Goal: Use online tool/utility: Utilize a website feature to perform a specific function

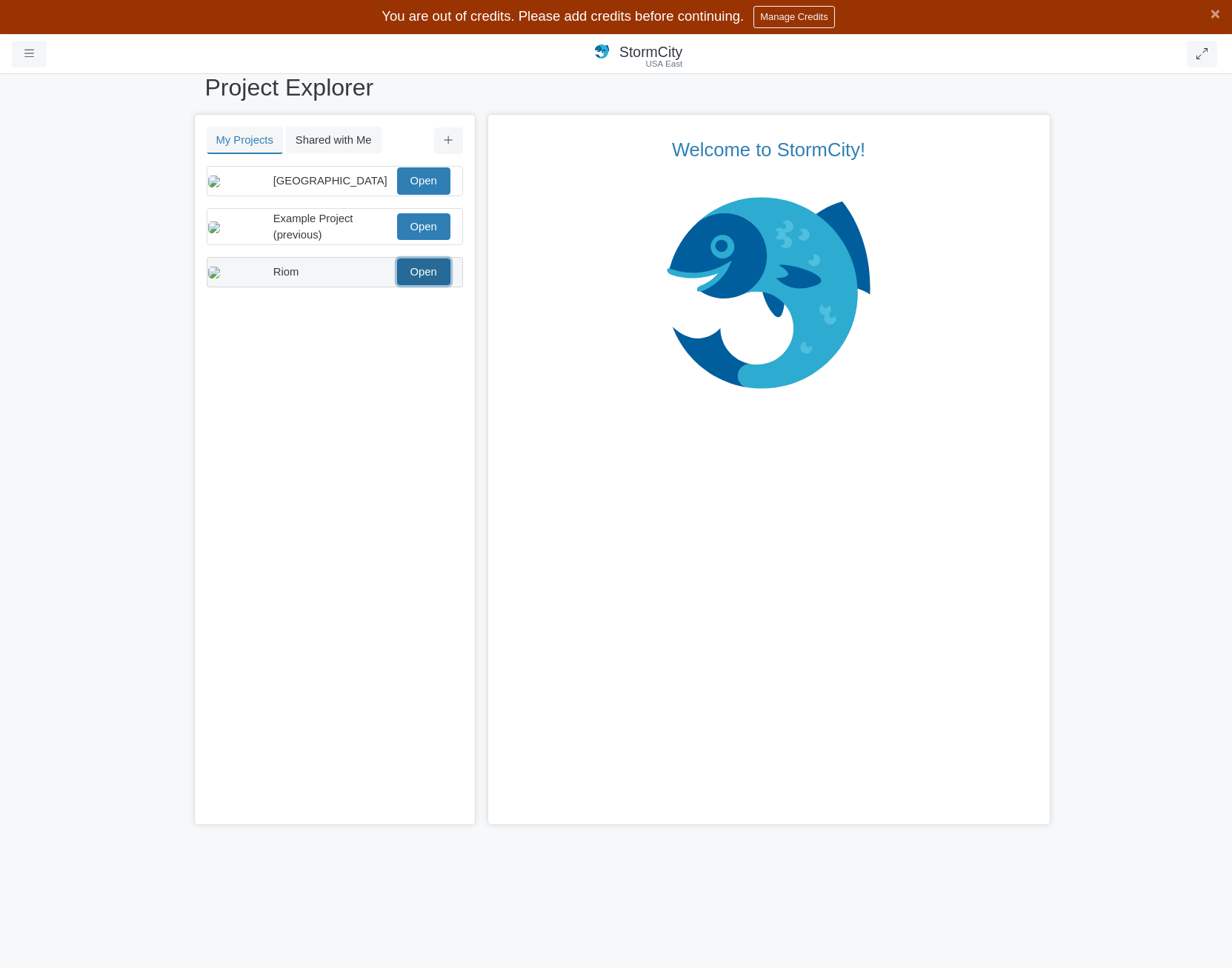
click at [418, 284] on link "Open" at bounding box center [424, 272] width 53 height 27
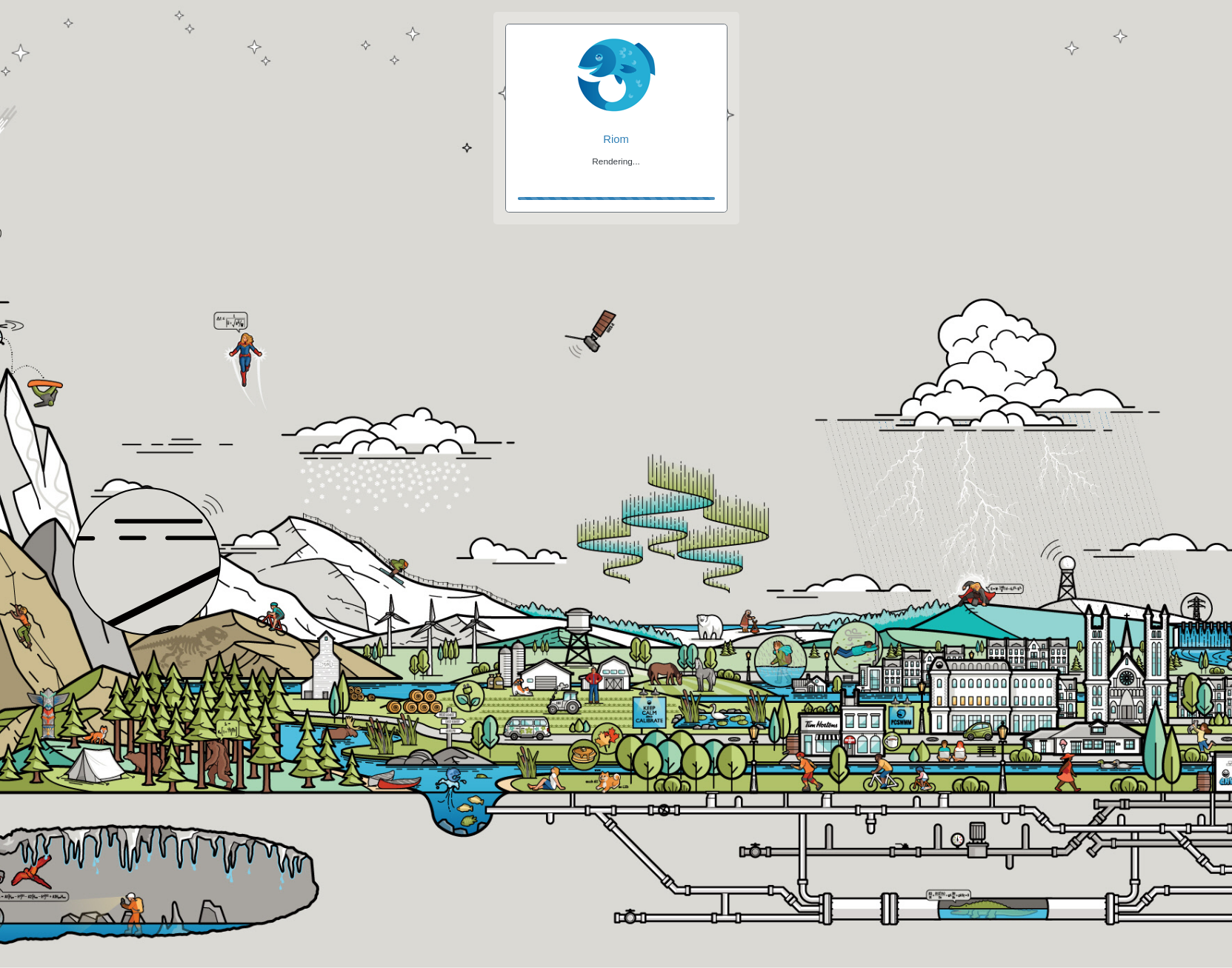
checkbox input "false"
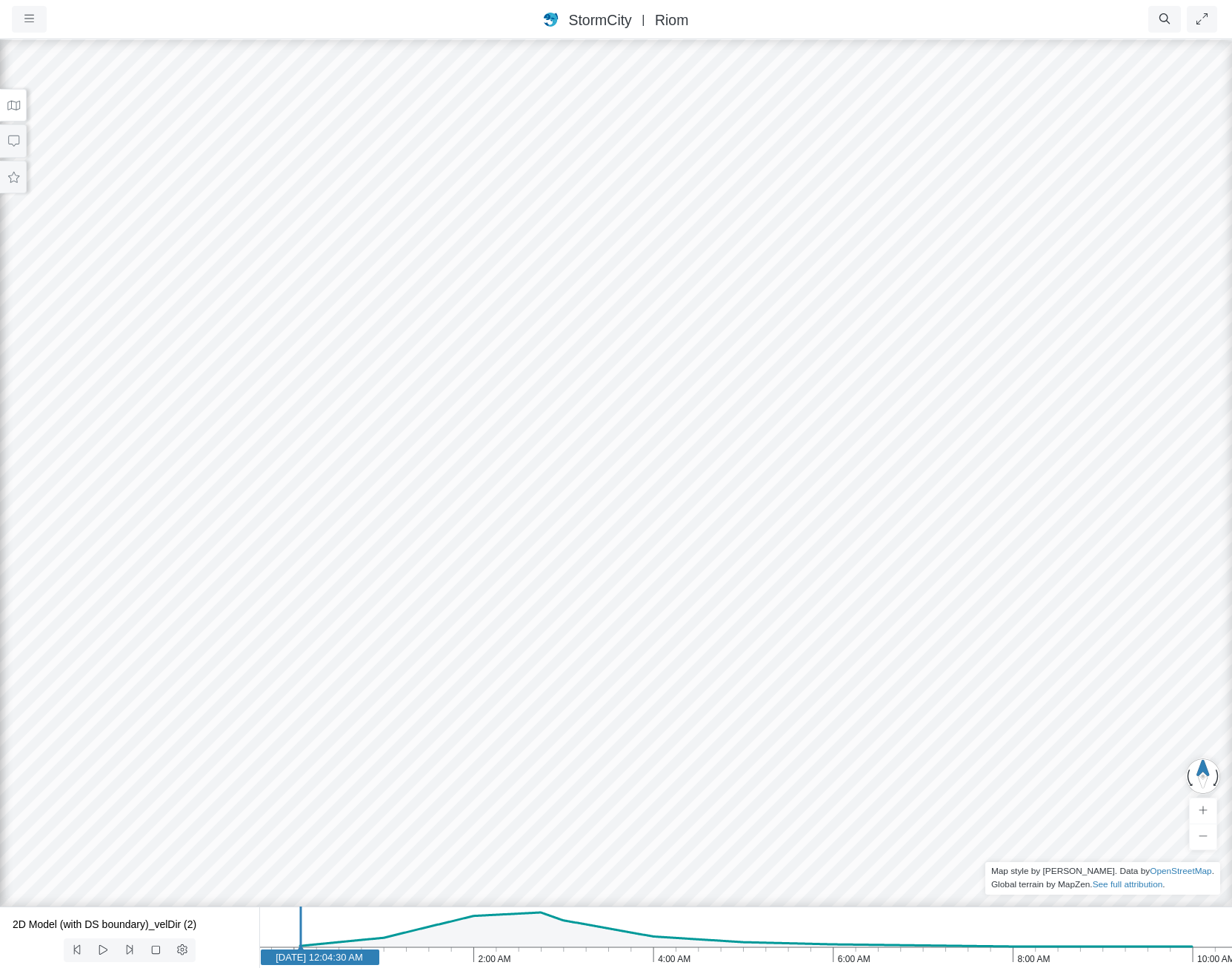
click at [19, 99] on button at bounding box center [13, 106] width 27 height 33
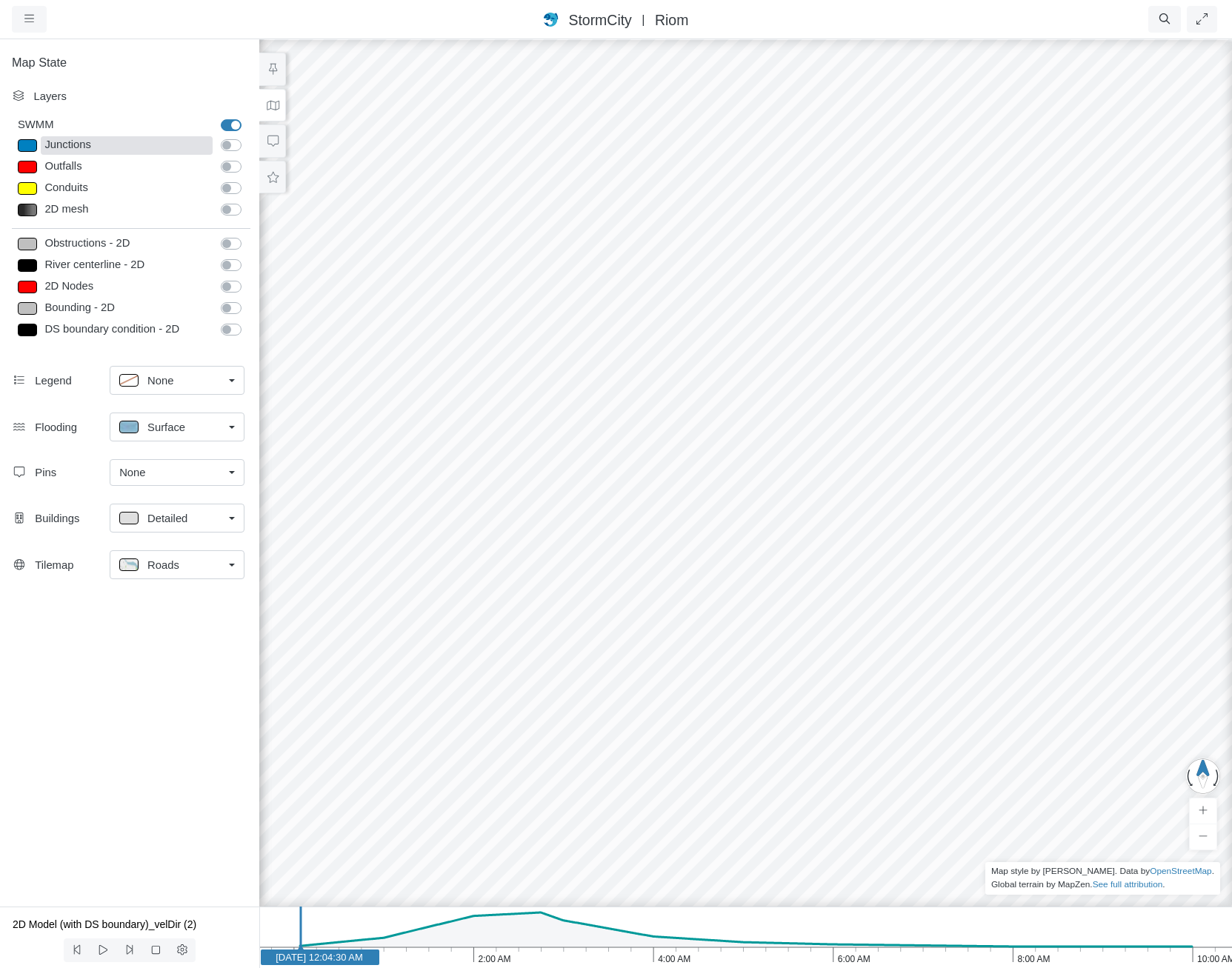
click at [129, 149] on div "Junctions" at bounding box center [127, 145] width 172 height 18
type input "Visible"
checkbox input "true"
select select "CIRCLE"
type input "7"
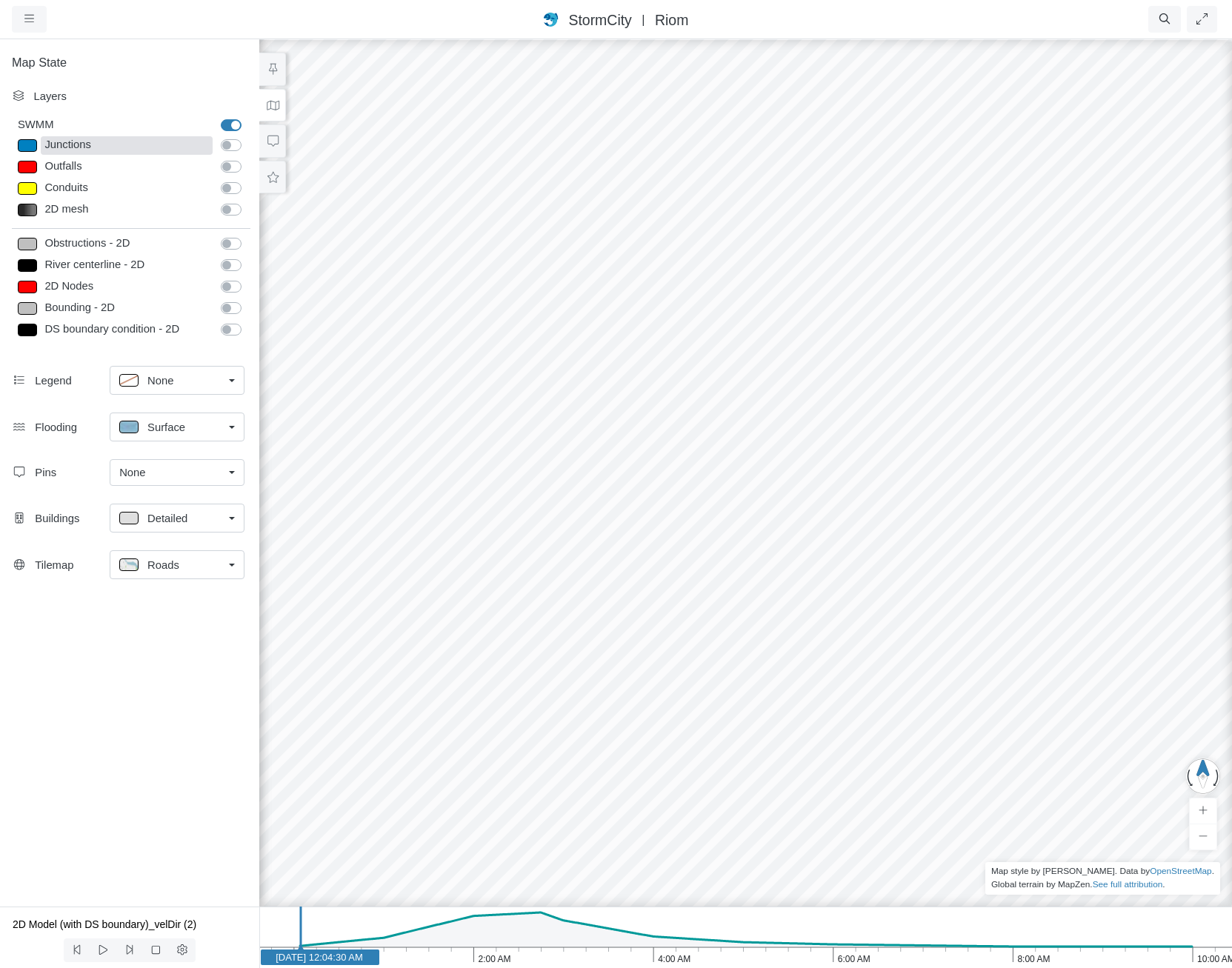
checkbox input "true"
type input "0"
select select "None"
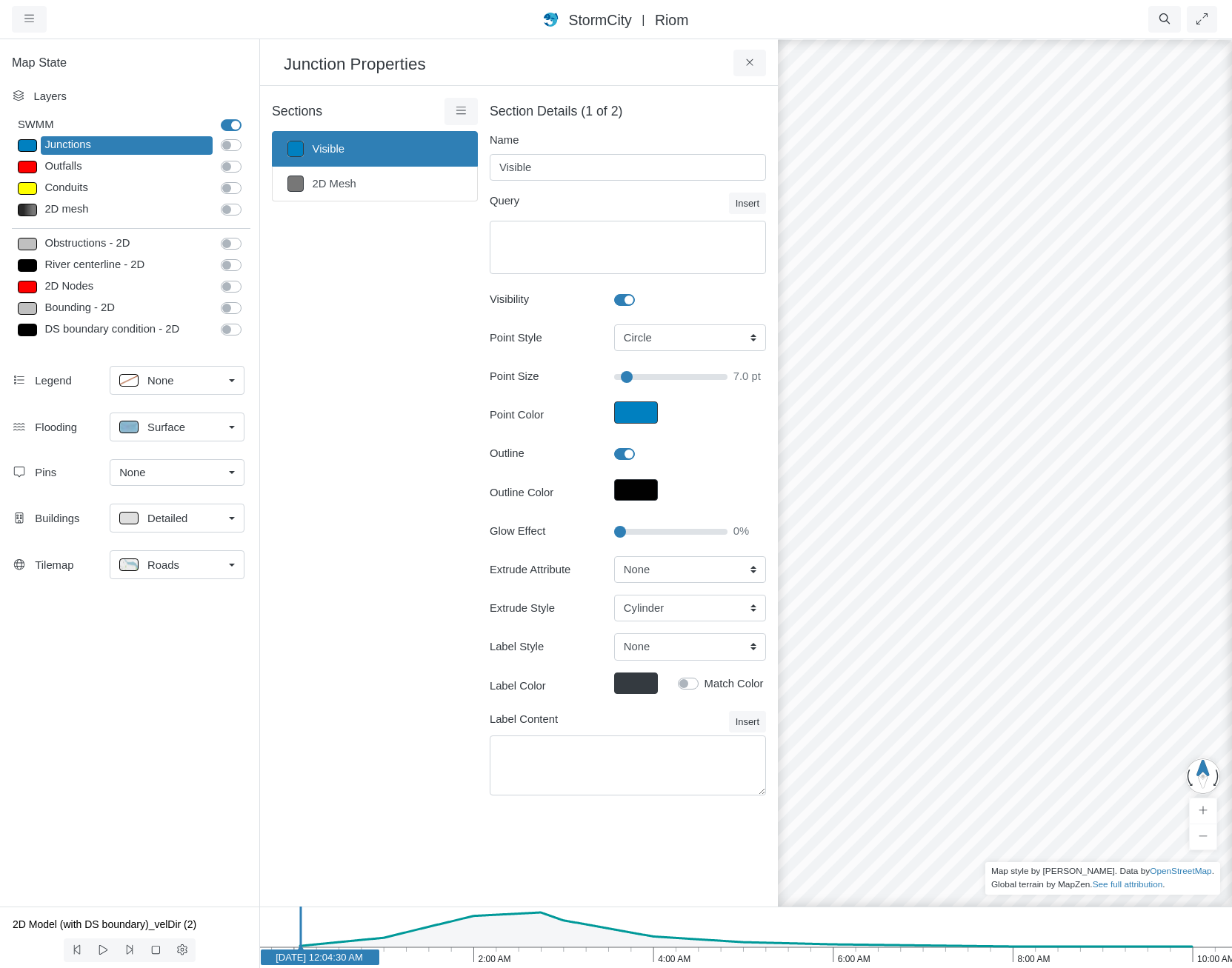
type input "7"
click at [678, 604] on select "Cylinder Hexagonal Prism Rectangular Prism Sphere" at bounding box center [690, 608] width 152 height 27
select select "HEX"
click at [614, 595] on select "Cylinder Hexagonal Prism Rectangular Prism Sphere" at bounding box center [690, 608] width 152 height 27
type input "7"
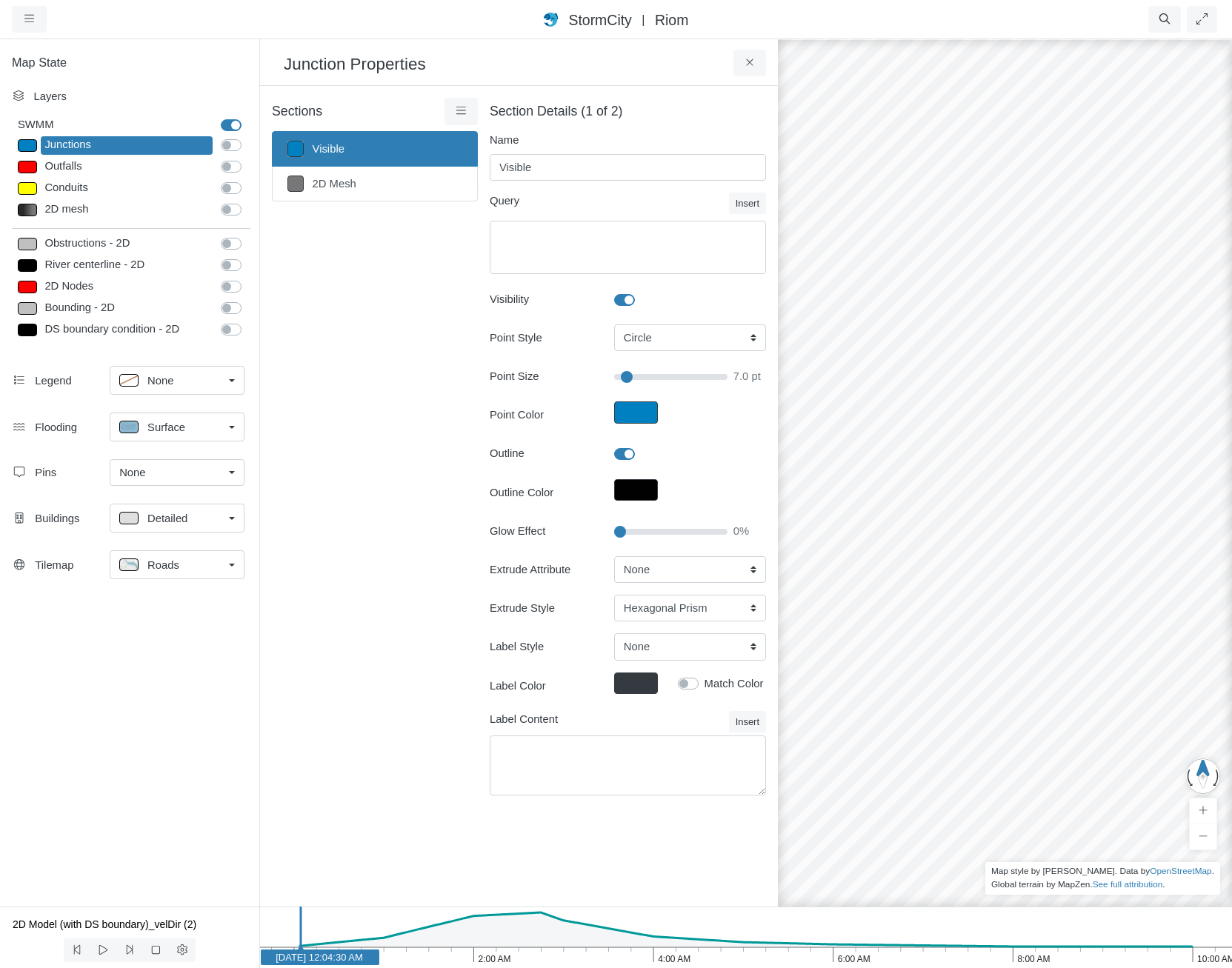
click at [609, 947] on icon "10:00 AM 8:00 AM 6:00 AM 4:00 AM 2:00 AM Jan 30, 2012 Jan 30, 2012 12:04:30 AM" at bounding box center [745, 937] width 972 height 61
drag, startPoint x: 1100, startPoint y: 680, endPoint x: 1191, endPoint y: 467, distance: 231.6
click at [687, 576] on select "None Fixed Height X-Coordinate Y-Coordinate Invert El. Depth Initial Depth Surc…" at bounding box center [690, 570] width 152 height 27
select select "Depth"
click at [614, 557] on select "None Fixed Height X-Coordinate Y-Coordinate Invert El. Depth Initial Depth Surc…" at bounding box center [690, 570] width 152 height 27
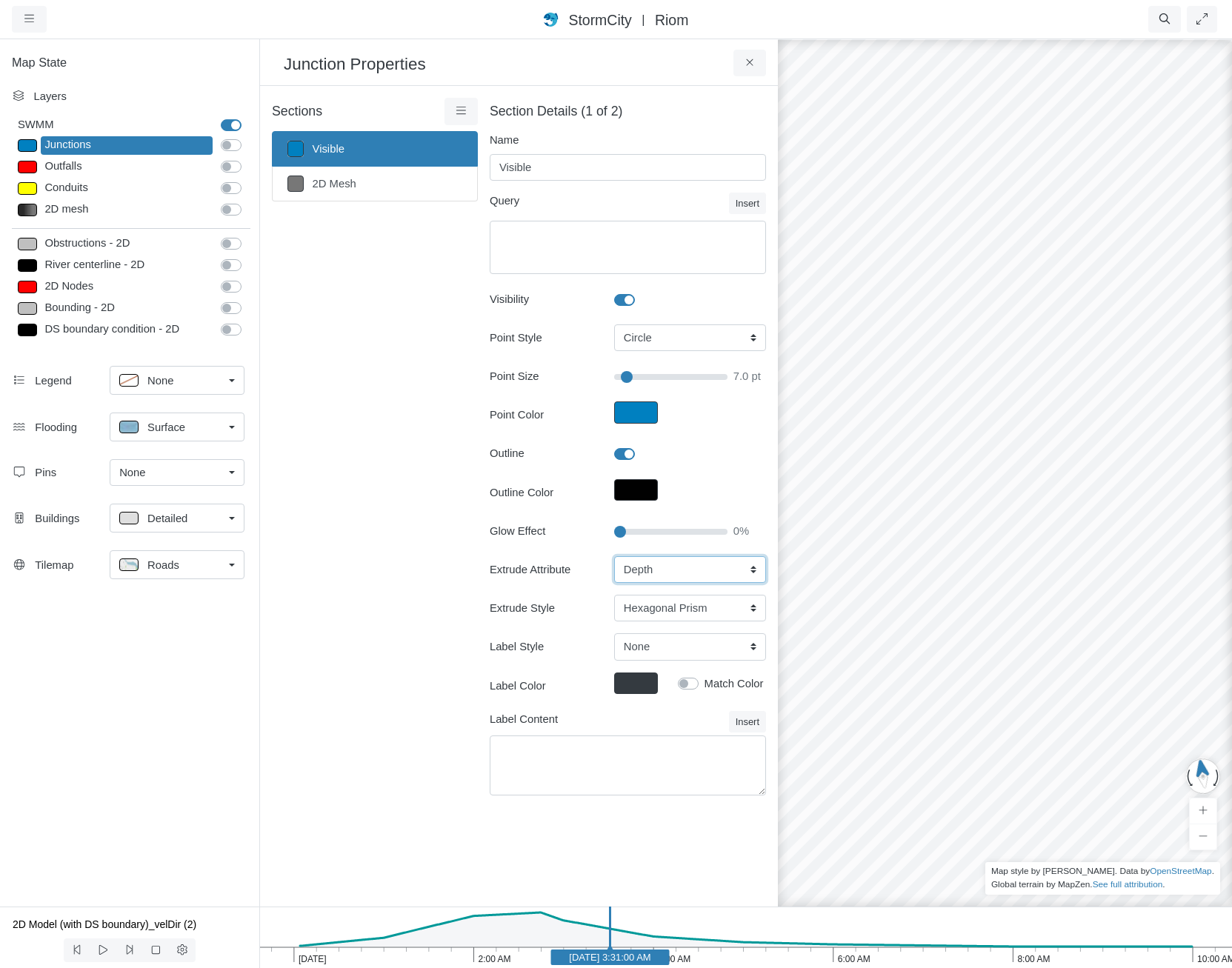
type input "7"
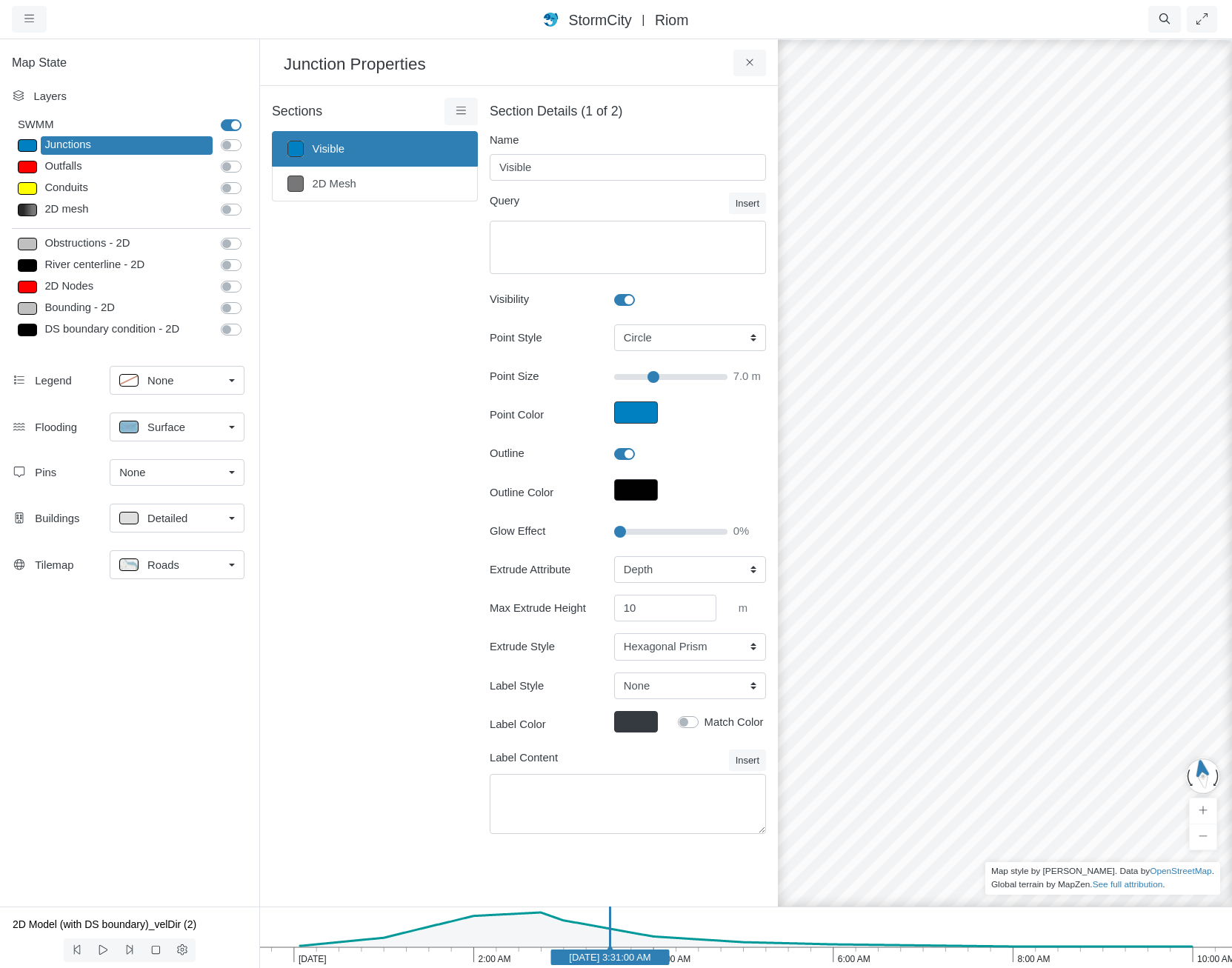
drag, startPoint x: 945, startPoint y: 495, endPoint x: 1083, endPoint y: 534, distance: 143.4
click at [1083, 534] on div at bounding box center [1005, 502] width 1232 height 930
click at [247, 137] on label "Junctions" at bounding box center [247, 137] width 0 height 0
click at [223, 142] on input "Junctions" at bounding box center [227, 144] width 12 height 14
checkbox input "true"
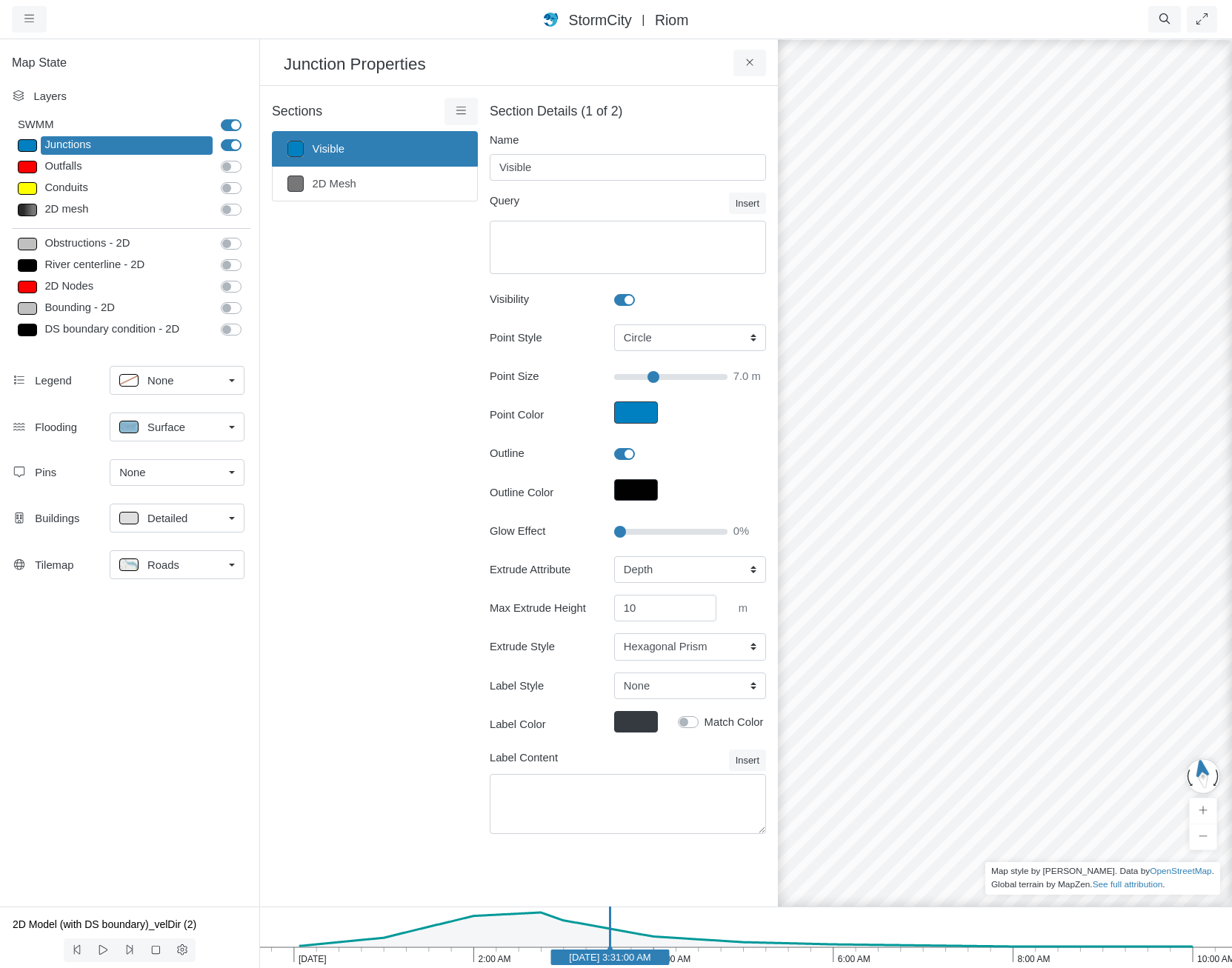
click at [247, 202] on label "2D mesh" at bounding box center [247, 202] width 0 height 0
click at [232, 208] on input "2D mesh" at bounding box center [227, 209] width 12 height 14
checkbox input "true"
type input "7"
click at [73, 217] on div "2D mesh" at bounding box center [127, 210] width 172 height 18
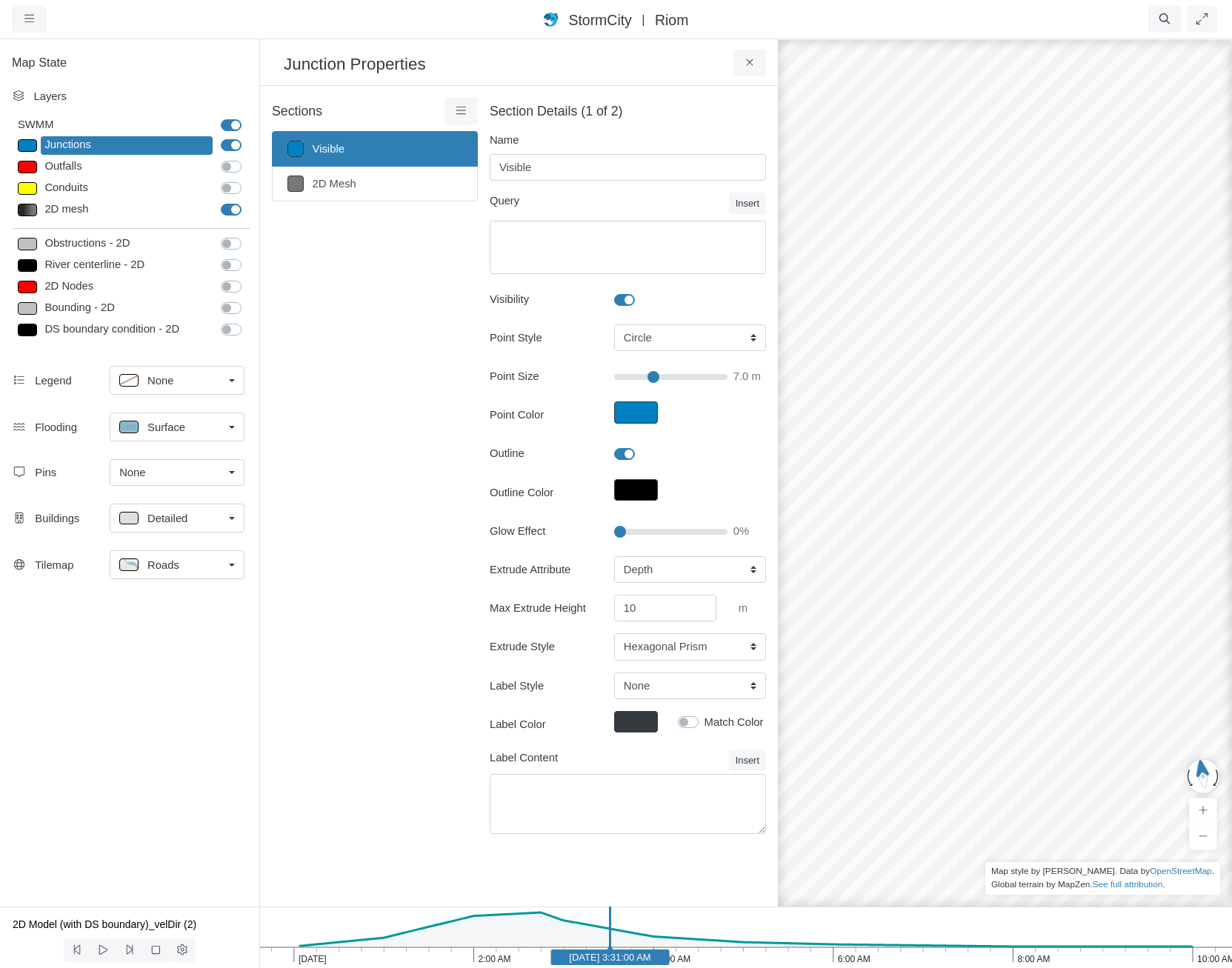
click at [76, 209] on div "2D mesh" at bounding box center [127, 210] width 172 height 18
click at [313, 193] on link "2D Mesh" at bounding box center [375, 184] width 206 height 35
type input "2D Mesh"
type textarea "Tag='2D'"
type input "4"
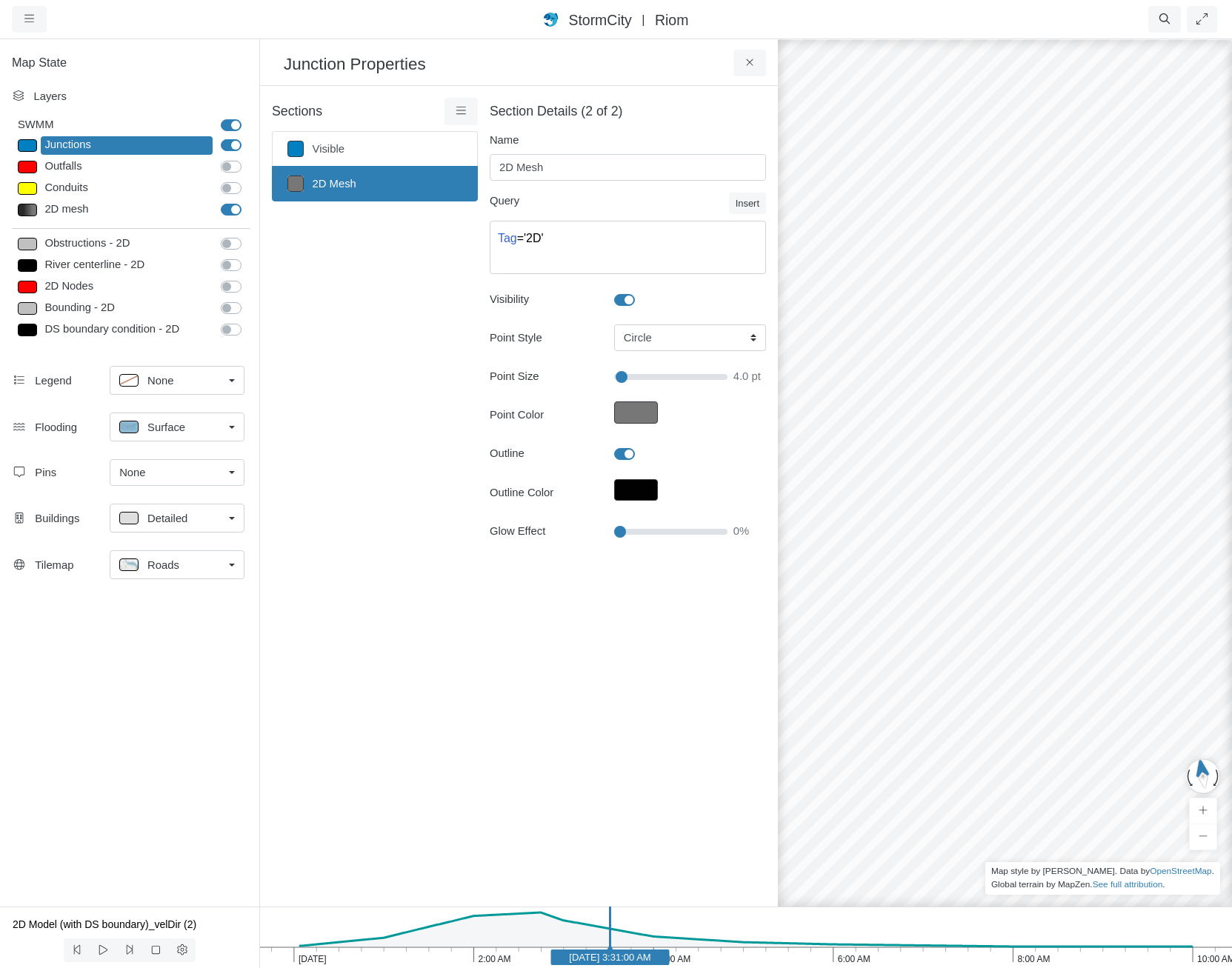
click at [93, 144] on div "Junctions" at bounding box center [127, 145] width 172 height 18
drag, startPoint x: 491, startPoint y: 729, endPoint x: 494, endPoint y: 716, distance: 13.3
click at [494, 716] on div "× Sections Visible 2D Mesh Layer Details Refraction Name 2 3" at bounding box center [519, 496] width 518 height 821
click at [624, 24] on span "StormCity" at bounding box center [599, 20] width 63 height 17
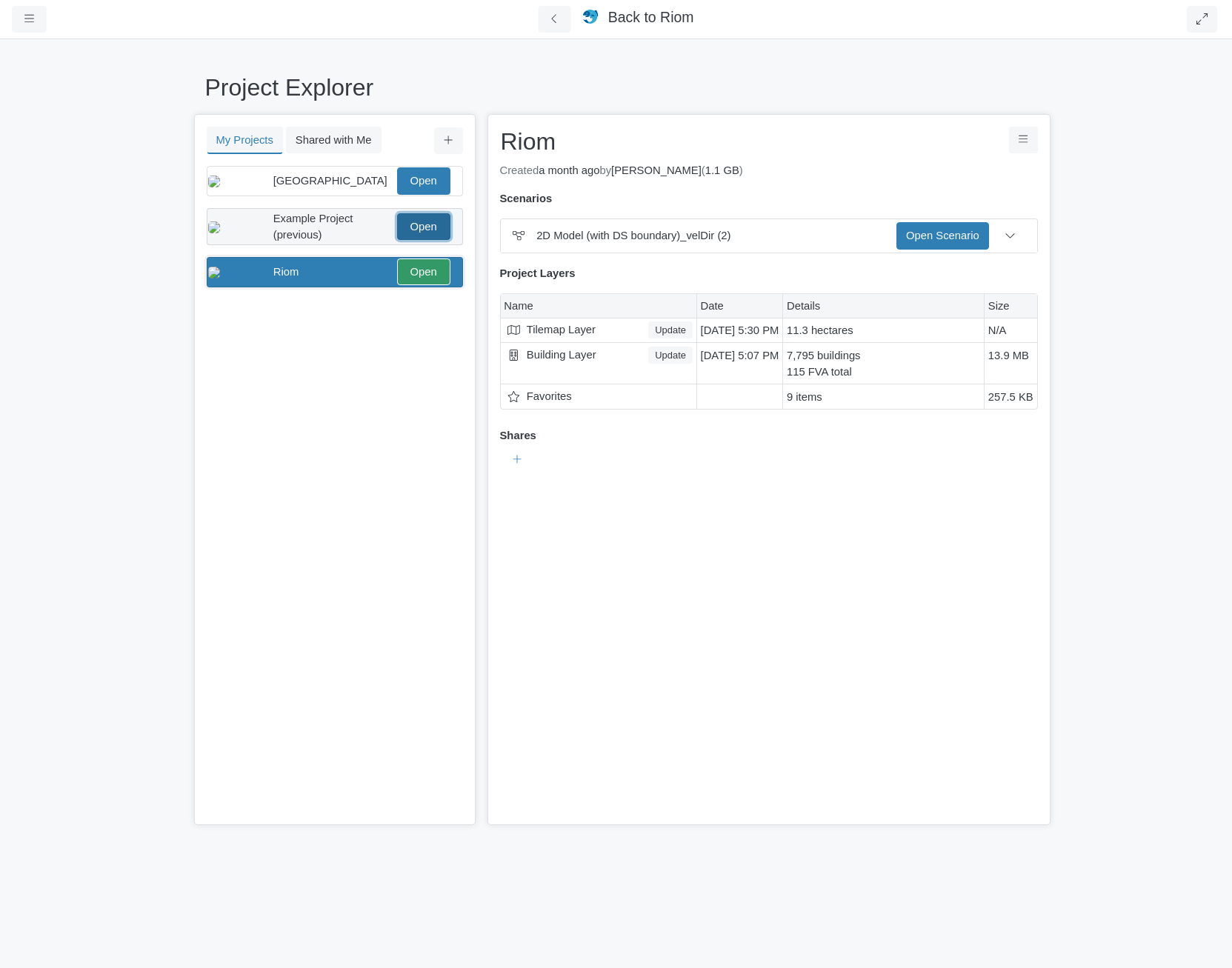
click at [427, 236] on link "Open" at bounding box center [424, 226] width 53 height 27
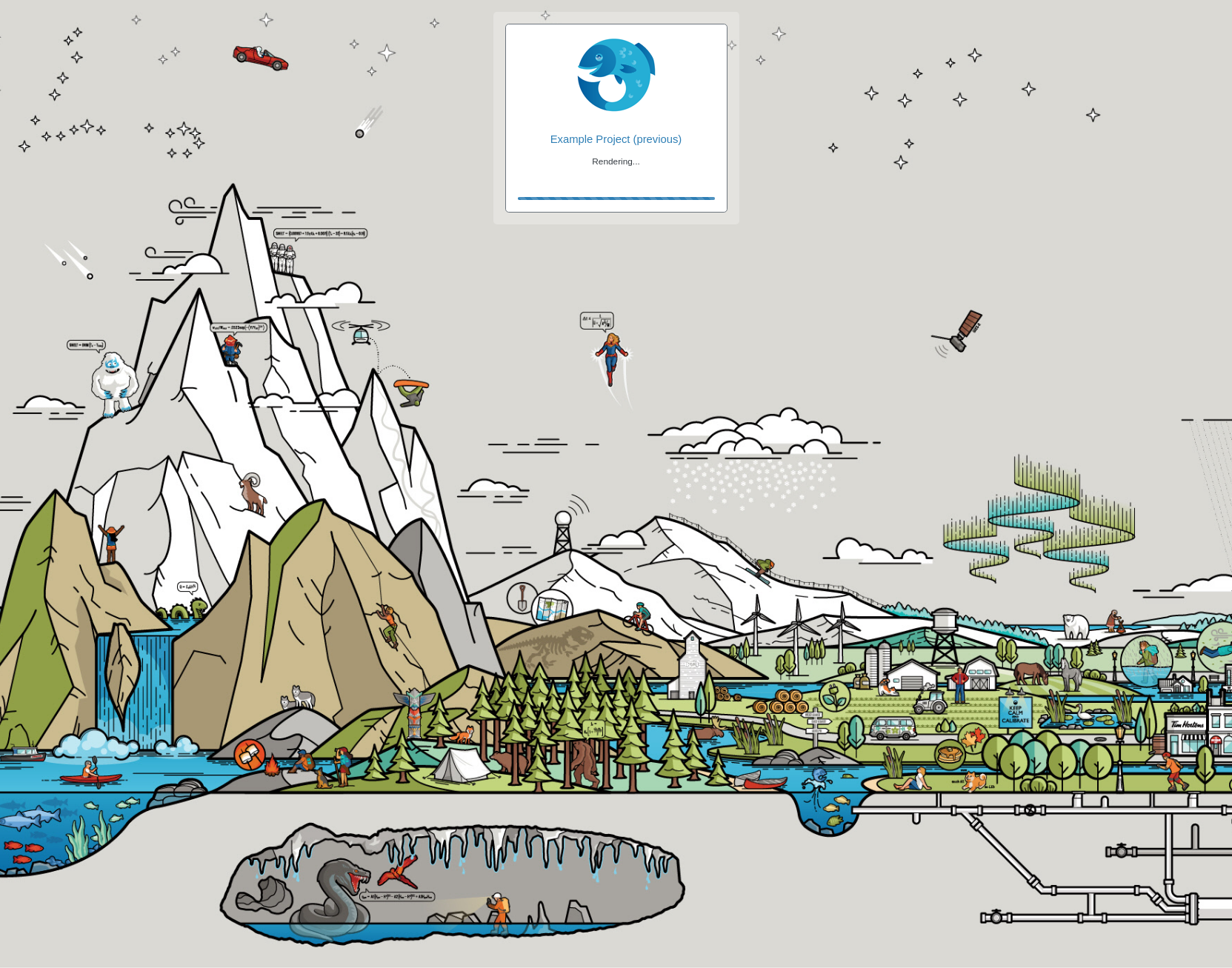
checkbox input "true"
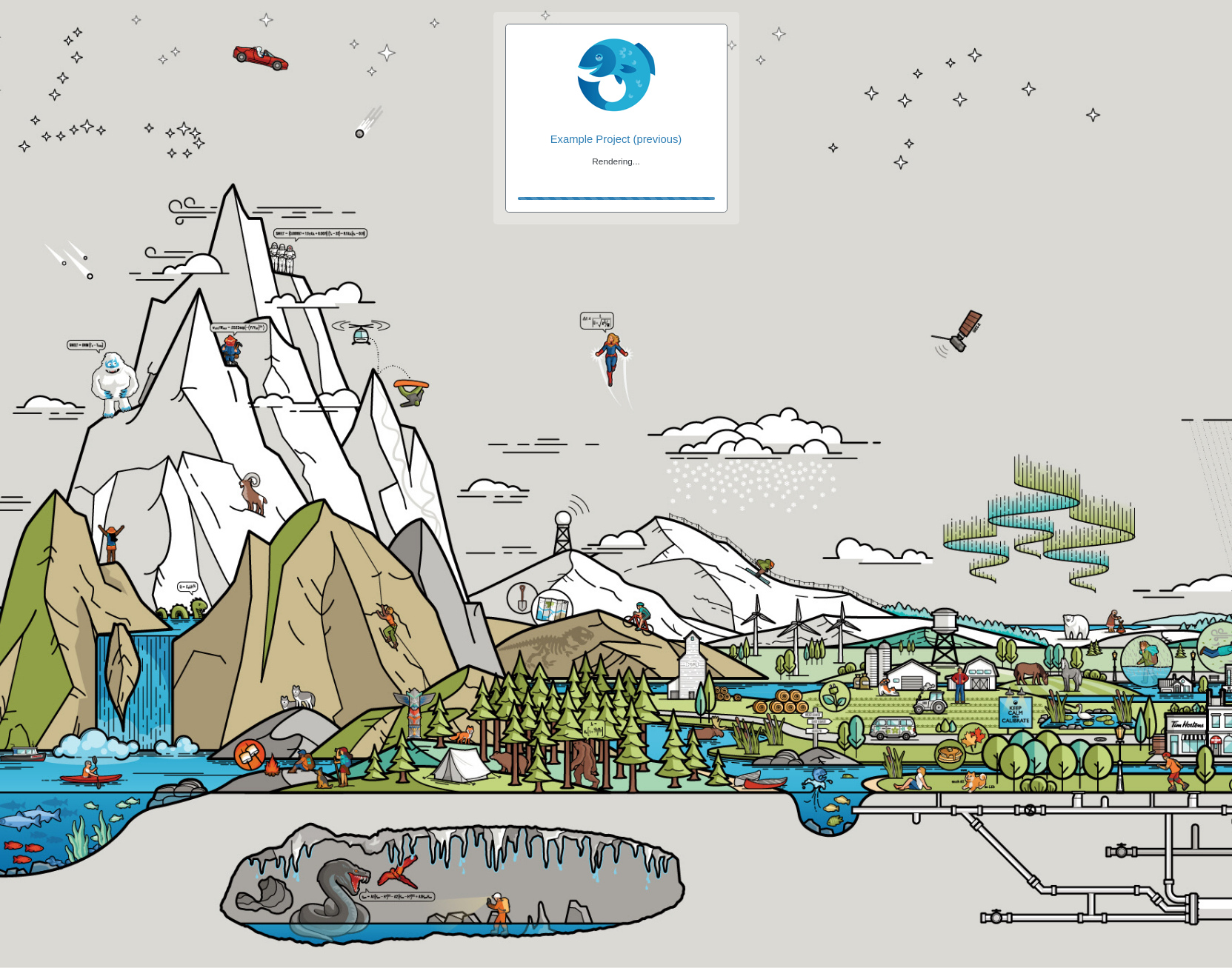
checkbox input "false"
checkbox input "true"
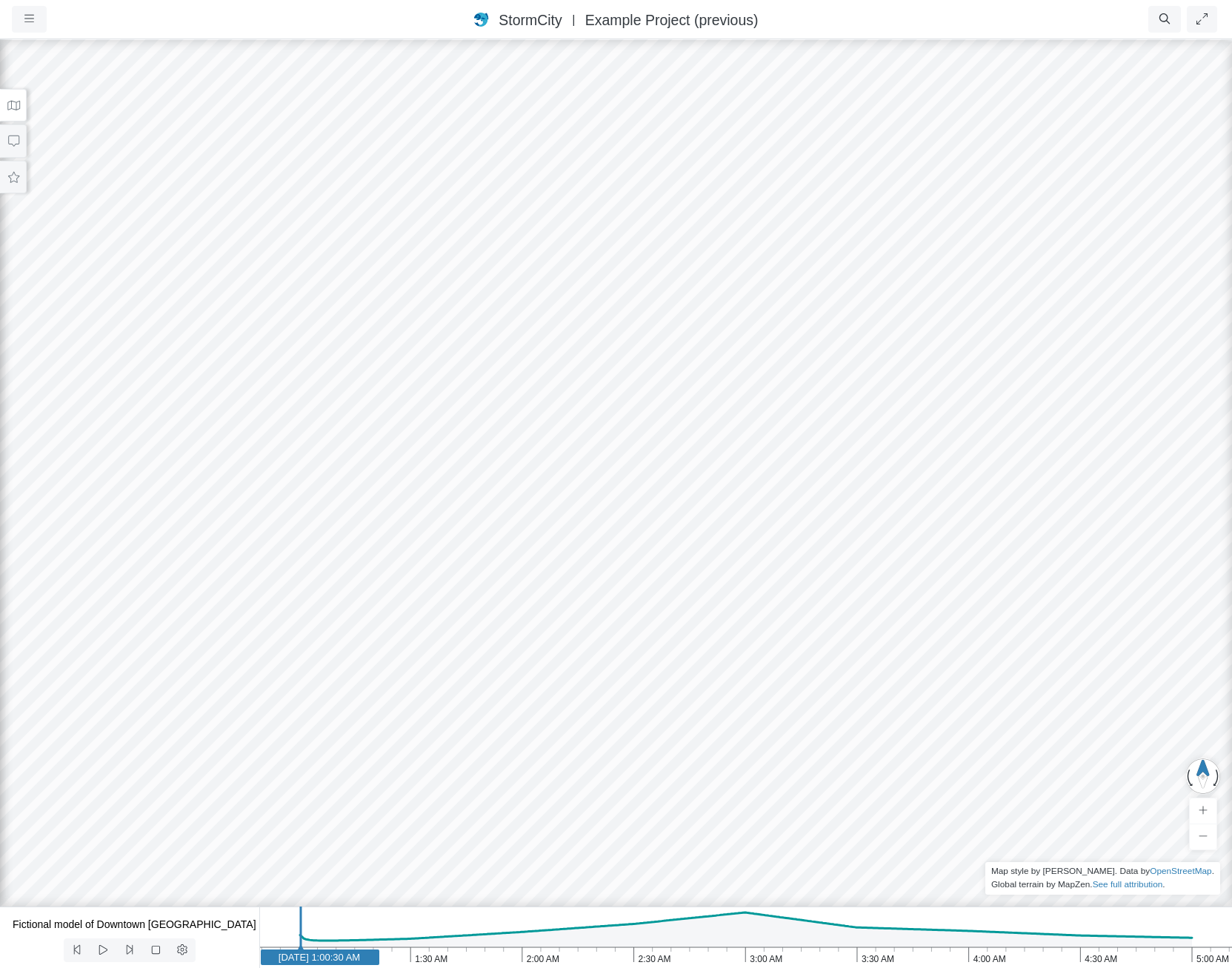
click at [10, 102] on icon at bounding box center [13, 105] width 12 height 10
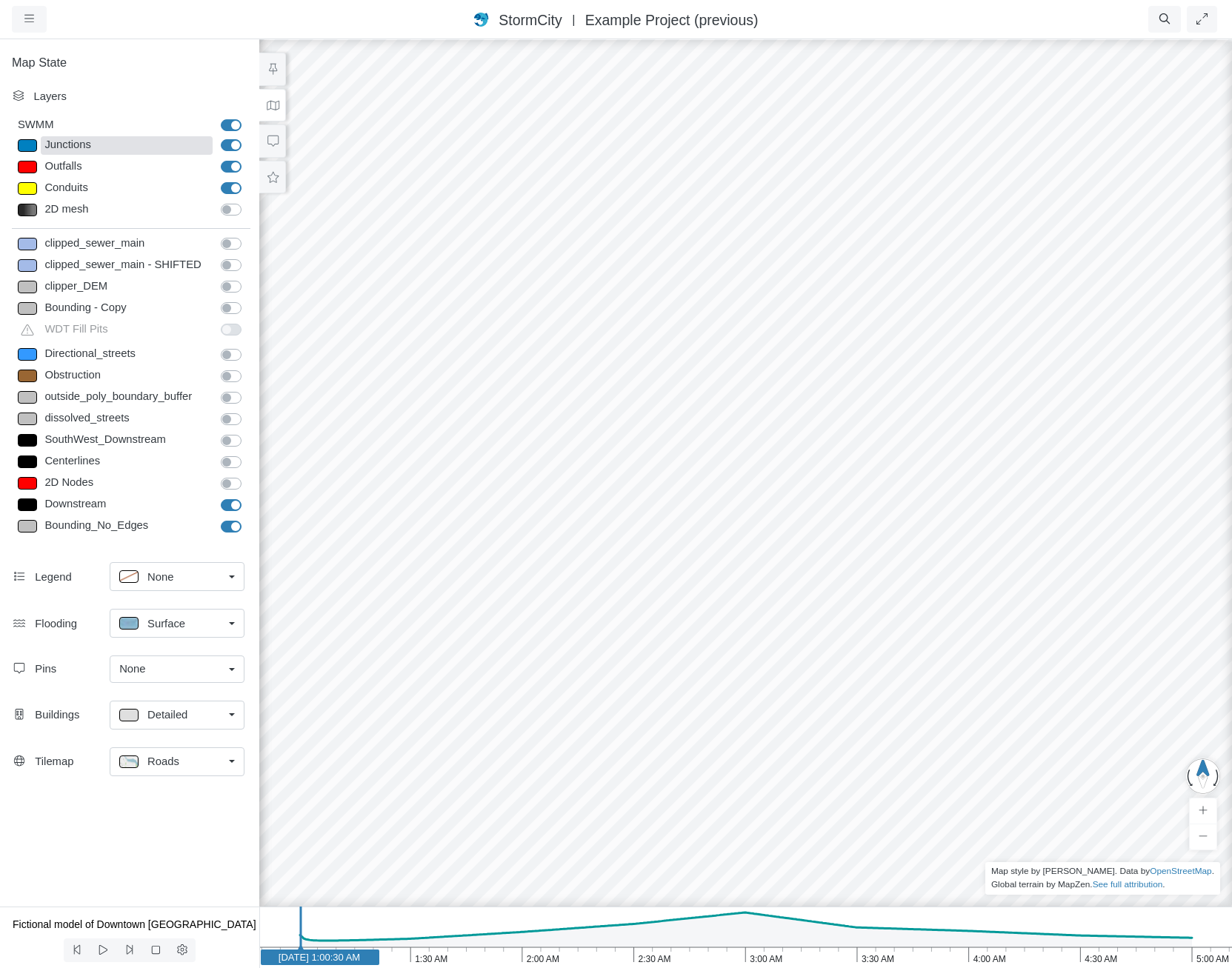
click at [100, 139] on div "Junctions" at bounding box center [127, 145] width 172 height 18
type input "Visible"
checkbox input "true"
select select "CIRCLE"
type input "7"
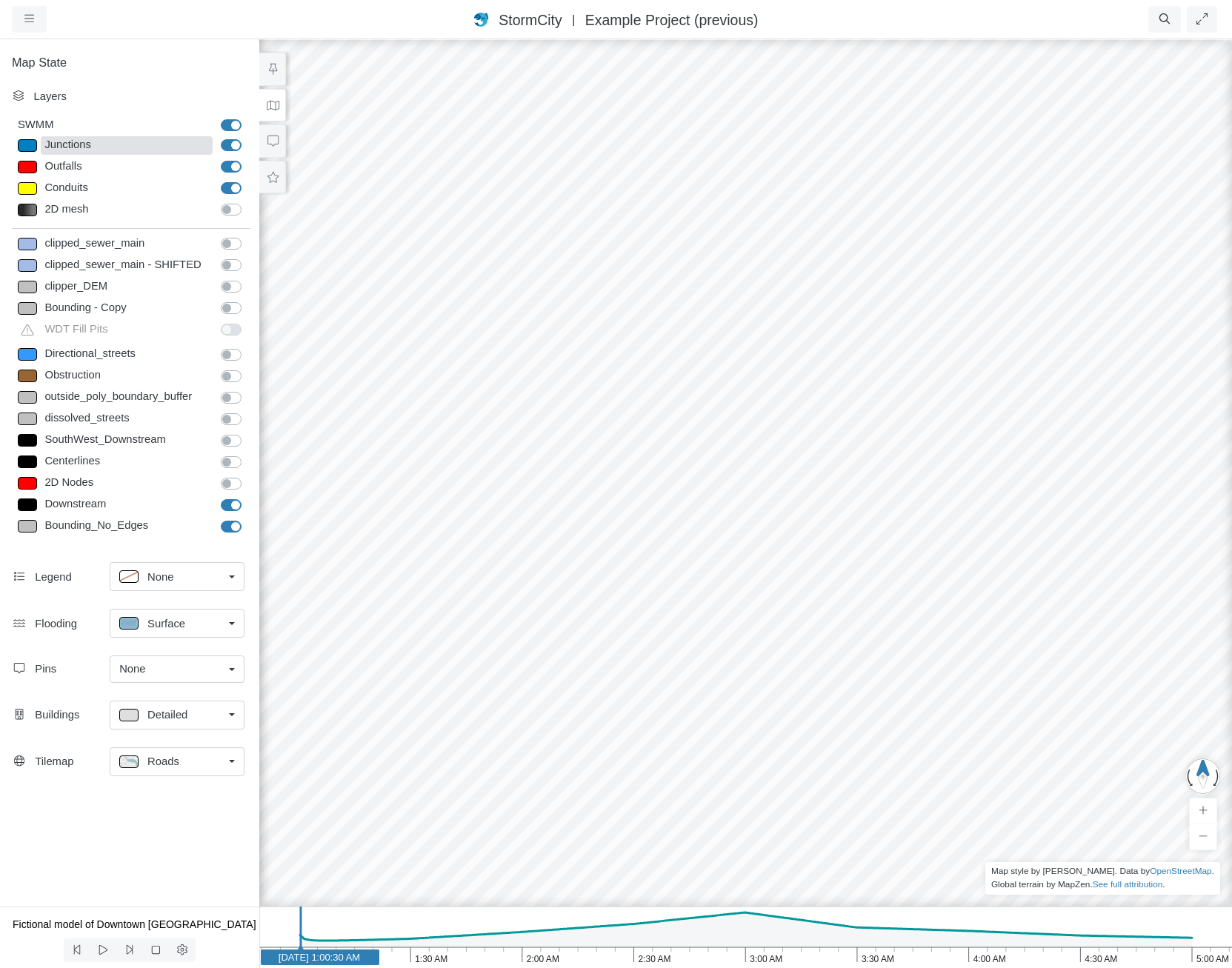
checkbox input "true"
type input "0"
type input "7"
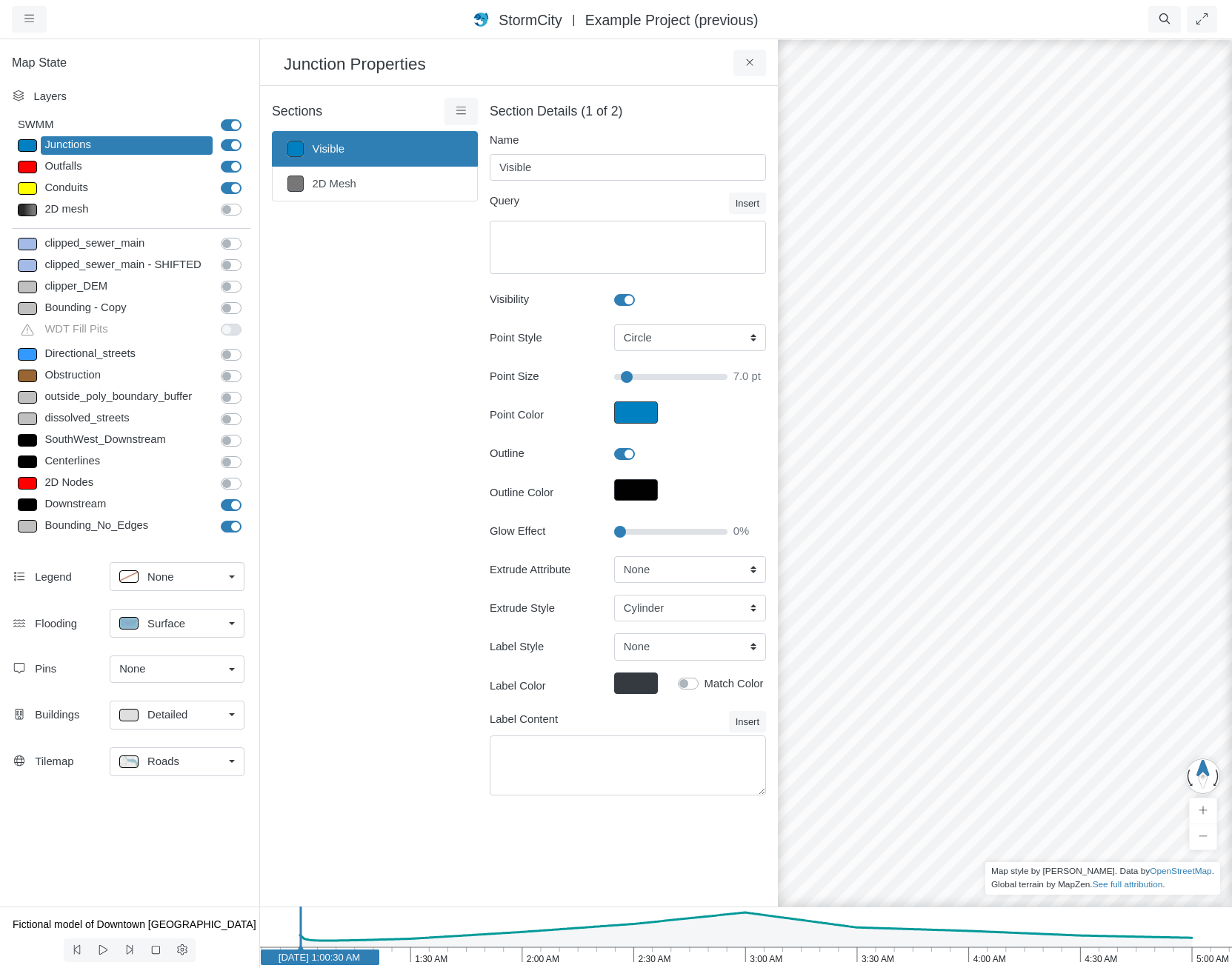
click at [651, 584] on div "Extrude Attribute None Fixed Height X-Coordinate Y-Coordinate Invert El. Depth …" at bounding box center [628, 589] width 276 height 66
click at [654, 571] on select "None Fixed Height X-Coordinate Y-Coordinate Invert El. Depth Initial Depth Surc…" at bounding box center [690, 570] width 152 height 27
select select "HoursFlood"
click at [614, 557] on select "None Fixed Height X-Coordinate Y-Coordinate Invert El. Depth Initial Depth Surc…" at bounding box center [690, 570] width 152 height 27
drag, startPoint x: 652, startPoint y: 377, endPoint x: 692, endPoint y: 382, distance: 40.3
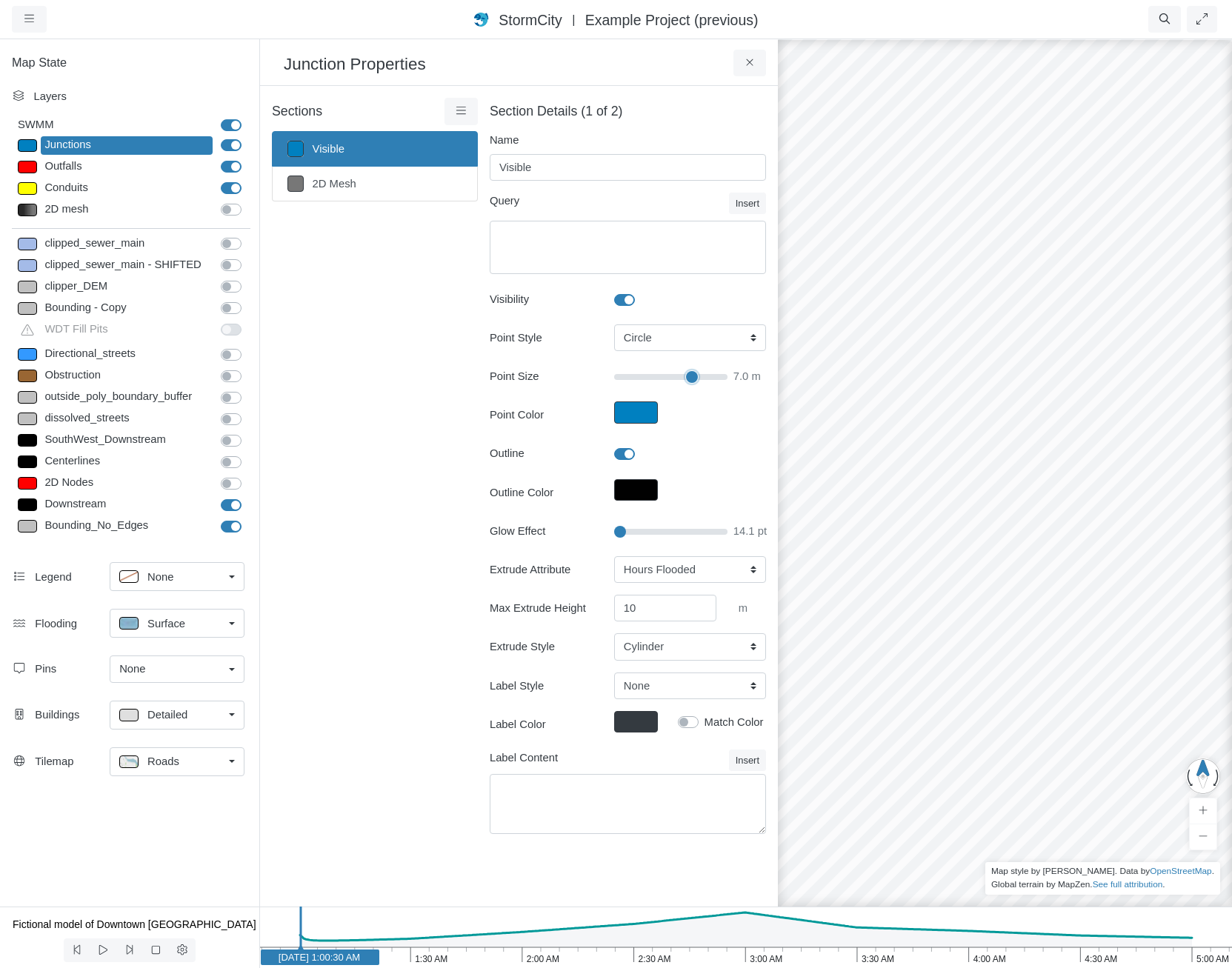
type input "14.3"
click at [692, 383] on input "Point Size" at bounding box center [671, 377] width 114 height 17
drag, startPoint x: 997, startPoint y: 686, endPoint x: 905, endPoint y: 460, distance: 244.0
drag, startPoint x: 1015, startPoint y: 660, endPoint x: 1015, endPoint y: 527, distance: 133.0
drag, startPoint x: 1016, startPoint y: 549, endPoint x: 955, endPoint y: 695, distance: 158.2
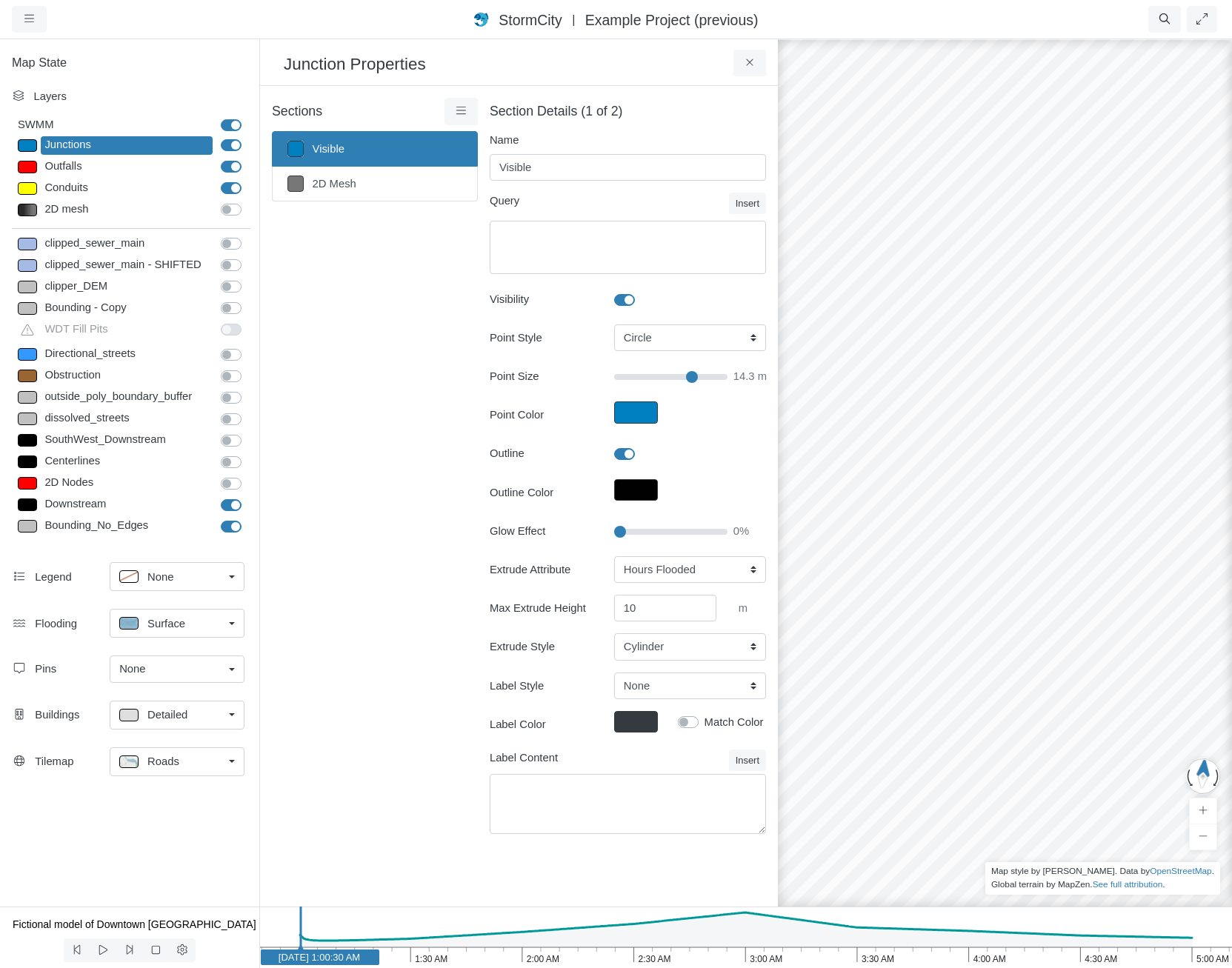
click at [956, 697] on div at bounding box center [1005, 502] width 1232 height 930
click at [470, 114] on link at bounding box center [461, 111] width 33 height 27
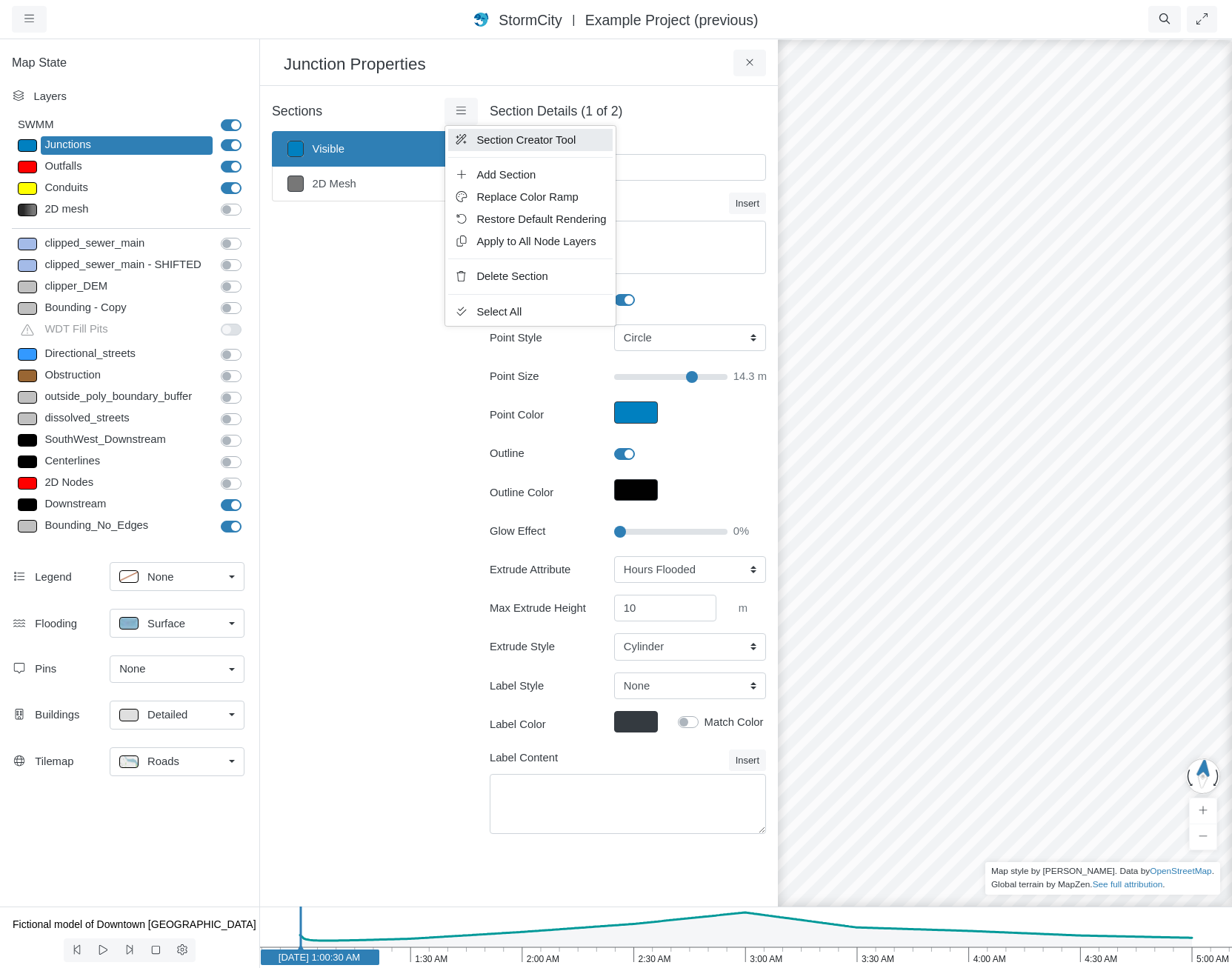
click at [473, 147] on link "Section Creator Tool" at bounding box center [529, 140] width 163 height 22
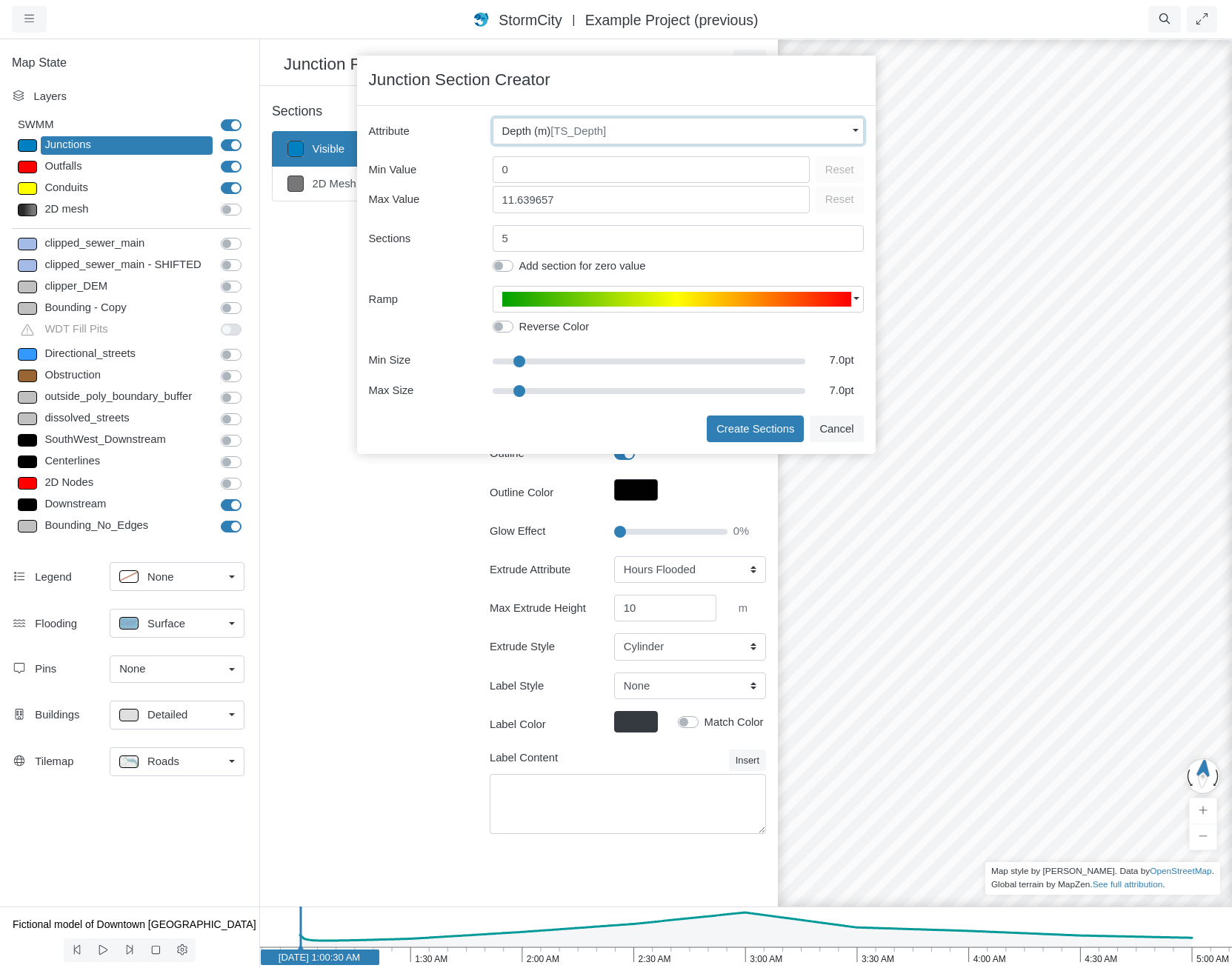
click at [567, 132] on span "[TS_Depth]" at bounding box center [578, 131] width 56 height 12
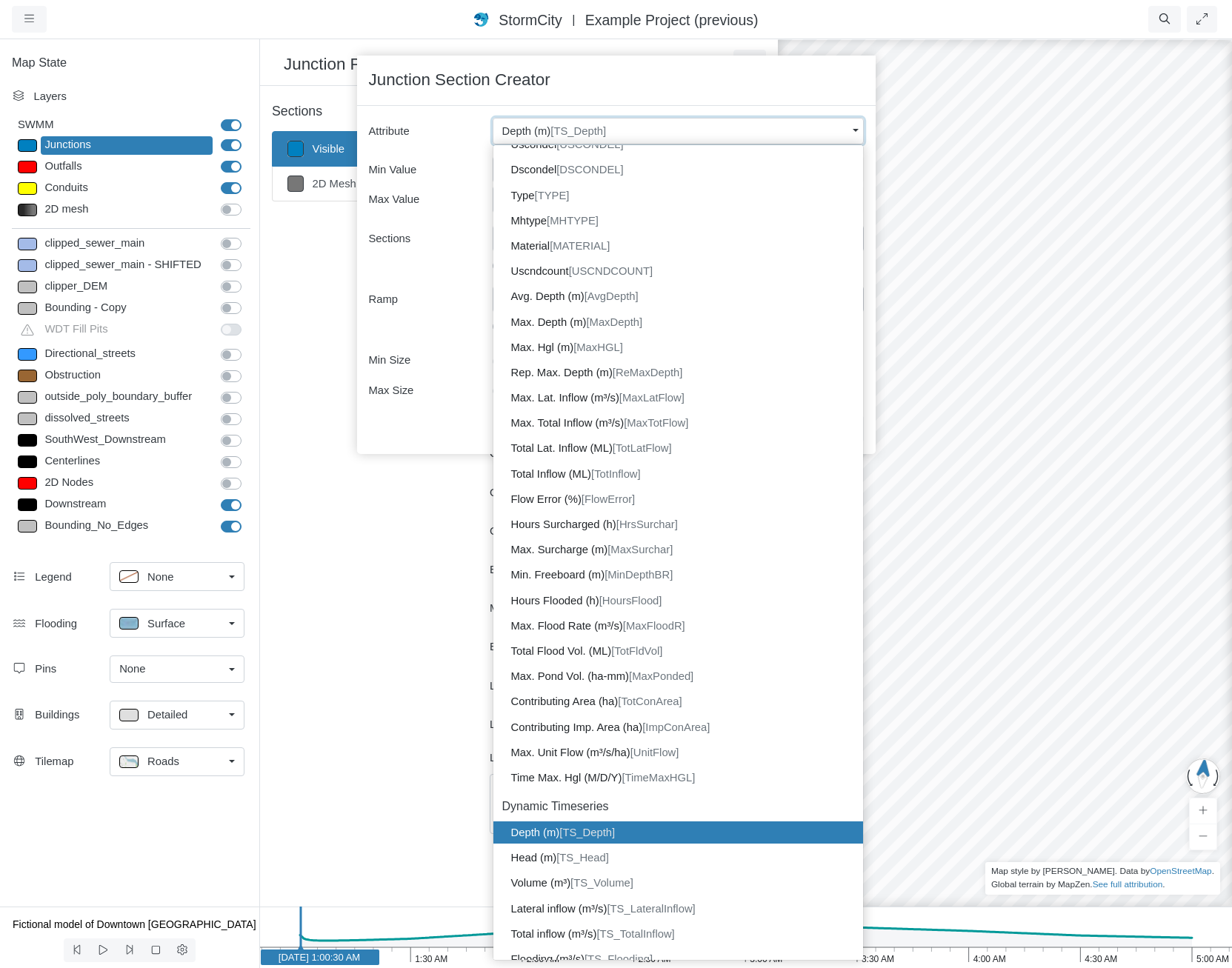
scroll to position [598, 0]
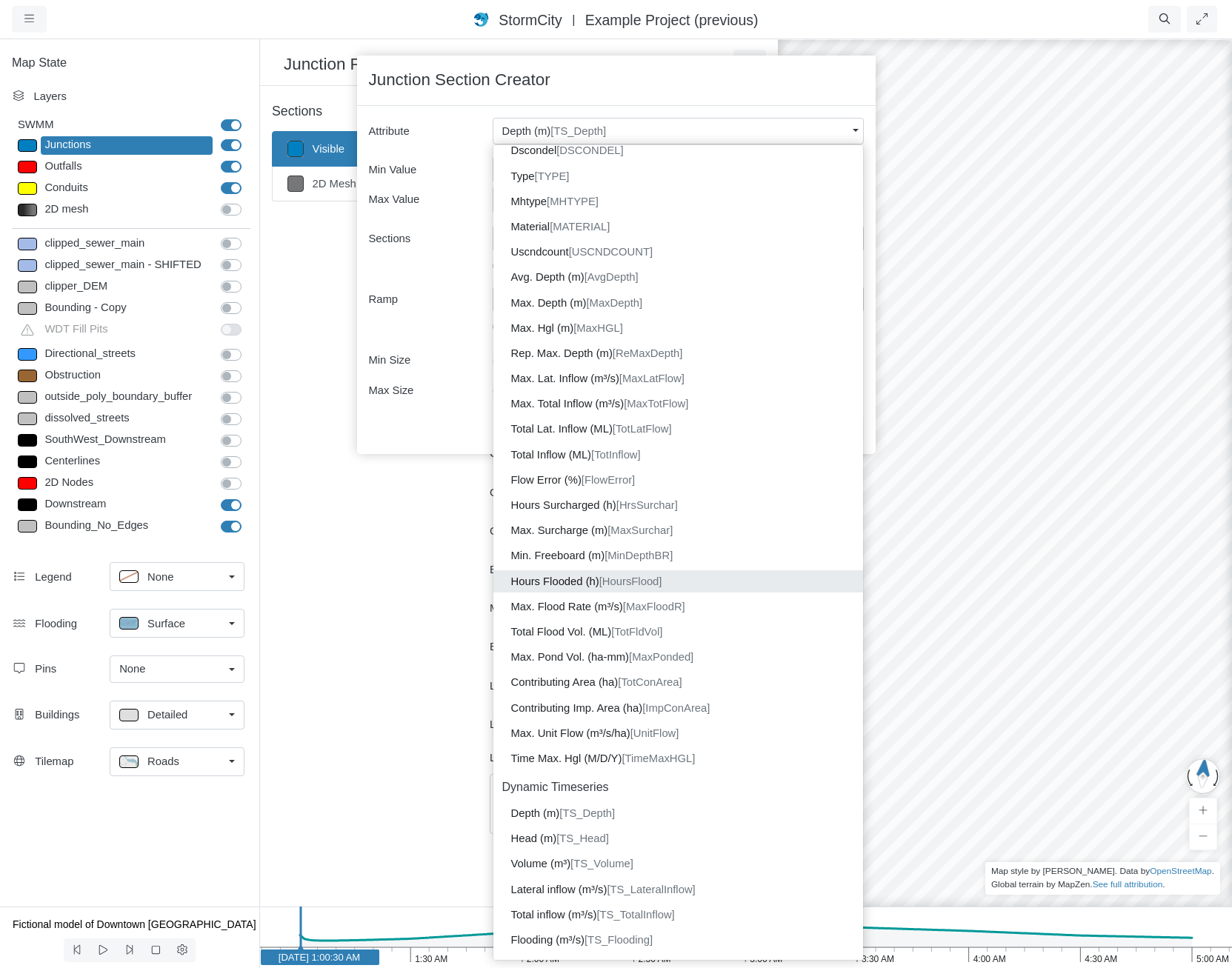
click at [640, 577] on span "[HoursFlood]" at bounding box center [631, 582] width 63 height 12
type input "4"
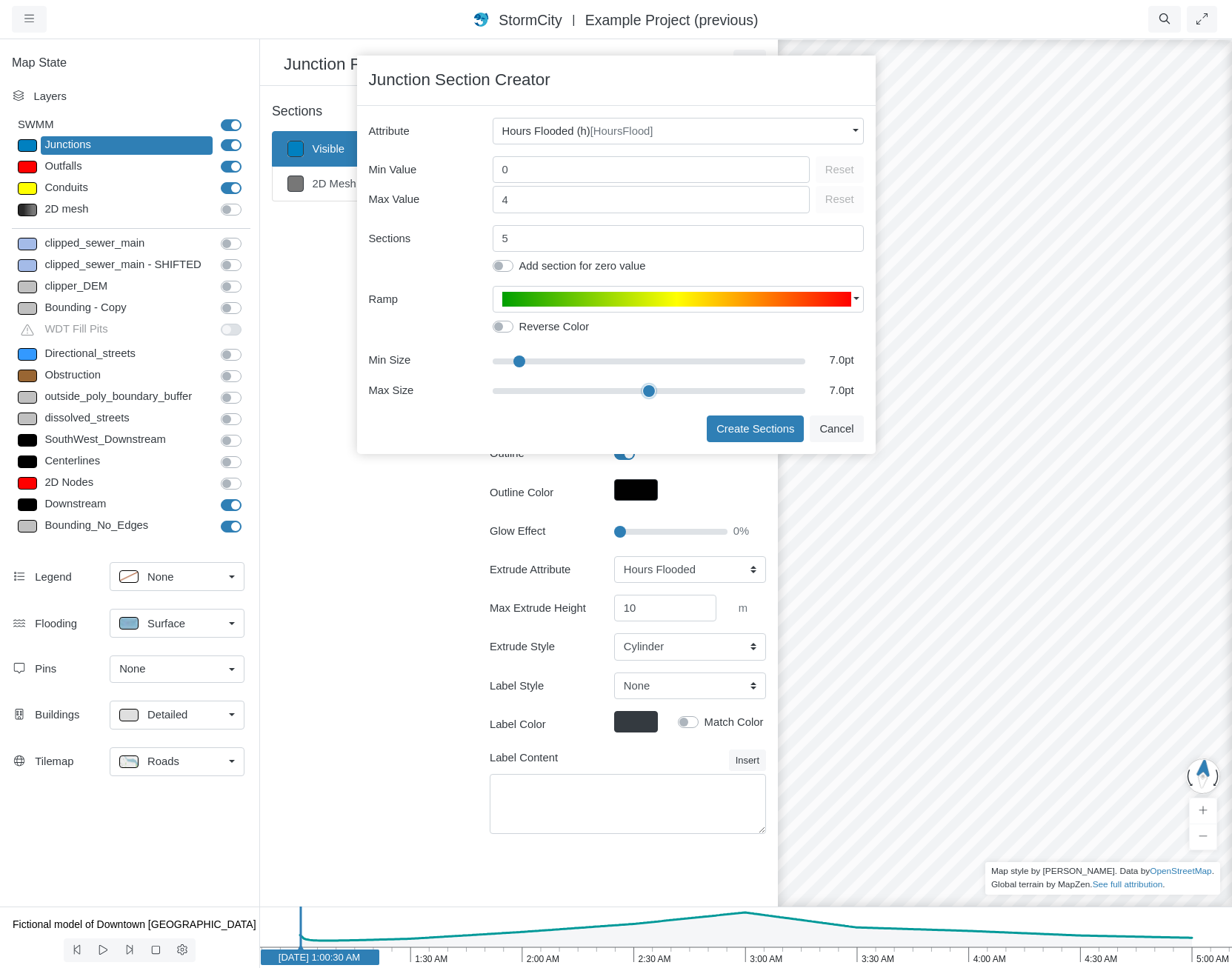
type input "31.5"
click at [648, 392] on input "range" at bounding box center [649, 391] width 314 height 17
click at [729, 416] on button "Create Sections" at bounding box center [755, 429] width 97 height 27
type input "< 1h"
type textarea "HoursFlood < 1"
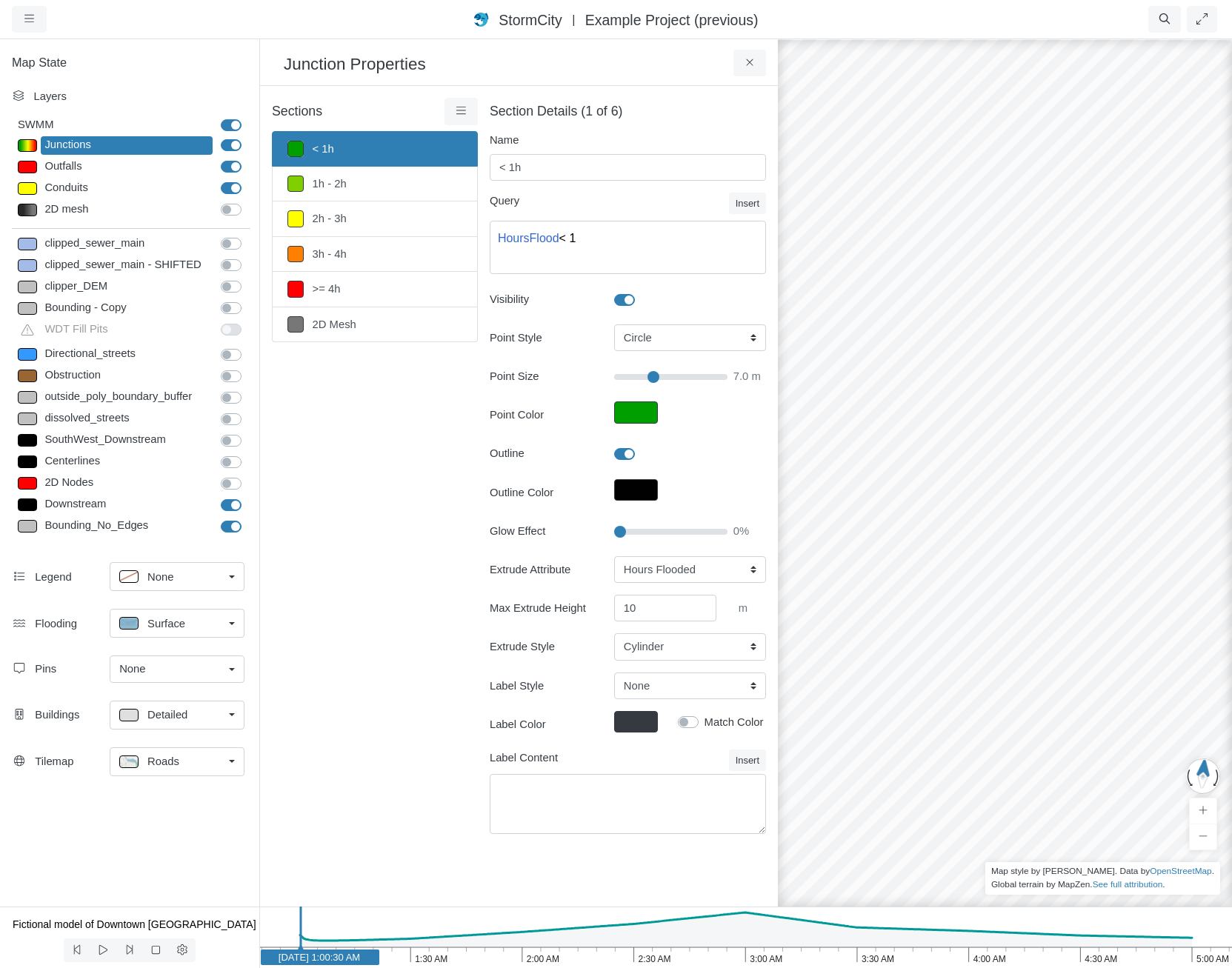
click at [159, 717] on span "Detailed" at bounding box center [168, 715] width 40 height 17
click at [179, 745] on div "None" at bounding box center [177, 747] width 115 height 18
drag, startPoint x: 1133, startPoint y: 605, endPoint x: 1050, endPoint y: 642, distance: 90.9
click at [1050, 642] on div at bounding box center [1005, 502] width 1232 height 930
drag, startPoint x: 1080, startPoint y: 651, endPoint x: 886, endPoint y: 623, distance: 196.0
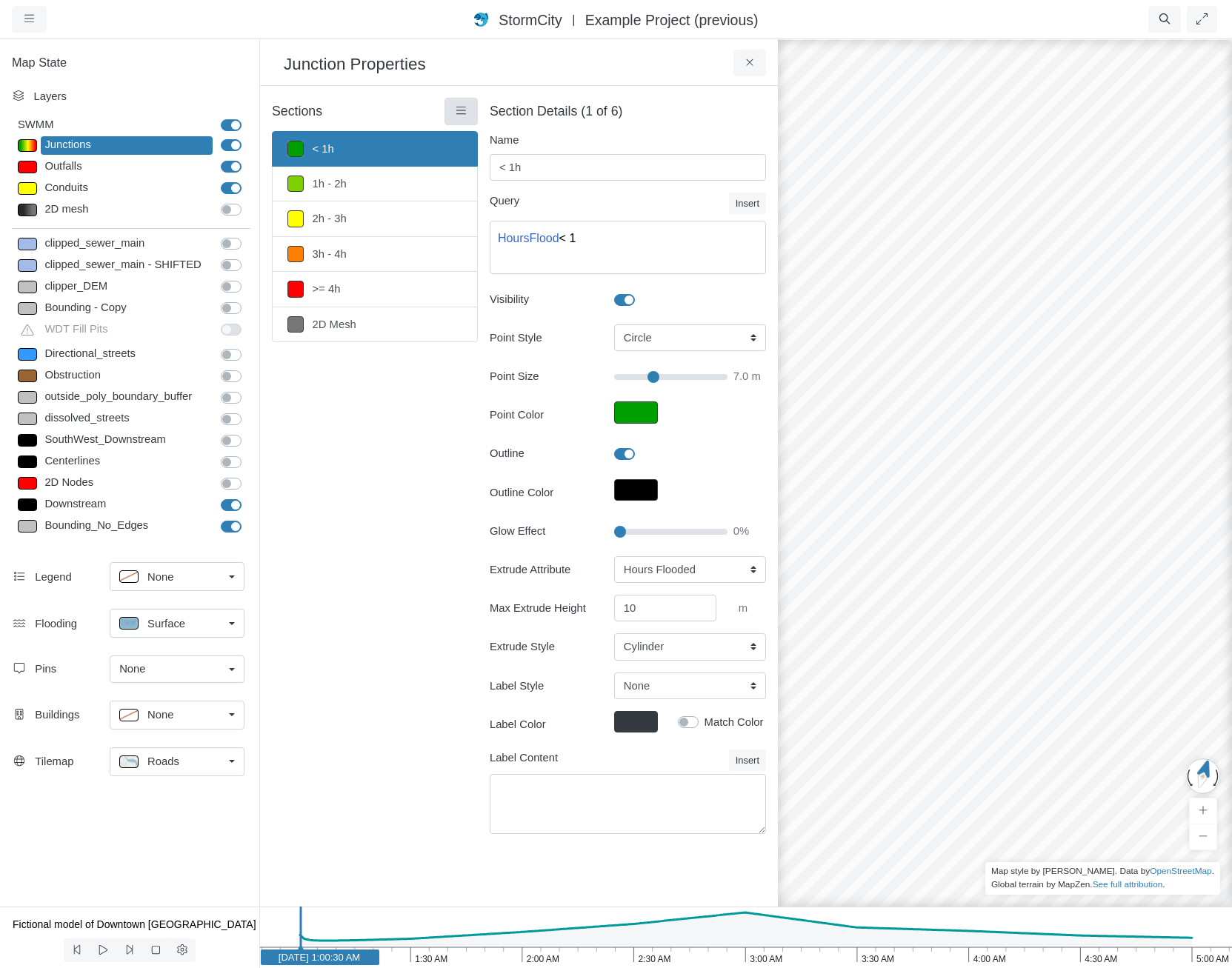
click at [460, 103] on link at bounding box center [461, 111] width 33 height 27
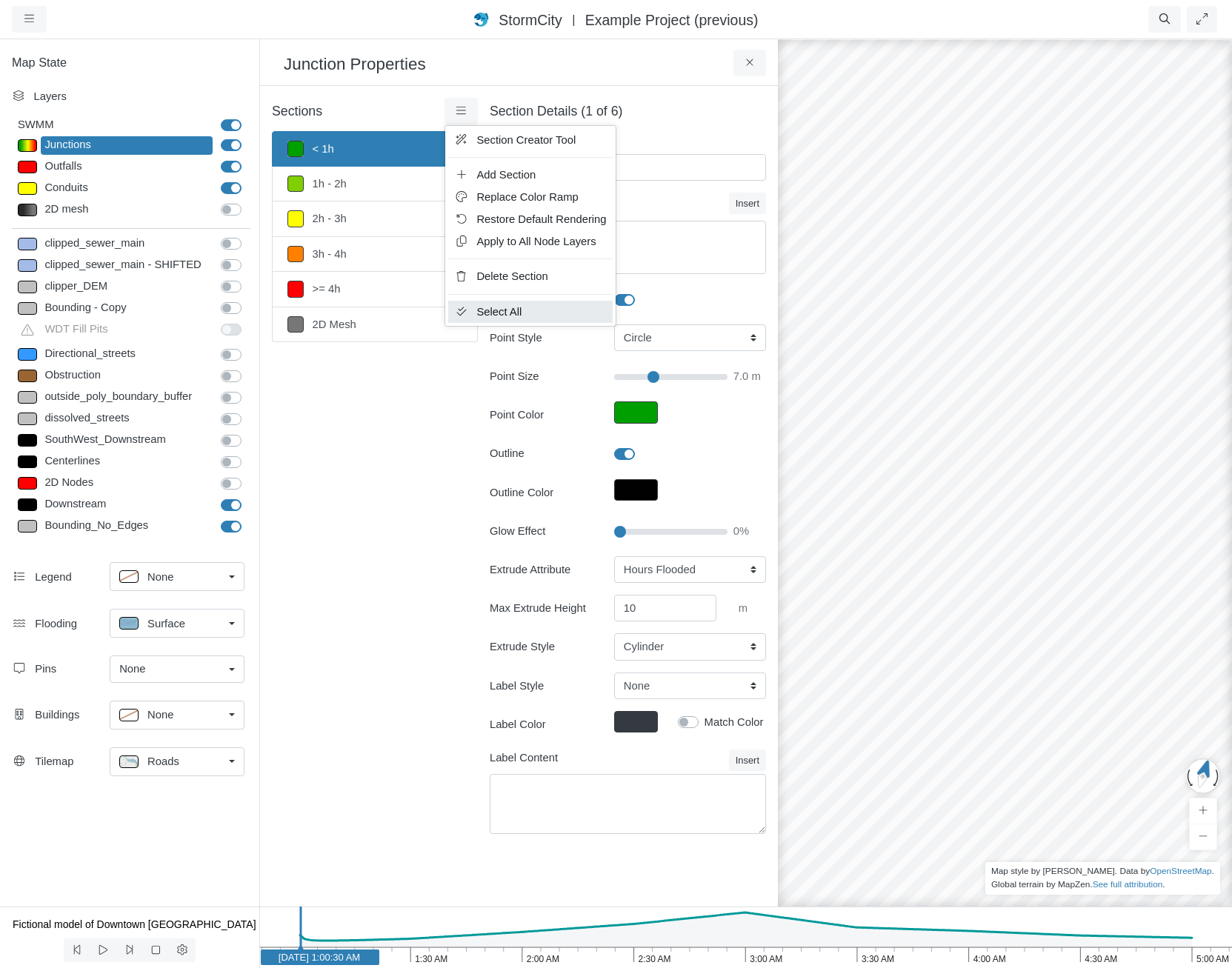
click at [488, 315] on span "Select All" at bounding box center [499, 312] width 45 height 12
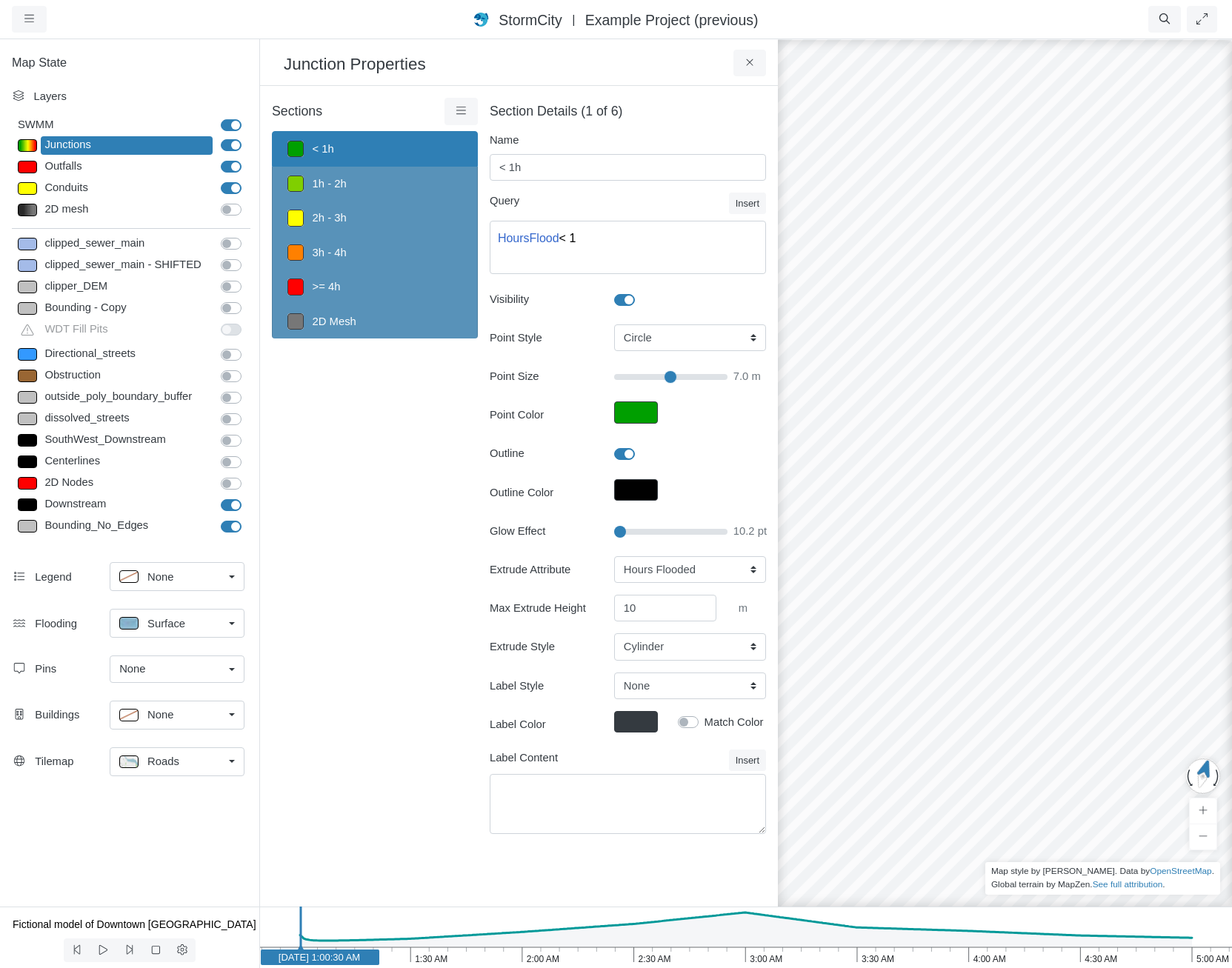
drag, startPoint x: 658, startPoint y: 379, endPoint x: 670, endPoint y: 383, distance: 12.6
click at [670, 383] on input "Point Size" at bounding box center [671, 377] width 114 height 17
drag, startPoint x: 672, startPoint y: 382, endPoint x: 685, endPoint y: 385, distance: 13.3
click at [684, 384] on input "Point Size" at bounding box center [671, 377] width 114 height 17
click at [691, 384] on input "Point Size" at bounding box center [671, 377] width 114 height 17
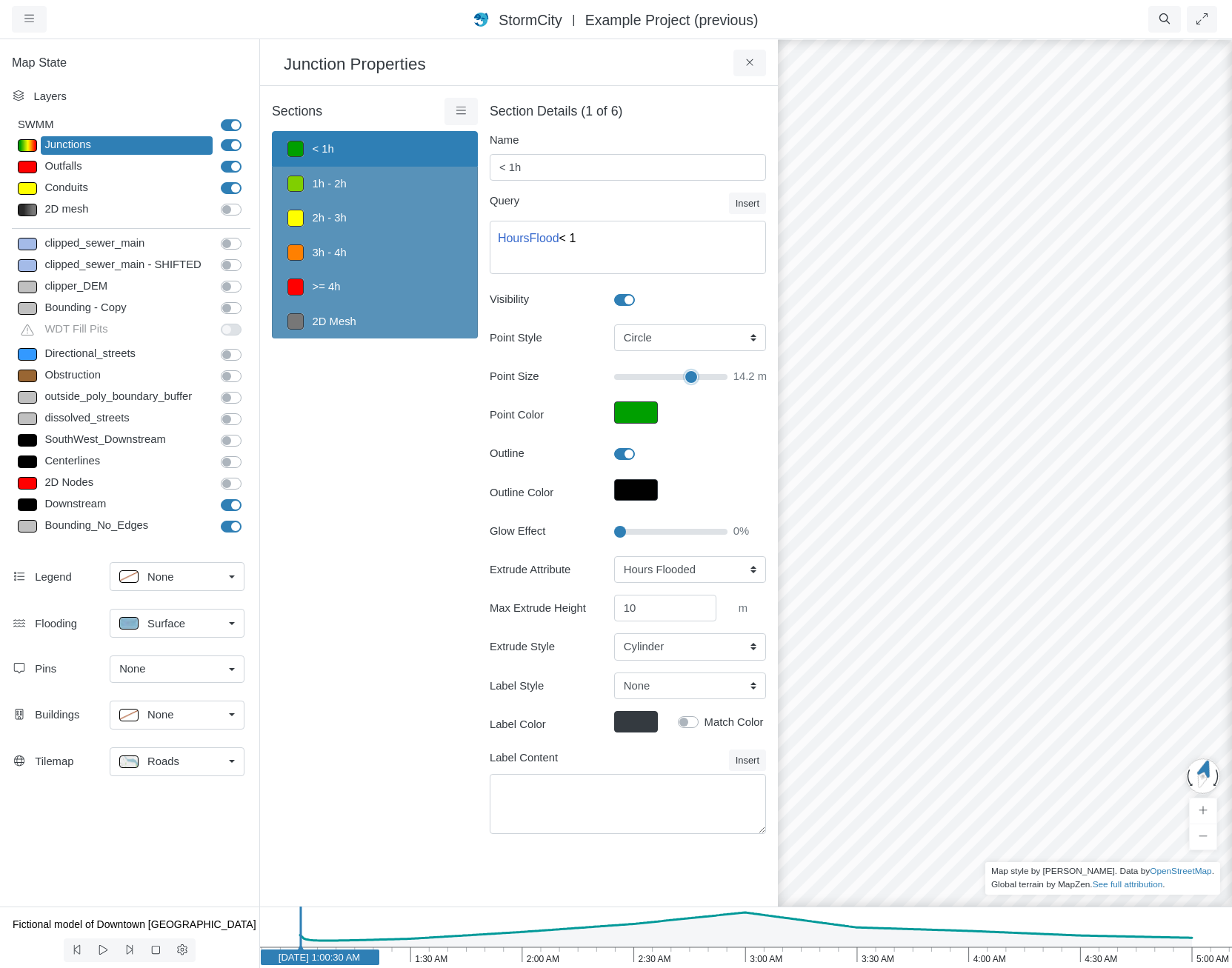
click at [691, 384] on input "Point Size" at bounding box center [671, 377] width 114 height 17
drag, startPoint x: 691, startPoint y: 377, endPoint x: 652, endPoint y: 376, distance: 39.0
click at [652, 376] on input "Point Size" at bounding box center [671, 377] width 114 height 17
drag, startPoint x: 652, startPoint y: 376, endPoint x: 660, endPoint y: 380, distance: 8.9
type input "8.1"
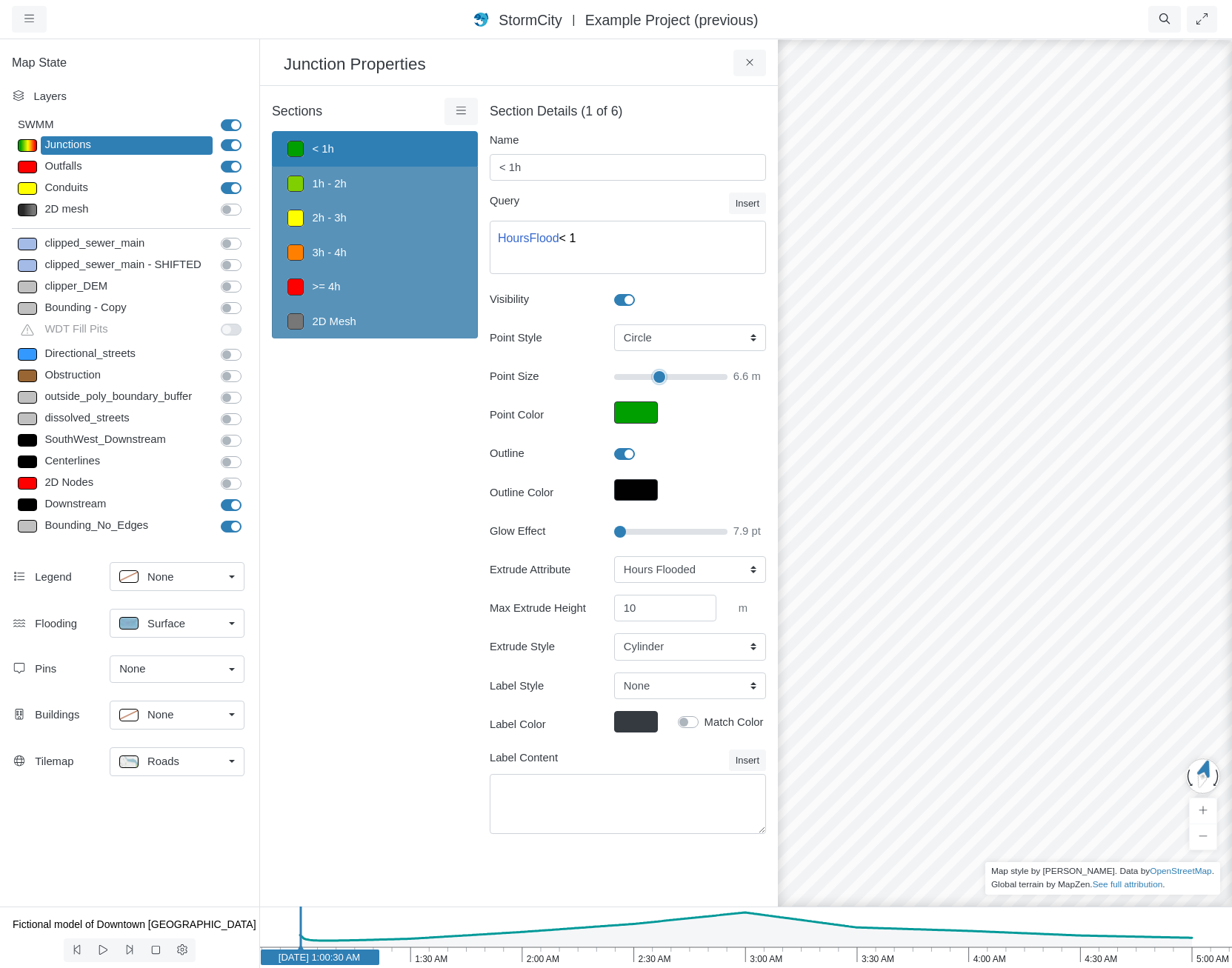
click at [660, 380] on input "Point Size" at bounding box center [671, 377] width 114 height 17
drag, startPoint x: 592, startPoint y: 602, endPoint x: 542, endPoint y: 593, distance: 50.8
click at [542, 593] on div "Extrude Attribute None Fixed Height X-Coordinate Y-Coordinate Invert El. Depth …" at bounding box center [628, 609] width 276 height 105
type input "100"
click at [362, 611] on div "Sections < 1h 1h - 2h 2h - 3h 3h - 4h >= 4h 2D Mesh Layer Details Refraction" at bounding box center [375, 474] width 206 height 754
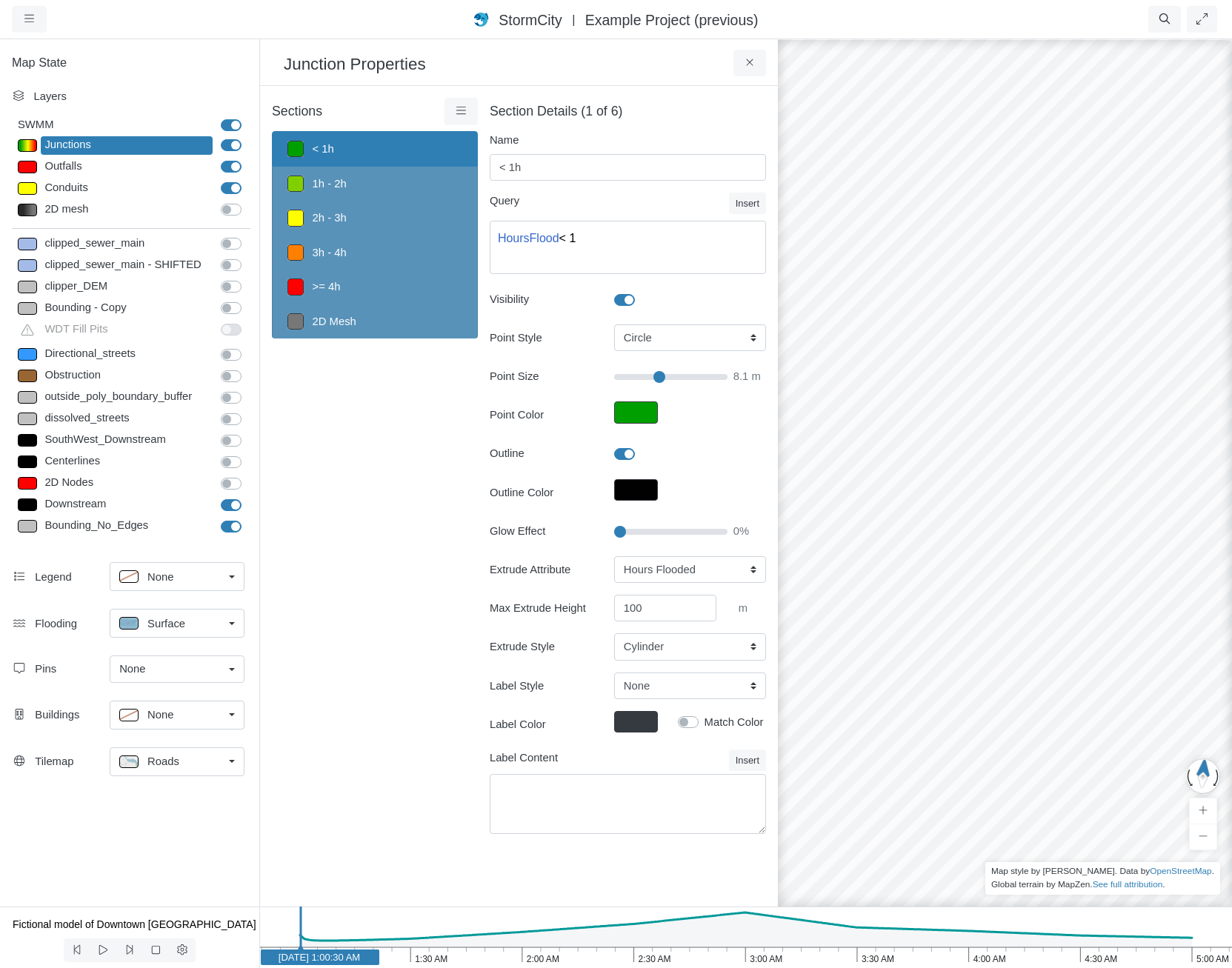
drag, startPoint x: 940, startPoint y: 729, endPoint x: 1122, endPoint y: 723, distance: 182.1
drag, startPoint x: 1058, startPoint y: 514, endPoint x: 938, endPoint y: 685, distance: 208.9
click at [850, 702] on div at bounding box center [1005, 502] width 1232 height 930
drag, startPoint x: 963, startPoint y: 645, endPoint x: 1174, endPoint y: 778, distance: 249.4
click at [1174, 778] on div at bounding box center [1005, 502] width 1232 height 930
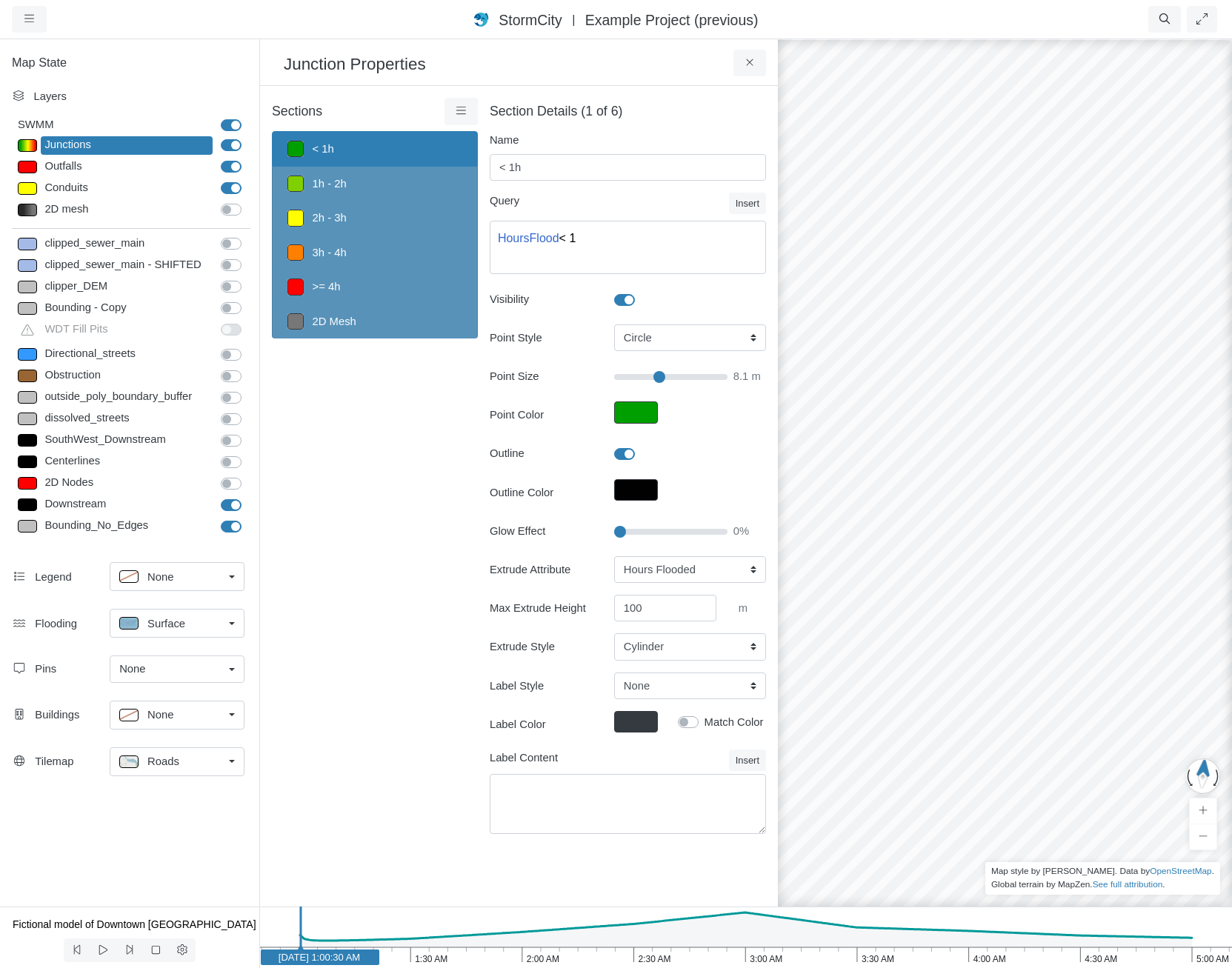
click at [148, 709] on span "None" at bounding box center [161, 715] width 26 height 17
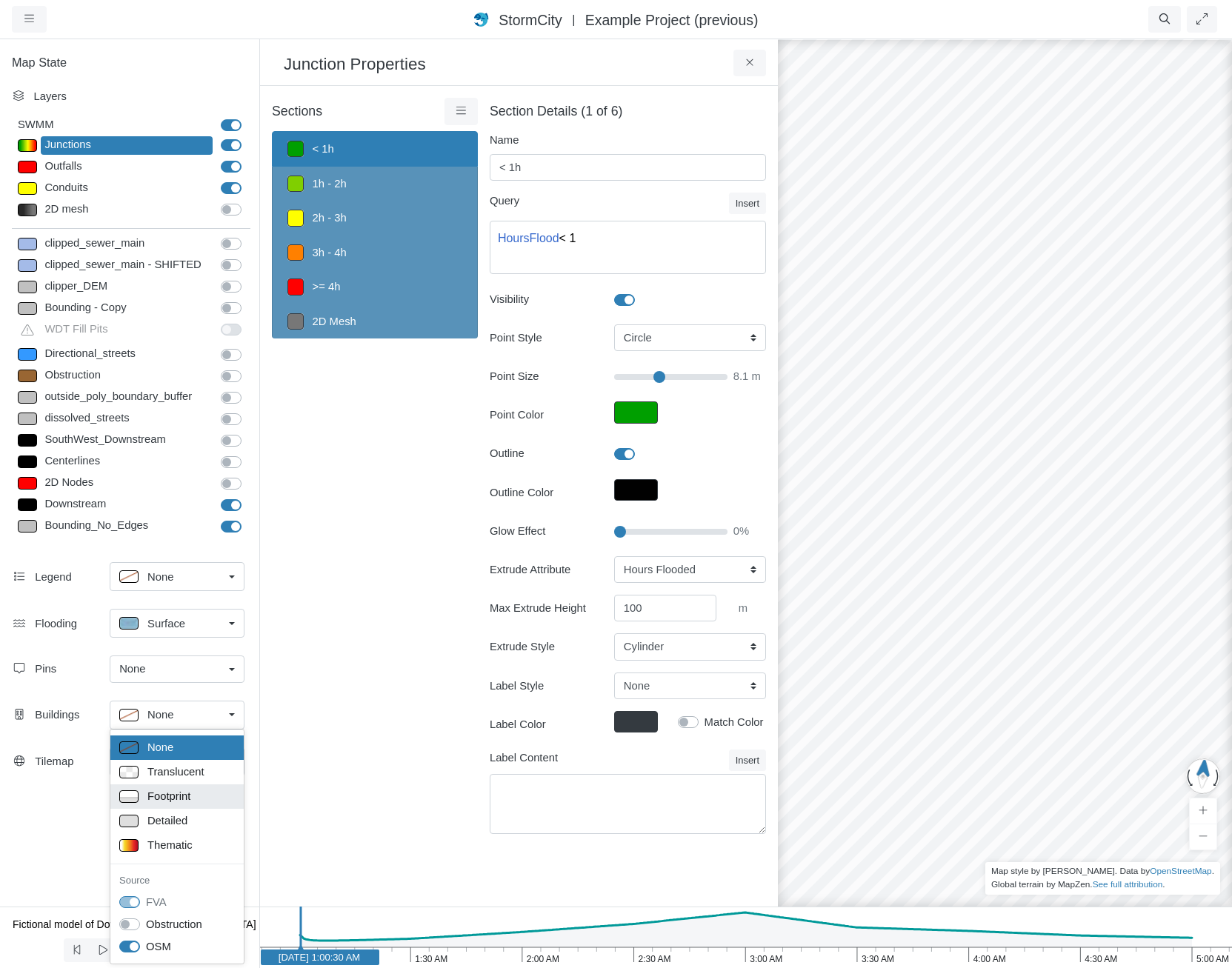
click at [171, 799] on span "Footprint" at bounding box center [169, 796] width 43 height 17
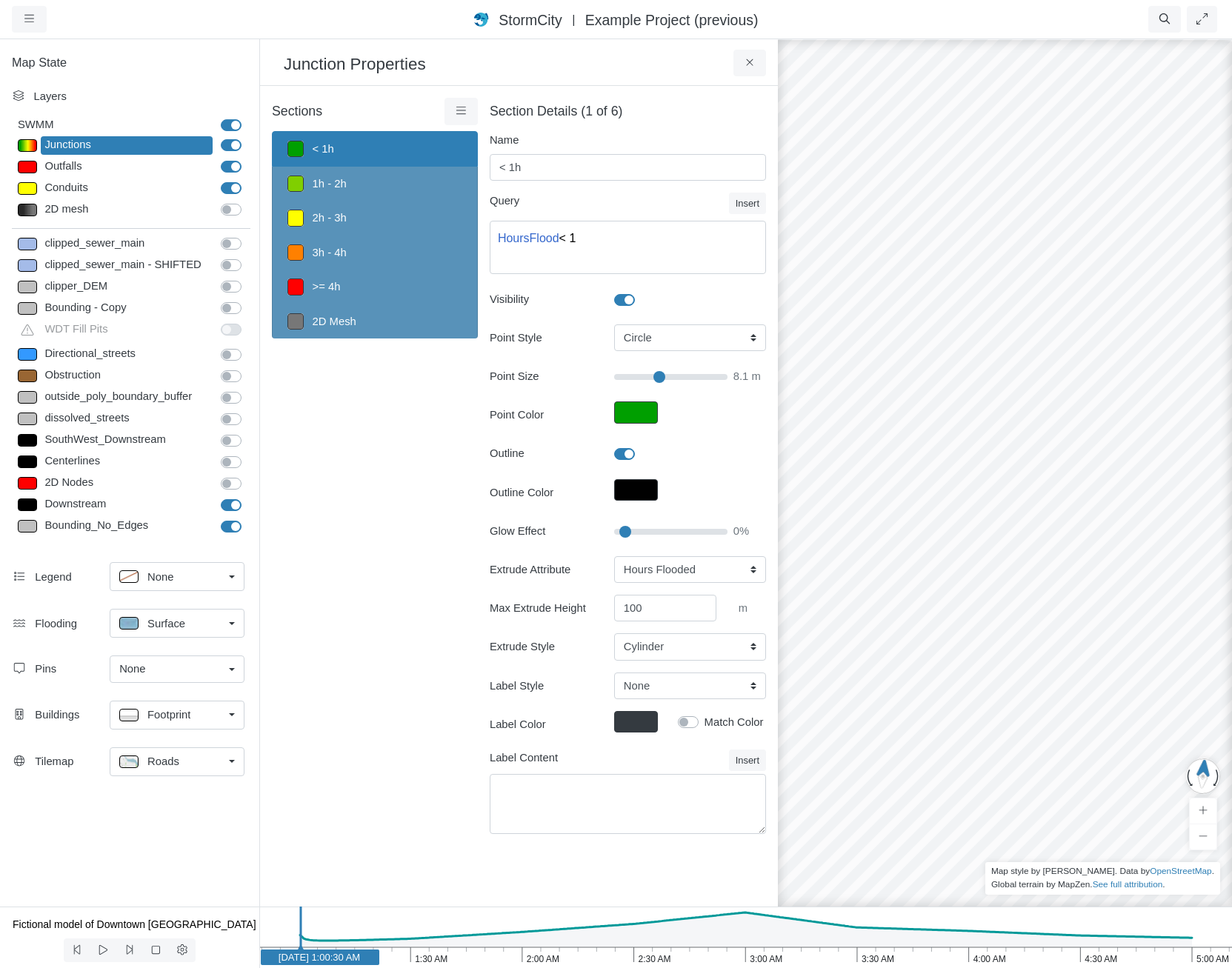
click at [626, 533] on input "Glow Effect" at bounding box center [671, 532] width 114 height 17
drag, startPoint x: 634, startPoint y: 532, endPoint x: 641, endPoint y: 533, distance: 7.1
click at [641, 533] on input "Glow Effect" at bounding box center [671, 532] width 114 height 17
drag, startPoint x: 640, startPoint y: 532, endPoint x: 626, endPoint y: 531, distance: 14.0
click at [626, 531] on input "Glow Effect" at bounding box center [671, 532] width 114 height 17
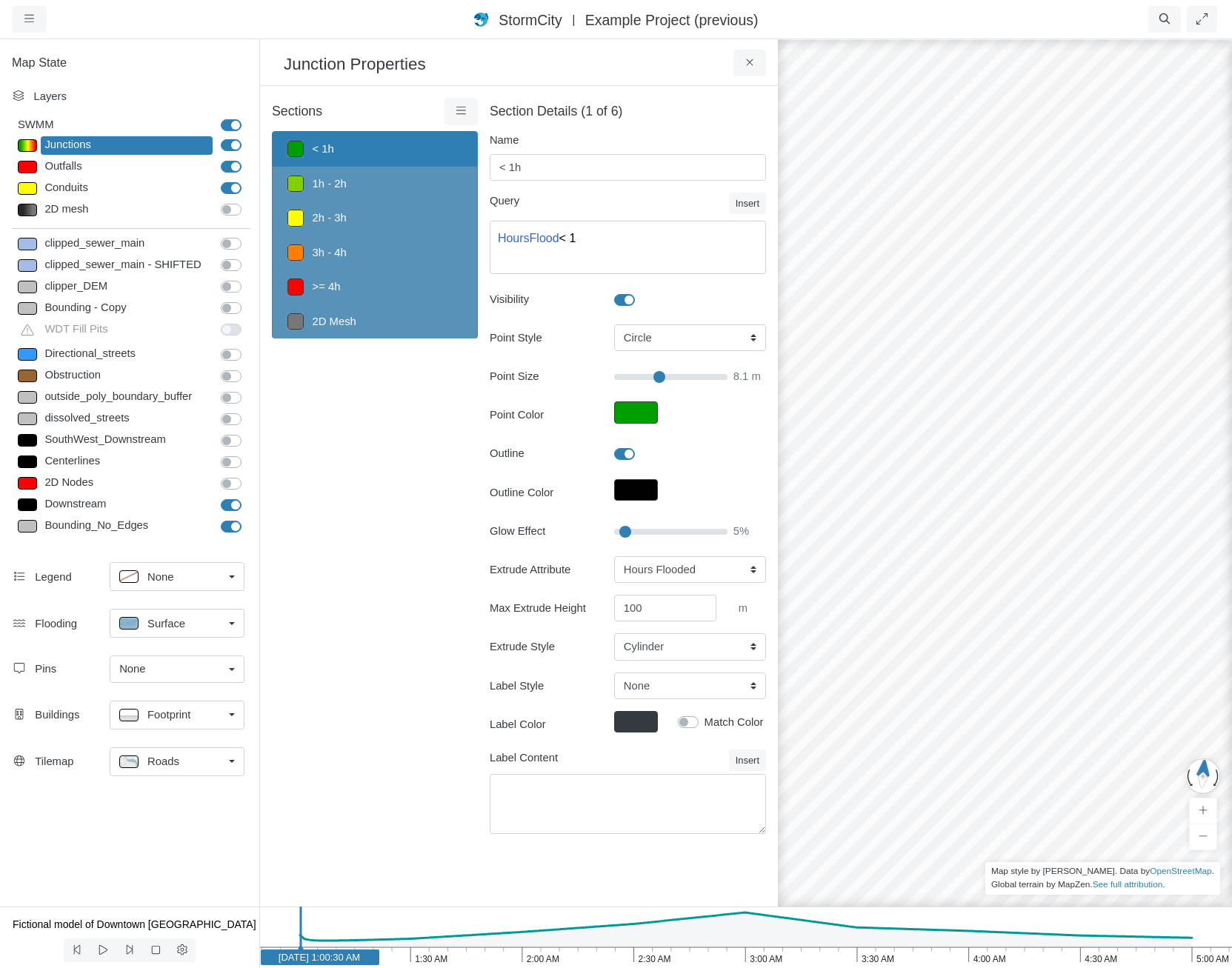
click at [170, 755] on span "Roads" at bounding box center [163, 761] width 31 height 17
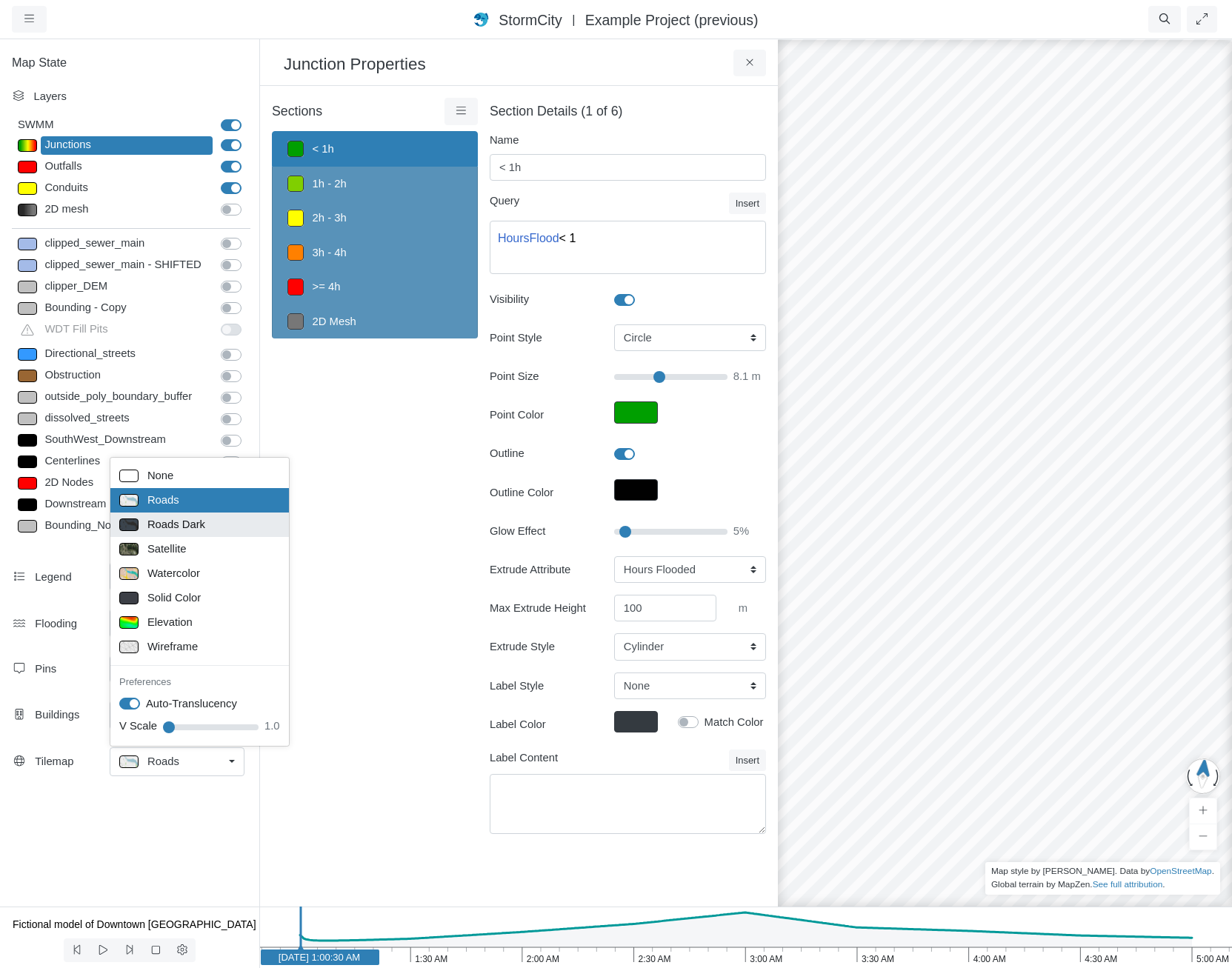
click at [172, 536] on link "Roads Dark" at bounding box center [199, 525] width 178 height 24
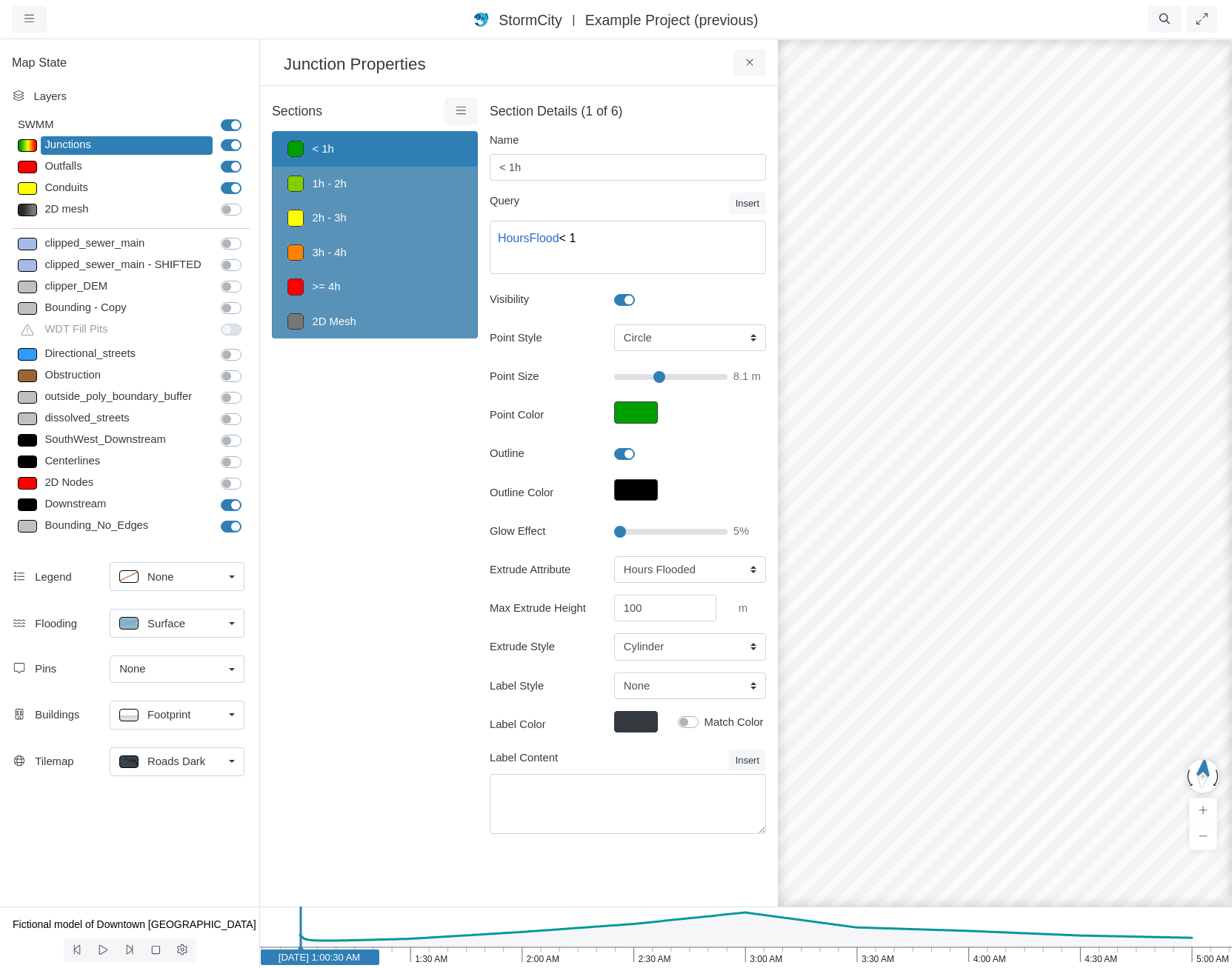
drag, startPoint x: 626, startPoint y: 530, endPoint x: 565, endPoint y: 527, distance: 61.1
click at [614, 527] on input "Glow Effect" at bounding box center [671, 532] width 114 height 17
type input "5"
click at [626, 531] on input "Glow Effect" at bounding box center [671, 532] width 114 height 17
click at [459, 114] on icon at bounding box center [460, 110] width 10 height 7
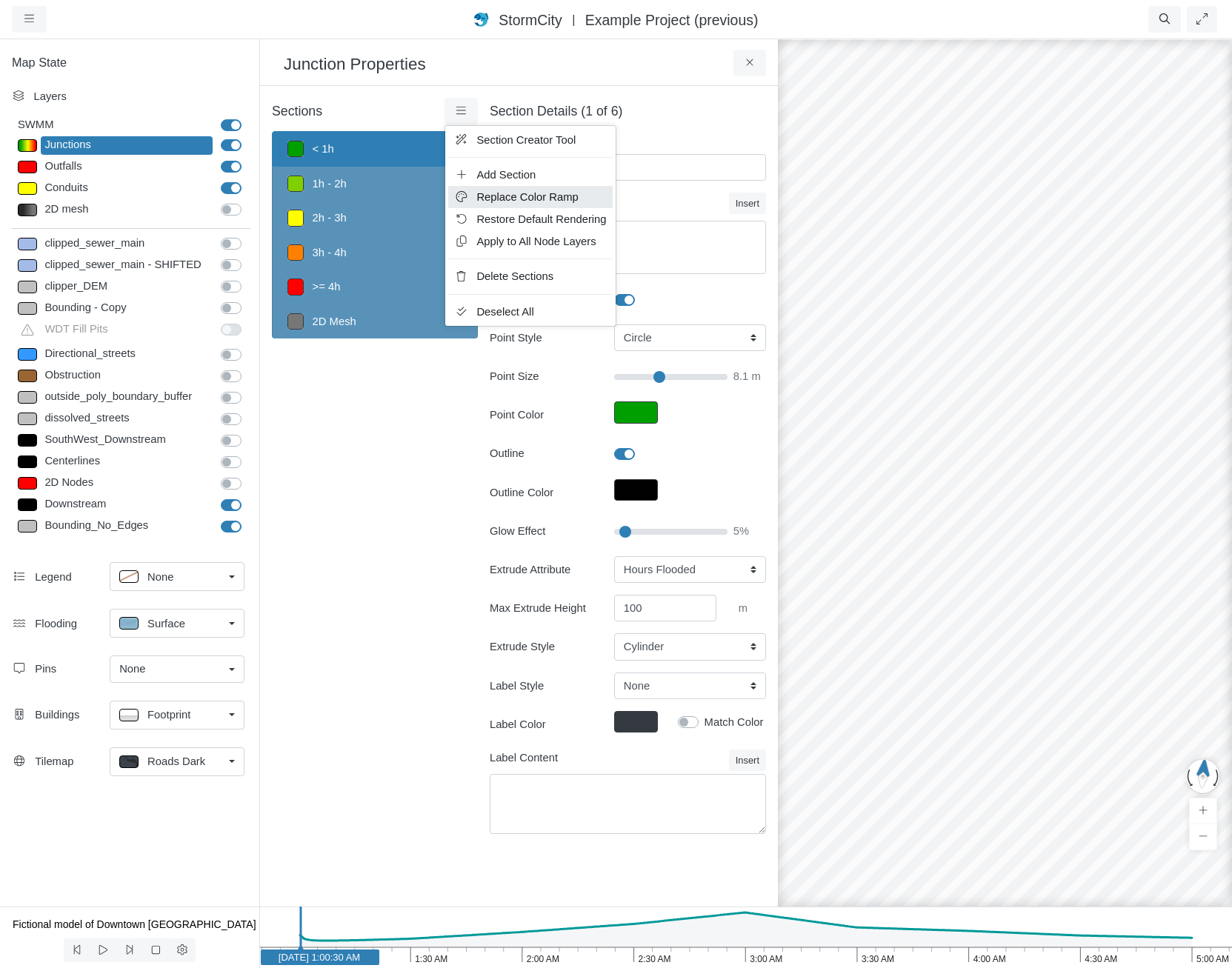
click at [527, 197] on span "Replace Color Ramp" at bounding box center [527, 197] width 101 height 12
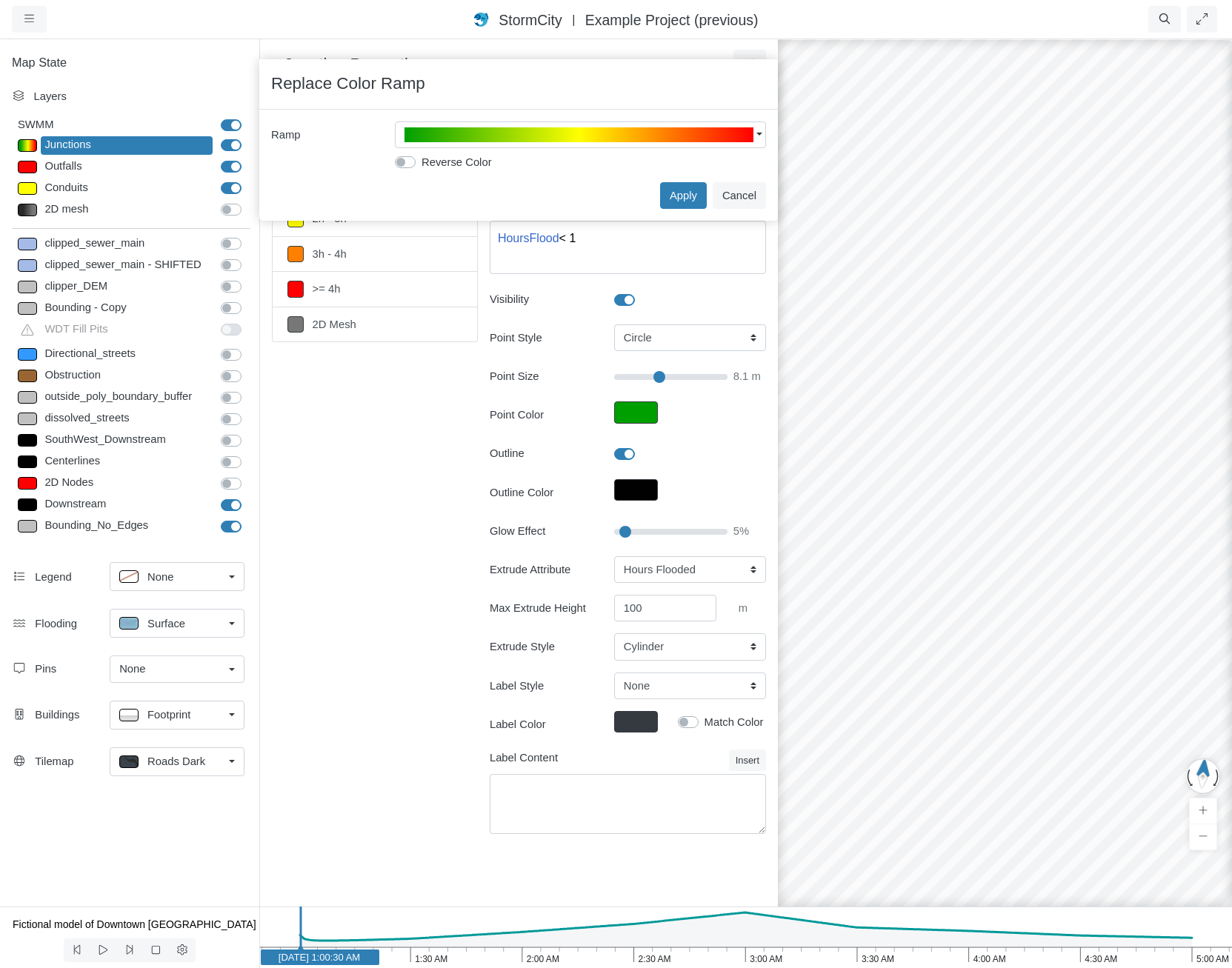
click at [654, 119] on div "× Attribute Hours Flooded (h) [HoursFlood] SWMM Attributes  Name [Name]  X-coor…" at bounding box center [519, 166] width 519 height 112
click at [661, 134] on span "button" at bounding box center [578, 135] width 349 height 15
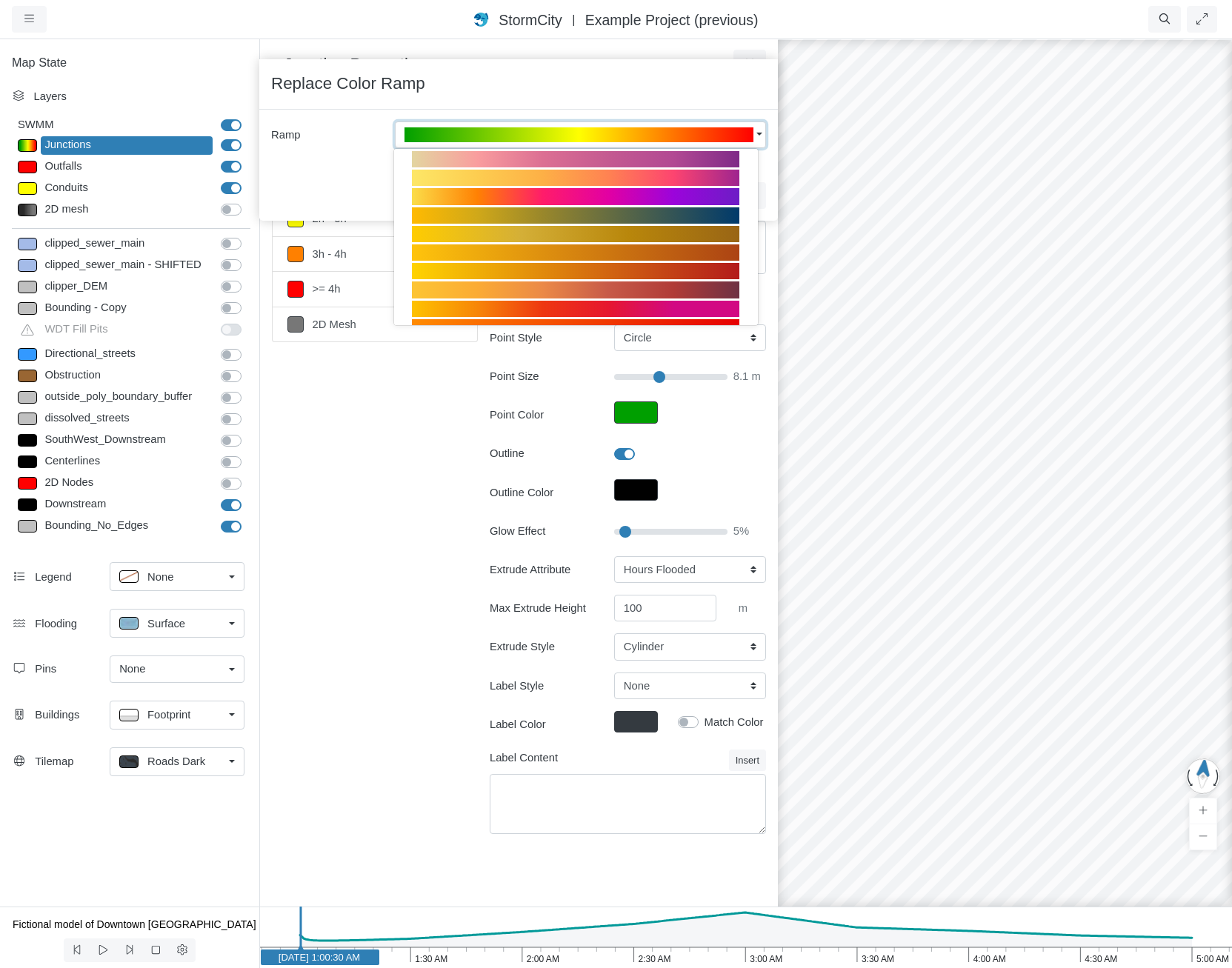
scroll to position [287, 0]
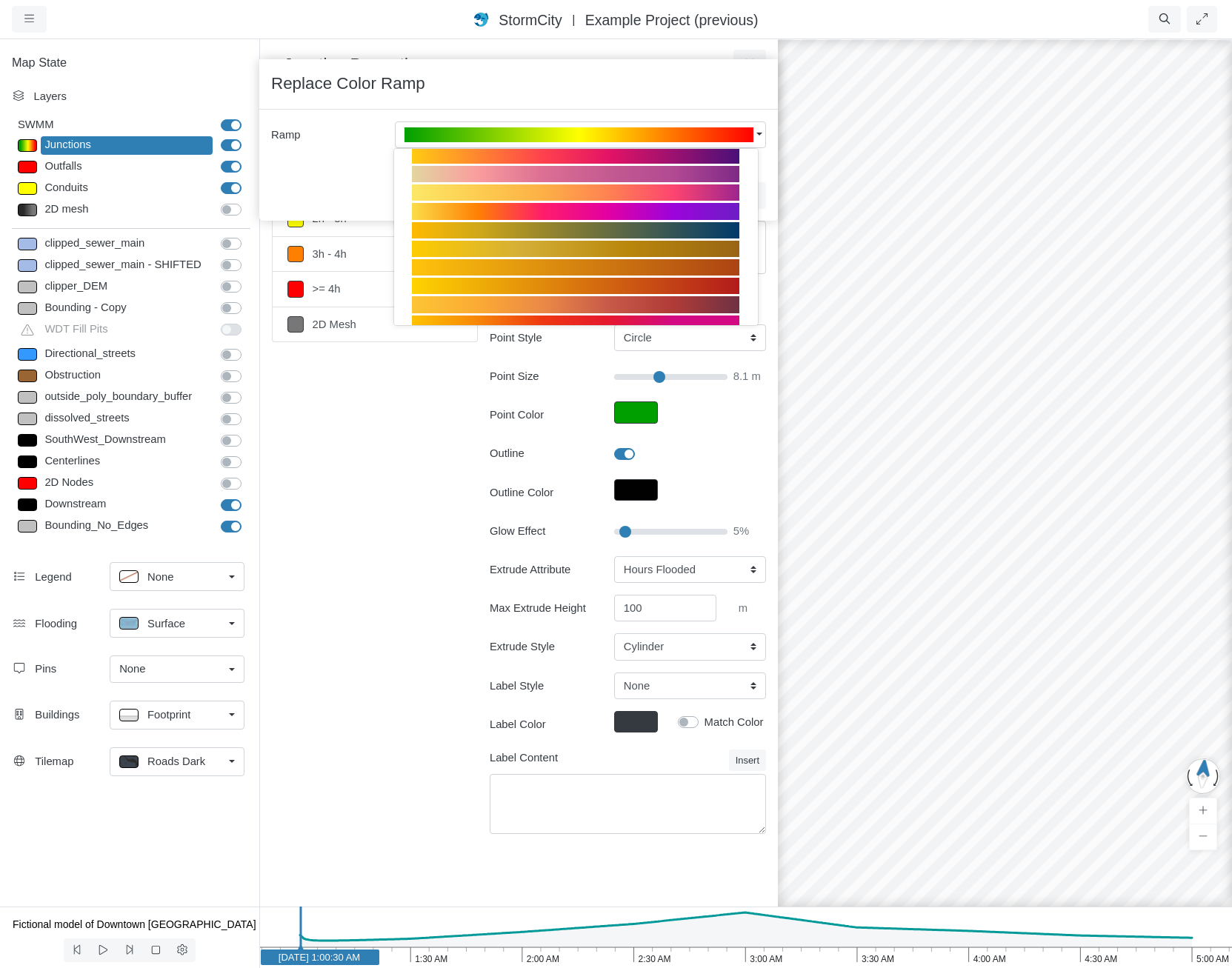
click at [685, 210] on div at bounding box center [575, 211] width 328 height 17
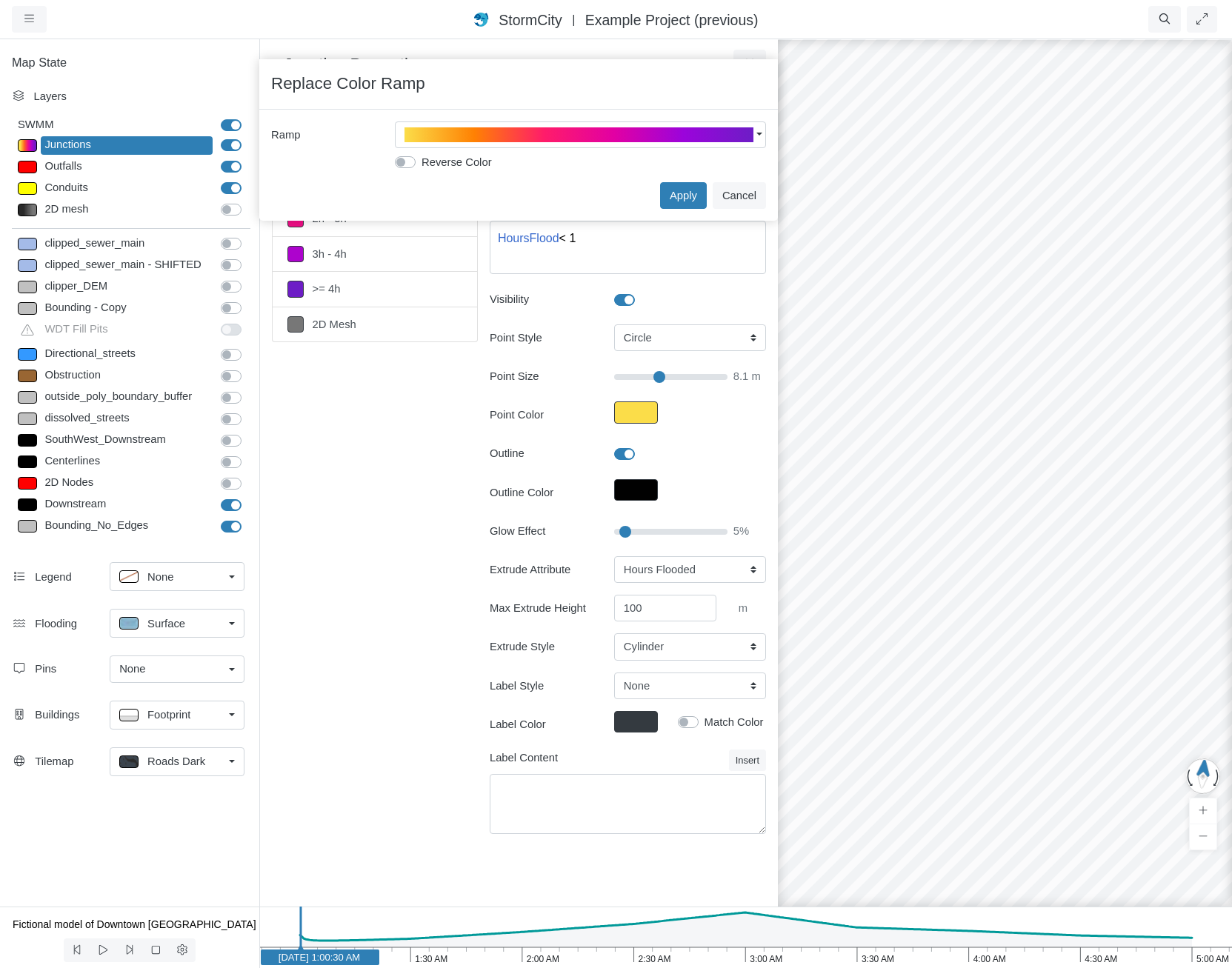
click at [176, 716] on span "Footprint" at bounding box center [169, 715] width 43 height 17
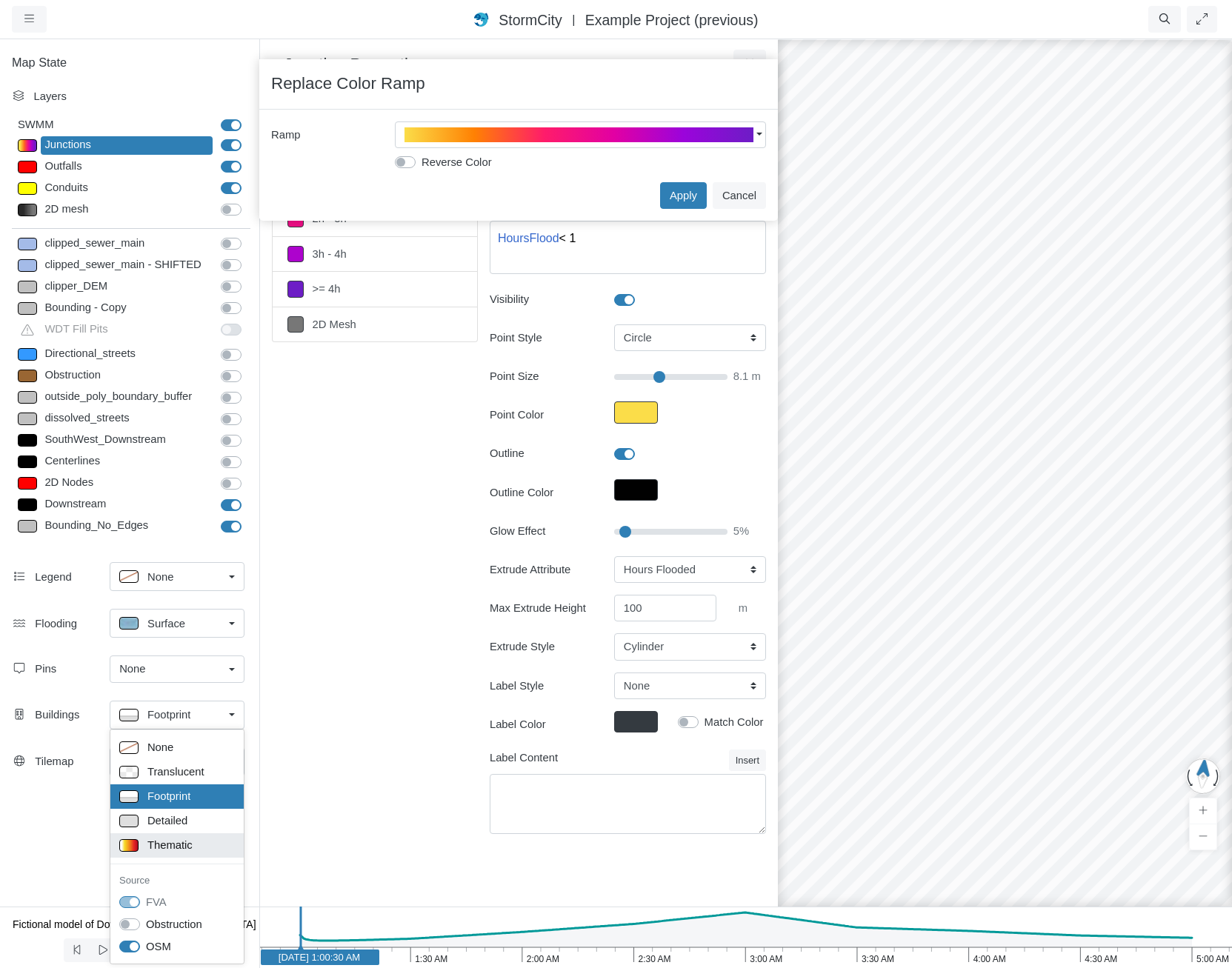
click at [187, 841] on span "Thematic" at bounding box center [170, 845] width 45 height 17
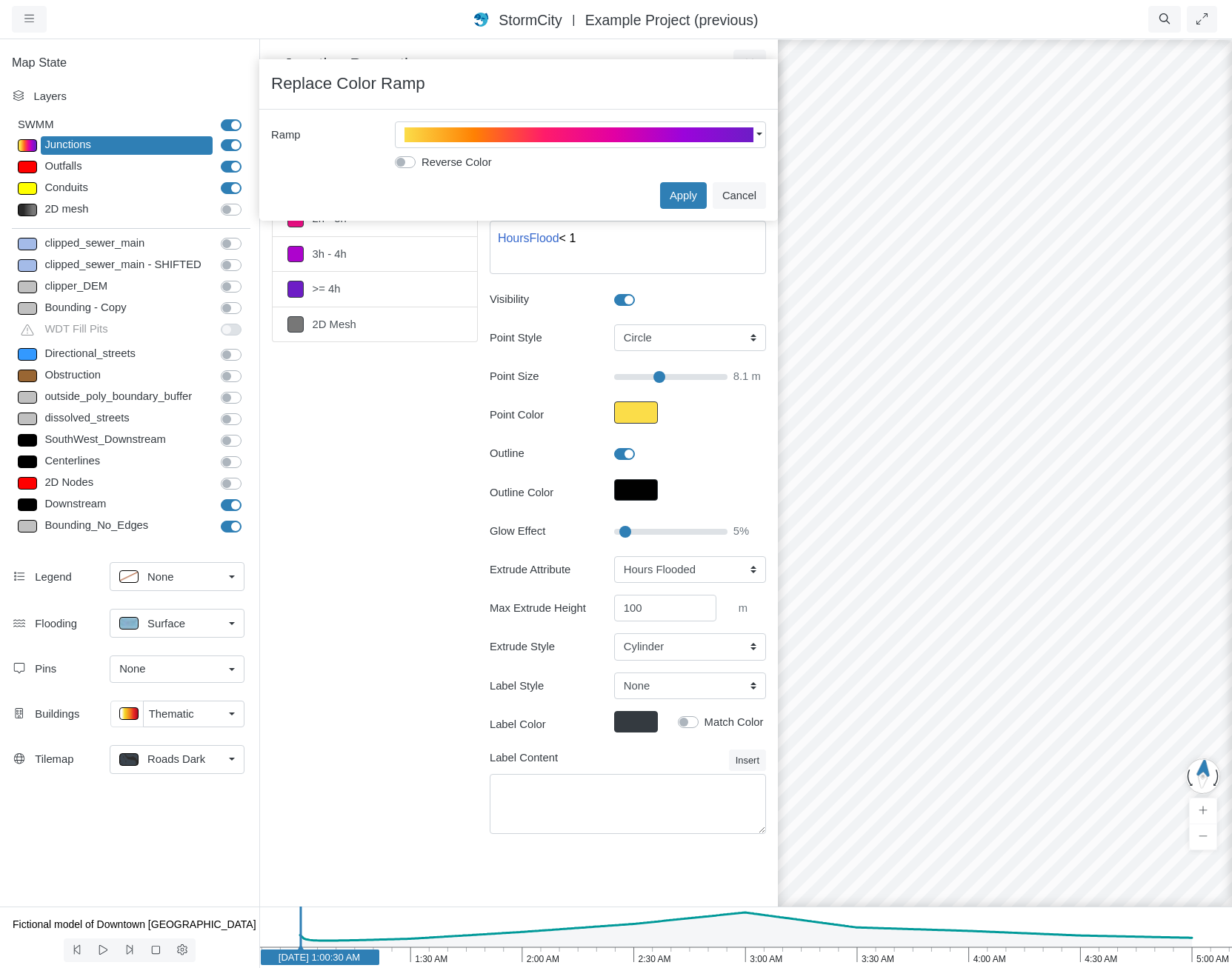
click at [190, 719] on span "Thematic" at bounding box center [171, 714] width 45 height 17
click at [191, 718] on span "Thematic" at bounding box center [171, 714] width 45 height 17
click at [687, 193] on button "Apply" at bounding box center [683, 196] width 46 height 27
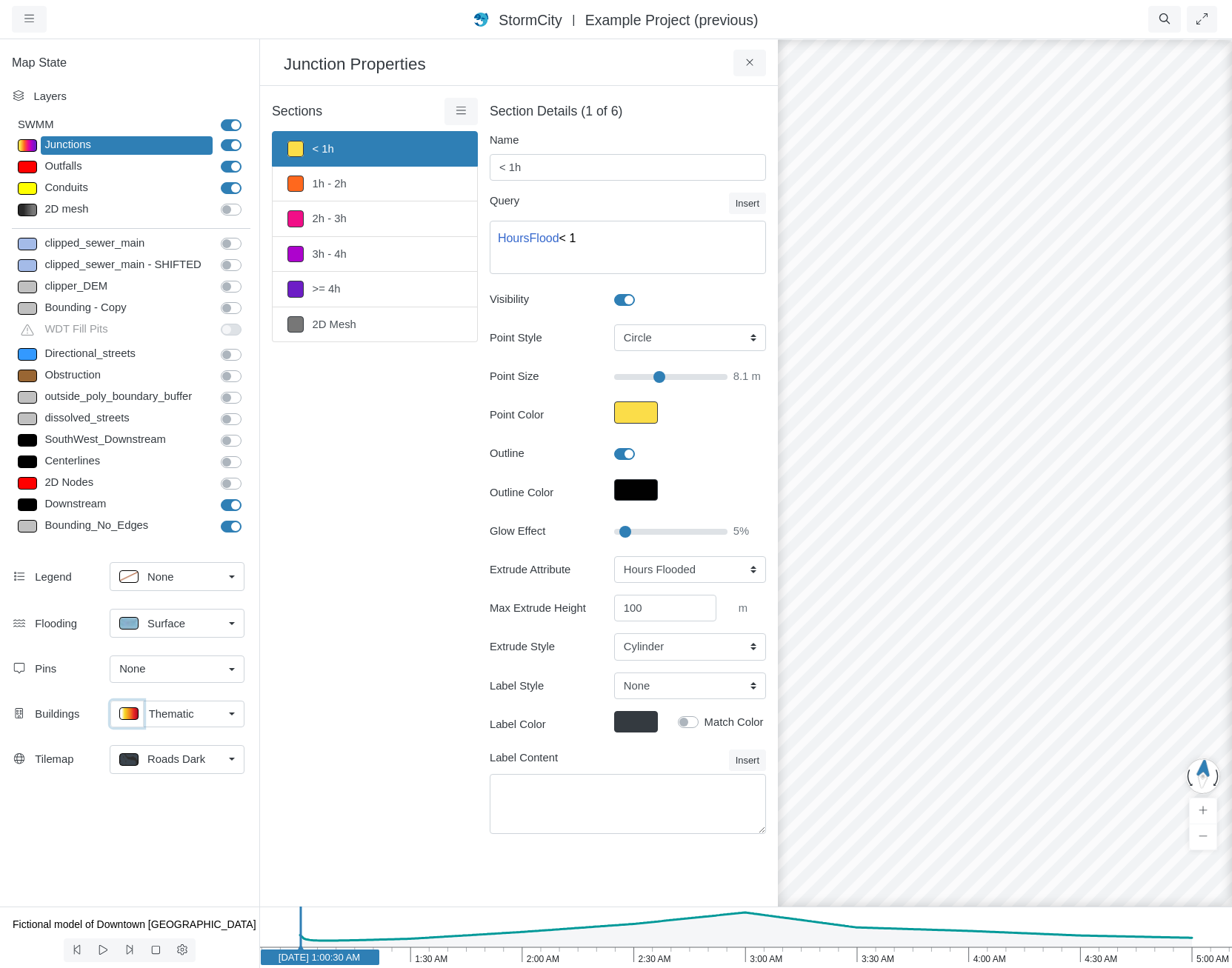
click at [128, 713] on p at bounding box center [129, 714] width 19 height 12
type input "0 m"
type textarea "TS_Depth = 0"
type input "0"
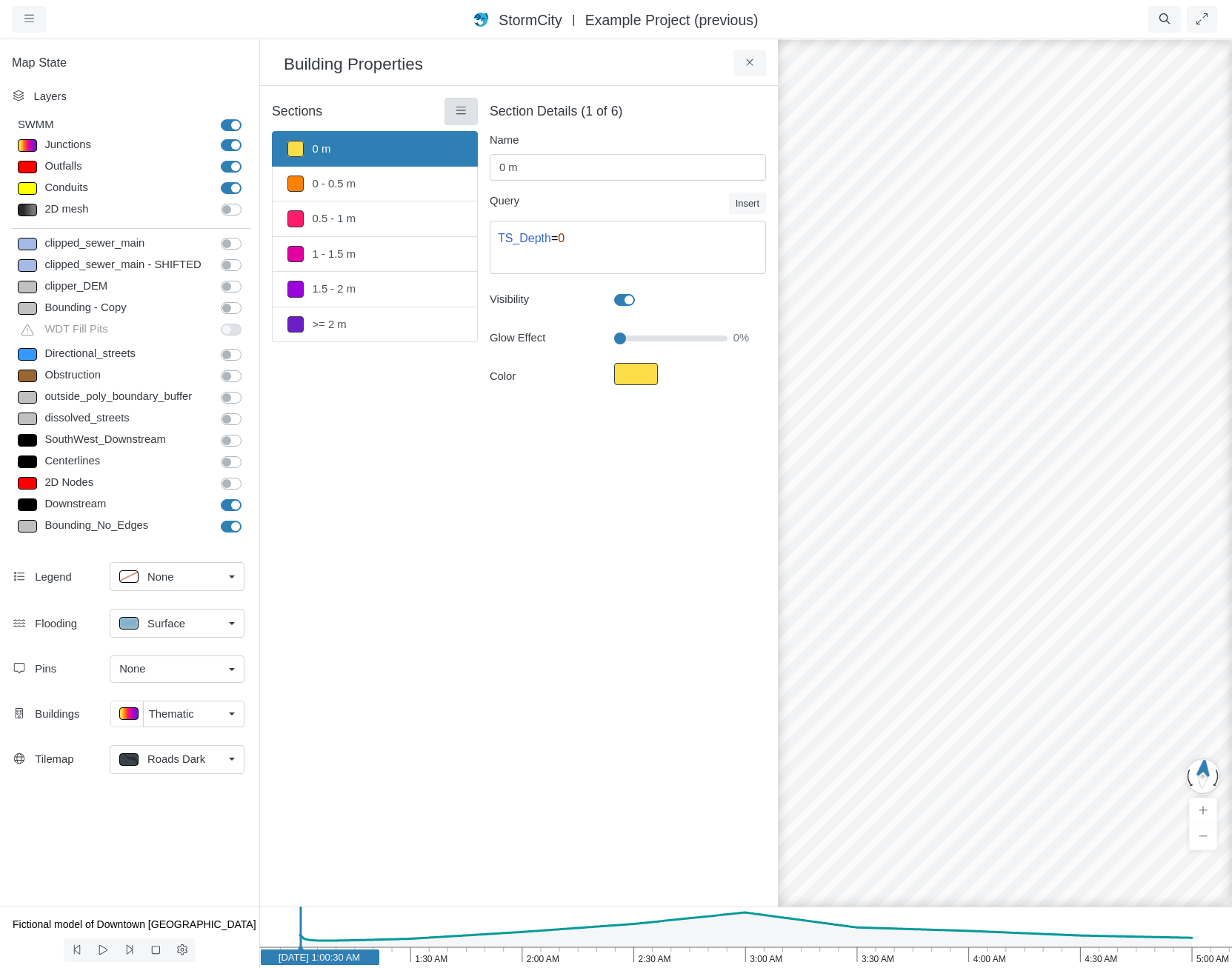
click at [455, 105] on link at bounding box center [461, 111] width 33 height 27
click at [539, 221] on span "Restore Default Rendering" at bounding box center [541, 219] width 129 height 12
type input "Visible"
click at [644, 375] on button "Fill Color" at bounding box center [636, 374] width 44 height 22
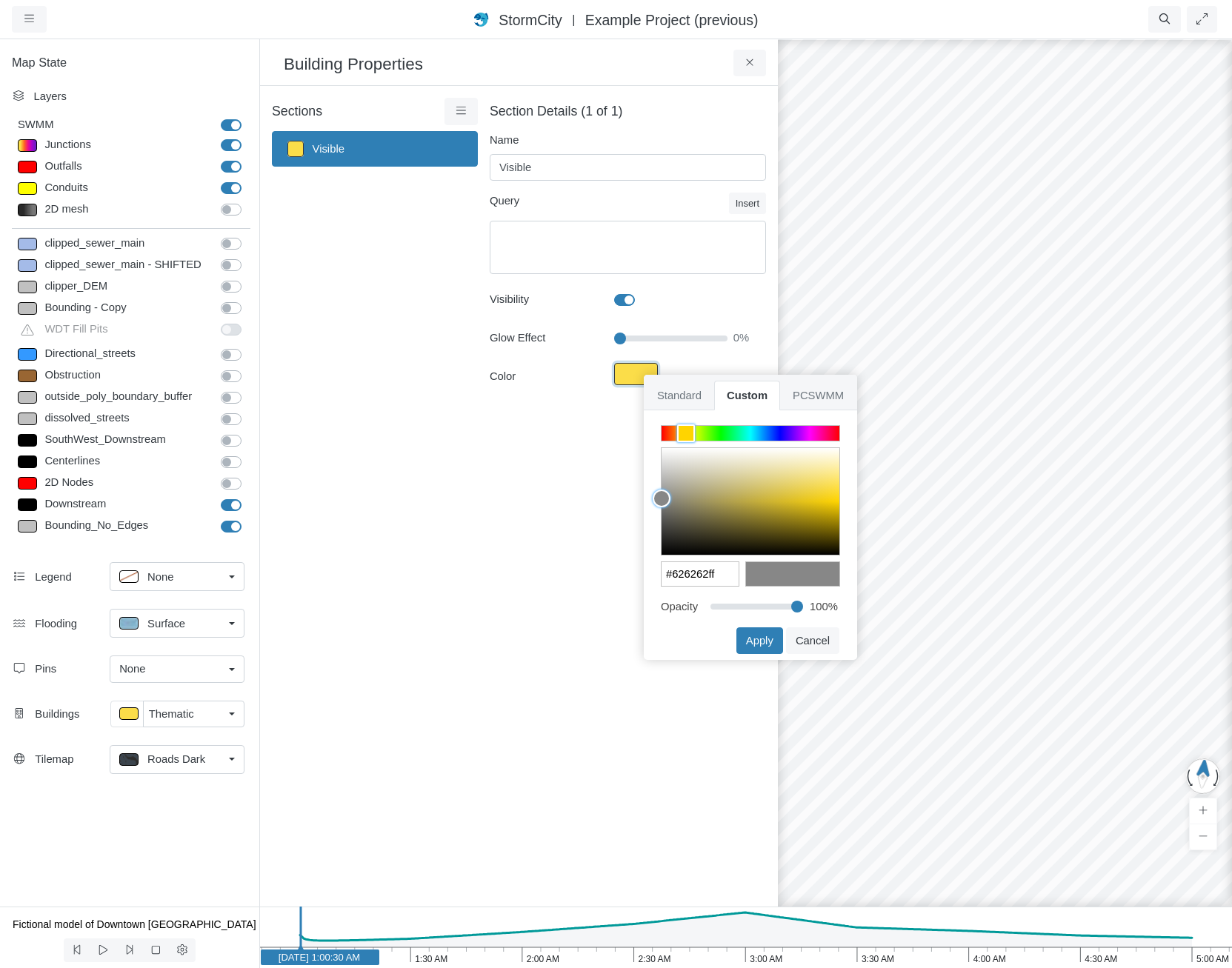
type input "#606060ff"
drag, startPoint x: 667, startPoint y: 515, endPoint x: 615, endPoint y: 515, distance: 52.0
click at [615, 515] on div "Projects Groups Users Preferences Profiles Data Centers Accounts Support About …" at bounding box center [616, 484] width 1232 height 968
type input "70"
click at [773, 602] on input "range" at bounding box center [757, 605] width 93 height 17
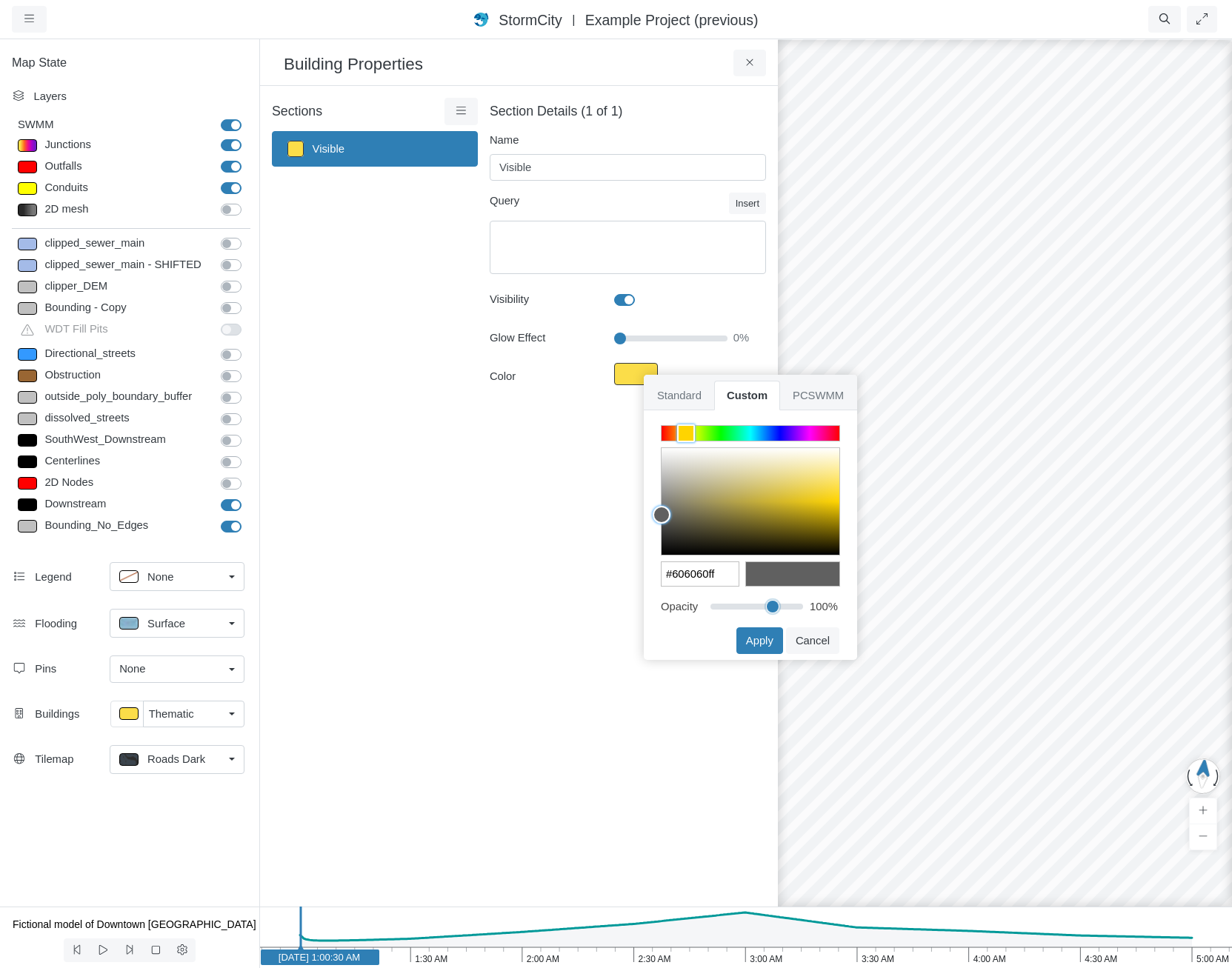
type input "#606060b2"
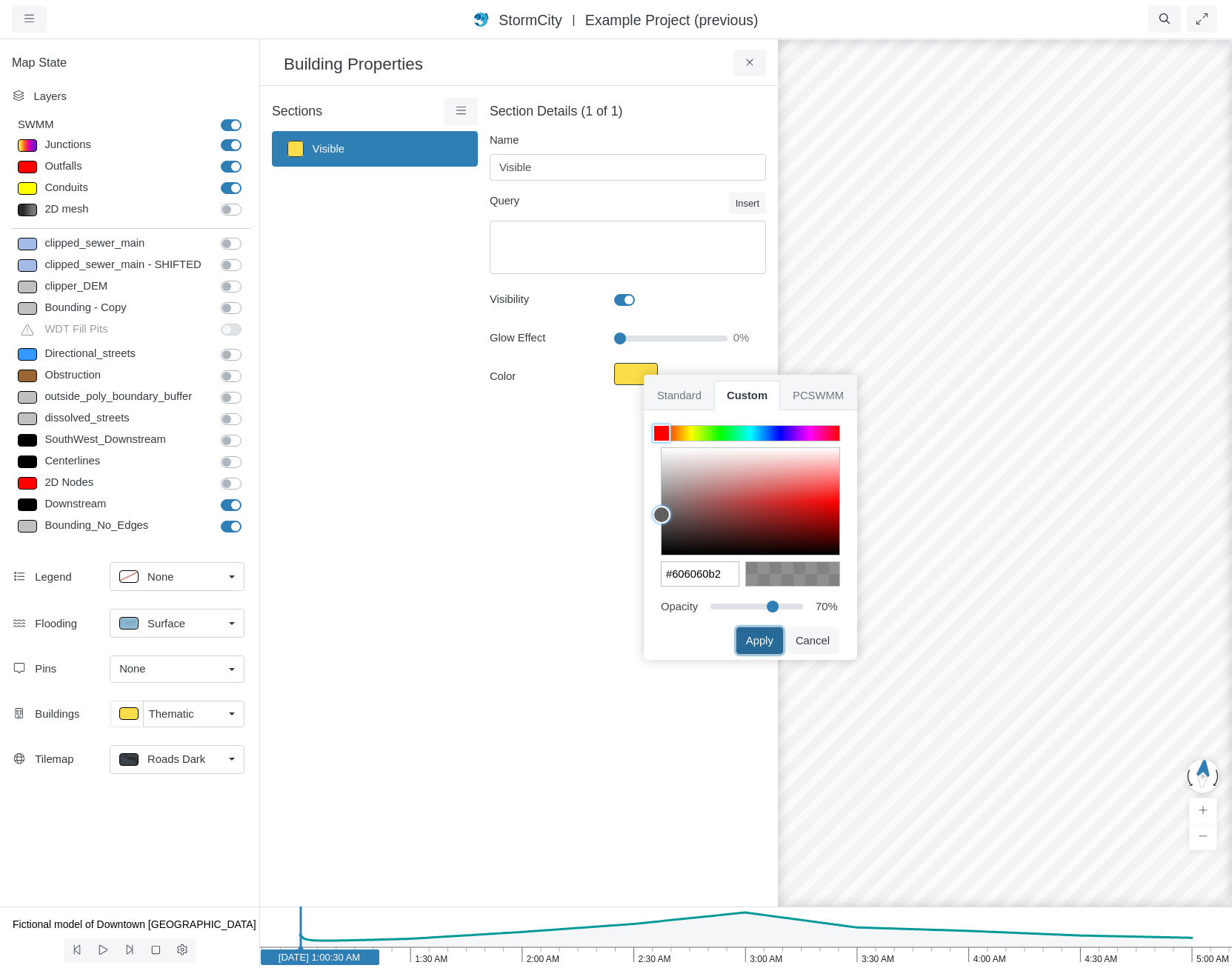
click at [765, 640] on button "Apply" at bounding box center [759, 640] width 46 height 27
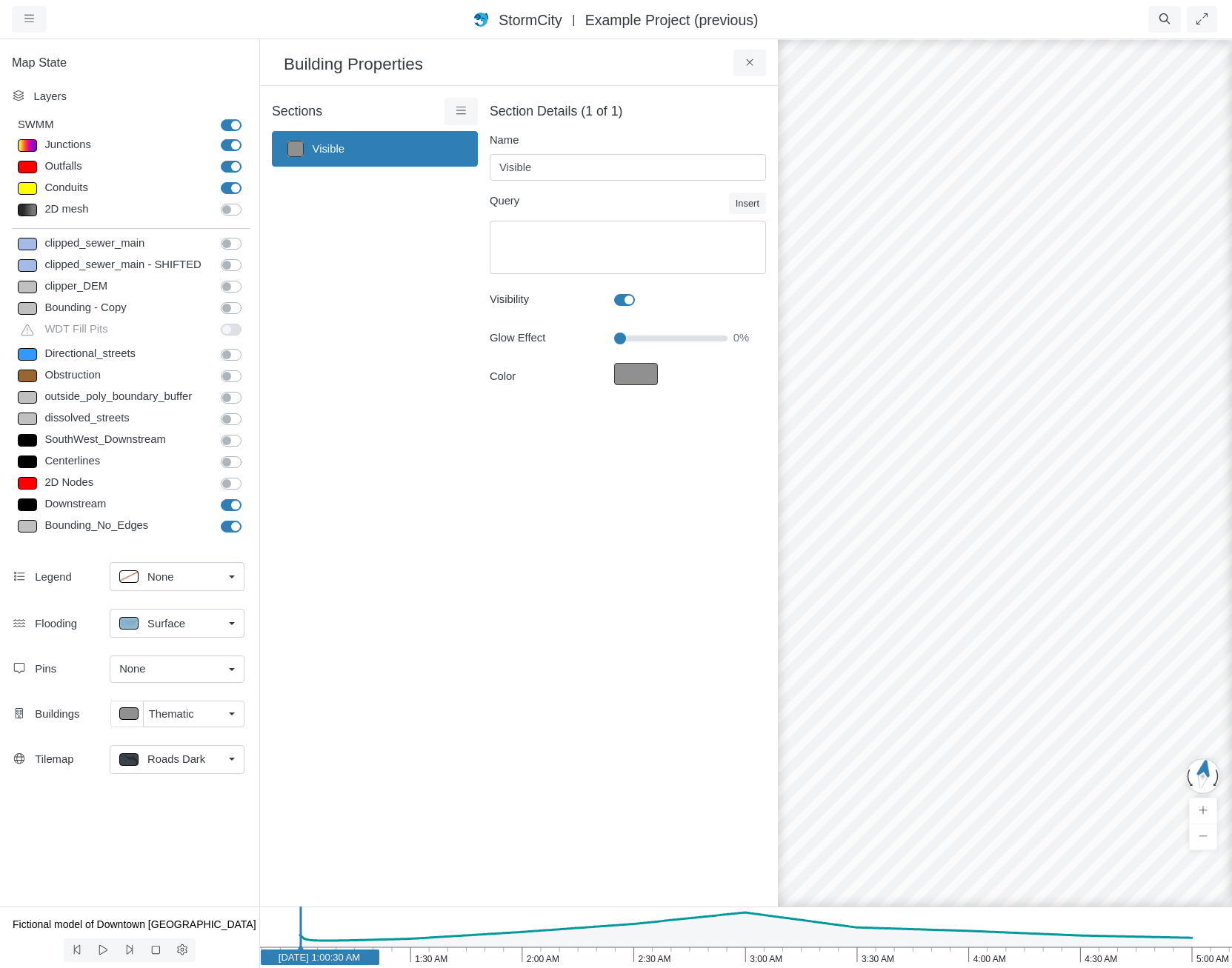
drag, startPoint x: 1056, startPoint y: 666, endPoint x: 976, endPoint y: 639, distance: 84.4
click at [627, 372] on button "Fill Color" at bounding box center [636, 374] width 44 height 22
type input "70"
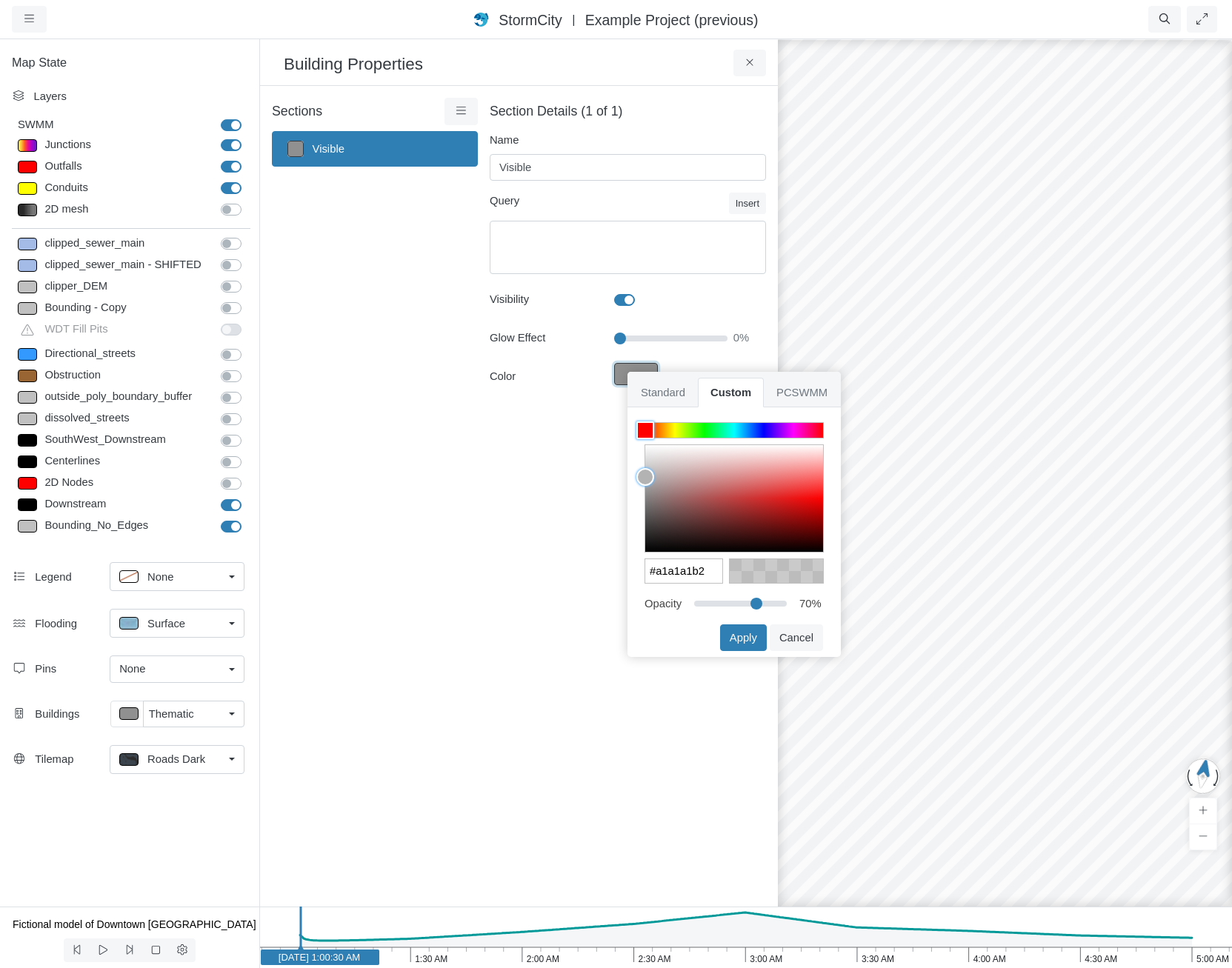
type input "#9e9e9eb2"
drag, startPoint x: 644, startPoint y: 480, endPoint x: 765, endPoint y: 665, distance: 221.1
click at [618, 486] on div "Projects Groups Users Preferences Profiles Data Centers Accounts Support About …" at bounding box center [616, 484] width 1232 height 968
click at [742, 643] on button "Apply" at bounding box center [743, 638] width 46 height 27
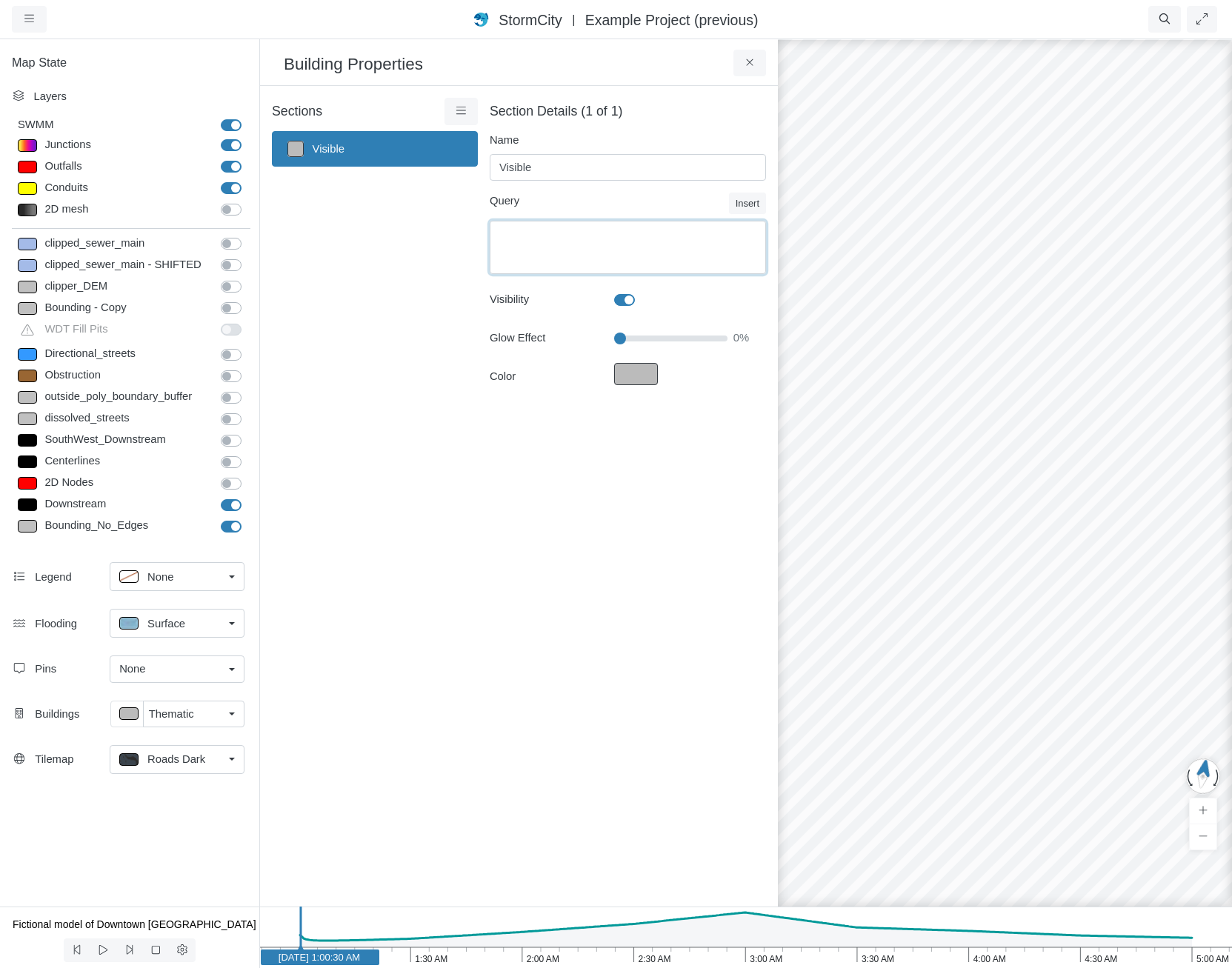
click at [598, 239] on textarea "Equation" at bounding box center [628, 247] width 276 height 53
click at [135, 711] on p at bounding box center [129, 714] width 19 height 12
click at [641, 292] on label at bounding box center [641, 292] width 0 height 0
click at [626, 297] on input "Visibility" at bounding box center [620, 299] width 12 height 14
click at [641, 292] on label at bounding box center [641, 292] width 0 height 0
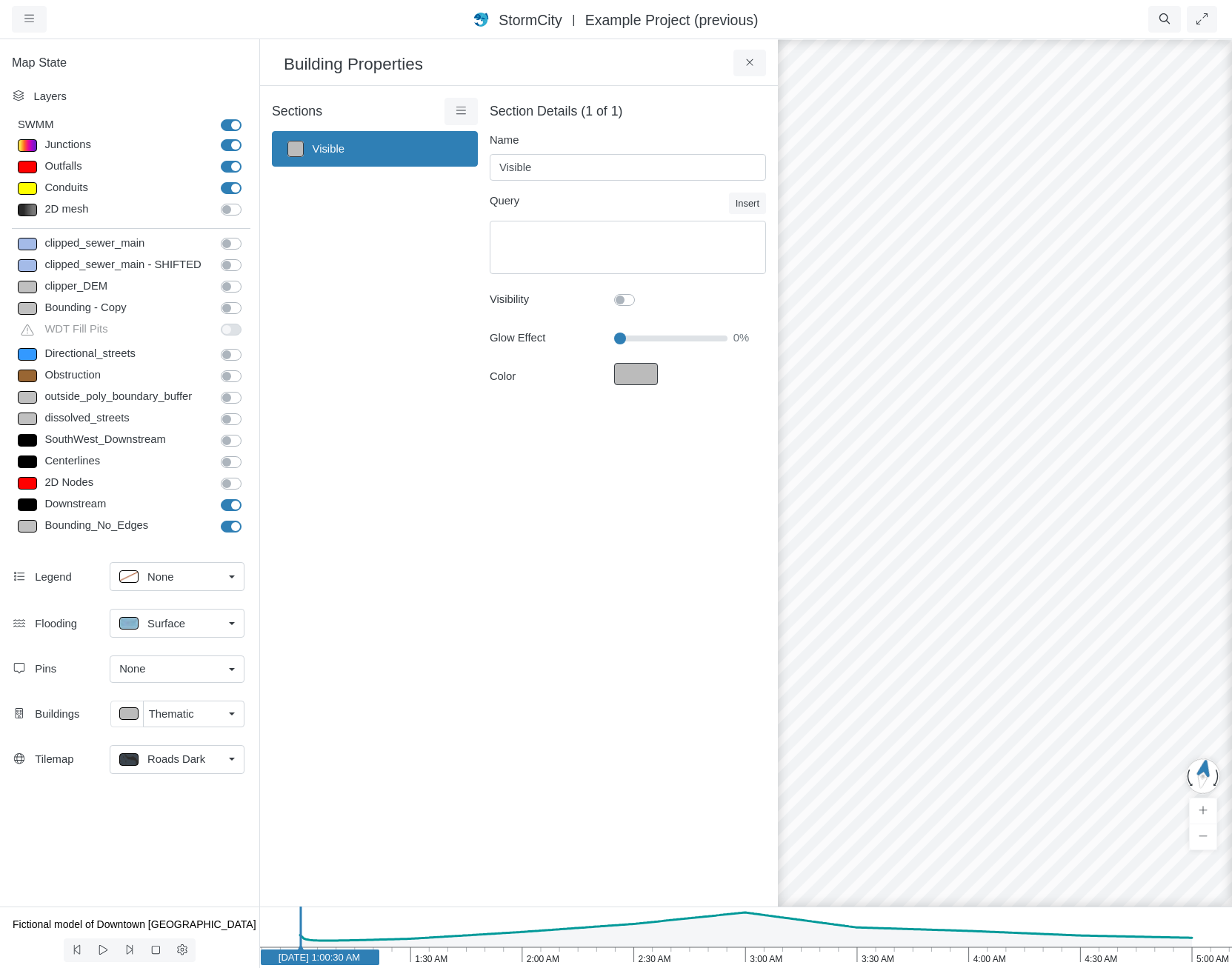
click at [626, 297] on input "Visibility" at bounding box center [620, 299] width 12 height 14
checkbox input "true"
click at [157, 719] on span "Thematic" at bounding box center [171, 714] width 45 height 17
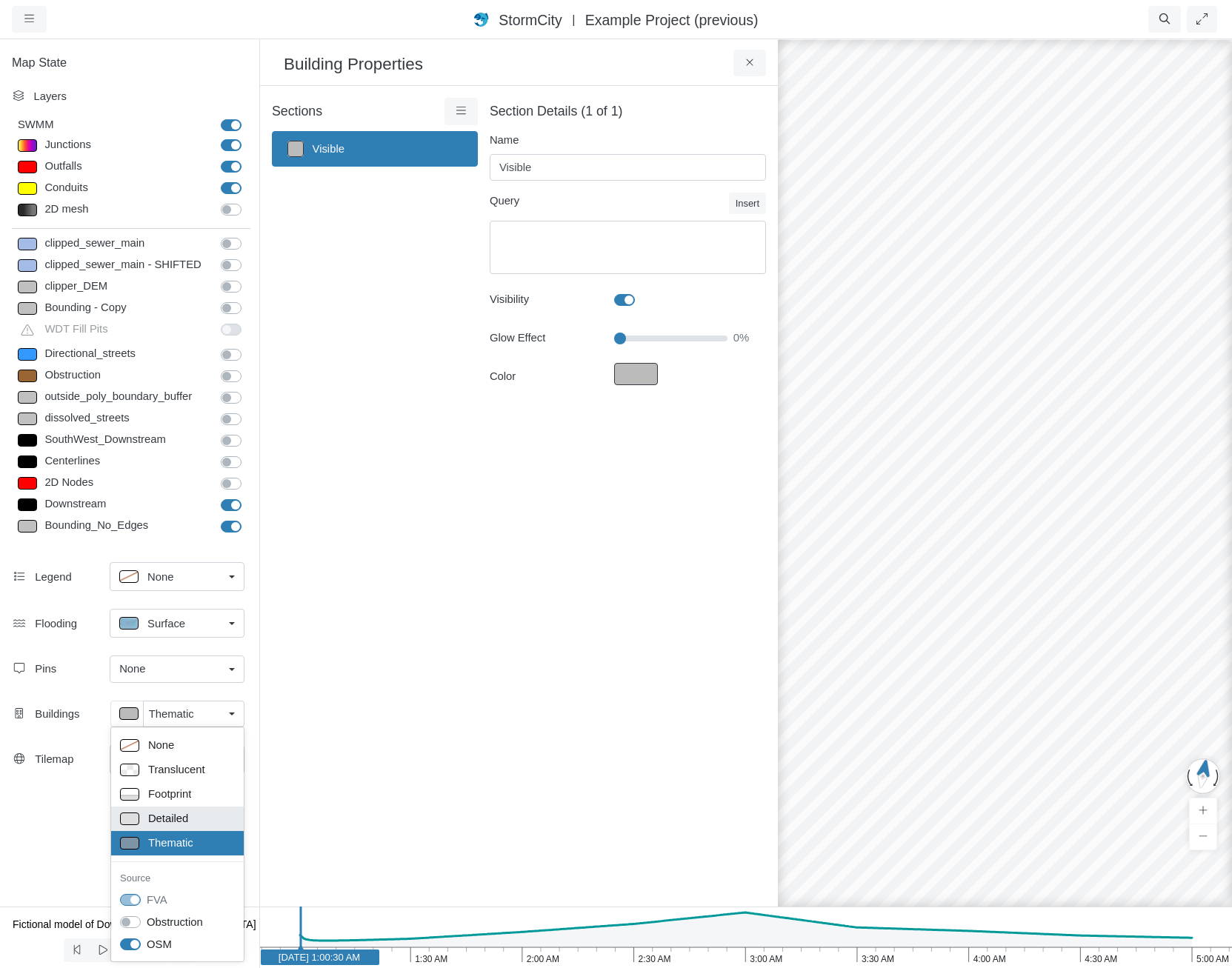
click at [207, 816] on div "Detailed" at bounding box center [176, 819] width 114 height 18
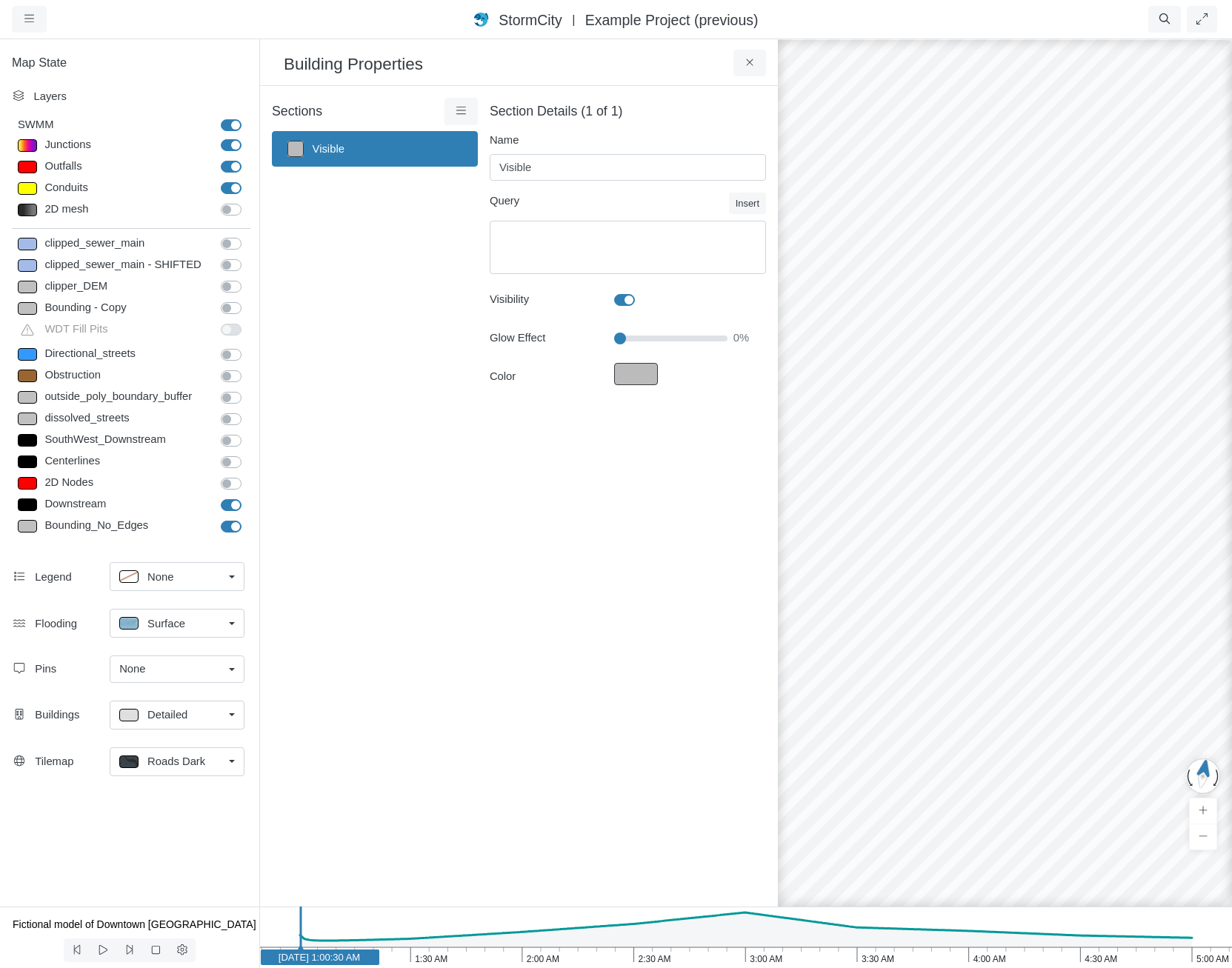
click at [135, 714] on p at bounding box center [129, 716] width 19 height 12
click at [179, 794] on span "Footprint" at bounding box center [169, 796] width 43 height 17
drag, startPoint x: 1068, startPoint y: 779, endPoint x: 1045, endPoint y: 766, distance: 26.4
click at [749, 60] on icon at bounding box center [751, 62] width 14 height 11
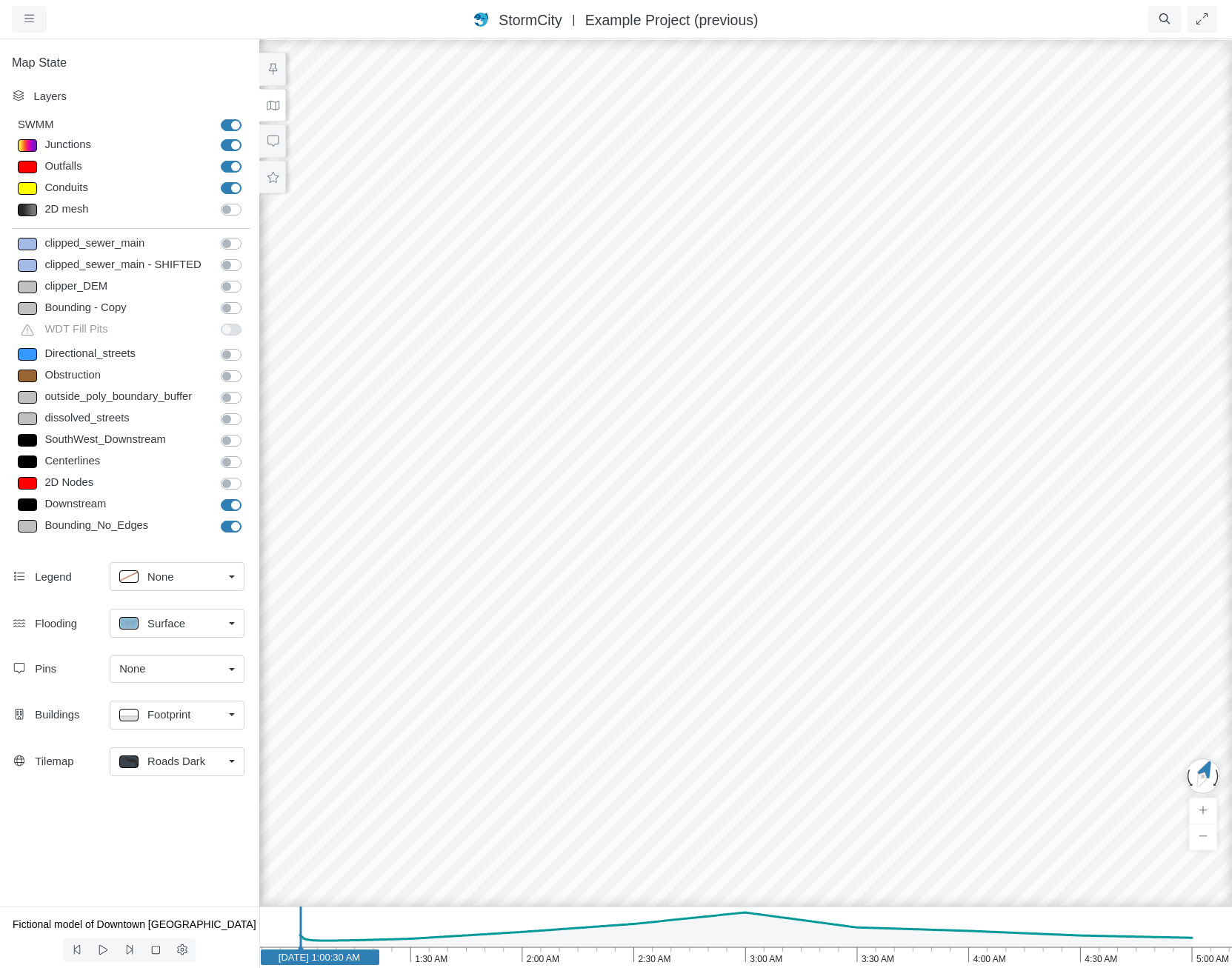
drag, startPoint x: 963, startPoint y: 570, endPoint x: 407, endPoint y: 549, distance: 556.4
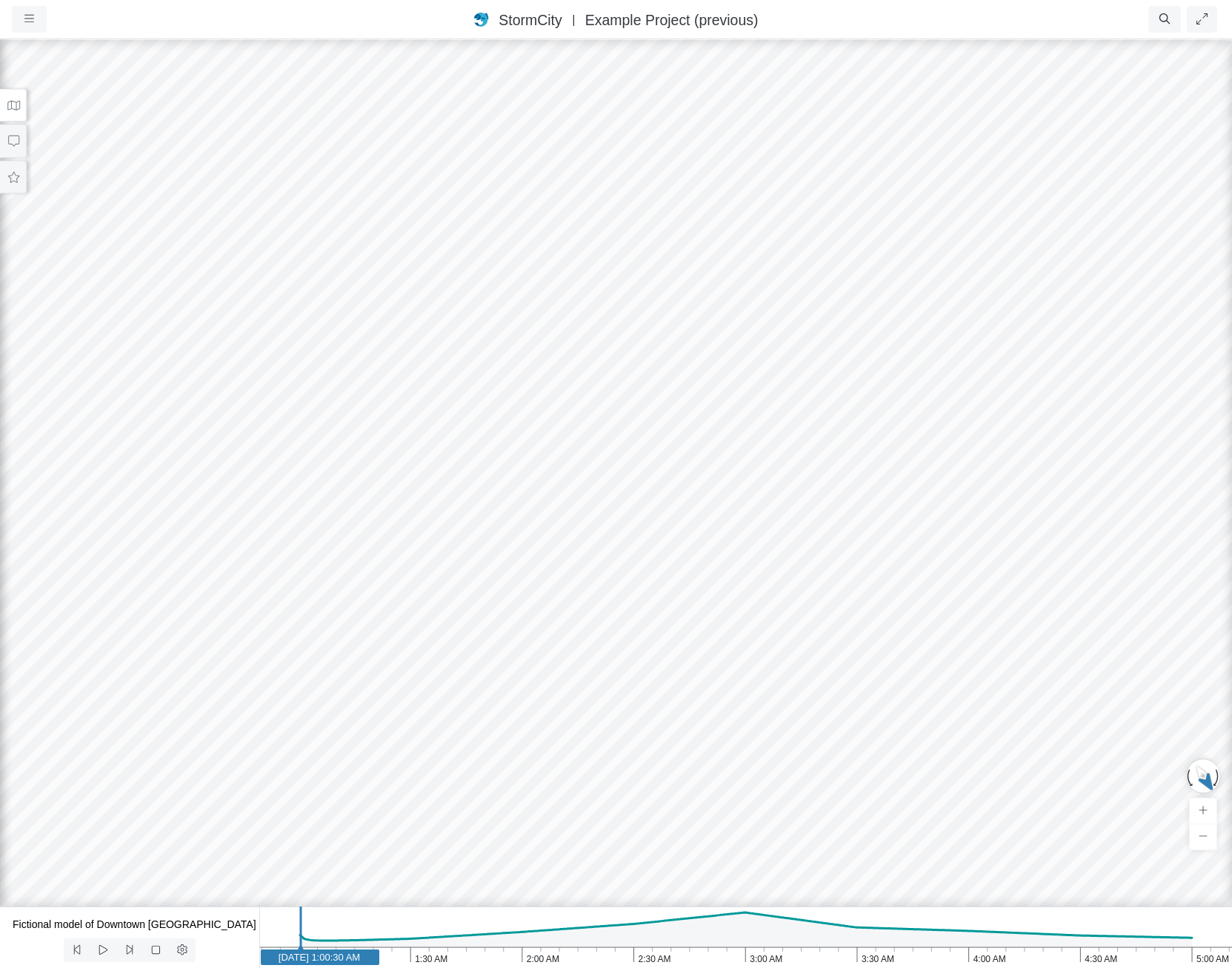
drag, startPoint x: 1036, startPoint y: 529, endPoint x: 475, endPoint y: 629, distance: 569.8
drag, startPoint x: 955, startPoint y: 442, endPoint x: 921, endPoint y: 336, distance: 111.3
click at [921, 336] on div at bounding box center [616, 502] width 1232 height 930
drag, startPoint x: 1081, startPoint y: 660, endPoint x: 794, endPoint y: 569, distance: 301.1
drag, startPoint x: 957, startPoint y: 639, endPoint x: 688, endPoint y: 529, distance: 290.6
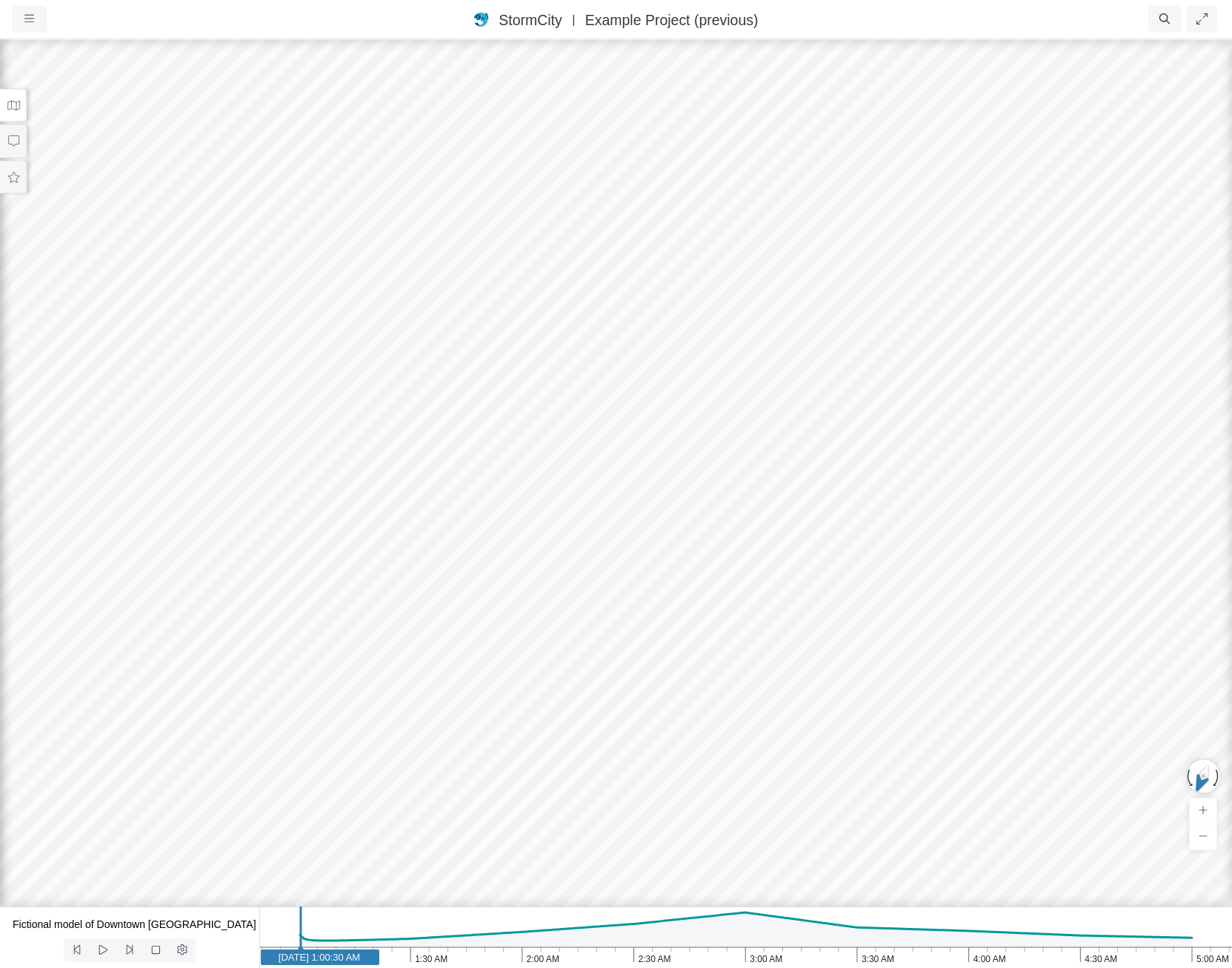
click at [578, 581] on div at bounding box center [616, 502] width 1232 height 930
drag, startPoint x: 1003, startPoint y: 408, endPoint x: 717, endPoint y: 420, distance: 286.3
drag, startPoint x: 737, startPoint y: 426, endPoint x: 697, endPoint y: 395, distance: 50.6
drag, startPoint x: 664, startPoint y: 429, endPoint x: 499, endPoint y: 432, distance: 165.0
drag, startPoint x: 723, startPoint y: 418, endPoint x: 502, endPoint y: 432, distance: 221.4
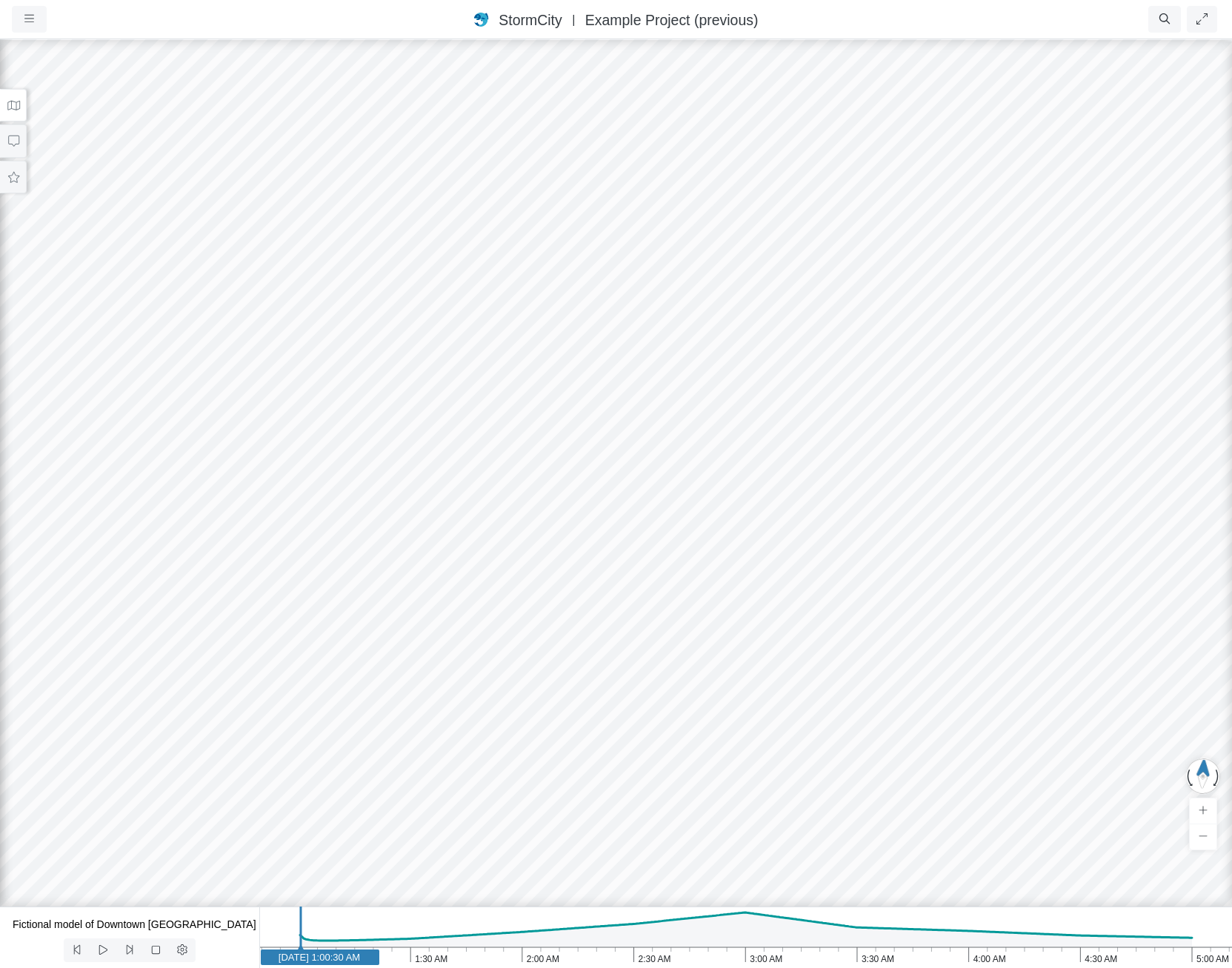
drag, startPoint x: 717, startPoint y: 498, endPoint x: 726, endPoint y: 493, distance: 10.3
drag, startPoint x: 761, startPoint y: 528, endPoint x: 690, endPoint y: 624, distance: 119.4
click at [690, 624] on div at bounding box center [616, 502] width 1232 height 930
click at [12, 110] on icon at bounding box center [14, 105] width 14 height 11
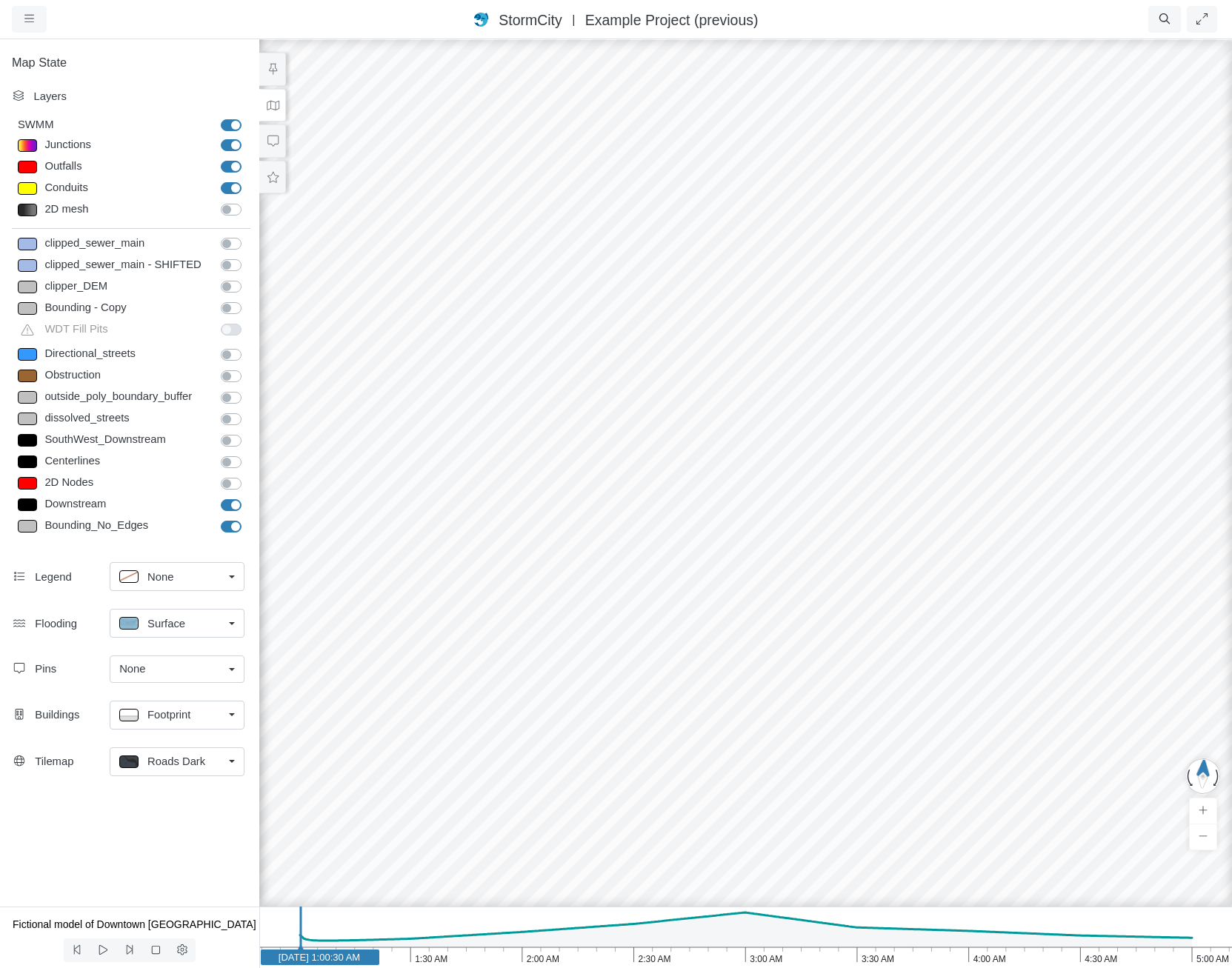
click at [188, 757] on span "Roads Dark" at bounding box center [176, 761] width 58 height 17
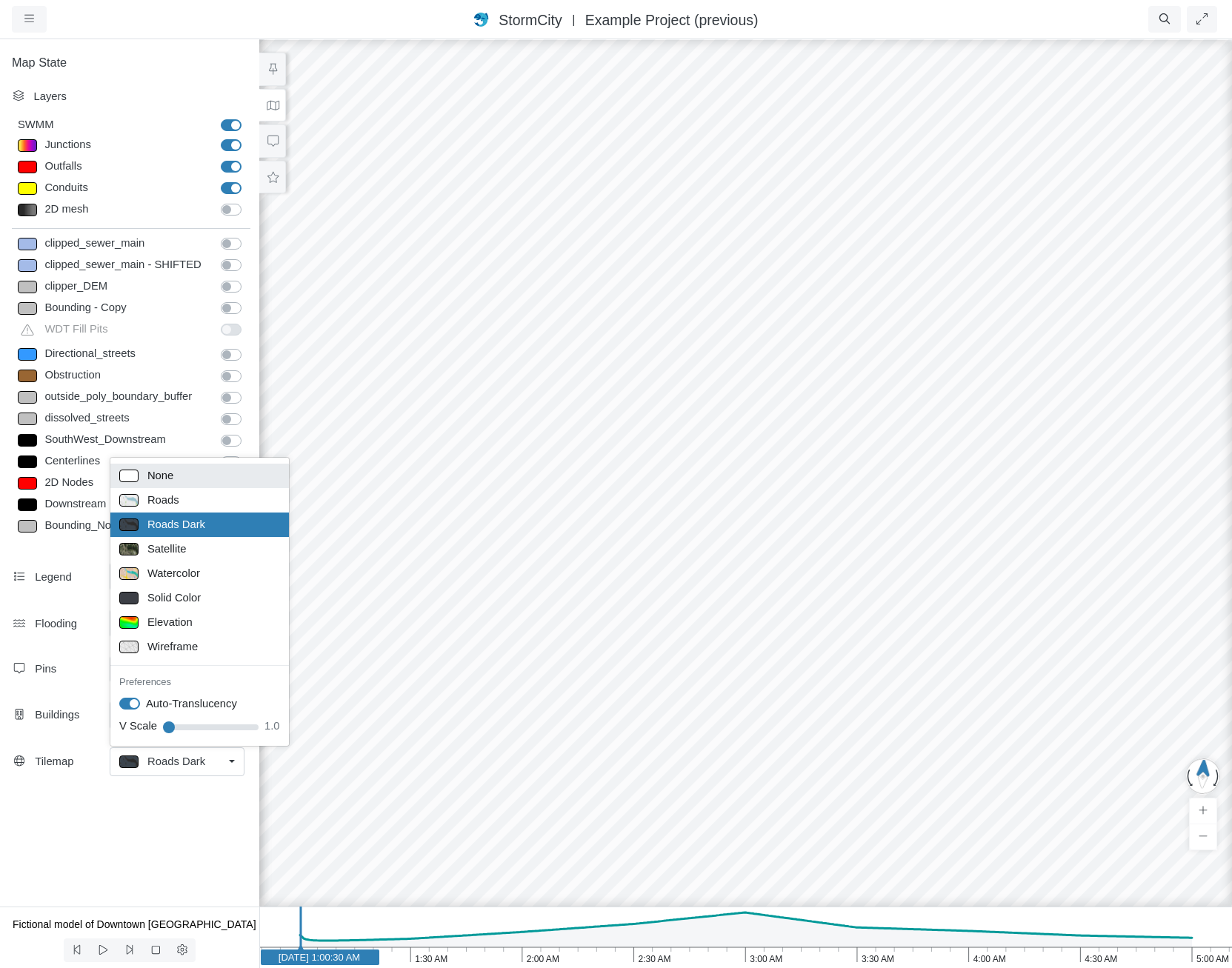
drag, startPoint x: 182, startPoint y: 486, endPoint x: 182, endPoint y: 494, distance: 8.0
click at [182, 486] on link "None" at bounding box center [199, 476] width 178 height 24
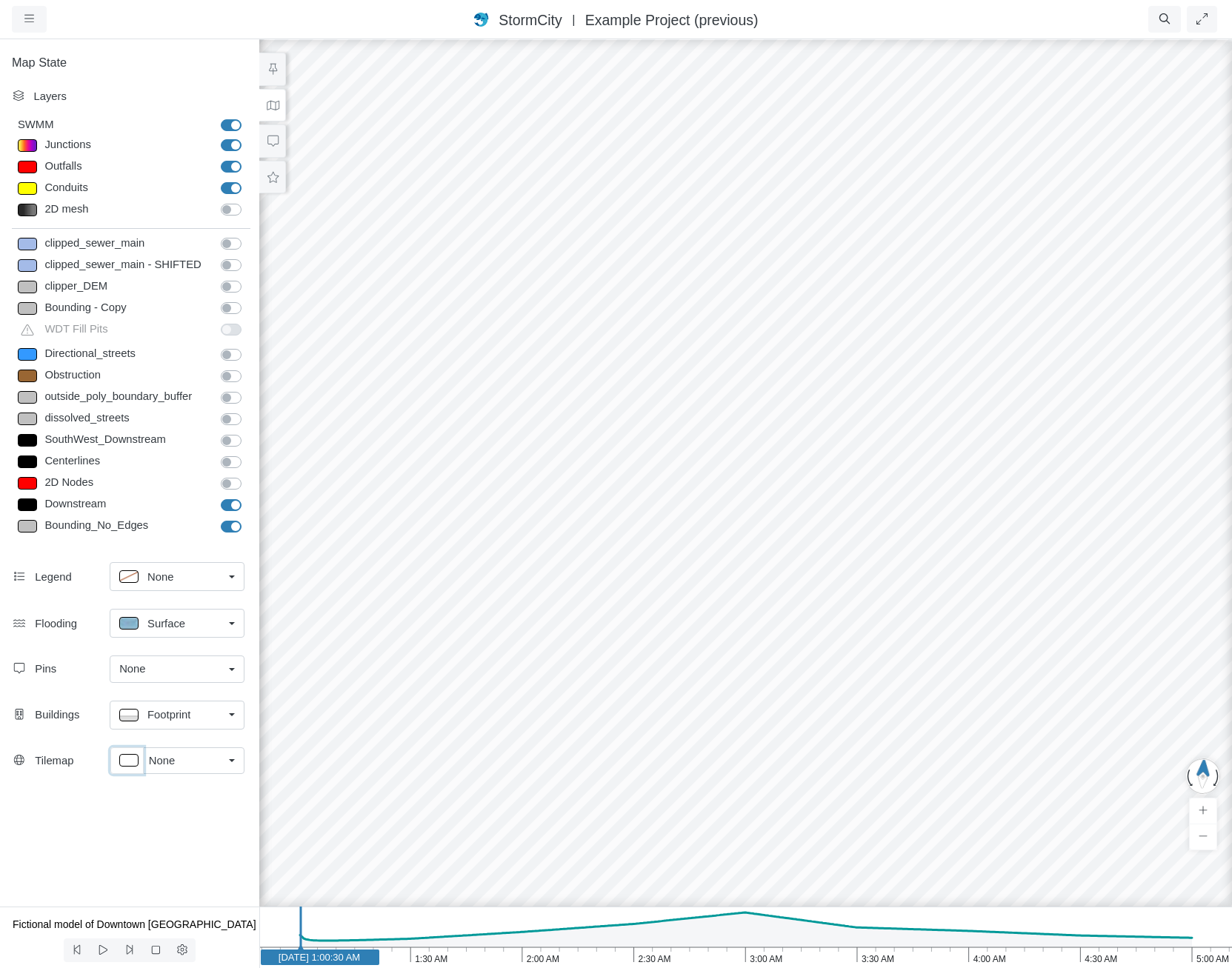
click at [132, 755] on p at bounding box center [129, 760] width 19 height 12
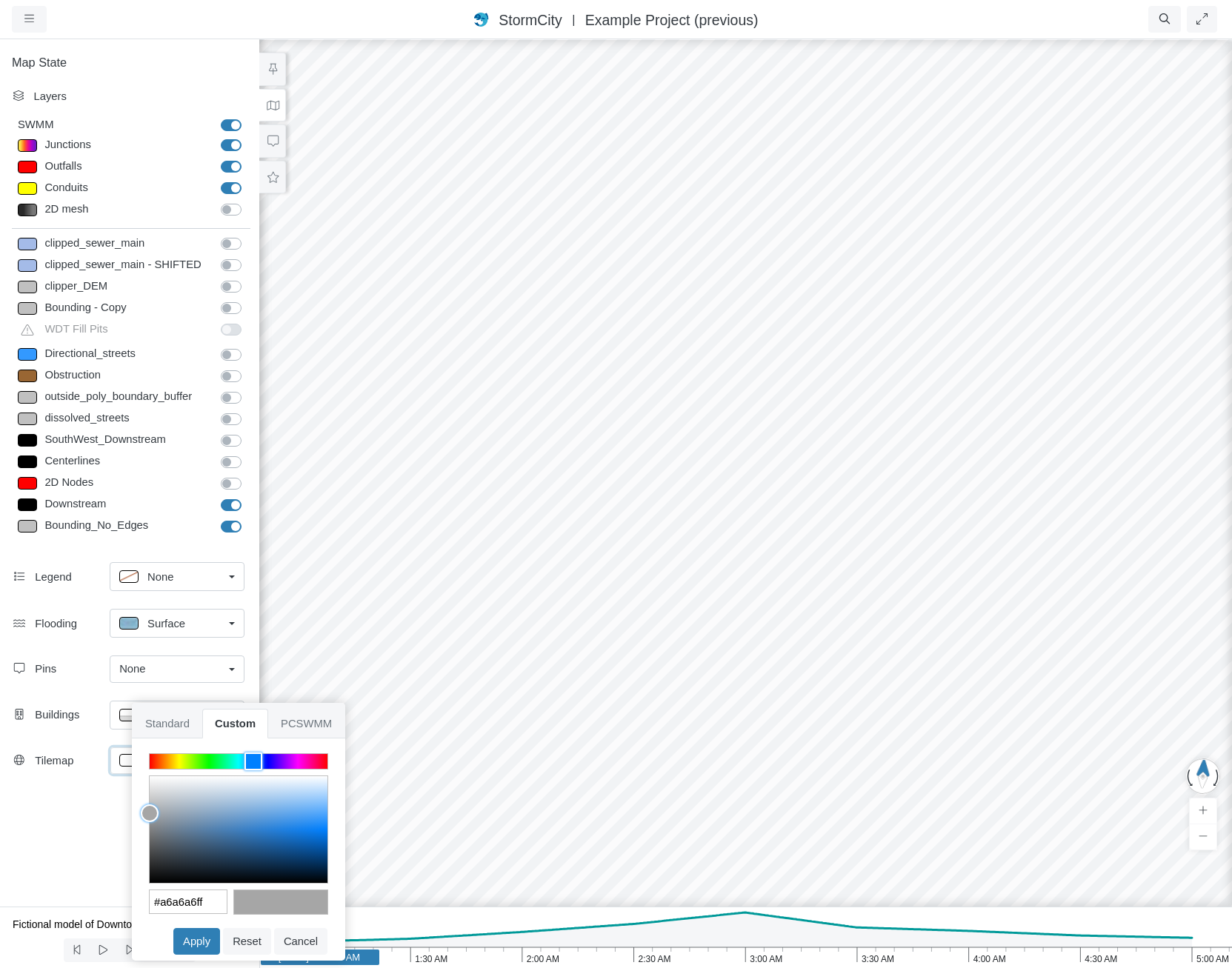
drag, startPoint x: 149, startPoint y: 816, endPoint x: 89, endPoint y: 840, distance: 64.6
click at [57, 813] on div "Projects Groups Users Preferences Profiles Data Centers Accounts Support About …" at bounding box center [616, 484] width 1232 height 968
click at [204, 941] on button "Apply" at bounding box center [196, 942] width 46 height 27
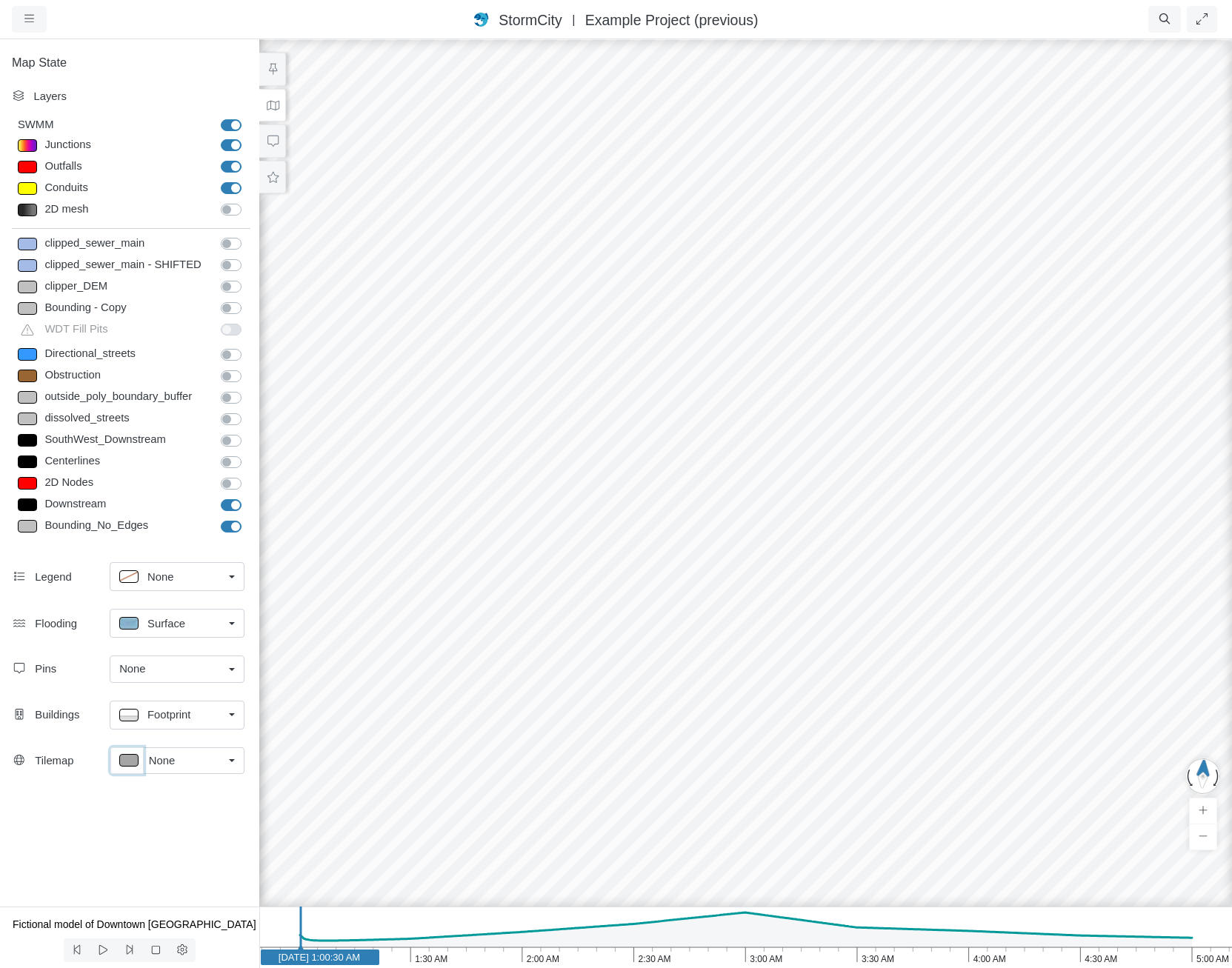
click at [133, 760] on p at bounding box center [129, 760] width 19 height 12
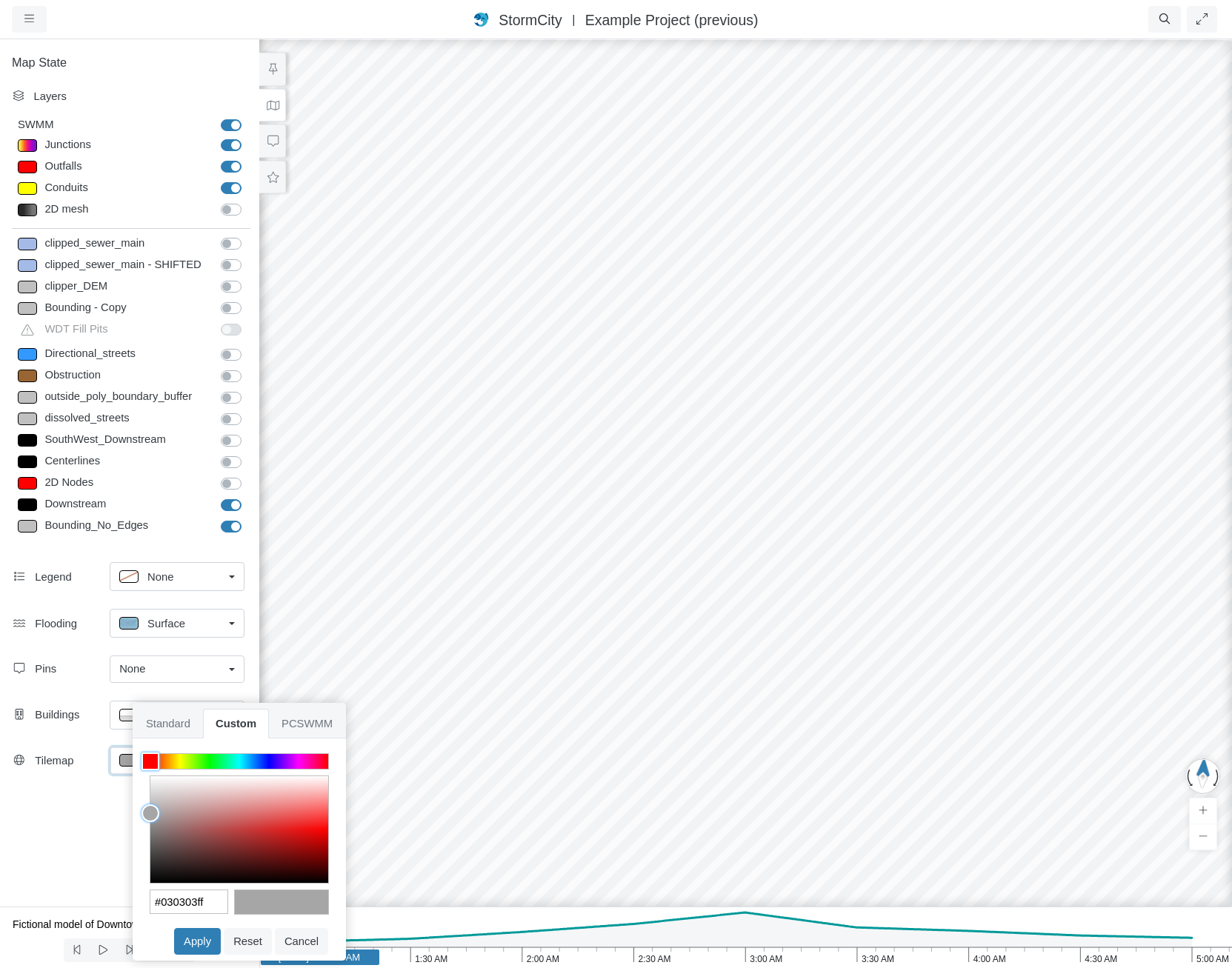
type input "#000000ff"
drag, startPoint x: 138, startPoint y: 870, endPoint x: 88, endPoint y: 930, distance: 78.1
click at [88, 930] on div "Projects Groups Users Preferences Profiles Data Centers Accounts Support About …" at bounding box center [616, 484] width 1232 height 968
click at [210, 942] on button "Apply" at bounding box center [197, 942] width 46 height 27
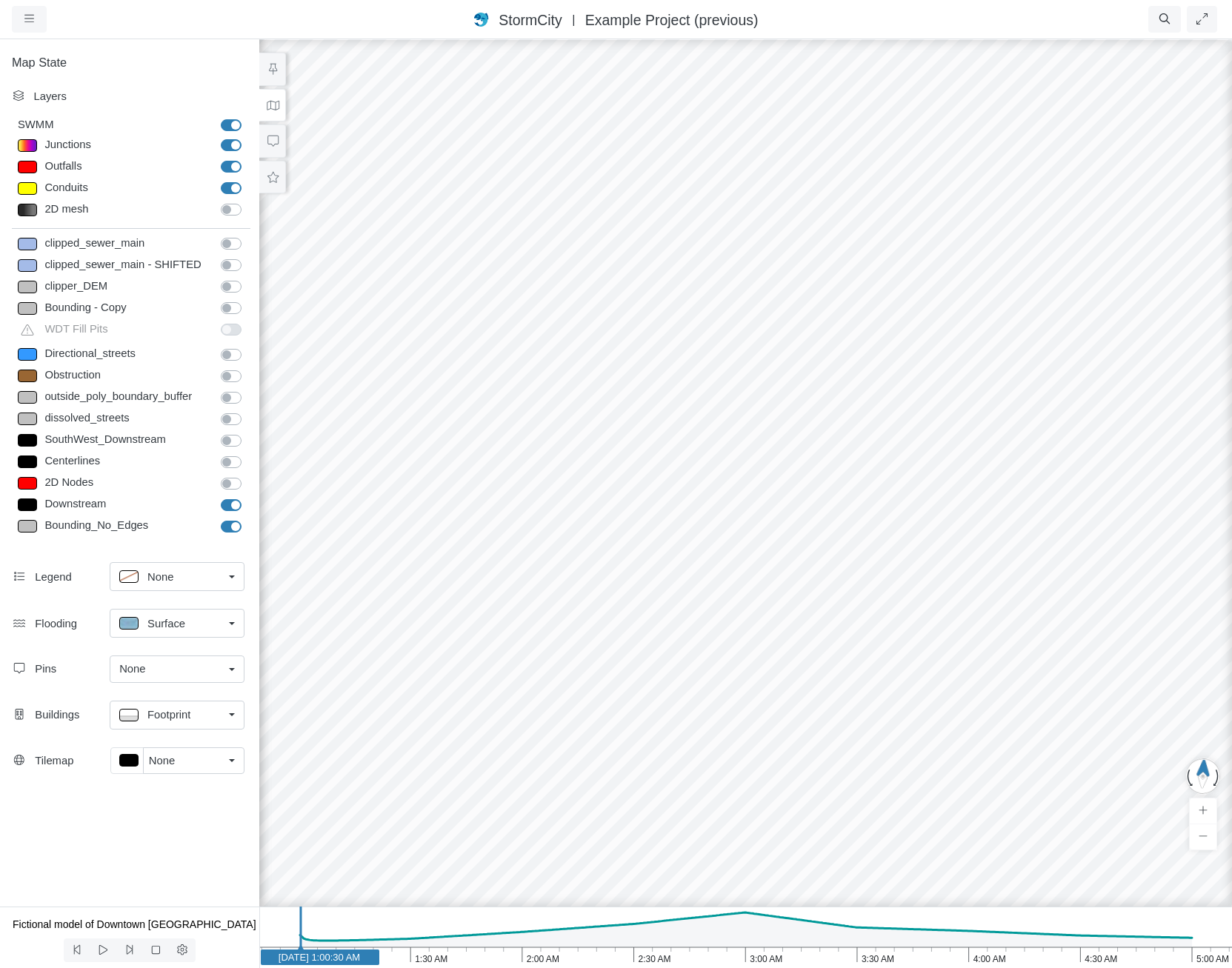
click at [188, 770] on link "None" at bounding box center [194, 761] width 101 height 27
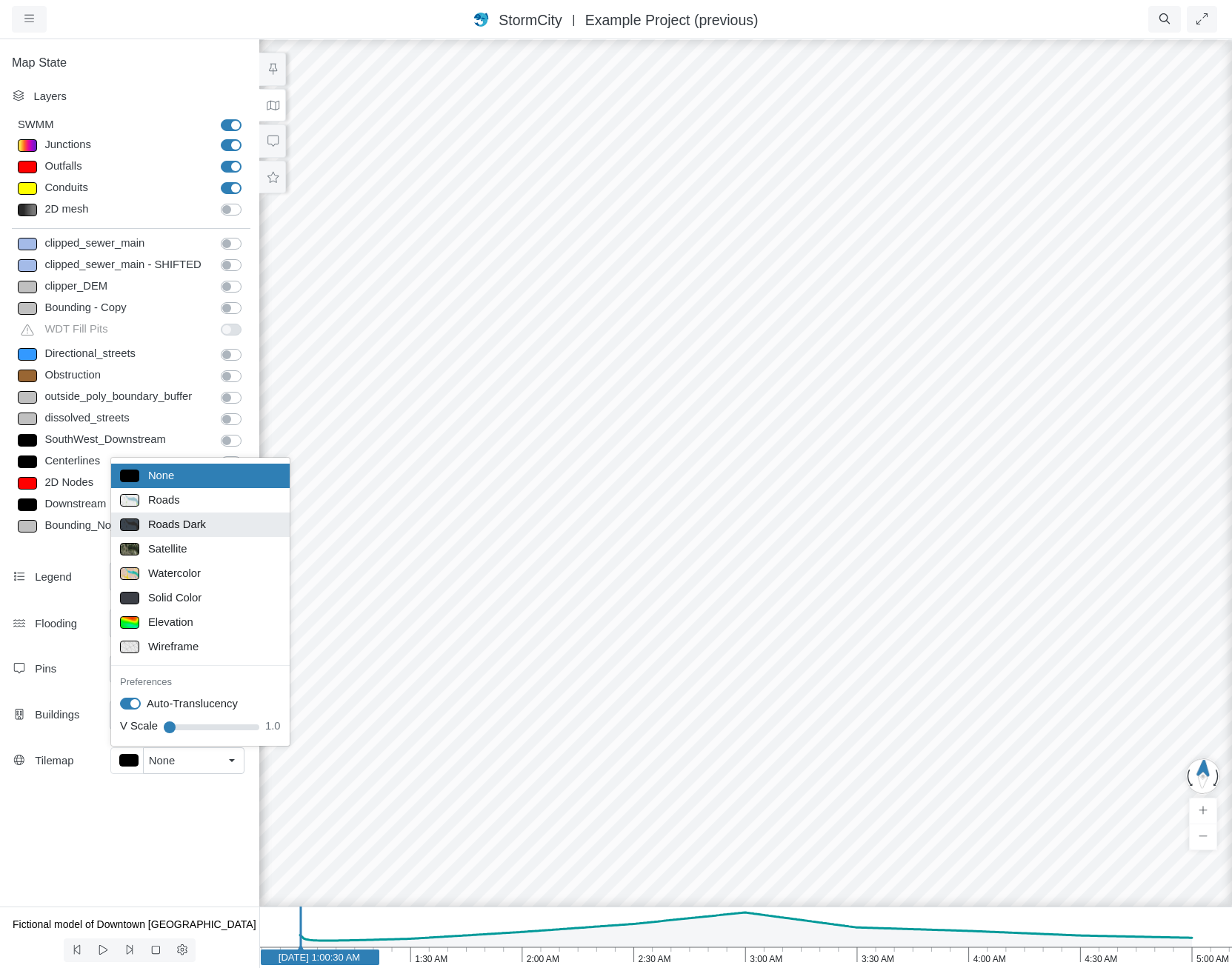
click at [197, 527] on span "Roads Dark" at bounding box center [177, 524] width 58 height 17
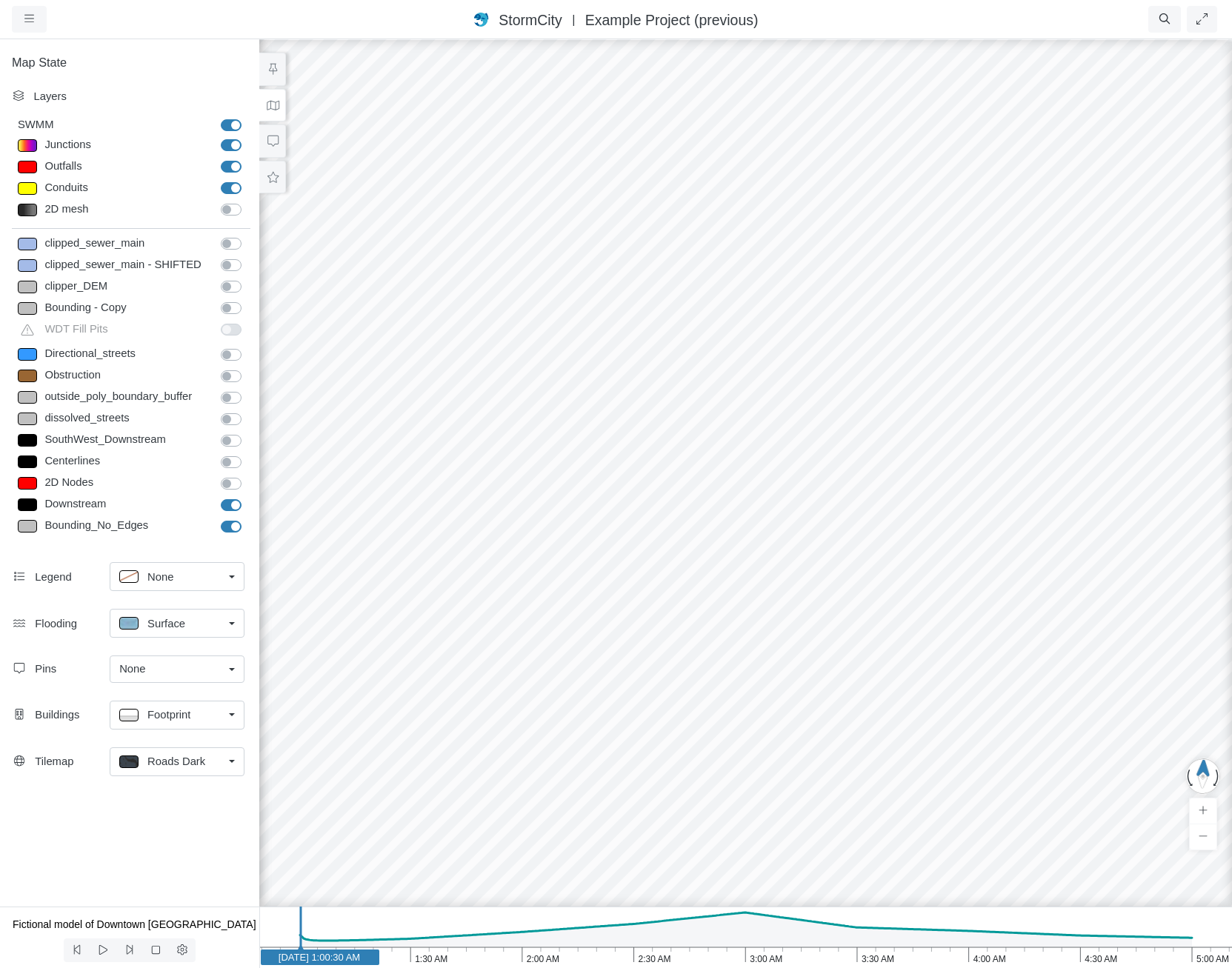
drag, startPoint x: 921, startPoint y: 555, endPoint x: 943, endPoint y: 560, distance: 22.6
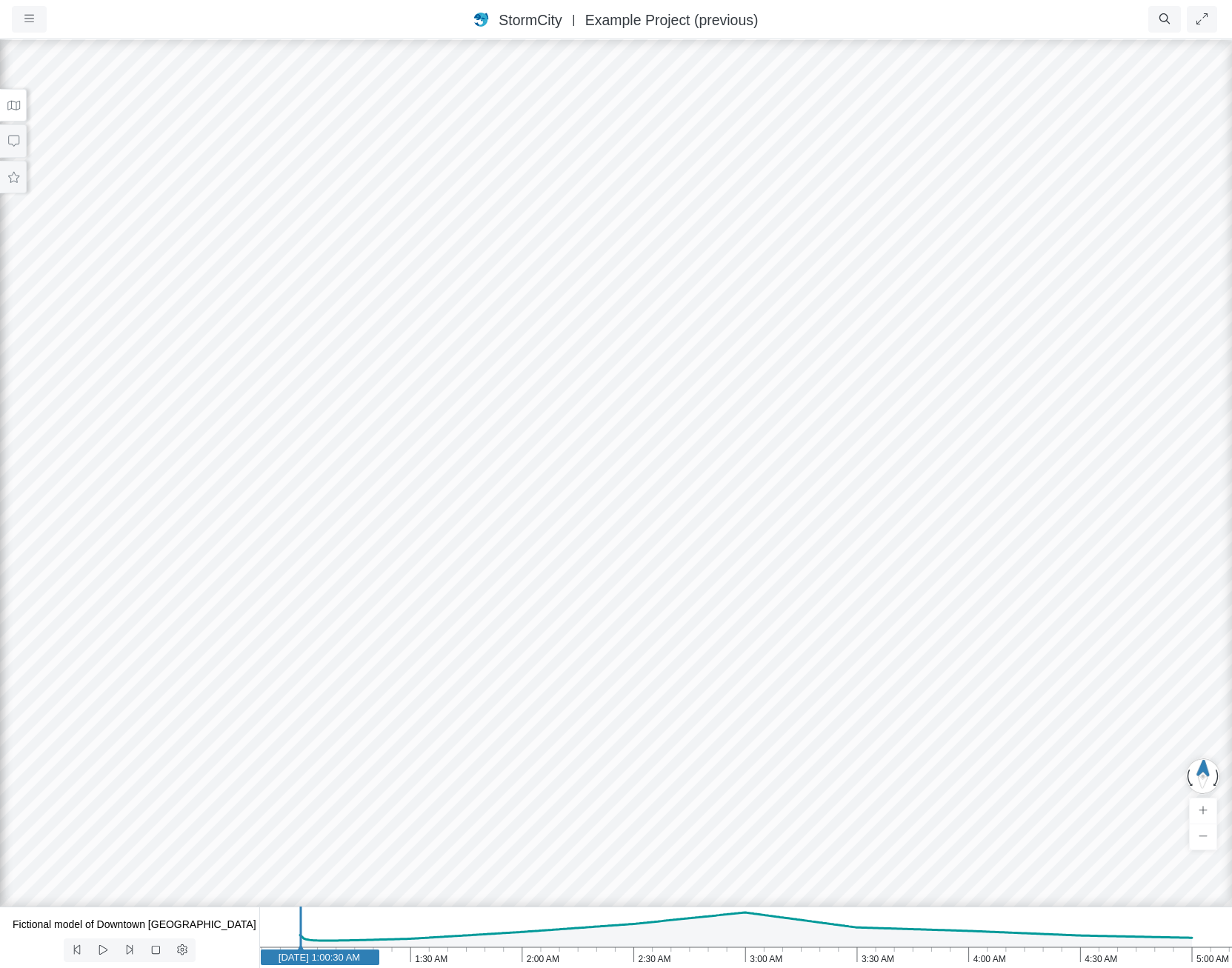
drag, startPoint x: 963, startPoint y: 575, endPoint x: 1026, endPoint y: 582, distance: 63.4
click at [1026, 582] on div at bounding box center [616, 502] width 1232 height 930
drag, startPoint x: 689, startPoint y: 583, endPoint x: 689, endPoint y: 612, distance: 29.0
drag, startPoint x: 765, startPoint y: 622, endPoint x: 766, endPoint y: 593, distance: 29.0
drag, startPoint x: 769, startPoint y: 593, endPoint x: 768, endPoint y: 645, distance: 52.0
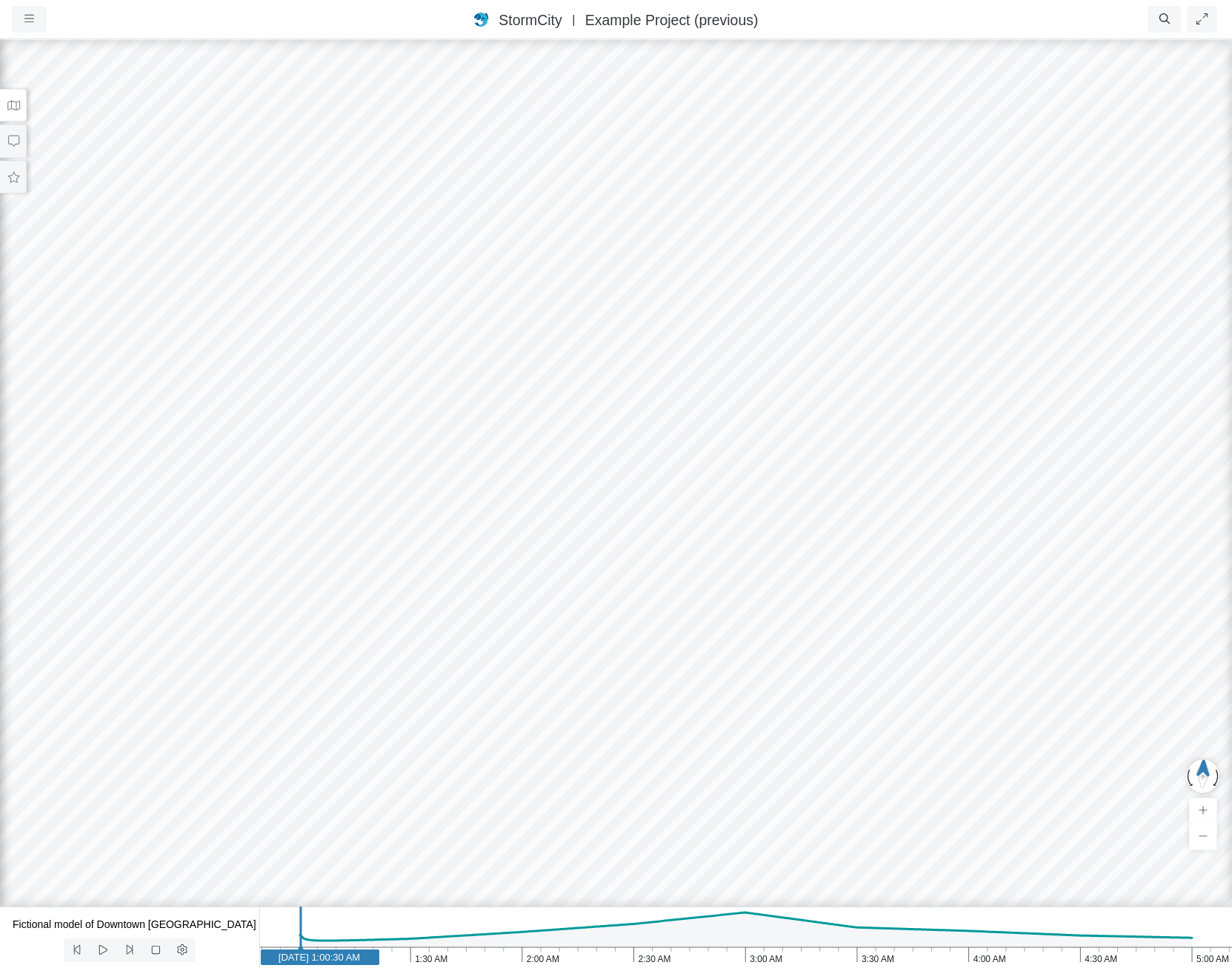
click at [768, 645] on div at bounding box center [616, 502] width 1232 height 930
click at [11, 106] on icon at bounding box center [14, 105] width 14 height 11
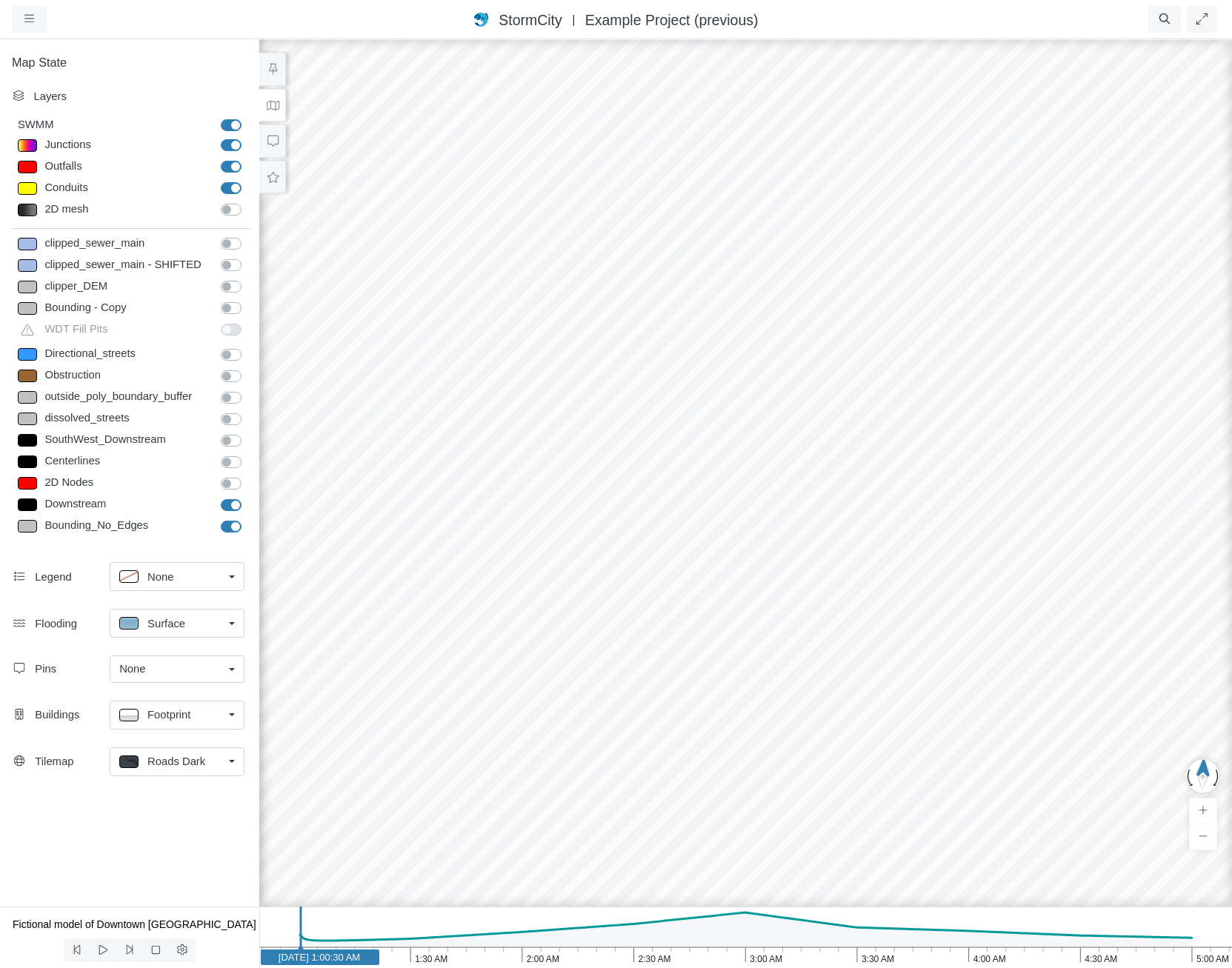
click at [170, 712] on span "Footprint" at bounding box center [169, 715] width 43 height 17
click at [146, 921] on label "Obstruction" at bounding box center [174, 924] width 56 height 17
checkbox input "false"
click at [146, 923] on label "Obstruction" at bounding box center [174, 924] width 56 height 17
checkbox input "false"
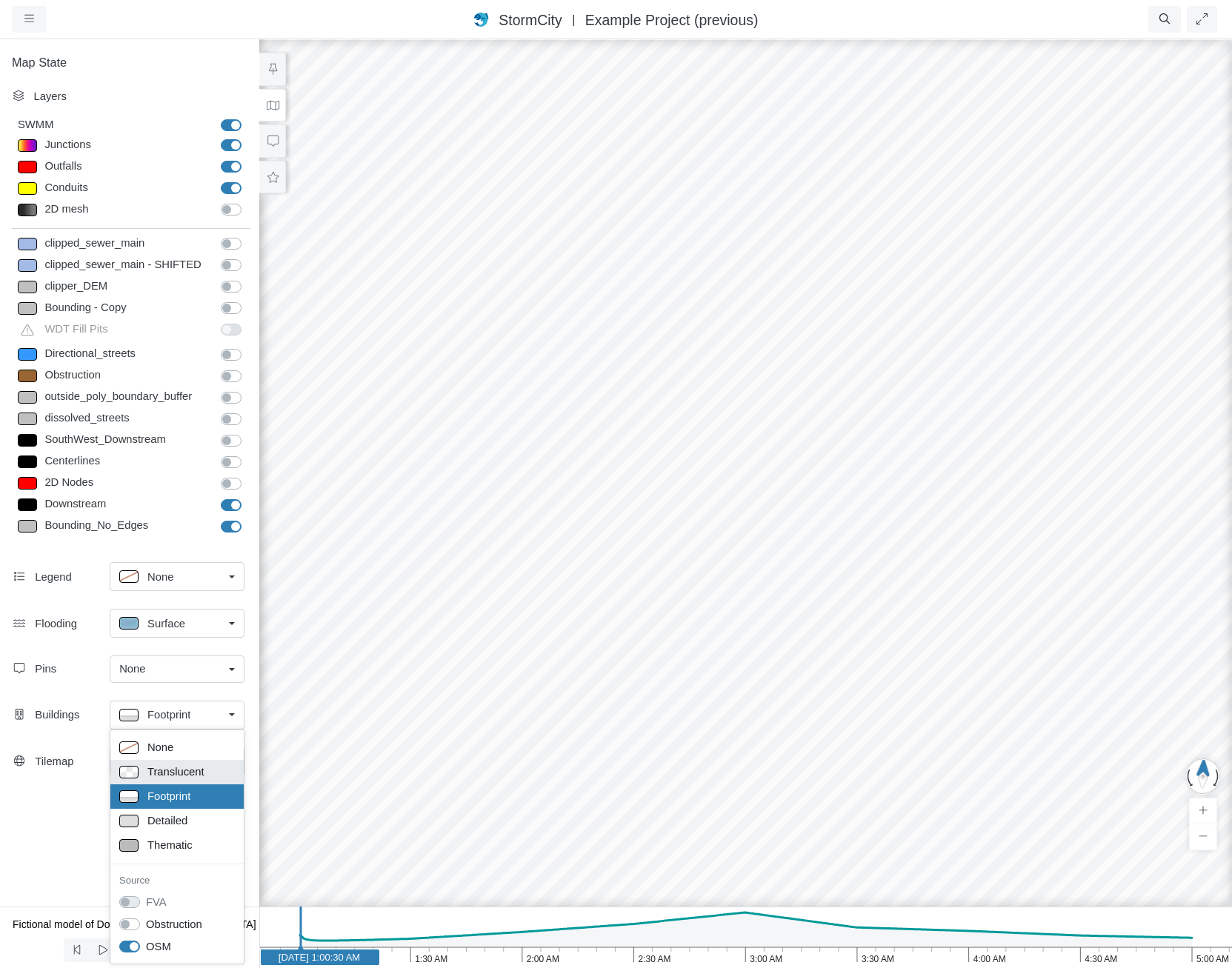
click at [175, 772] on span "Translucent" at bounding box center [176, 771] width 57 height 17
click at [181, 712] on span "Translucent" at bounding box center [176, 715] width 57 height 17
click at [180, 850] on span "Thematic" at bounding box center [170, 845] width 45 height 17
click at [183, 714] on span "Thematic" at bounding box center [171, 714] width 45 height 17
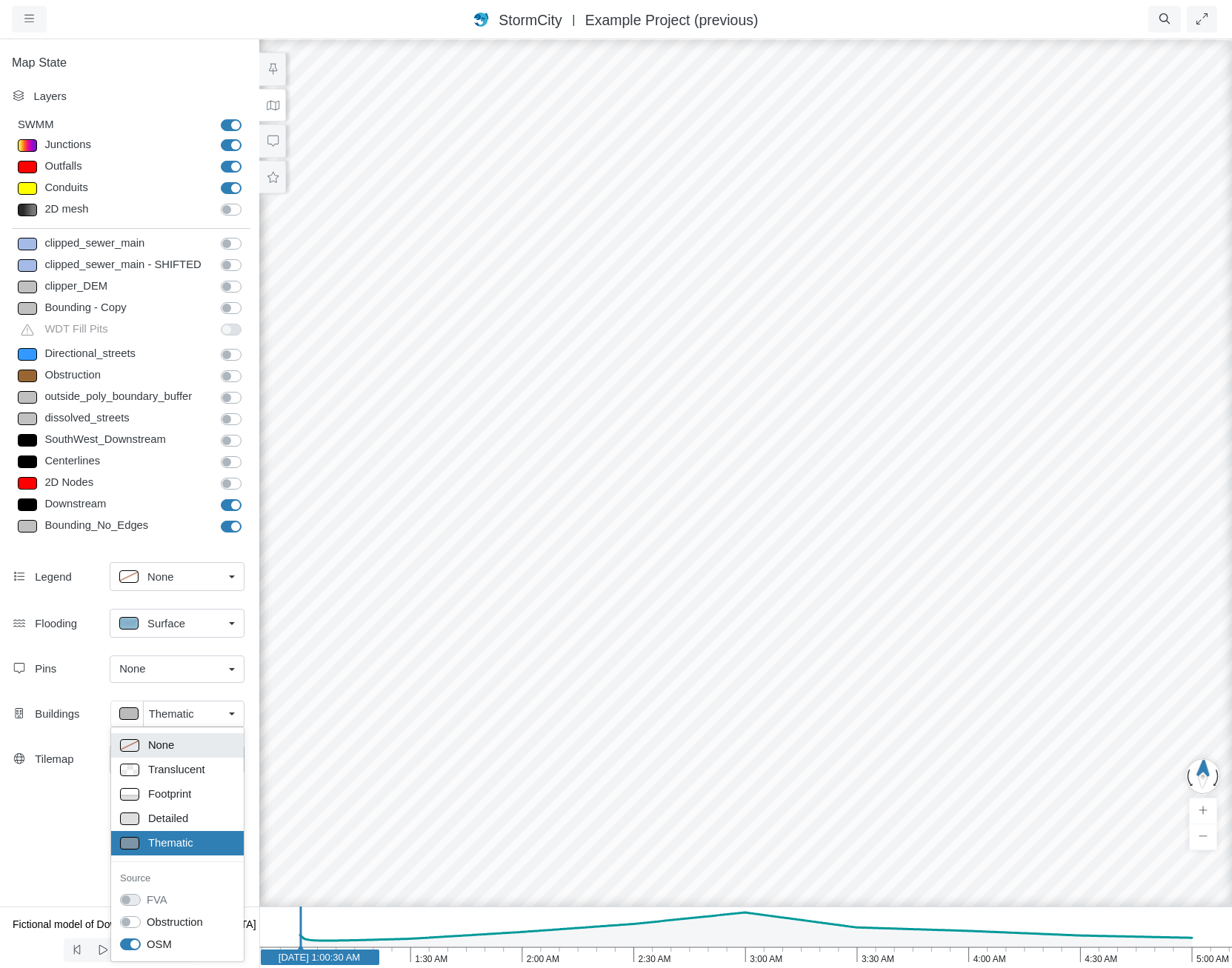
click at [179, 744] on div "None" at bounding box center [176, 745] width 114 height 18
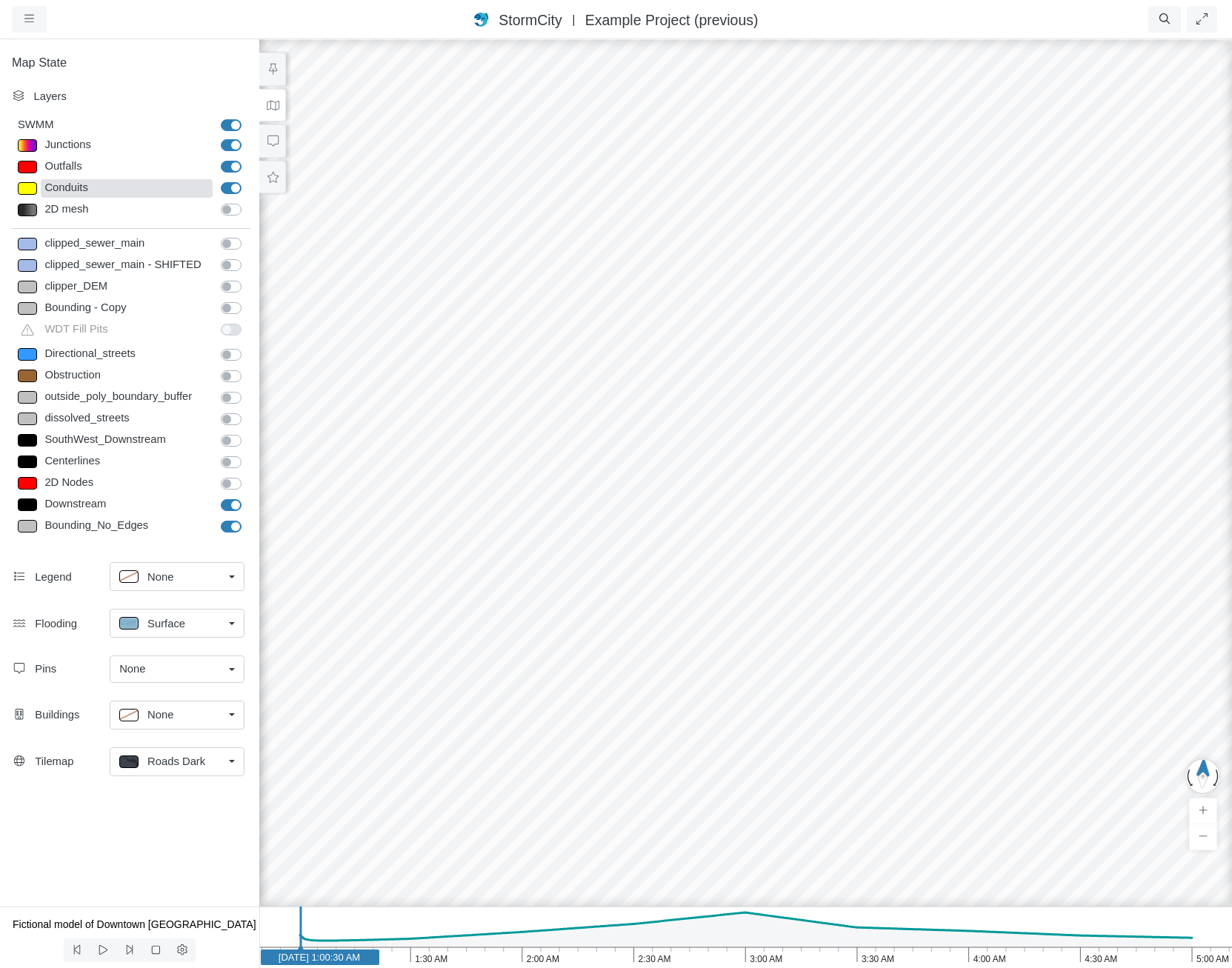
click at [100, 186] on div "Conduits" at bounding box center [127, 188] width 172 height 18
type input "2"
checkbox input "true"
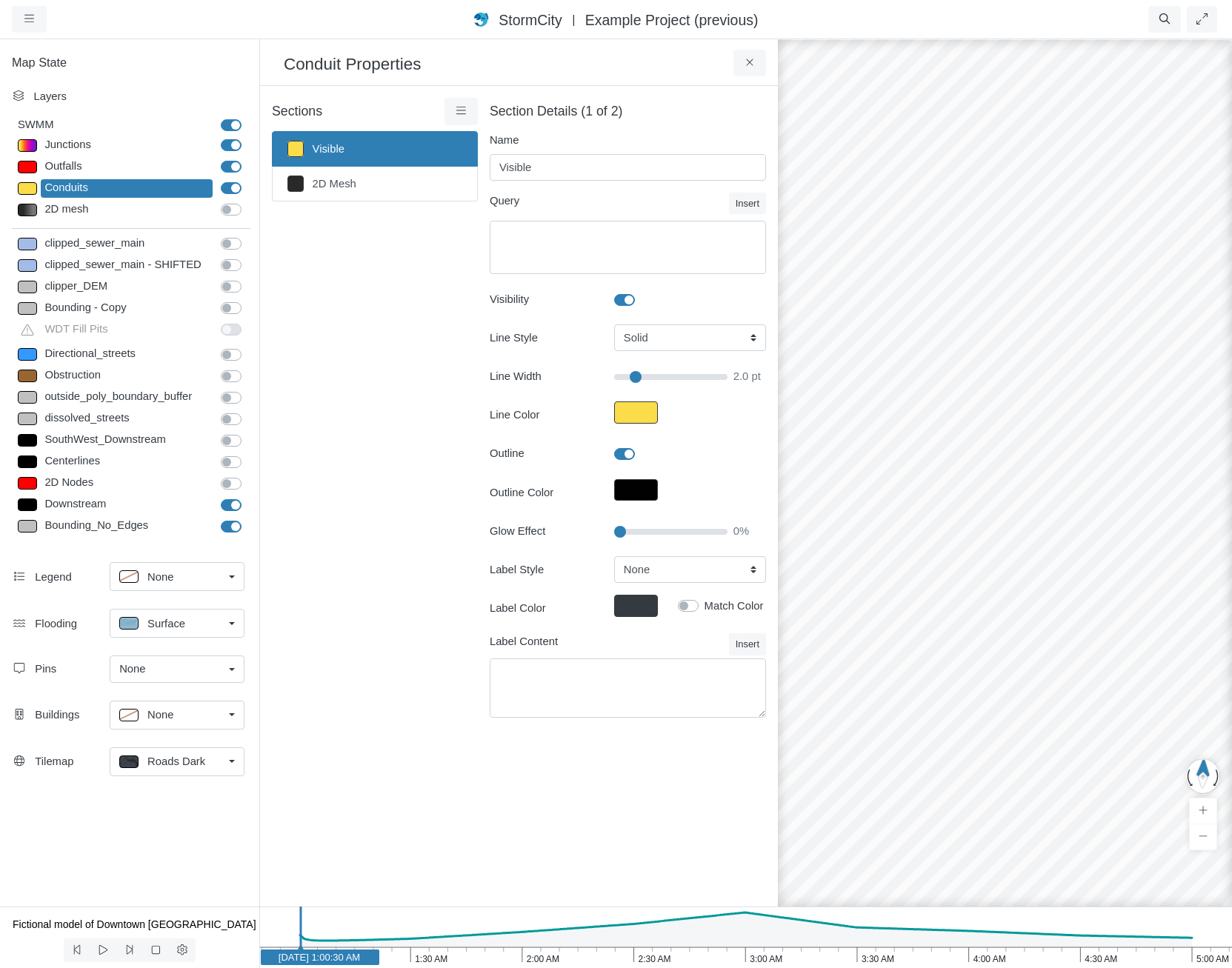
type input "2"
click at [634, 415] on button "Line Color" at bounding box center [636, 412] width 44 height 22
type input "#fbdd49ff"
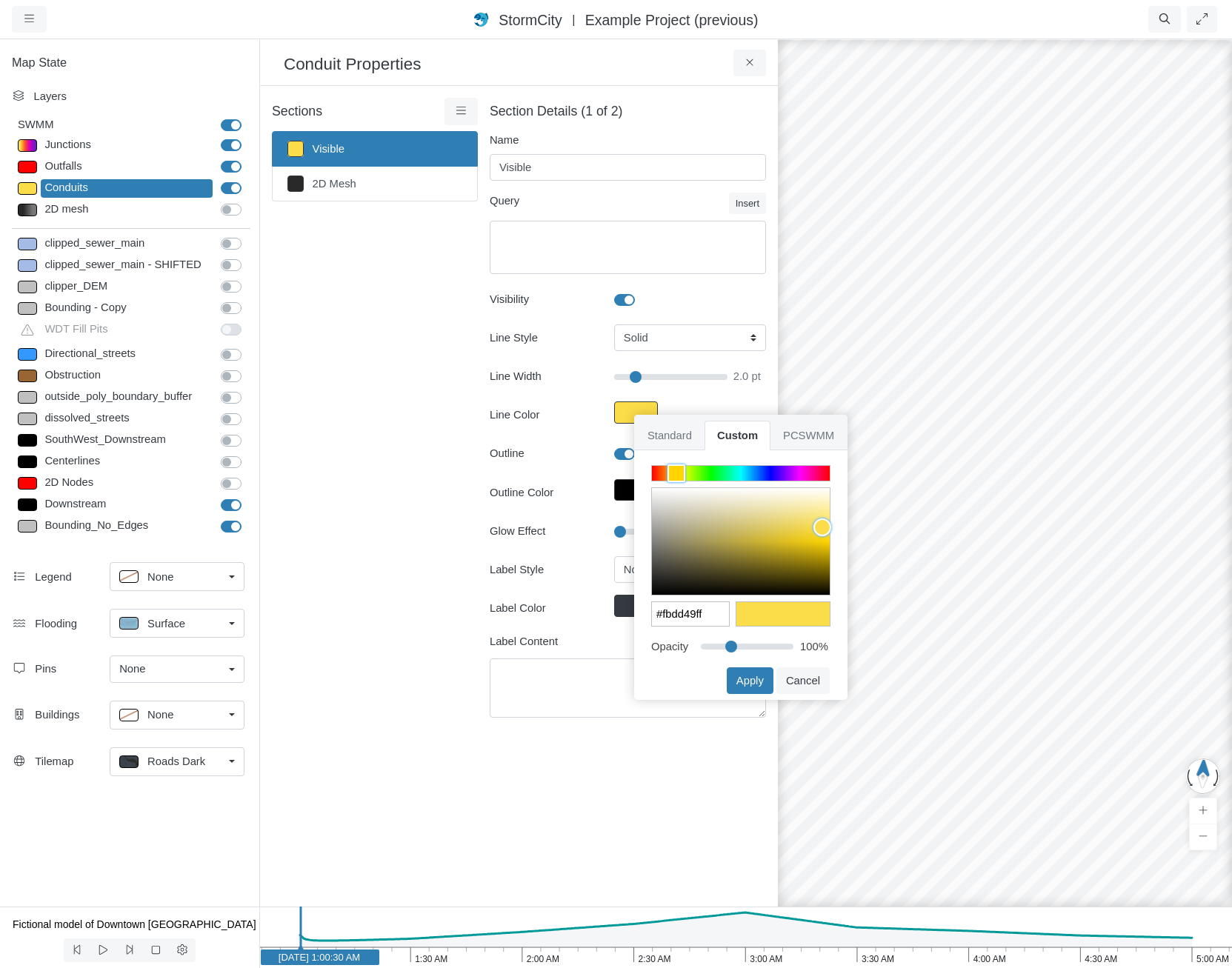
type input "30"
click at [730, 646] on input "range" at bounding box center [747, 644] width 93 height 17
type input "#fbdd494c"
click at [752, 682] on button "Apply" at bounding box center [750, 681] width 46 height 27
type input "2"
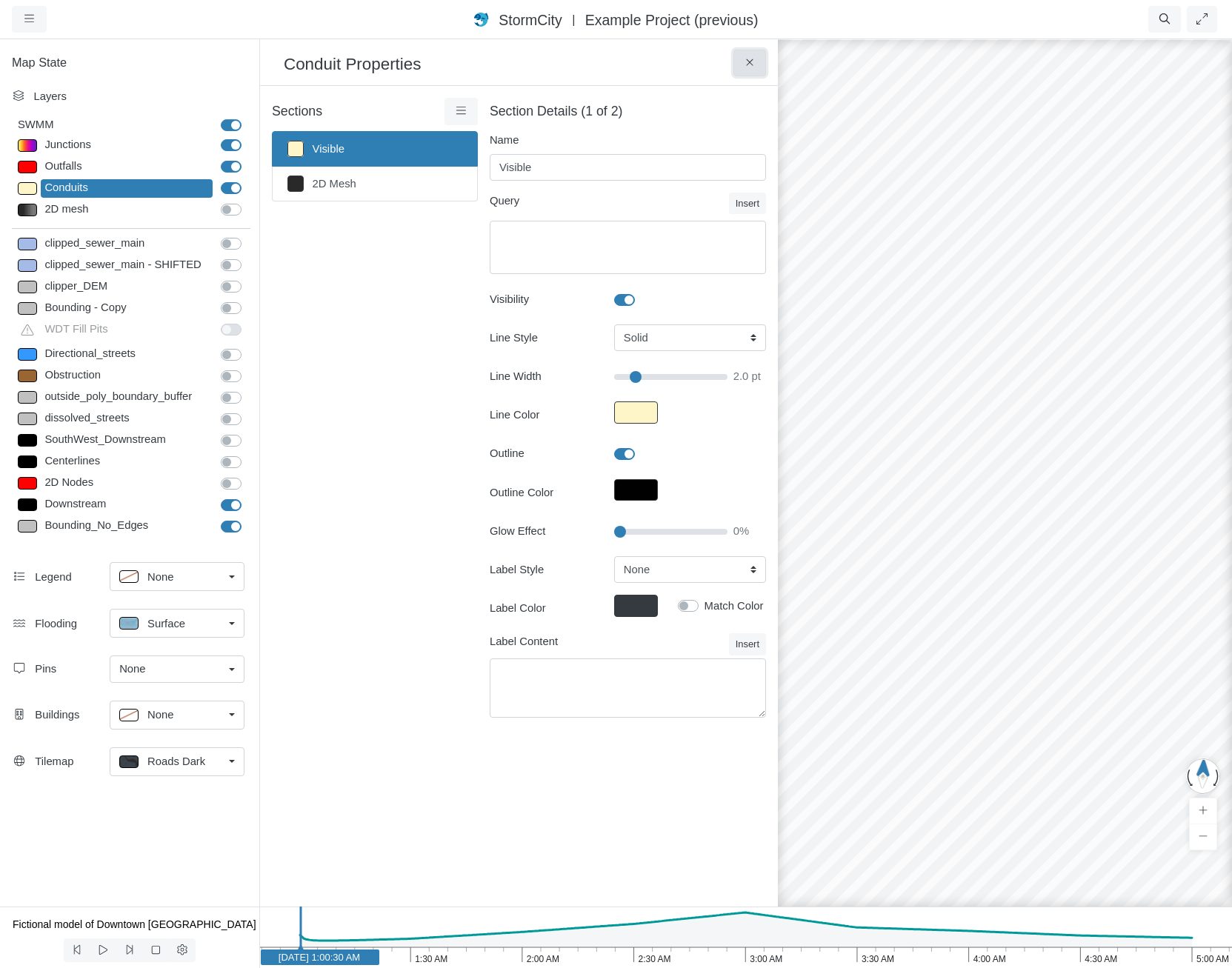
click at [754, 61] on icon at bounding box center [751, 62] width 14 height 11
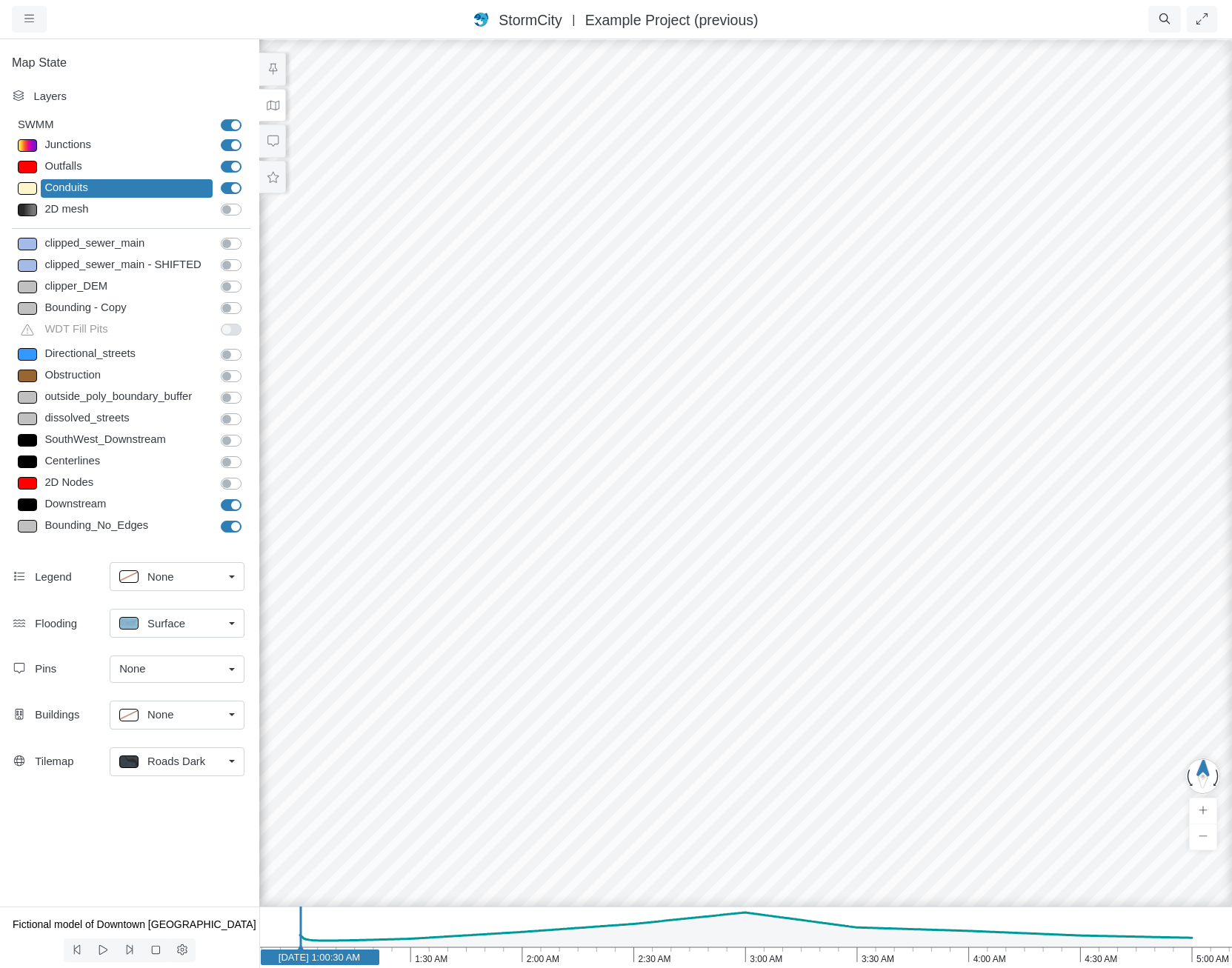
drag, startPoint x: 813, startPoint y: 709, endPoint x: 821, endPoint y: 697, distance: 14.4
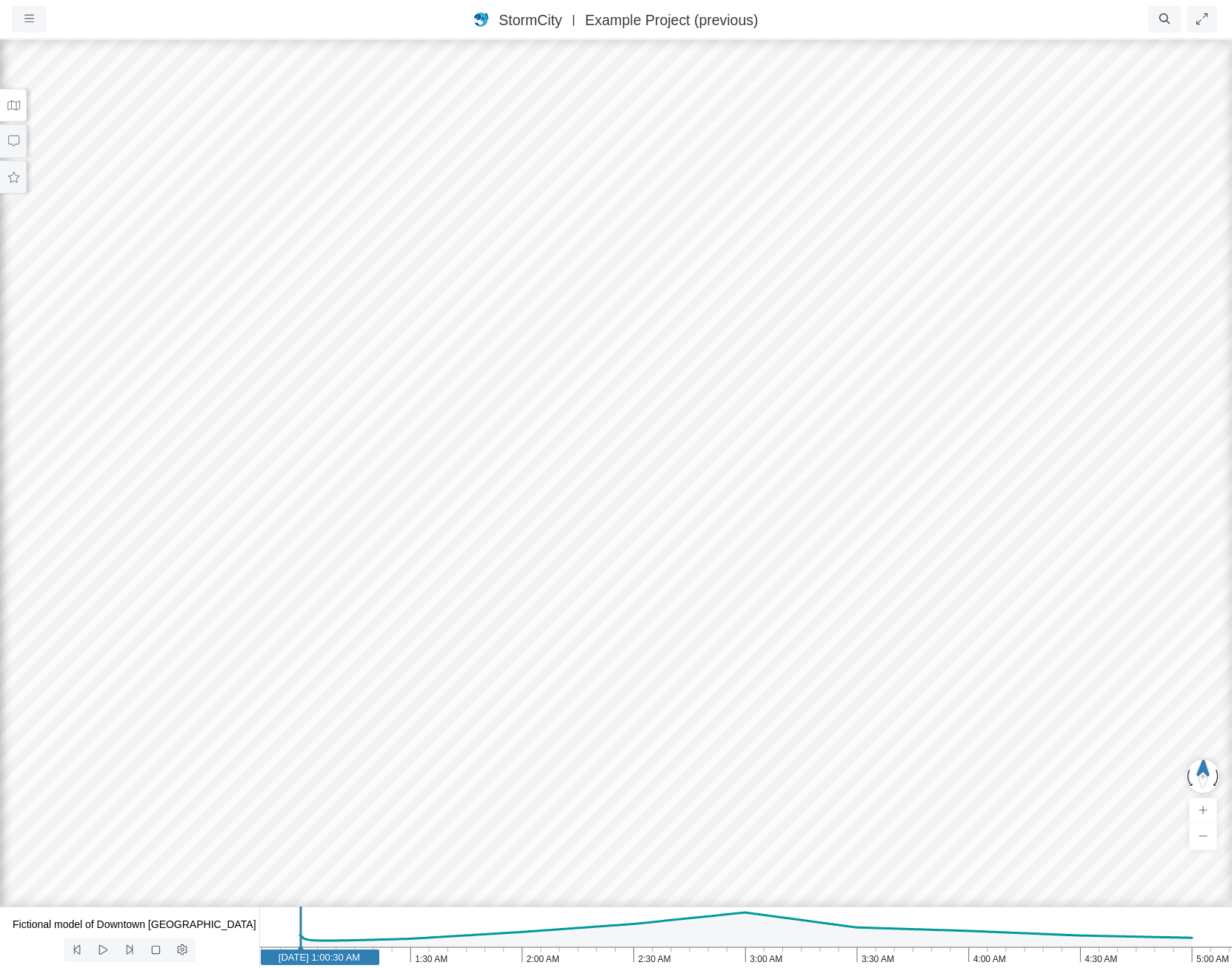
click at [631, 610] on div at bounding box center [616, 502] width 1232 height 930
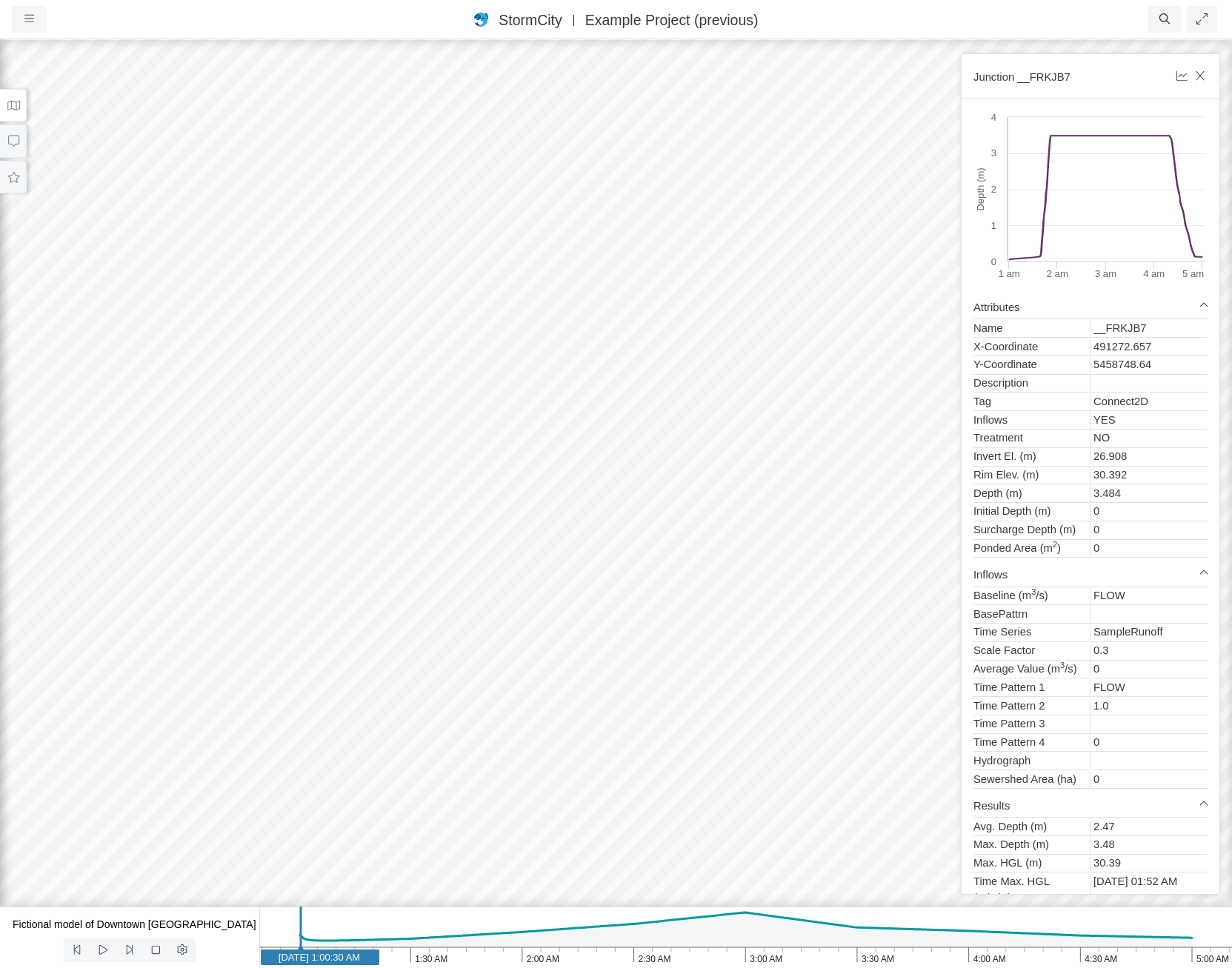
click at [12, 109] on icon at bounding box center [13, 105] width 12 height 10
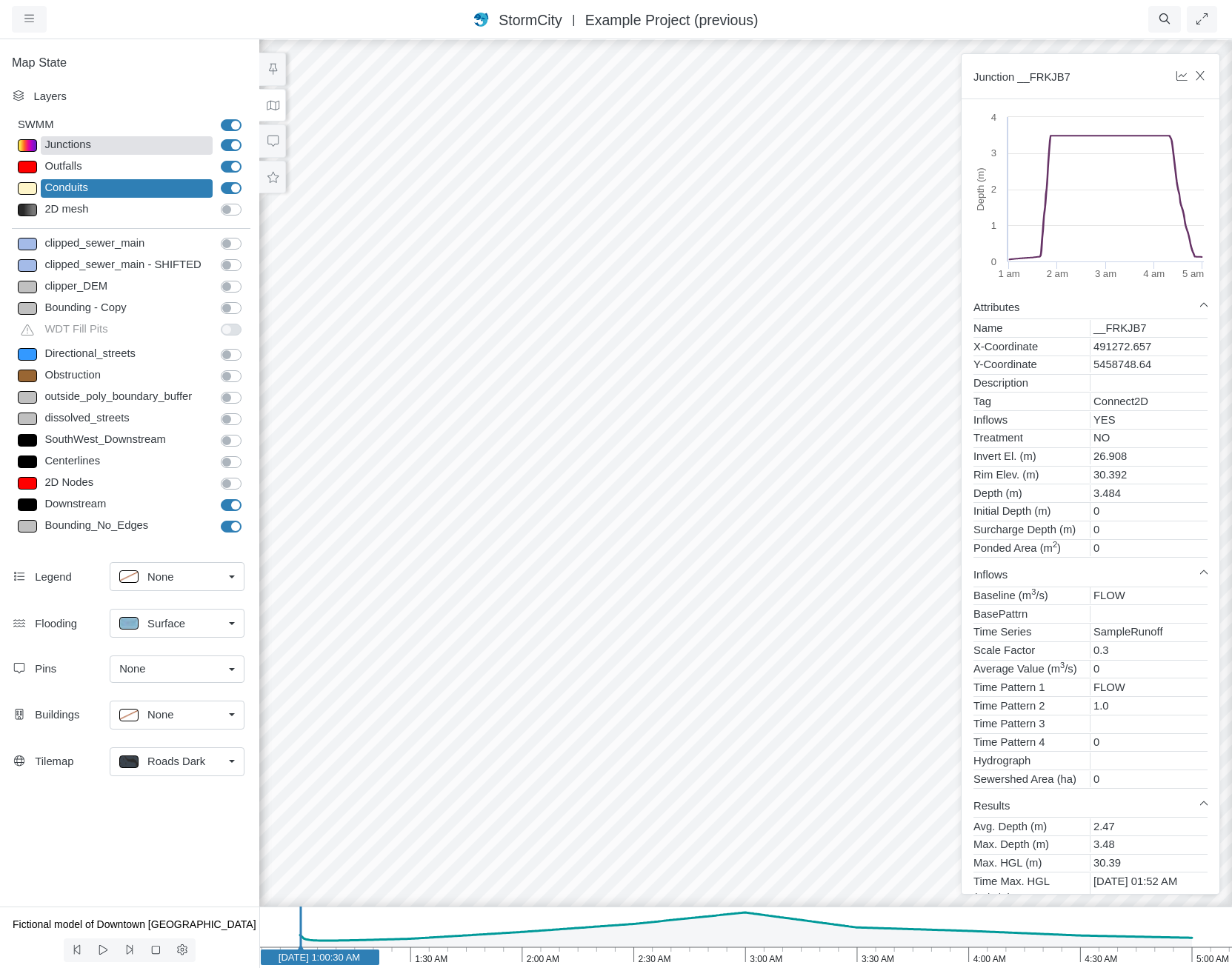
click at [80, 141] on div "Junctions" at bounding box center [127, 145] width 172 height 18
type input "< 1h"
type textarea "HoursFlood < 1"
select select "CIRCLE"
type input "8.1"
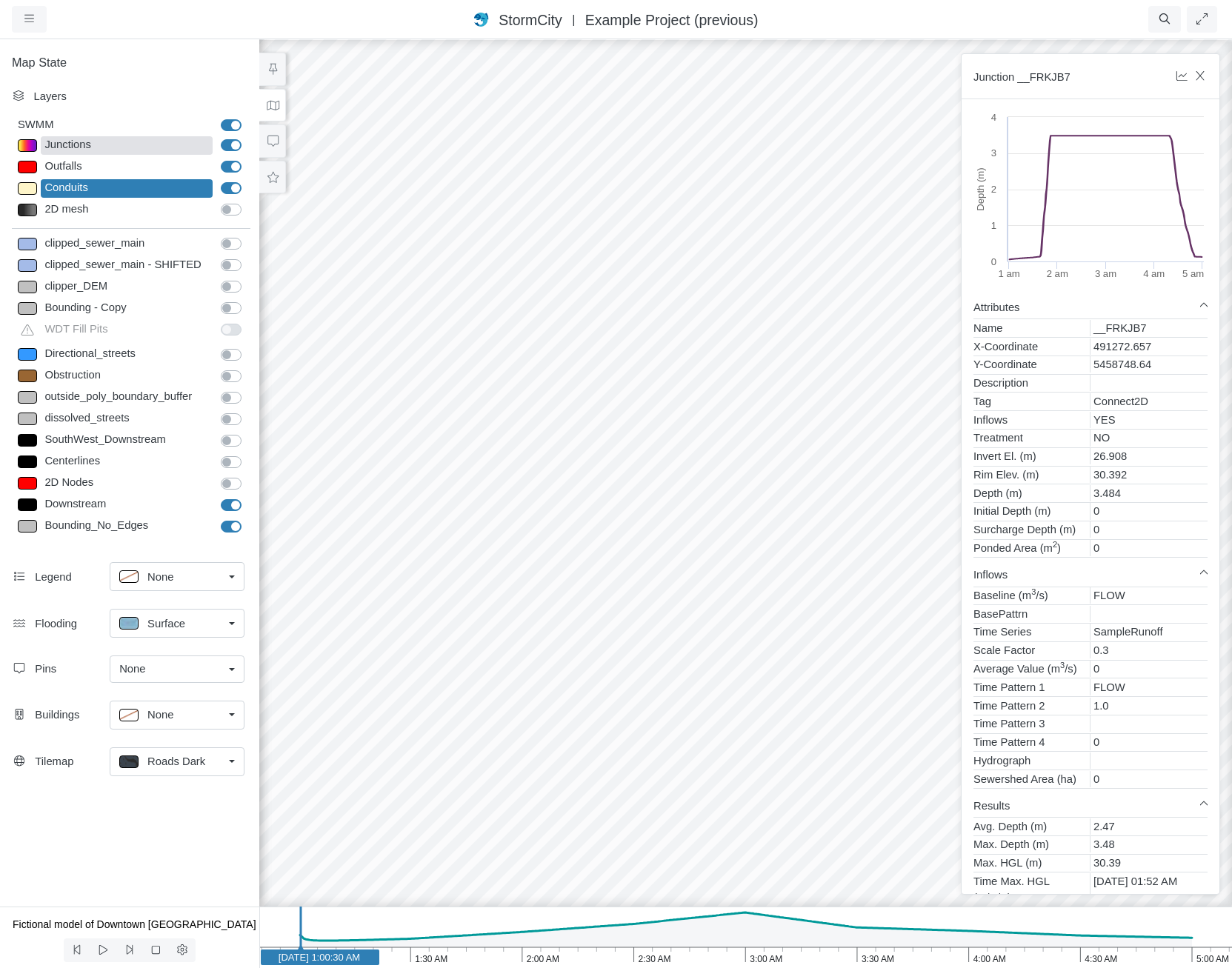
checkbox input "true"
type input "5"
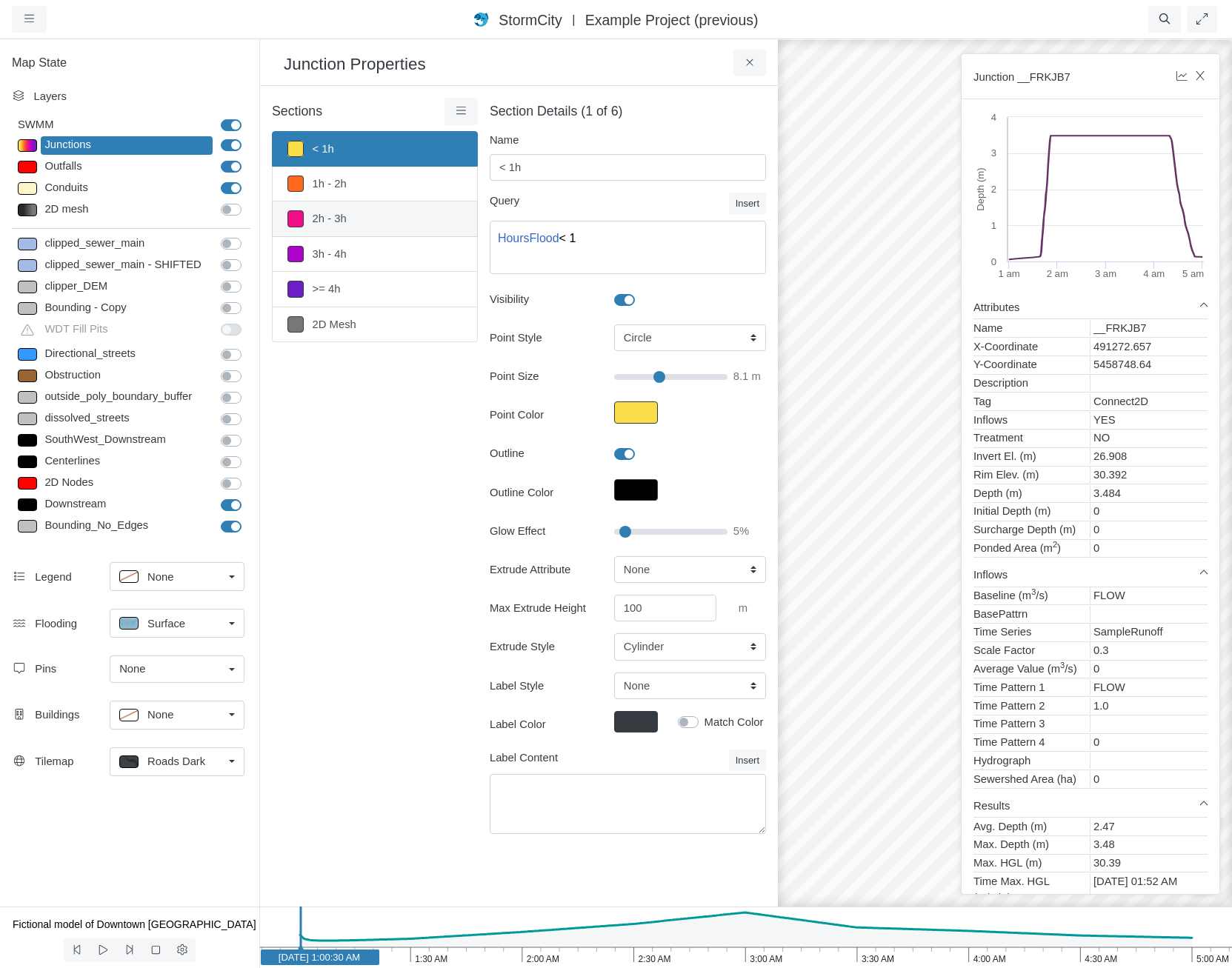
click at [363, 217] on link "2h - 3h" at bounding box center [375, 219] width 206 height 35
type input "2h - 3h"
type textarea "HoursFlood >= 2 AND HoursFlood < 3"
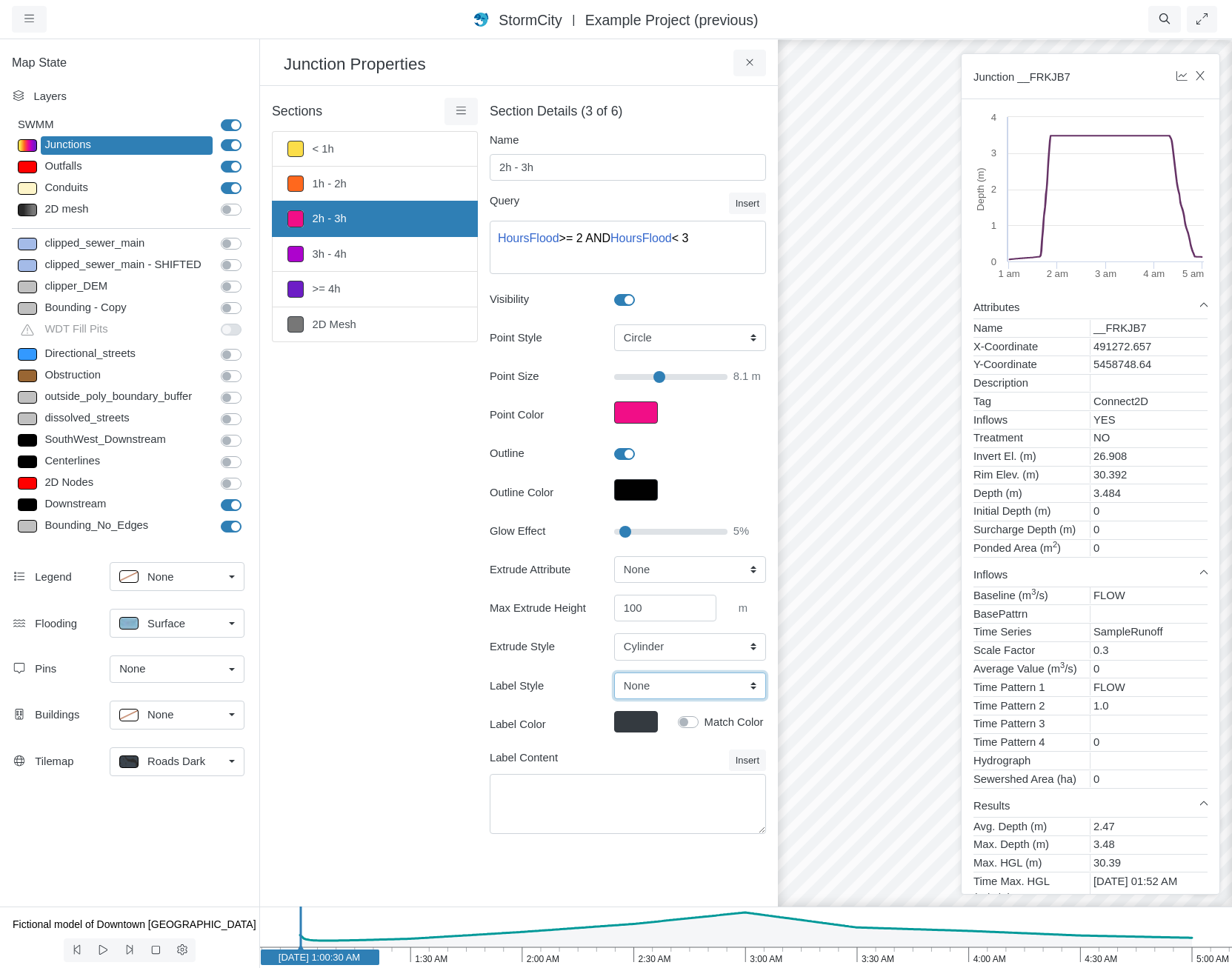
click at [656, 691] on select "None Center Above Right Line Pin" at bounding box center [690, 686] width 152 height 27
select select "Pin"
click at [614, 673] on select "None Center Above Right Line Pin" at bounding box center [690, 686] width 152 height 27
click at [698, 804] on textarea "Label Content" at bounding box center [628, 804] width 276 height 60
click at [744, 760] on button "Insert" at bounding box center [747, 760] width 37 height 22
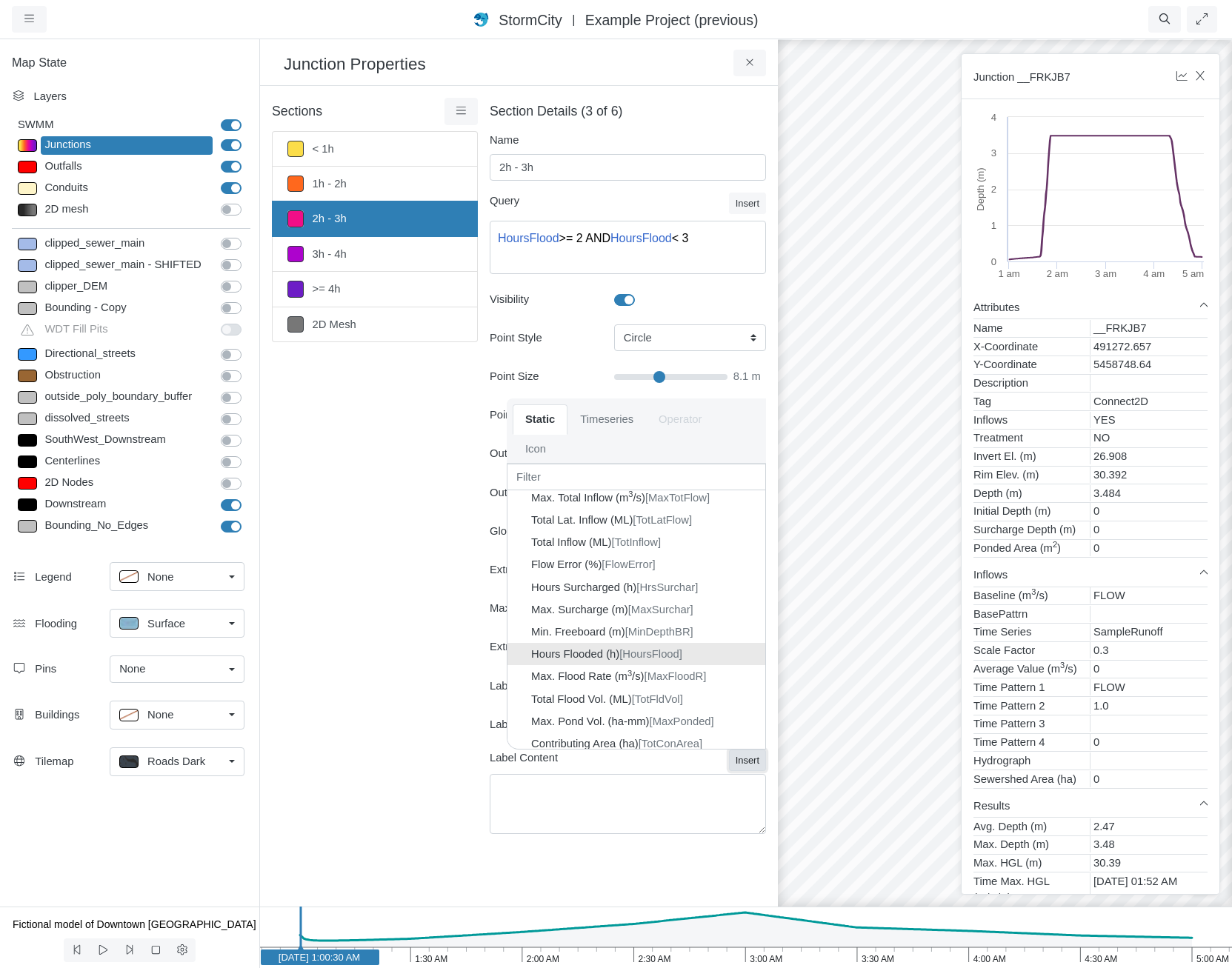
scroll to position [741, 0]
click at [624, 633] on span "[HoursFlood]" at bounding box center [651, 633] width 63 height 12
type textarea "{HoursFlood}"
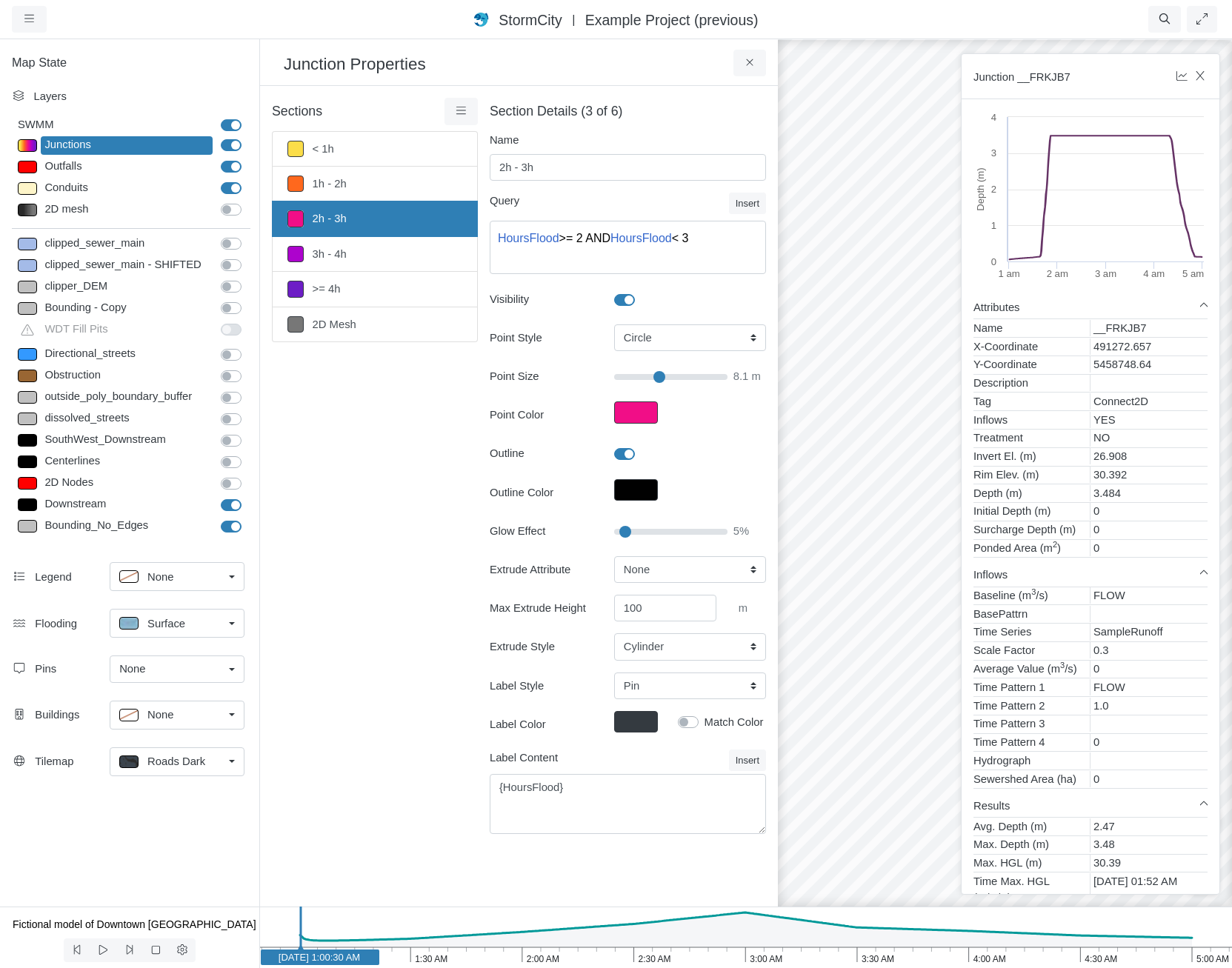
drag, startPoint x: 880, startPoint y: 640, endPoint x: 753, endPoint y: 685, distance: 134.7
click at [753, 685] on div "Projects Groups Users Preferences Profiles Data Centers Accounts Support About …" at bounding box center [616, 484] width 1232 height 968
drag, startPoint x: 917, startPoint y: 568, endPoint x: 916, endPoint y: 583, distance: 15.0
drag, startPoint x: 916, startPoint y: 581, endPoint x: 920, endPoint y: 568, distance: 13.6
click at [920, 568] on div "2.51 h 2.33 h 2.44 h 2.25 h 2.12 h" at bounding box center [1005, 502] width 1232 height 930
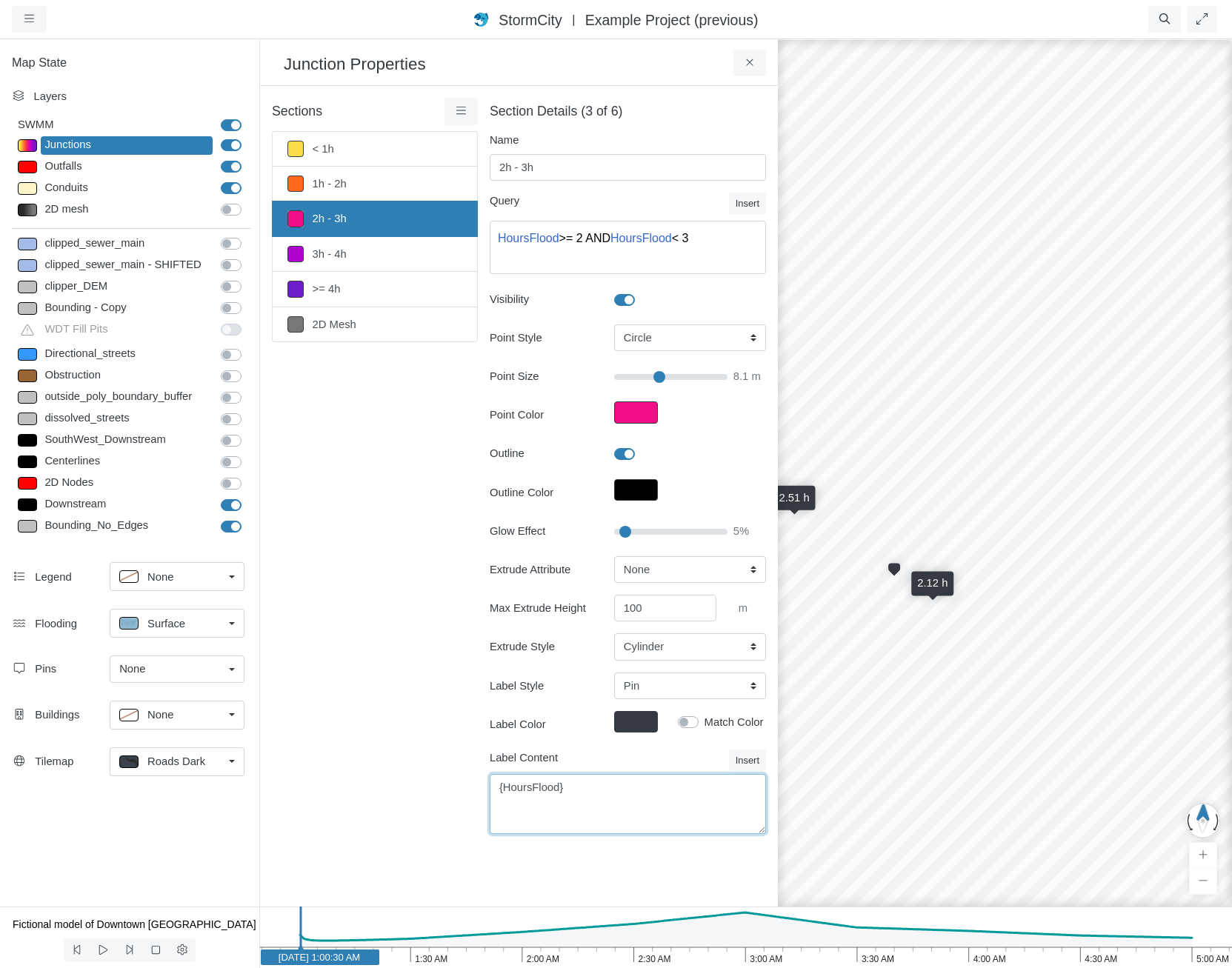
click at [608, 806] on textarea "{HoursFlood}" at bounding box center [628, 804] width 276 height 60
drag, startPoint x: 926, startPoint y: 663, endPoint x: 1042, endPoint y: 667, distance: 116.1
drag, startPoint x: 855, startPoint y: 748, endPoint x: 831, endPoint y: 748, distance: 24.0
click at [831, 748] on div "2.51 h 2.33 h 2.44 h 2.25 h 2.12 h" at bounding box center [1005, 502] width 1232 height 930
drag, startPoint x: 974, startPoint y: 768, endPoint x: 923, endPoint y: 765, distance: 51.1
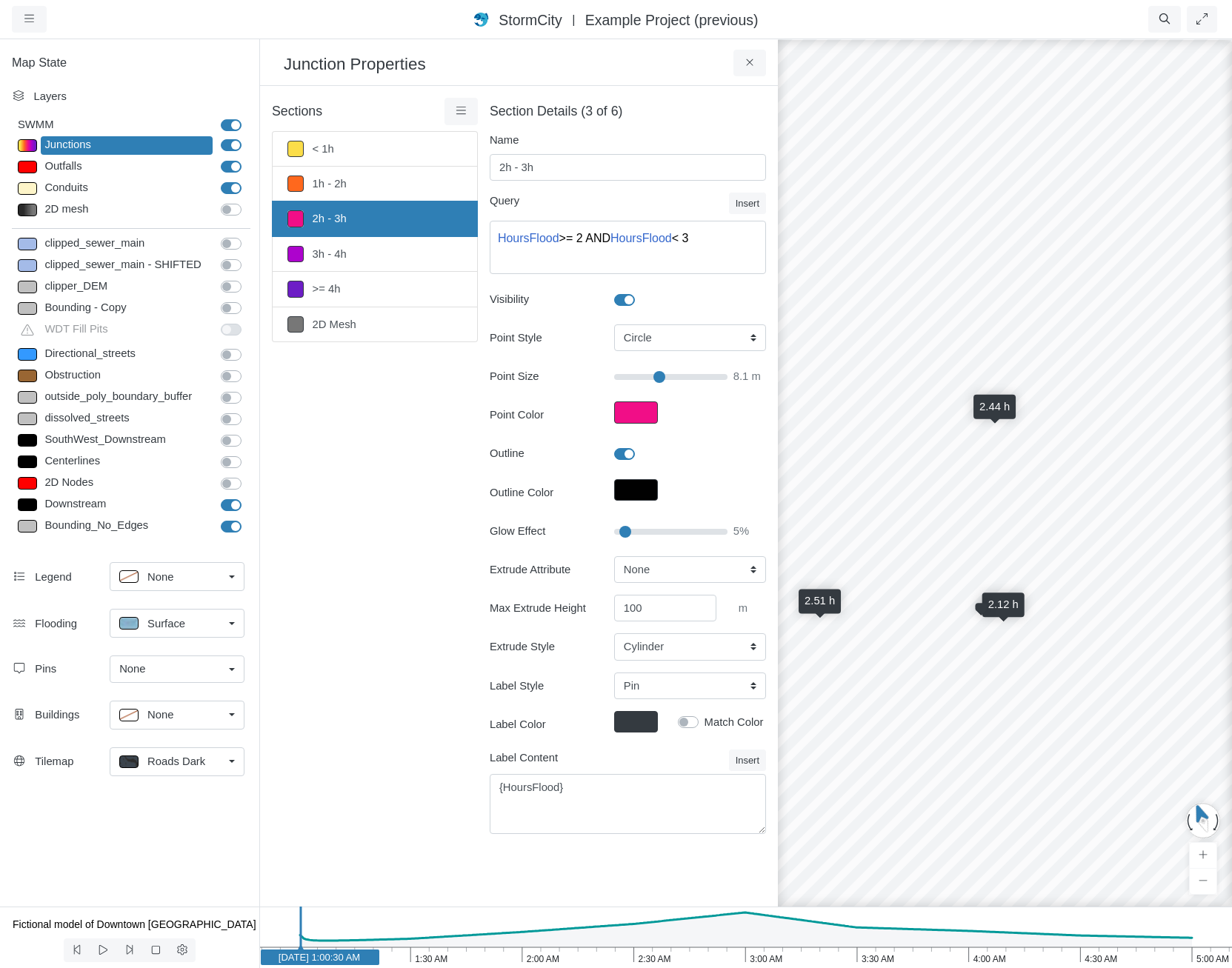
drag, startPoint x: 859, startPoint y: 757, endPoint x: 1111, endPoint y: 751, distance: 252.1
drag, startPoint x: 908, startPoint y: 727, endPoint x: 1228, endPoint y: 753, distance: 321.1
drag, startPoint x: 1088, startPoint y: 783, endPoint x: 914, endPoint y: 740, distance: 179.2
drag, startPoint x: 1070, startPoint y: 709, endPoint x: 1213, endPoint y: 715, distance: 143.1
drag, startPoint x: 1114, startPoint y: 772, endPoint x: 823, endPoint y: 744, distance: 292.3
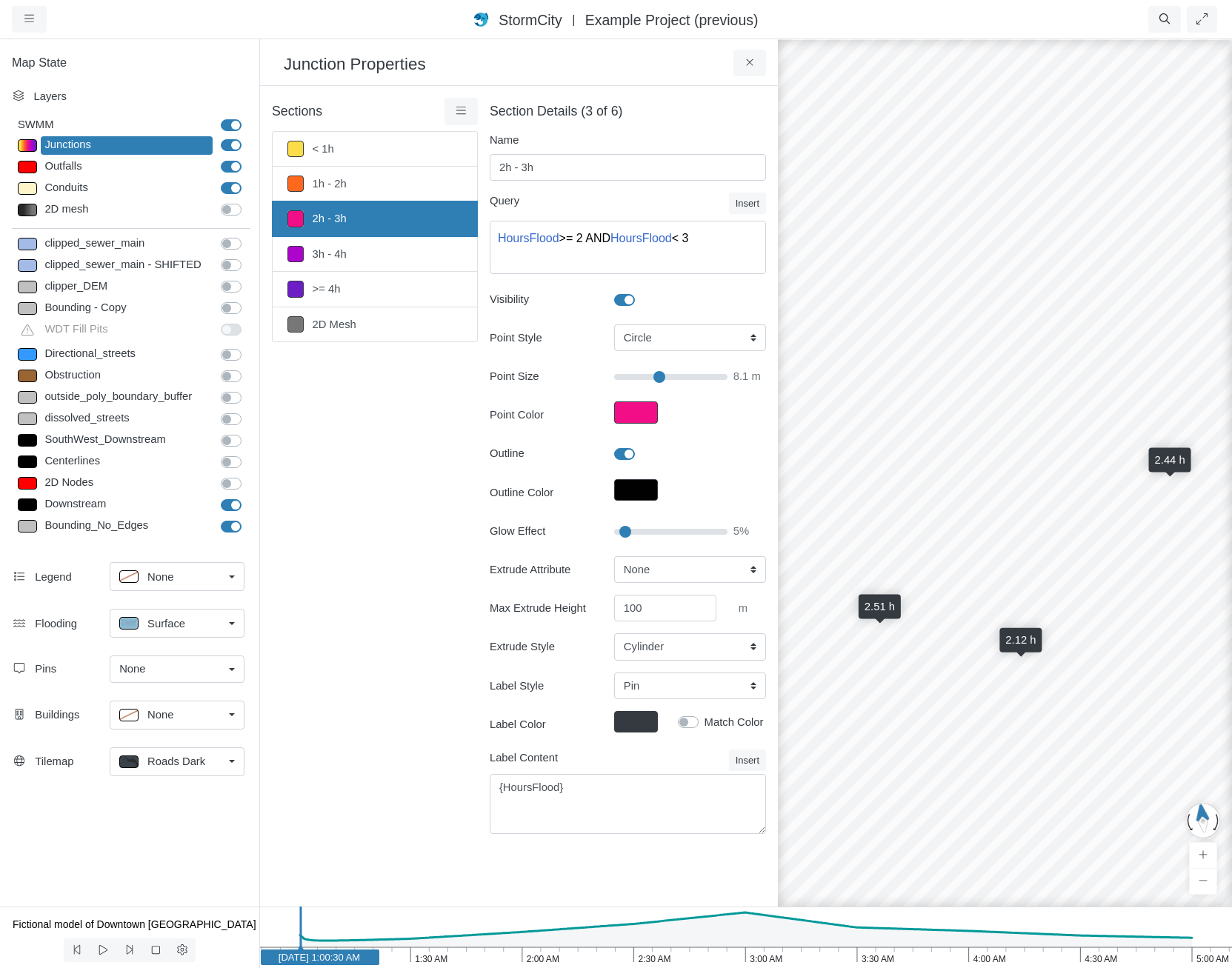
drag, startPoint x: 1033, startPoint y: 771, endPoint x: 827, endPoint y: 791, distance: 207.0
drag, startPoint x: 1067, startPoint y: 721, endPoint x: 910, endPoint y: 753, distance: 160.2
drag, startPoint x: 1110, startPoint y: 704, endPoint x: 1099, endPoint y: 794, distance: 90.7
click at [1099, 794] on div "2.51 h 2.33 h 2.44 h 2.25 h 2.12 h 2.41 h" at bounding box center [1005, 502] width 1232 height 930
drag, startPoint x: 1090, startPoint y: 796, endPoint x: 1017, endPoint y: 763, distance: 80.1
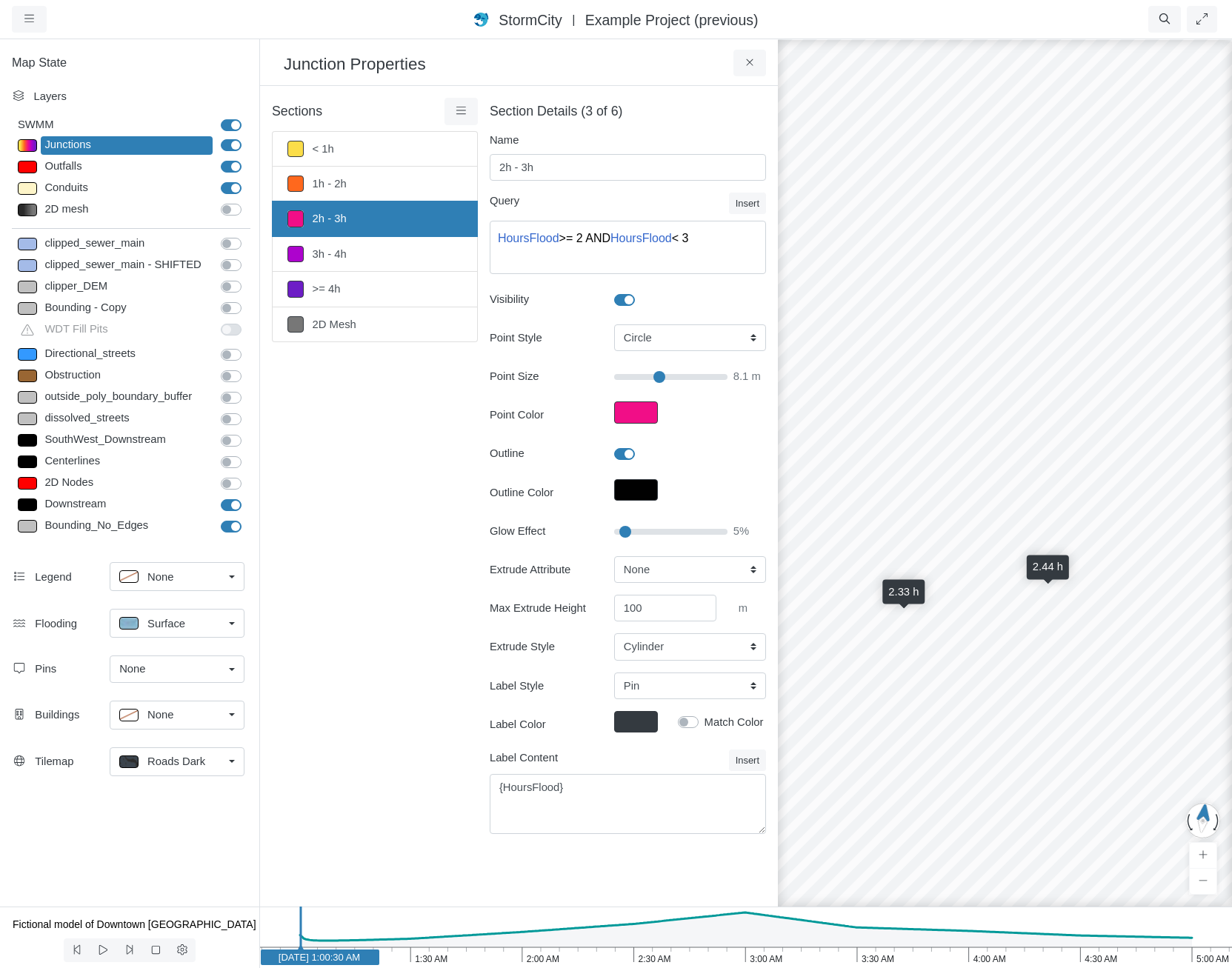
click at [704, 718] on label "Match Color" at bounding box center [734, 722] width 59 height 17
click at [689, 718] on input "Match Color" at bounding box center [684, 721] width 12 height 14
checkbox input "true"
click at [748, 61] on icon at bounding box center [751, 62] width 14 height 11
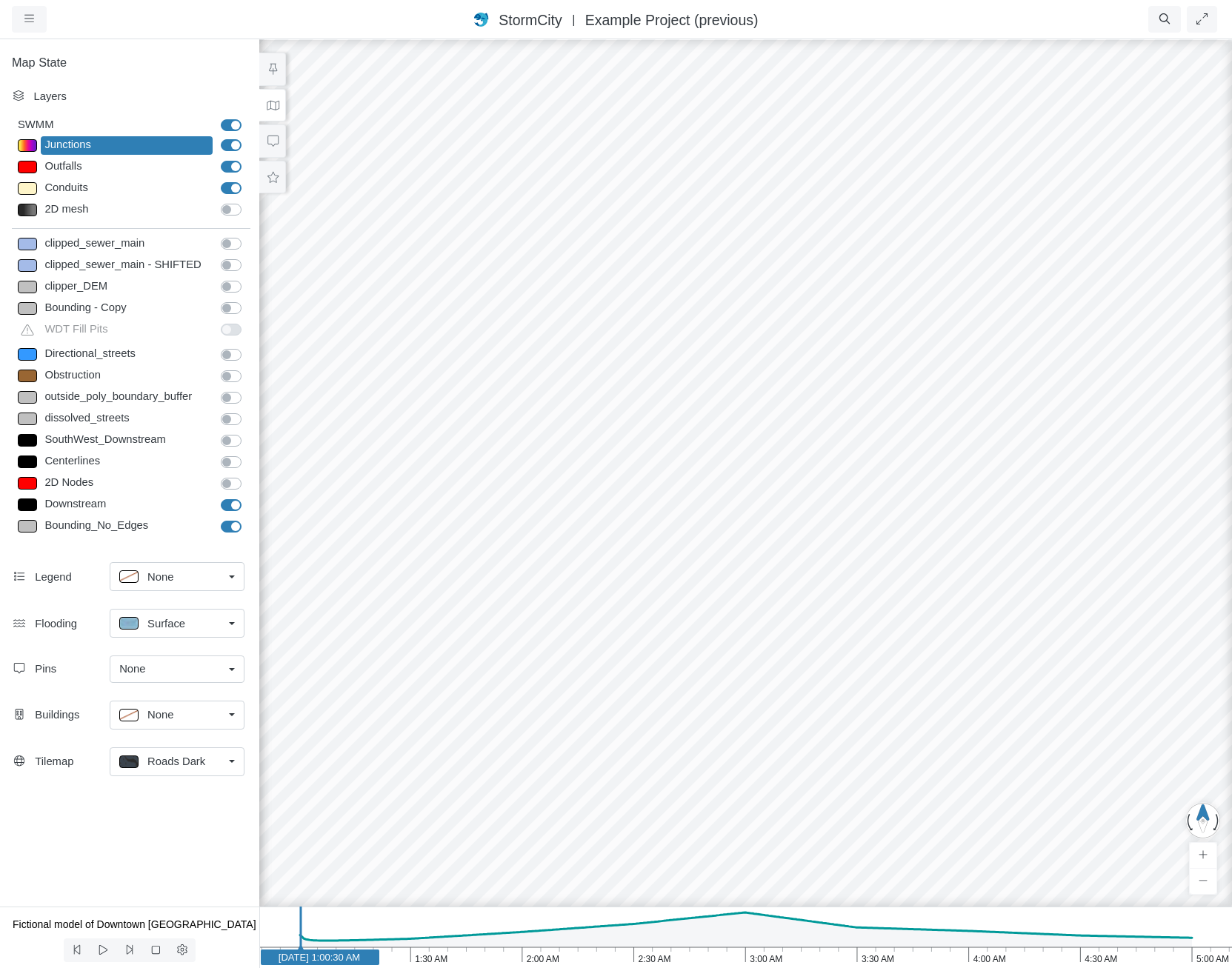
drag, startPoint x: 718, startPoint y: 735, endPoint x: 865, endPoint y: 707, distance: 149.6
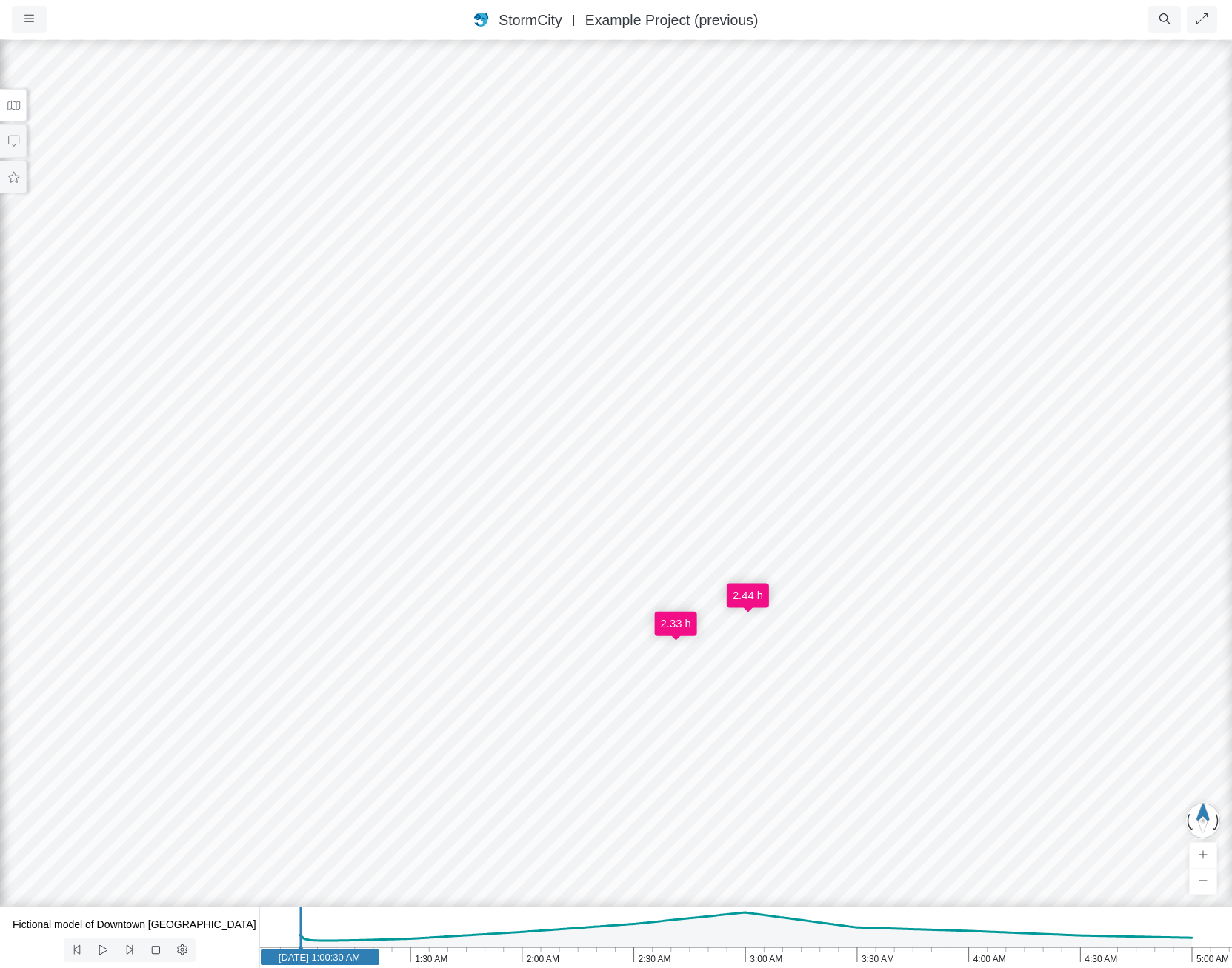
drag, startPoint x: 842, startPoint y: 718, endPoint x: 828, endPoint y: 731, distance: 19.1
drag, startPoint x: 814, startPoint y: 751, endPoint x: 827, endPoint y: 707, distance: 45.9
click at [827, 707] on div "2.33 h 2.44 h 2.51 h 2.25 h 2.46 h" at bounding box center [616, 502] width 1232 height 930
drag, startPoint x: 861, startPoint y: 769, endPoint x: 876, endPoint y: 792, distance: 27.5
drag, startPoint x: 864, startPoint y: 779, endPoint x: 826, endPoint y: 777, distance: 38.1
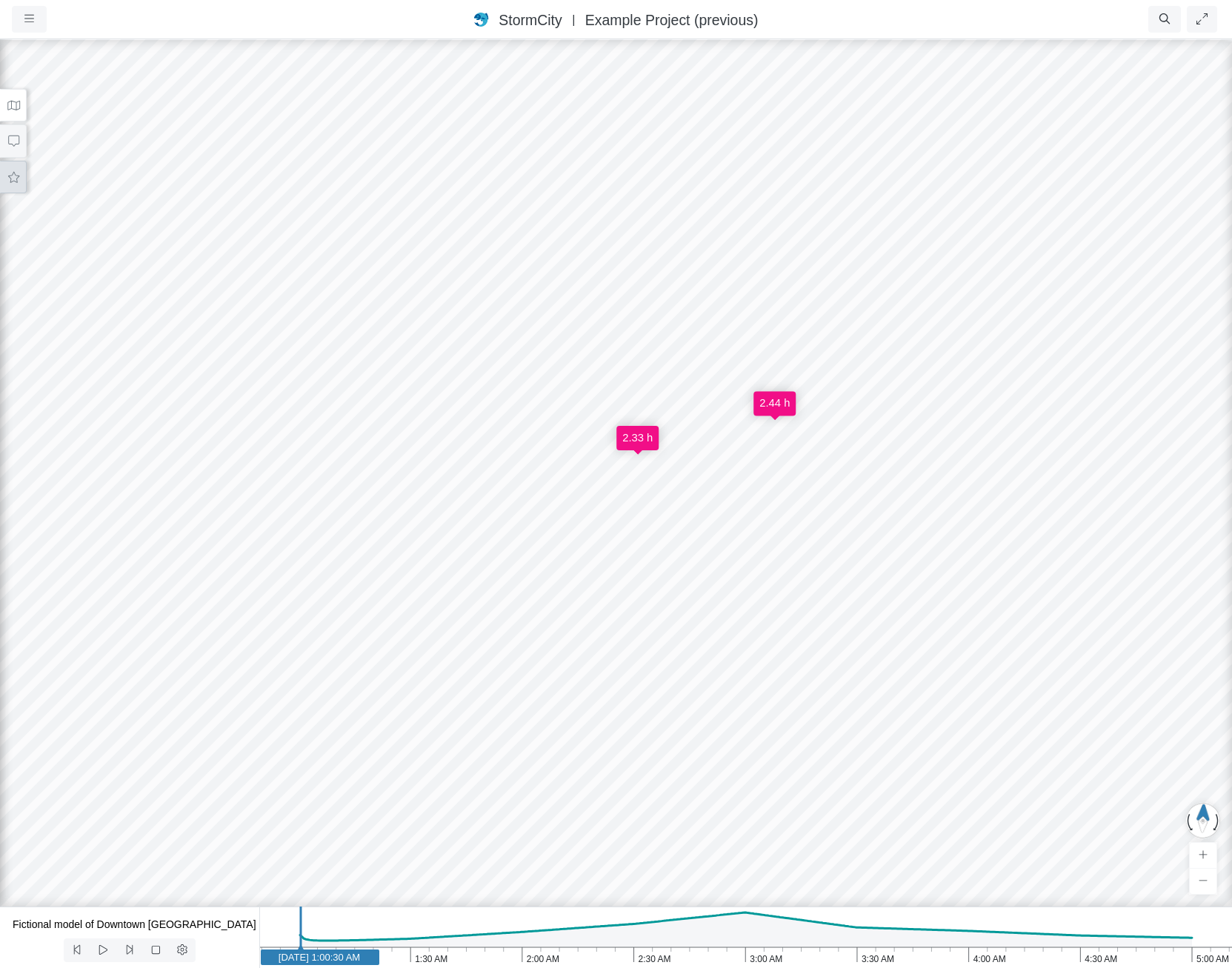
click at [12, 177] on icon at bounding box center [14, 177] width 14 height 11
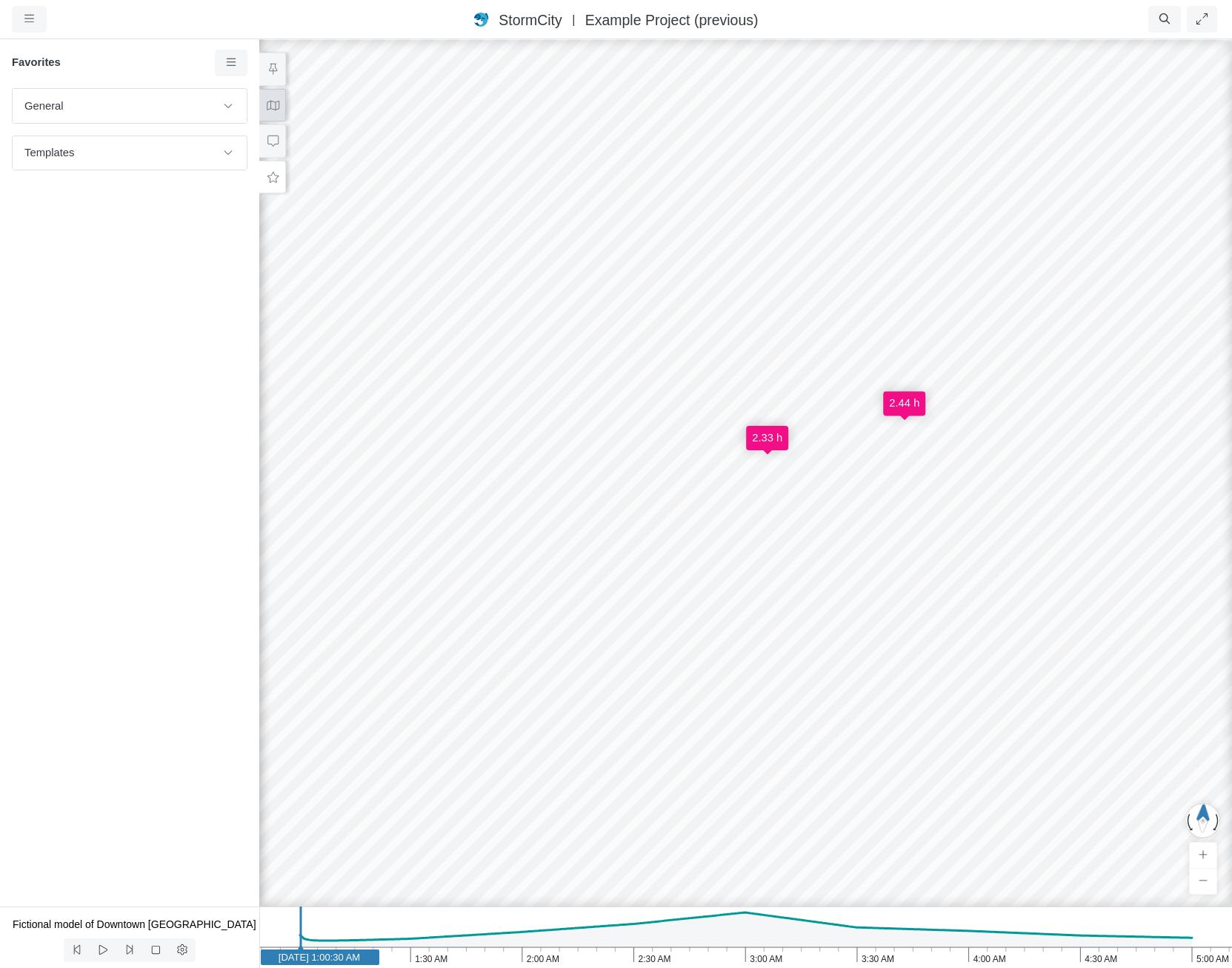
click at [278, 108] on icon at bounding box center [273, 105] width 12 height 10
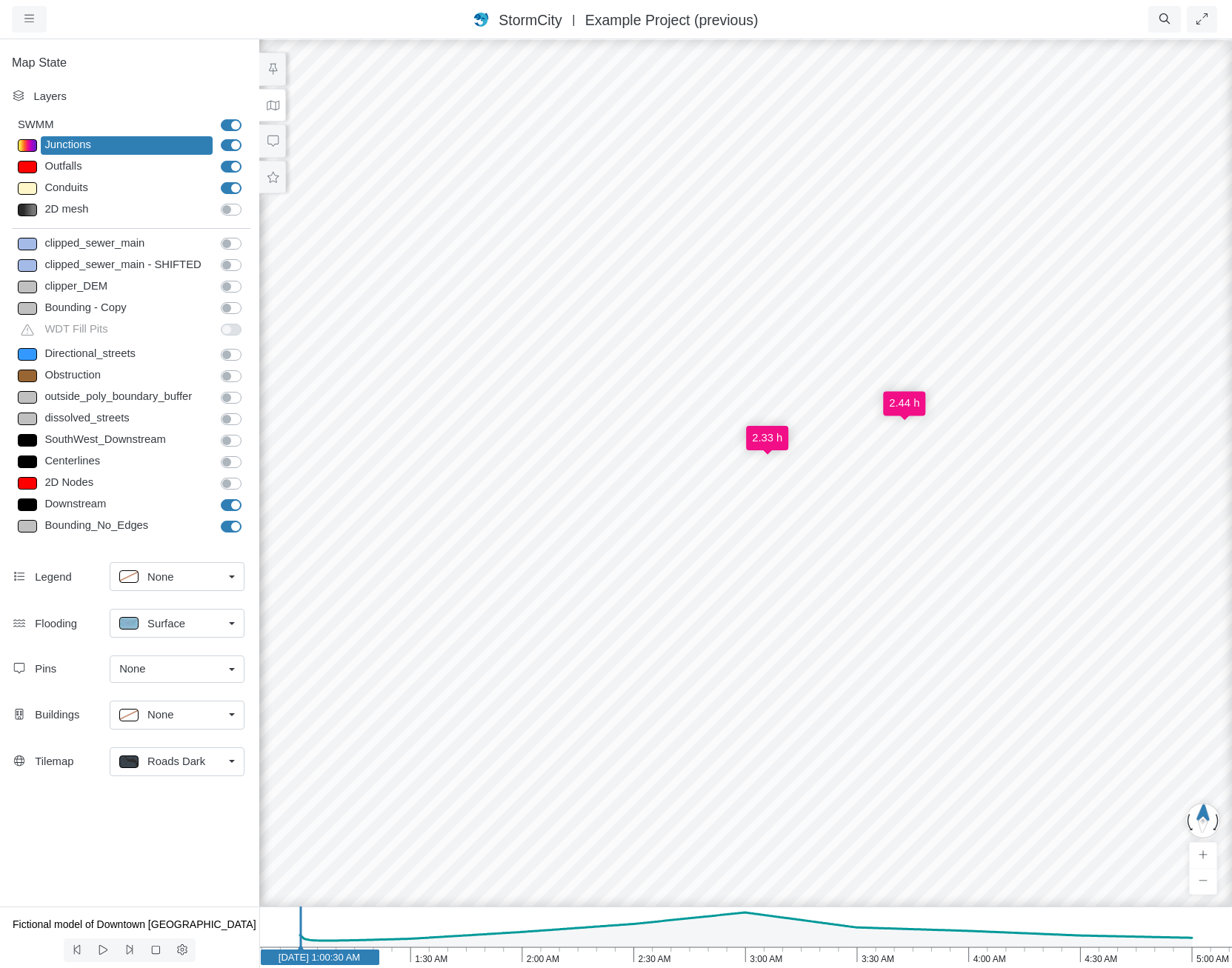
click at [117, 142] on div "Junctions" at bounding box center [127, 145] width 172 height 18
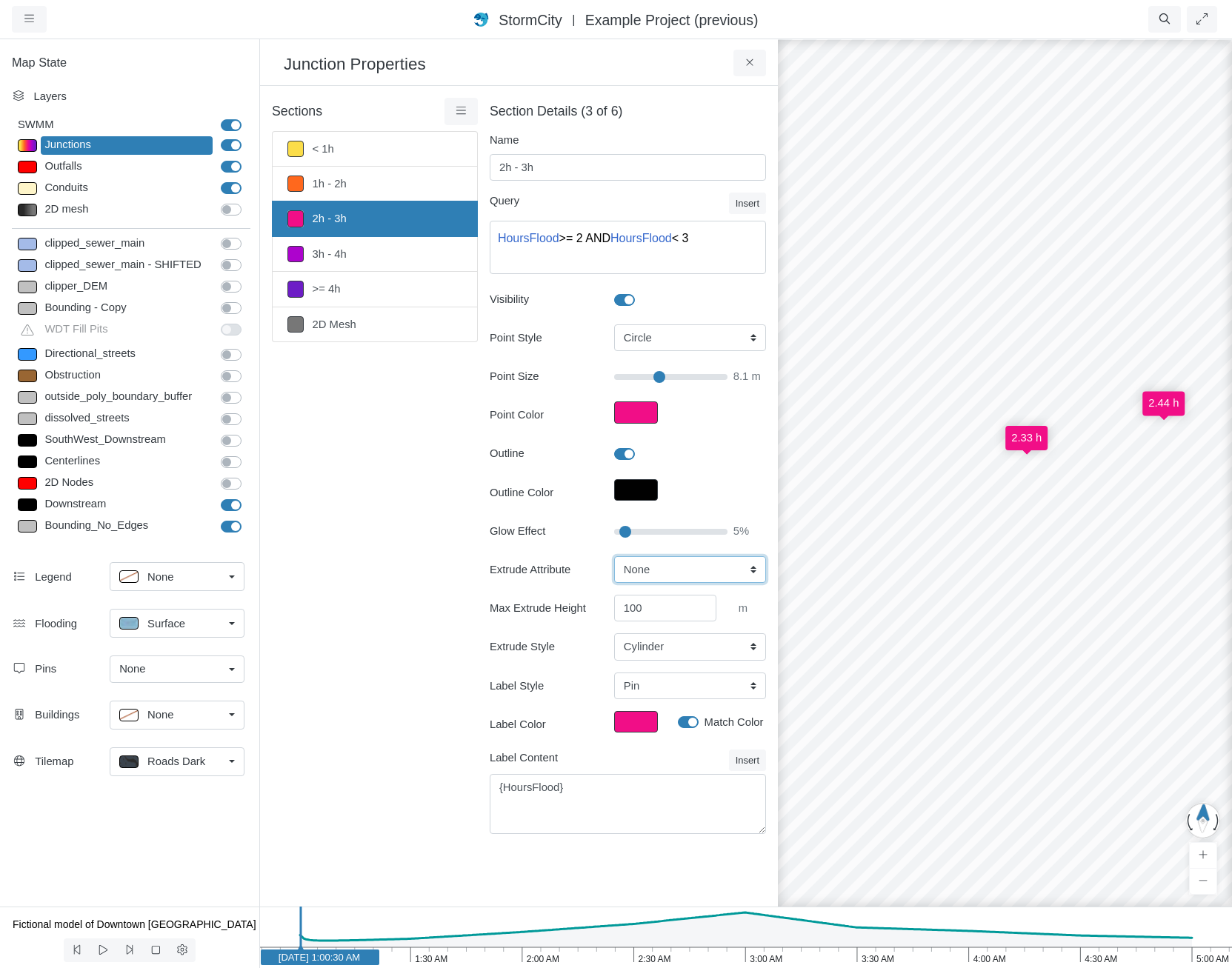
click at [670, 569] on select "None Fixed Height X-Coordinate Y-Coordinate Invert El. Depth Initial Depth Surc…" at bounding box center [690, 570] width 152 height 27
click at [677, 570] on select "None Fixed Height X-Coordinate Y-Coordinate Invert El. Depth Initial Depth Surc…" at bounding box center [690, 570] width 152 height 27
click at [681, 572] on select "None Fixed Height X-Coordinate Y-Coordinate Invert El. Depth Initial Depth Surc…" at bounding box center [690, 570] width 152 height 27
select select "Fixed Height"
click at [614, 557] on select "None Fixed Height X-Coordinate Y-Coordinate Invert El. Depth Initial Depth Surc…" at bounding box center [690, 570] width 152 height 27
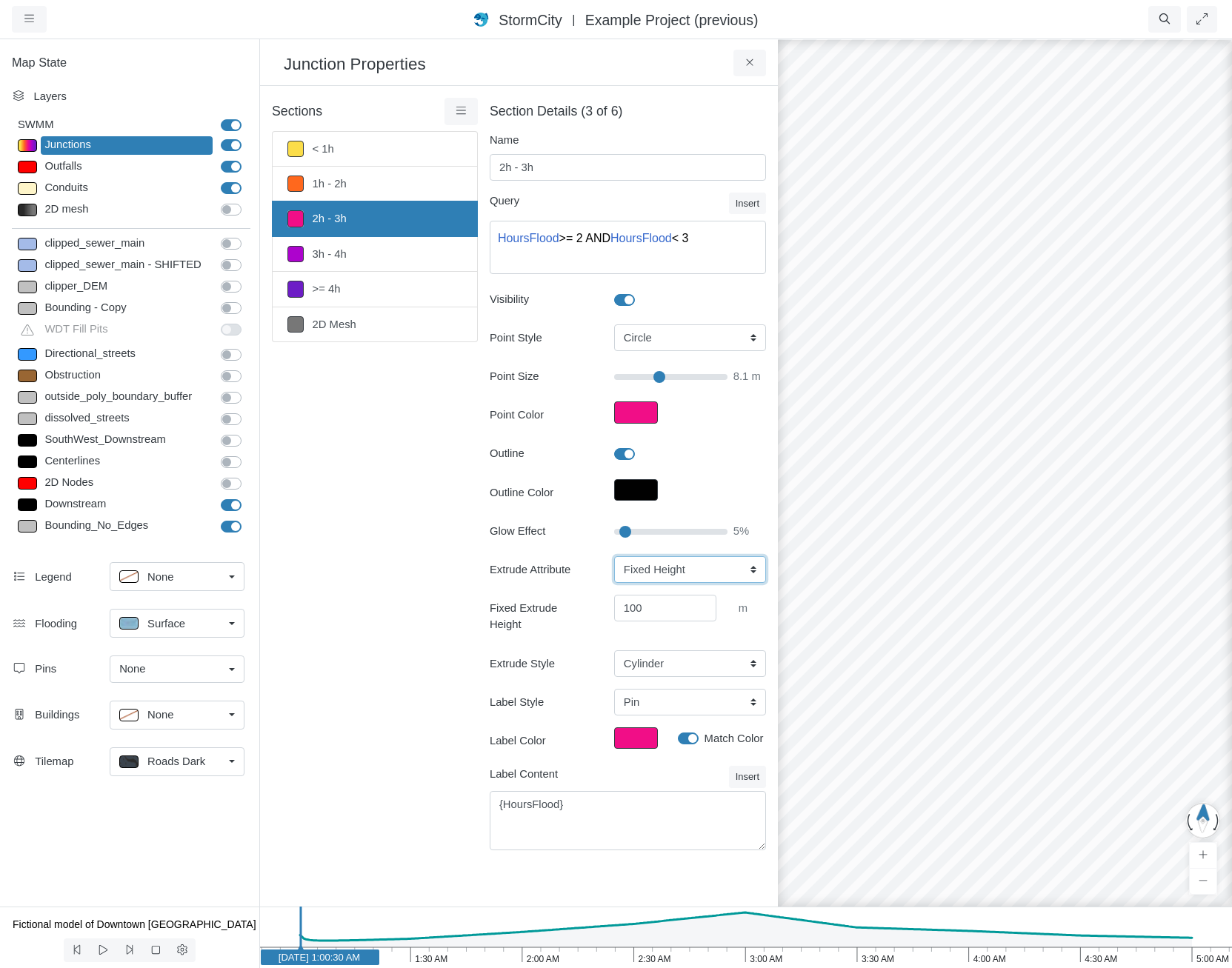
click at [675, 567] on select "None Fixed Height X-Coordinate Y-Coordinate Invert El. Depth Initial Depth Surc…" at bounding box center [690, 570] width 152 height 27
select select "CIRCLE"
select select "Fixed Height"
select select "Pin"
select select "HoursFlood"
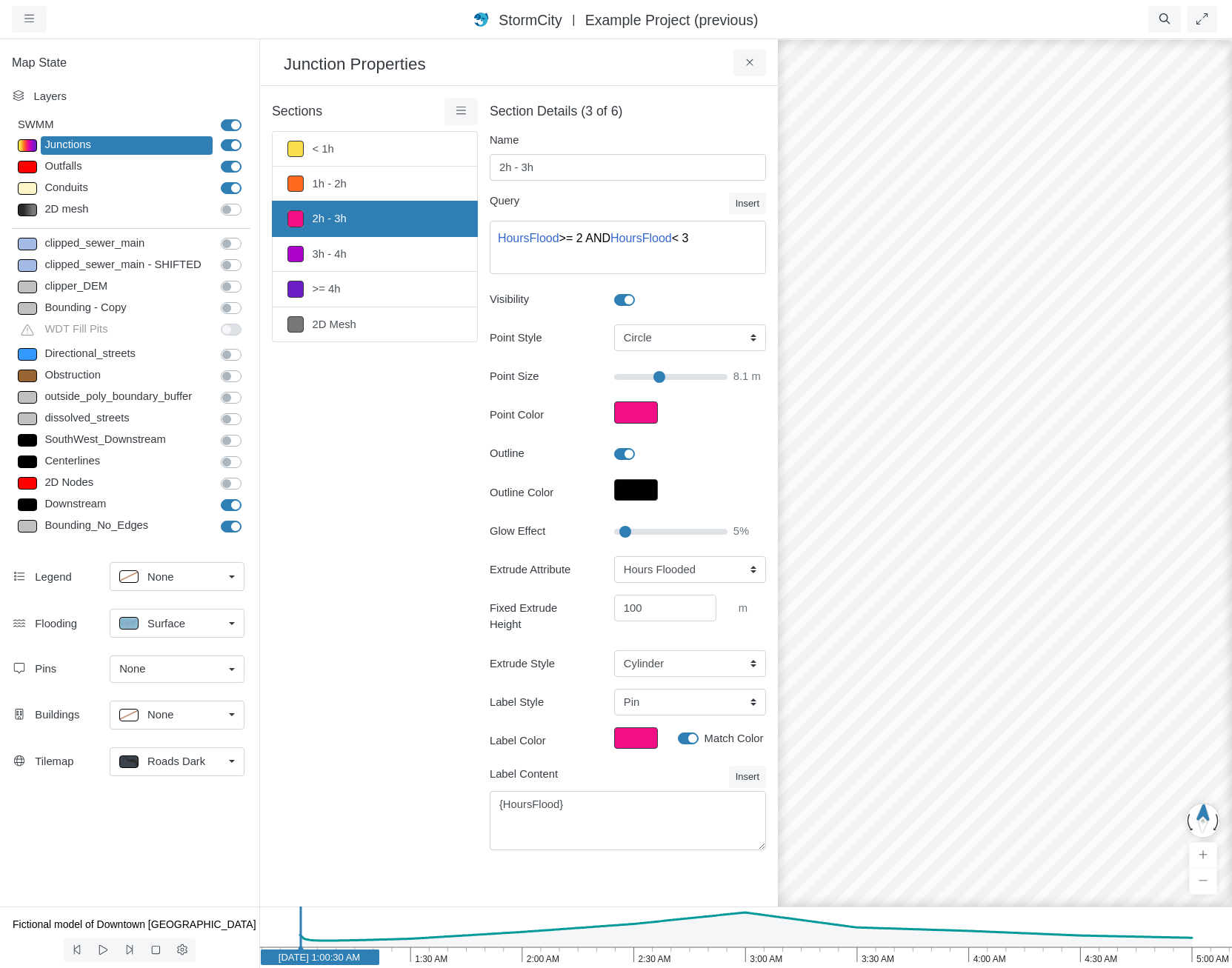
click at [614, 557] on select "None Fixed Height X-Coordinate Y-Coordinate Invert El. Depth Initial Depth Surc…" at bounding box center [690, 570] width 152 height 27
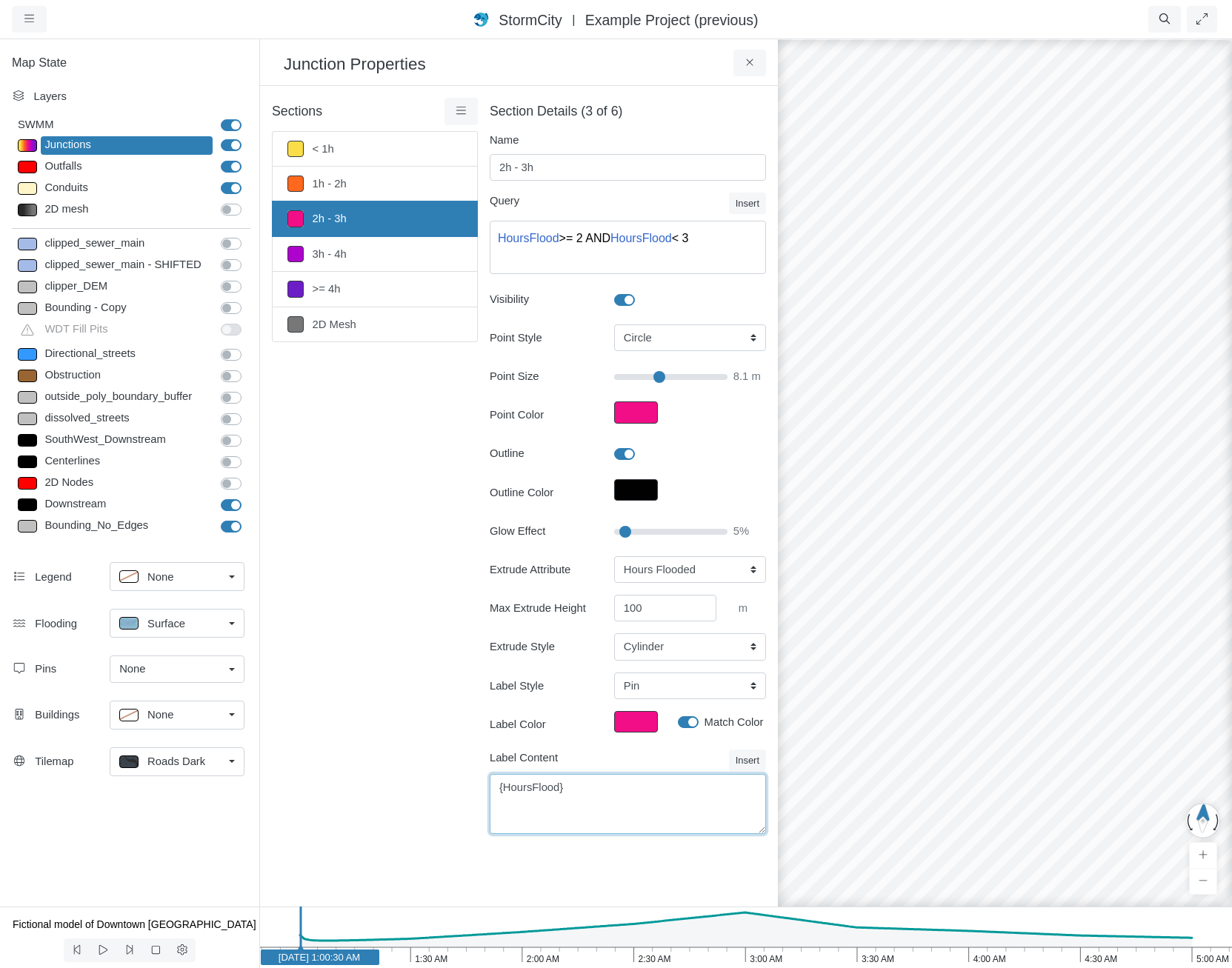
click at [631, 802] on textarea "{HoursFlood}" at bounding box center [628, 804] width 276 height 60
click at [370, 152] on link "< 1h" at bounding box center [375, 149] width 206 height 36
type input "< 1h"
type textarea "HoursFlood < 1"
select select "None"
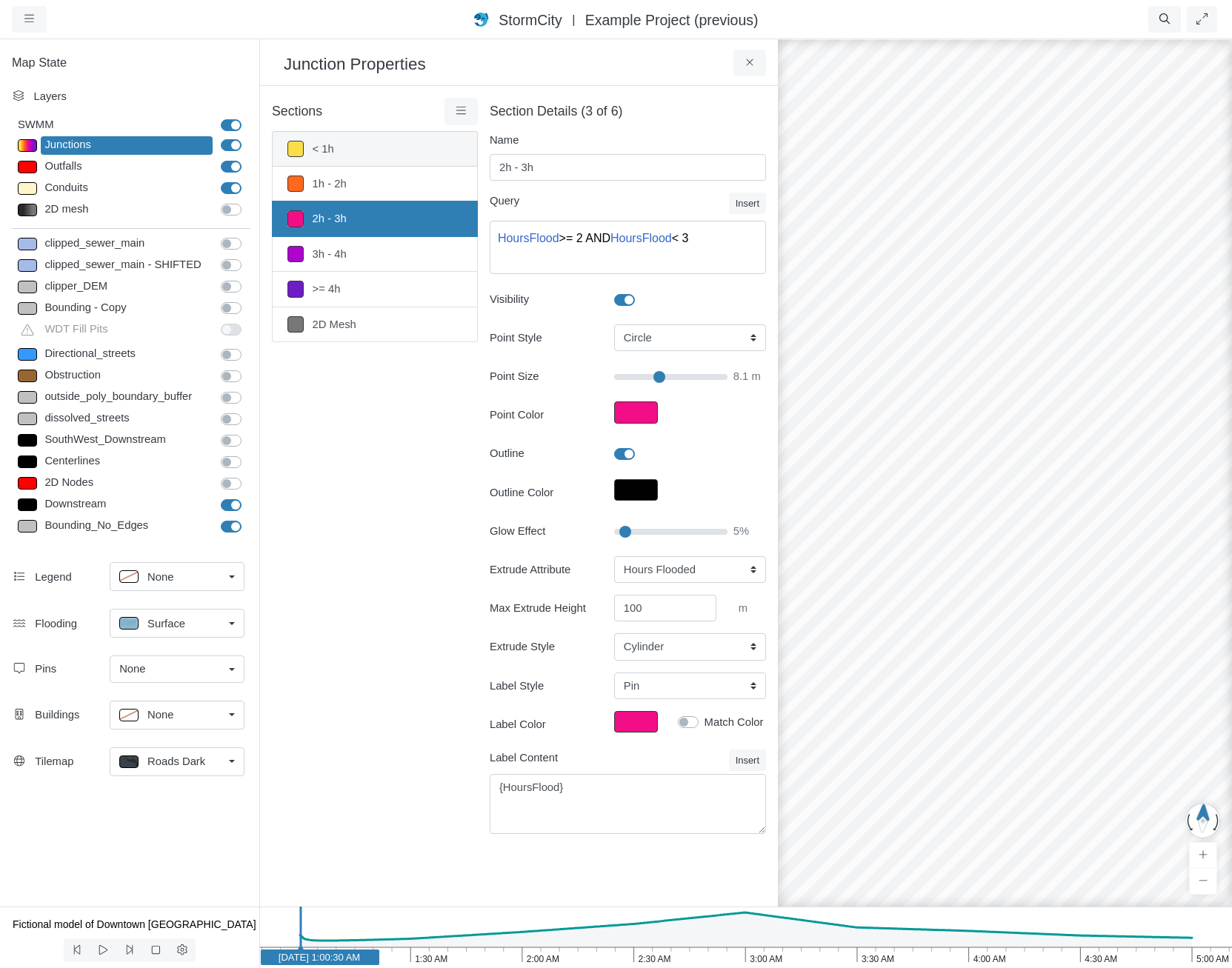
checkbox input "false"
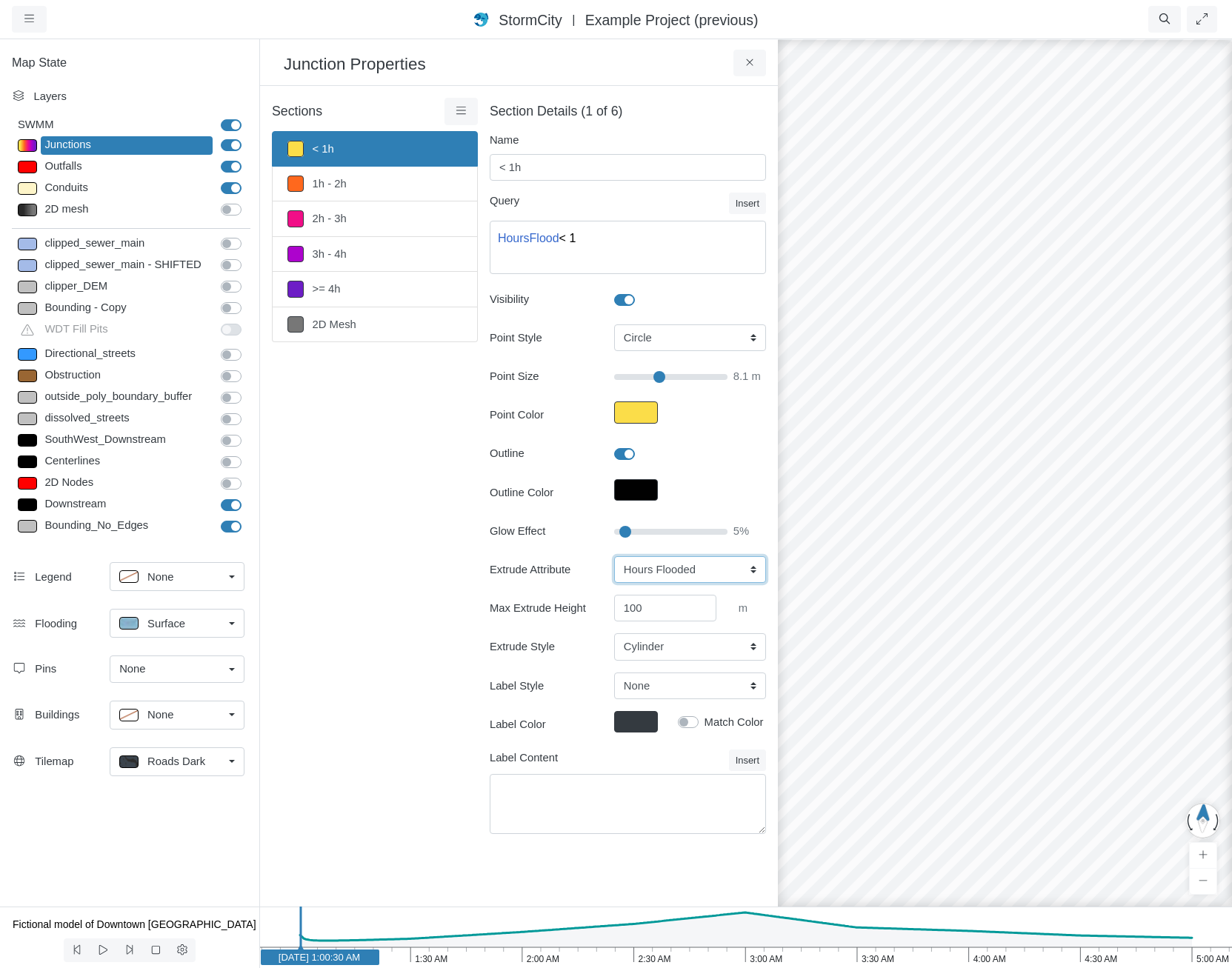
click at [665, 570] on select "None Fixed Height X-Coordinate Y-Coordinate Invert El. Depth Initial Depth Surc…" at bounding box center [690, 570] width 152 height 27
select select "Fixed Height"
click at [614, 557] on select "None Fixed Height X-Coordinate Y-Coordinate Invert El. Depth Initial Depth Surc…" at bounding box center [690, 570] width 152 height 27
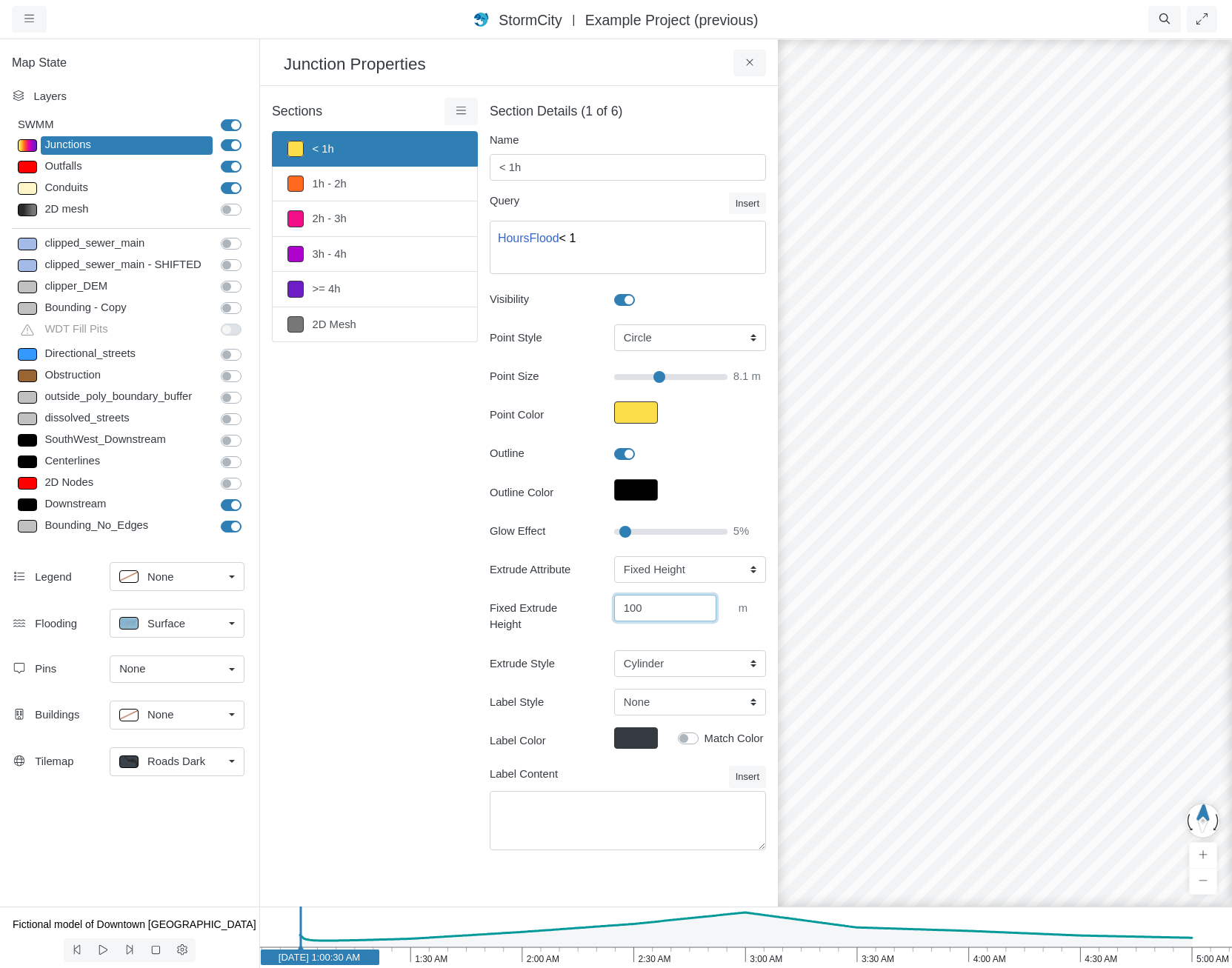
drag, startPoint x: 664, startPoint y: 607, endPoint x: 485, endPoint y: 591, distance: 179.7
click at [524, 597] on div "Fixed Extrude Height 100 m" at bounding box center [628, 616] width 299 height 43
click at [339, 641] on div "Sections < 1h 1h - 2h 2h - 3h 3h - 4h >= 4h 2D Mesh Layer Details Refraction" at bounding box center [375, 483] width 206 height 771
drag, startPoint x: 675, startPoint y: 605, endPoint x: 516, endPoint y: 588, distance: 159.9
click at [519, 588] on div "Extrude Attribute None Fixed Height X-Coordinate Y-Coordinate Invert El. Depth …" at bounding box center [628, 617] width 276 height 121
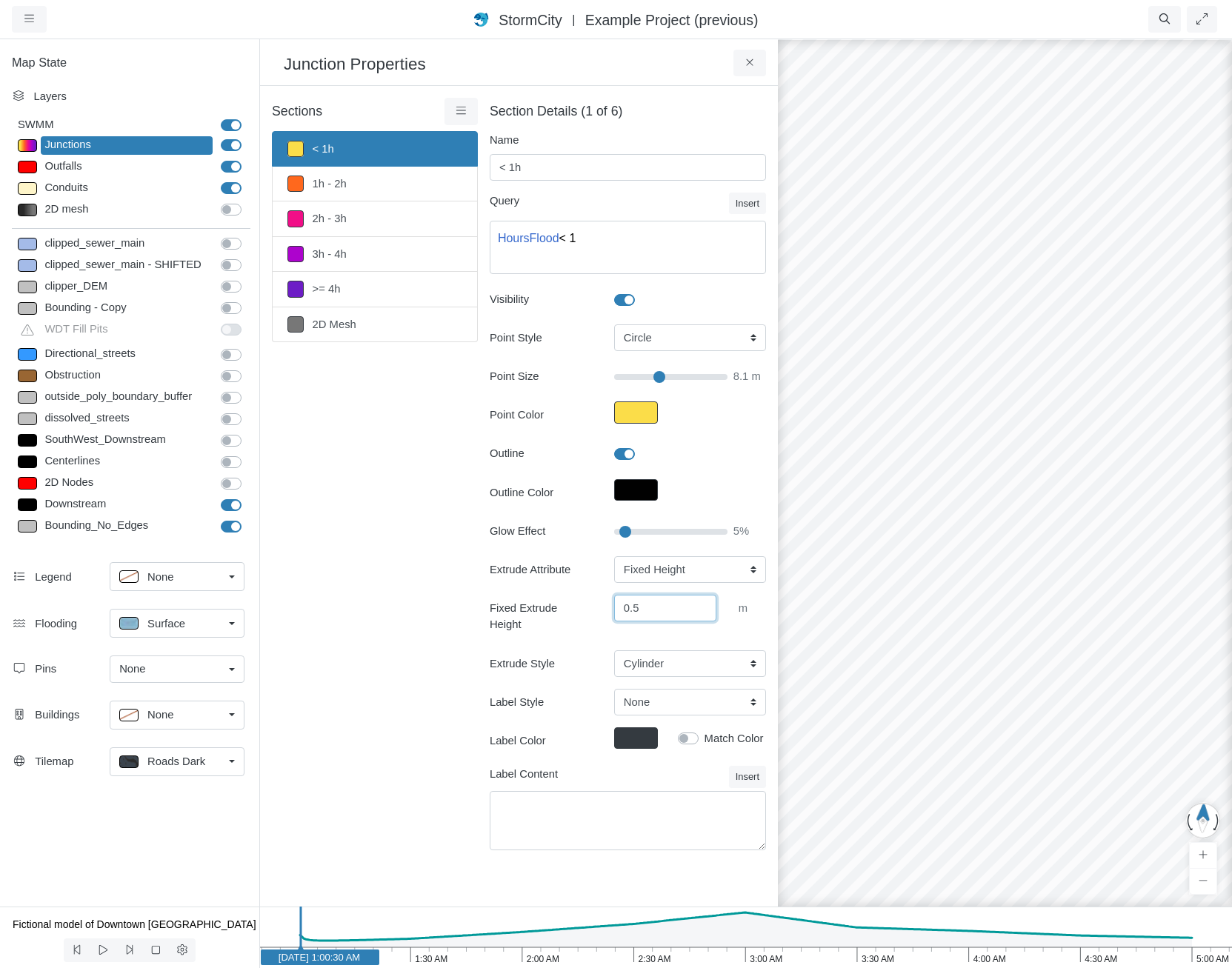
type input "0.5"
click at [384, 607] on div "Sections < 1h 1h - 2h 2h - 3h 3h - 4h >= 4h 2D Mesh Layer Details Refraction" at bounding box center [375, 483] width 206 height 771
drag, startPoint x: 1065, startPoint y: 697, endPoint x: 1055, endPoint y: 729, distance: 33.5
click at [981, 709] on div "2.33 h" at bounding box center [1005, 502] width 1232 height 930
drag, startPoint x: 1060, startPoint y: 729, endPoint x: 1075, endPoint y: 728, distance: 15.0
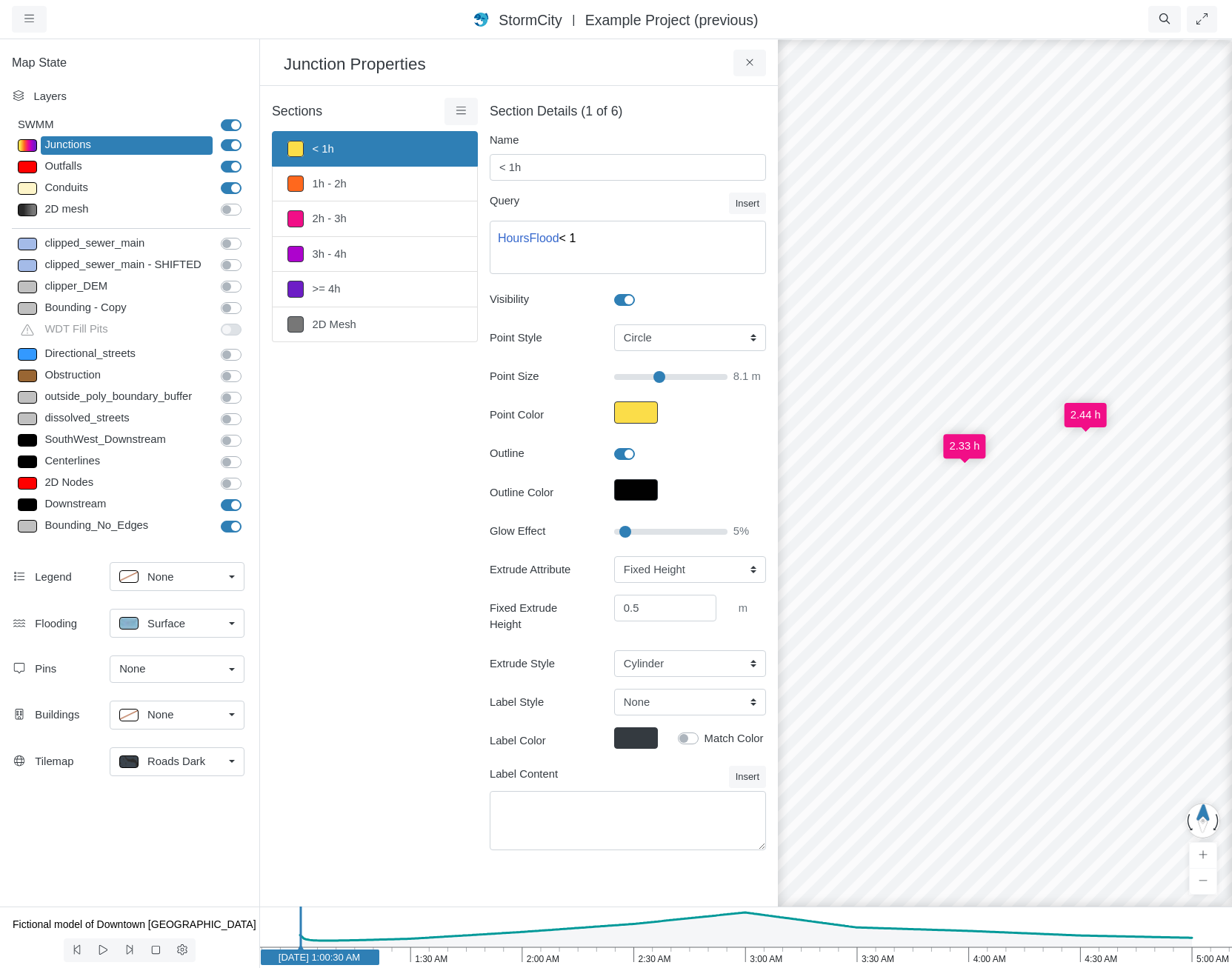
drag, startPoint x: 1063, startPoint y: 736, endPoint x: 1097, endPoint y: 699, distance: 50.2
click at [1097, 699] on div "2.33 h 2.44 h" at bounding box center [1005, 502] width 1232 height 930
click at [353, 273] on link ">= 4h" at bounding box center [375, 289] width 206 height 35
type input ">= 4h"
type textarea "HoursFlood >= 4"
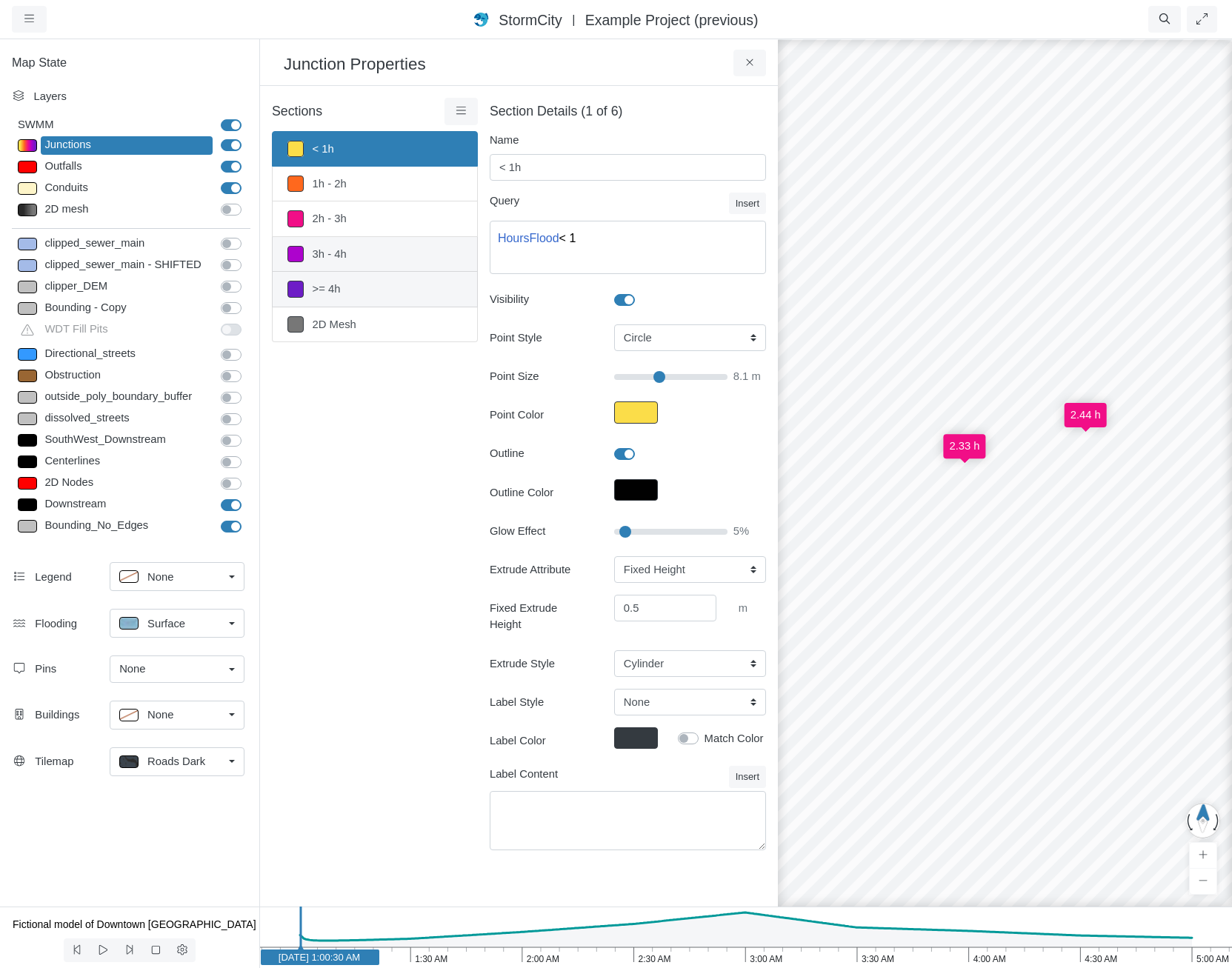
select select "HoursFlood"
type input "100"
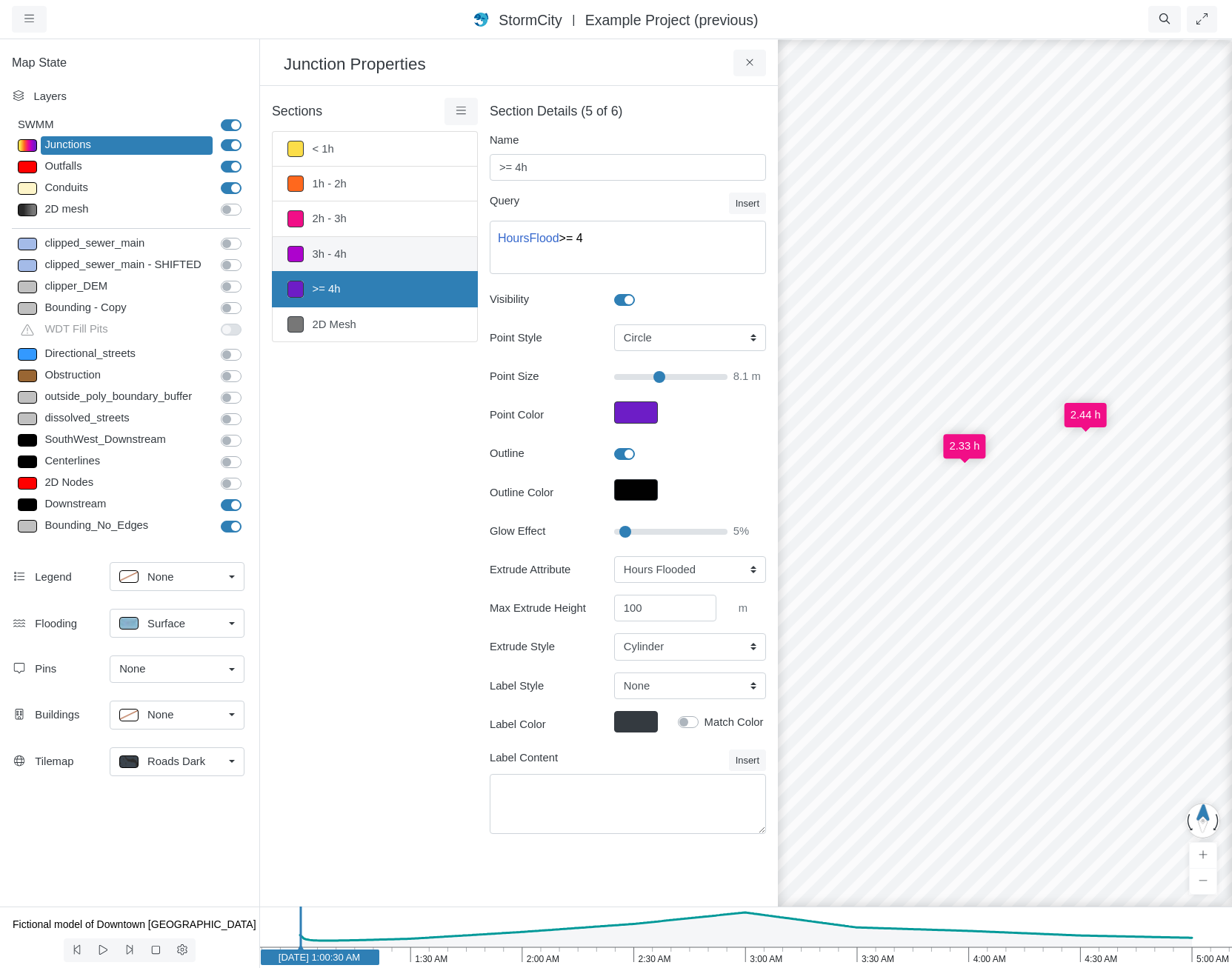
click at [357, 251] on link "3h - 4h" at bounding box center [375, 254] width 206 height 35
type input "3h - 4h"
type textarea "HoursFlood >= 3 AND HoursFlood < 4"
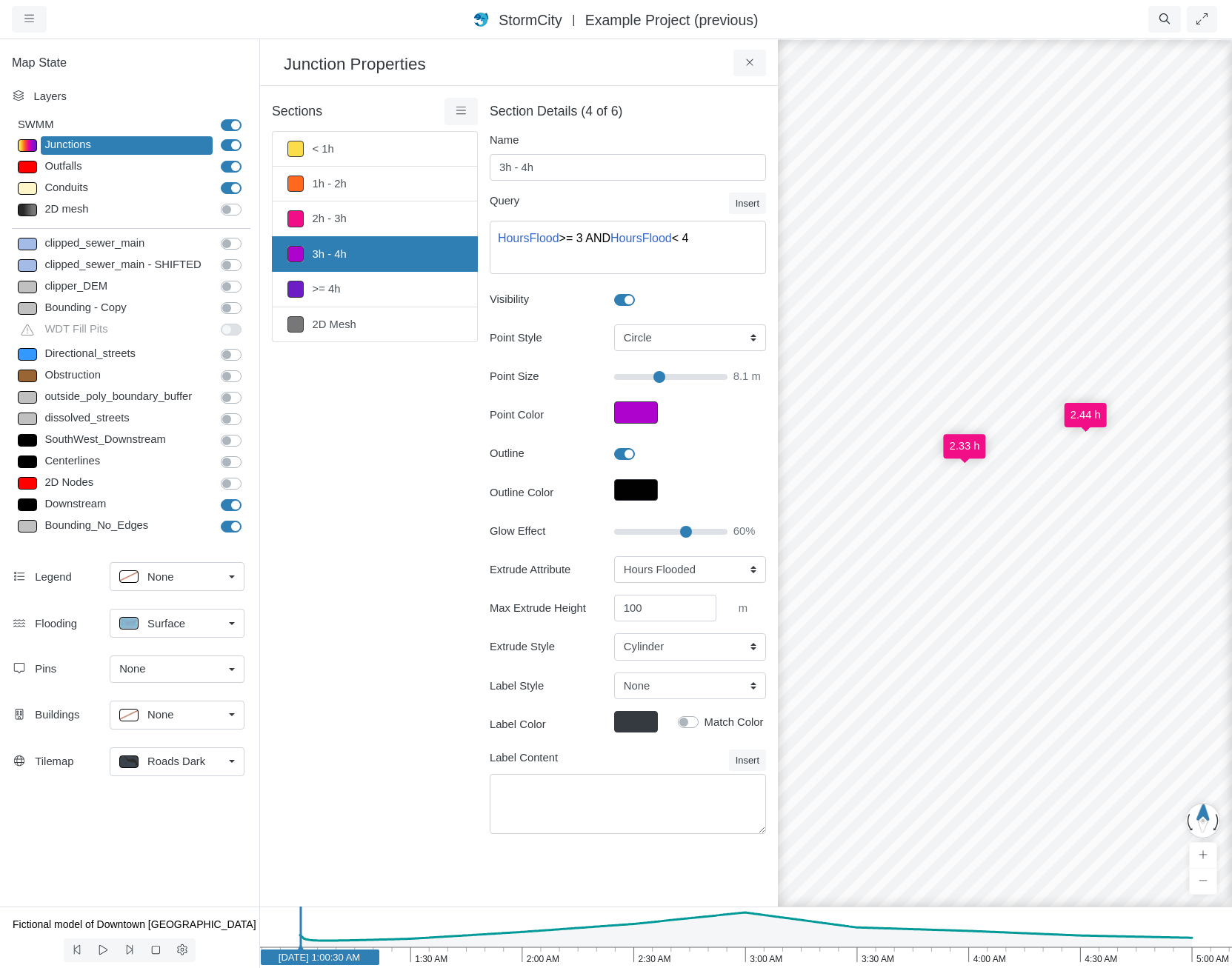
drag, startPoint x: 633, startPoint y: 529, endPoint x: 684, endPoint y: 529, distance: 51.0
click at [684, 529] on input "Glow Effect" at bounding box center [671, 532] width 114 height 17
drag, startPoint x: 684, startPoint y: 529, endPoint x: 633, endPoint y: 532, distance: 51.1
type input "15"
click at [633, 532] on input "Glow Effect" at bounding box center [671, 532] width 114 height 17
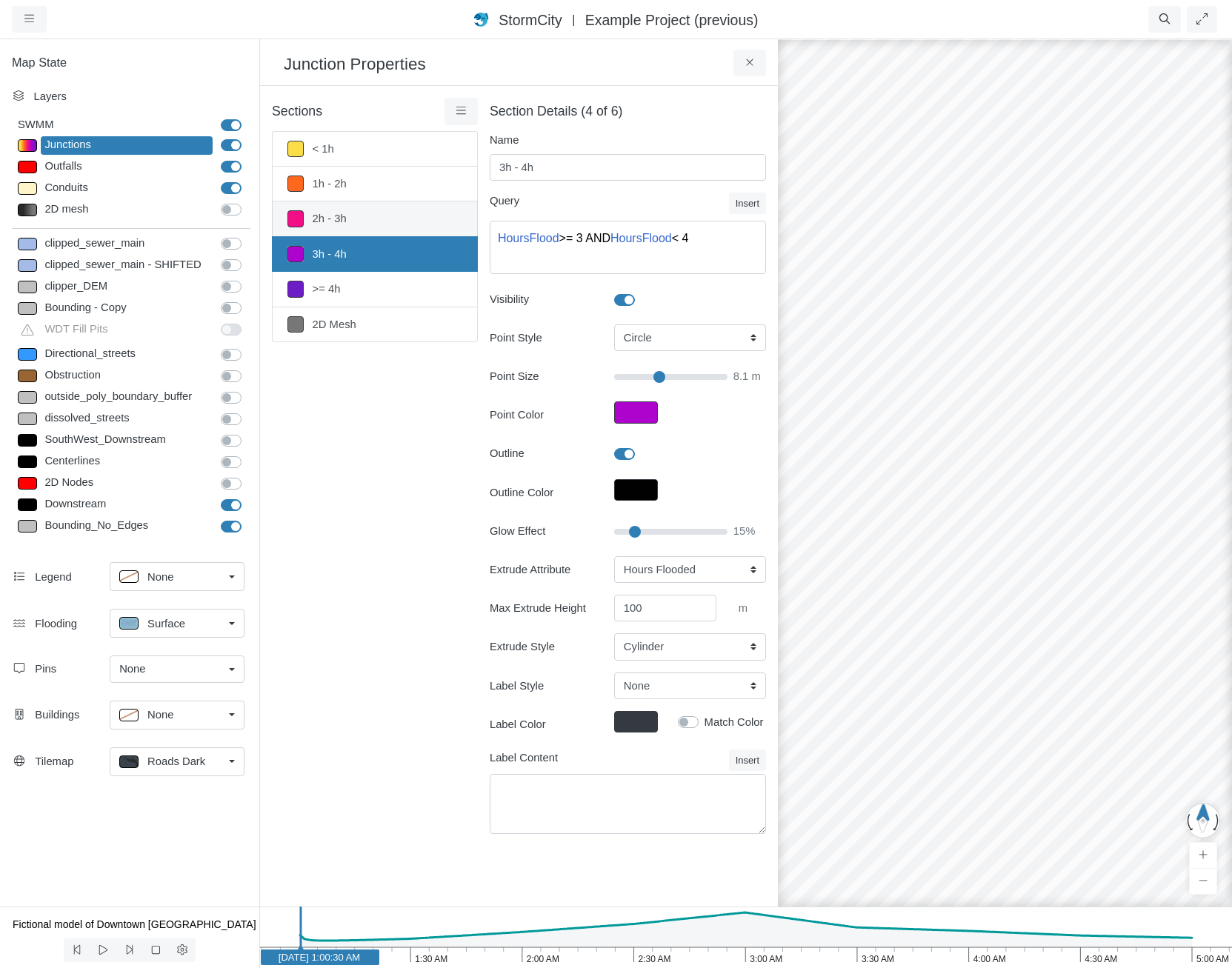
click at [365, 228] on link "2h - 3h" at bounding box center [375, 219] width 206 height 35
type input "2h - 3h"
type textarea "HoursFlood >= 2 AND HoursFlood < 3"
type input "5"
select select "Pin"
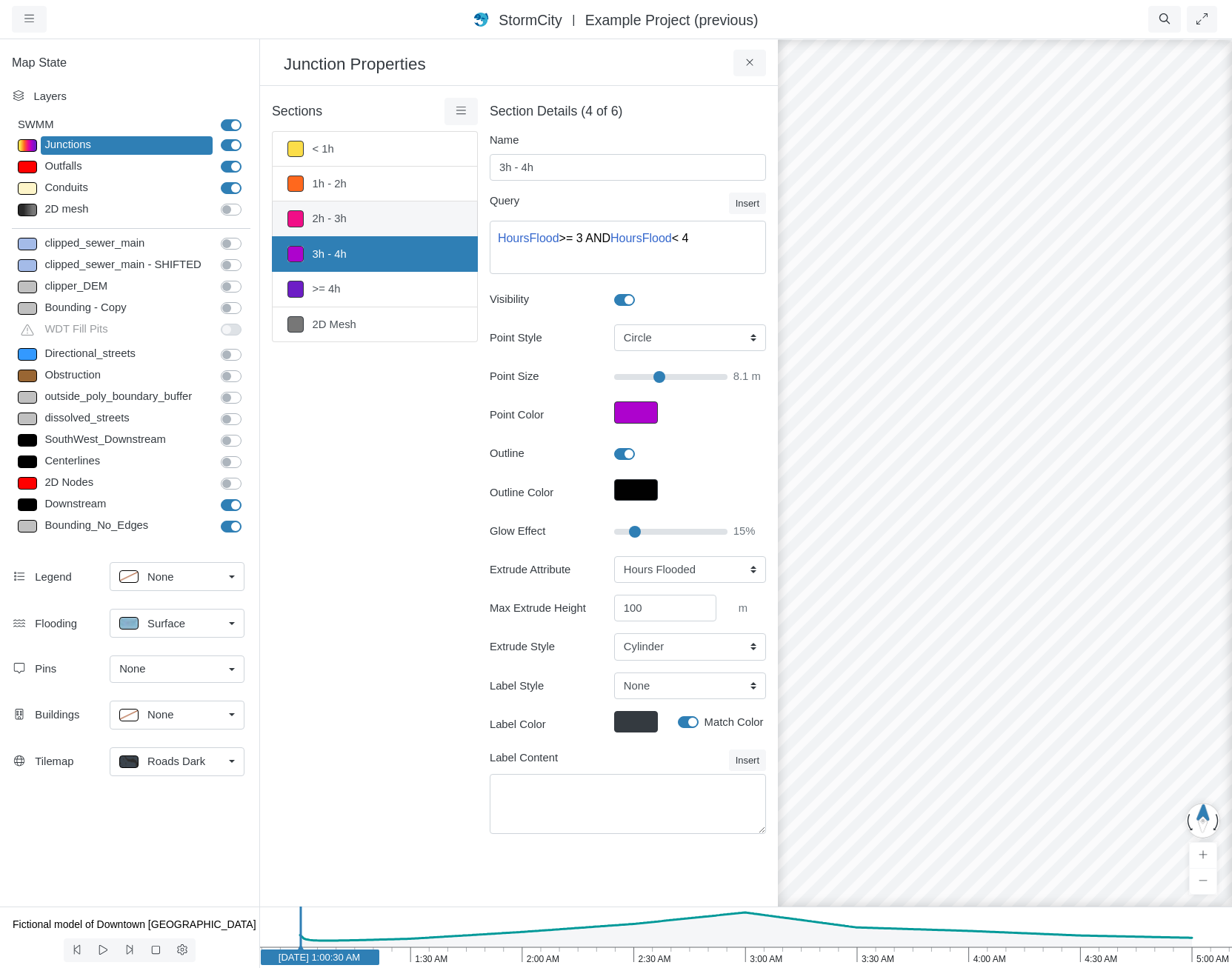
checkbox input "true"
type textarea "{HoursFlood}"
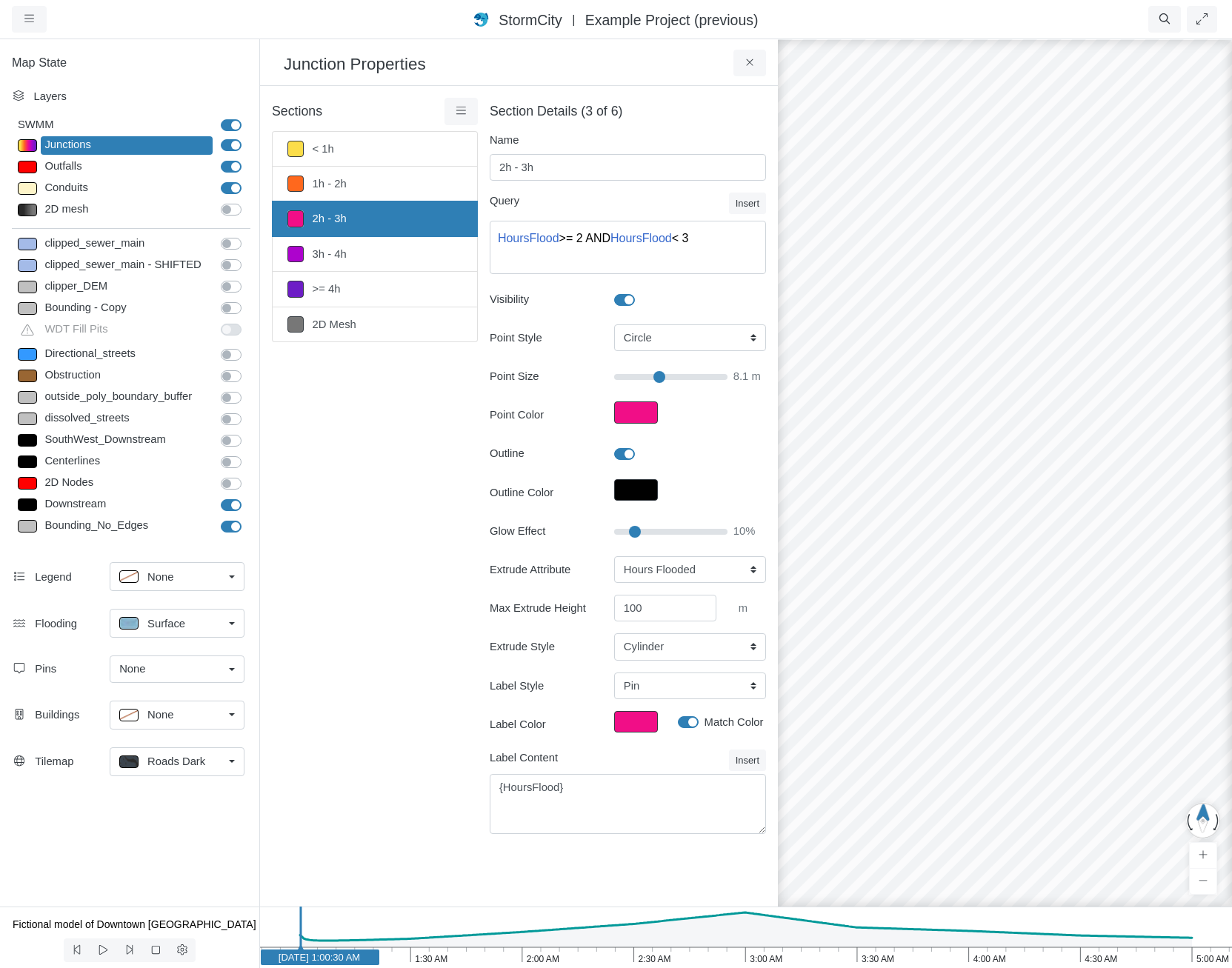
click at [633, 533] on input "Glow Effect" at bounding box center [671, 532] width 114 height 17
type input "5"
click at [626, 530] on input "Glow Effect" at bounding box center [671, 532] width 114 height 17
click at [390, 249] on link "3h - 4h" at bounding box center [375, 254] width 206 height 35
type input "3h - 4h"
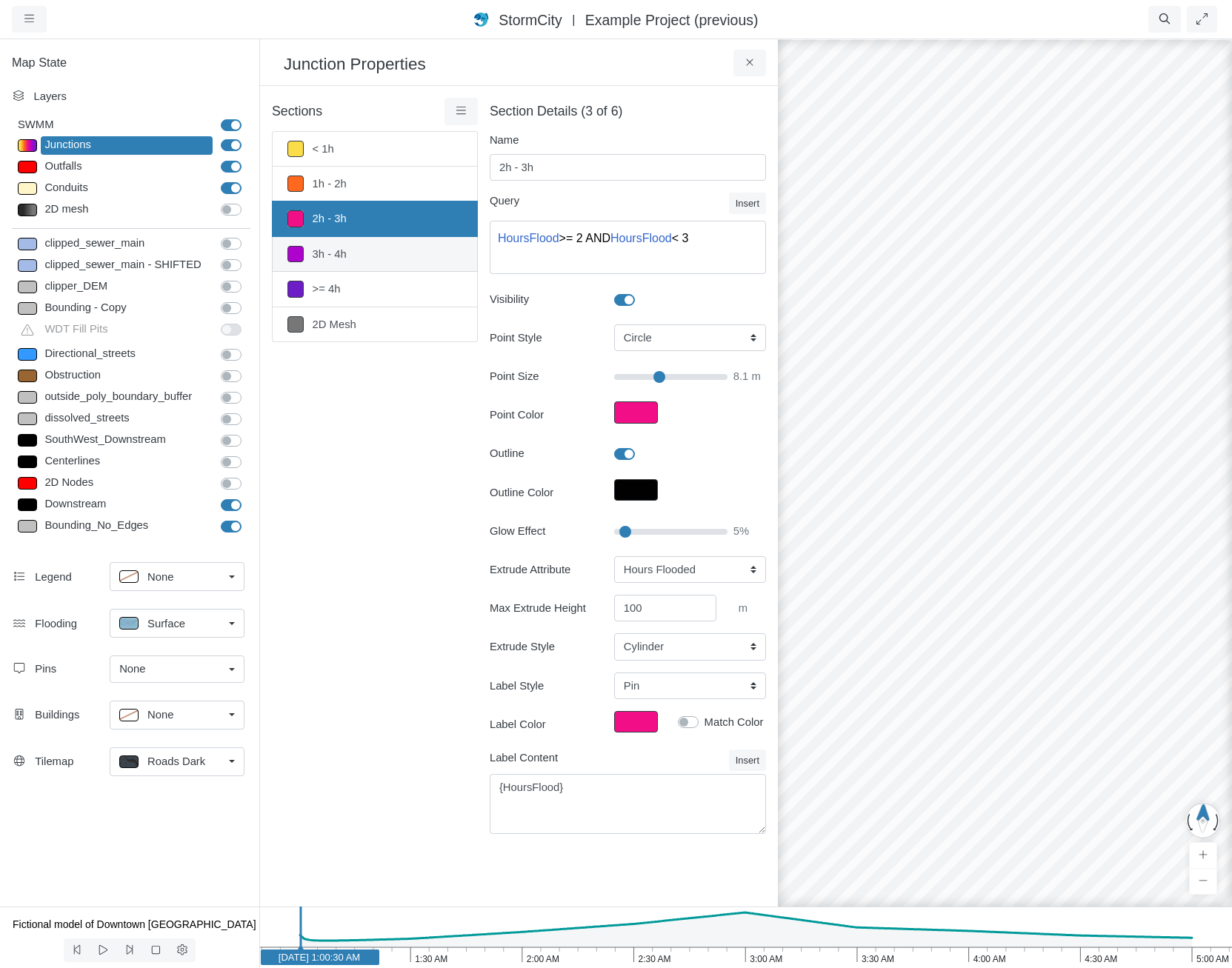
type textarea "HoursFlood >= 3 AND HoursFlood < 4"
type input "15"
select select "None"
checkbox input "false"
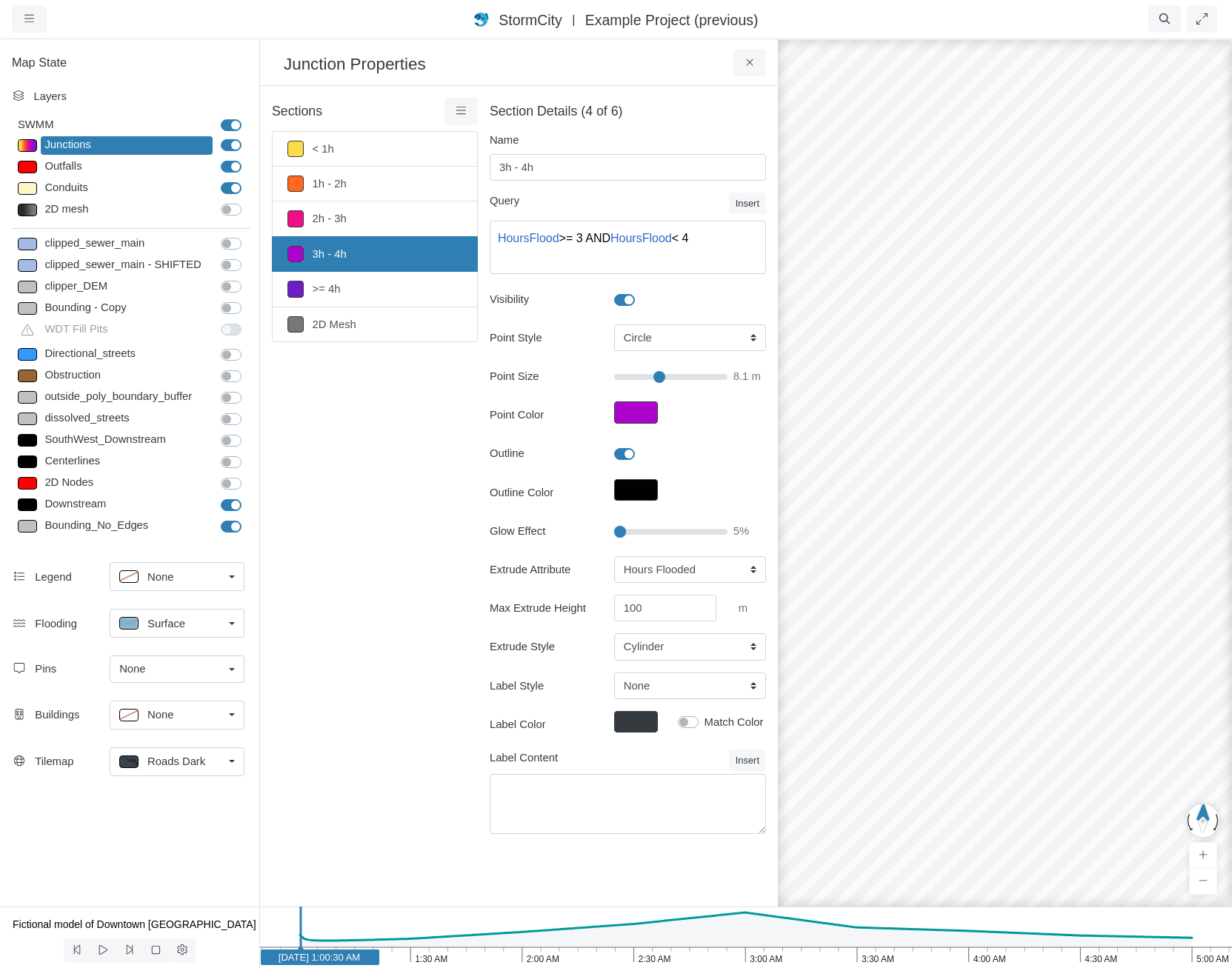
drag, startPoint x: 635, startPoint y: 530, endPoint x: 607, endPoint y: 534, distance: 28.3
type input "0"
click at [614, 534] on input "Glow Effect" at bounding box center [671, 532] width 114 height 17
click at [405, 287] on link ">= 4h" at bounding box center [375, 289] width 206 height 35
type input ">= 4h"
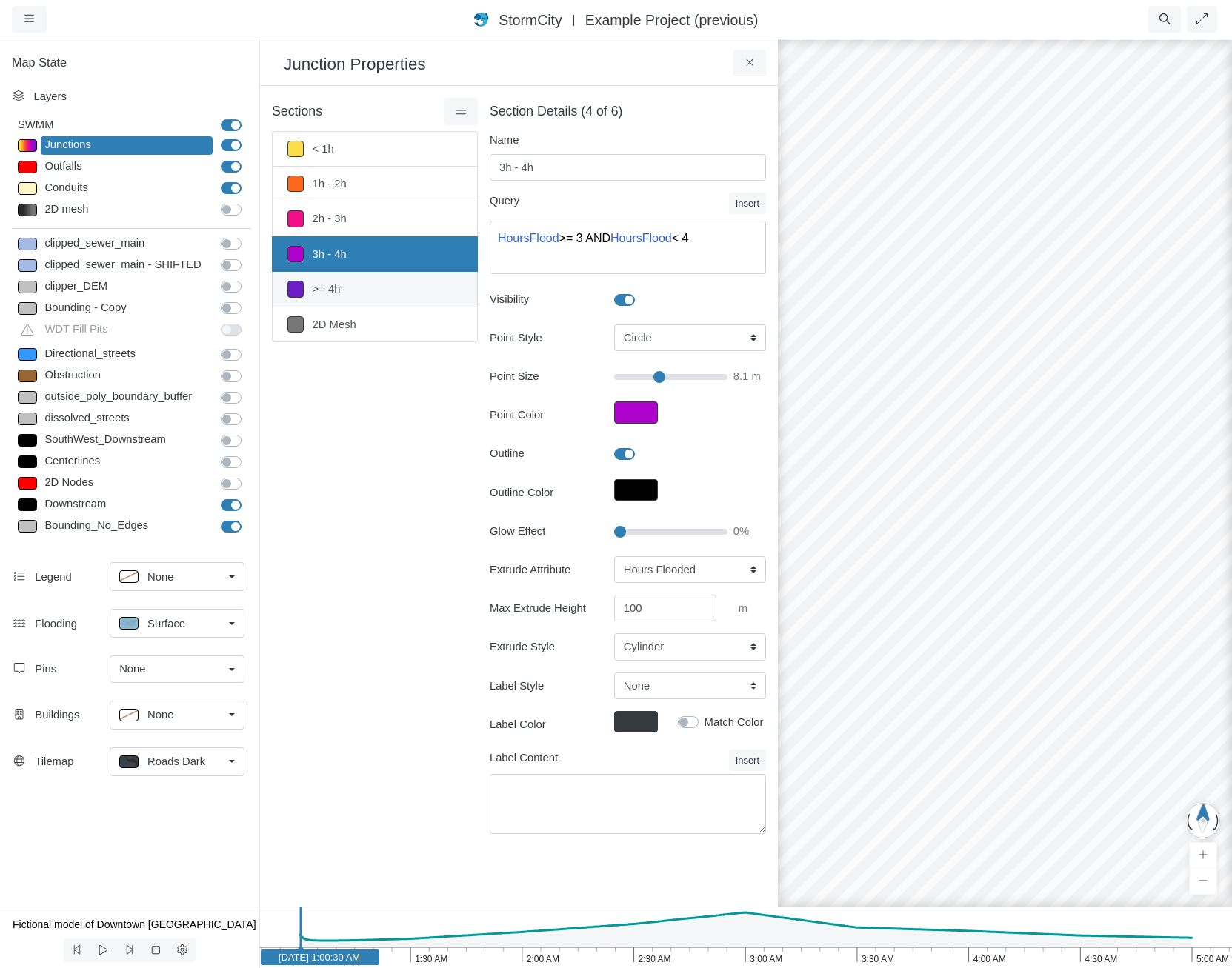
type textarea "HoursFlood >= 4"
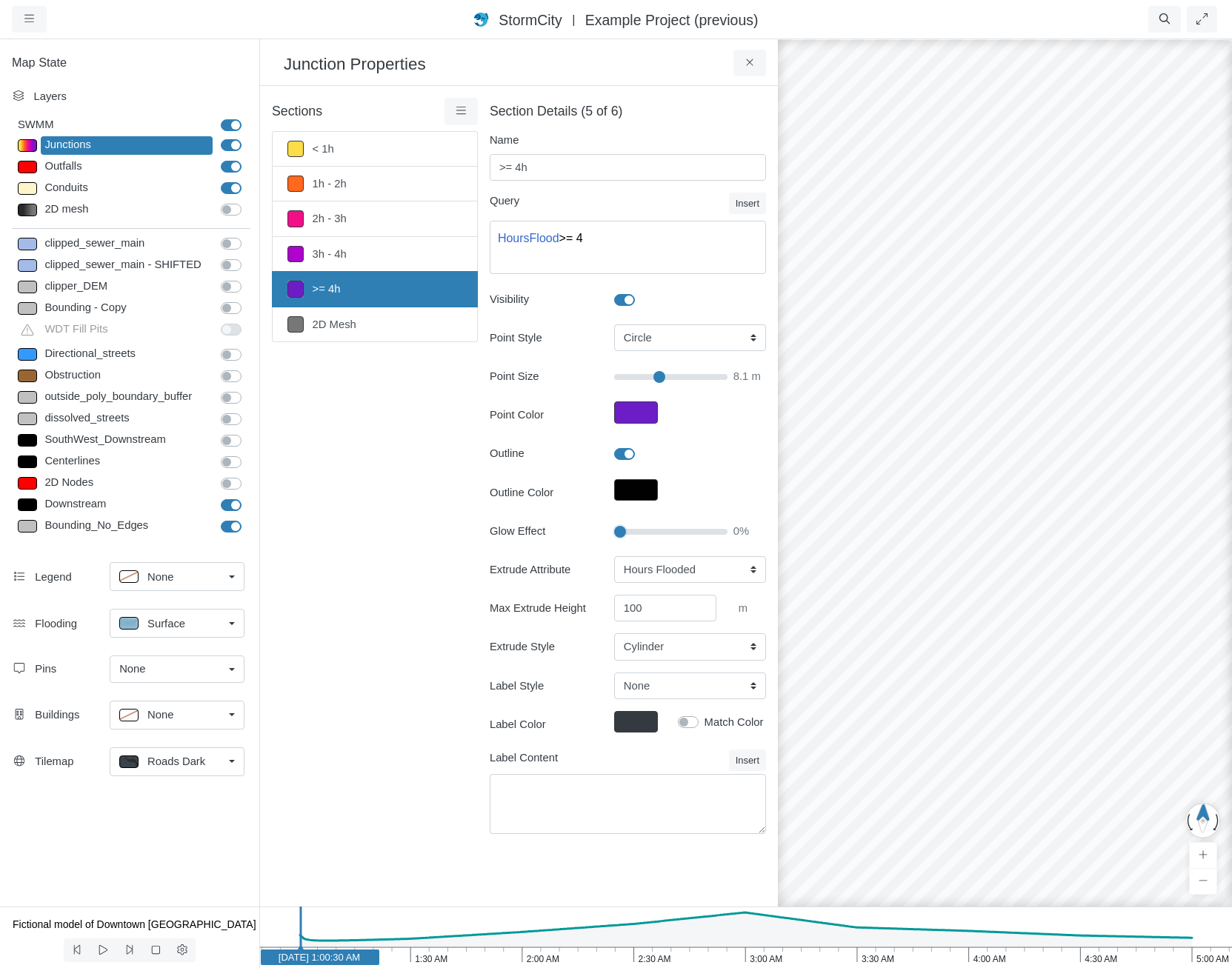
click at [621, 533] on input "Glow Effect" at bounding box center [671, 532] width 114 height 17
type input "5"
click at [627, 535] on input "Glow Effect" at bounding box center [671, 532] width 114 height 17
click at [380, 550] on div "Sections < 1h 1h - 2h 2h - 3h 3h - 4h >= 4h 2D Mesh Layer Details Refraction" at bounding box center [375, 474] width 206 height 754
click at [342, 216] on link "2h - 3h" at bounding box center [375, 219] width 206 height 35
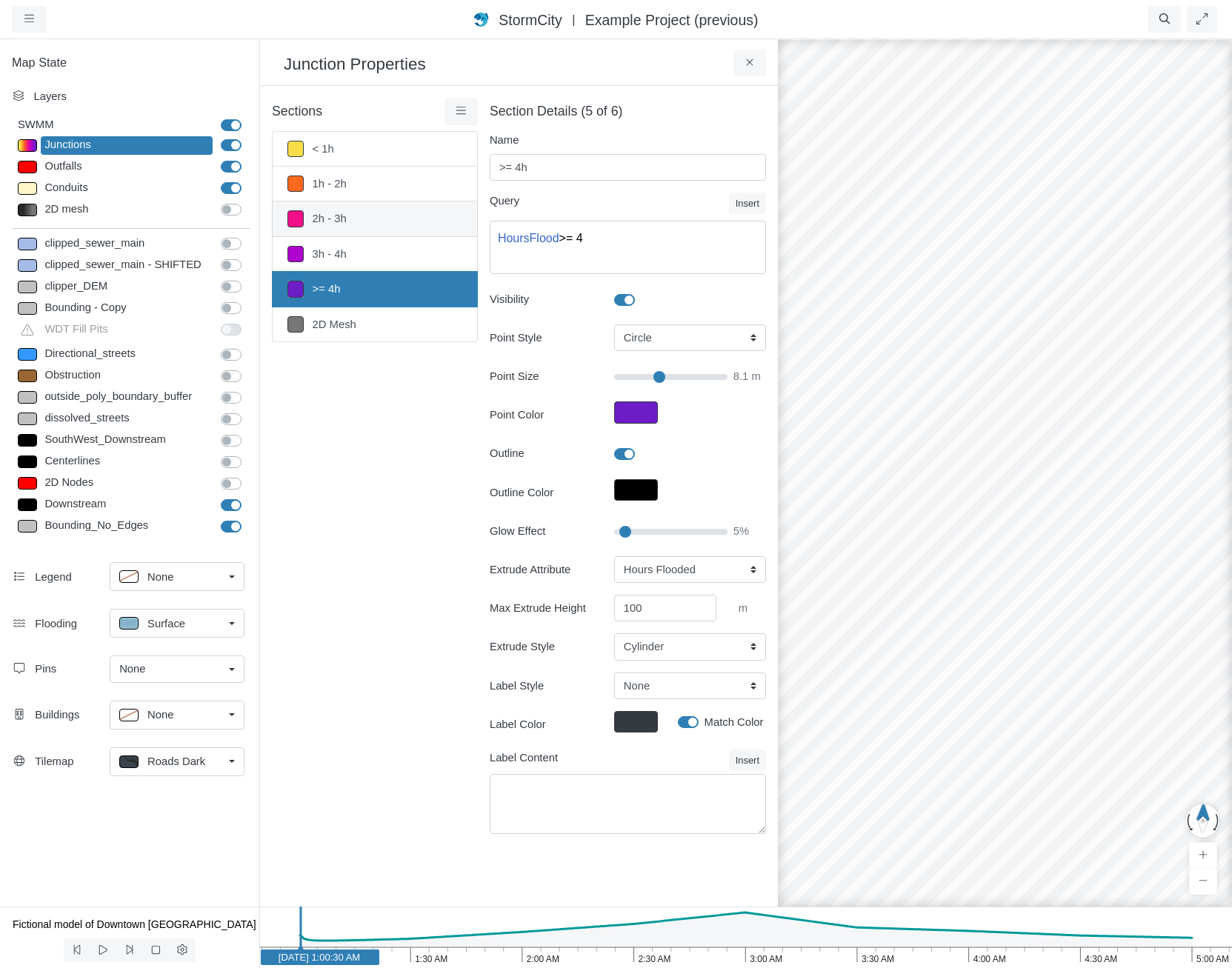
type input "2h - 3h"
type textarea "HoursFlood >= 2 AND HoursFlood < 3"
select select "Pin"
checkbox input "true"
type textarea "{HoursFlood}"
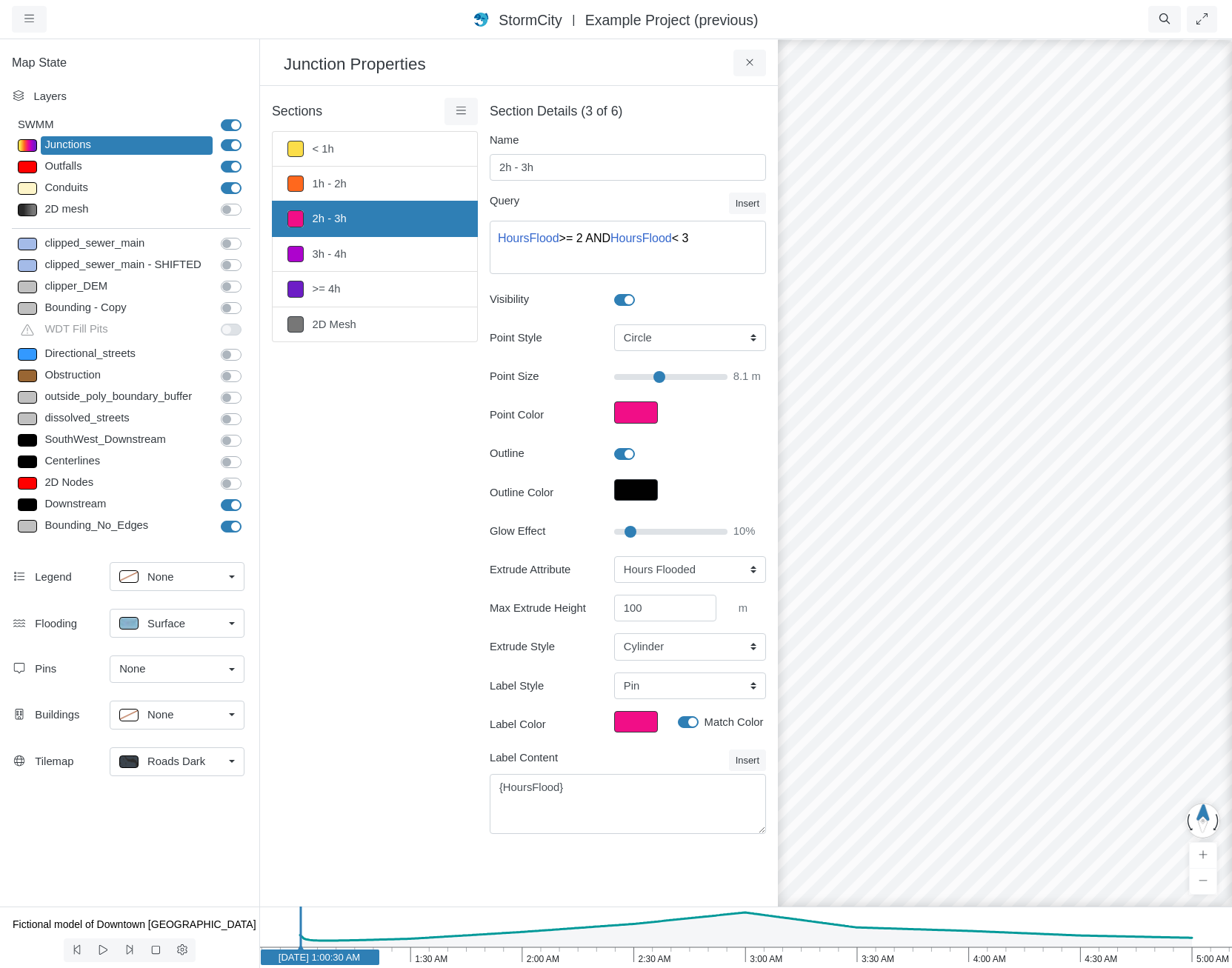
type input "5"
click at [626, 534] on input "Glow Effect" at bounding box center [671, 532] width 114 height 17
click at [419, 567] on div "Sections < 1h 1h - 2h 2h - 3h 3h - 4h >= 4h 2D Mesh Layer Details Refraction" at bounding box center [375, 474] width 206 height 754
drag, startPoint x: 1139, startPoint y: 505, endPoint x: 1131, endPoint y: 501, distance: 8.9
click at [599, 802] on textarea "{HoursFlood}" at bounding box center [628, 804] width 276 height 60
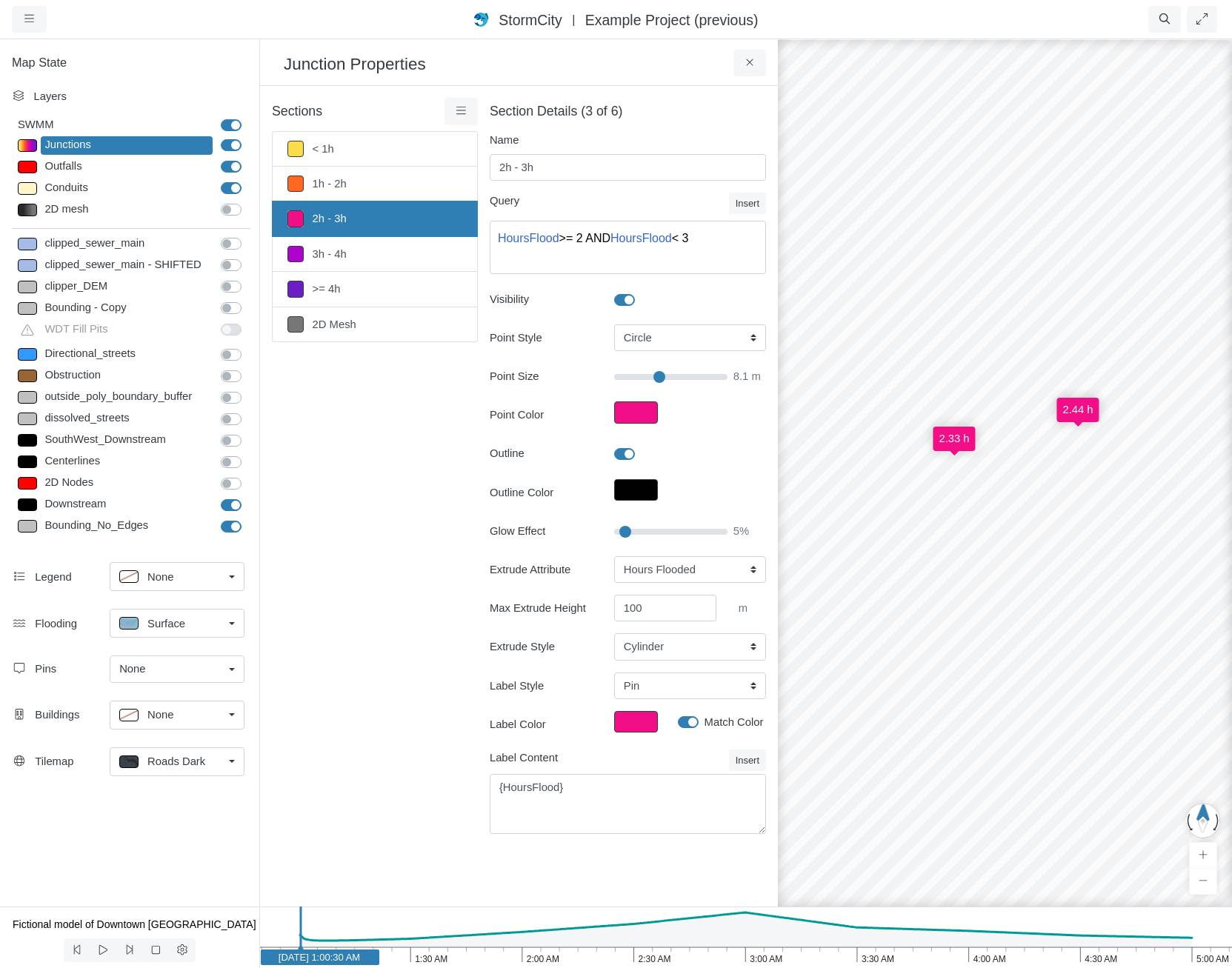
click at [627, 855] on div "× Sections < 1h 1h - 2h 2h - 3h 3h - 4h >= 4h 2D Mesh Layer Details Refraction …" at bounding box center [519, 496] width 518 height 821
click at [970, 572] on div "2.33 h 2.44 h" at bounding box center [1005, 502] width 1232 height 930
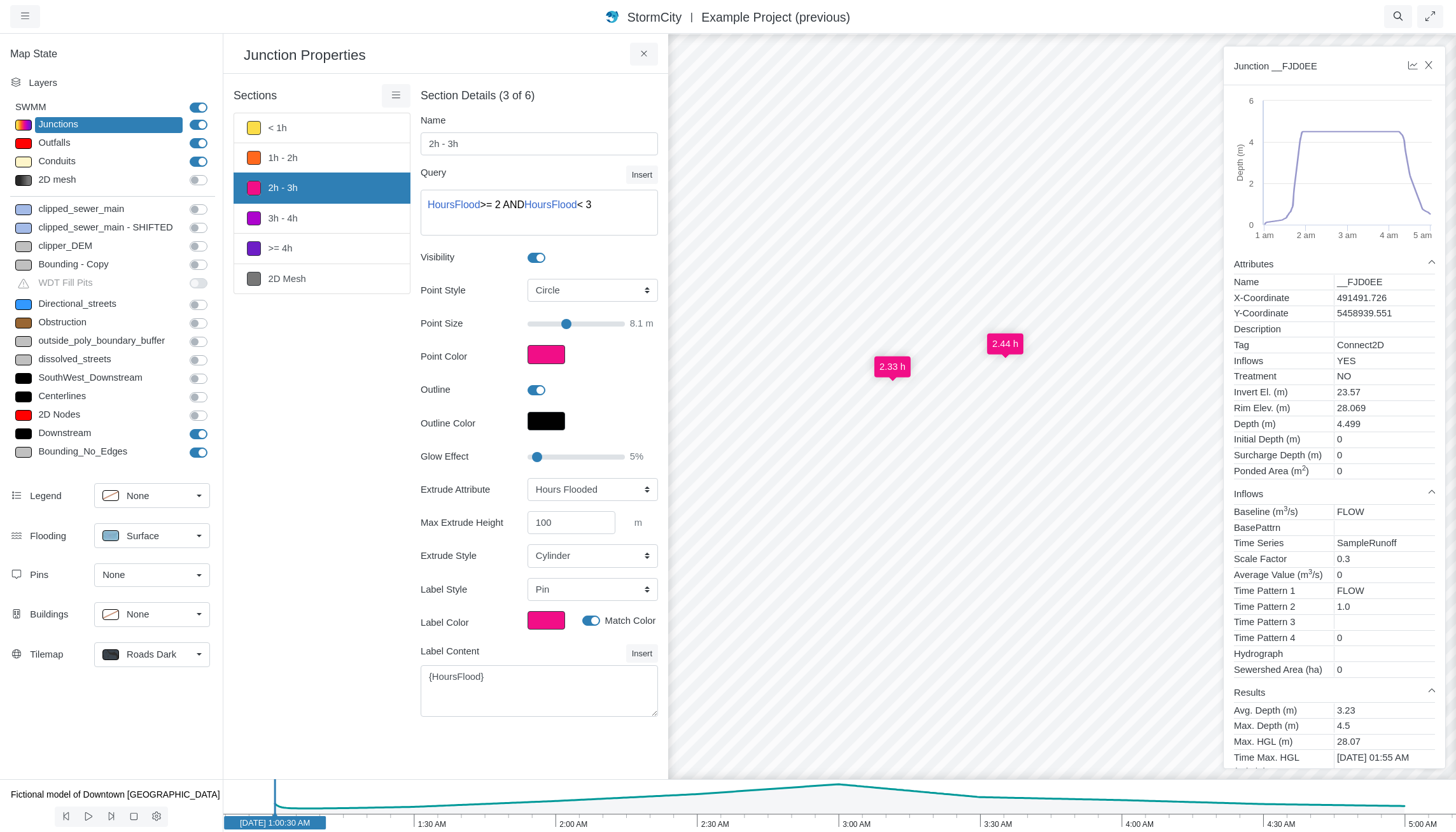
drag, startPoint x: 888, startPoint y: 670, endPoint x: 800, endPoint y: 660, distance: 88.6
click at [800, 660] on div "2.33 h 2.44 h 2.25 h" at bounding box center [1062, 432] width 1456 height 800
drag, startPoint x: 1021, startPoint y: 679, endPoint x: 869, endPoint y: 668, distance: 152.4
click at [555, 45] on h3 "Junction Properties" at bounding box center [437, 54] width 387 height 20
click at [409, 99] on link at bounding box center [396, 95] width 29 height 23
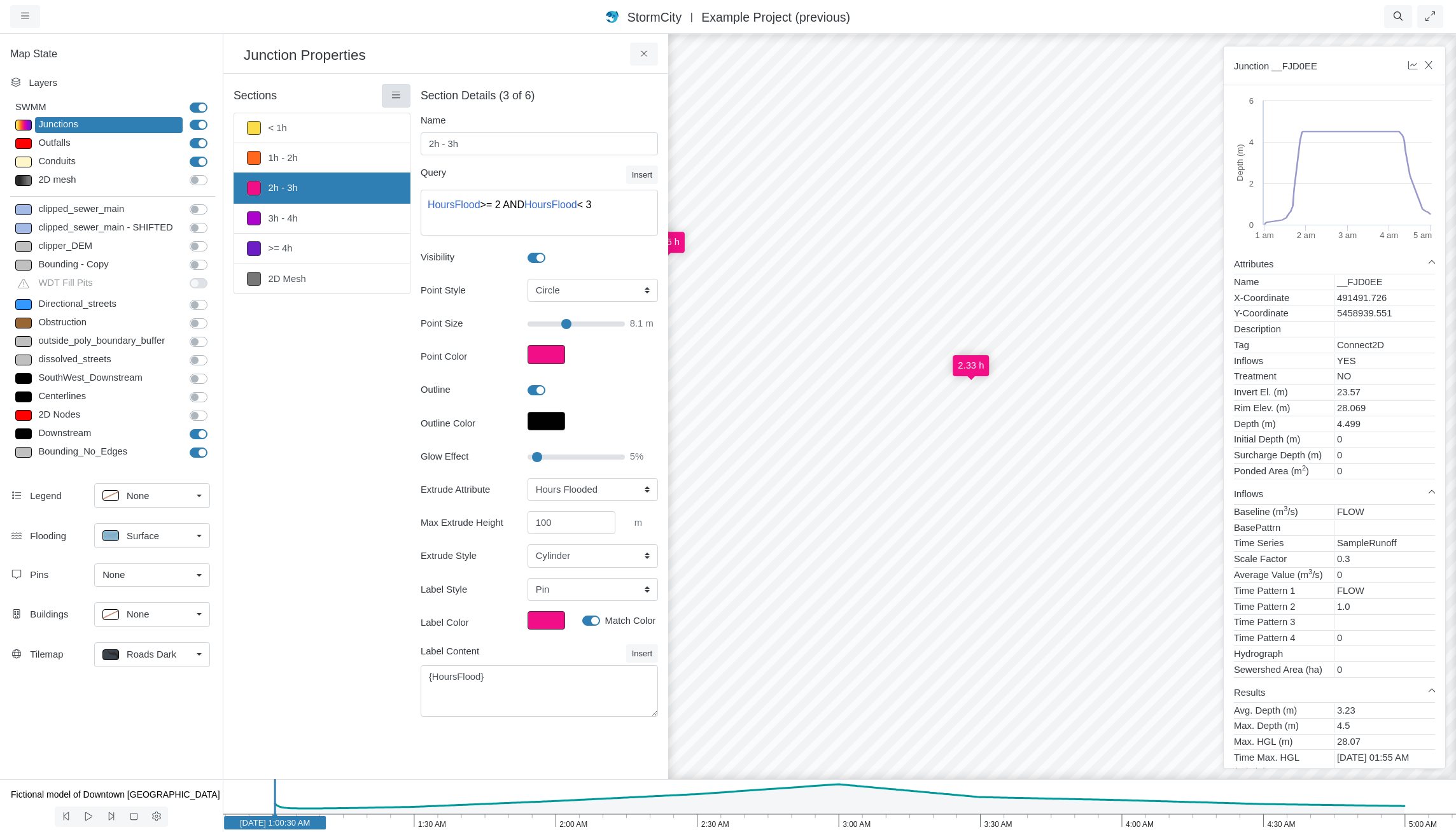
click at [400, 98] on icon at bounding box center [396, 95] width 12 height 10
click at [460, 188] on span "Restore Default Rendering" at bounding box center [465, 188] width 111 height 11
type input "Visible"
type input "7"
type input "0"
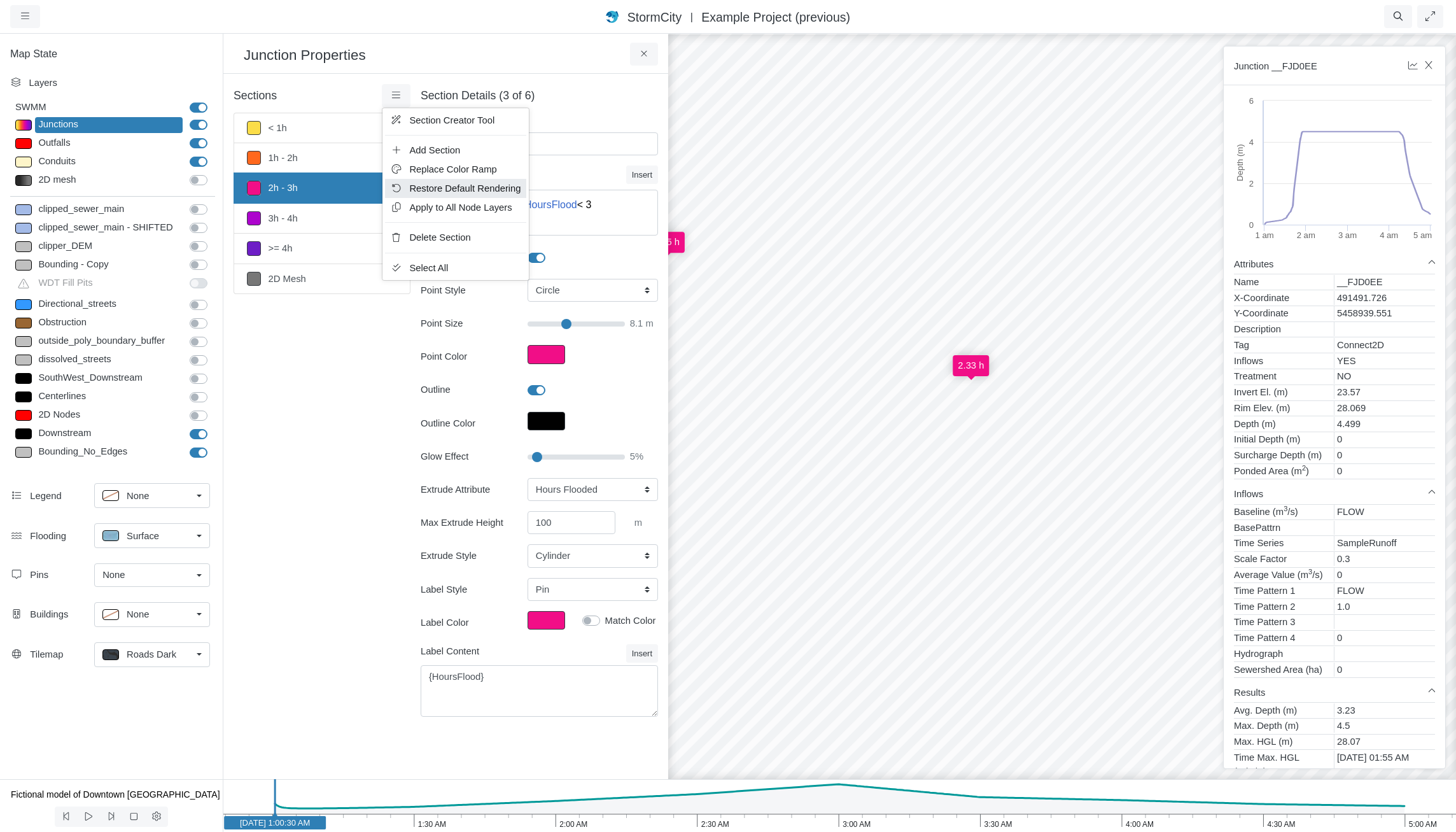
select select "None"
checkbox input "false"
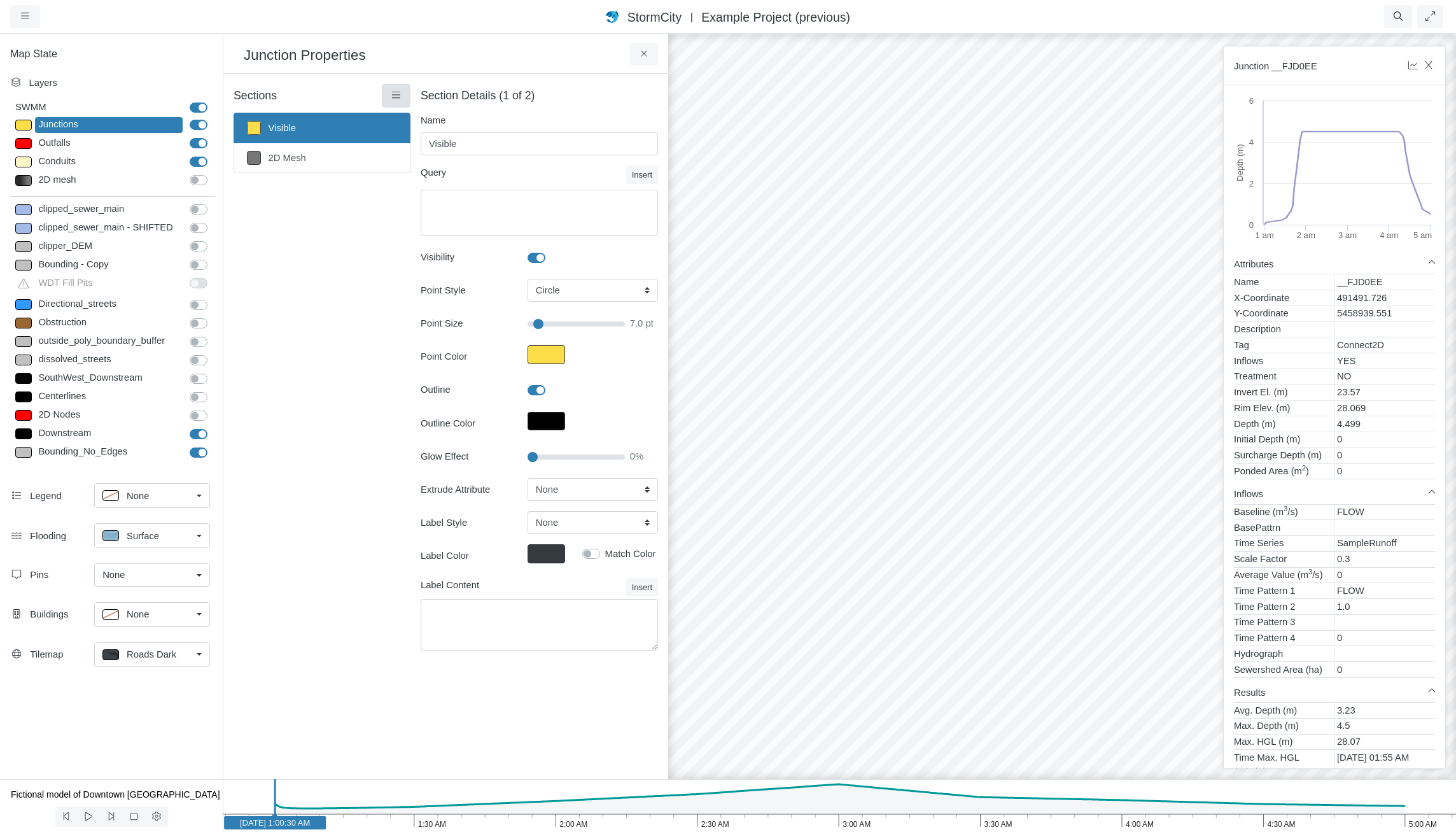
click at [404, 99] on link at bounding box center [396, 95] width 29 height 23
click at [409, 125] on span "Section Creator Tool" at bounding box center [452, 120] width 86 height 11
type input "7"
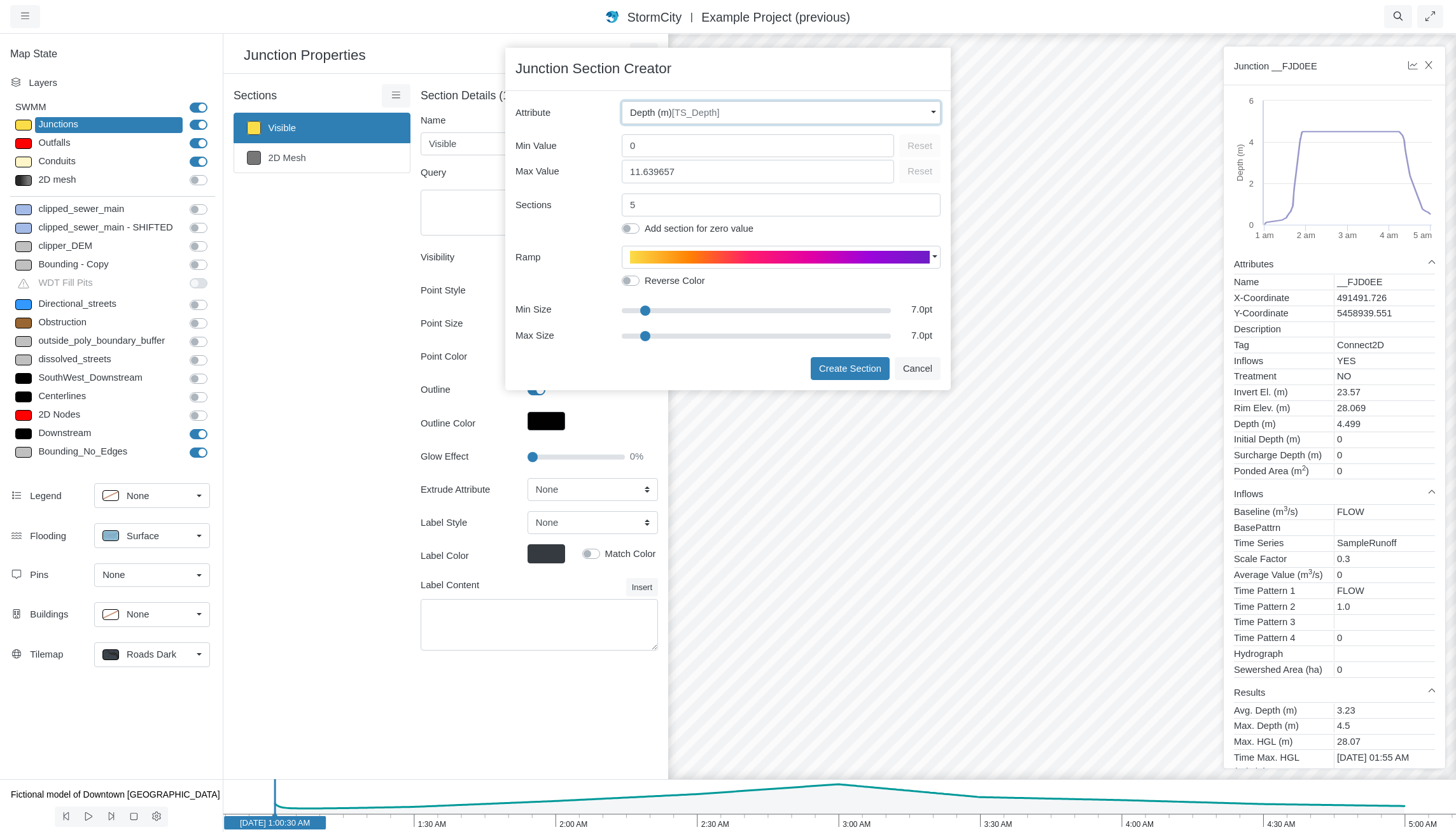
click at [698, 109] on span "[TS_Depth]" at bounding box center [696, 113] width 48 height 11
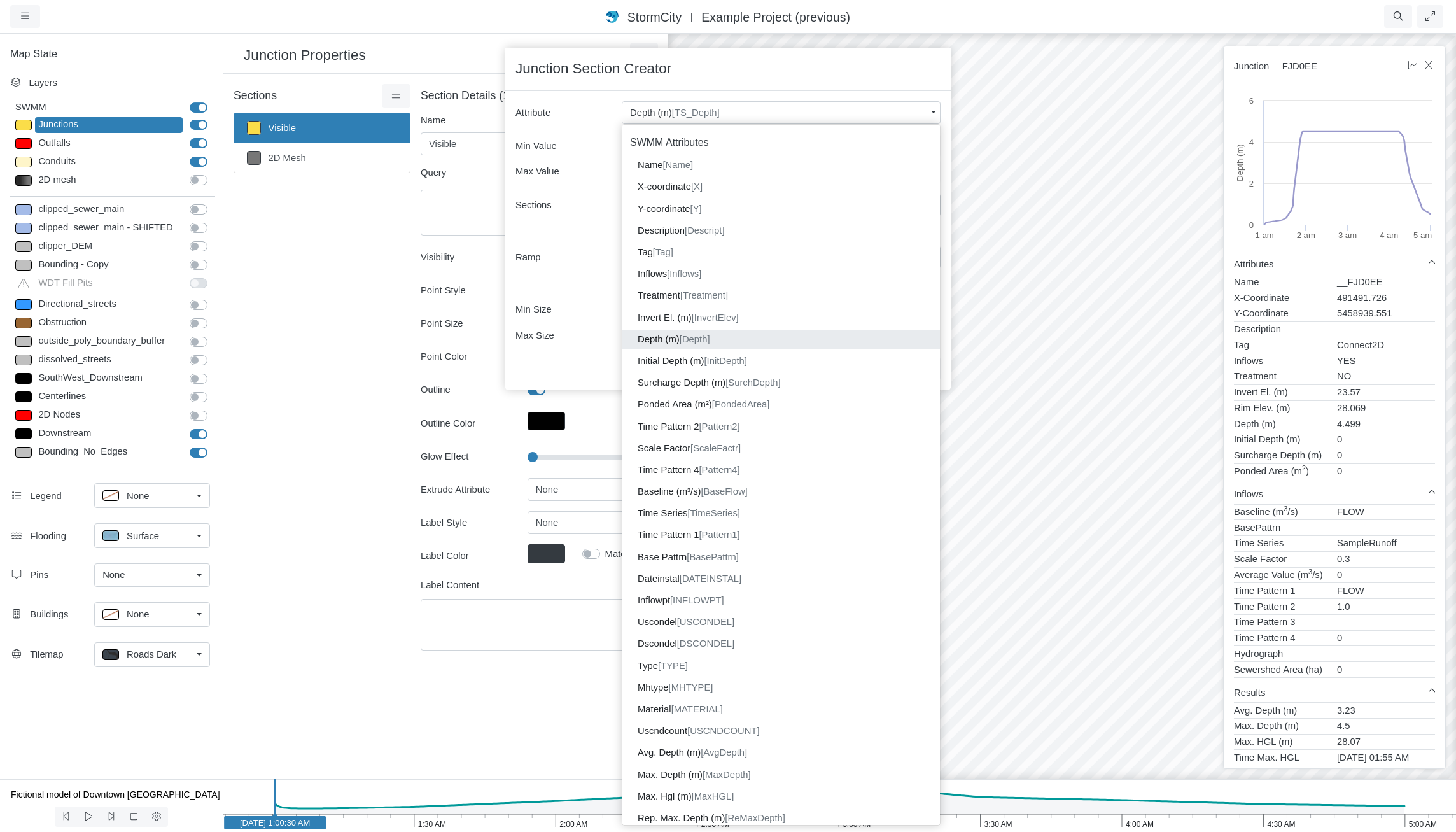
click at [760, 338] on dd "Depth (m) [Depth]" at bounding box center [781, 339] width 317 height 19
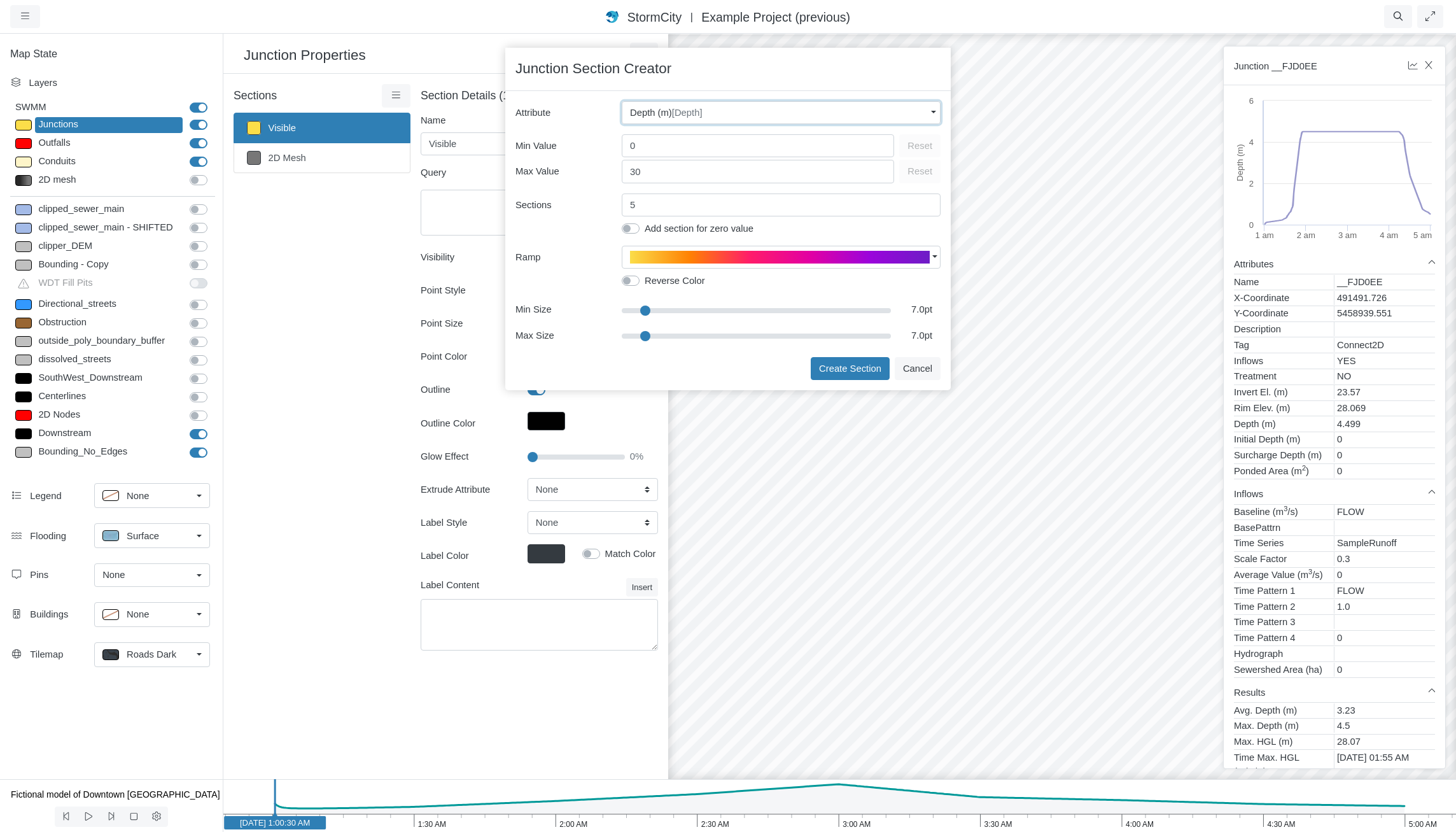
click at [665, 108] on span "Depth (m) [Depth]" at bounding box center [666, 113] width 73 height 14
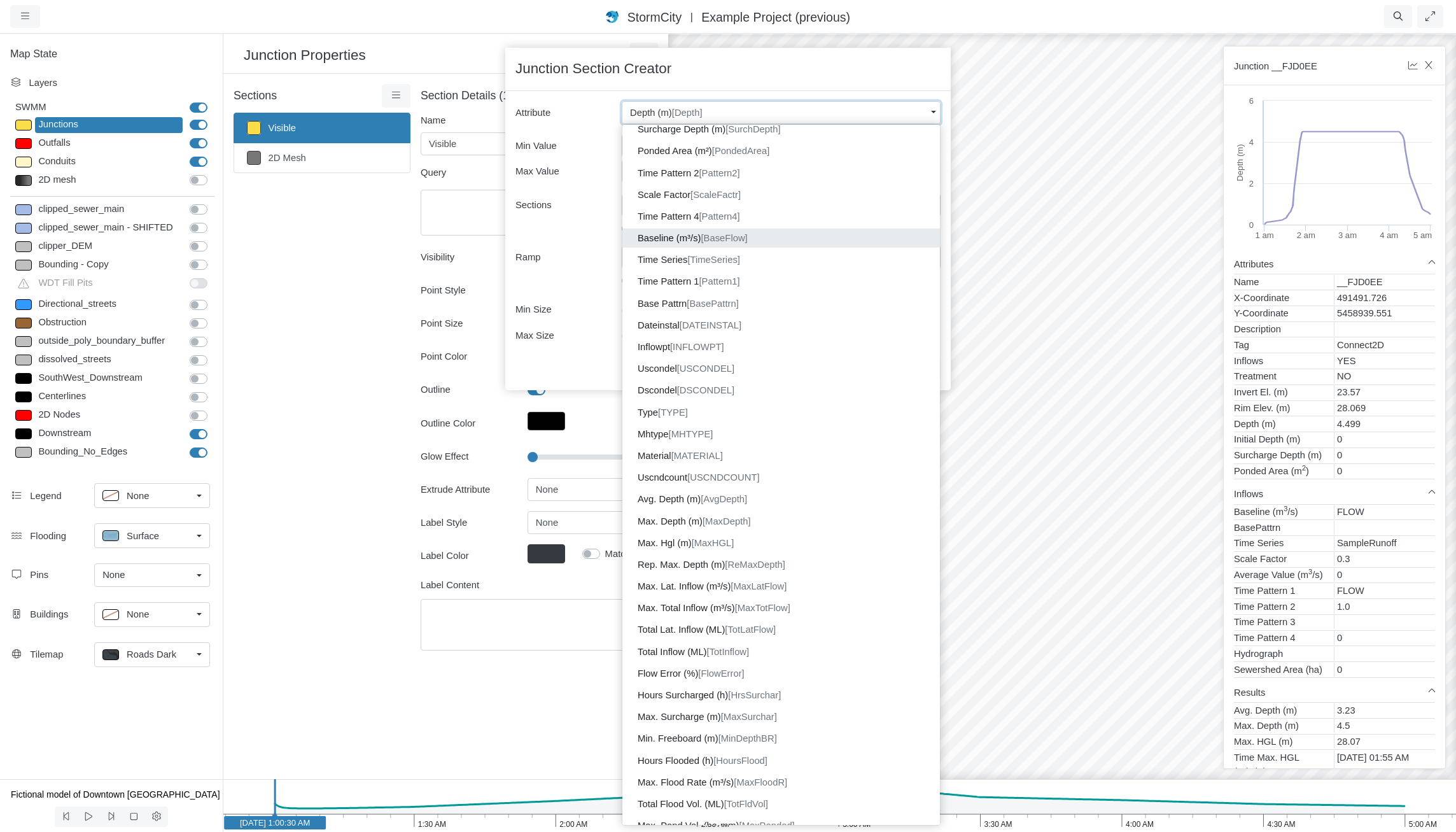
scroll to position [255, 0]
click at [730, 517] on span "[MaxDepth]" at bounding box center [726, 520] width 48 height 11
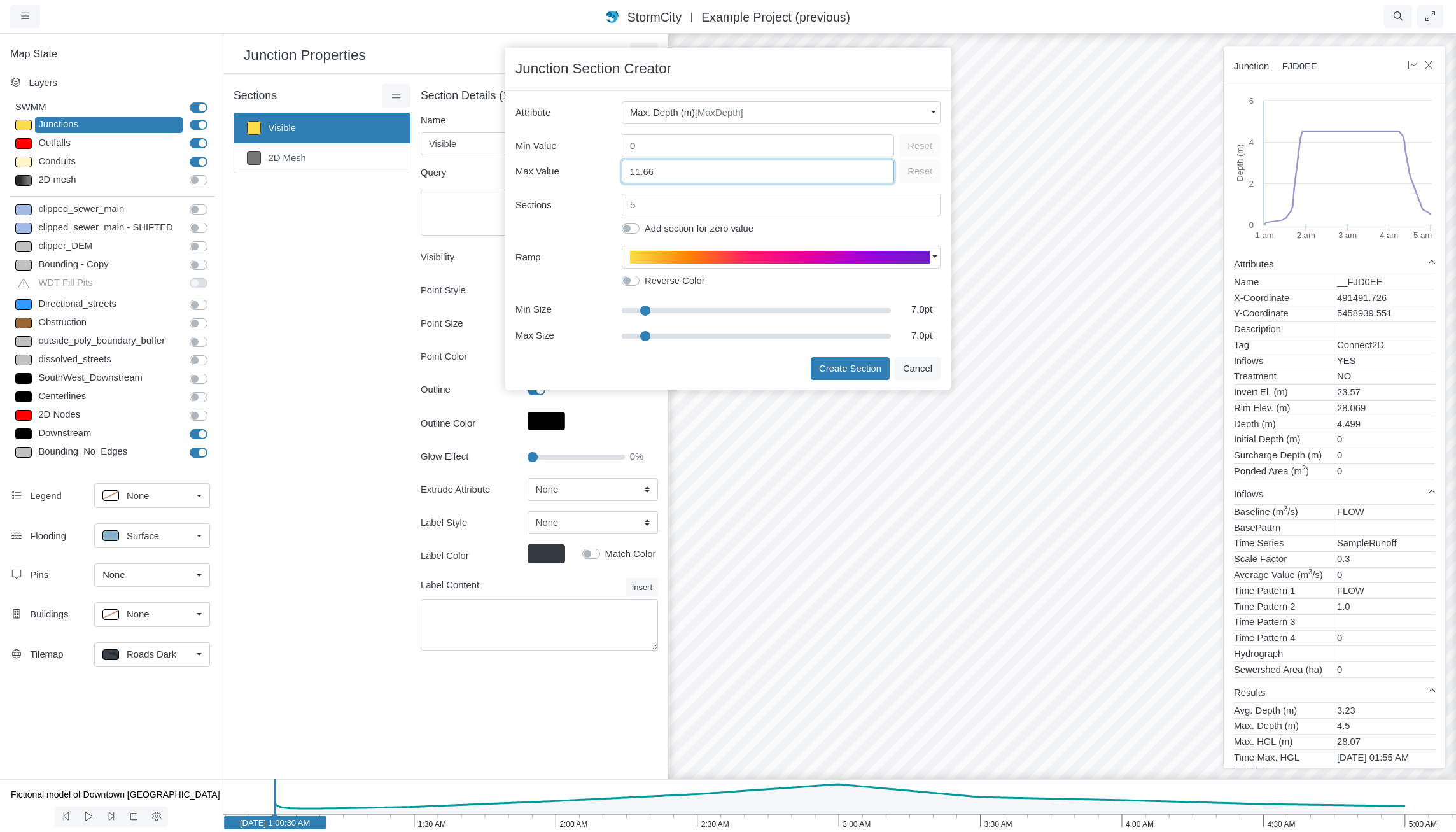
drag, startPoint x: 668, startPoint y: 173, endPoint x: 531, endPoint y: 155, distance: 138.2
click at [531, 155] on div "Min Value 0 Reset Max Value 11.66 Reset" at bounding box center [728, 158] width 425 height 48
type input "2"
click at [841, 368] on button "Create Section" at bounding box center [850, 369] width 79 height 23
type input "< 0.5m"
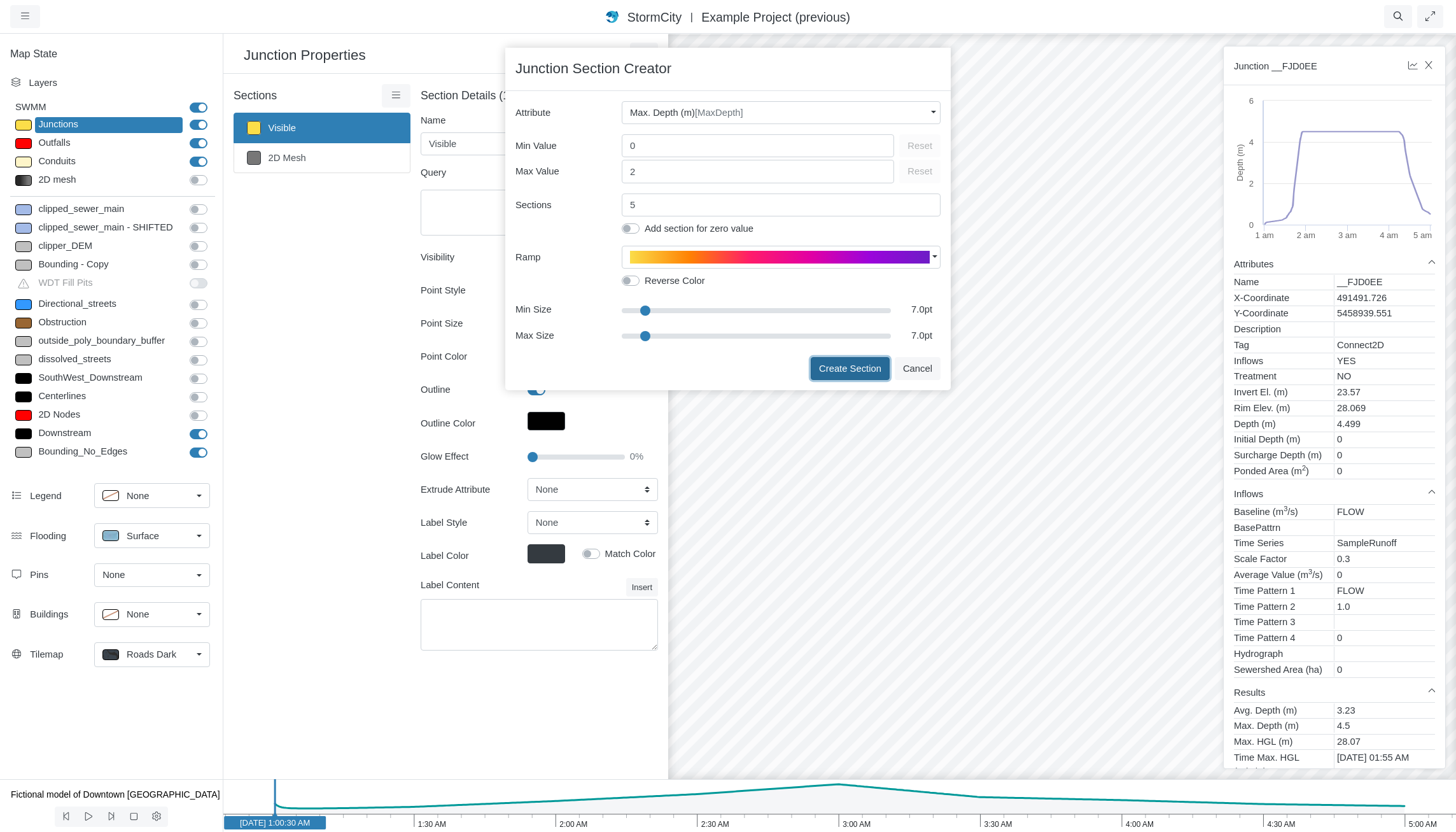
type textarea "MaxDepth < 0.5"
type input "7"
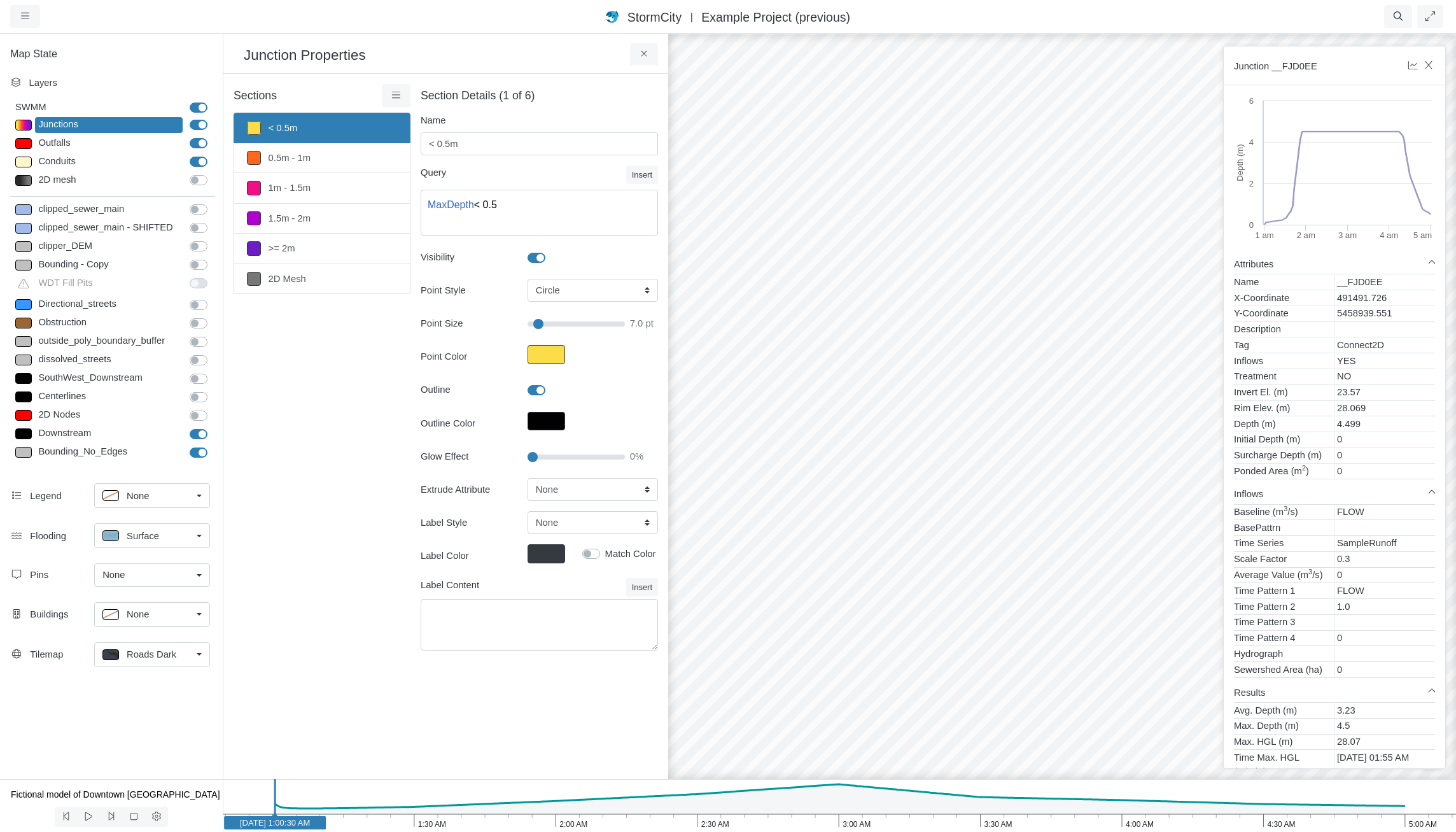
drag, startPoint x: 923, startPoint y: 454, endPoint x: 891, endPoint y: 640, distance: 188.7
drag, startPoint x: 920, startPoint y: 556, endPoint x: 910, endPoint y: 644, distance: 88.6
drag, startPoint x: 896, startPoint y: 632, endPoint x: 1313, endPoint y: 564, distance: 422.5
drag, startPoint x: 1069, startPoint y: 537, endPoint x: 877, endPoint y: 337, distance: 277.2
click at [877, 337] on div at bounding box center [1062, 432] width 1456 height 800
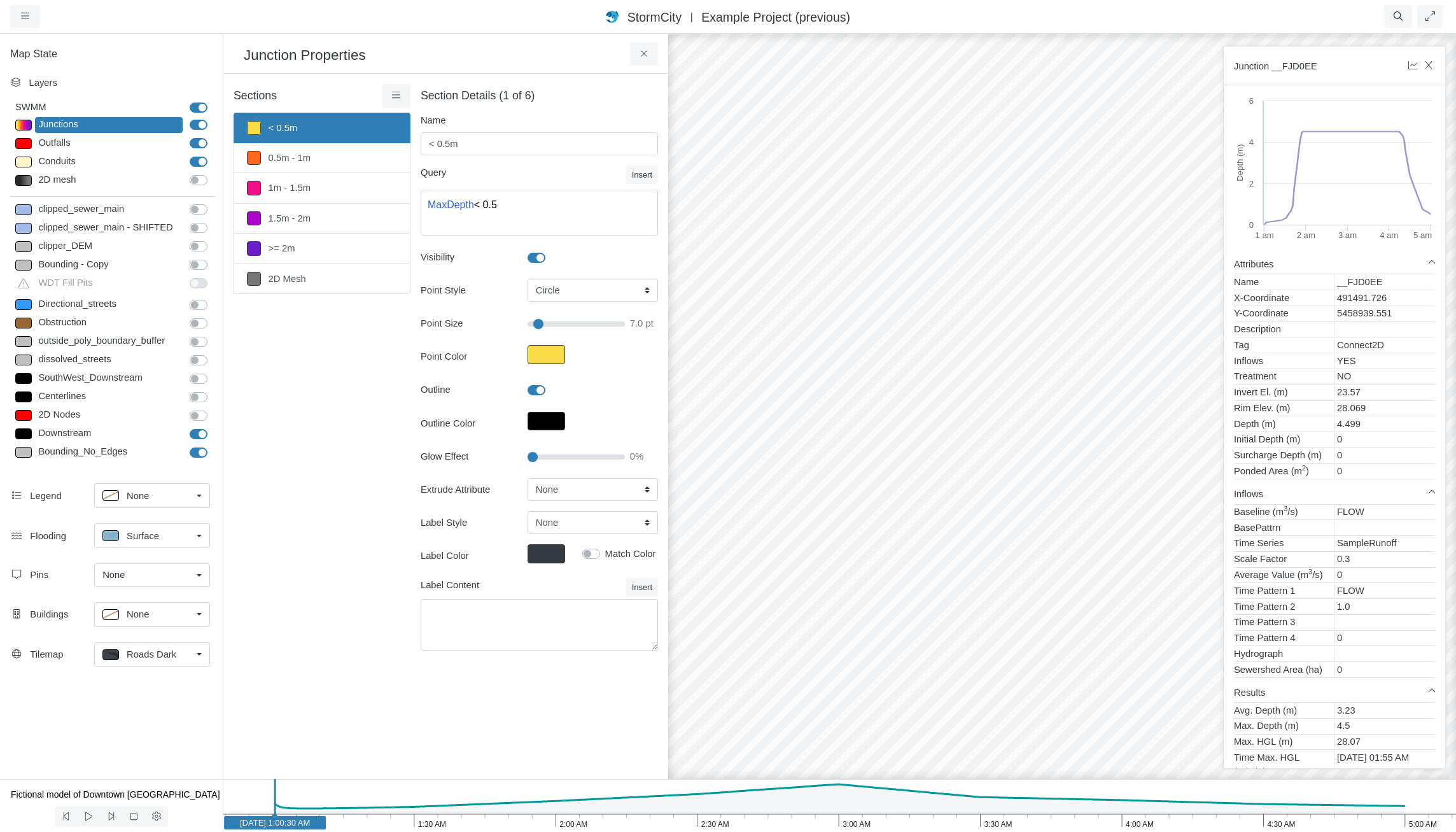
drag, startPoint x: 913, startPoint y: 548, endPoint x: 1024, endPoint y: 563, distance: 112.0
click at [1057, 65] on div "Junction __FJD0EE" at bounding box center [1334, 66] width 221 height 39
drag, startPoint x: 1433, startPoint y: 63, endPoint x: 1380, endPoint y: 72, distance: 53.8
click at [1057, 63] on icon "button" at bounding box center [1429, 65] width 12 height 10
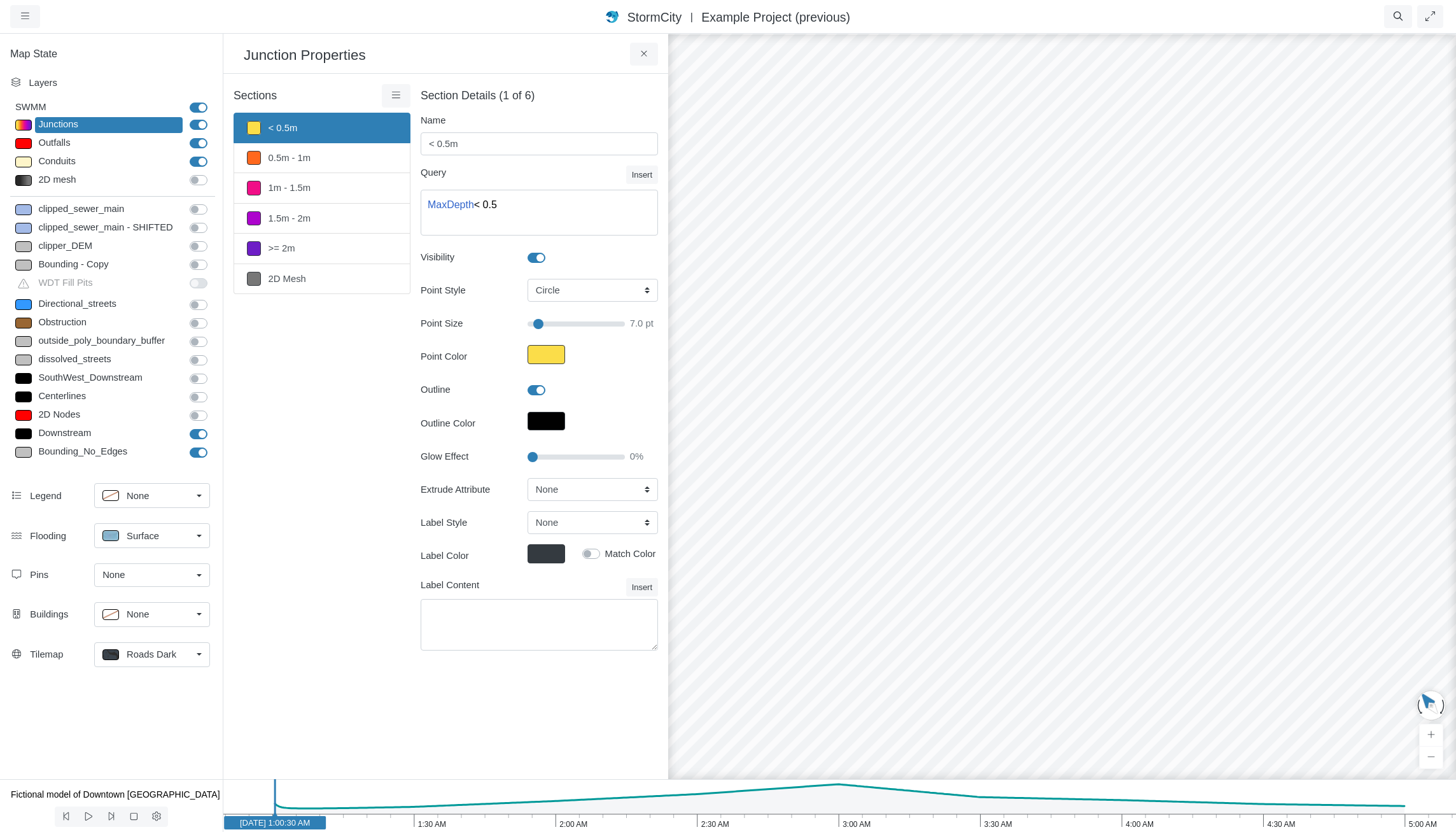
drag, startPoint x: 840, startPoint y: 481, endPoint x: 747, endPoint y: 361, distance: 151.8
click at [968, 451] on div at bounding box center [1062, 432] width 1456 height 800
click at [396, 95] on icon at bounding box center [396, 95] width 12 height 10
click at [427, 119] on span "Section Creator Tool" at bounding box center [452, 120] width 86 height 11
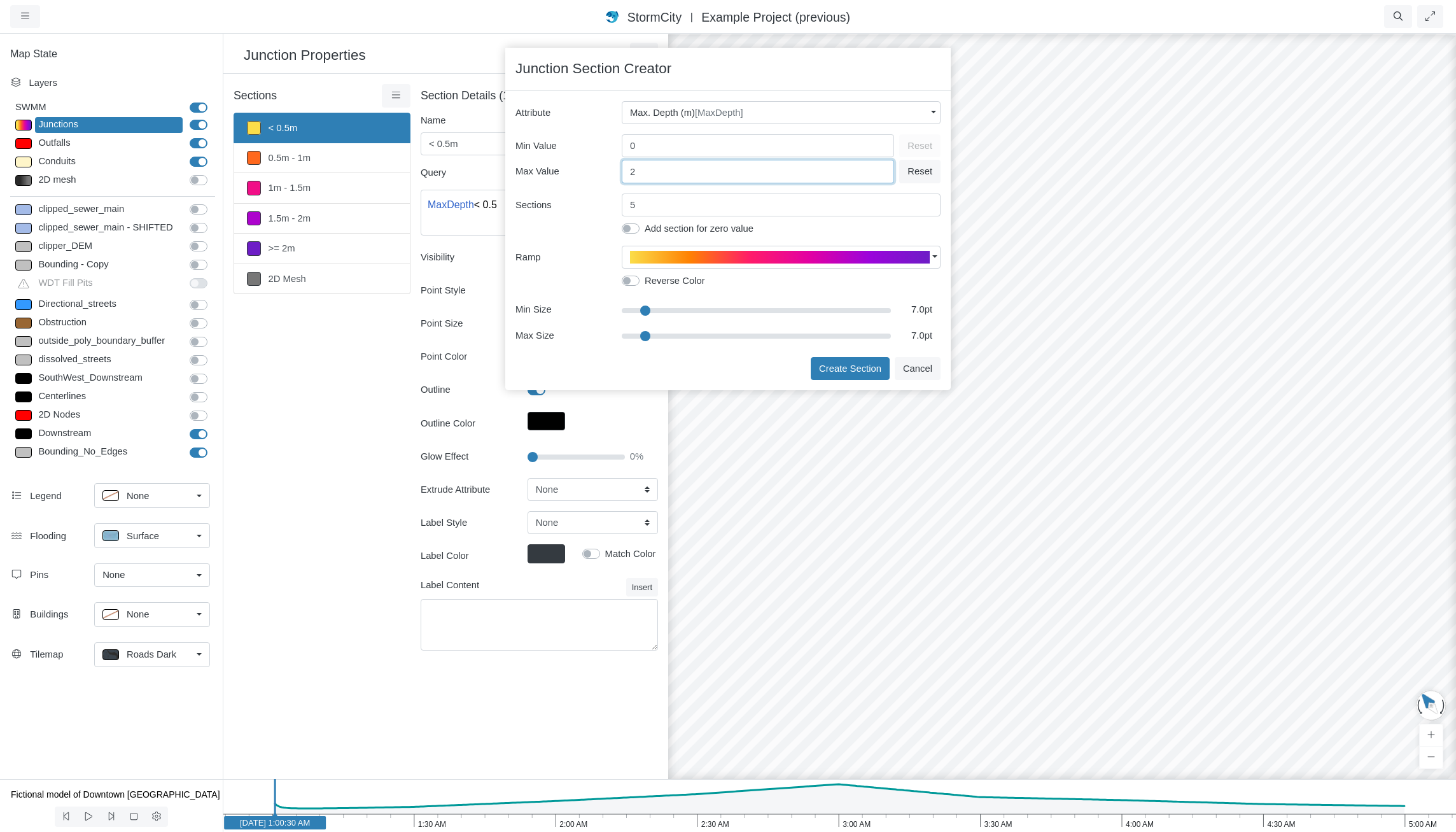
drag, startPoint x: 653, startPoint y: 176, endPoint x: 490, endPoint y: 127, distance: 170.2
click at [508, 130] on div "× Attribute Max. Depth (m) [MaxDepth] SWMM Attributes  Name [Name]  X-coordinat…" at bounding box center [728, 240] width 446 height 300
type input "3"
click at [819, 367] on button "Create Section" at bounding box center [850, 369] width 79 height 23
type input "7"
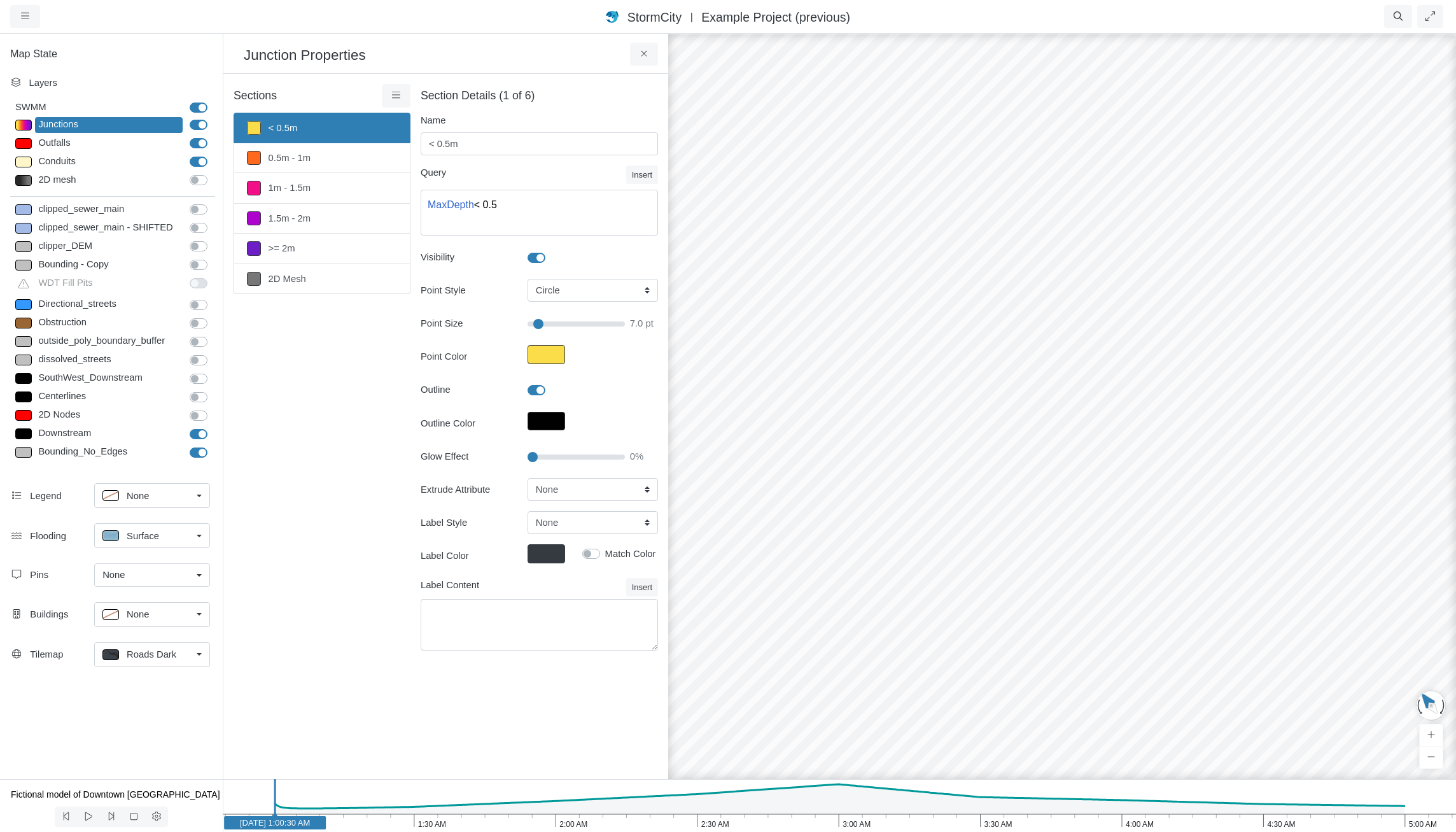
drag, startPoint x: 947, startPoint y: 489, endPoint x: 1093, endPoint y: 621, distance: 196.8
click at [1057, 622] on div at bounding box center [1062, 432] width 1456 height 800
click at [151, 652] on span "Roads Dark" at bounding box center [152, 654] width 50 height 14
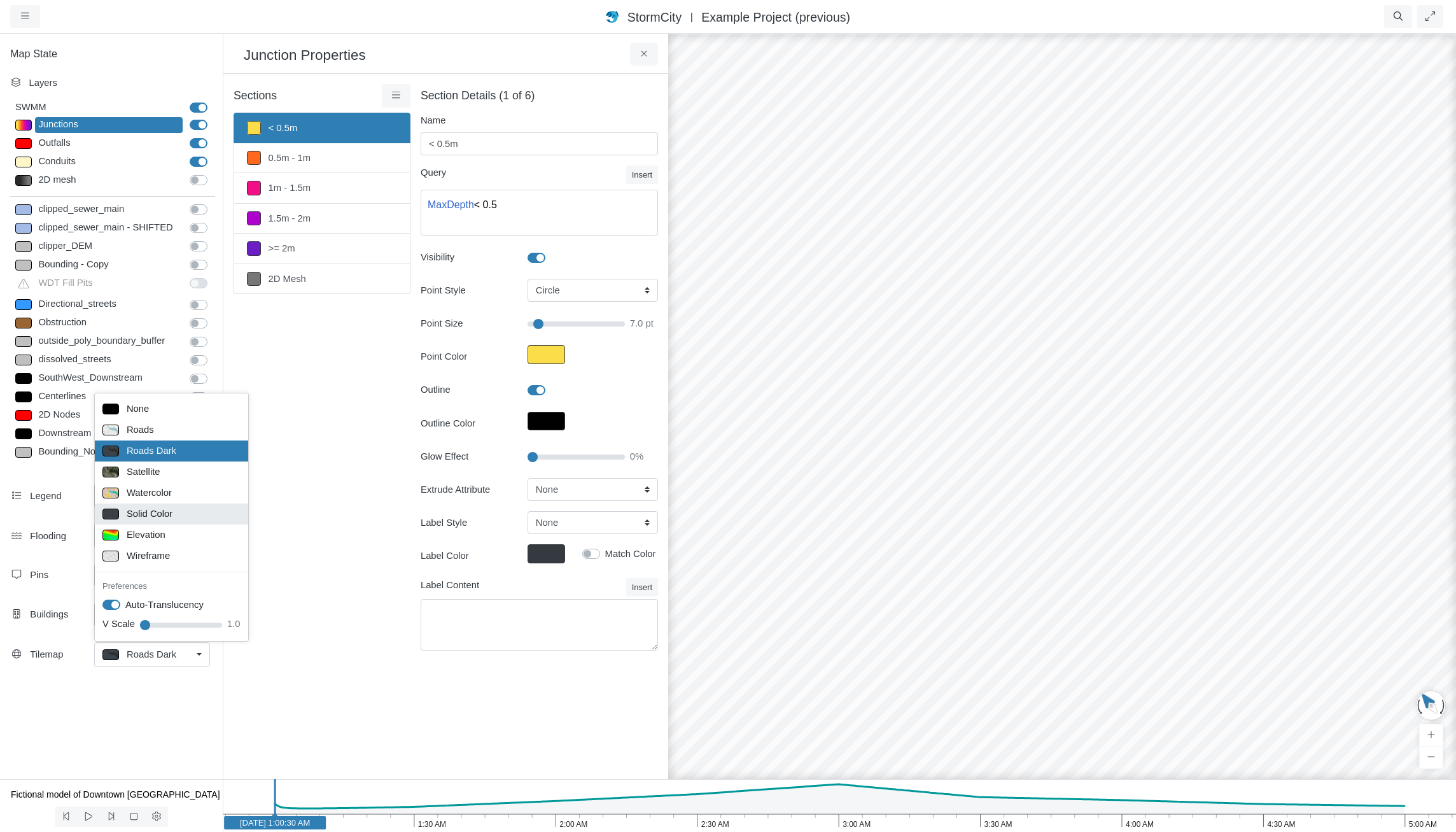
click at [200, 513] on div "Solid Color" at bounding box center [172, 514] width 138 height 16
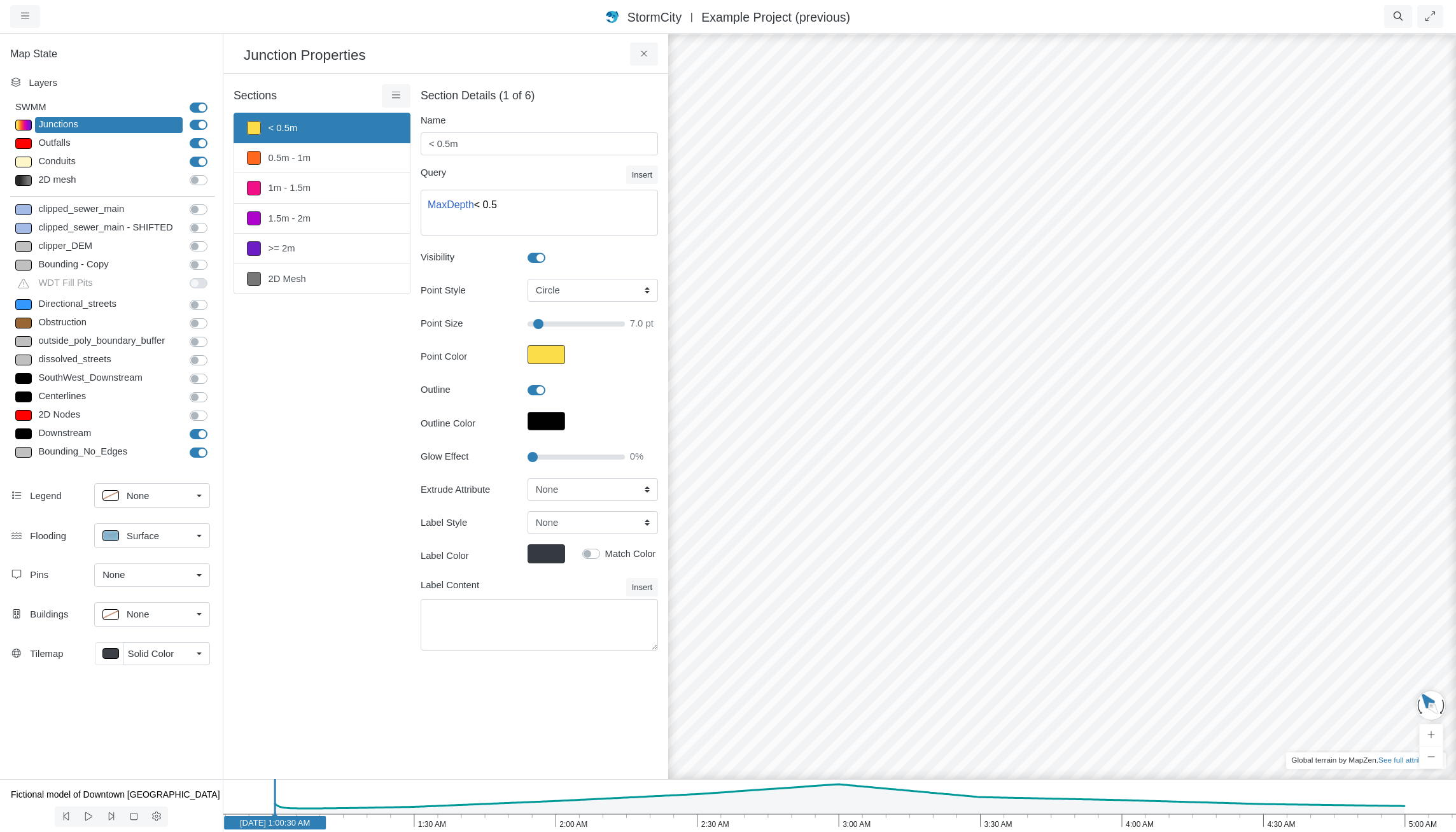
click at [140, 651] on span "Solid Color" at bounding box center [150, 654] width 46 height 14
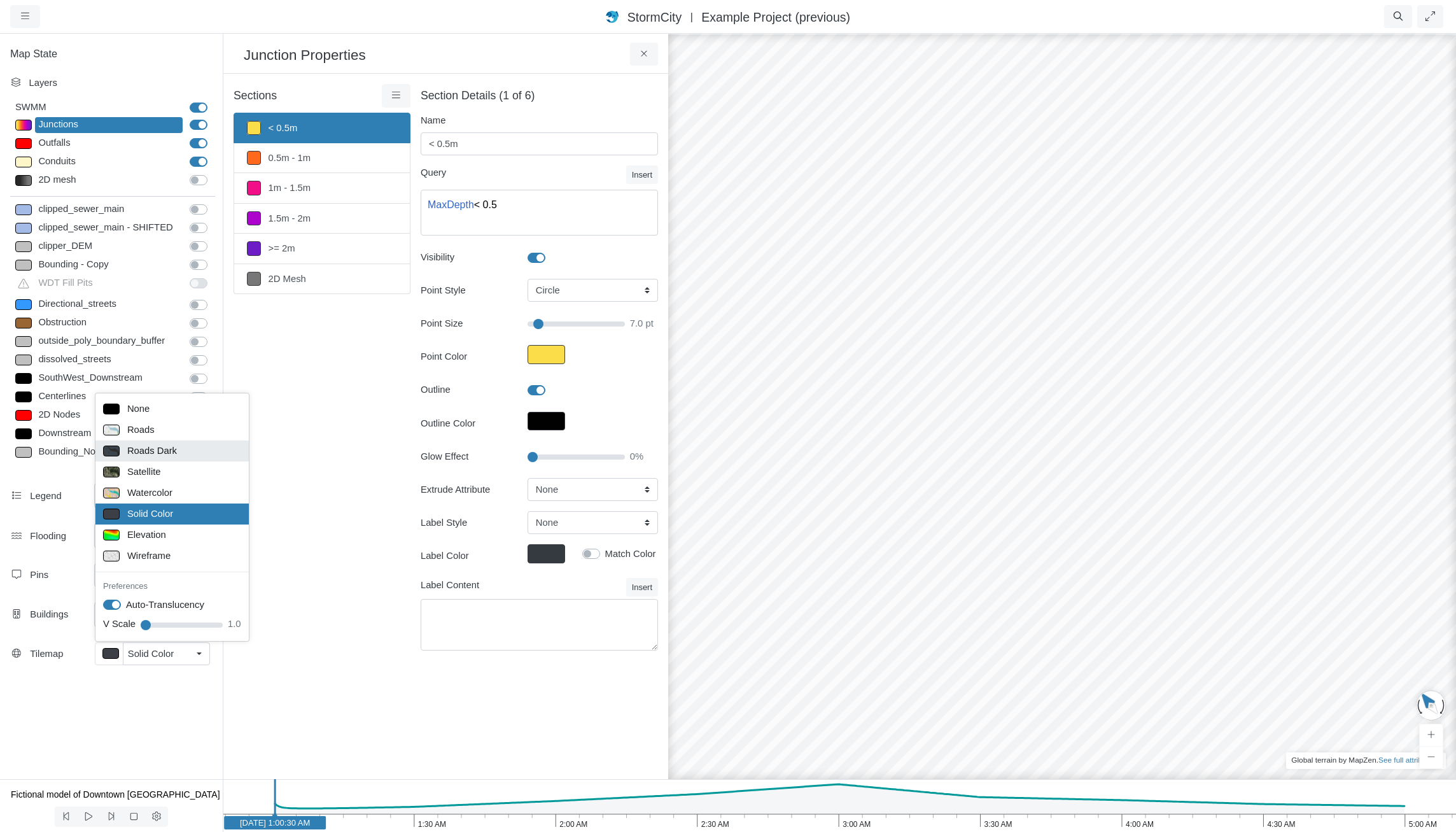
click at [158, 449] on span "Roads Dark" at bounding box center [152, 451] width 50 height 14
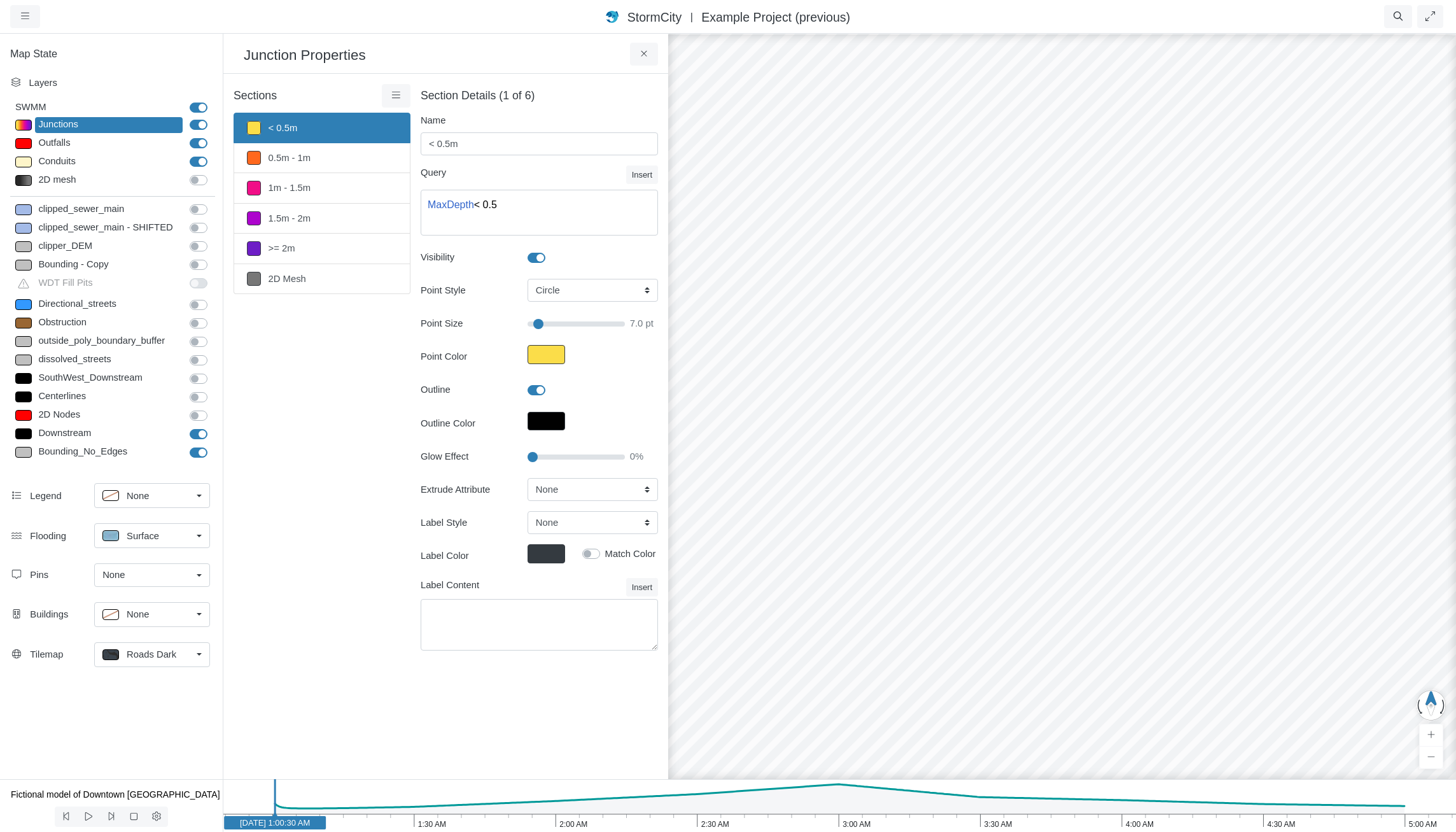
drag, startPoint x: 1030, startPoint y: 653, endPoint x: 707, endPoint y: 507, distance: 354.5
drag, startPoint x: 1069, startPoint y: 707, endPoint x: 1066, endPoint y: 859, distance: 152.0
click at [150, 495] on div "None" at bounding box center [147, 496] width 89 height 16
click at [162, 544] on span "Top Right" at bounding box center [146, 544] width 40 height 14
click at [212, 427] on label "Downstream" at bounding box center [212, 427] width 0 height 0
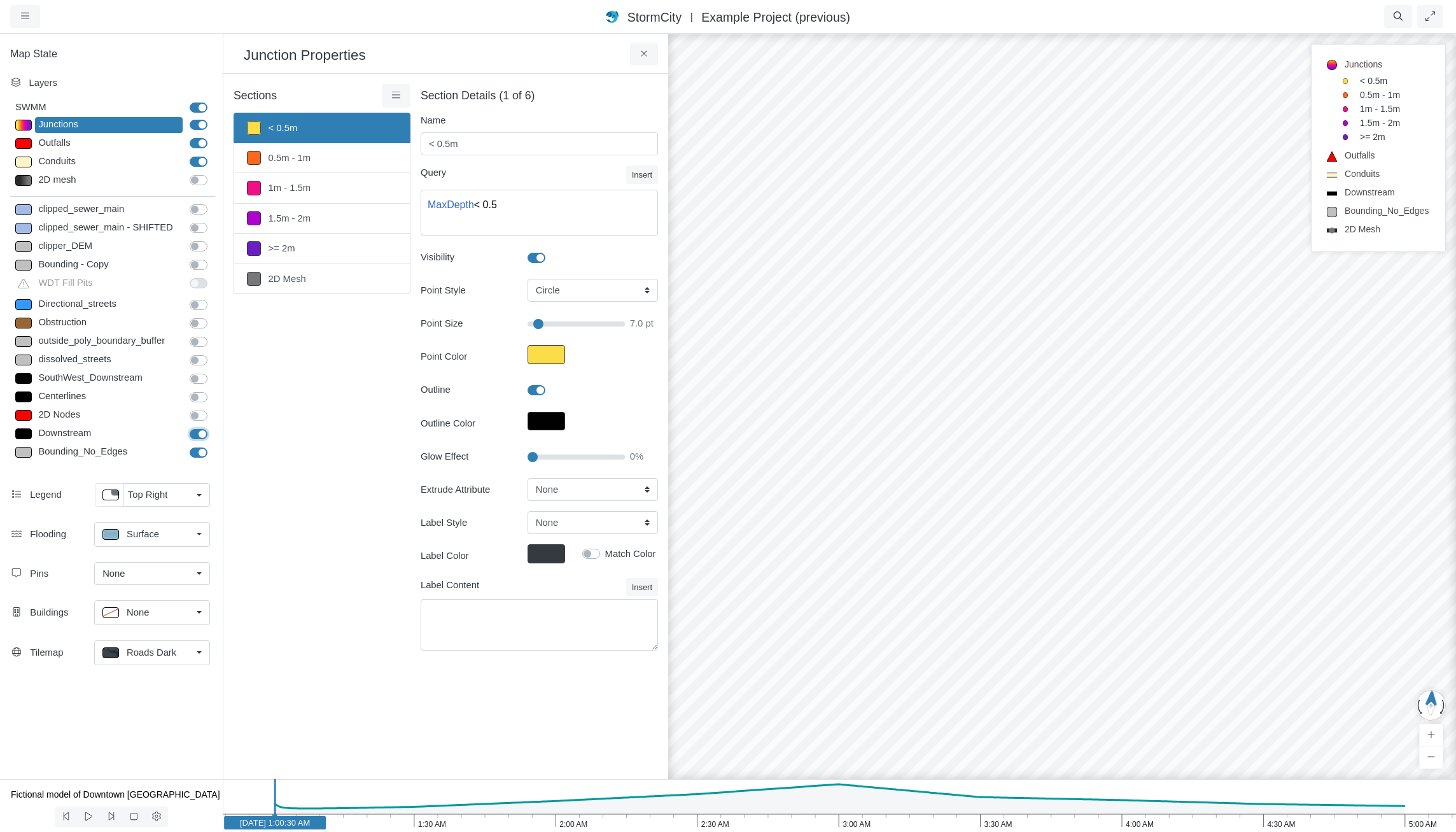
click at [199, 433] on input "Downstream" at bounding box center [195, 433] width 11 height 12
checkbox input "false"
click at [212, 445] on label "Bounding_No_Edges" at bounding box center [212, 445] width 0 height 0
click at [196, 454] on input "Bounding_No_Edges" at bounding box center [195, 451] width 11 height 12
checkbox input "false"
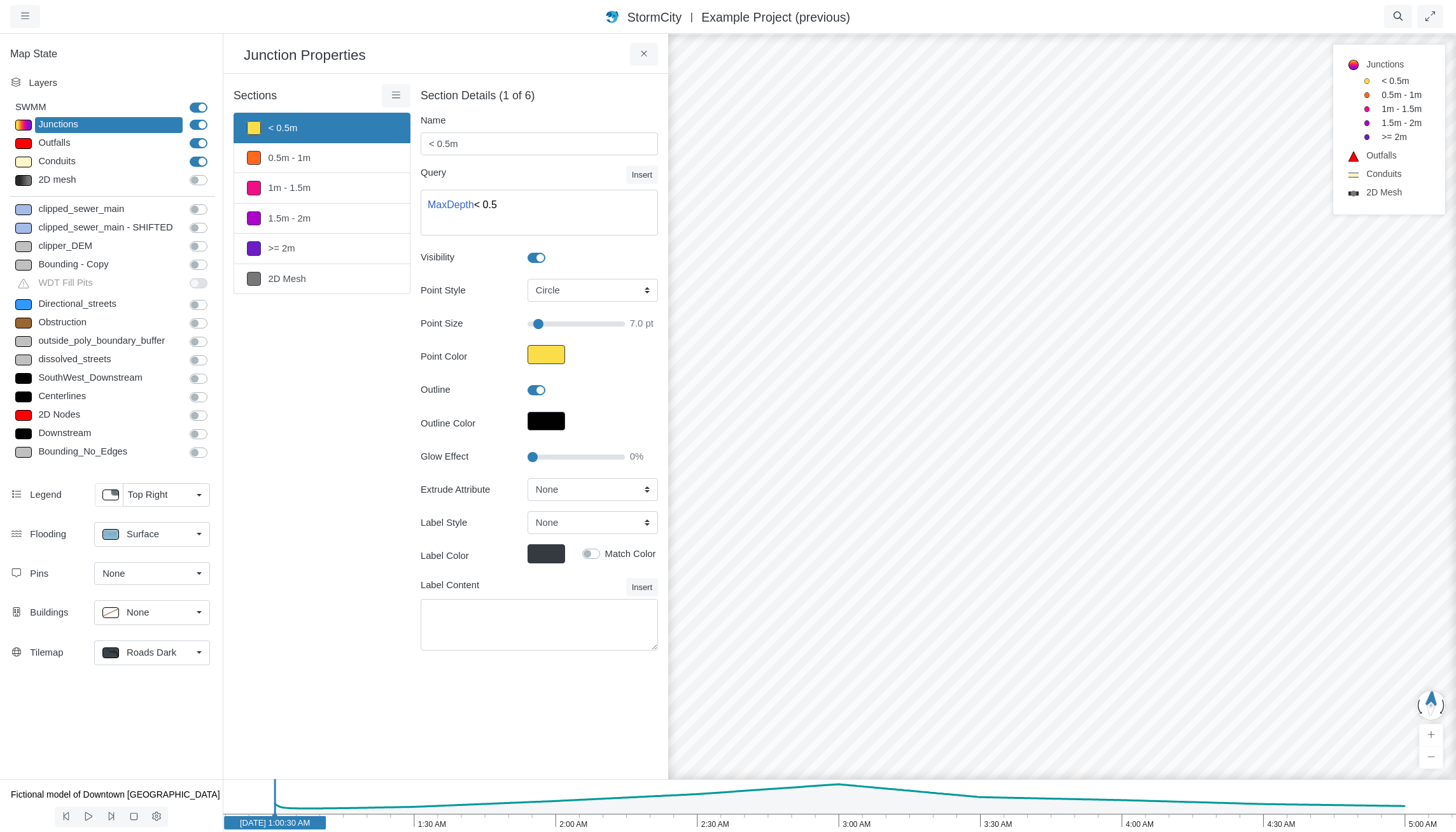
click at [212, 136] on label "Outfalls" at bounding box center [212, 136] width 0 height 0
click at [197, 143] on input "Outfalls" at bounding box center [195, 142] width 11 height 12
checkbox input "false"
click at [113, 494] on p at bounding box center [111, 495] width 17 height 11
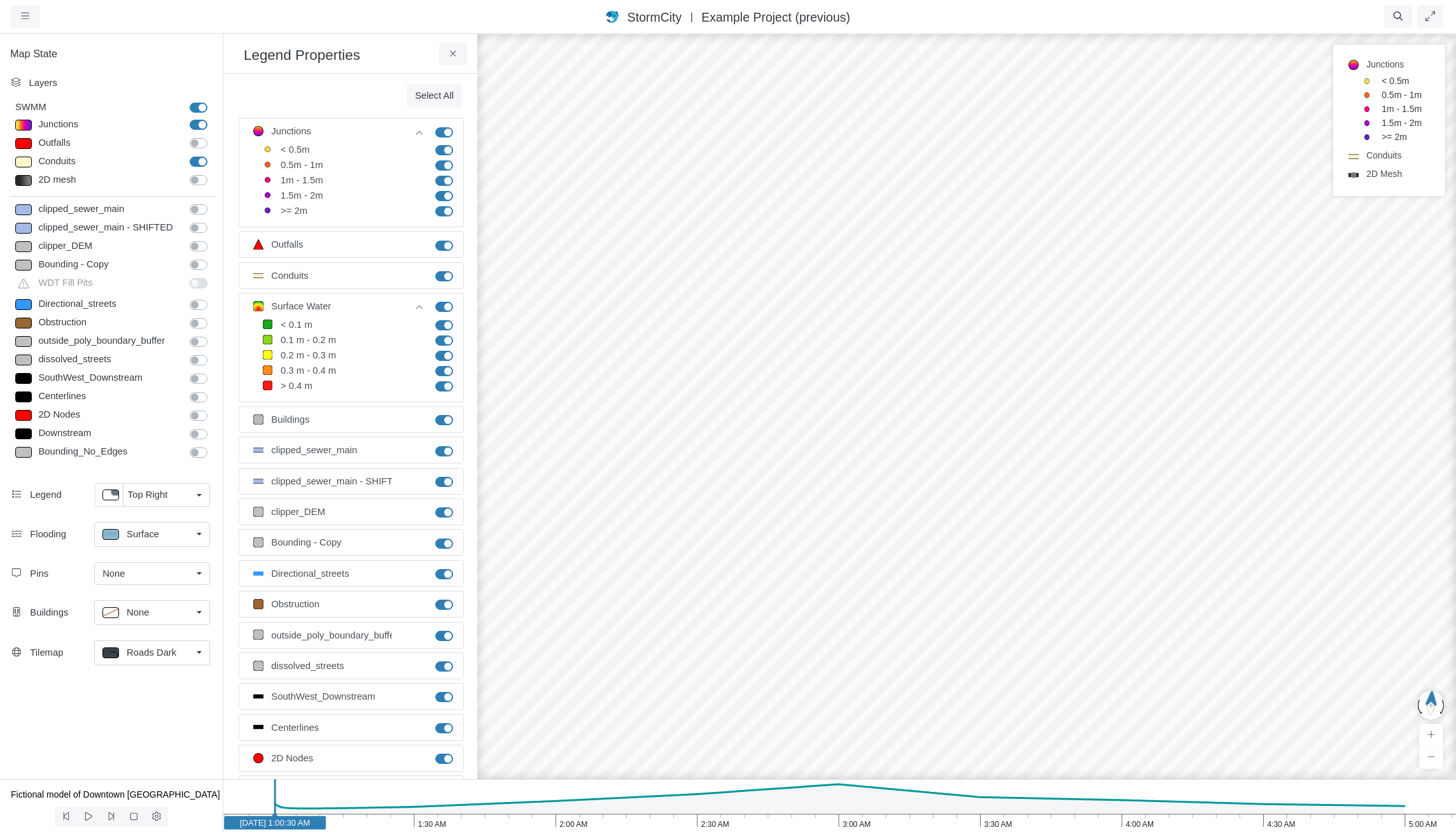
click at [459, 270] on label "Junctions" at bounding box center [459, 270] width 0 height 0
click at [442, 275] on input "Junctions" at bounding box center [441, 276] width 11 height 12
click at [459, 270] on label "Junctions" at bounding box center [459, 270] width 0 height 0
click at [443, 279] on input "Junctions" at bounding box center [441, 276] width 11 height 12
click at [459, 270] on label "Junctions" at bounding box center [459, 270] width 0 height 0
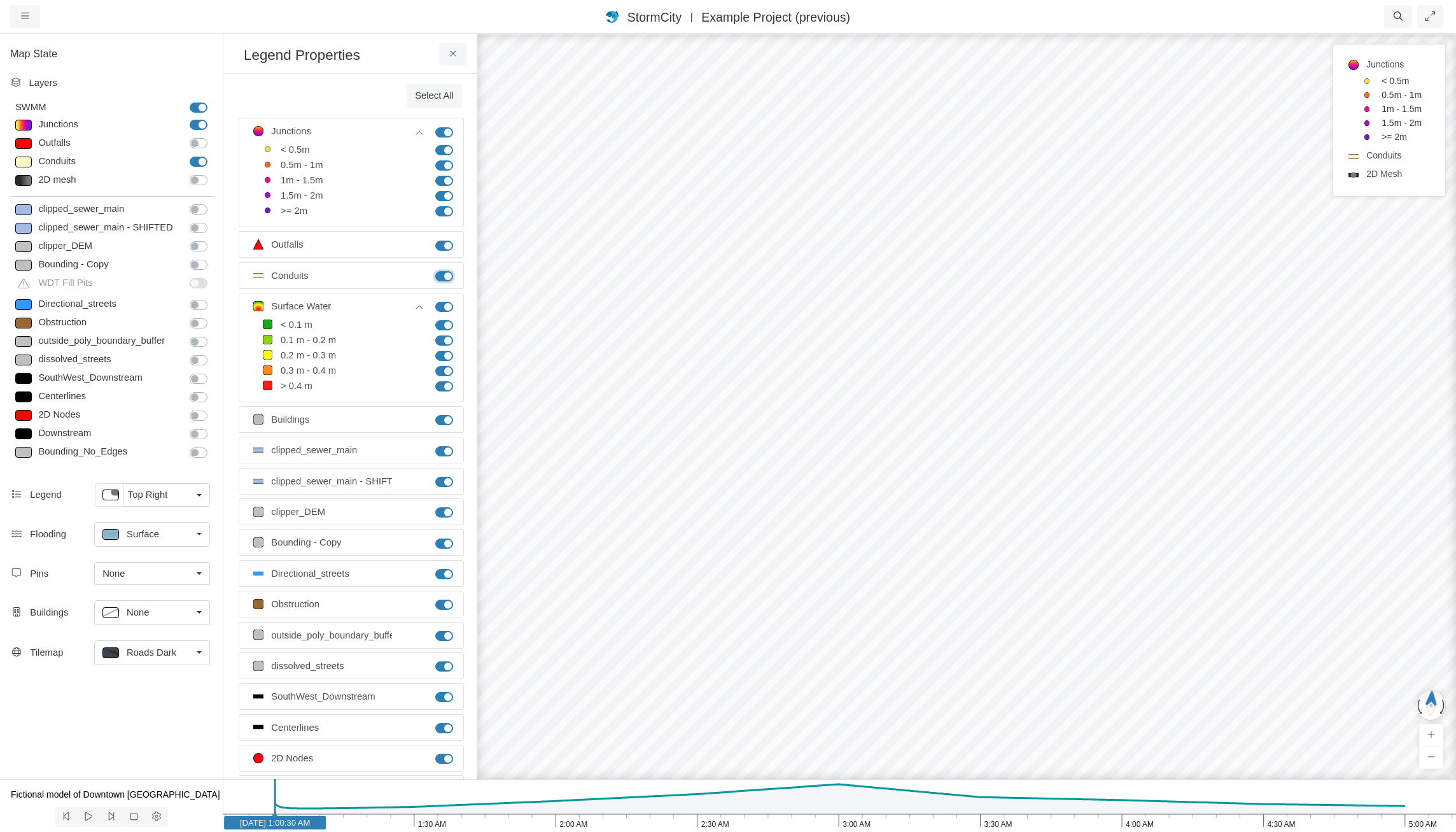
click at [443, 279] on input "Junctions" at bounding box center [441, 276] width 11 height 12
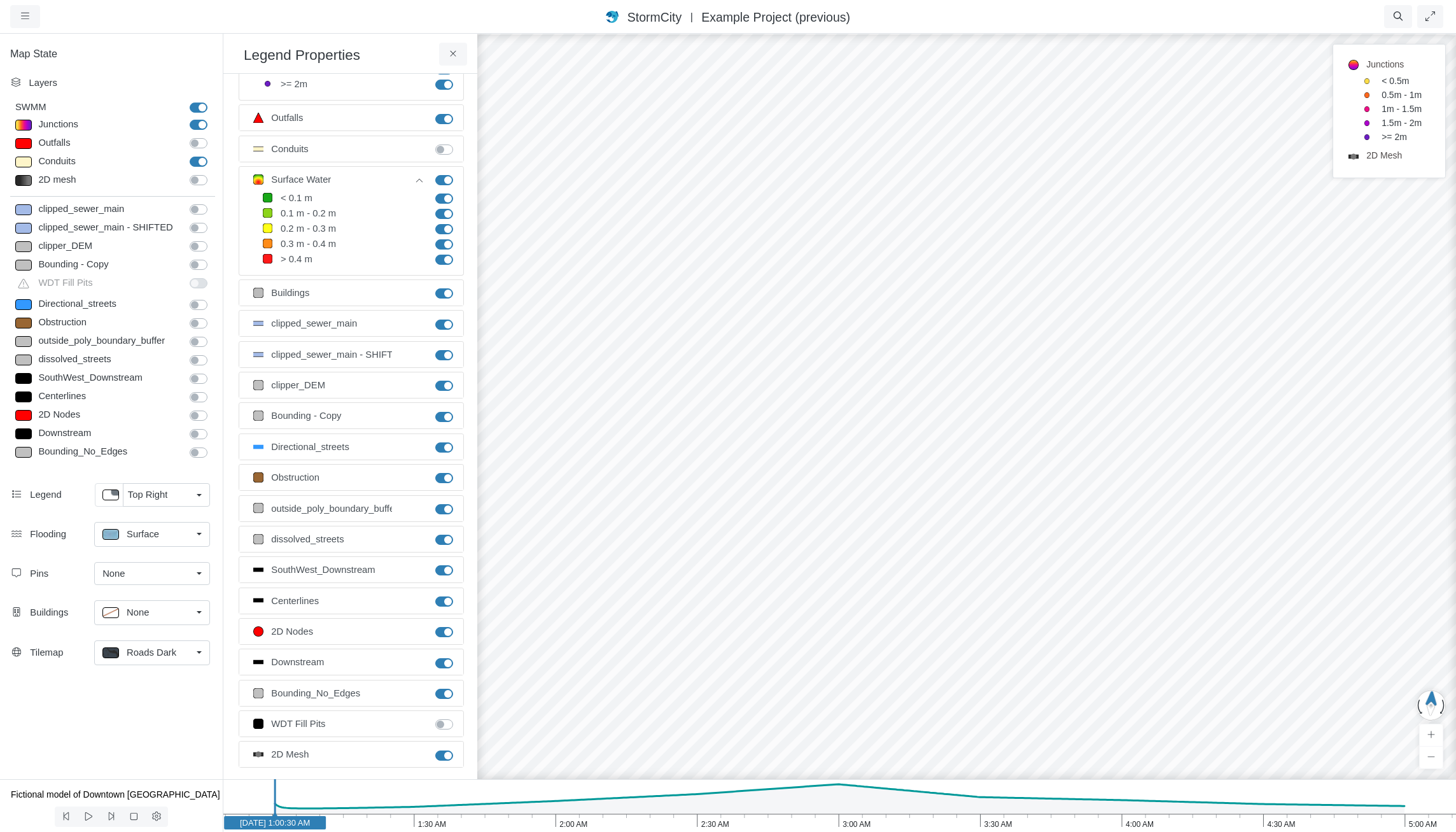
scroll to position [142, 0]
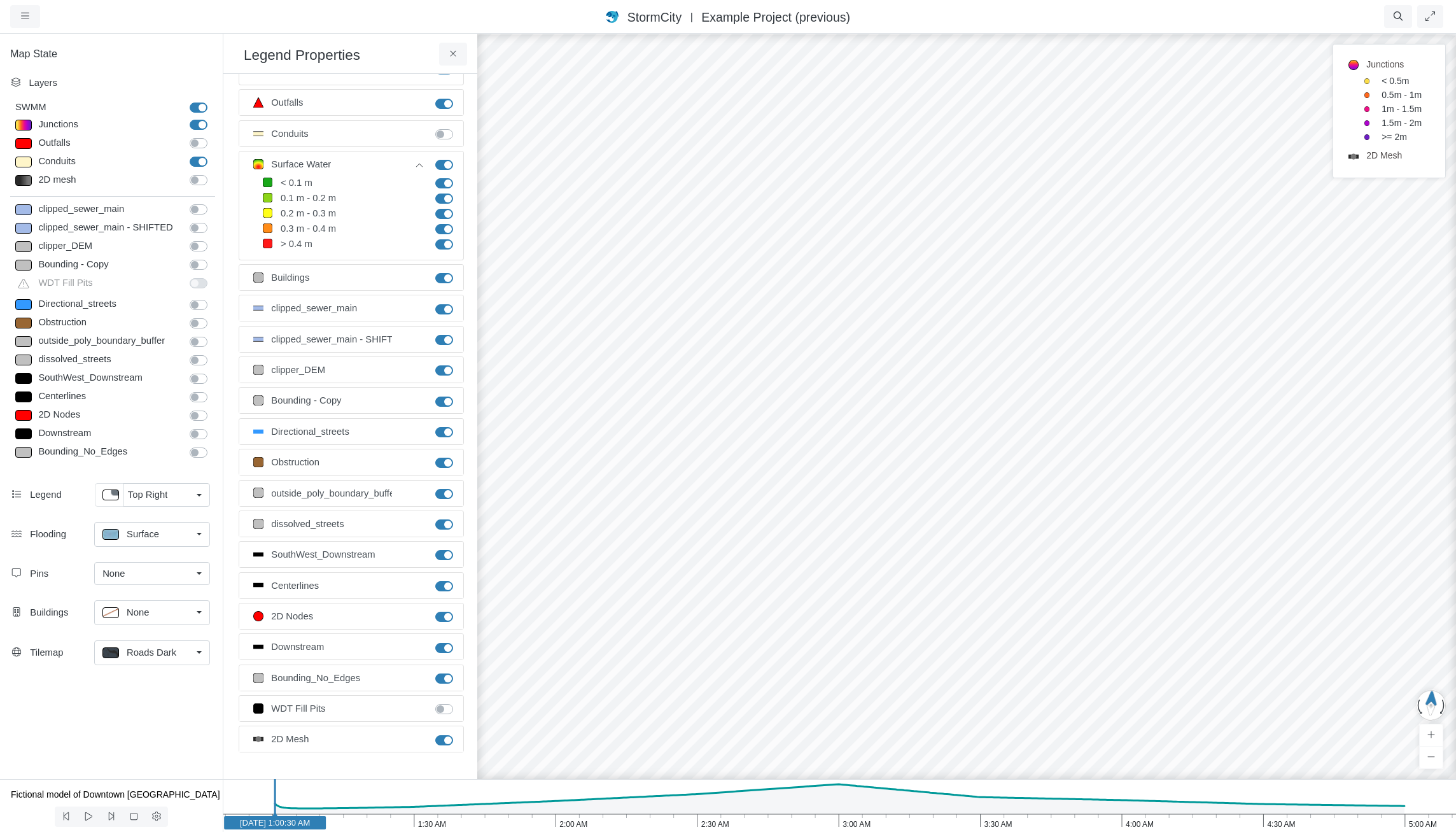
click at [459, 733] on label "Junctions" at bounding box center [459, 733] width 0 height 0
click at [441, 740] on input "Junctions" at bounding box center [441, 739] width 11 height 12
checkbox input "false"
drag, startPoint x: 1006, startPoint y: 533, endPoint x: 1008, endPoint y: 584, distance: 51.0
click at [1008, 584] on div at bounding box center [1062, 432] width 1456 height 800
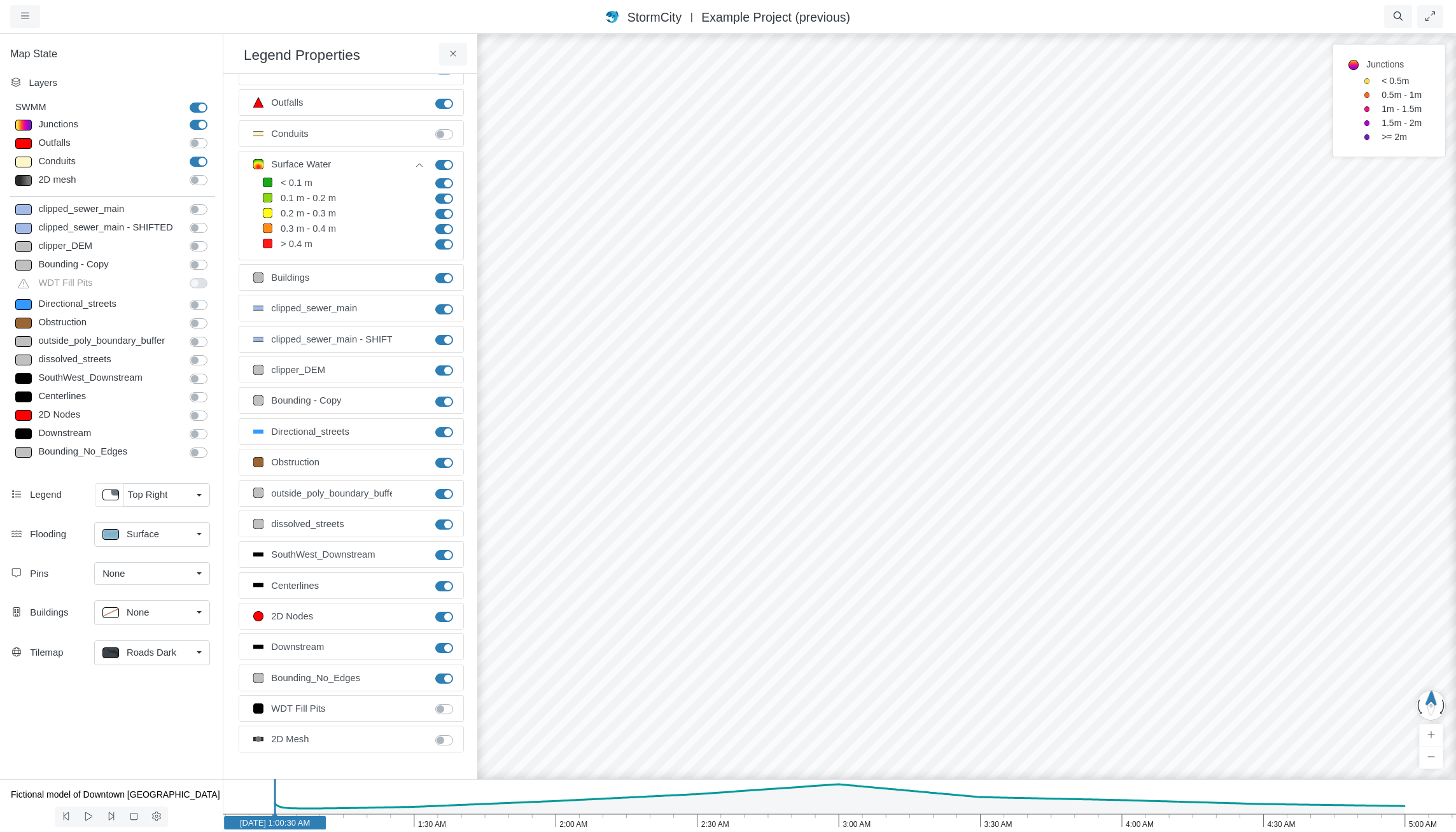
drag, startPoint x: 999, startPoint y: 572, endPoint x: 1016, endPoint y: 601, distance: 33.6
drag, startPoint x: 1008, startPoint y: 577, endPoint x: 1004, endPoint y: 562, distance: 15.5
click at [1004, 562] on div at bounding box center [1062, 432] width 1456 height 800
click at [86, 128] on div "Junctions" at bounding box center [109, 125] width 148 height 16
type input "7"
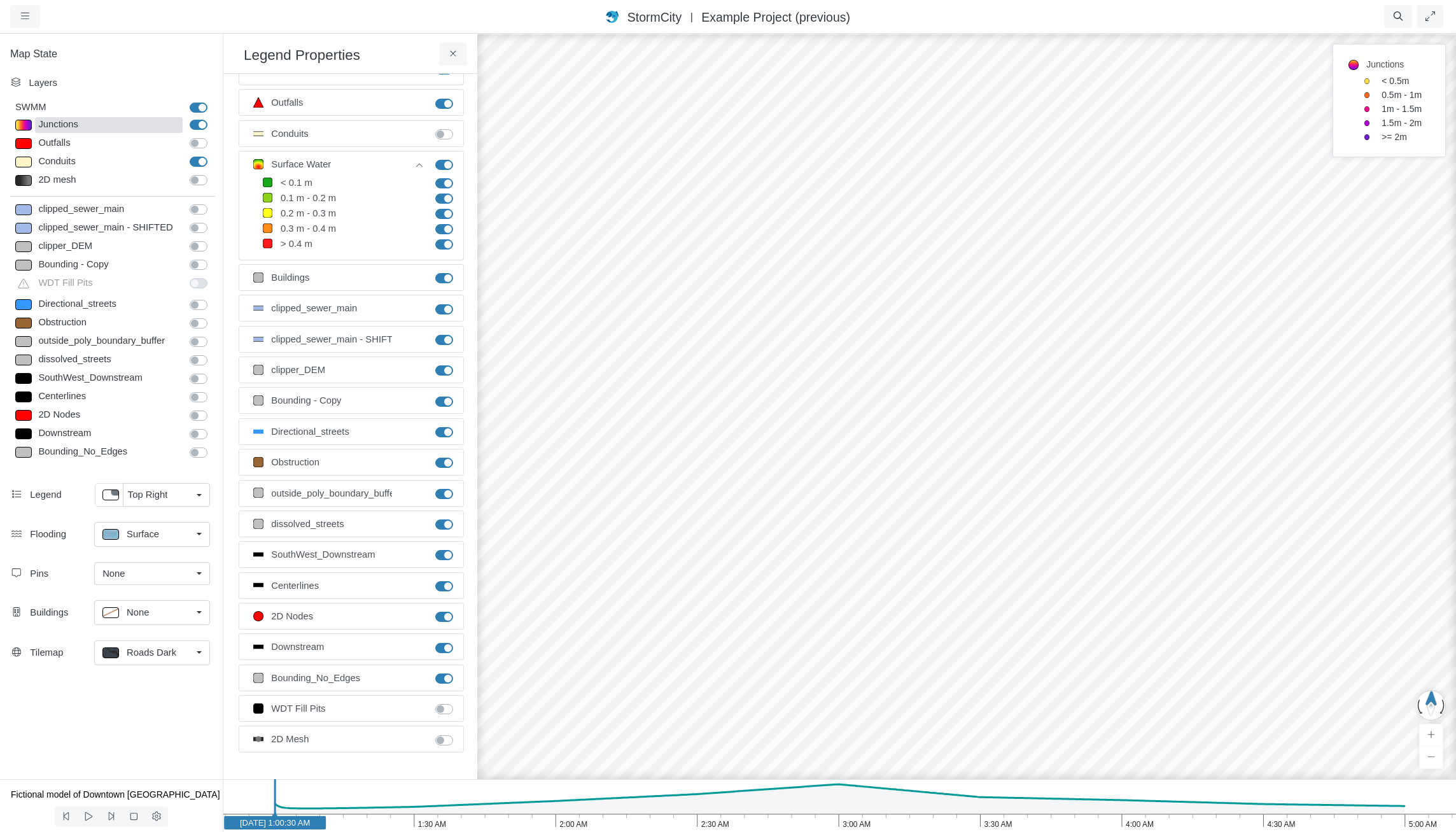
scroll to position [0, 0]
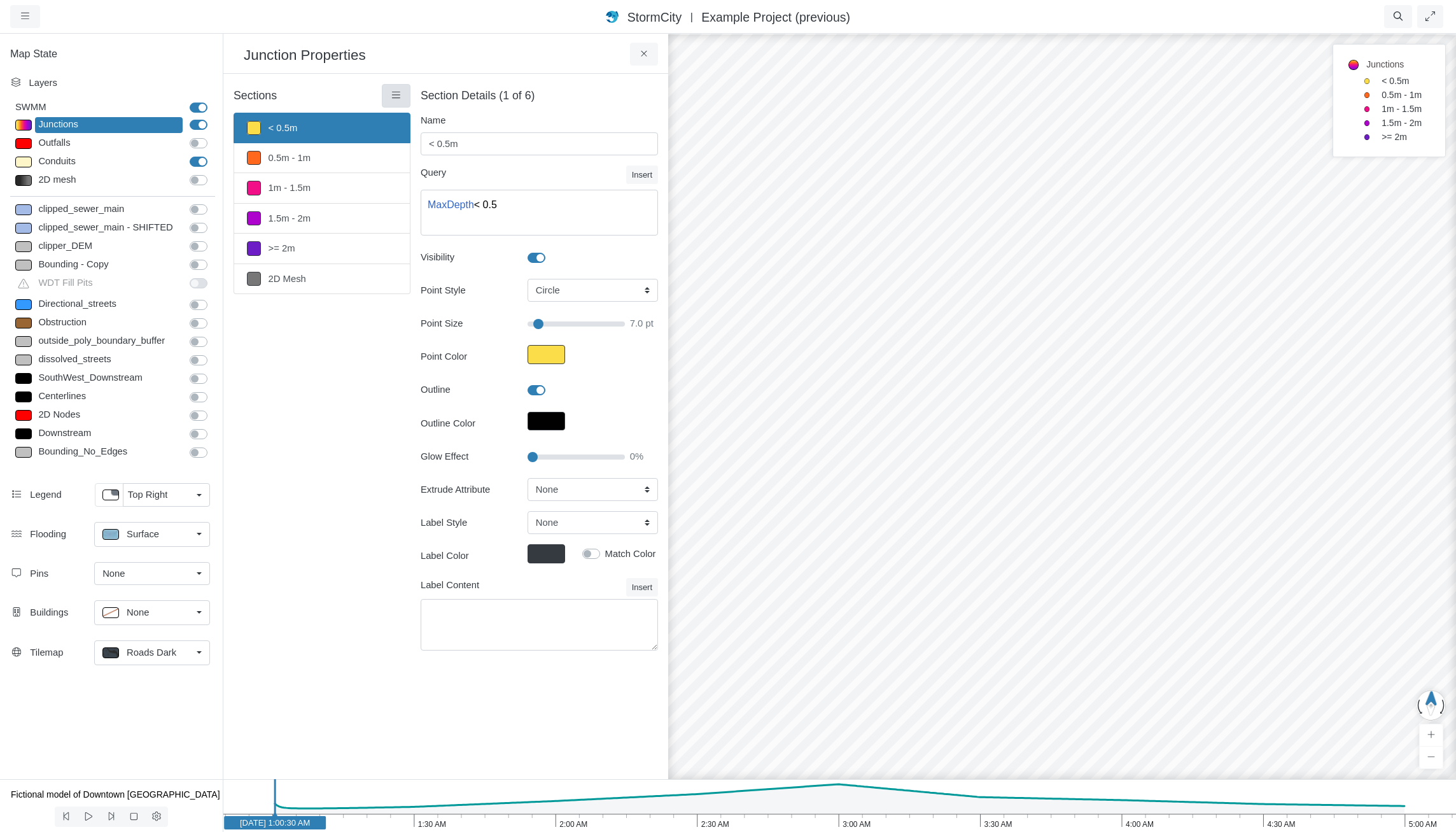
click at [387, 89] on link at bounding box center [396, 95] width 29 height 23
click at [434, 264] on span "Select All" at bounding box center [429, 268] width 39 height 11
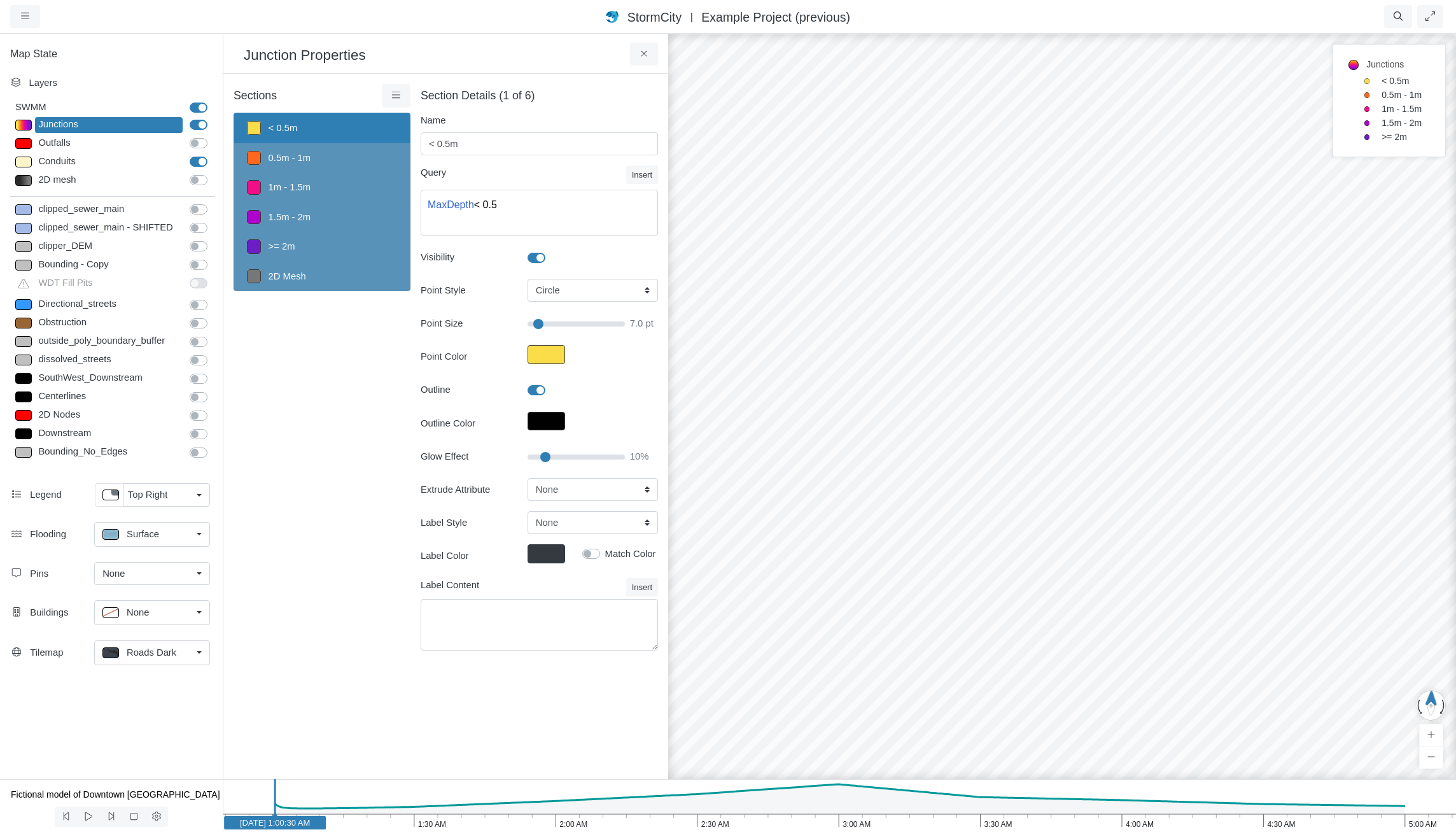
drag, startPoint x: 534, startPoint y: 456, endPoint x: 544, endPoint y: 460, distance: 10.8
type input "15"
click at [544, 460] on input "Glow Effect" at bounding box center [576, 457] width 98 height 14
type input "7"
type input "5"
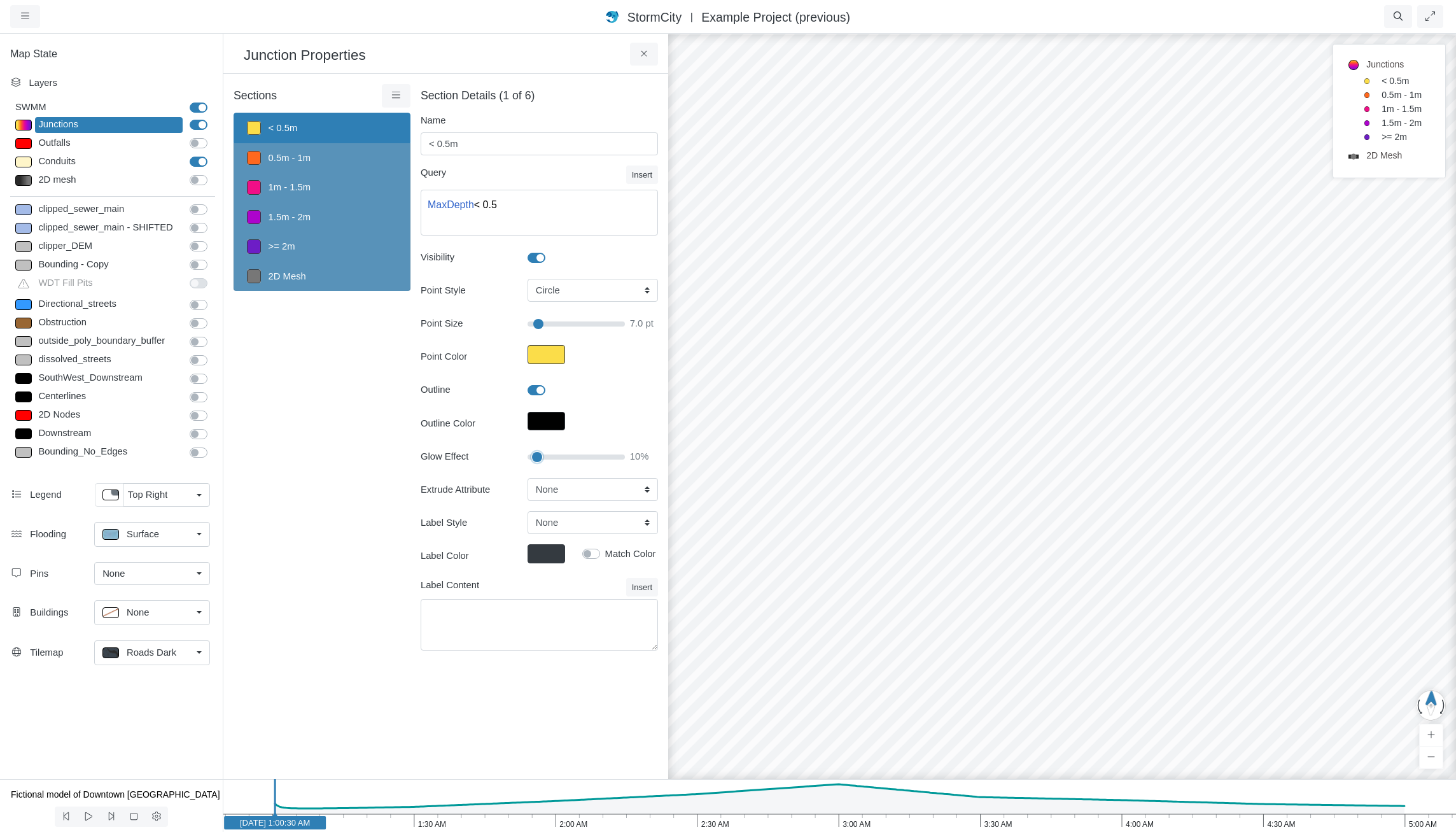
click at [539, 459] on input "Glow Effect" at bounding box center [576, 457] width 98 height 14
type input "7"
click at [560, 490] on select "None Fixed Height X-Coordinate Y-Coordinate Invert El. Depth Initial Depth Surc…" at bounding box center [593, 490] width 131 height 23
select select "Fixed Height"
click at [528, 478] on select "None Fixed Height X-Coordinate Y-Coordinate Invert El. Depth Initial Depth Surc…" at bounding box center [593, 490] width 131 height 23
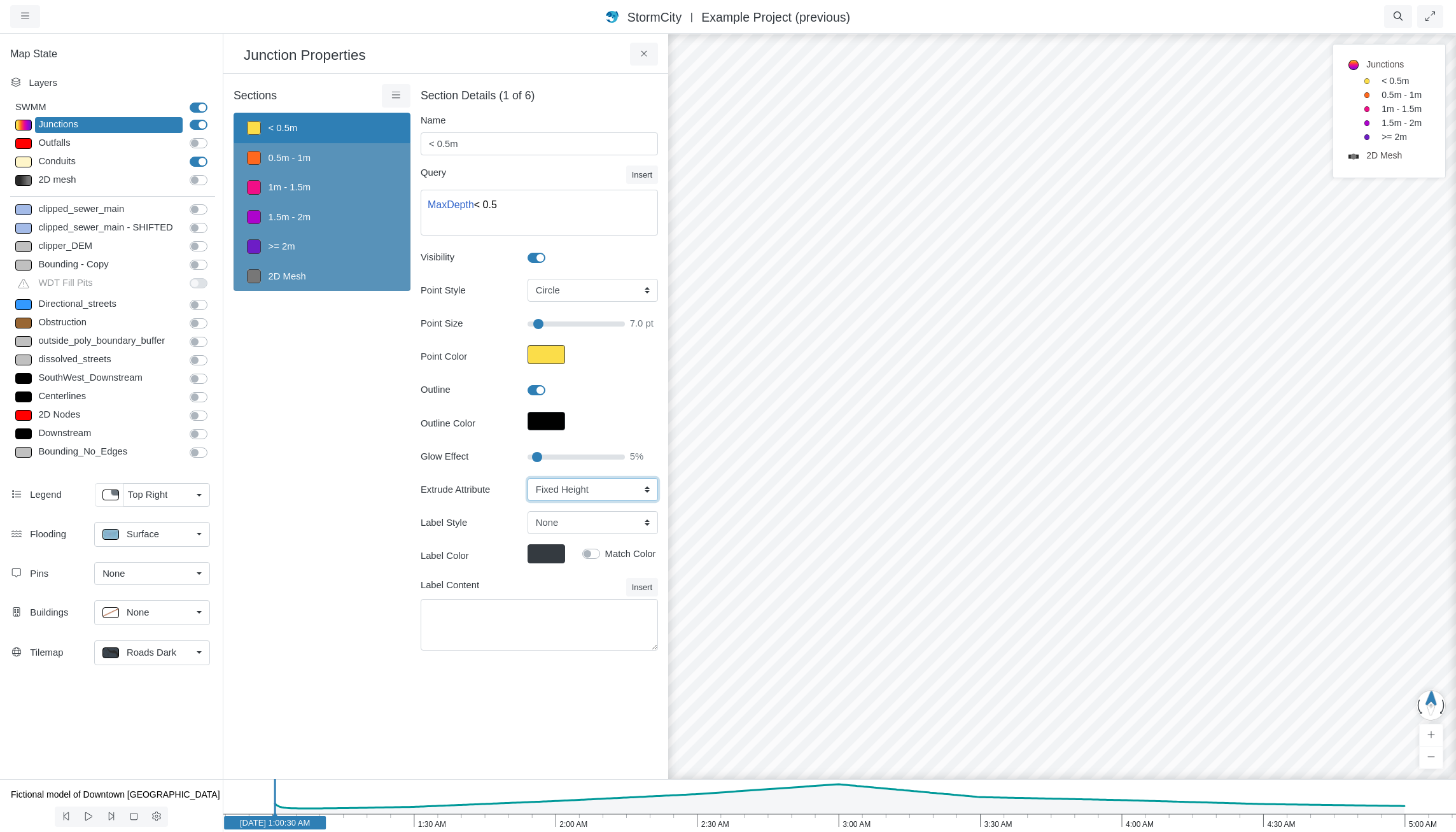
type input "7"
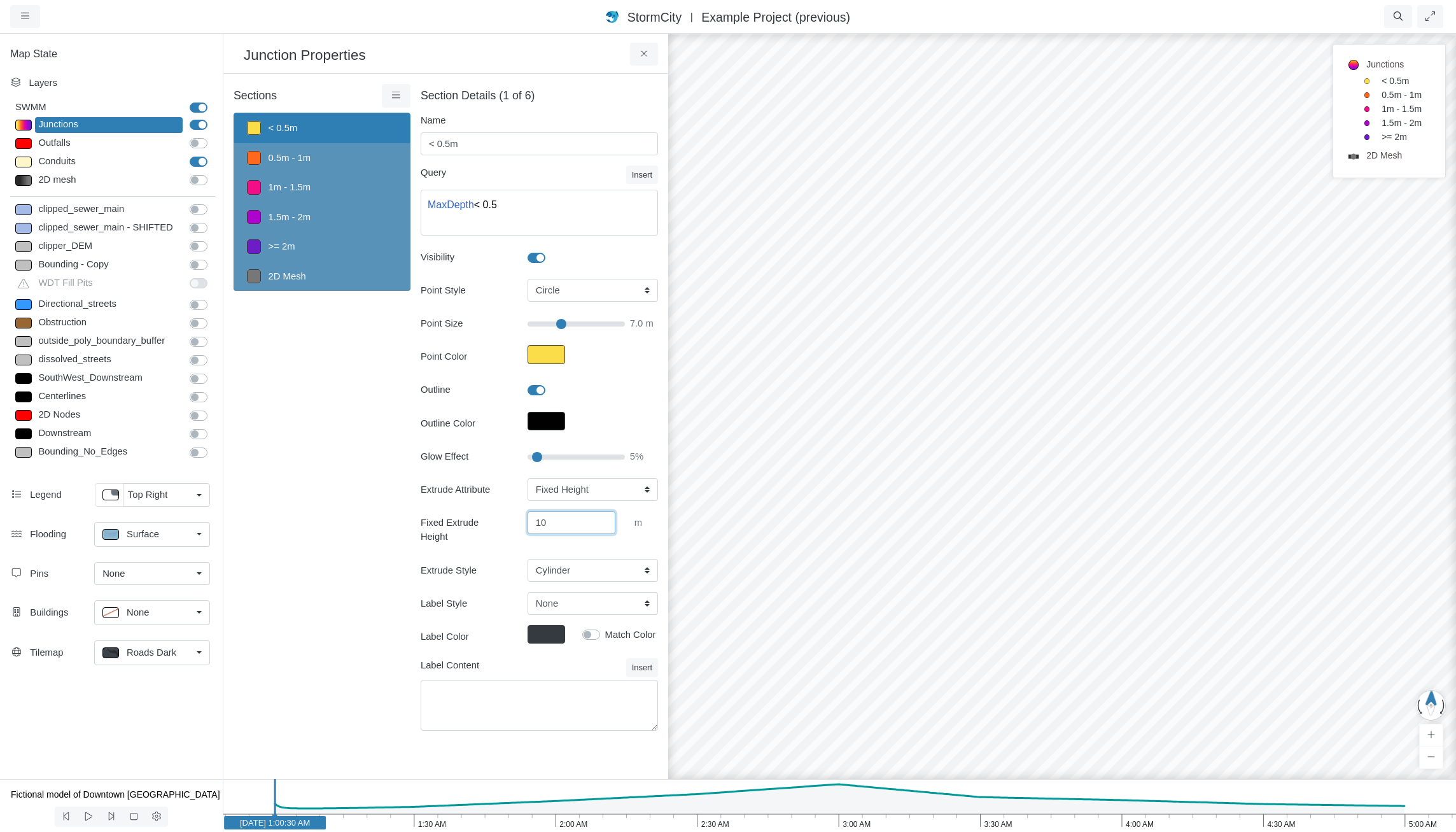
drag, startPoint x: 578, startPoint y: 521, endPoint x: 414, endPoint y: 494, distance: 166.2
click at [421, 496] on div "Extrude Attribute None Fixed Height X-Coordinate Y-Coordinate Invert El. Depth …" at bounding box center [540, 530] width 237 height 104
click at [571, 561] on select "Cylinder Hexagonal Prism Rectangular Prism Sphere" at bounding box center [593, 571] width 131 height 23
select select "SPH"
click at [528, 559] on select "Cylinder Hexagonal Prism Rectangular Prism Sphere" at bounding box center [593, 571] width 131 height 23
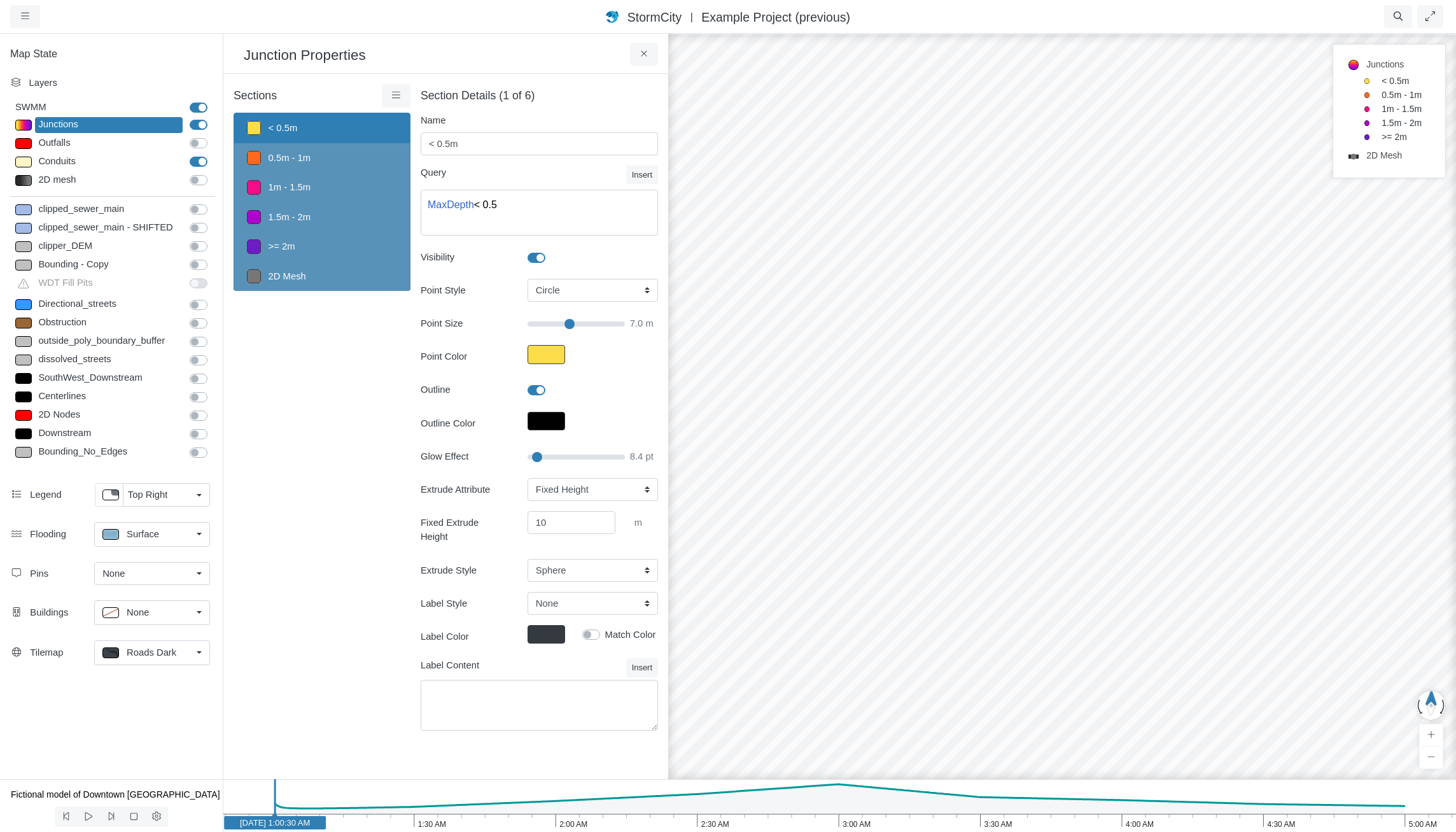
drag, startPoint x: 563, startPoint y: 321, endPoint x: 570, endPoint y: 324, distance: 7.6
click at [570, 324] on input "Point Size" at bounding box center [576, 324] width 98 height 14
drag, startPoint x: 575, startPoint y: 324, endPoint x: 600, endPoint y: 329, distance: 25.5
type input "15.6"
click at [600, 329] on input "Point Size" at bounding box center [576, 324] width 98 height 14
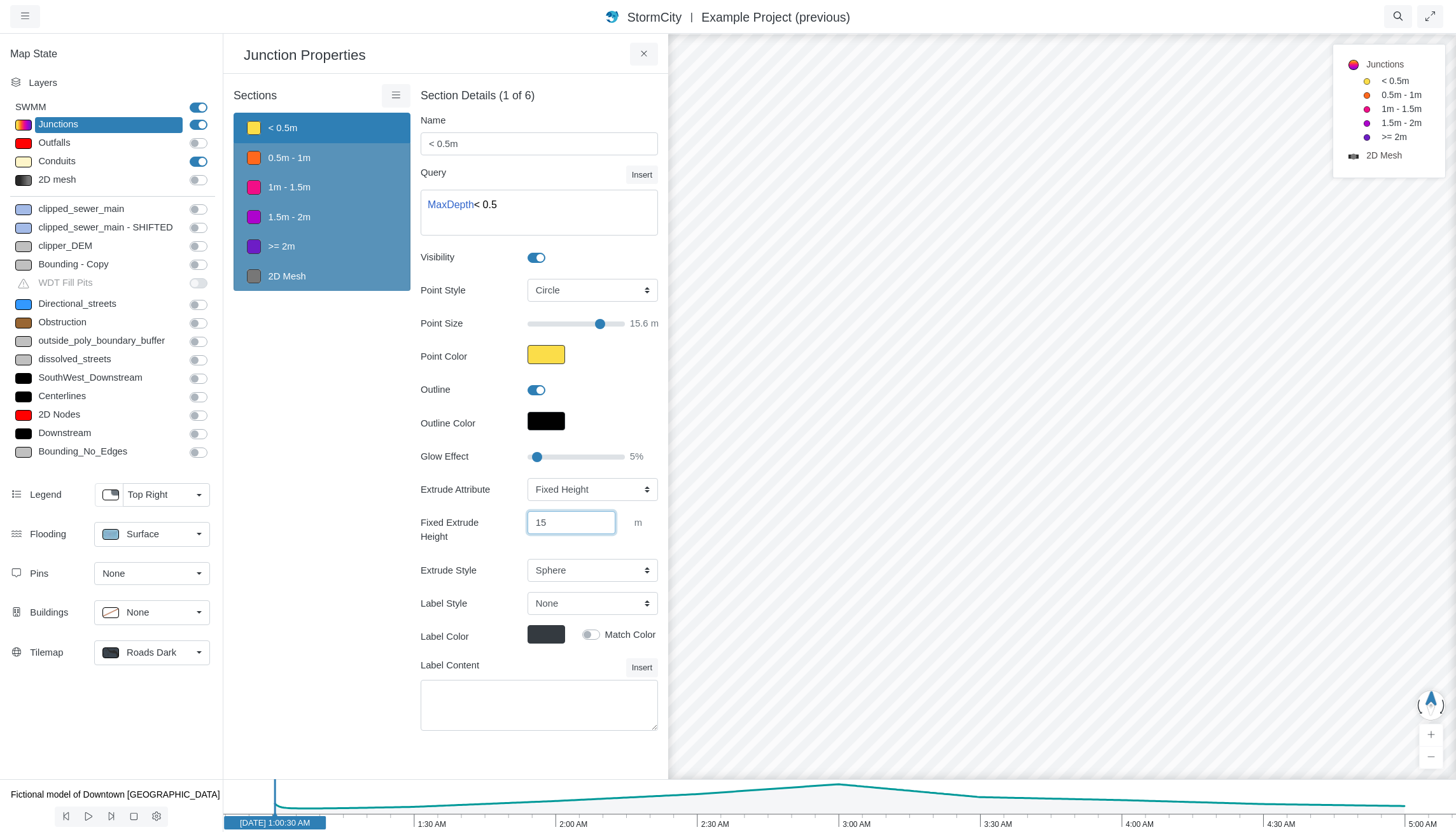
drag, startPoint x: 555, startPoint y: 521, endPoint x: 396, endPoint y: 474, distance: 165.8
click at [433, 495] on div "Extrude Attribute None Fixed Height X-Coordinate Y-Coordinate Invert El. Depth …" at bounding box center [540, 530] width 237 height 104
click at [355, 379] on div "Sections < 0.5m 0.5m - 1m 1m - 1.5m 1.5m - 2m >= 2m 2D Mesh Layer Details Refra…" at bounding box center [322, 415] width 177 height 662
drag, startPoint x: 585, startPoint y: 521, endPoint x: 503, endPoint y: 505, distance: 83.5
click at [503, 505] on div "Extrude Attribute None Fixed Height X-Coordinate Y-Coordinate Invert El. Depth …" at bounding box center [540, 530] width 237 height 104
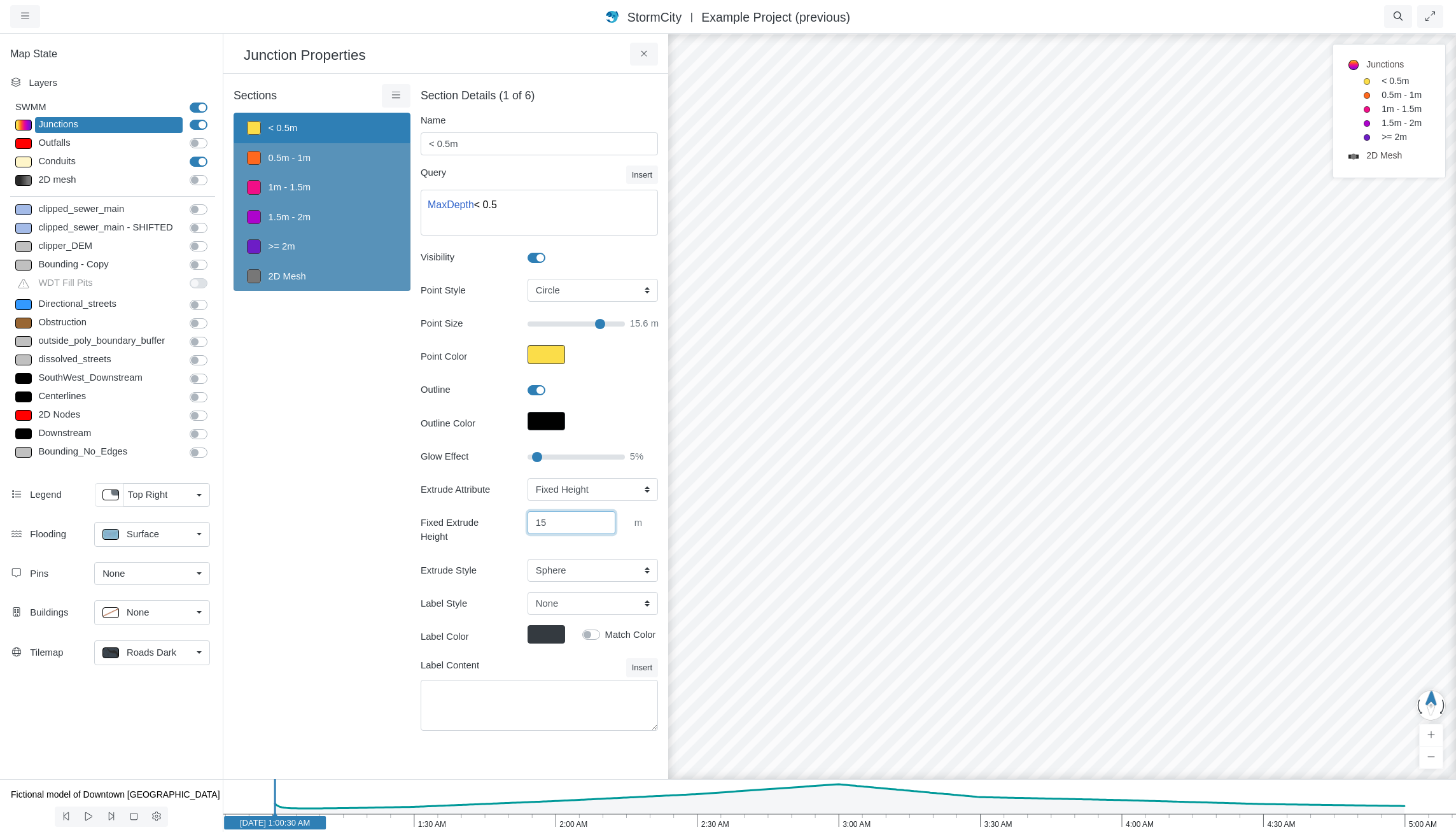
type input "15"
click at [378, 630] on div "Sections < 0.5m 0.5m - 1m 1m - 1.5m 1.5m - 2m >= 2m 2D Mesh Layer Details Refra…" at bounding box center [322, 415] width 177 height 662
drag, startPoint x: 1024, startPoint y: 619, endPoint x: 1060, endPoint y: 400, distance: 221.9
drag, startPoint x: 976, startPoint y: 520, endPoint x: 968, endPoint y: 513, distance: 10.6
drag, startPoint x: 1066, startPoint y: 503, endPoint x: 1139, endPoint y: 442, distance: 95.1
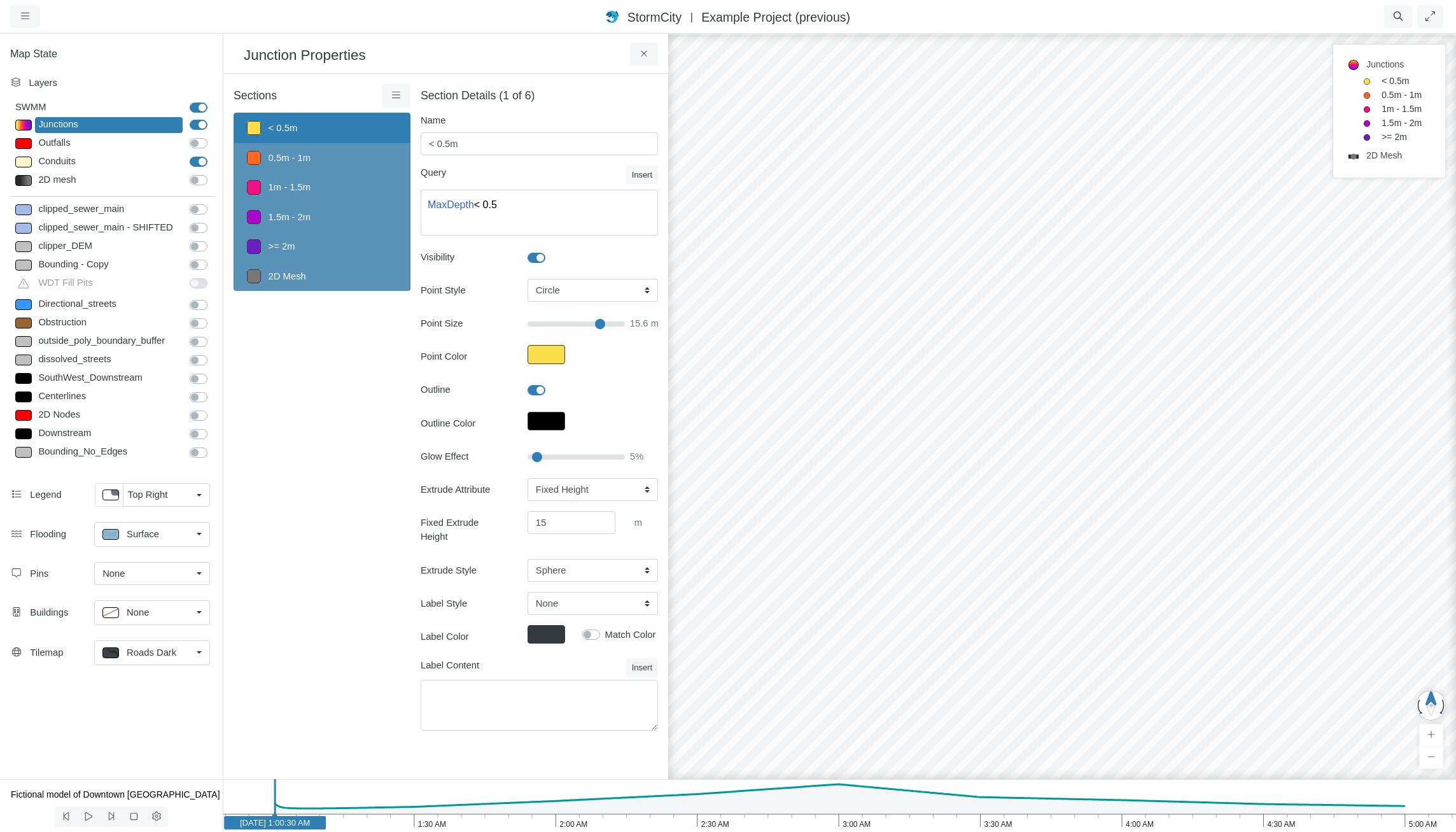
click at [1057, 442] on div at bounding box center [1062, 432] width 1456 height 800
drag, startPoint x: 537, startPoint y: 455, endPoint x: 621, endPoint y: 462, distance: 84.3
click at [621, 462] on input "Glow Effect" at bounding box center [576, 457] width 98 height 14
drag, startPoint x: 621, startPoint y: 457, endPoint x: 541, endPoint y: 454, distance: 80.1
type input "10"
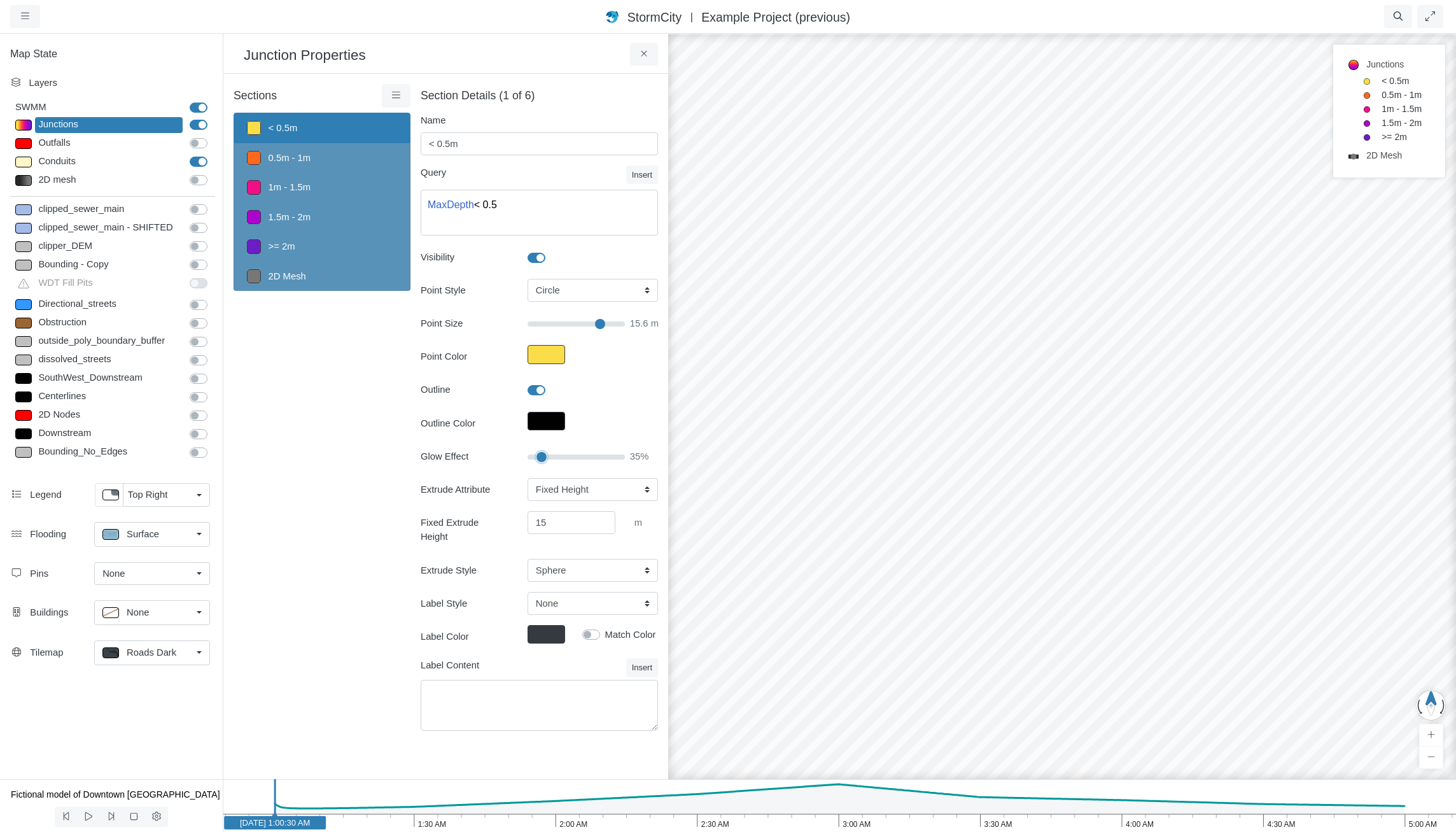
click at [541, 454] on input "Glow Effect" at bounding box center [576, 457] width 98 height 14
click at [540, 454] on input "Glow Effect" at bounding box center [576, 457] width 98 height 14
drag, startPoint x: 563, startPoint y: 518, endPoint x: 474, endPoint y: 501, distance: 90.6
click at [475, 501] on div "Extrude Attribute None Fixed Height X-Coordinate Y-Coordinate Invert El. Depth …" at bounding box center [540, 530] width 237 height 104
type input "25"
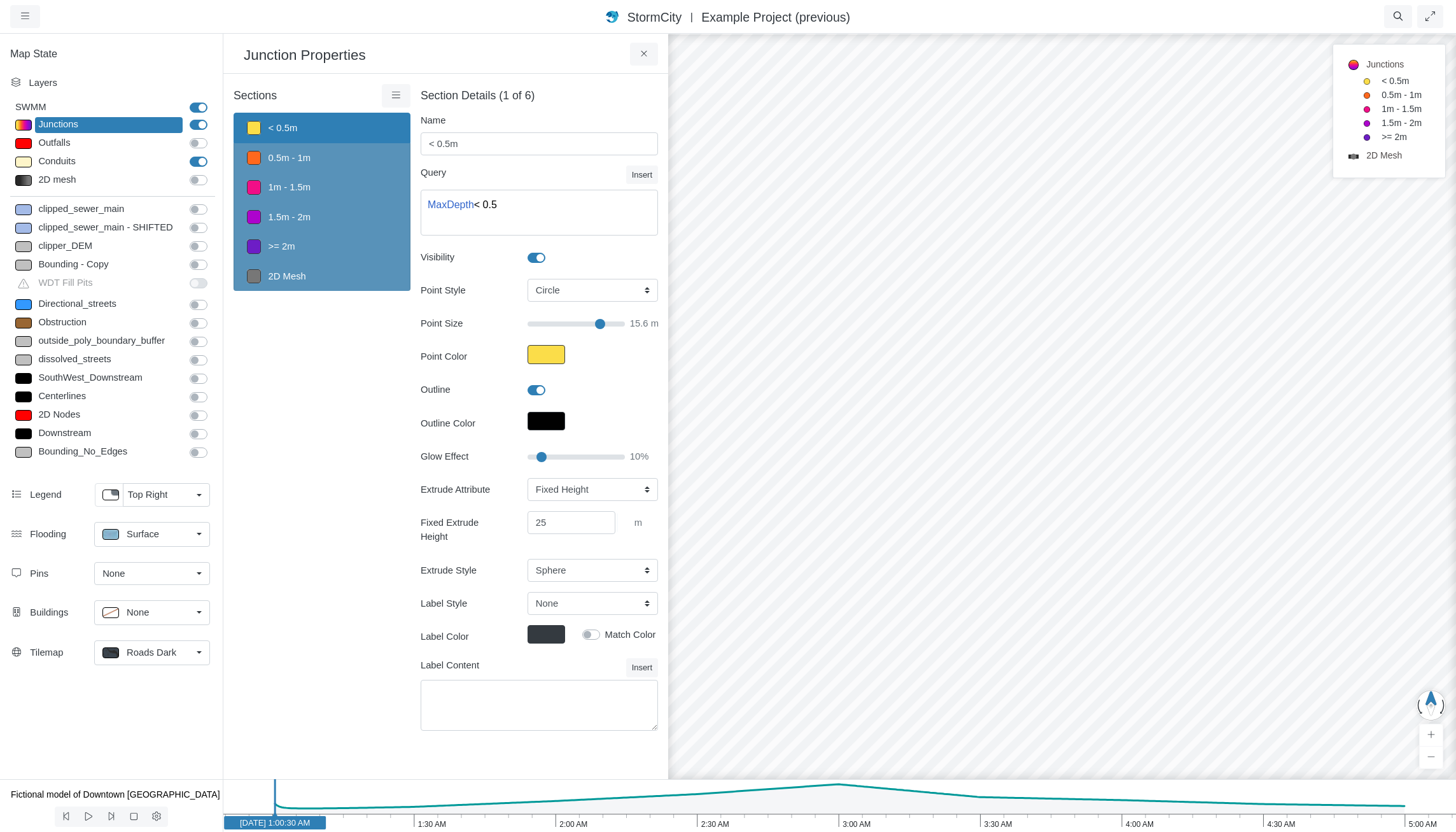
click at [366, 549] on div "Sections < 0.5m 0.5m - 1m 1m - 1.5m 1.5m - 2m >= 2m 2D Mesh Layer Details Refra…" at bounding box center [322, 415] width 177 height 662
click at [334, 188] on link "1m - 1.5m" at bounding box center [322, 187] width 177 height 29
type input "1m - 1.5m"
type textarea "MaxDepth >= 1 AND MaxDepth < 1.5"
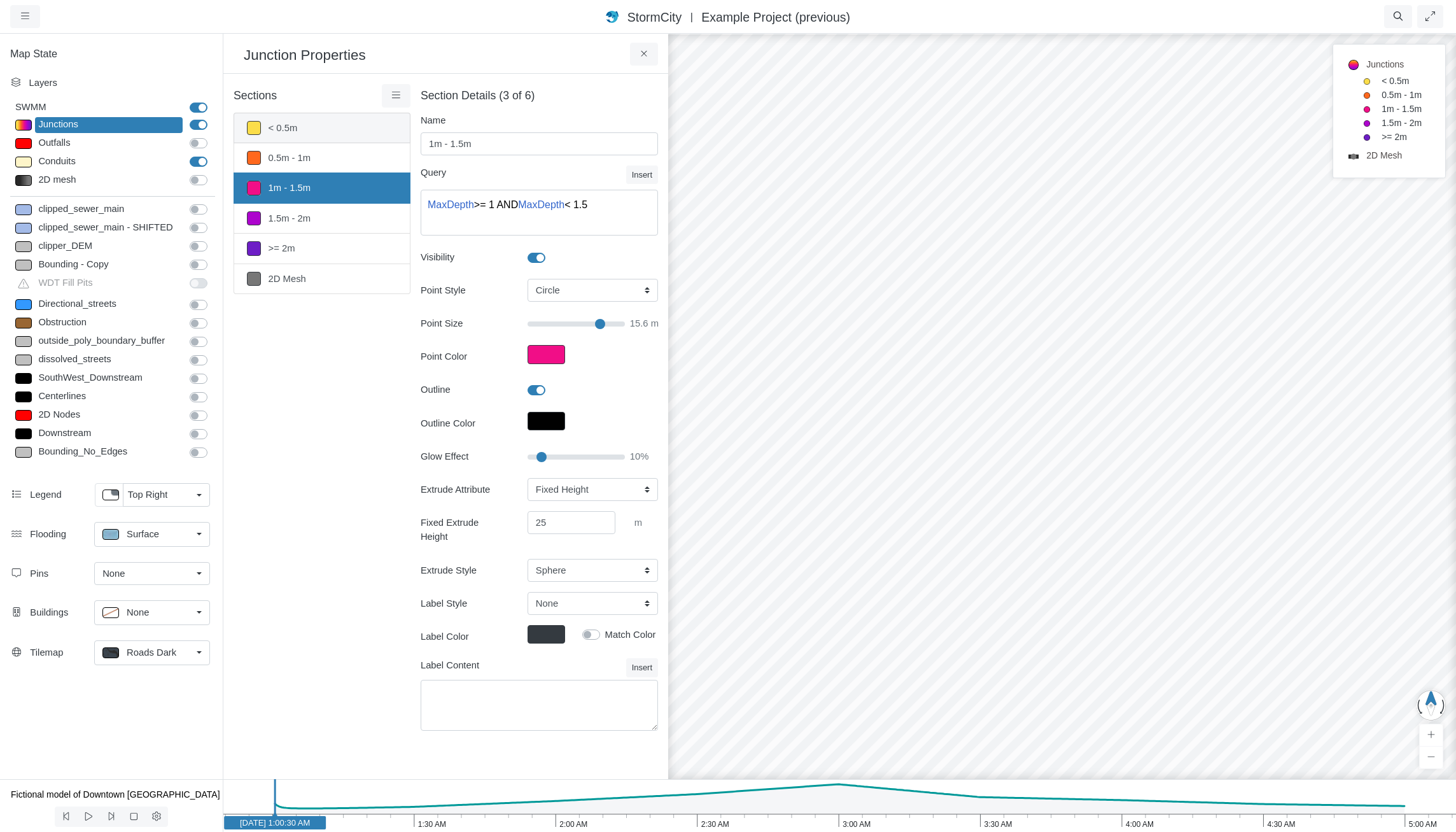
click at [338, 130] on link "< 0.5m" at bounding box center [322, 128] width 177 height 31
type input "< 0.5m"
type textarea "MaxDepth < 0.5"
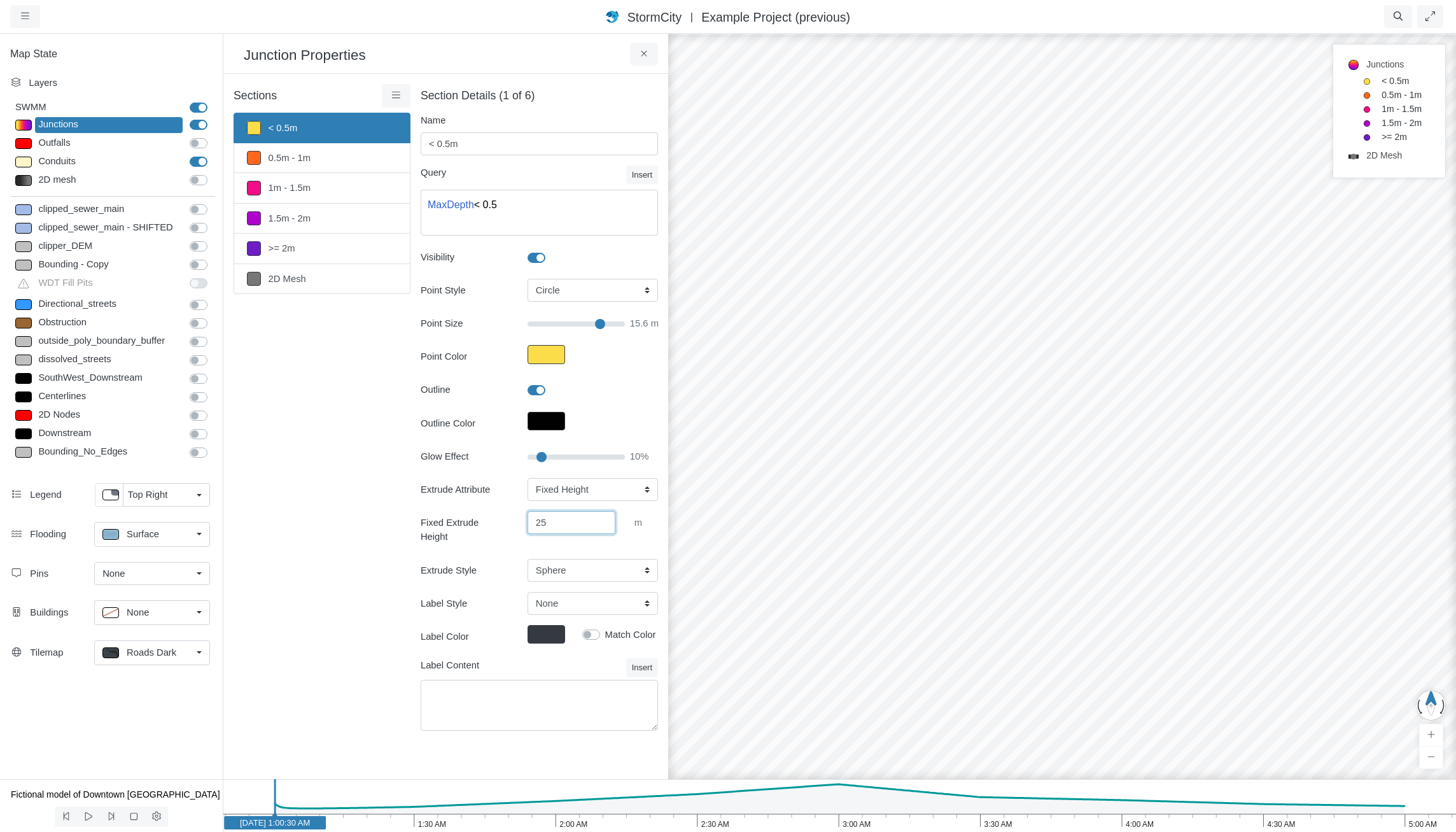
drag, startPoint x: 552, startPoint y: 523, endPoint x: 455, endPoint y: 499, distance: 99.9
click at [462, 502] on div "Extrude Attribute None Fixed Height X-Coordinate Y-Coordinate Invert El. Depth …" at bounding box center [540, 530] width 237 height 104
type input "20"
click at [369, 380] on div "Sections < 0.5m 0.5m - 1m 1m - 1.5m 1.5m - 2m >= 2m 2D Mesh Layer Details Refra…" at bounding box center [322, 415] width 177 height 662
drag, startPoint x: 555, startPoint y: 523, endPoint x: 428, endPoint y: 469, distance: 138.0
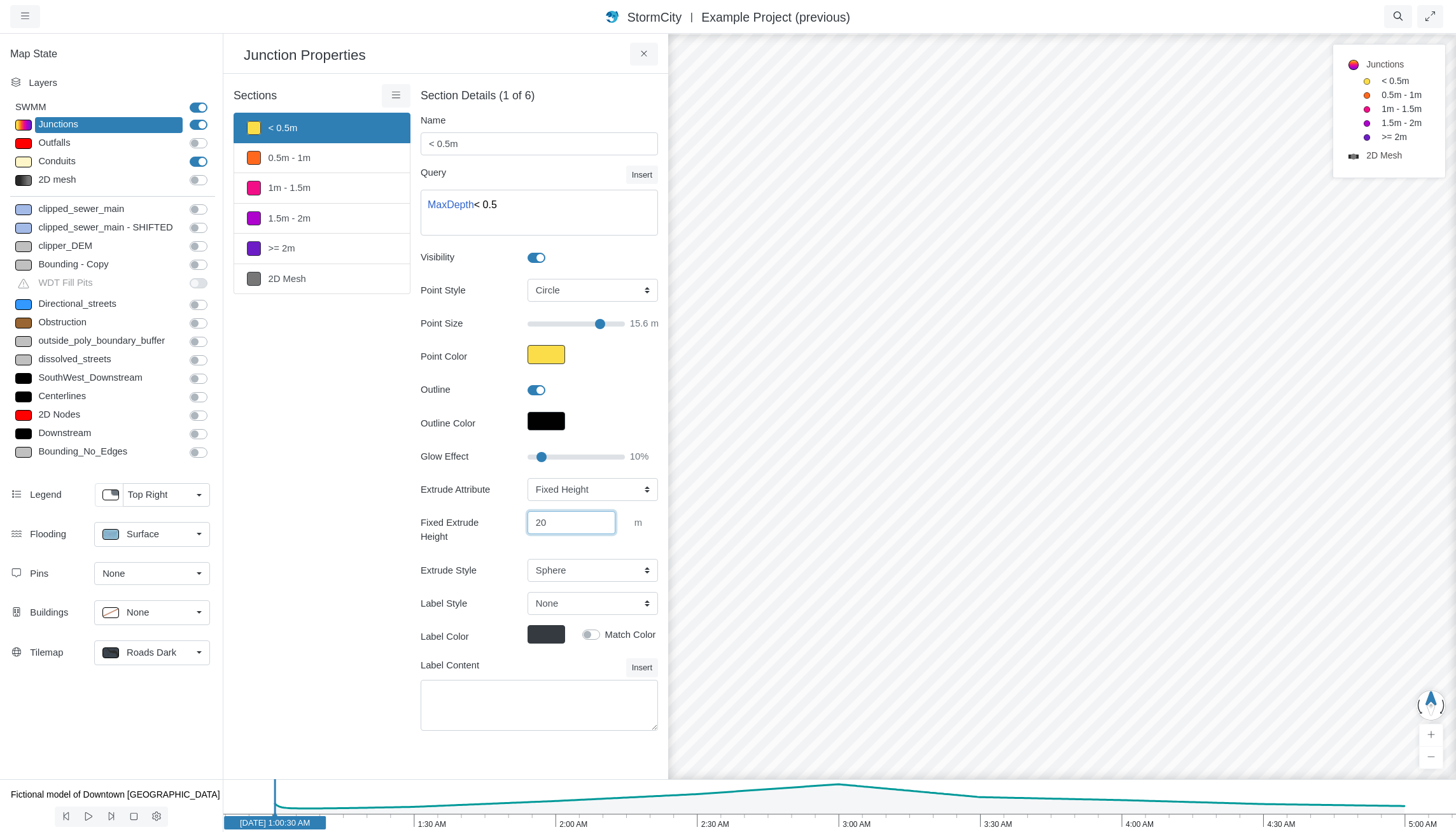
click at [508, 501] on div "Extrude Attribute None Fixed Height X-Coordinate Y-Coordinate Invert El. Depth …" at bounding box center [540, 530] width 237 height 104
type input "15"
click at [319, 154] on link "0.5m - 1m" at bounding box center [322, 158] width 177 height 30
type input "0.5m - 1m"
type textarea "MaxDepth >= 0.5 AND MaxDepth < 1"
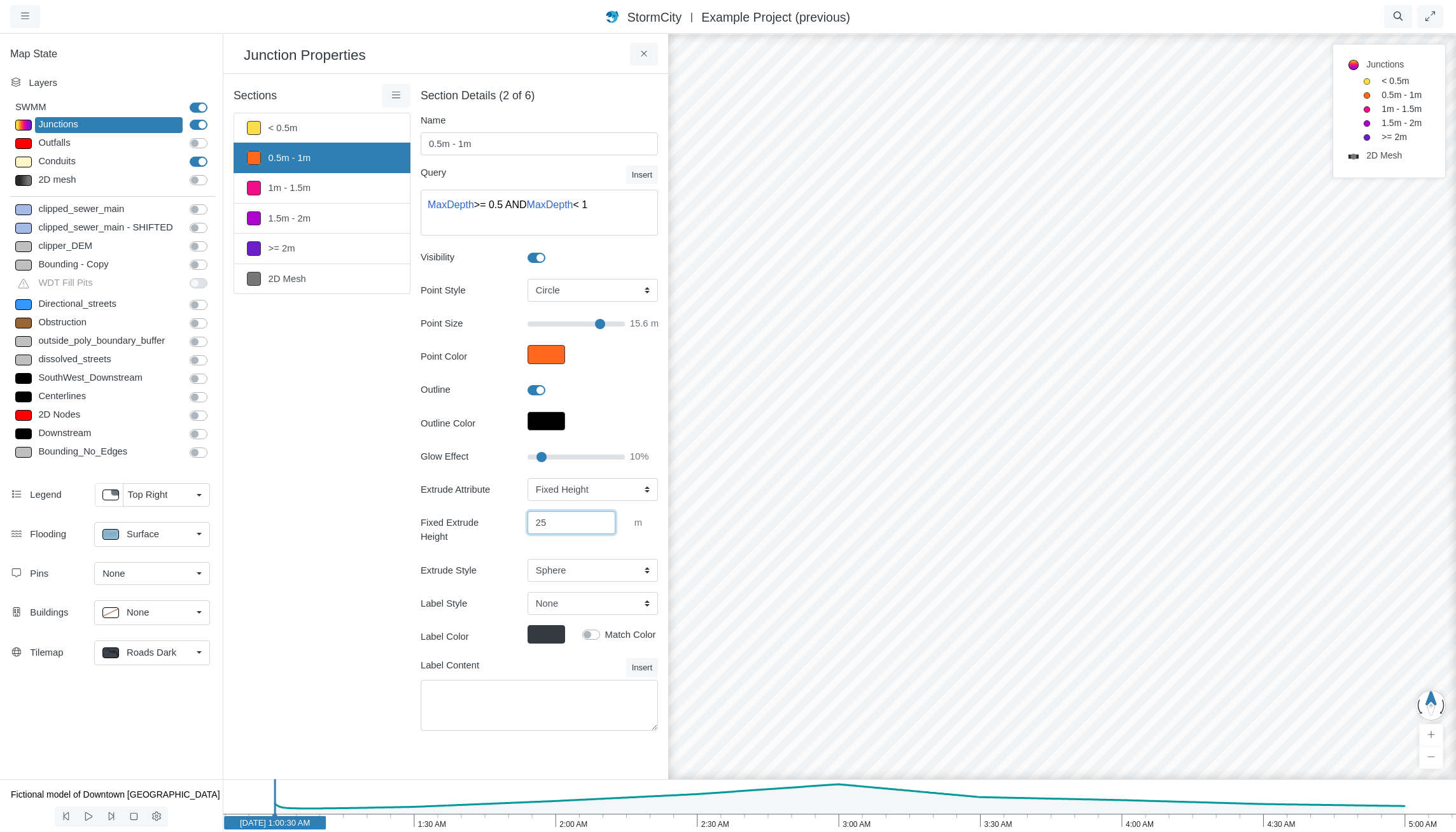
drag, startPoint x: 579, startPoint y: 522, endPoint x: 363, endPoint y: 482, distance: 219.7
click at [373, 484] on div "Sections < 0.5m 0.5m - 1m 1m - 1.5m 1.5m - 2m >= 2m 2D Mesh Layer Details Refra…" at bounding box center [446, 415] width 425 height 662
type input "20"
click at [280, 465] on div "Sections < 0.5m 0.5m - 1m 1m - 1.5m 1.5m - 2m >= 2m 2D Mesh Layer Details Refra…" at bounding box center [322, 415] width 177 height 662
click at [317, 194] on link "1m - 1.5m" at bounding box center [322, 188] width 177 height 30
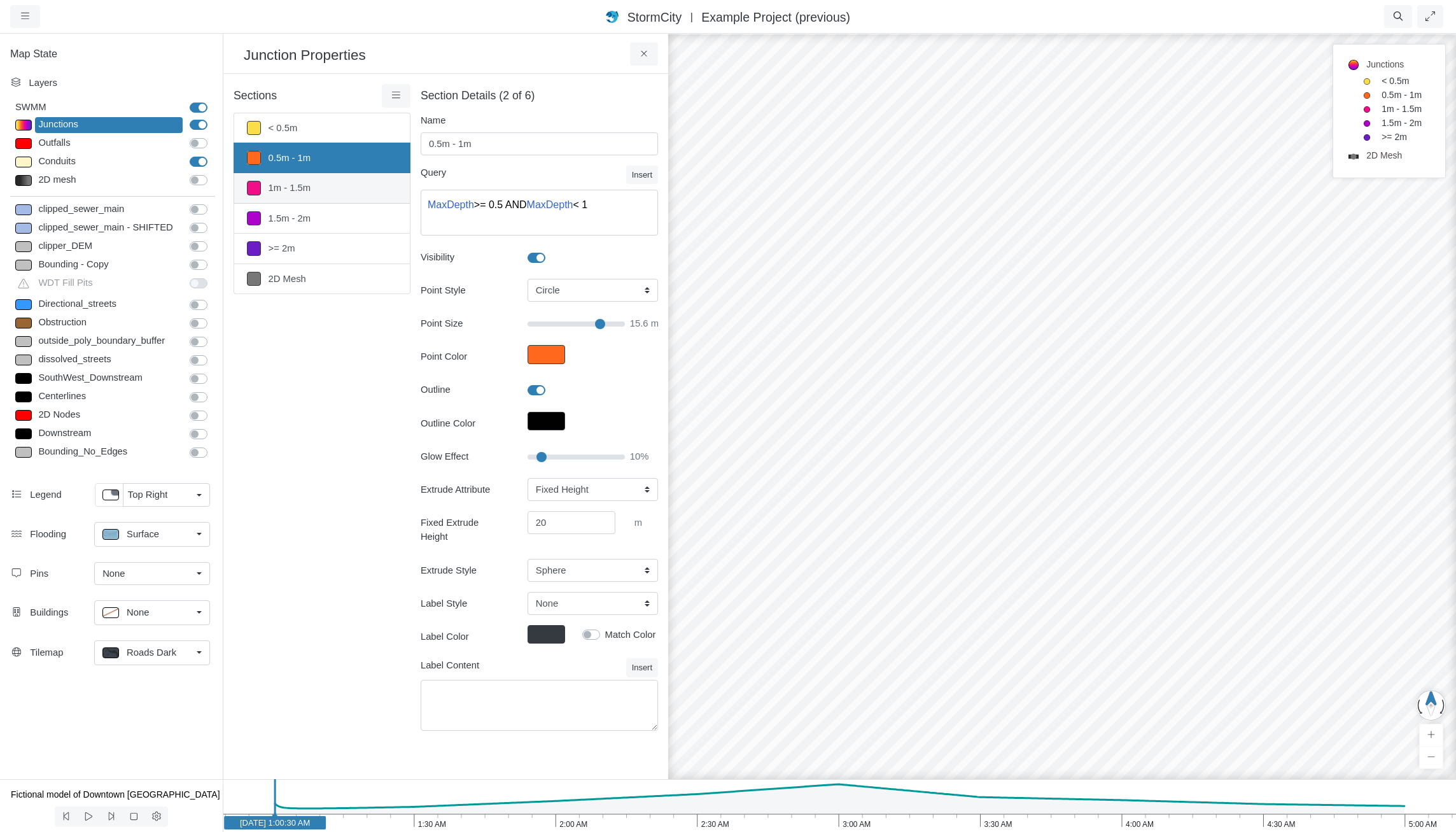
type input "1m - 1.5m"
type textarea "MaxDepth >= 1 AND MaxDepth < 1.5"
type input "25"
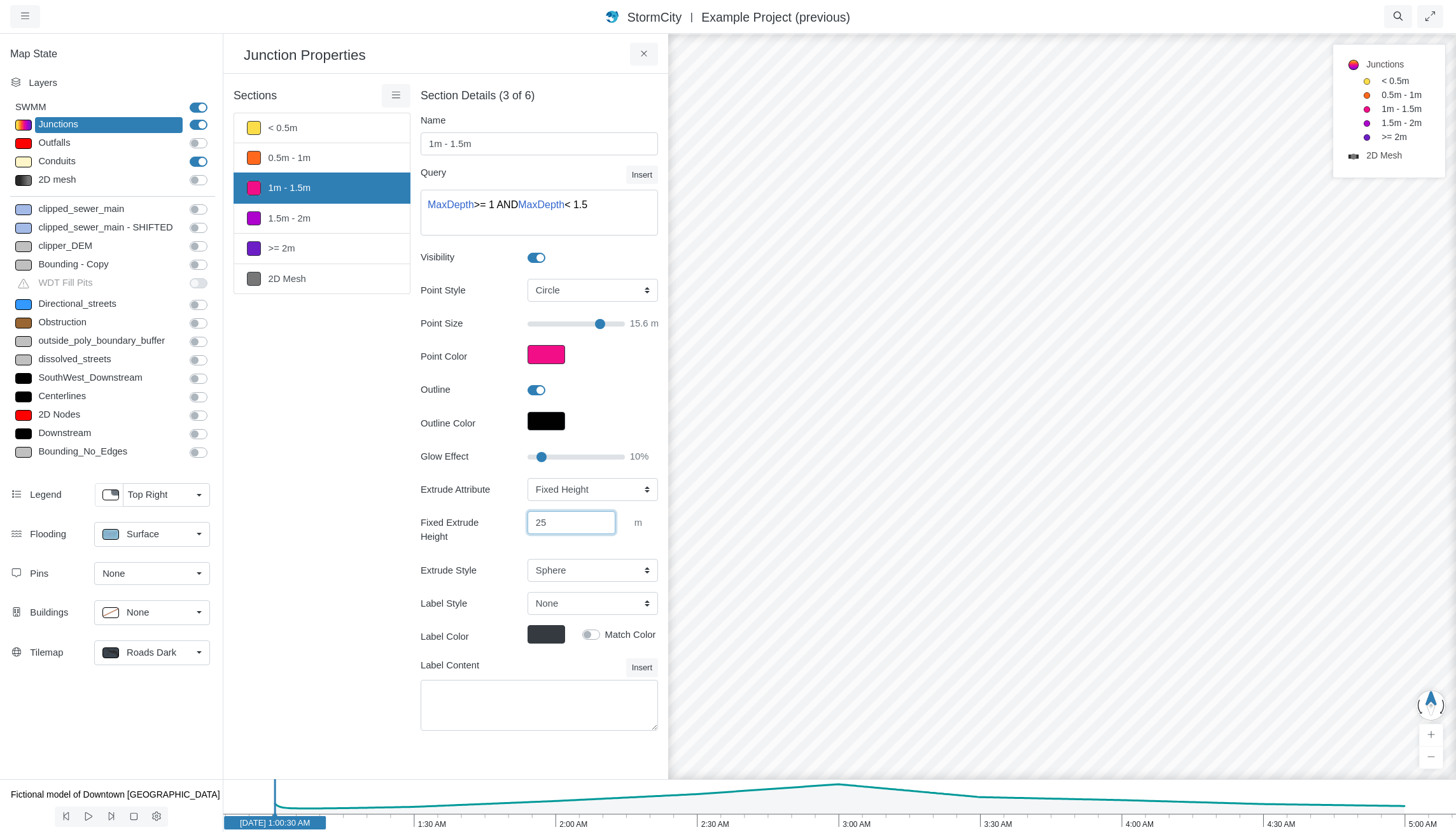
click at [572, 520] on input "25" at bounding box center [571, 523] width 88 height 23
click at [305, 234] on link "1.5m - 2m" at bounding box center [322, 219] width 177 height 30
type input "1.5m - 2m"
type textarea "MaxDepth >= 1.5 AND MaxDepth < 2"
click at [559, 523] on input "25" at bounding box center [571, 523] width 88 height 23
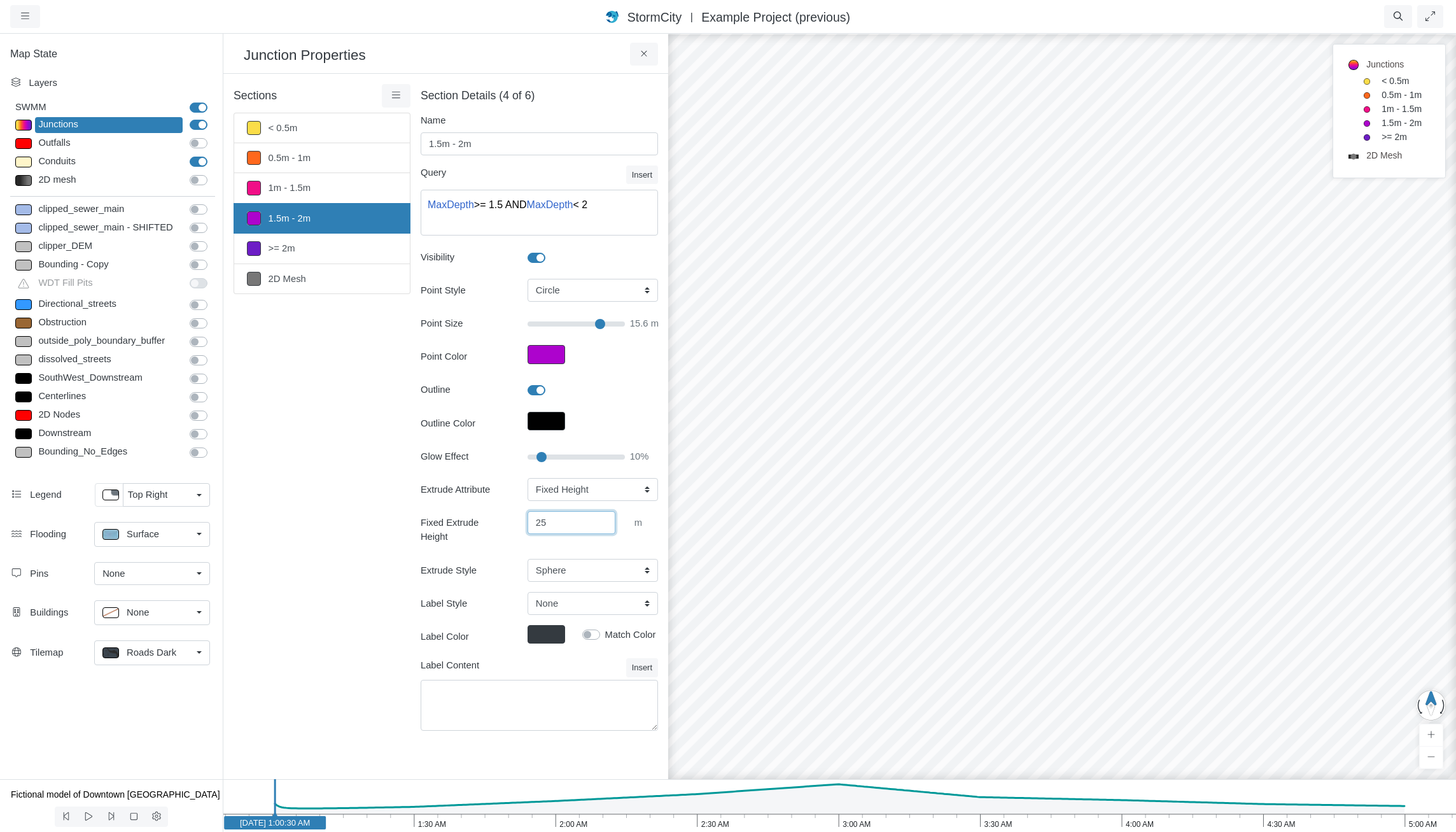
type input "2"
type input "30"
drag, startPoint x: 344, startPoint y: 381, endPoint x: 333, endPoint y: 345, distance: 37.6
click at [344, 379] on div "Sections < 0.5m 0.5m - 1m 1m - 1.5m 1.5m - 2m >= 2m 2D Mesh Layer Details Refra…" at bounding box center [322, 415] width 177 height 662
click at [316, 249] on link ">= 2m" at bounding box center [322, 249] width 177 height 30
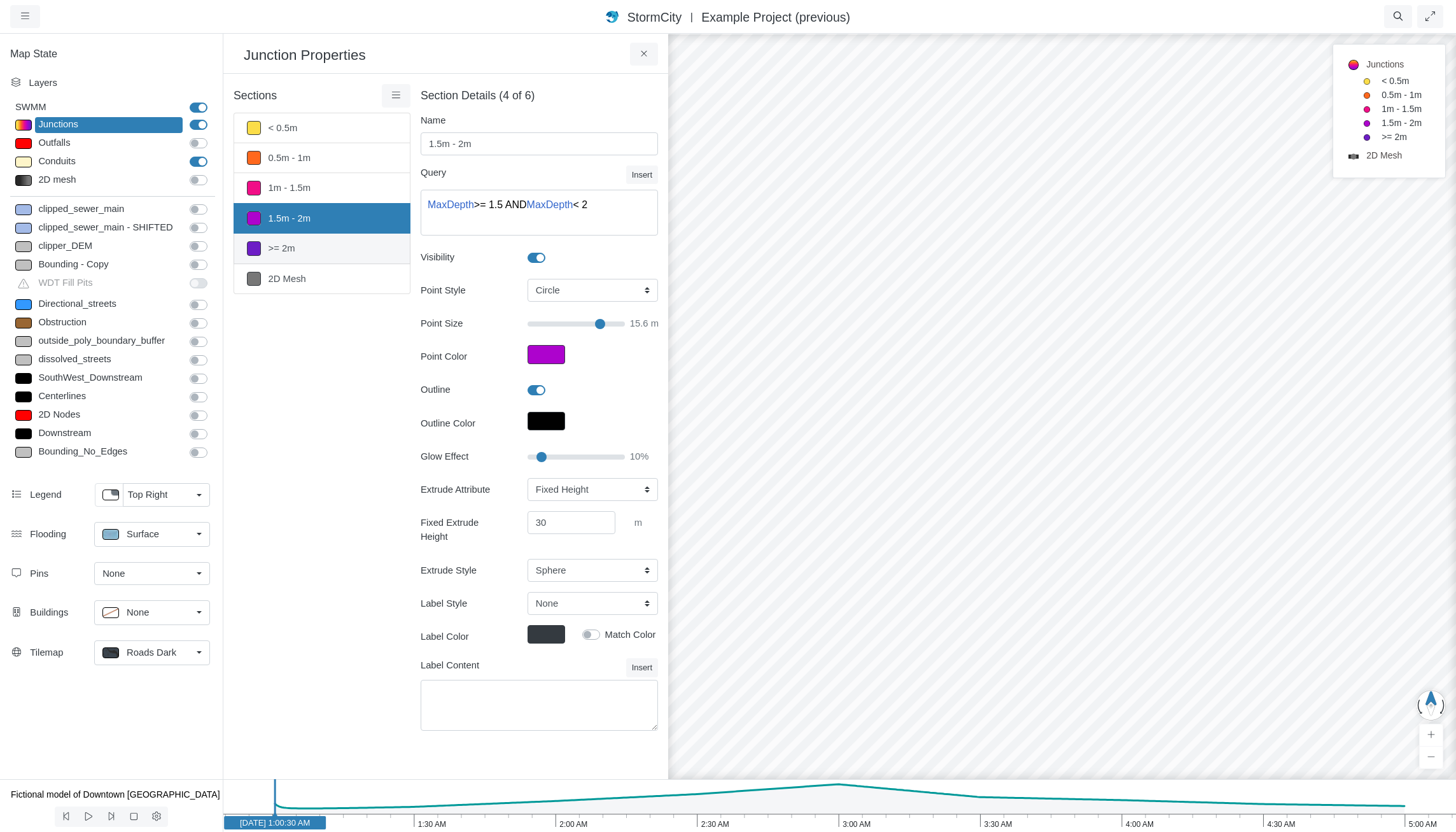
type input ">= 2m"
type textarea "MaxDepth >= 2"
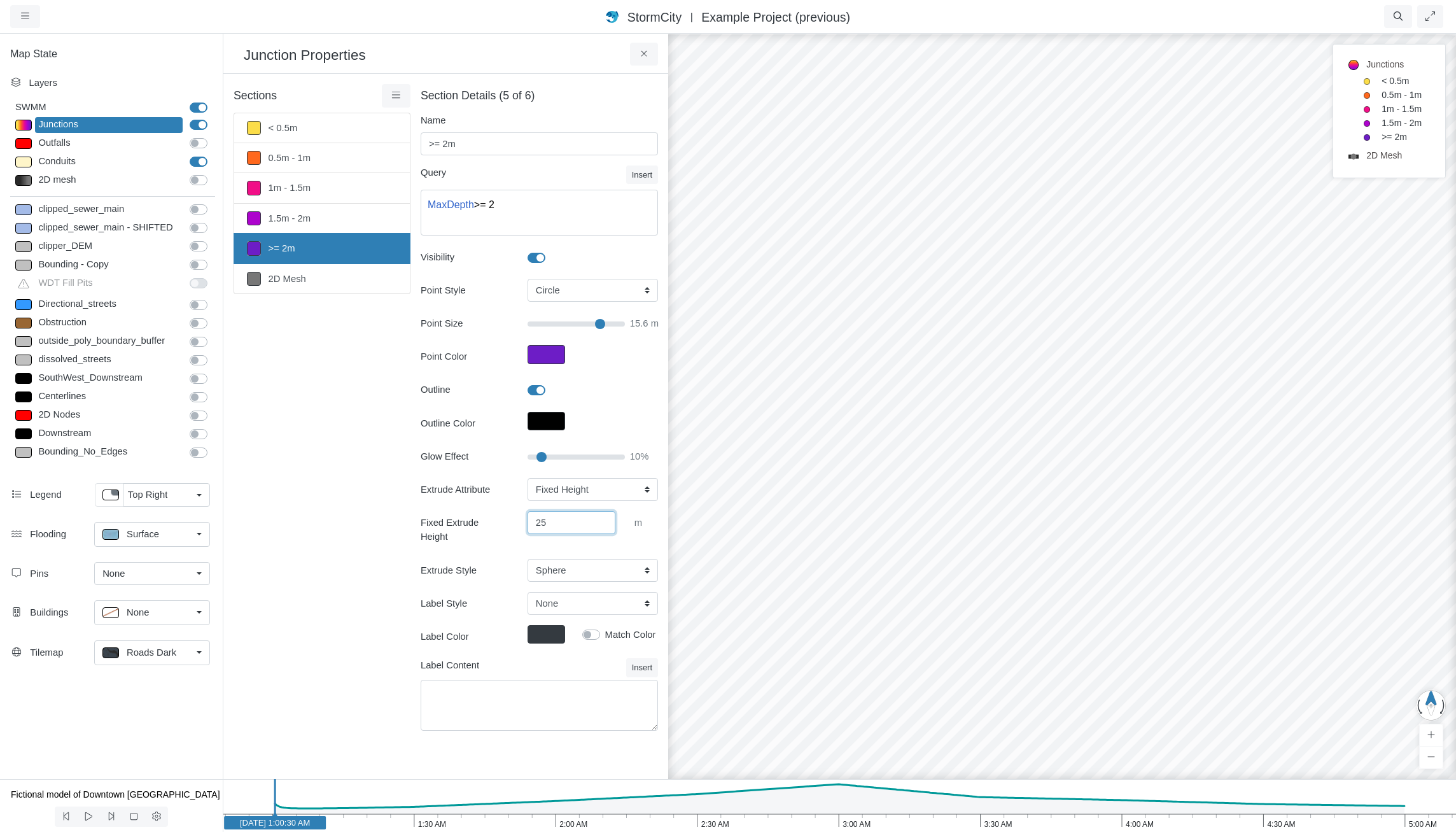
click at [567, 523] on input "25" at bounding box center [571, 523] width 88 height 23
type input "2"
type input "40"
click at [242, 312] on div "Sections < 0.5m 0.5m - 1m 1m - 1.5m 1.5m - 2m >= 2m 2D Mesh Layer Details Refra…" at bounding box center [322, 415] width 177 height 662
click at [398, 96] on icon at bounding box center [396, 95] width 12 height 10
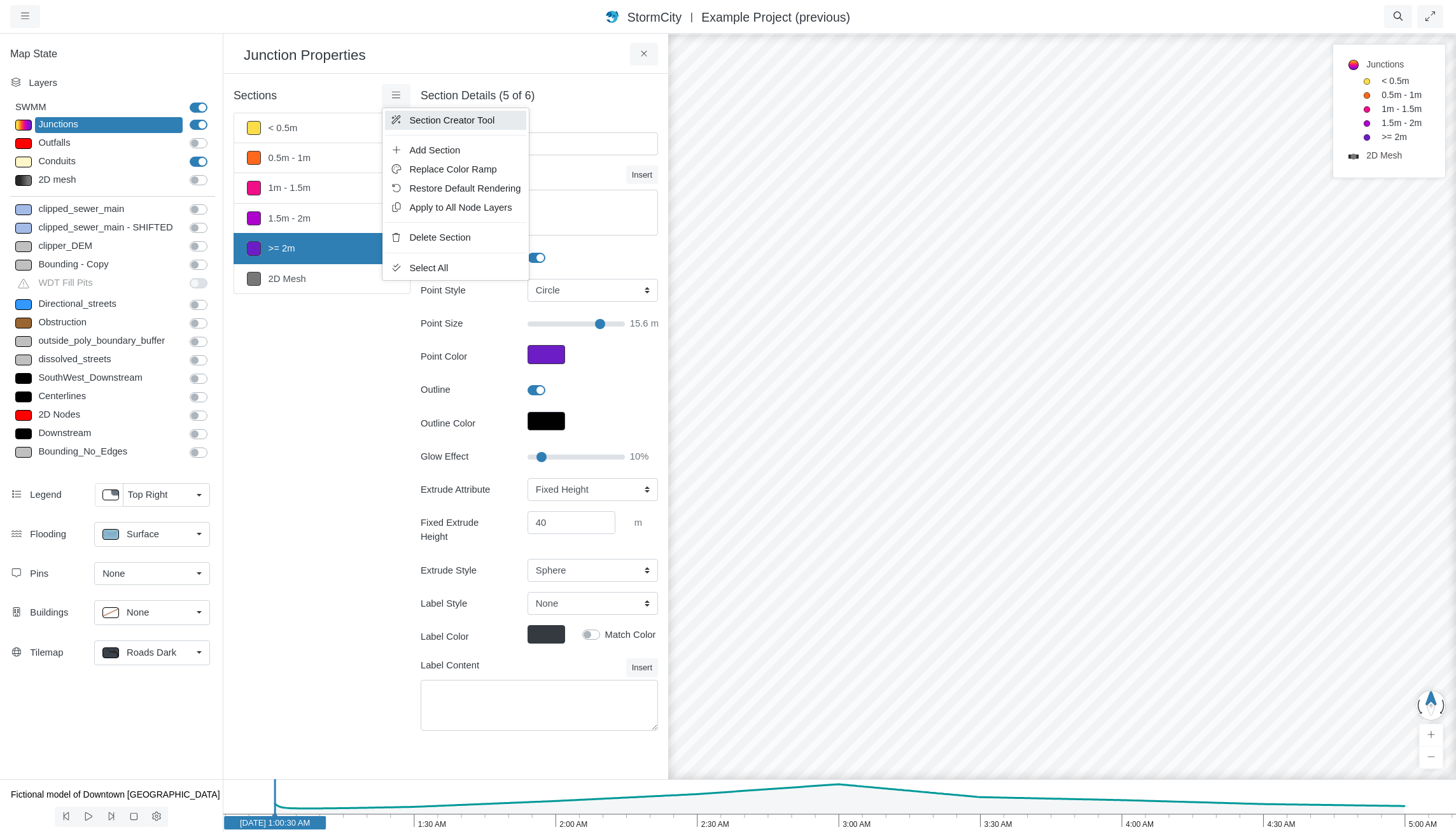
click at [426, 119] on span "Section Creator Tool" at bounding box center [452, 120] width 86 height 11
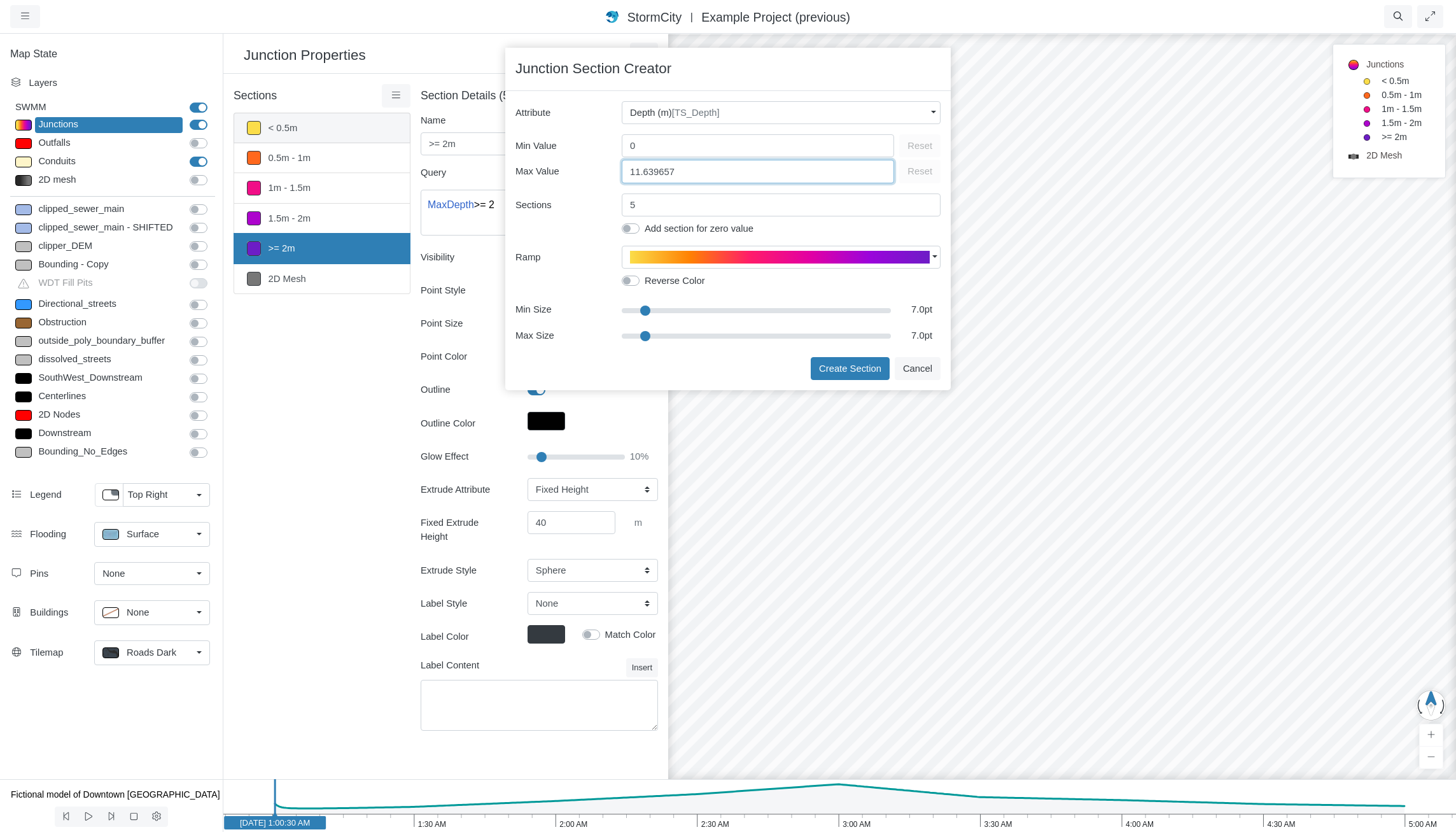
drag, startPoint x: 709, startPoint y: 174, endPoint x: 358, endPoint y: 137, distance: 352.9
click at [352, 137] on div "Projects Groups Users Preferences Profiles Data Centers Accounts Support About …" at bounding box center [728, 416] width 1456 height 832
type input "4"
type input "10.5"
click at [660, 336] on input "range" at bounding box center [756, 336] width 269 height 14
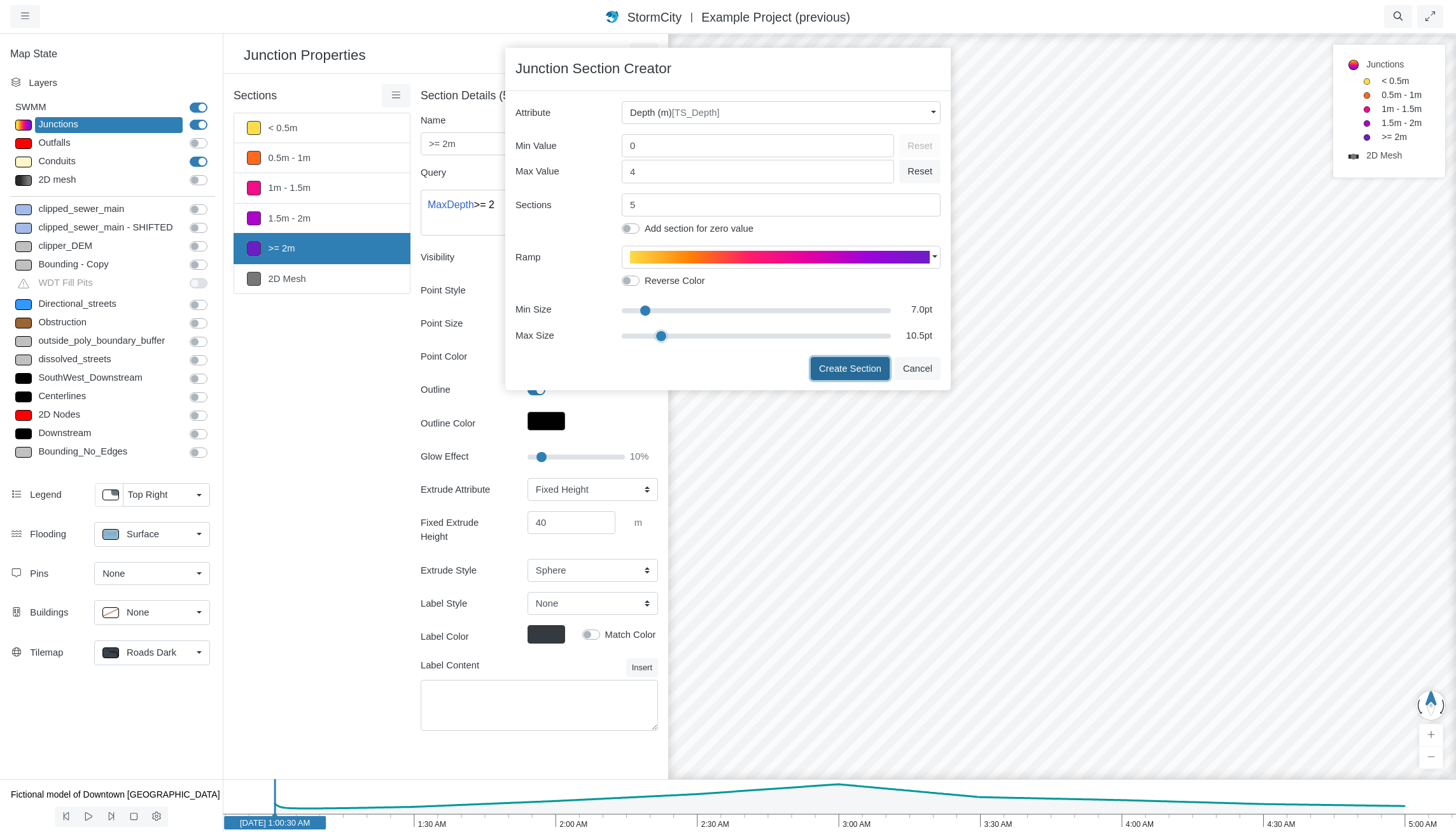
click at [844, 363] on button "Create Section" at bounding box center [850, 369] width 79 height 23
type input ">= 4m"
type textarea "TS_Depth >= 4"
type input "10.5"
type input "0"
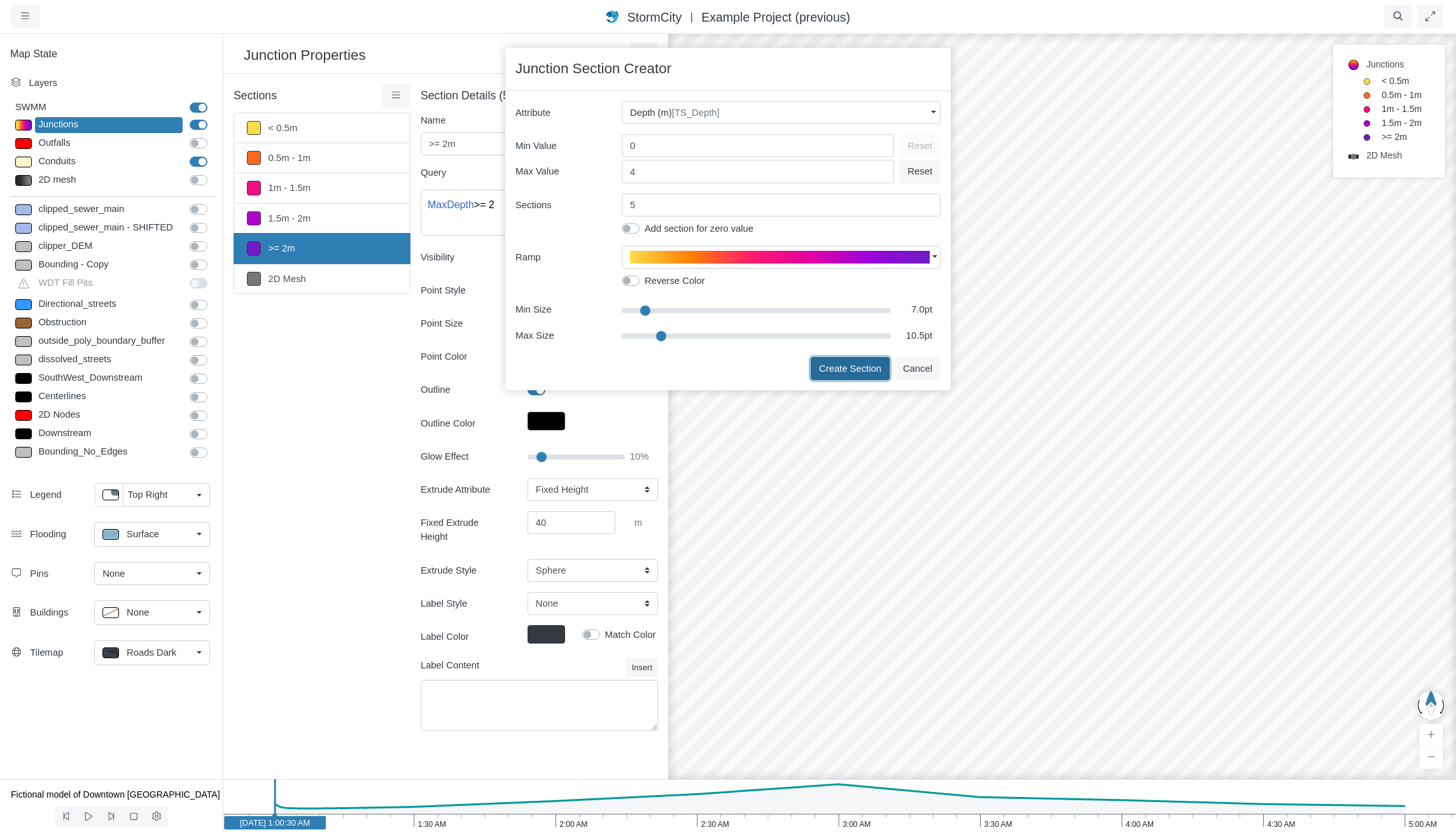
type input "15"
select select "CYL"
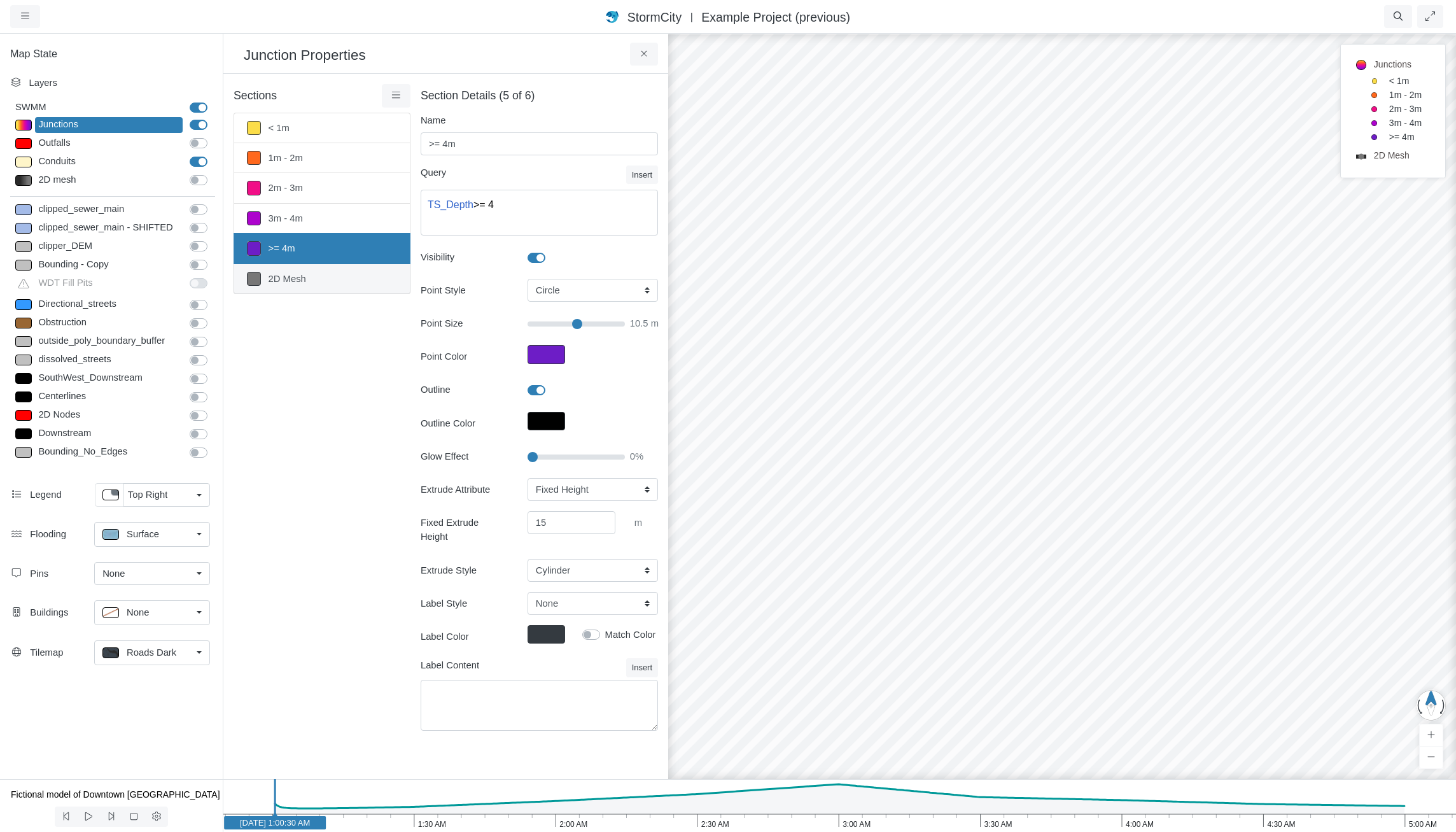
click at [341, 284] on link "2D Mesh" at bounding box center [322, 279] width 177 height 30
type input "2D Mesh"
type textarea "Tag = "2D""
type input "15.6"
checkbox input "false"
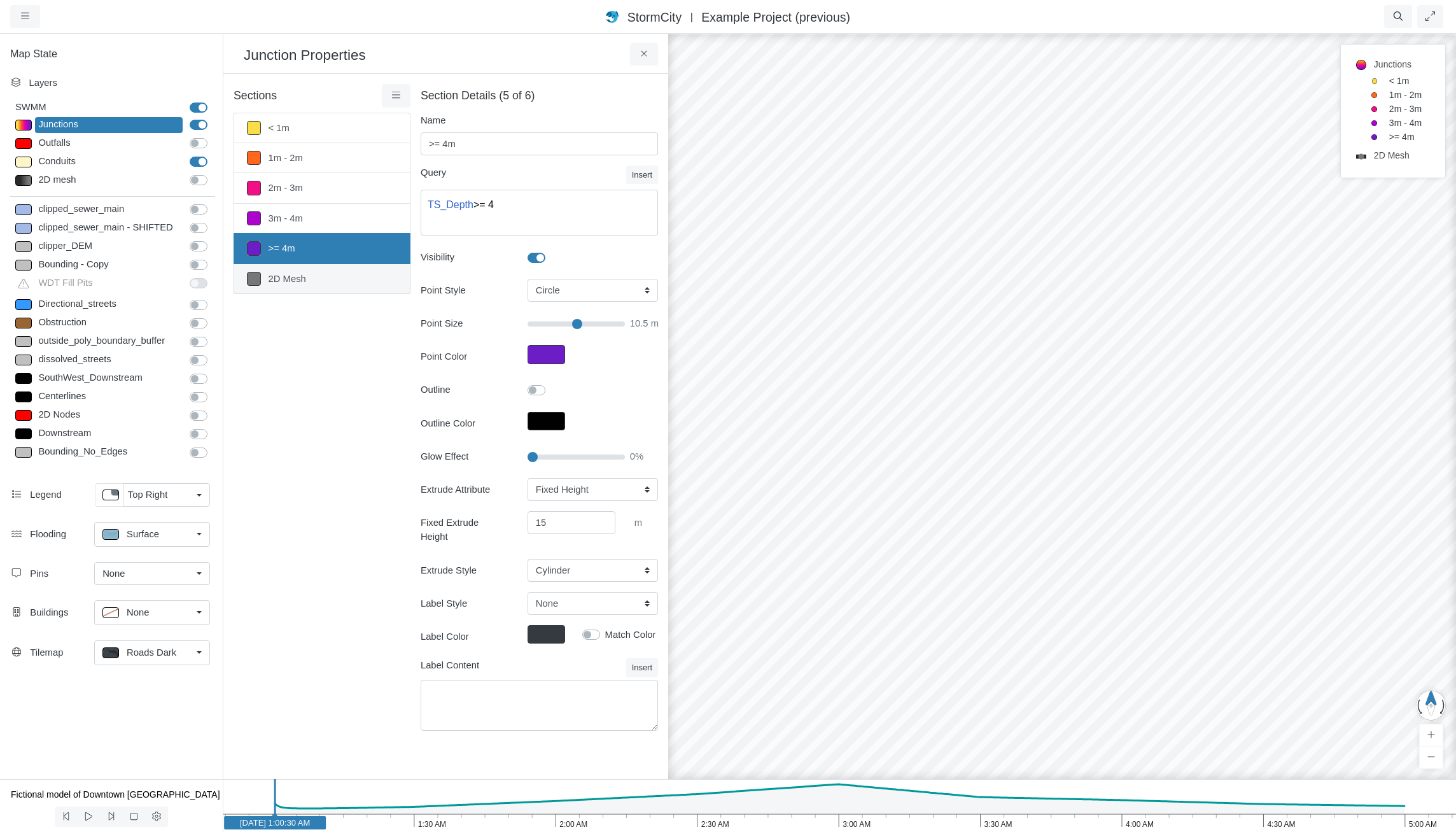
type input "10"
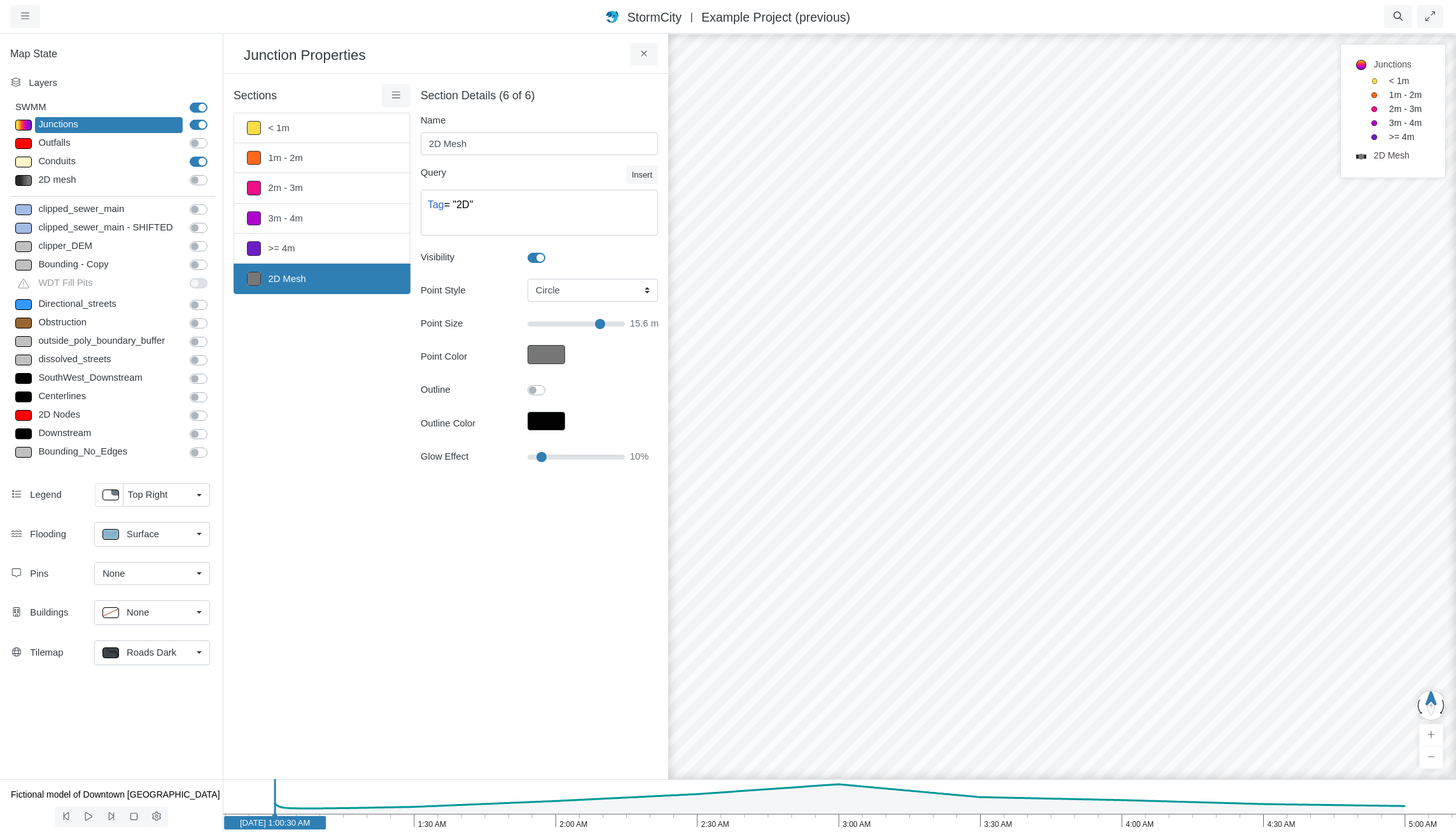
click at [551, 251] on label at bounding box center [551, 251] width 0 height 0
click at [538, 260] on input "Visibility" at bounding box center [533, 257] width 11 height 12
checkbox input "false"
click at [394, 98] on icon at bounding box center [396, 95] width 12 height 10
click at [439, 270] on span "Select All" at bounding box center [429, 268] width 39 height 11
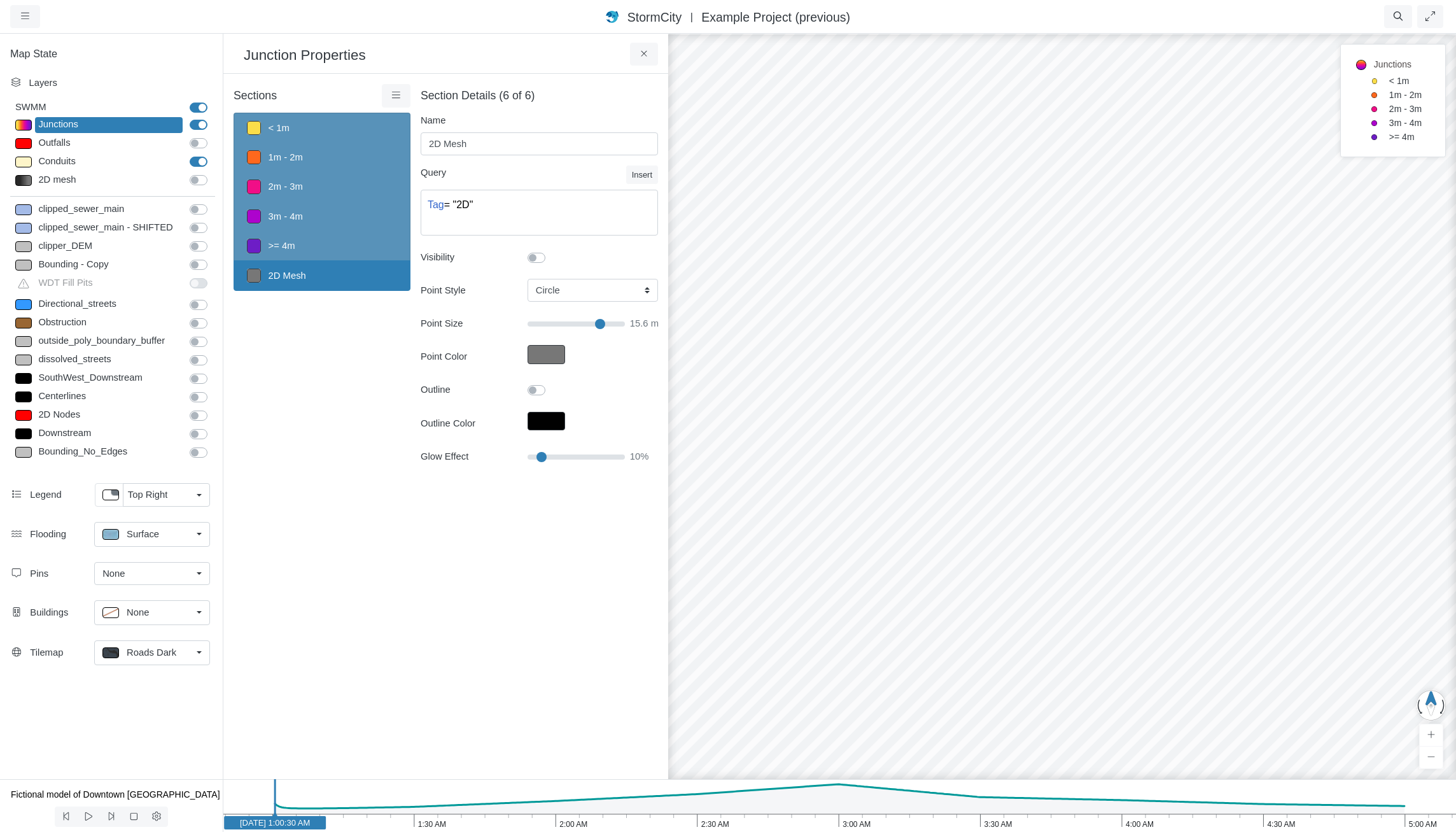
click at [326, 130] on link "< 1m" at bounding box center [322, 128] width 177 height 30
type input "< 1m"
type textarea "TS_Depth < 1"
checkbox input "true"
type input "7"
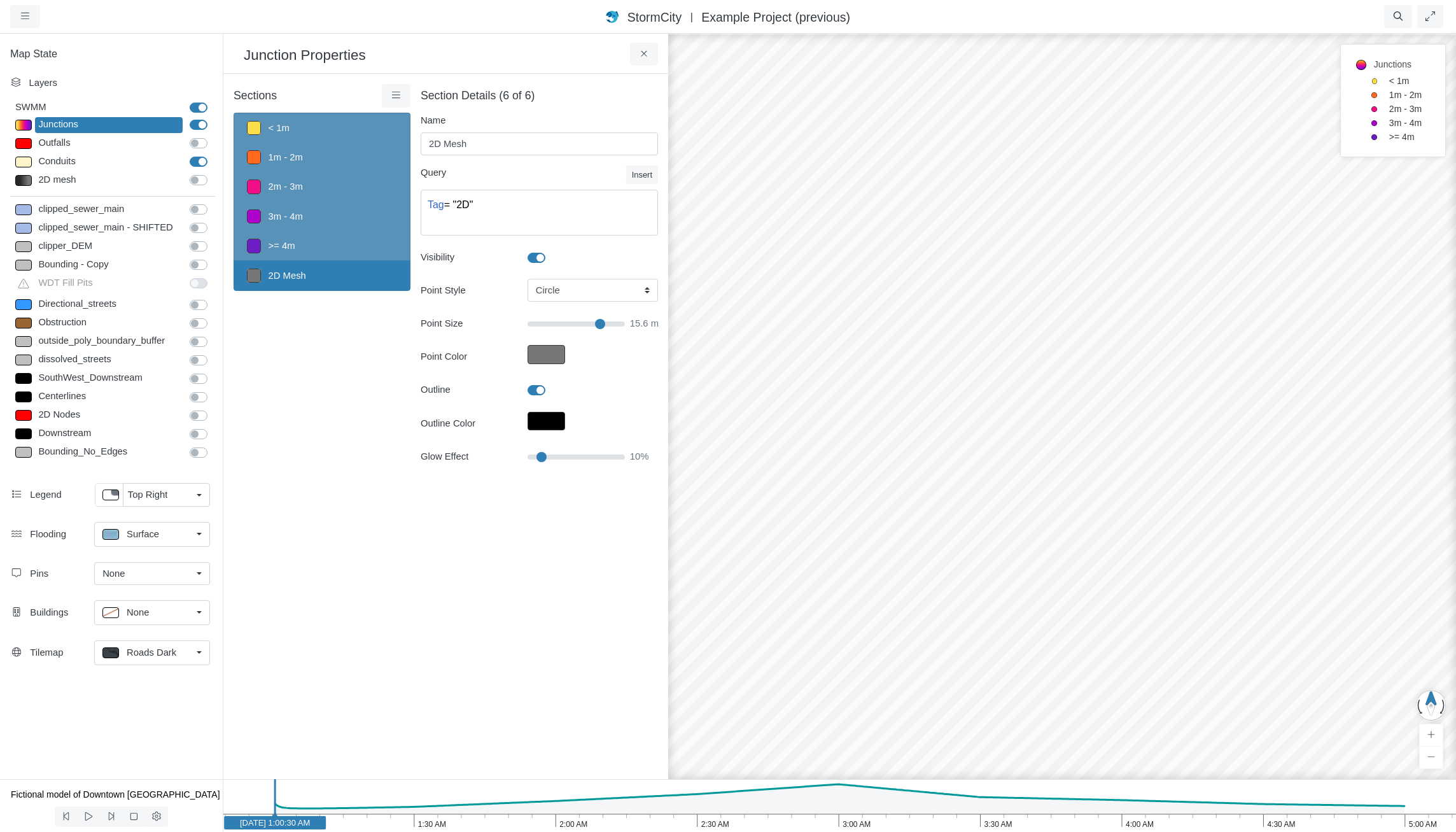
checkbox input "true"
type input "0"
type input "15"
select select "CYL"
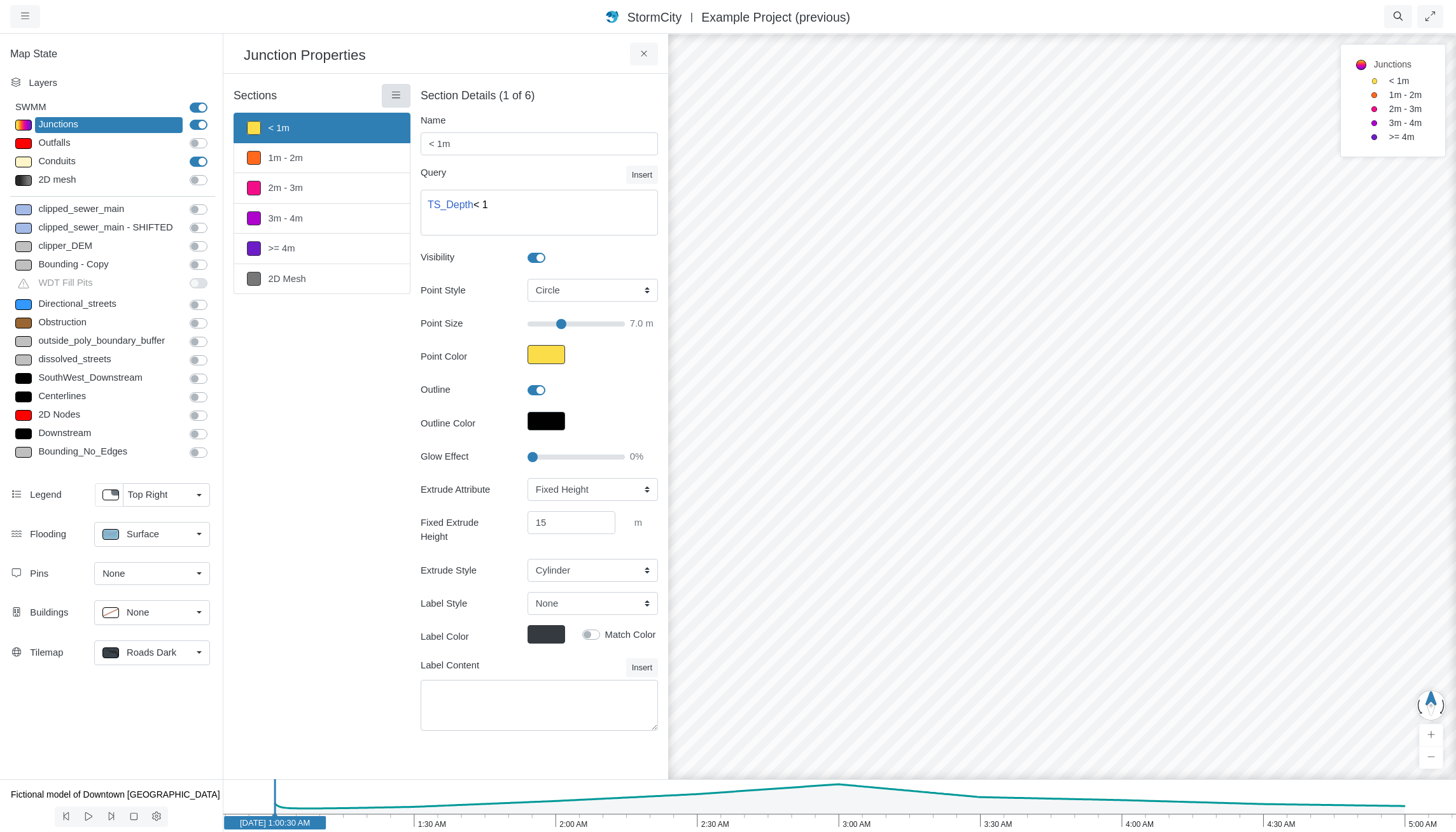
click at [396, 89] on link at bounding box center [396, 95] width 29 height 23
click at [416, 262] on link "Select All" at bounding box center [455, 267] width 140 height 19
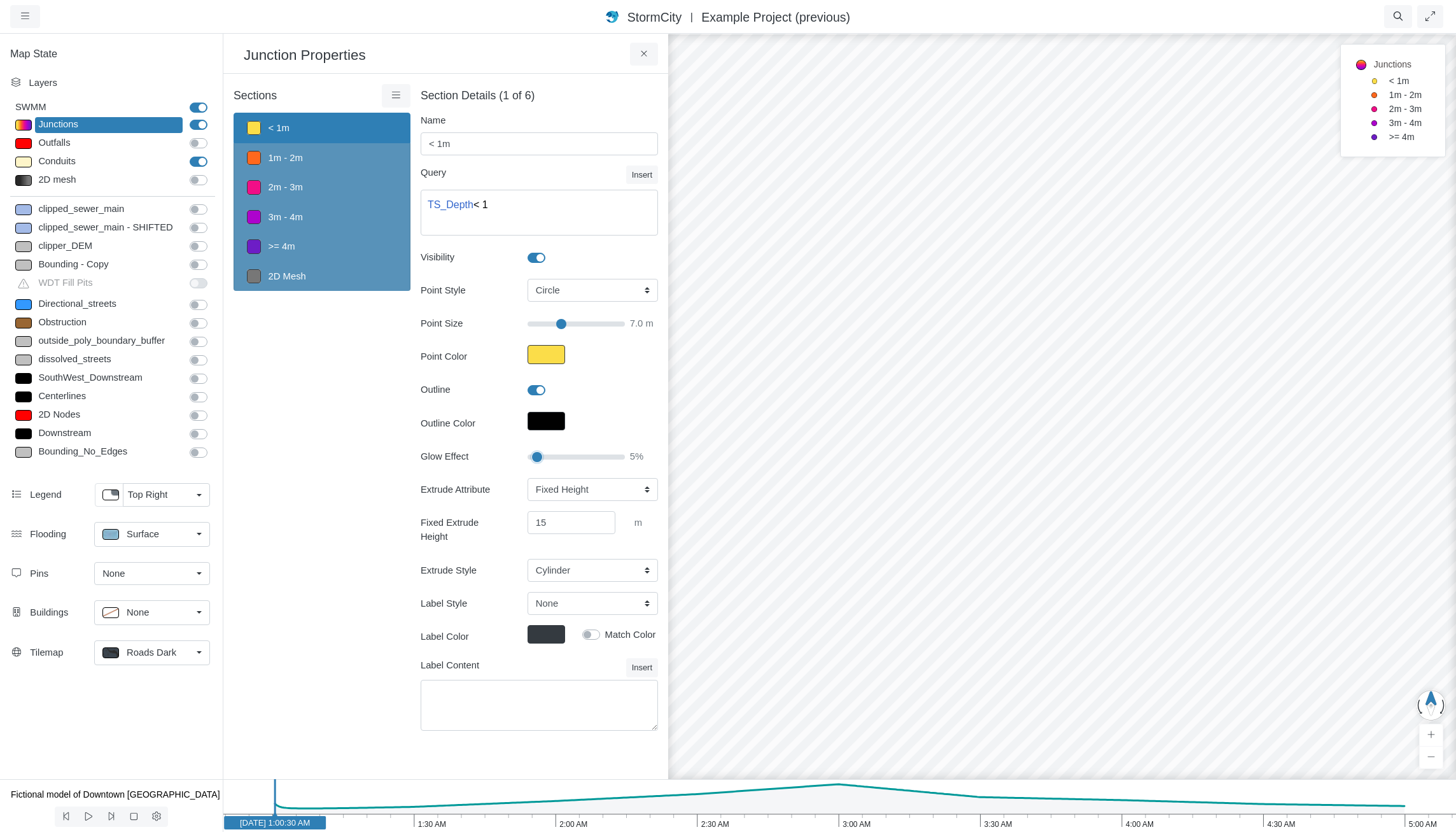
type input "5"
click at [539, 459] on input "Glow Effect" at bounding box center [576, 457] width 98 height 14
type input "7"
click at [571, 559] on select "Cylinder Hexagonal Prism Rectangular Prism Sphere" at bounding box center [593, 571] width 131 height 23
select select "SPH"
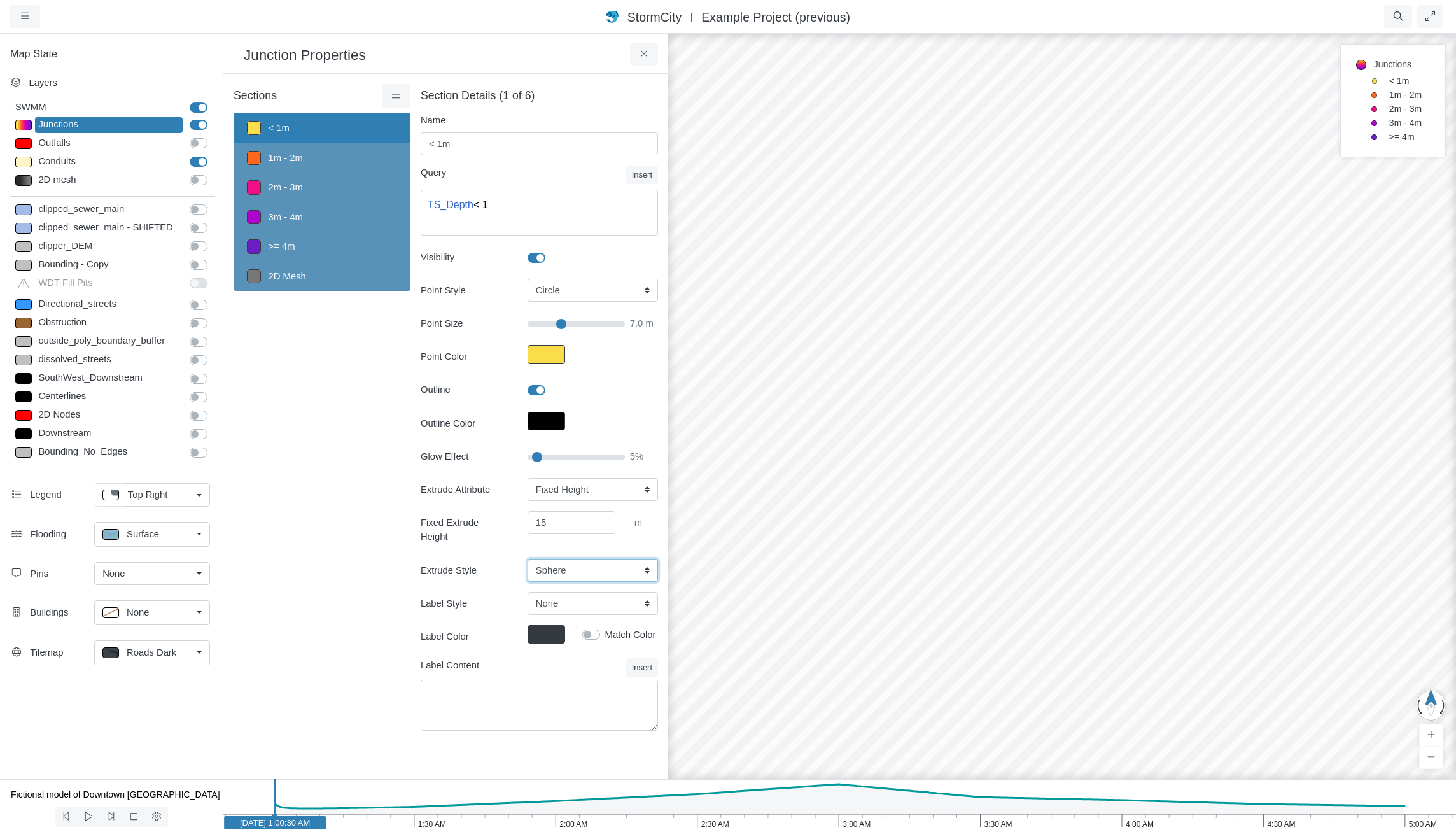
click at [528, 559] on select "Cylinder Hexagonal Prism Rectangular Prism Sphere" at bounding box center [593, 571] width 131 height 23
type input "7"
click at [576, 498] on select "None Fixed Height X-Coordinate Y-Coordinate Invert El. Depth Initial Depth Surc…" at bounding box center [593, 490] width 131 height 23
select select "AvgDepth"
click at [528, 478] on select "None Fixed Height X-Coordinate Y-Coordinate Invert El. Depth Initial Depth Surc…" at bounding box center [593, 490] width 131 height 23
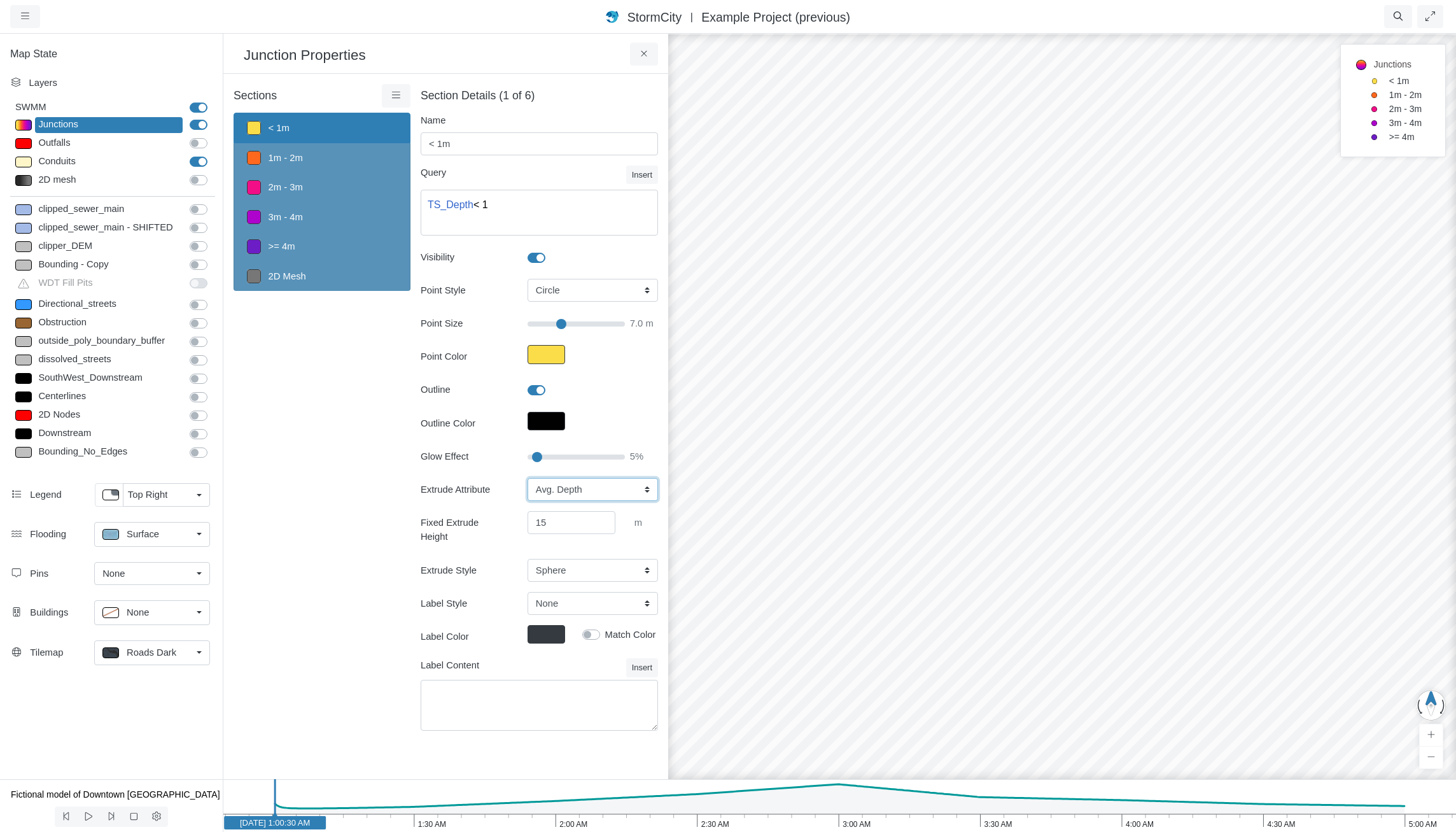
type input "7"
click at [367, 388] on div "Sections < 1m 1m - 2m 2m - 3m 3m - 4m >= 4m 2D Mesh Layer Details Refraction" at bounding box center [322, 408] width 177 height 648
click at [826, 818] on icon "5:00 AM 4:30 AM 4:00 AM 3:30 AM 3:00 AM 2:30 AM 2:00 AM 1:30 AM 1:00 AM Jan 1, …" at bounding box center [839, 806] width 1233 height 53
click at [389, 96] on link at bounding box center [396, 95] width 29 height 23
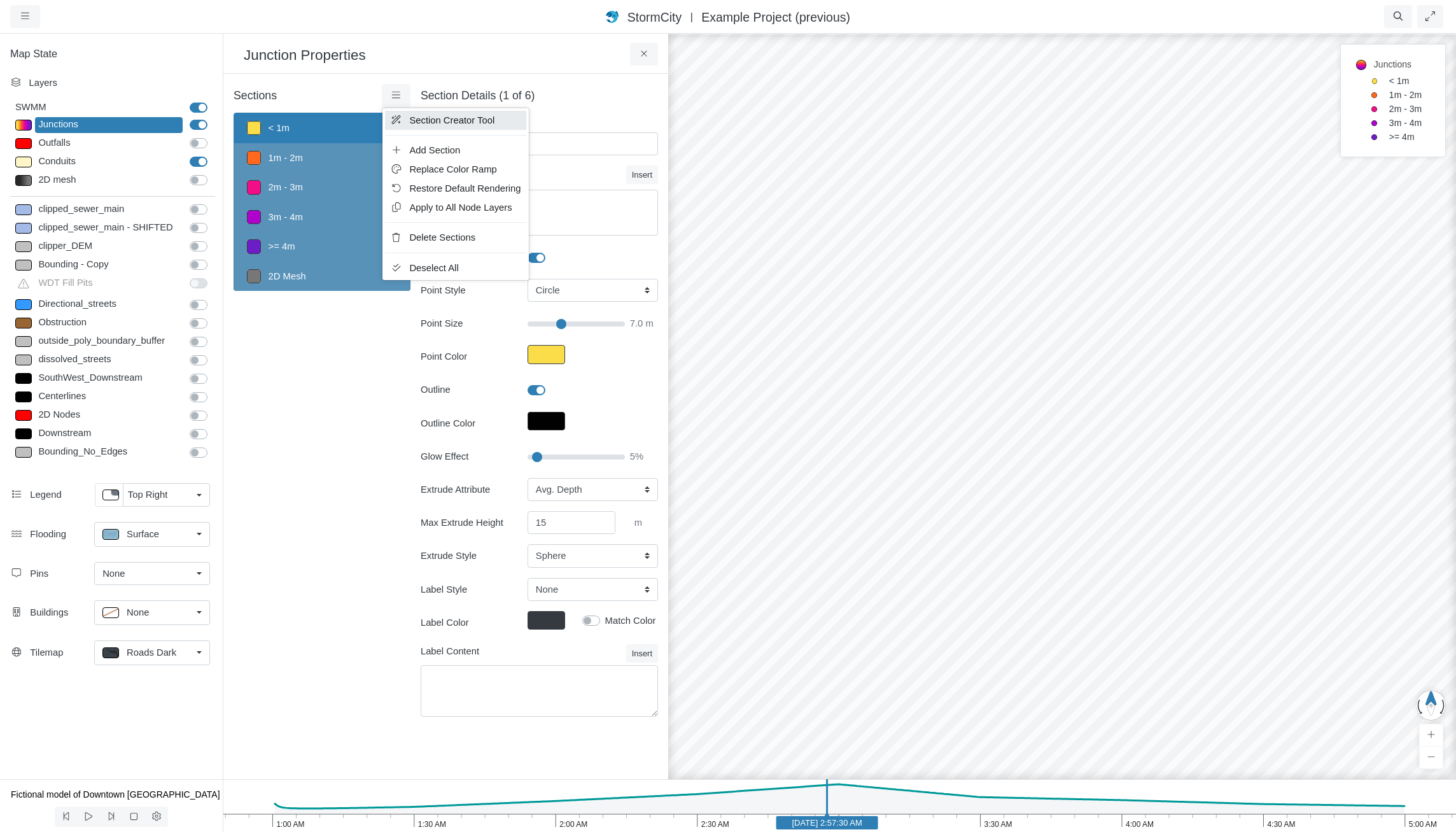
click at [408, 122] on link "Section Creator Tool" at bounding box center [455, 120] width 140 height 19
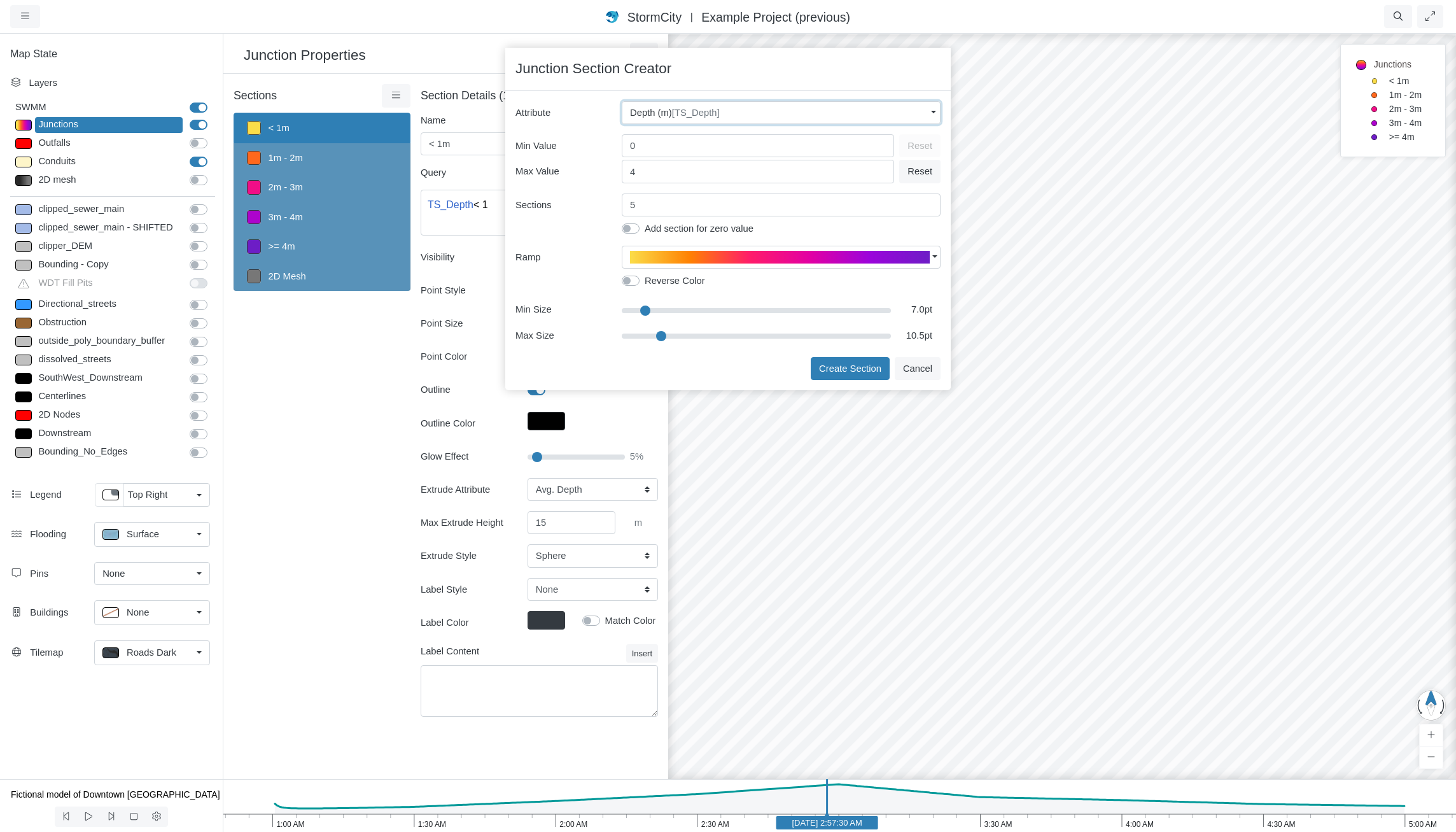
click at [683, 107] on span "[TS_Depth]" at bounding box center [696, 113] width 48 height 11
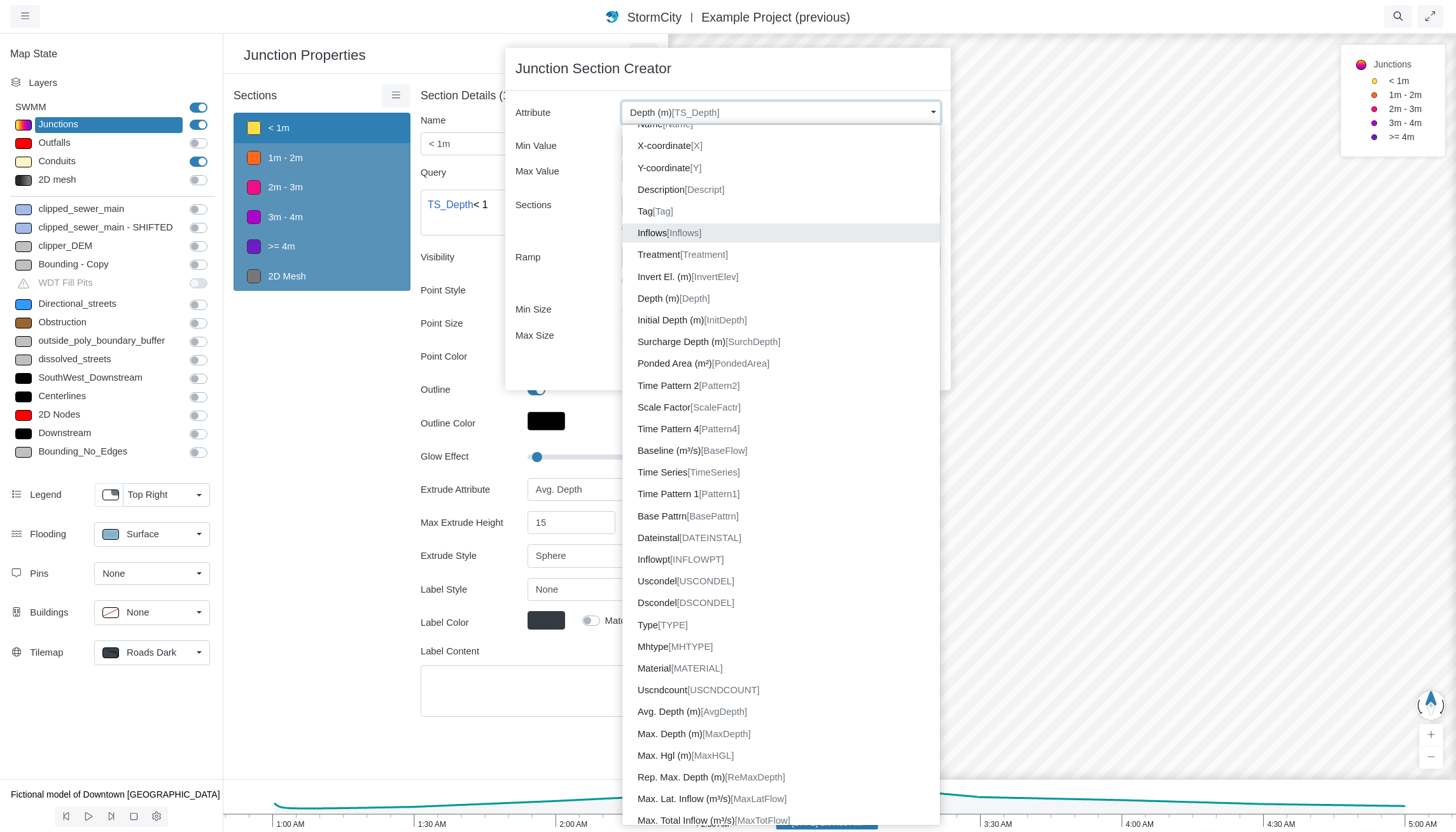
scroll to position [64, 0]
click at [781, 689] on dd "Avg. Depth (m) [AvgDepth]" at bounding box center [781, 689] width 317 height 19
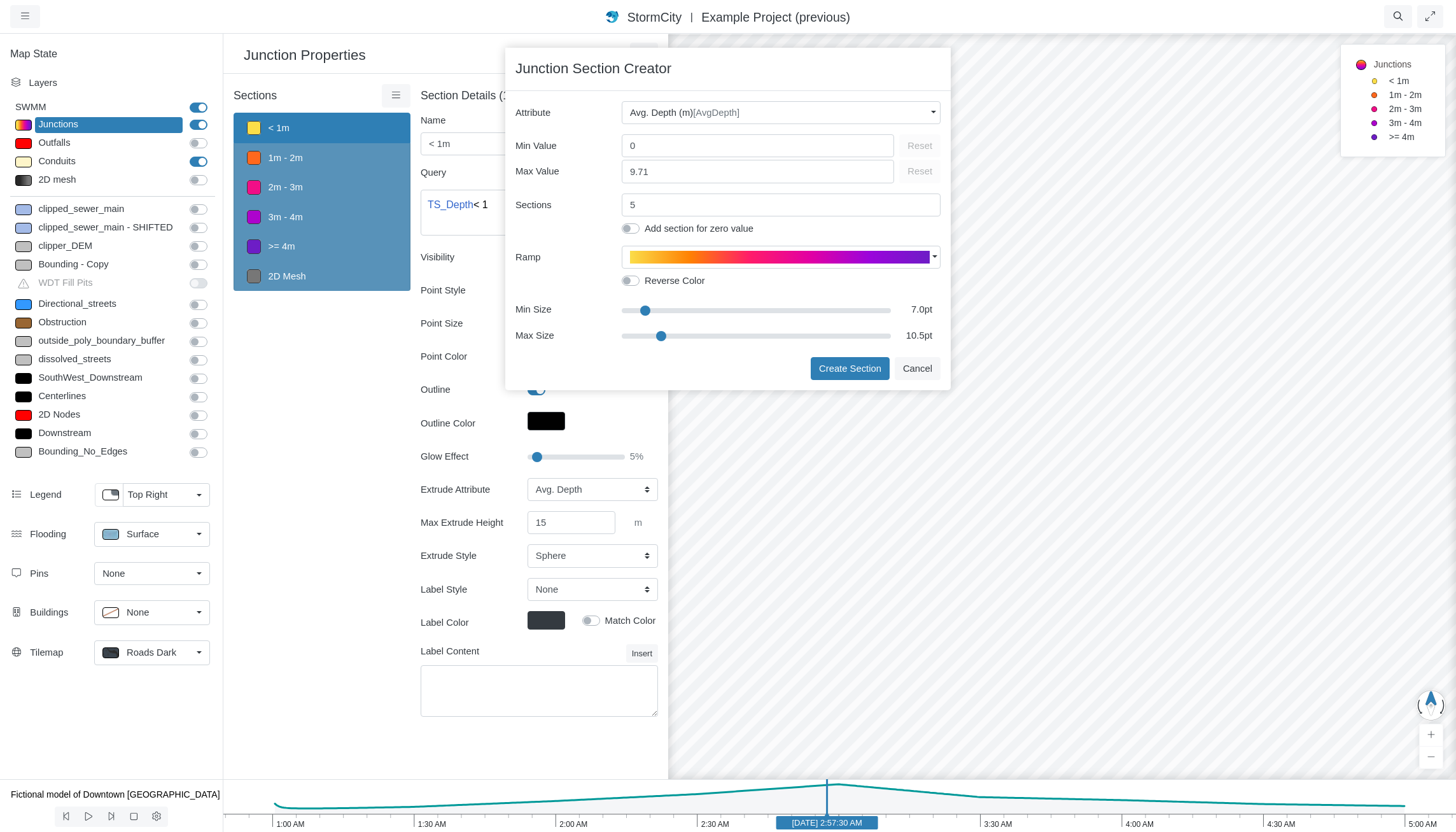
click at [848, 381] on div "× Attribute Avg. Depth (m) [AvgDepth] SWMM Attributes  Name [Name]  X-coordinat…" at bounding box center [728, 240] width 446 height 300
drag, startPoint x: 657, startPoint y: 165, endPoint x: 393, endPoint y: 124, distance: 267.2
click at [393, 124] on div "Projects Groups Users Preferences Profiles Data Centers Accounts Support About …" at bounding box center [728, 416] width 1456 height 832
type input "6"
type input "5"
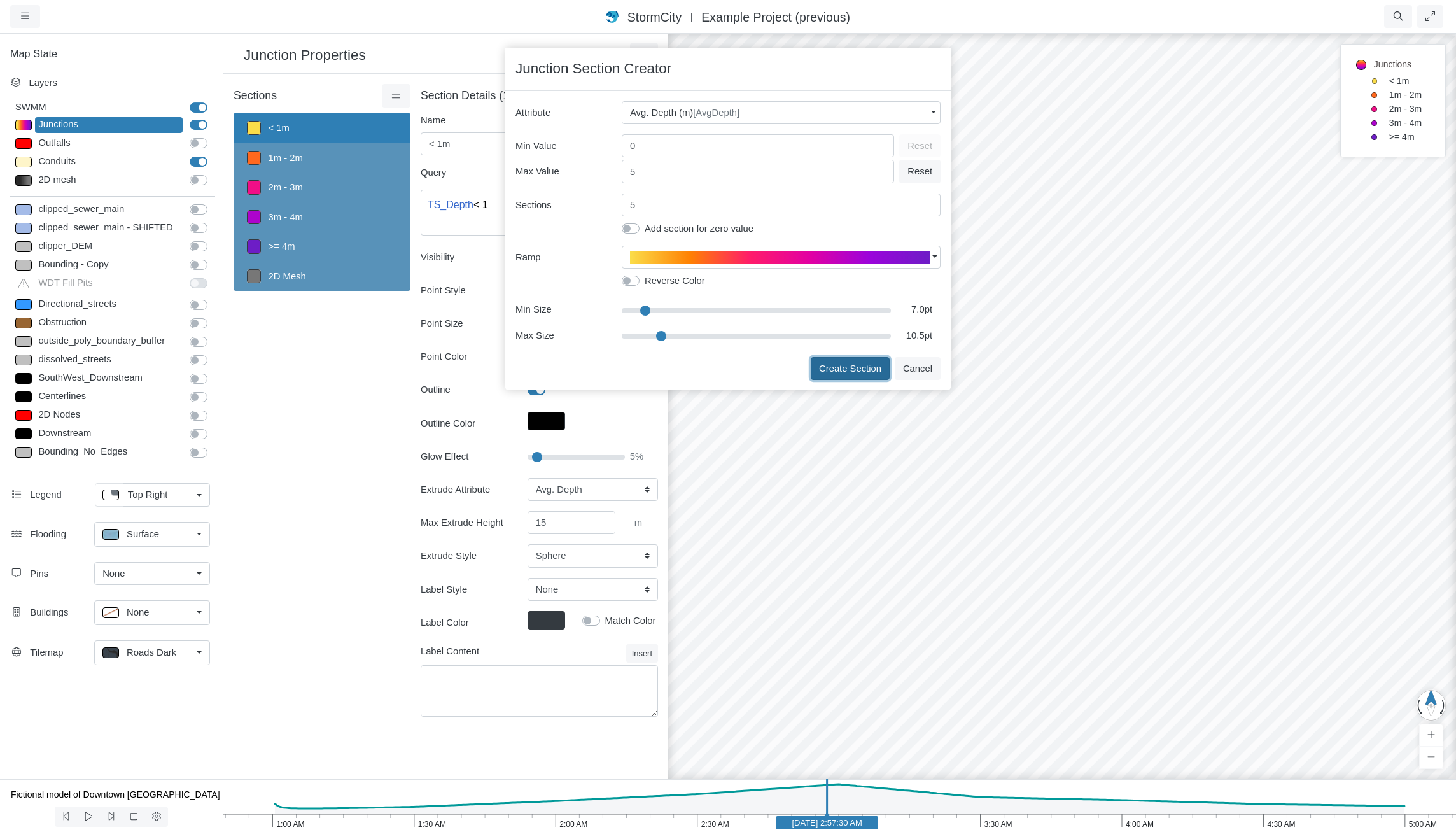
click at [844, 376] on button "Create Section" at bounding box center [850, 369] width 79 height 23
type textarea "AvgDepth < 1"
type input "7"
type input "0"
select select "CYL"
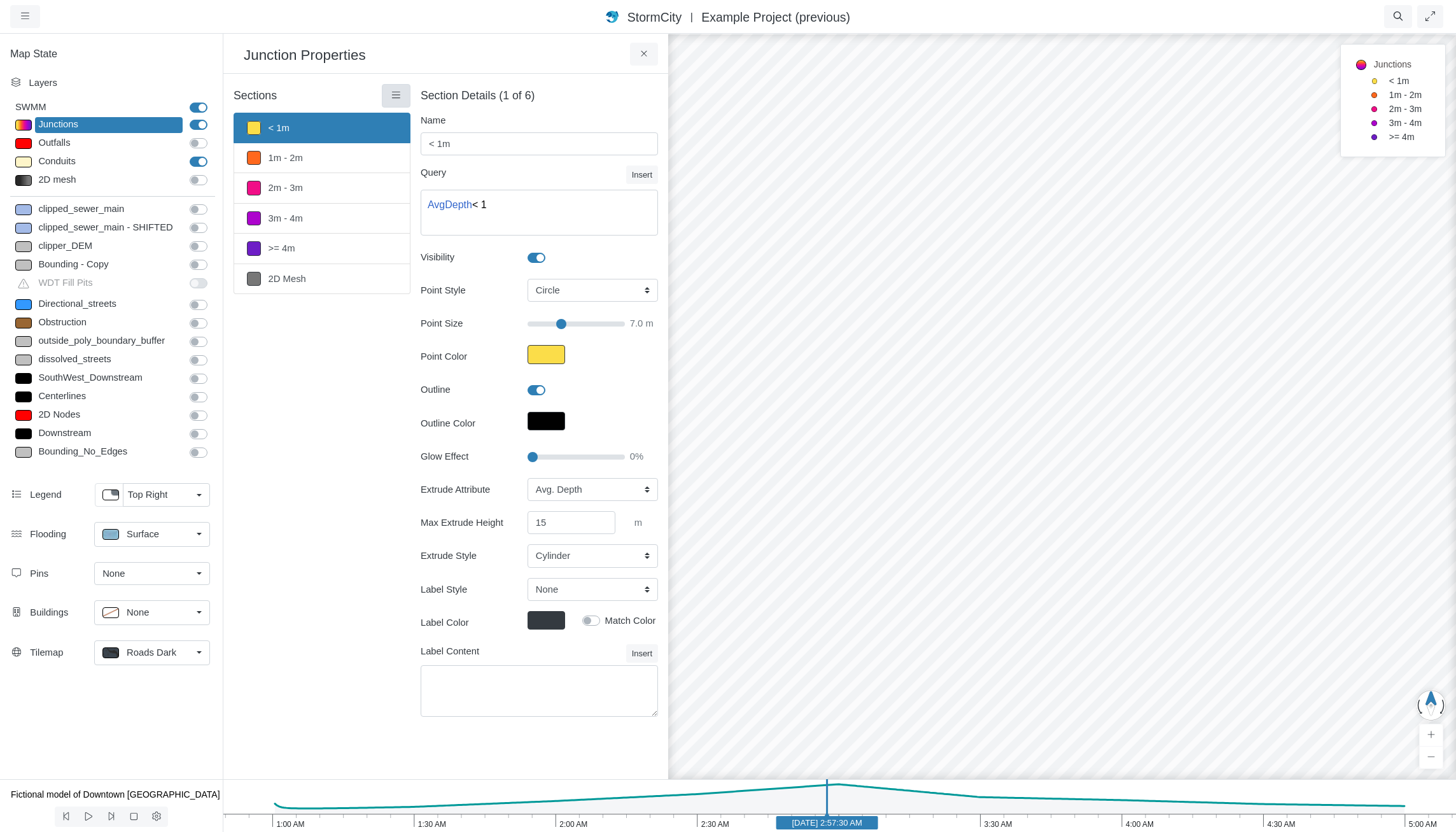
click at [399, 96] on icon at bounding box center [396, 95] width 12 height 10
click at [408, 263] on link "Select All" at bounding box center [455, 267] width 140 height 19
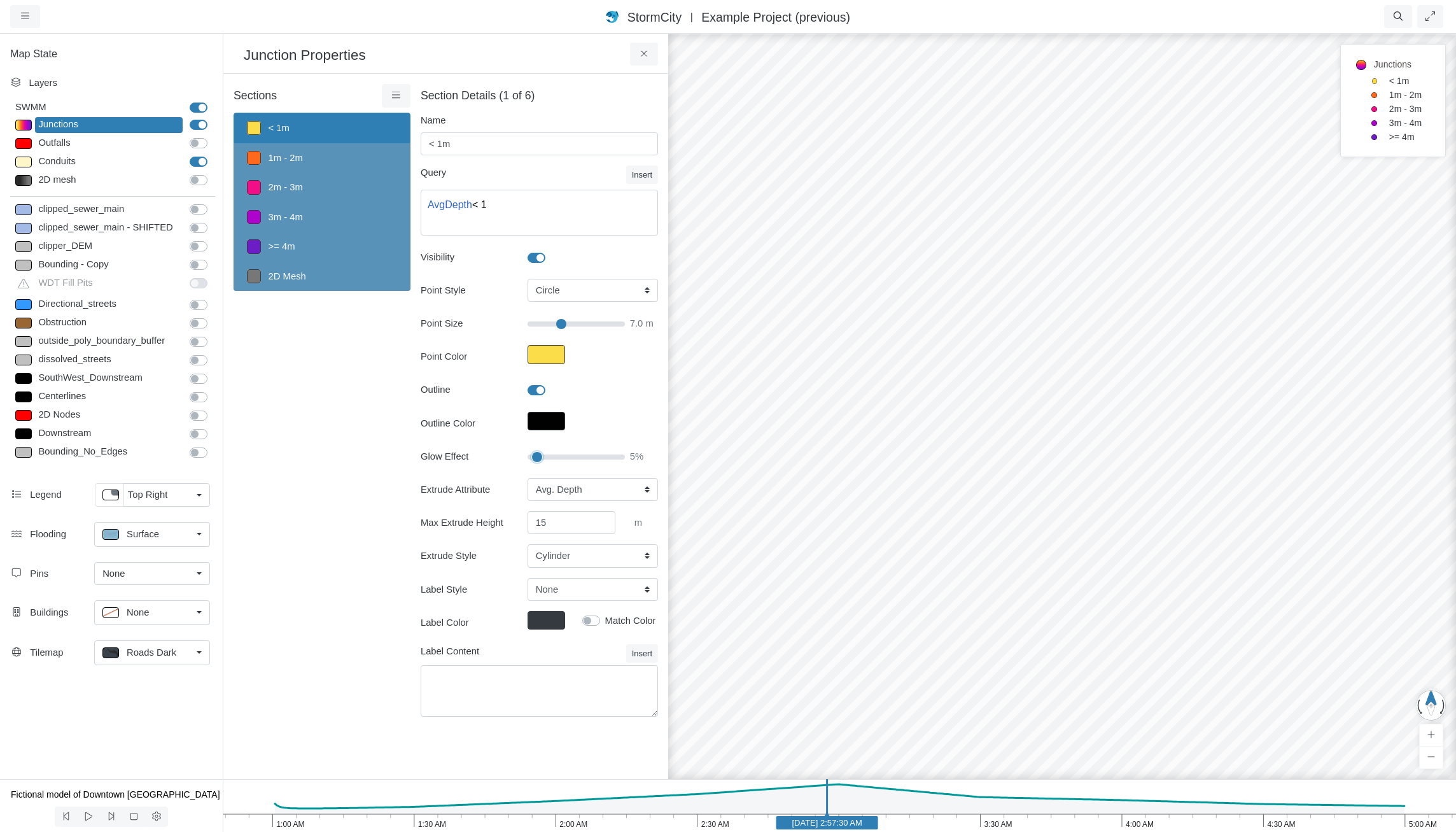
type input "5"
click at [538, 459] on input "Glow Effect" at bounding box center [576, 457] width 98 height 14
type input "7"
click at [605, 488] on select "None Fixed Height X-Coordinate Y-Coordinate Invert El. Depth Initial Depth Surc…" at bounding box center [593, 490] width 131 height 23
drag, startPoint x: 605, startPoint y: 488, endPoint x: 604, endPoint y: 496, distance: 8.1
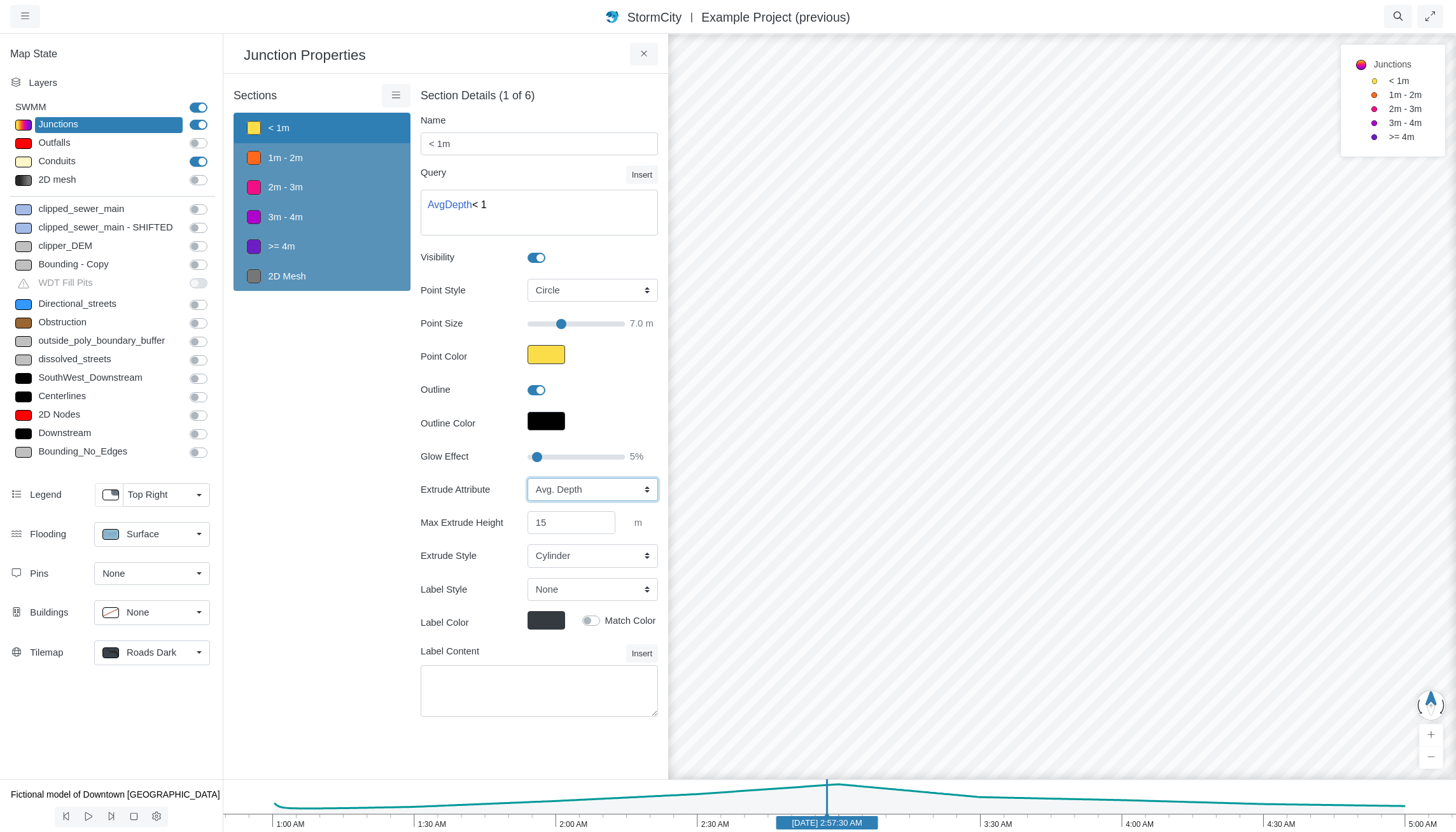
click at [605, 488] on select "None Fixed Height X-Coordinate Y-Coordinate Invert El. Depth Initial Depth Surc…" at bounding box center [593, 490] width 131 height 23
click at [589, 550] on select "Cylinder Hexagonal Prism Rectangular Prism Sphere" at bounding box center [593, 556] width 131 height 23
select select "SPH"
click at [528, 544] on select "Cylinder Hexagonal Prism Rectangular Prism Sphere" at bounding box center [593, 556] width 131 height 23
type input "7"
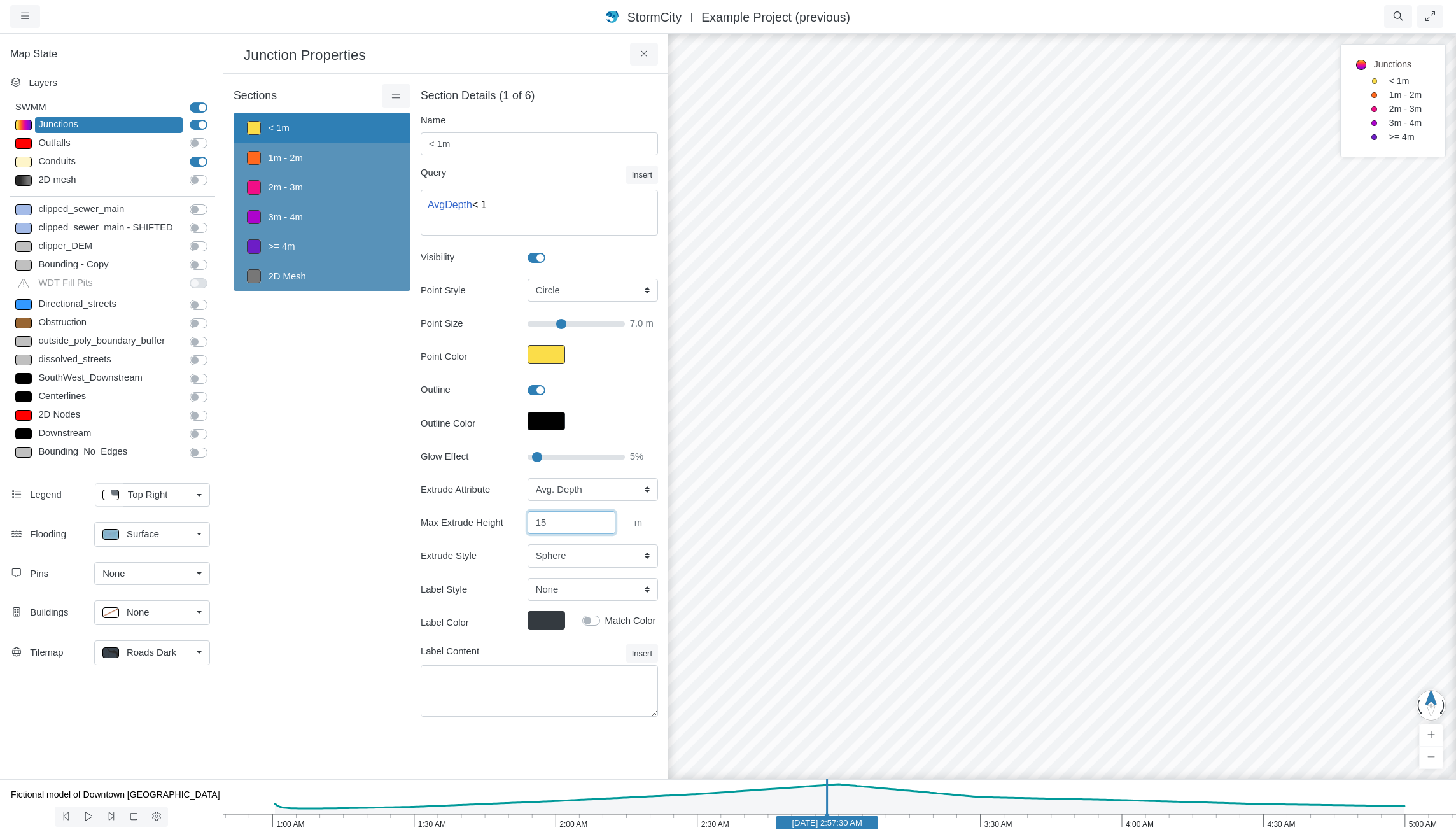
drag, startPoint x: 574, startPoint y: 529, endPoint x: 471, endPoint y: 509, distance: 104.9
click at [471, 510] on div "Extrude Attribute None Fixed Height X-Coordinate Y-Coordinate Invert El. Depth …" at bounding box center [540, 523] width 237 height 90
type input "50"
click button at bounding box center [0, 0] width 0 height 0
type input "7"
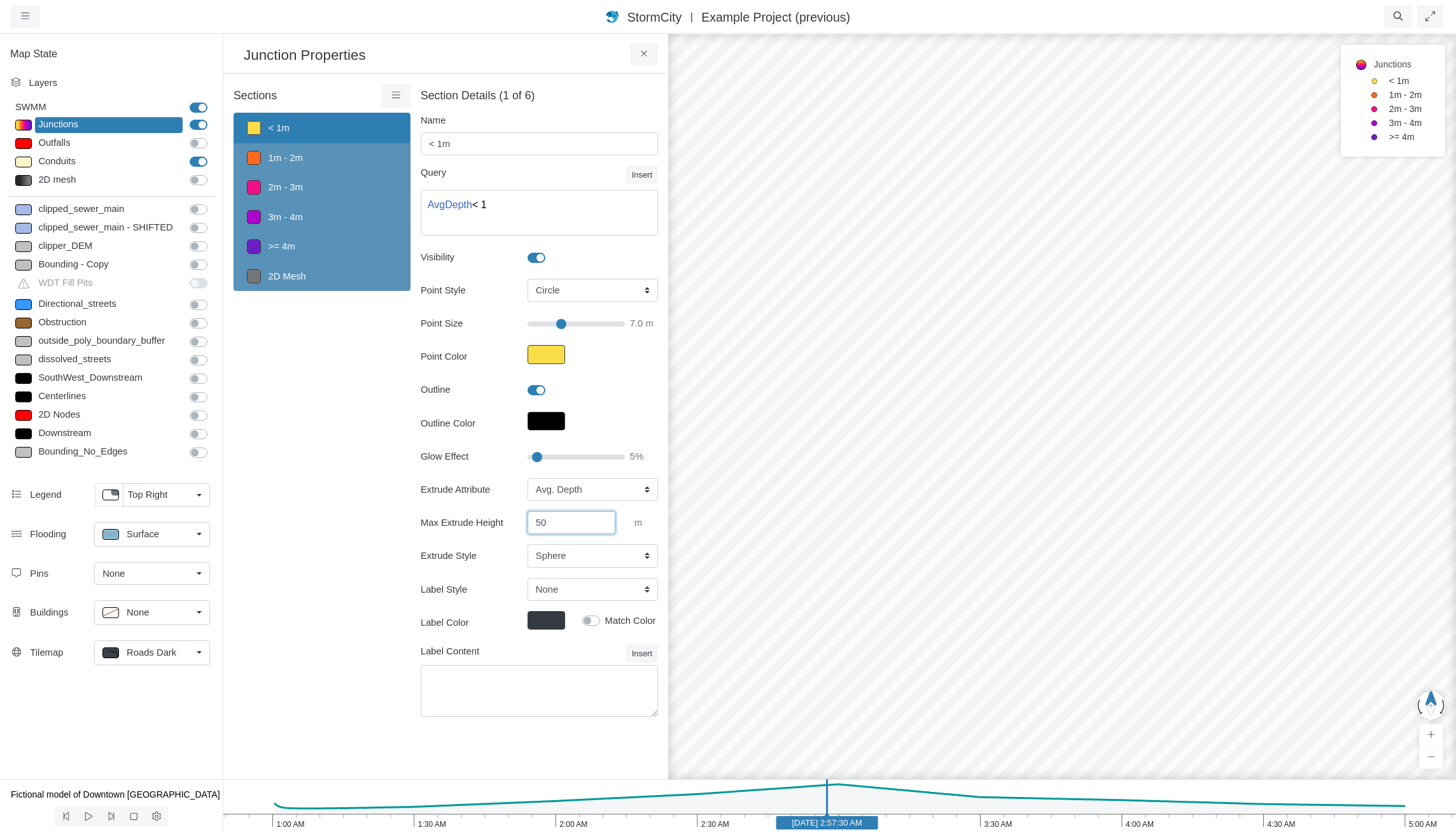
drag, startPoint x: 552, startPoint y: 523, endPoint x: 465, endPoint y: 505, distance: 88.8
click at [466, 505] on div "Extrude Attribute None Fixed Height X-Coordinate Y-Coordinate Invert El. Depth …" at bounding box center [540, 523] width 237 height 90
click at [380, 534] on div "Sections < 1m 1m - 2m 2m - 3m 3m - 4m >= 4m 2D Mesh Layer Details Refraction" at bounding box center [322, 408] width 177 height 648
drag, startPoint x: 562, startPoint y: 523, endPoint x: 574, endPoint y: 520, distance: 12.4
click at [562, 523] on input "50" at bounding box center [571, 523] width 88 height 23
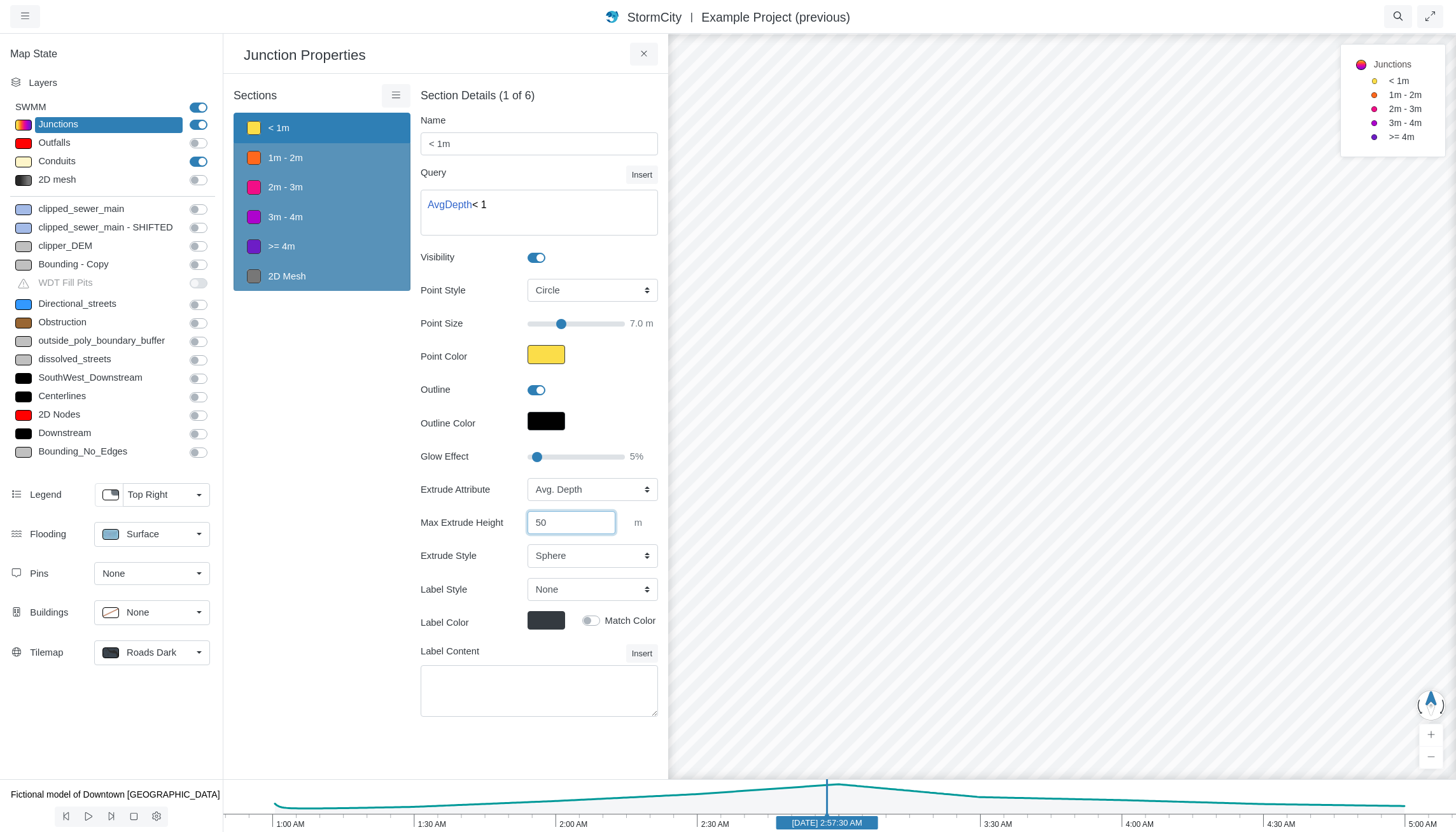
type input "5"
type input "500"
click button at bounding box center [0, 0] width 0 height 0
type input "7"
drag, startPoint x: 564, startPoint y: 523, endPoint x: 446, endPoint y: 495, distance: 121.3
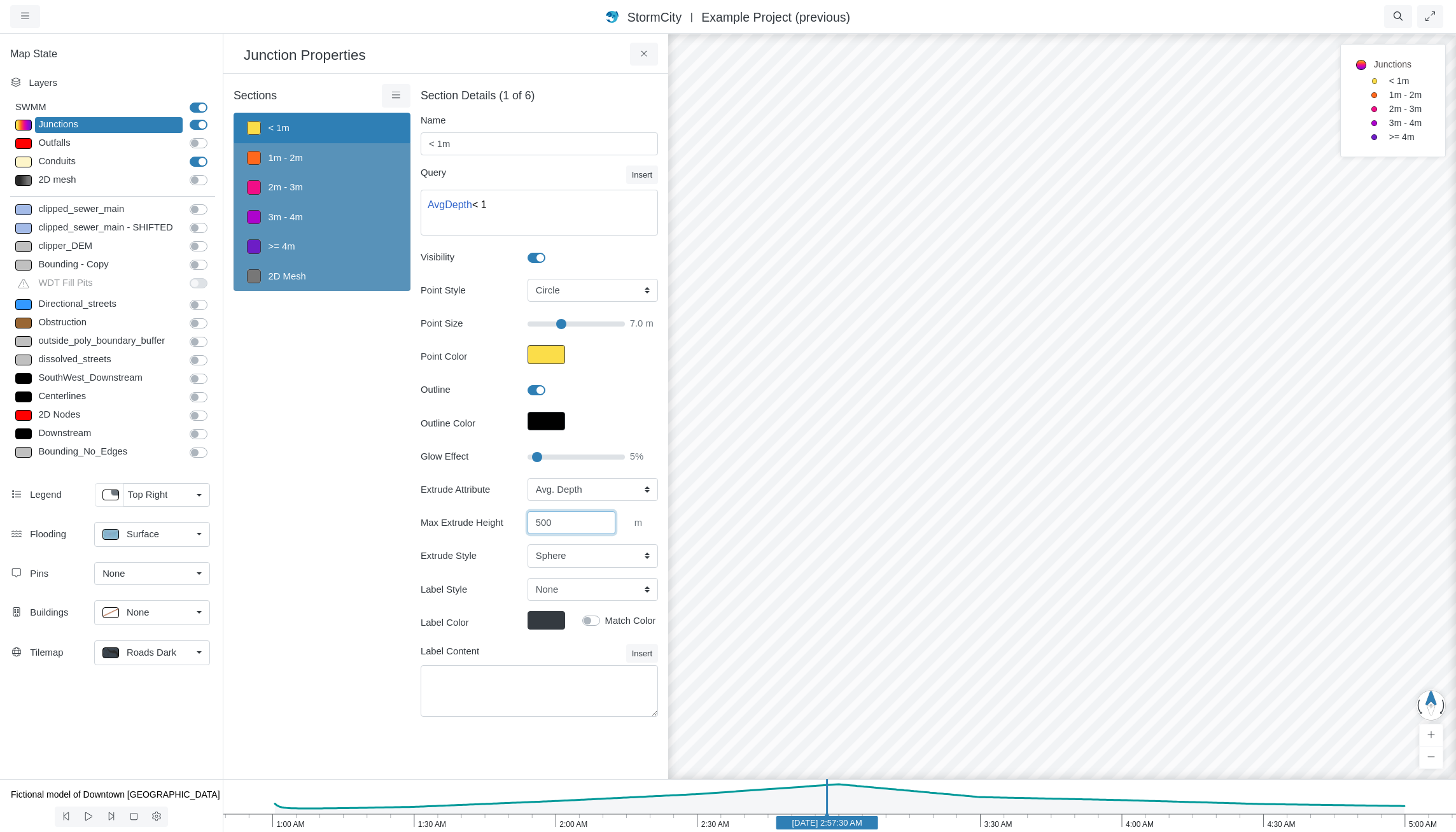
click at [451, 496] on div "Extrude Attribute None Fixed Height X-Coordinate Y-Coordinate Invert El. Depth …" at bounding box center [540, 523] width 237 height 90
type input "250"
click button at bounding box center [0, 0] width 0 height 0
type input "7"
drag, startPoint x: 566, startPoint y: 523, endPoint x: 462, endPoint y: 502, distance: 106.1
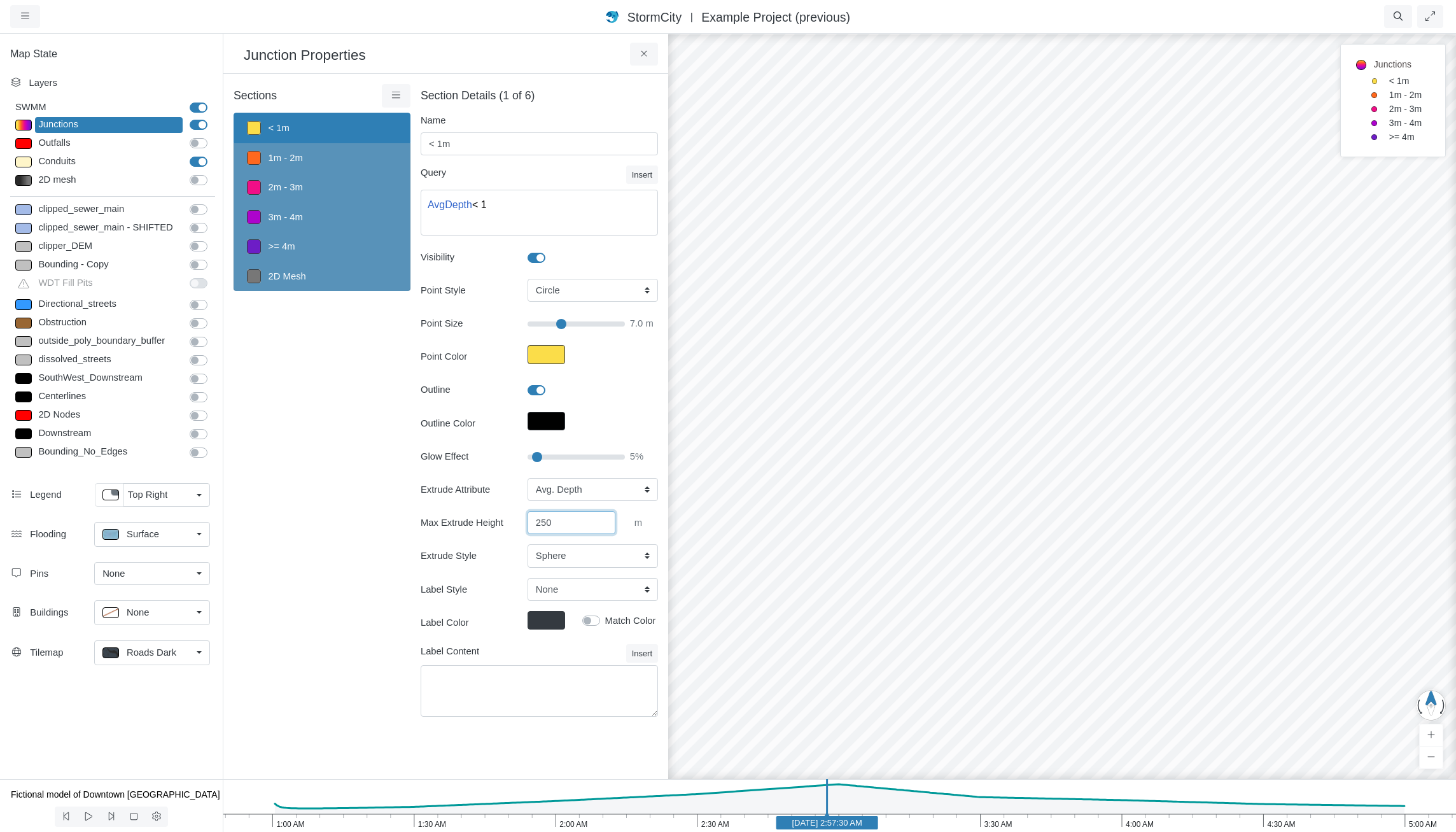
click at [462, 502] on div "Extrude Attribute None Fixed Height X-Coordinate Y-Coordinate Invert El. Depth …" at bounding box center [540, 523] width 237 height 90
type input "100"
click button at bounding box center [0, 0] width 0 height 0
type input "7"
click at [337, 414] on div "Sections < 1m 1m - 2m 2m - 3m 3m - 4m >= 4m 2D Mesh Layer Details Refraction" at bounding box center [322, 408] width 177 height 648
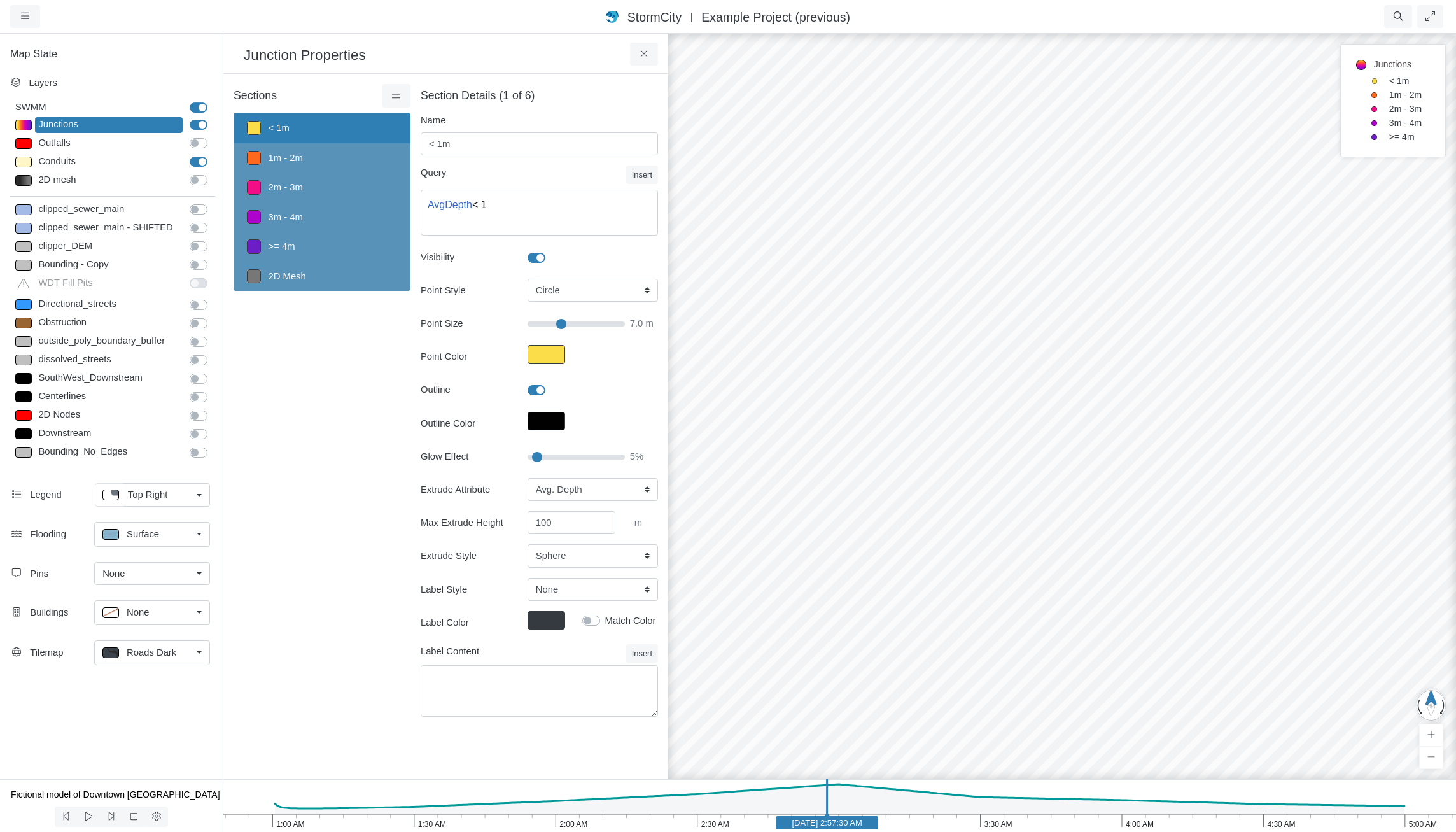
click at [308, 243] on link ">= 4m" at bounding box center [322, 246] width 177 height 29
type input ">= 4m"
type textarea "AvgDepth >= 4"
type input "10.5"
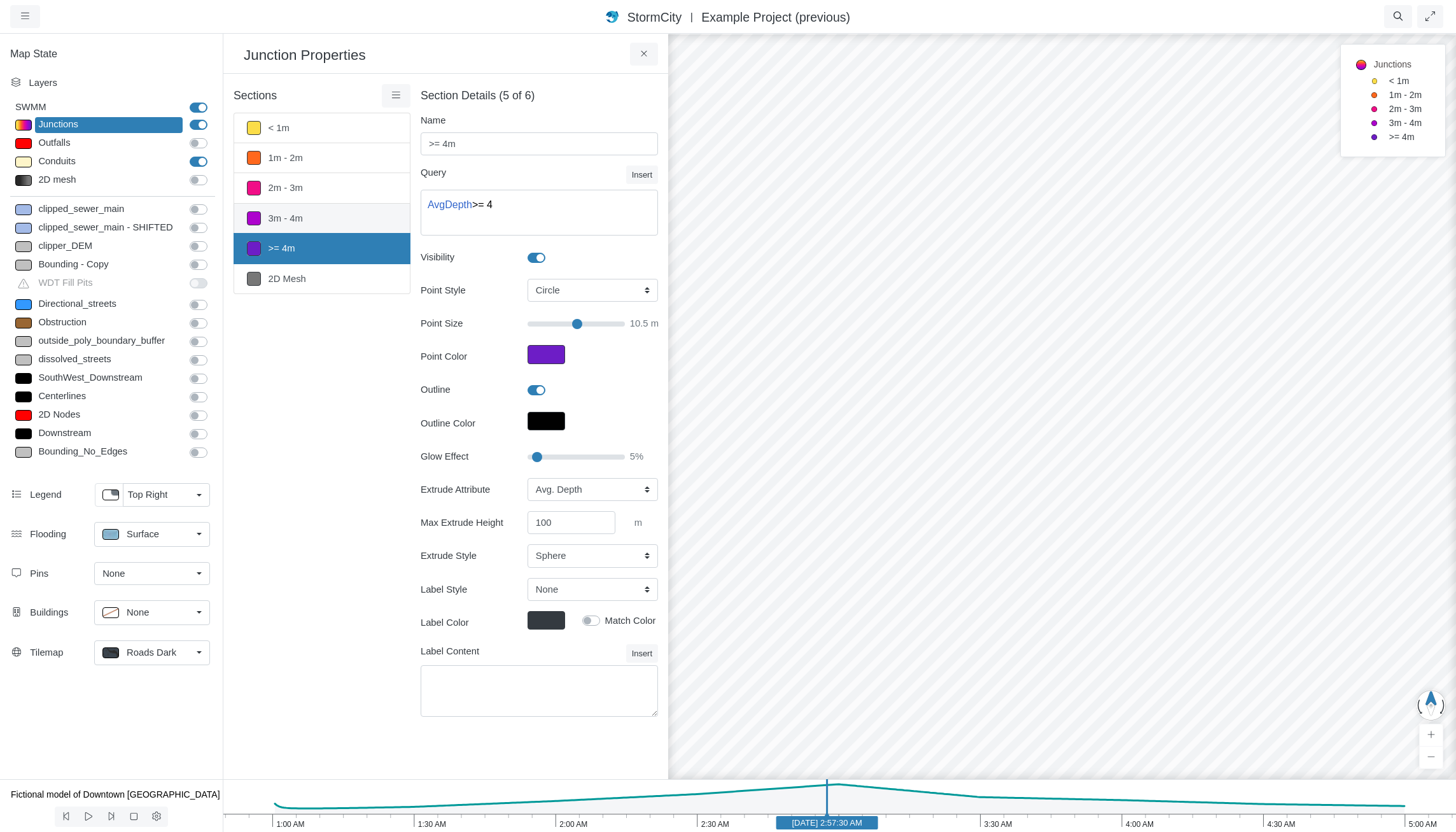
click at [316, 219] on link "3m - 4m" at bounding box center [322, 219] width 177 height 30
type input "3m - 4m"
type textarea "AvgDepth >= 3 AND AvgDepth < 4"
type input "10"
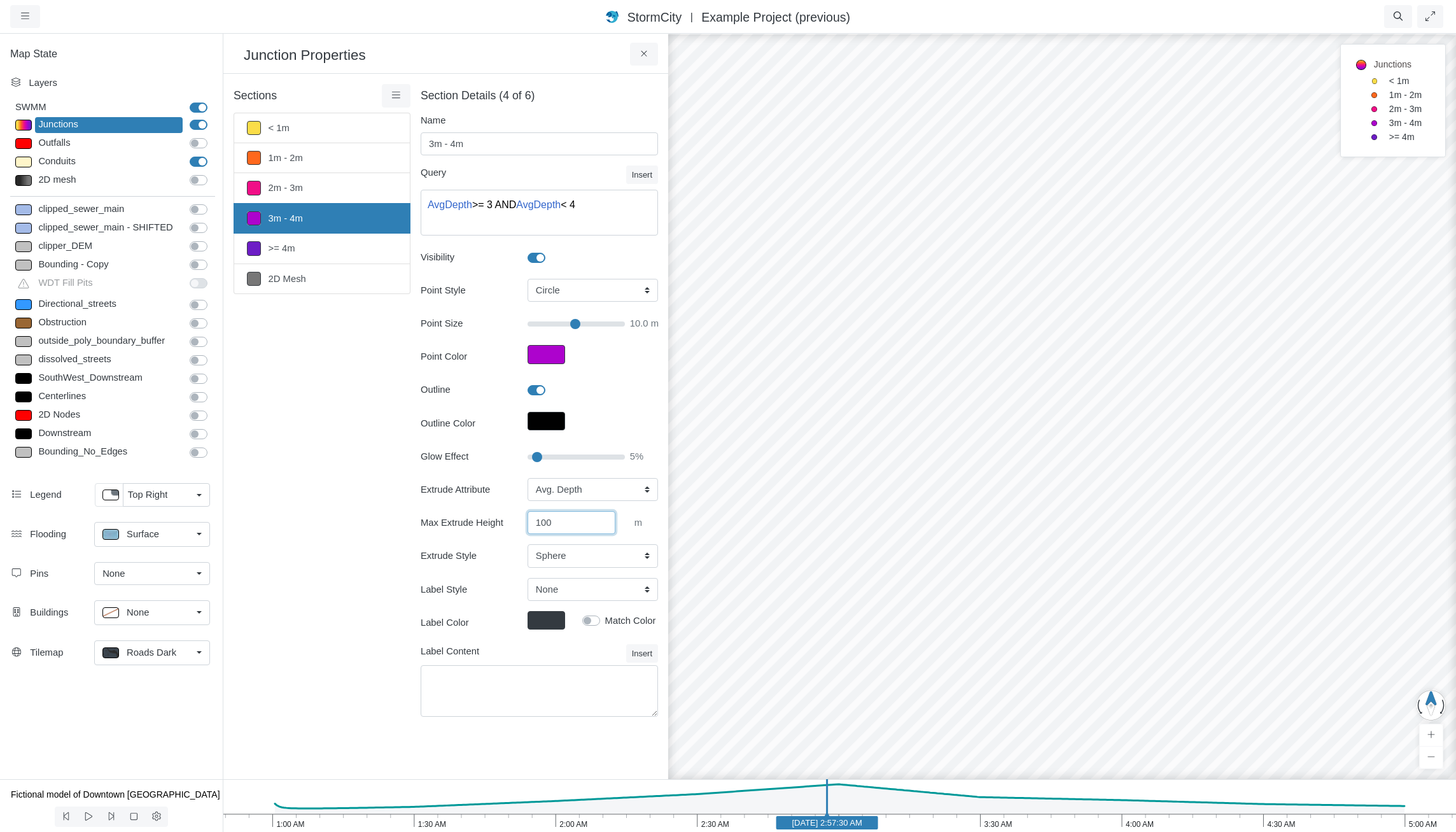
drag, startPoint x: 571, startPoint y: 524, endPoint x: 447, endPoint y: 495, distance: 127.3
click at [447, 495] on div "Extrude Attribute None Fixed Height X-Coordinate Y-Coordinate Invert El. Depth …" at bounding box center [540, 523] width 237 height 90
type input "75"
type input "10"
drag, startPoint x: 558, startPoint y: 520, endPoint x: 393, endPoint y: 484, distance: 168.9
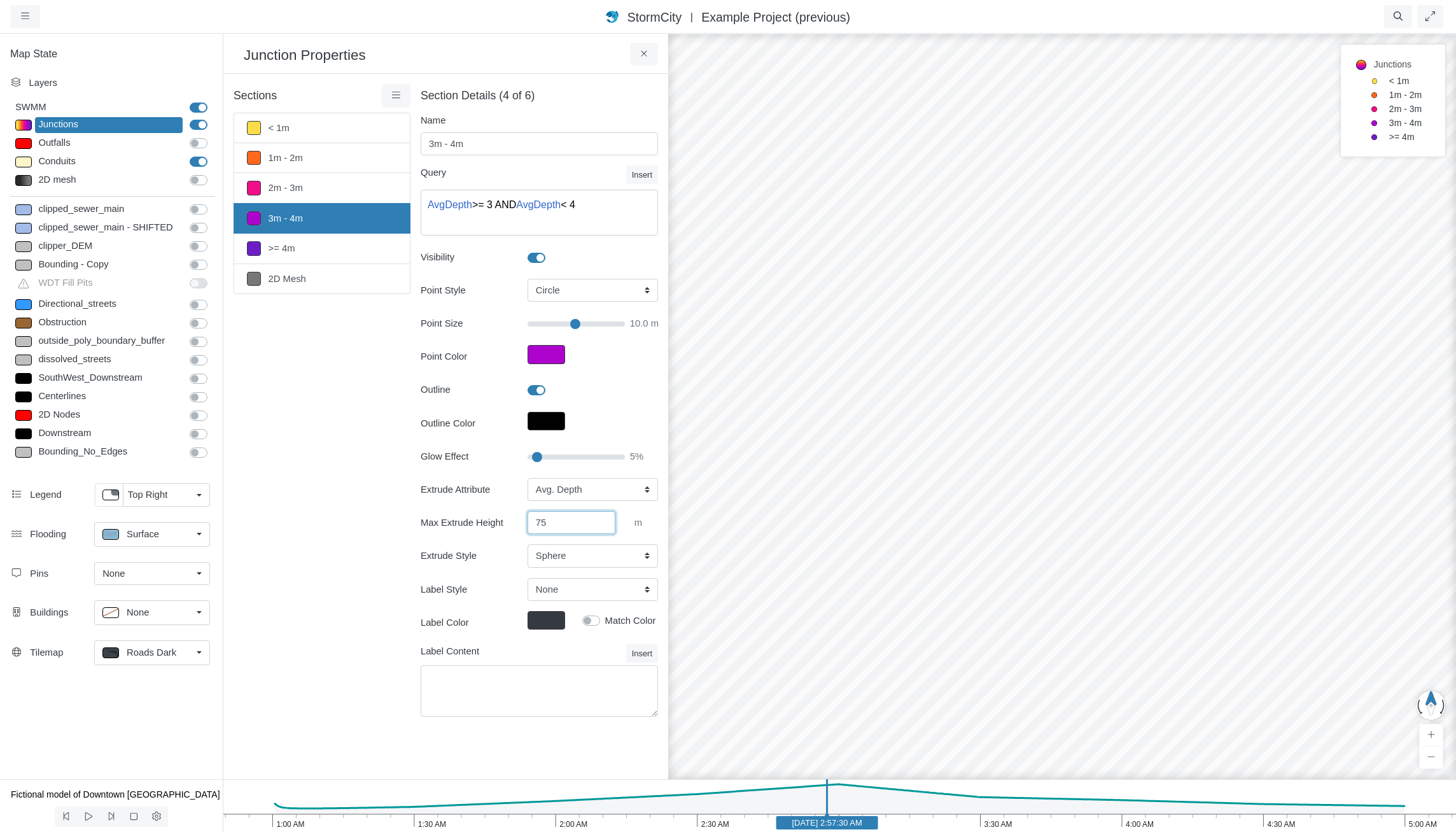
click at [405, 487] on div "Sections < 1m 1m - 2m 2m - 3m 3m - 4m >= 4m 2D Mesh Layer Details Refraction 2" at bounding box center [446, 408] width 425 height 648
type input "50"
click at [323, 381] on div "Sections < 1m 1m - 2m 2m - 3m 3m - 4m >= 4m 2D Mesh Layer Details Refraction" at bounding box center [322, 408] width 177 height 648
type input "10"
click at [281, 185] on link "2m - 3m" at bounding box center [322, 188] width 177 height 30
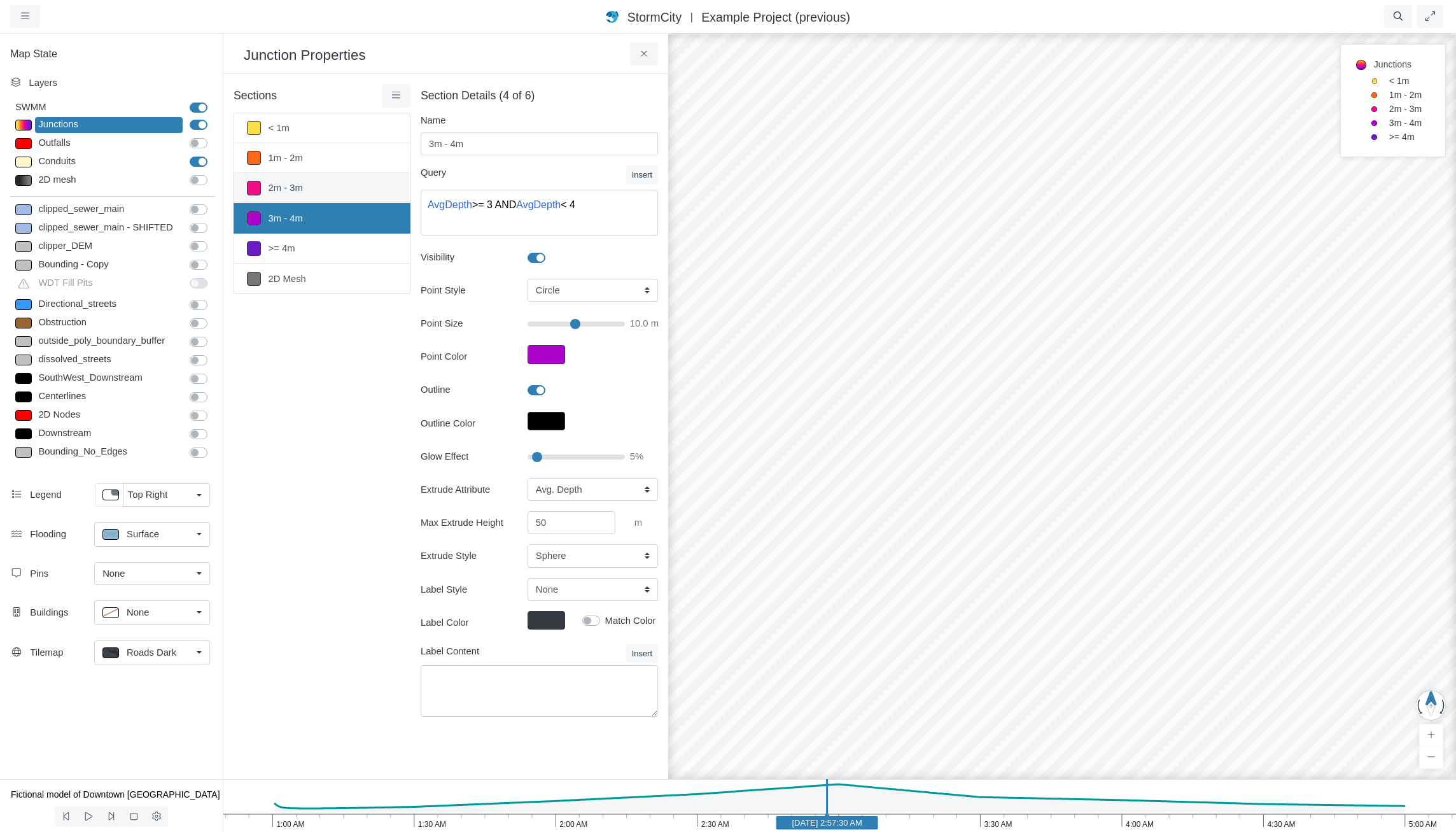
type input "2m - 3m"
type textarea "AvgDepth >= 2 AND AvgDepth < 3"
type input "9"
type input "100"
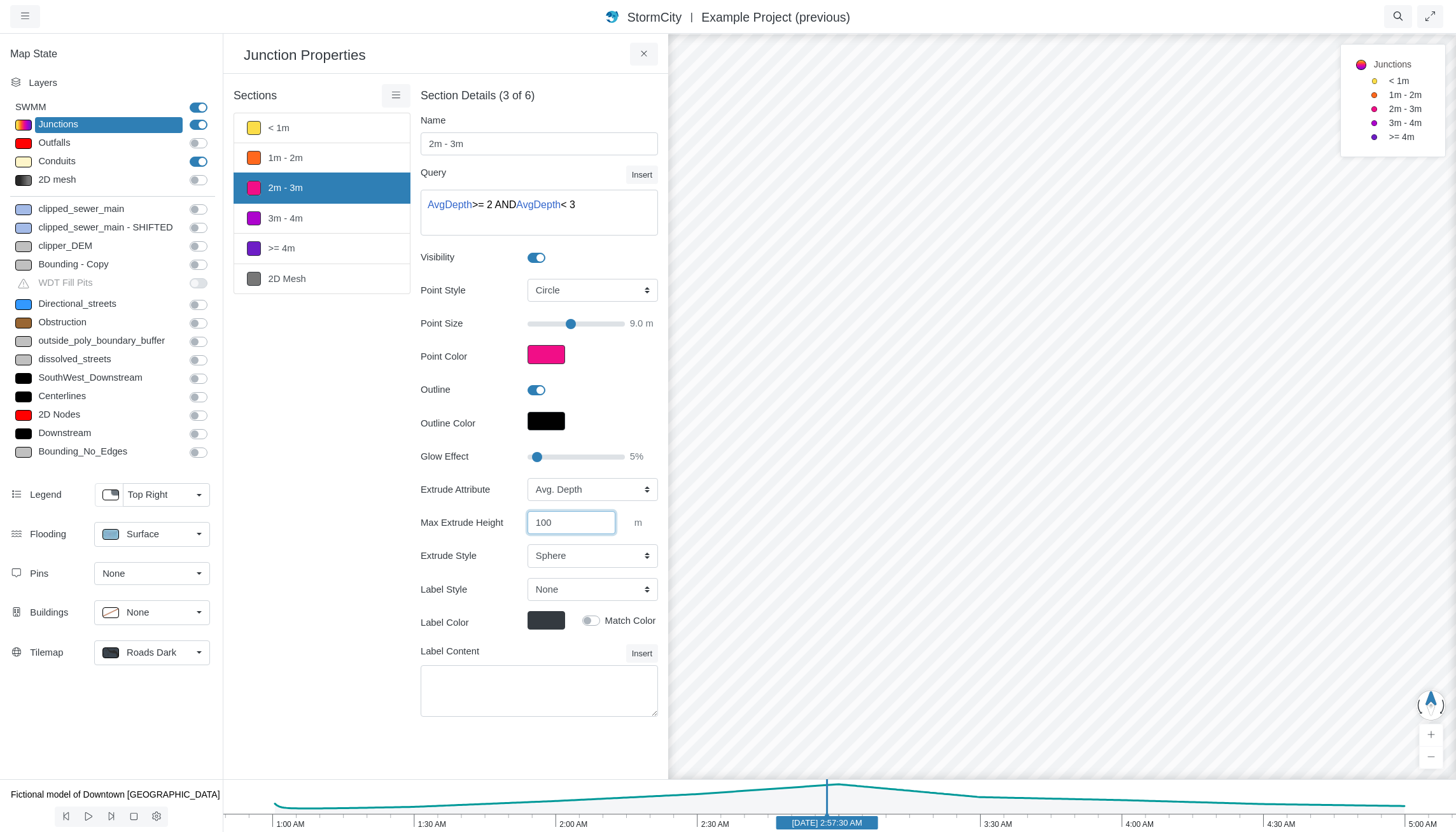
drag, startPoint x: 563, startPoint y: 519, endPoint x: 408, endPoint y: 480, distance: 159.8
click at [409, 481] on div "Sections < 1m 1m - 2m 2m - 3m 3m - 4m >= 4m 2D Mesh Layer Details Refraction 2" at bounding box center [446, 408] width 425 height 648
select select "CIRCLE"
select select "AvgDepth"
select select "SPH"
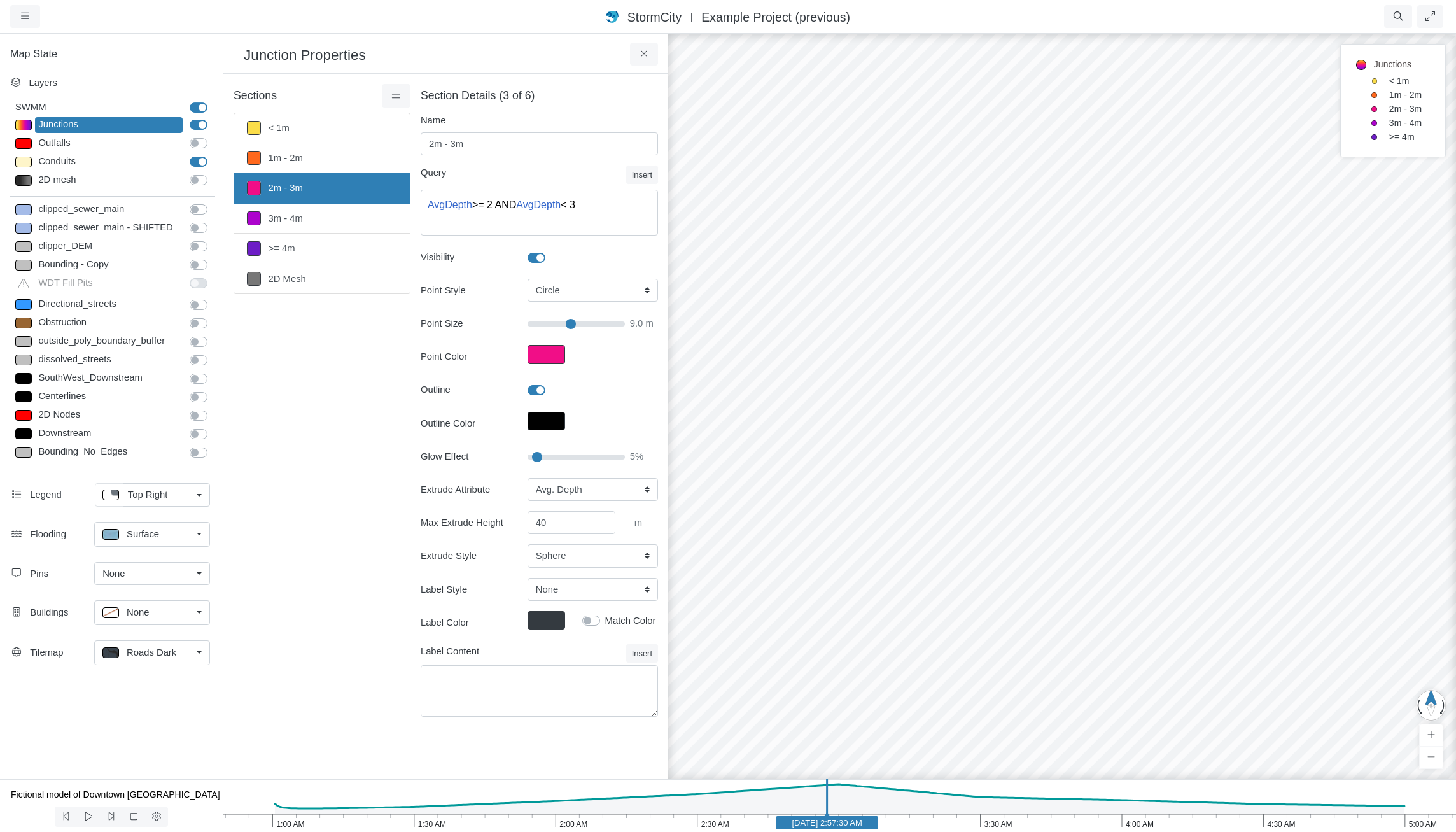
type input "40"
click at [402, 478] on div "Sections < 1m 1m - 2m 2m - 3m 3m - 4m >= 4m 2D Mesh Layer Details Refraction" at bounding box center [322, 408] width 177 height 648
type input "9"
drag, startPoint x: 561, startPoint y: 520, endPoint x: 405, endPoint y: 475, distance: 162.4
click at [411, 478] on div "Section Details (3 of 6) Name 2m - 3m Query Insert Static Timeseries Operator I…" at bounding box center [534, 408] width 248 height 648
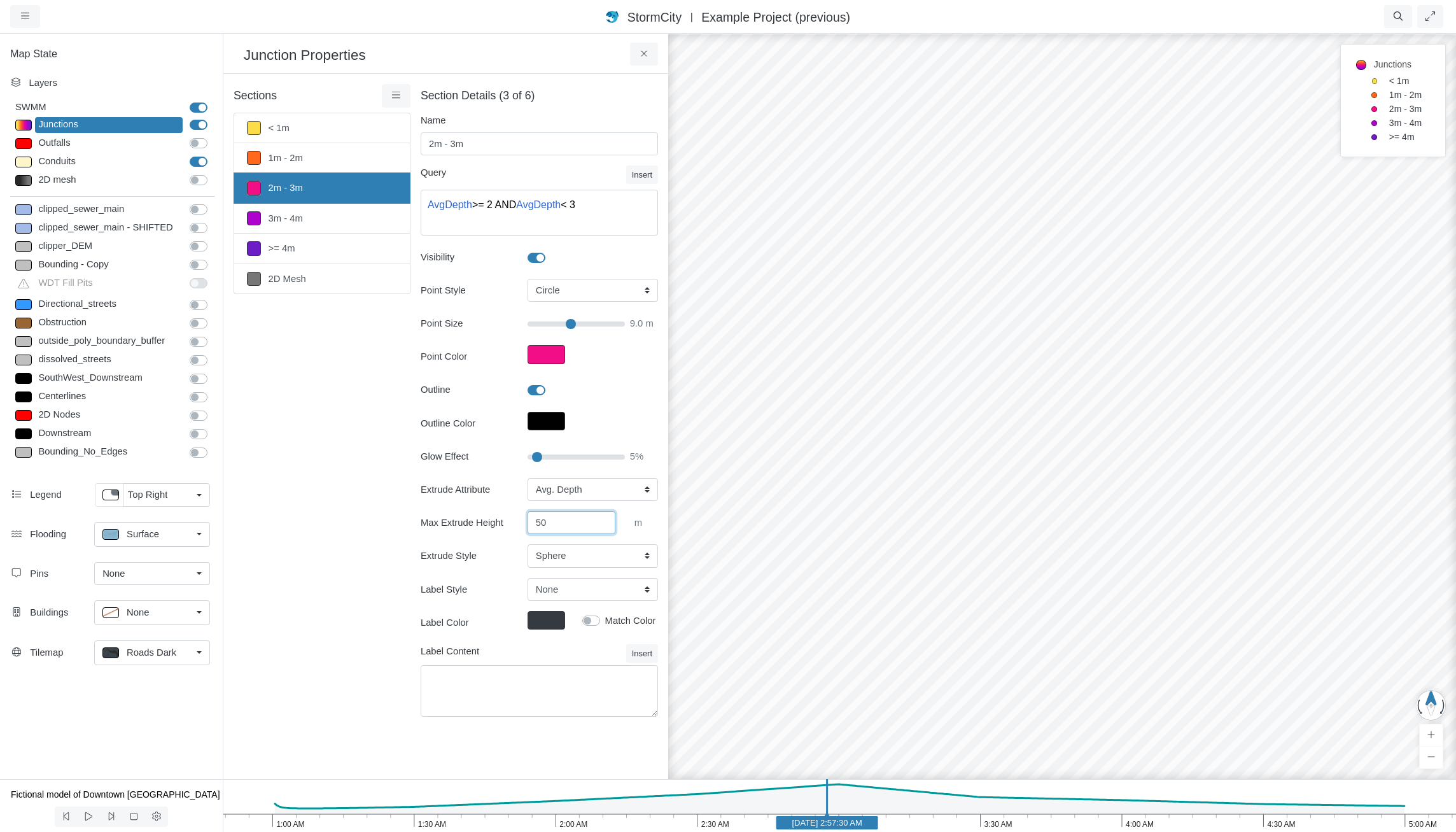
type input "50"
click button at bounding box center [0, 0] width 0 height 0
type input "9"
drag, startPoint x: 355, startPoint y: 446, endPoint x: 361, endPoint y: 438, distance: 10.0
click at [355, 446] on div "Sections < 1m 1m - 2m 2m - 3m 3m - 4m >= 4m 2D Mesh Layer Details Refraction" at bounding box center [322, 408] width 177 height 648
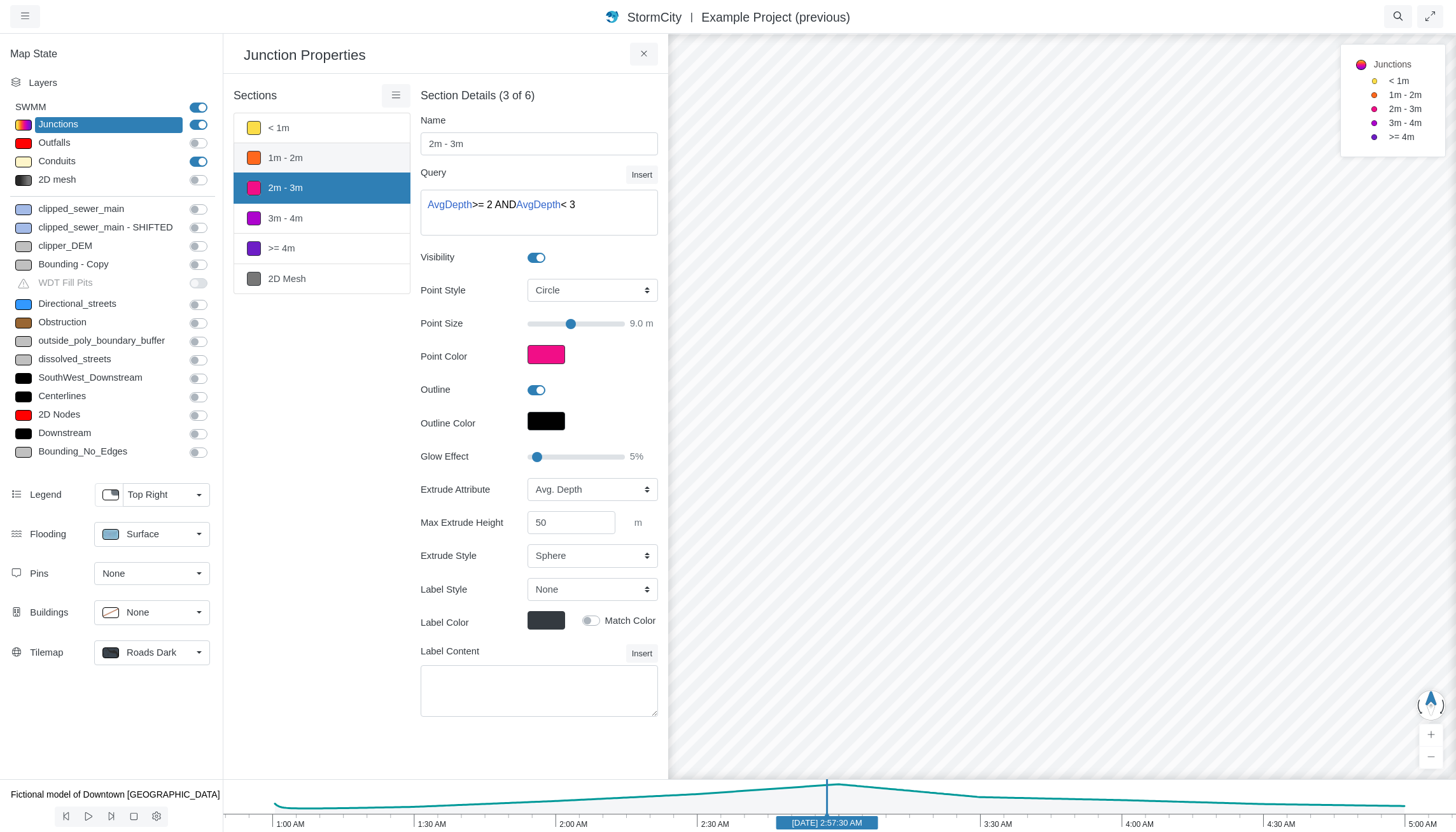
click at [300, 155] on link "1m - 2m" at bounding box center [322, 158] width 177 height 30
type input "1m - 2m"
type textarea "AvgDepth >= 1 AND AvgDepth < 2"
type input "8"
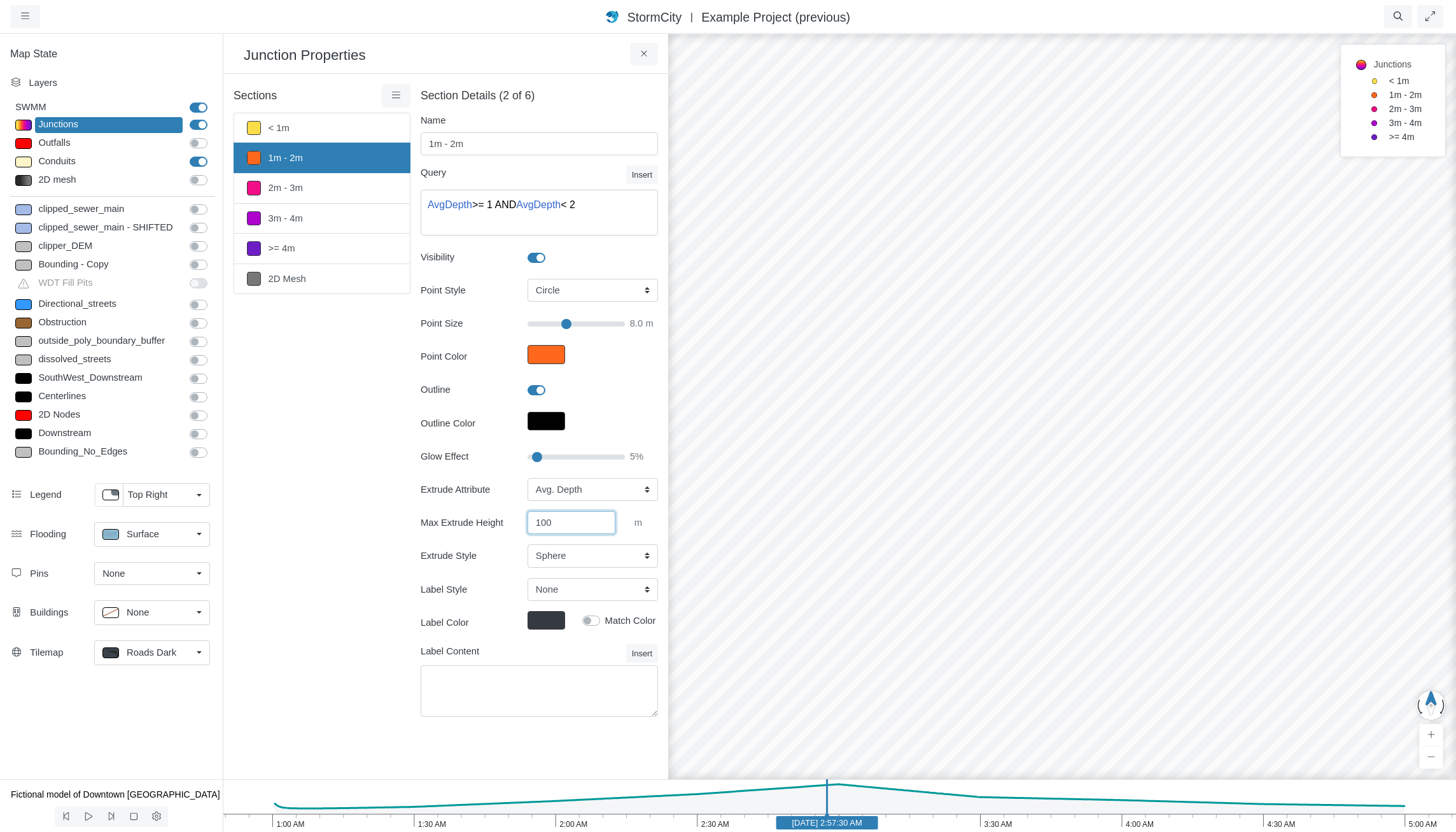
drag, startPoint x: 571, startPoint y: 522, endPoint x: 440, endPoint y: 490, distance: 134.9
click at [460, 496] on div "Extrude Attribute None Fixed Height X-Coordinate Y-Coordinate Invert El. Depth …" at bounding box center [540, 523] width 237 height 90
type input "50"
click at [289, 384] on div "Sections < 1m 1m - 2m 2m - 3m 3m - 4m >= 4m 2D Mesh Layer Details Refraction" at bounding box center [322, 408] width 177 height 648
type input "8"
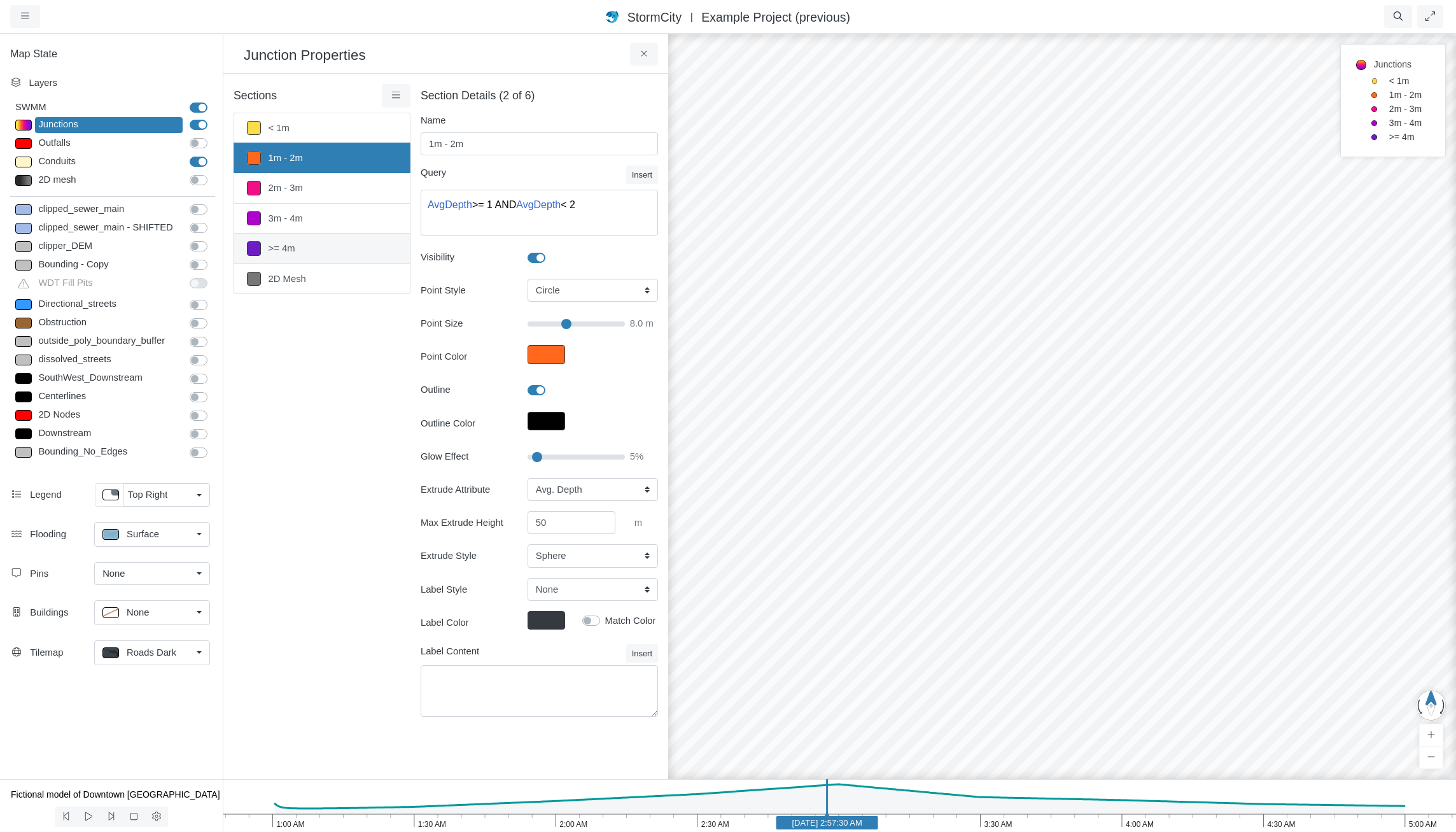
click at [292, 247] on link ">= 4m" at bounding box center [322, 249] width 177 height 30
type input ">= 4m"
type textarea "AvgDepth >= 4"
type input "10.5"
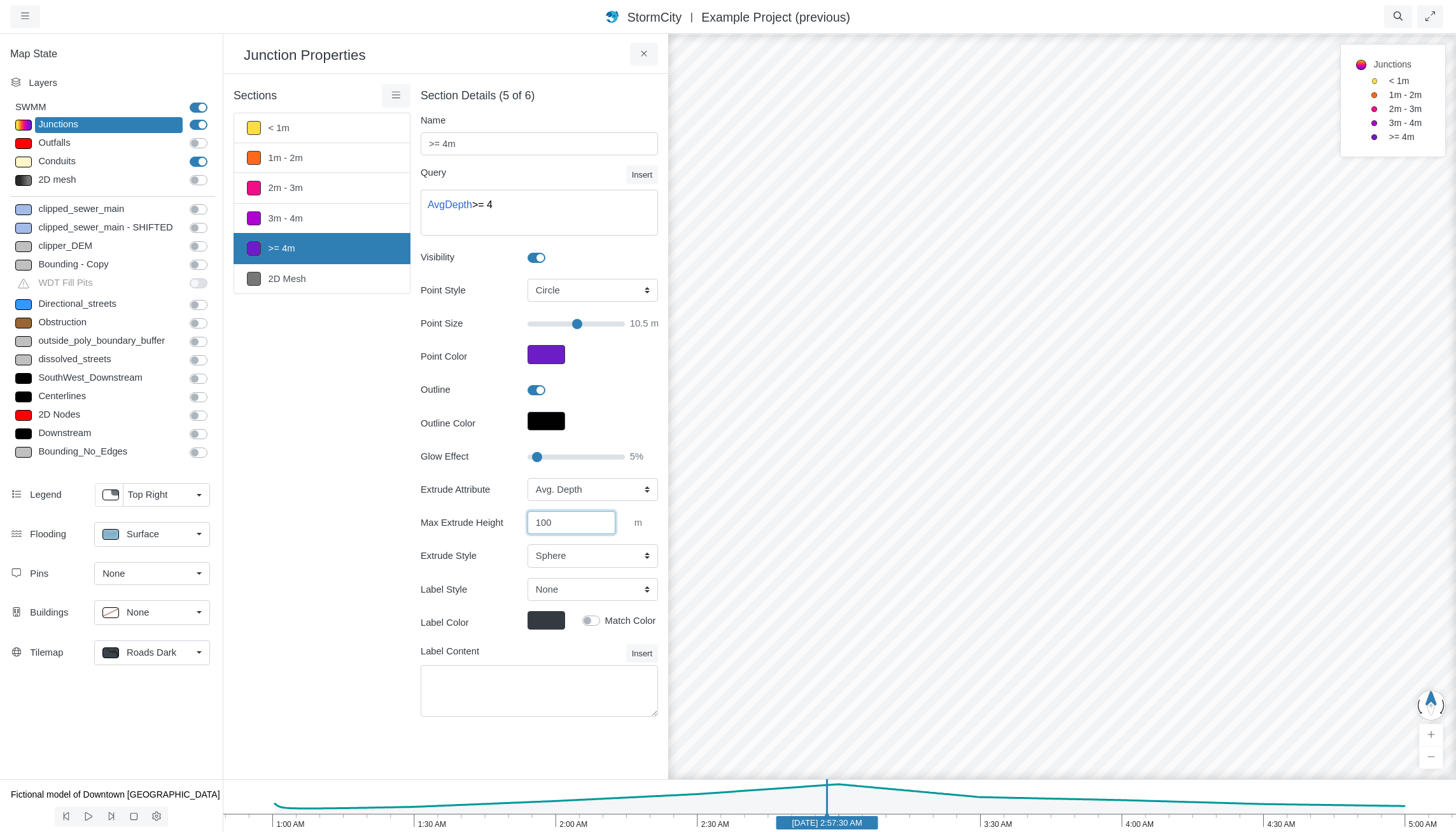
drag, startPoint x: 565, startPoint y: 521, endPoint x: 496, endPoint y: 513, distance: 69.5
click at [498, 513] on div "Max Extrude Height 100 m" at bounding box center [540, 523] width 257 height 23
type input "75"
click button at bounding box center [0, 0] width 0 height 0
click at [296, 213] on link "3m - 4m" at bounding box center [322, 219] width 177 height 30
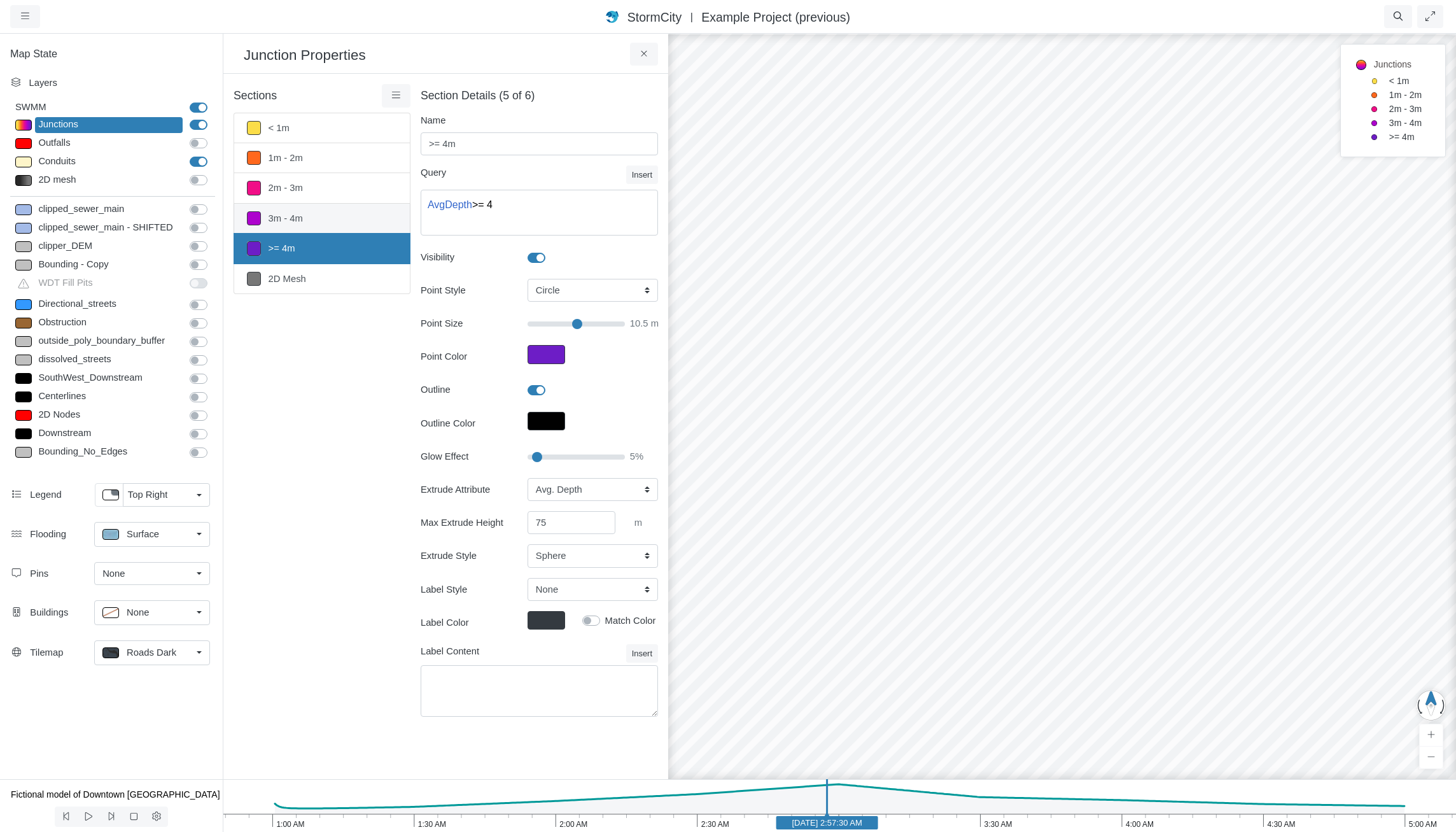
type input "3m - 4m"
type textarea "AvgDepth >= 3 AND AvgDepth < 4"
type input "10"
type input "50"
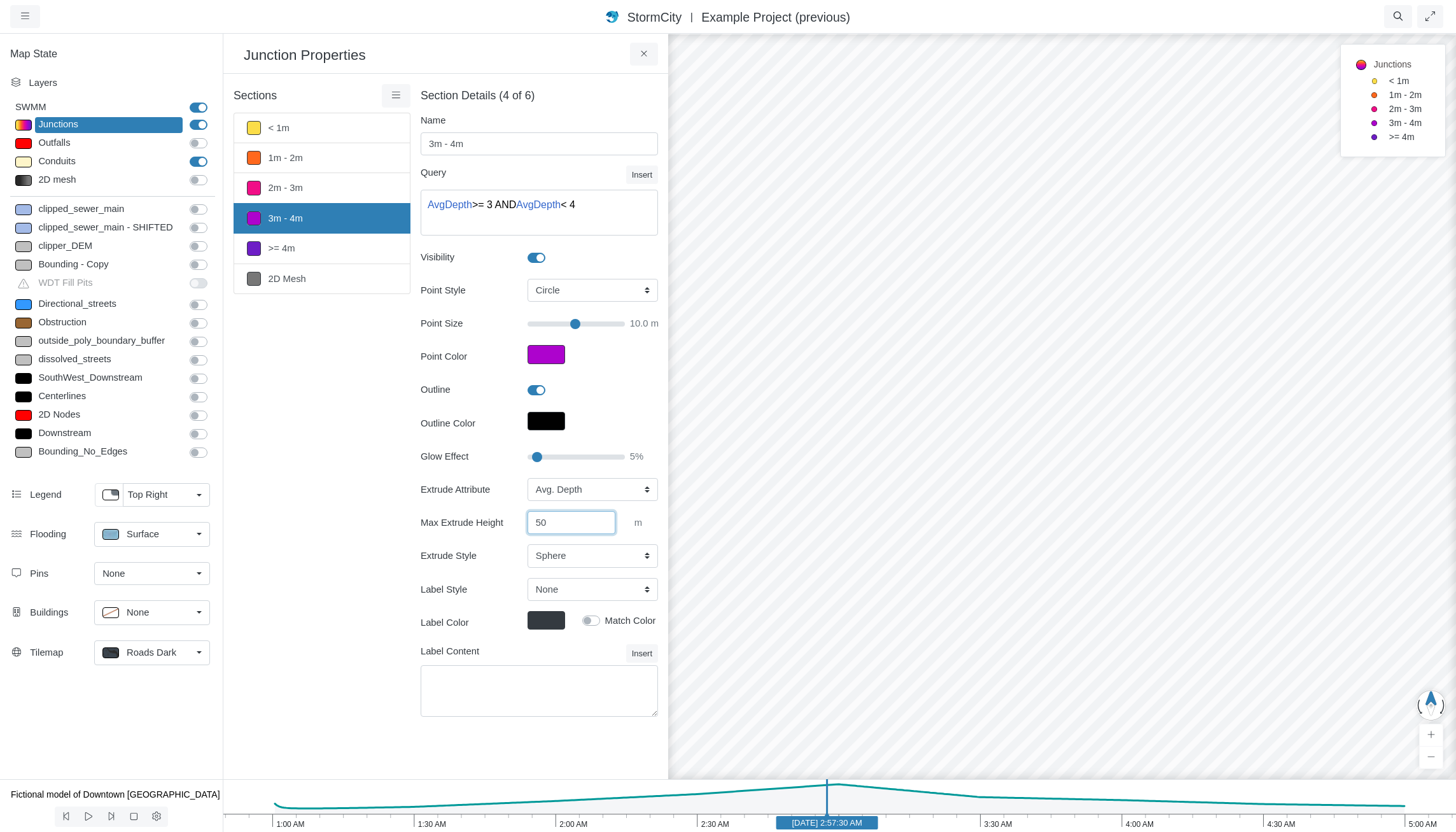
drag, startPoint x: 561, startPoint y: 524, endPoint x: 474, endPoint y: 501, distance: 90.0
click at [479, 504] on div "Extrude Attribute None Fixed Height X-Coordinate Y-Coordinate Invert El. Depth …" at bounding box center [540, 523] width 237 height 90
type input "60"
click button at bounding box center [0, 0] width 0 height 0
type input "10"
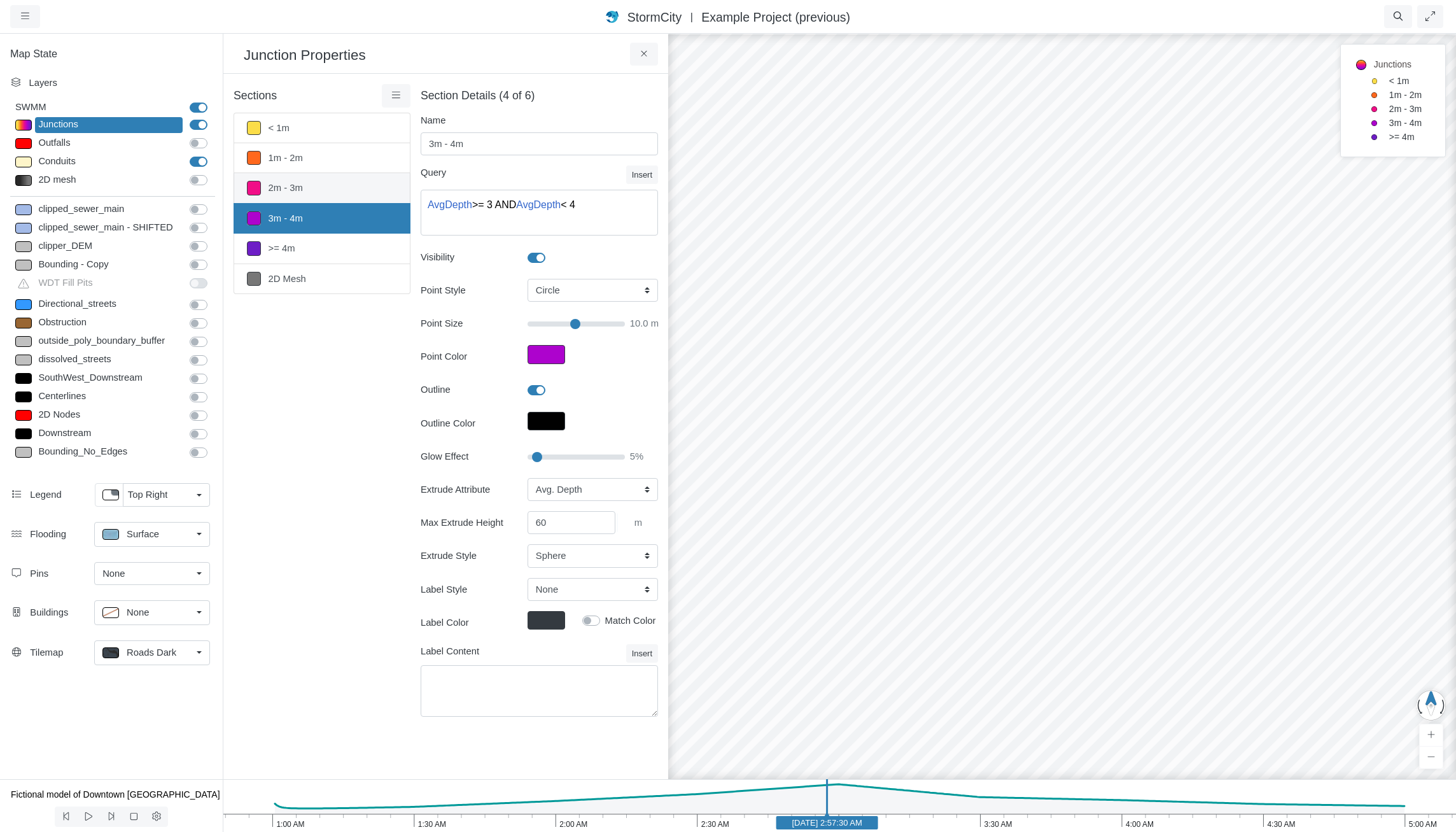
click at [303, 189] on link "2m - 3m" at bounding box center [322, 188] width 177 height 30
type input "2m - 3m"
type textarea "AvgDepth >= 2 AND AvgDepth < 3"
type input "9"
type input "50"
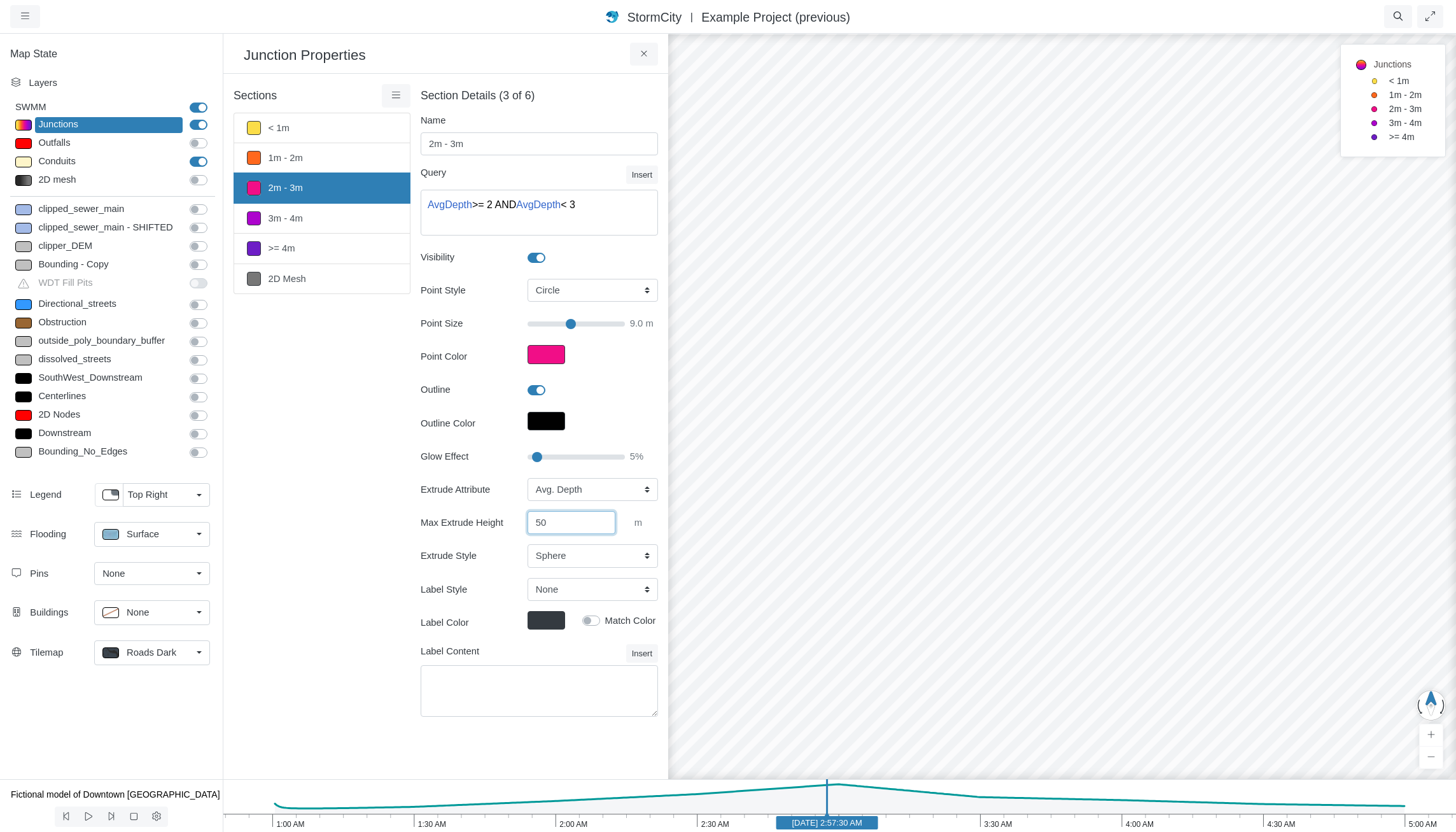
click at [582, 525] on input "50" at bounding box center [571, 523] width 88 height 23
drag, startPoint x: 555, startPoint y: 519, endPoint x: 476, endPoint y: 520, distance: 79.0
click at [476, 520] on div "Max Extrude Height 50 m" at bounding box center [540, 523] width 257 height 23
type input "55"
click at [357, 491] on div "Sections < 1m 1m - 2m 2m - 3m 3m - 4m >= 4m 2D Mesh Layer Details Refraction" at bounding box center [322, 408] width 177 height 648
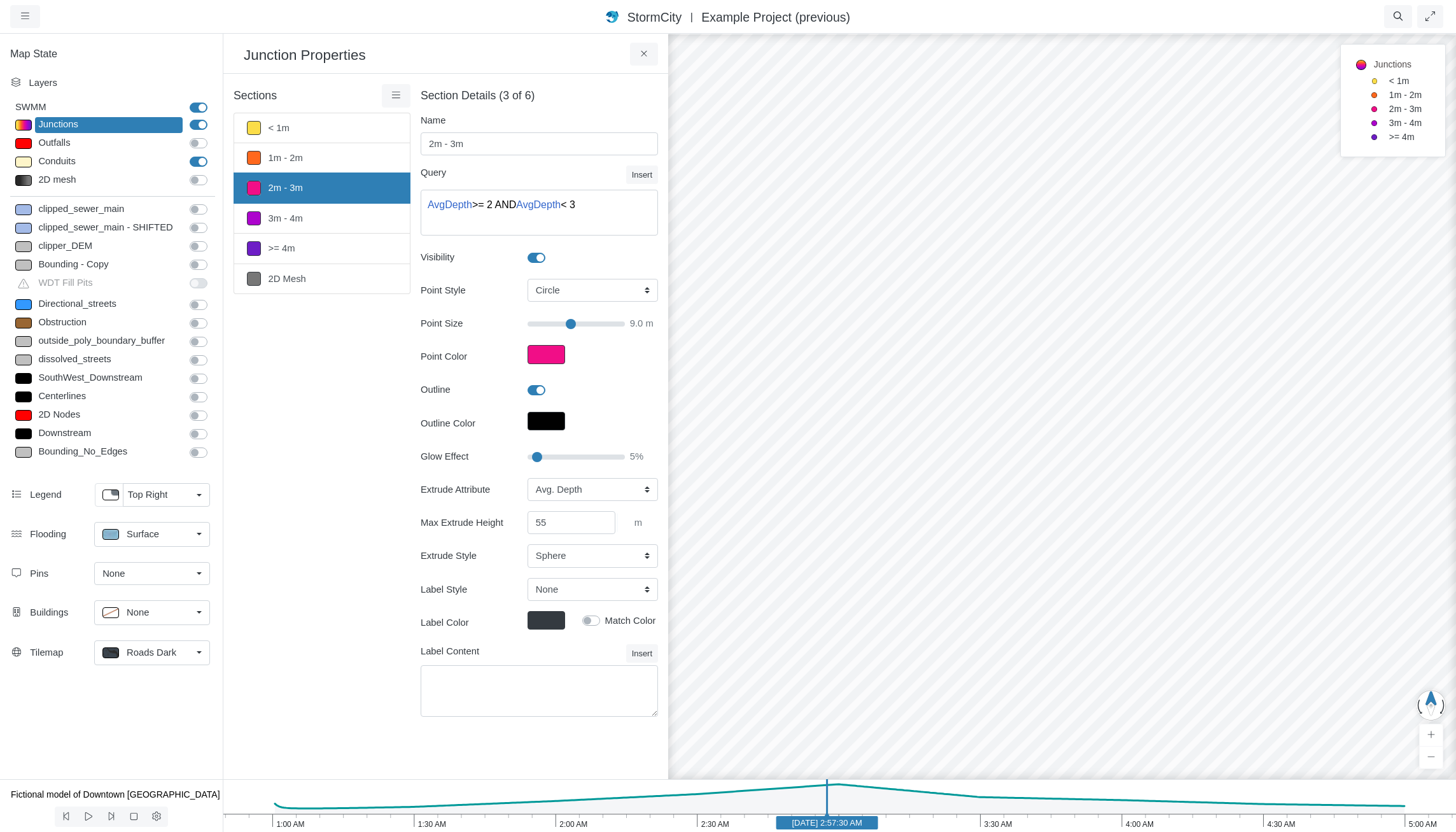
type input "9"
click at [304, 162] on link "1m - 2m" at bounding box center [322, 158] width 177 height 30
type input "1m - 2m"
type textarea "AvgDepth >= 1 AND AvgDepth < 2"
type input "8"
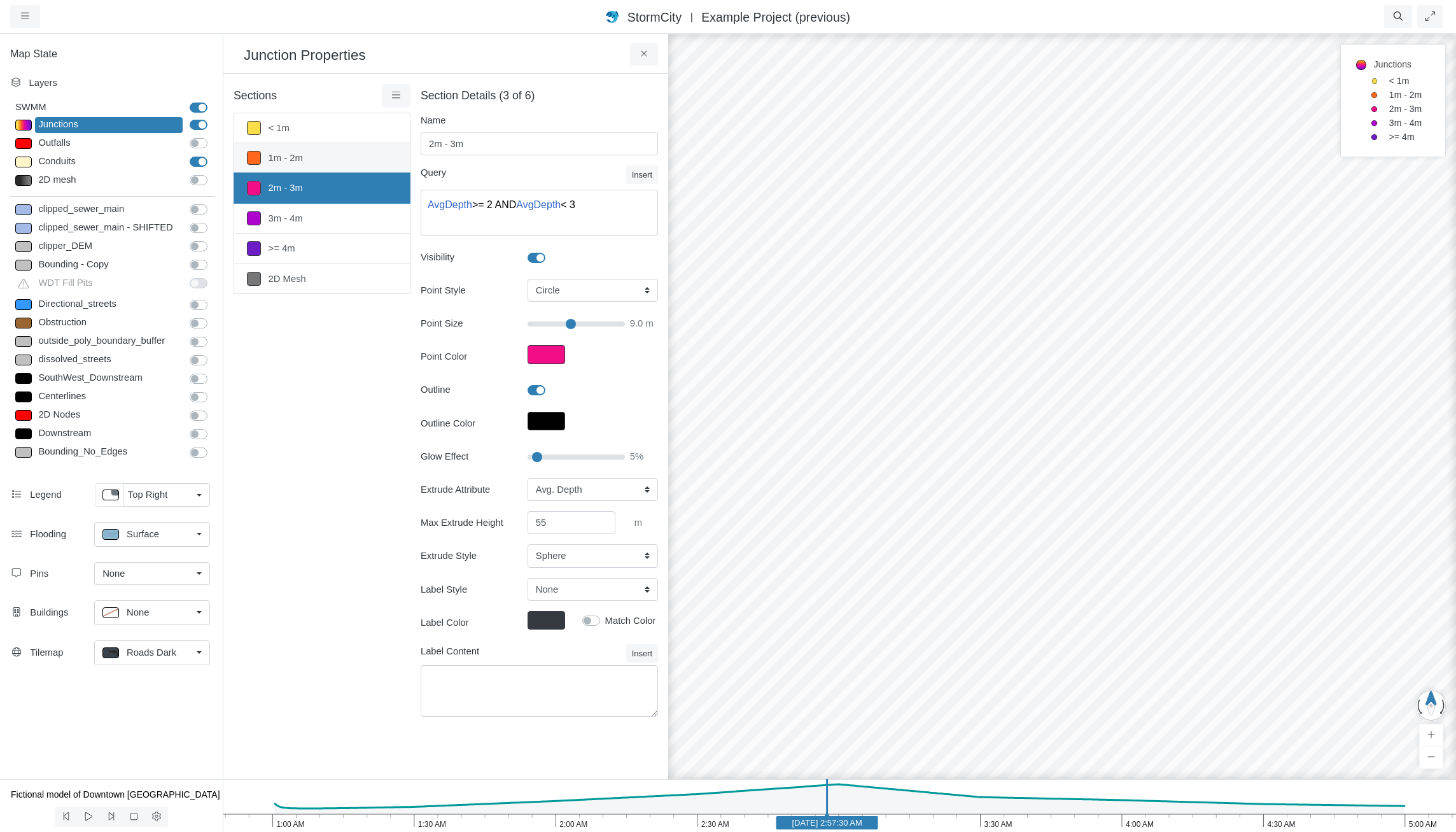
type input "50"
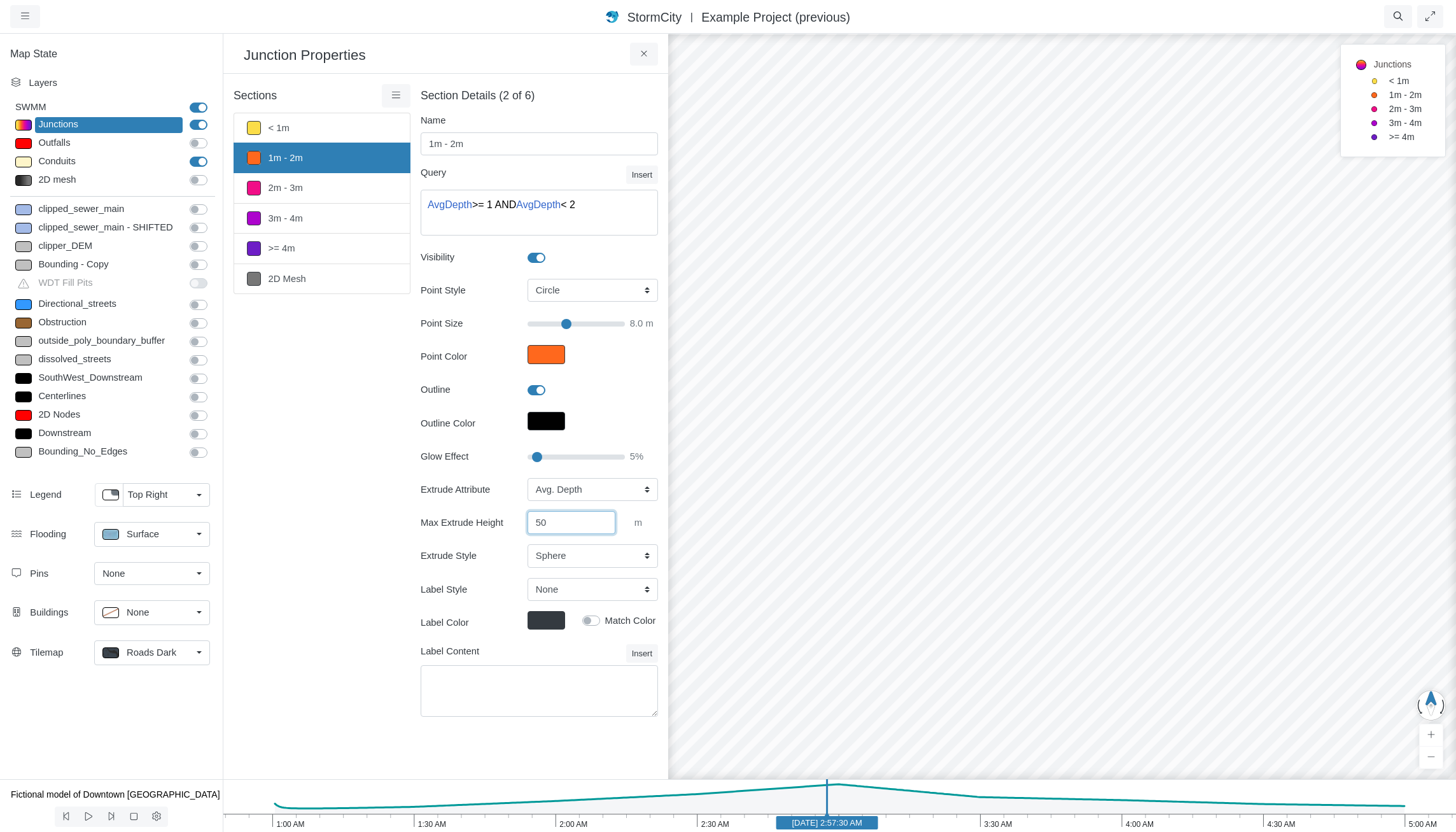
click at [558, 523] on input "50" at bounding box center [571, 523] width 88 height 23
click at [329, 424] on div "Sections < 1m 1m - 2m 2m - 3m 3m - 4m >= 4m 2D Mesh Layer Details Refraction" at bounding box center [322, 408] width 177 height 648
click at [314, 126] on link "< 1m" at bounding box center [322, 128] width 177 height 31
type input "< 1m"
type textarea "AvgDepth < 1"
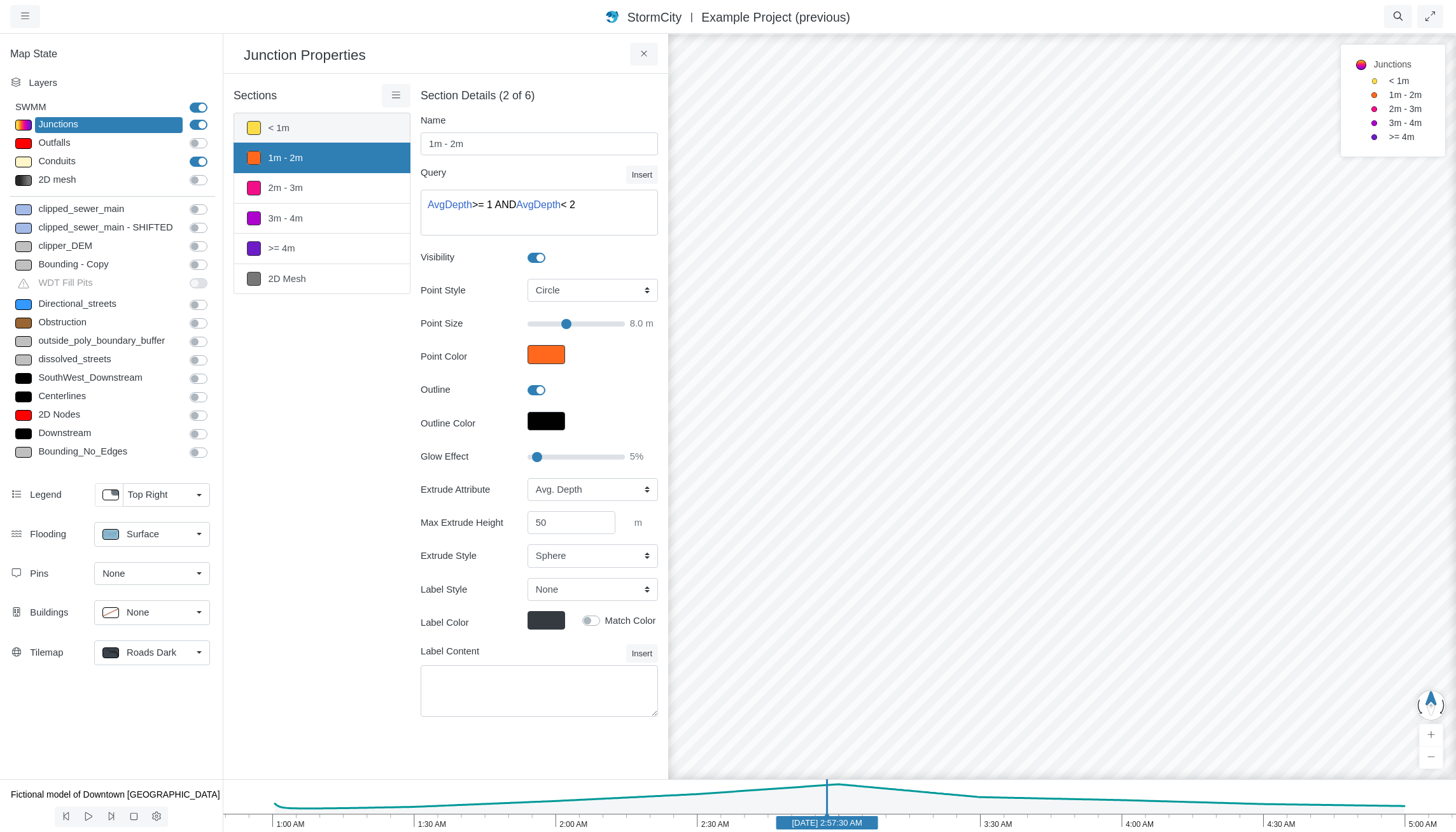
type input "7"
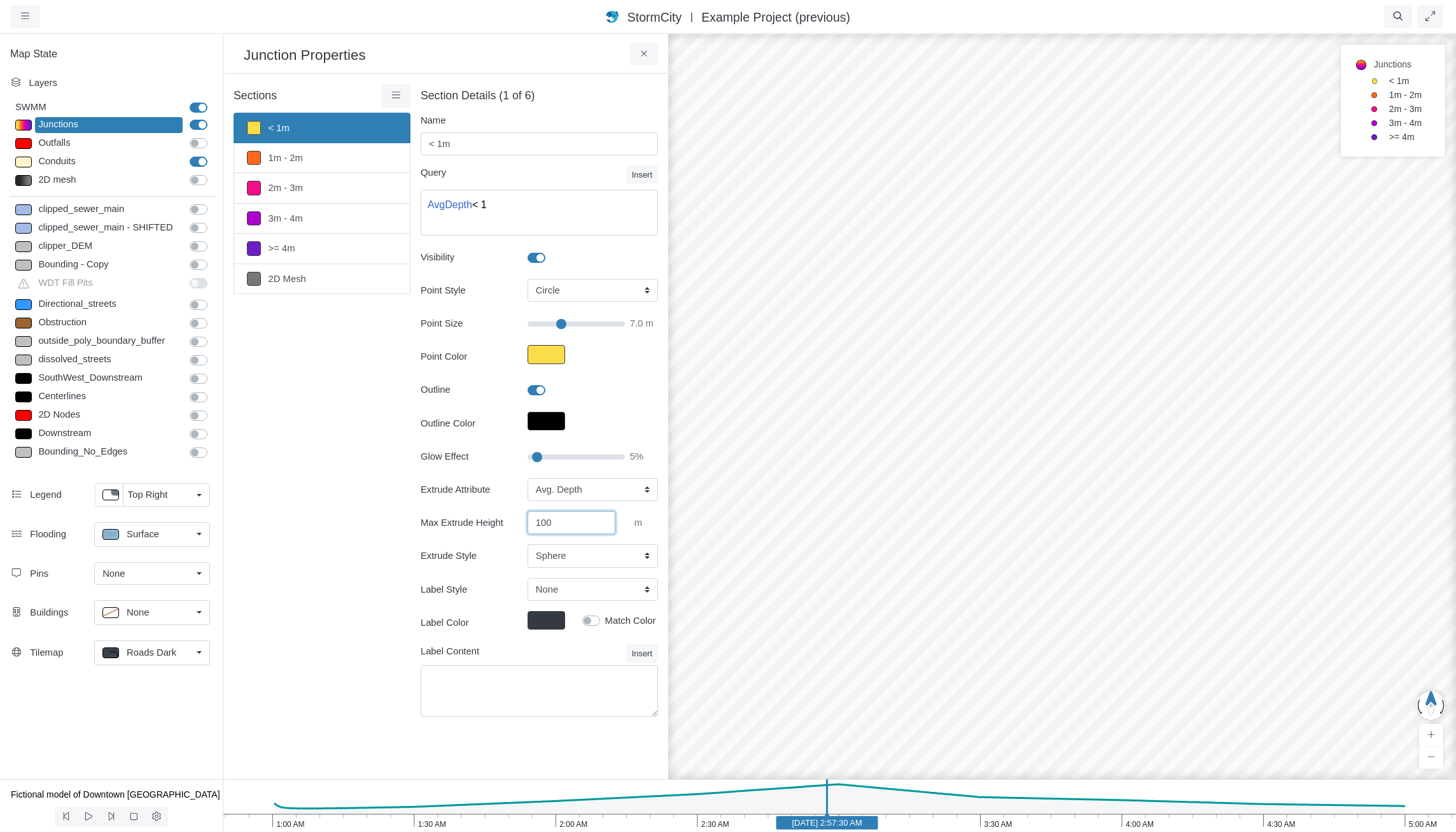
click at [560, 516] on input "100" at bounding box center [571, 523] width 88 height 23
drag, startPoint x: 572, startPoint y: 521, endPoint x: 438, endPoint y: 493, distance: 136.9
click at [438, 493] on div "Extrude Attribute None Fixed Height X-Coordinate Y-Coordinate Invert El. Depth …" at bounding box center [540, 523] width 237 height 90
type input "45"
click at [313, 440] on div "Sections < 1m 1m - 2m 2m - 3m 3m - 4m >= 4m 2D Mesh Layer Details Refraction" at bounding box center [322, 408] width 177 height 648
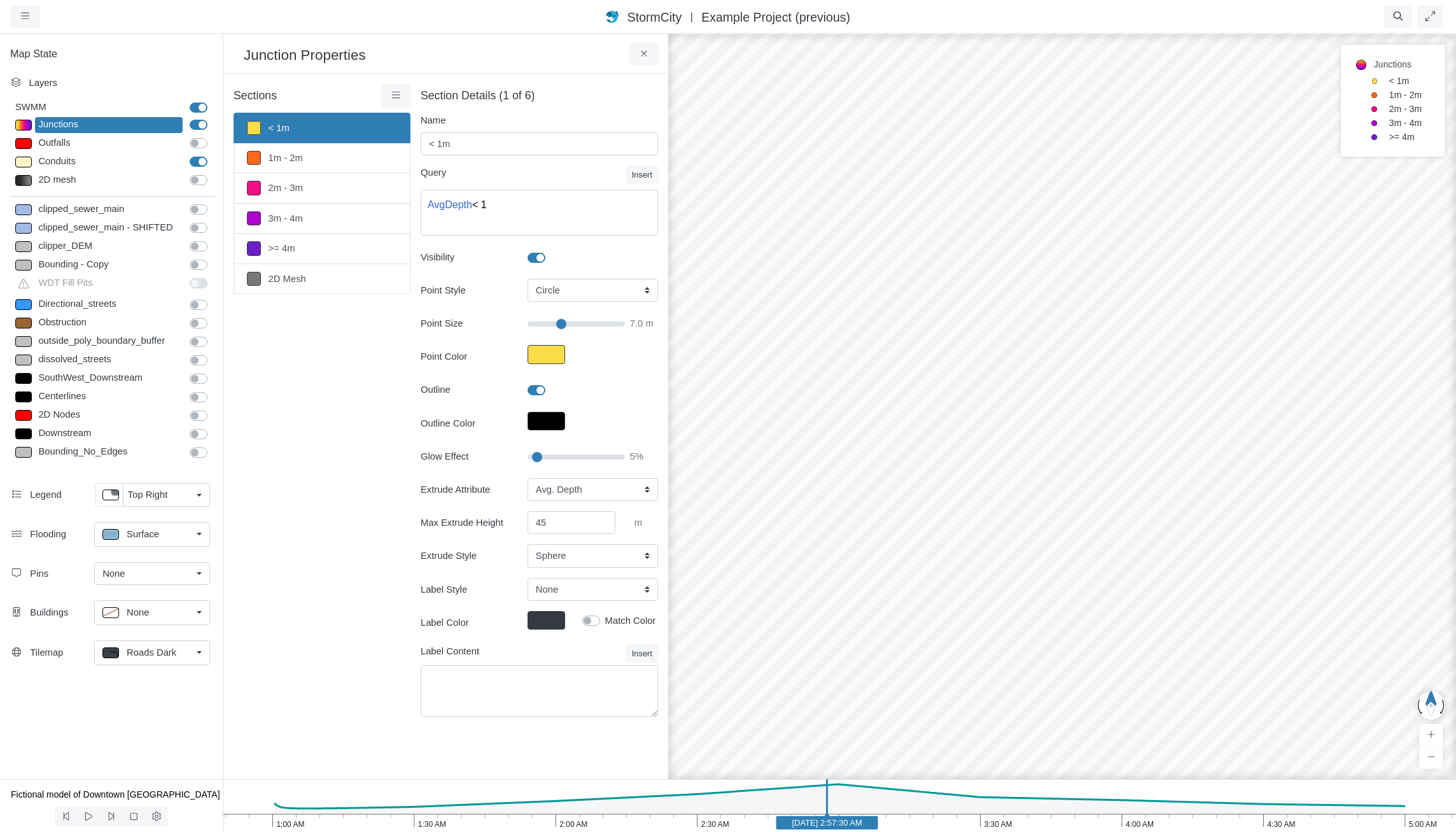
type input "7"
click at [557, 525] on input "45" at bounding box center [571, 523] width 88 height 23
type input "4"
type input "60"
click button at bounding box center [0, 0] width 0 height 0
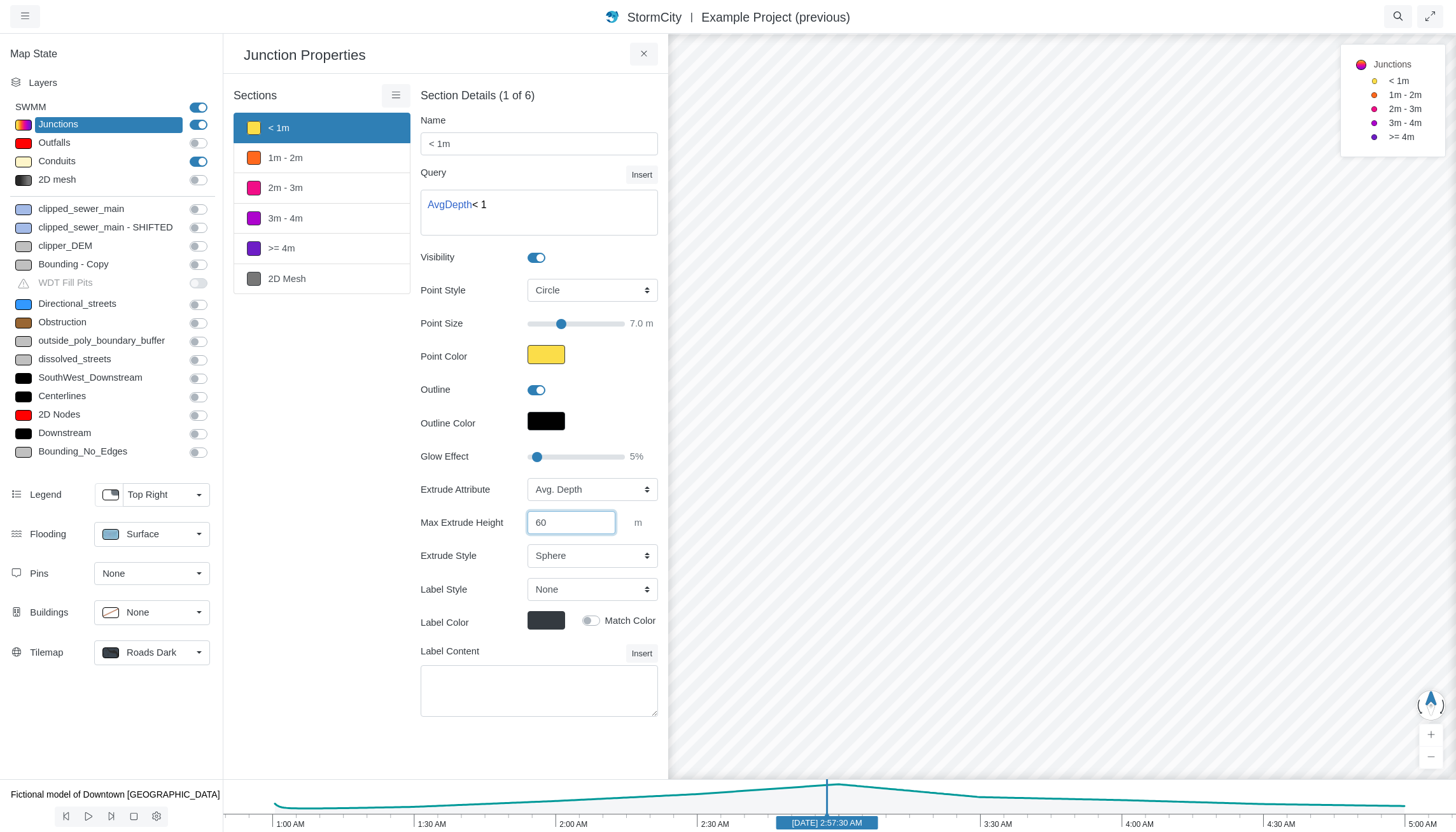
type input "7"
click at [558, 524] on input "60" at bounding box center [571, 523] width 88 height 23
type input "6"
type input "75"
click button at bounding box center [0, 0] width 0 height 0
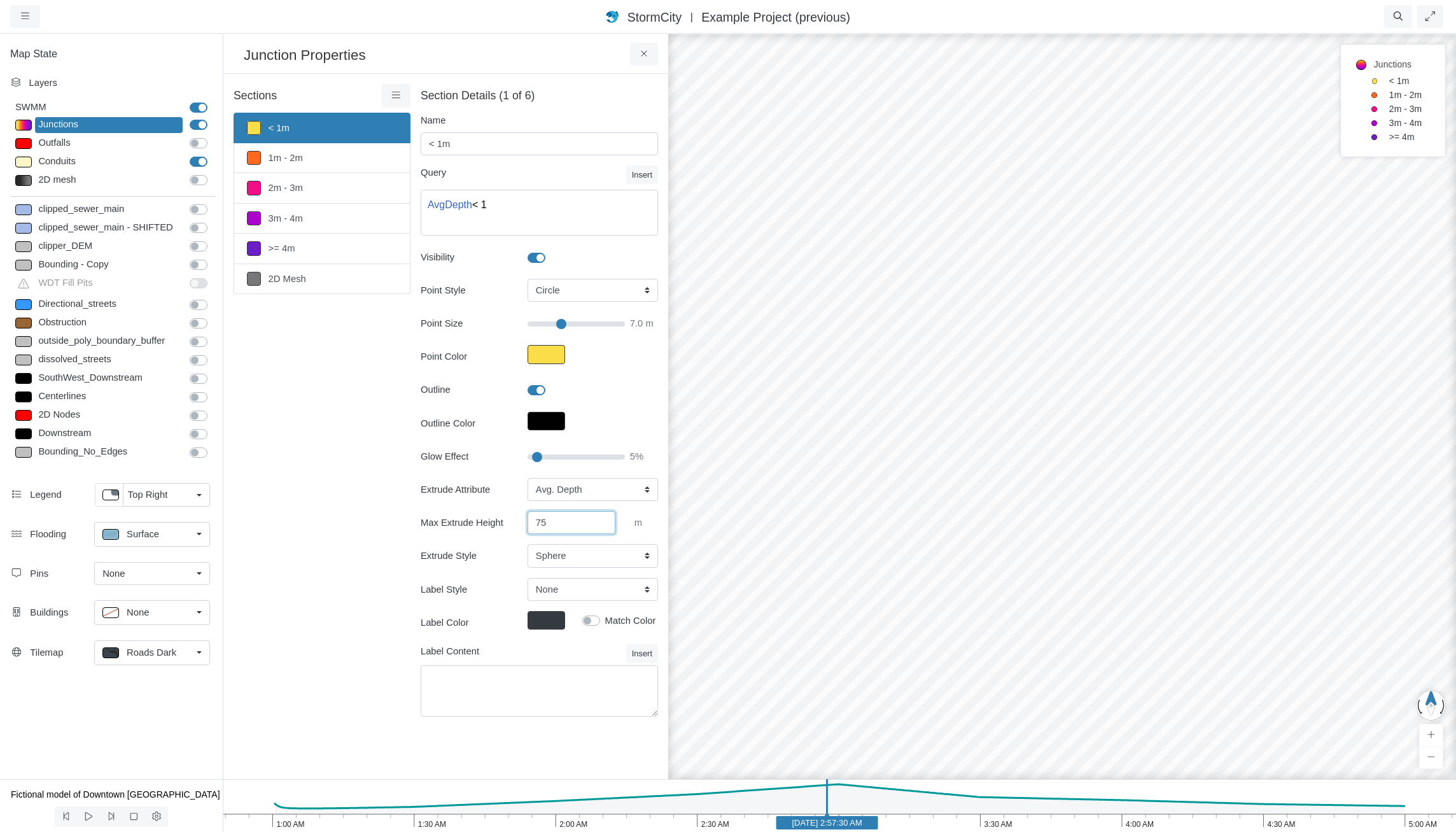
type input "7"
click at [351, 151] on link "1m - 2m" at bounding box center [322, 158] width 177 height 30
type input "1m - 2m"
type textarea "AvgDepth >= 1 AND AvgDepth < 2"
type input "8"
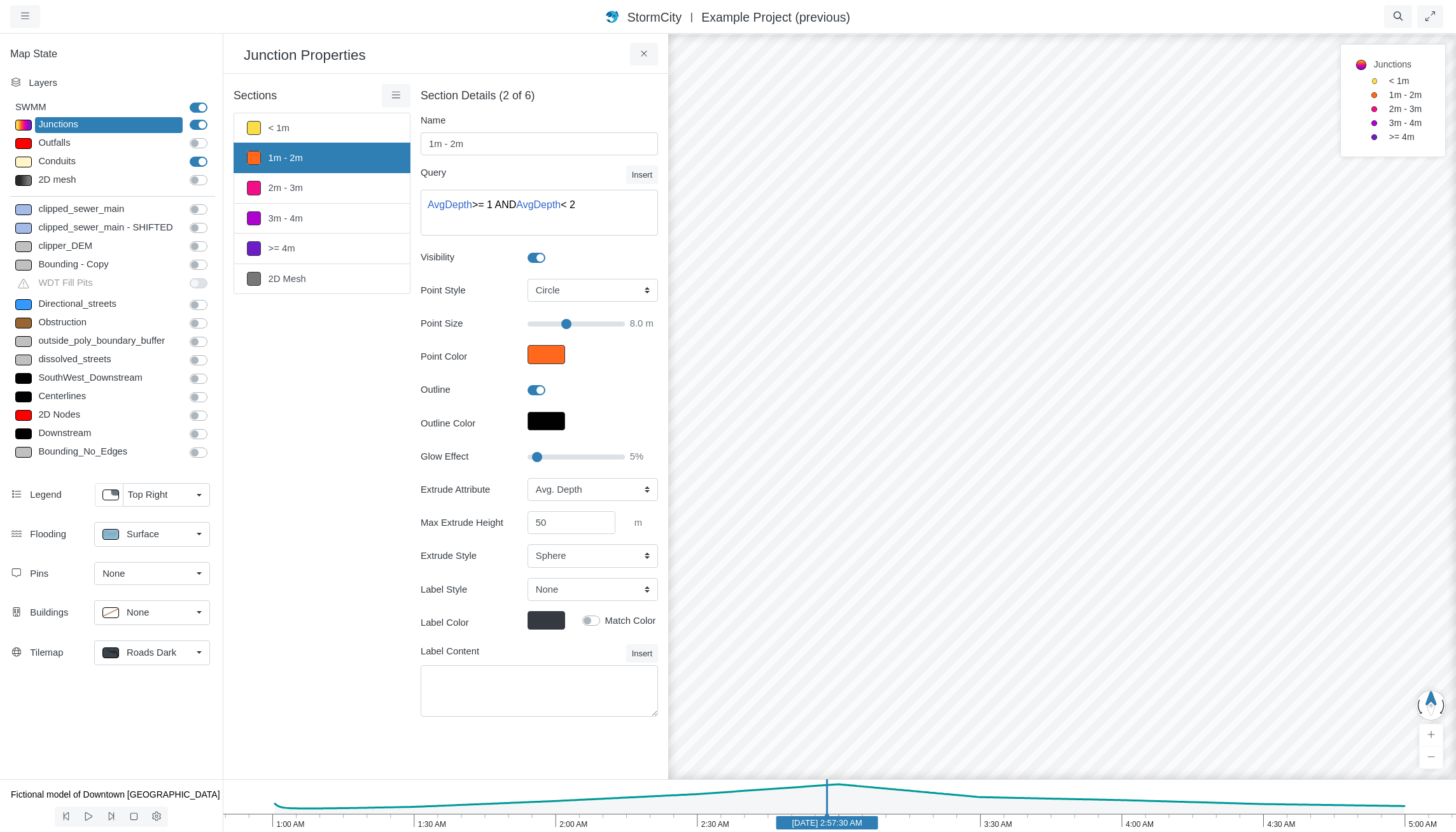
click at [558, 508] on div "Extrude Attribute None Fixed Height X-Coordinate Y-Coordinate Invert El. Depth …" at bounding box center [540, 523] width 237 height 90
click at [573, 515] on input "50" at bounding box center [571, 523] width 88 height 23
type input "5"
type input "75"
click button at bounding box center [0, 0] width 0 height 0
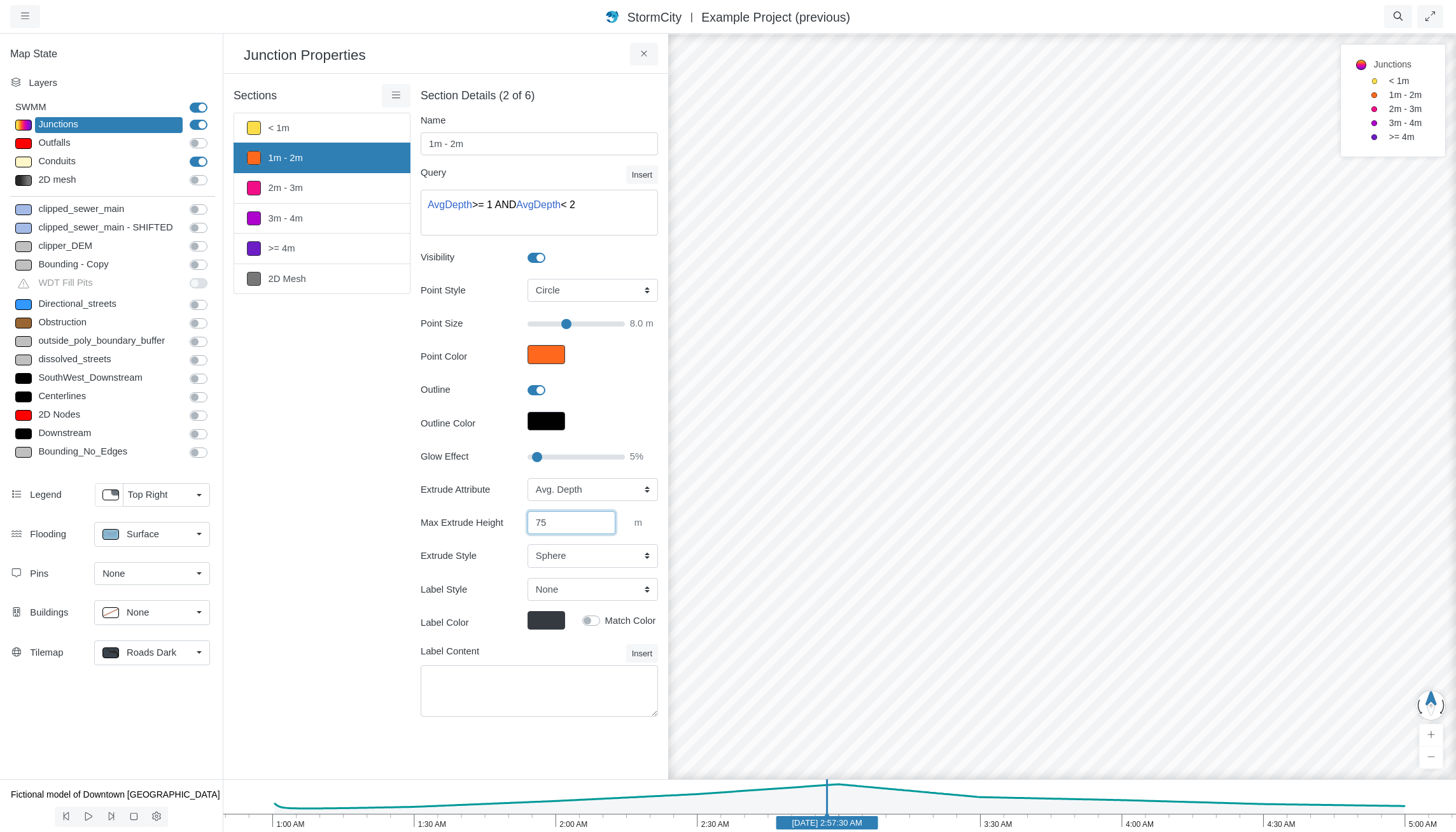
type input "8"
click at [302, 194] on link "2m - 3m" at bounding box center [322, 188] width 177 height 30
type input "2m - 3m"
type textarea "AvgDepth >= 2 AND AvgDepth < 3"
type input "9"
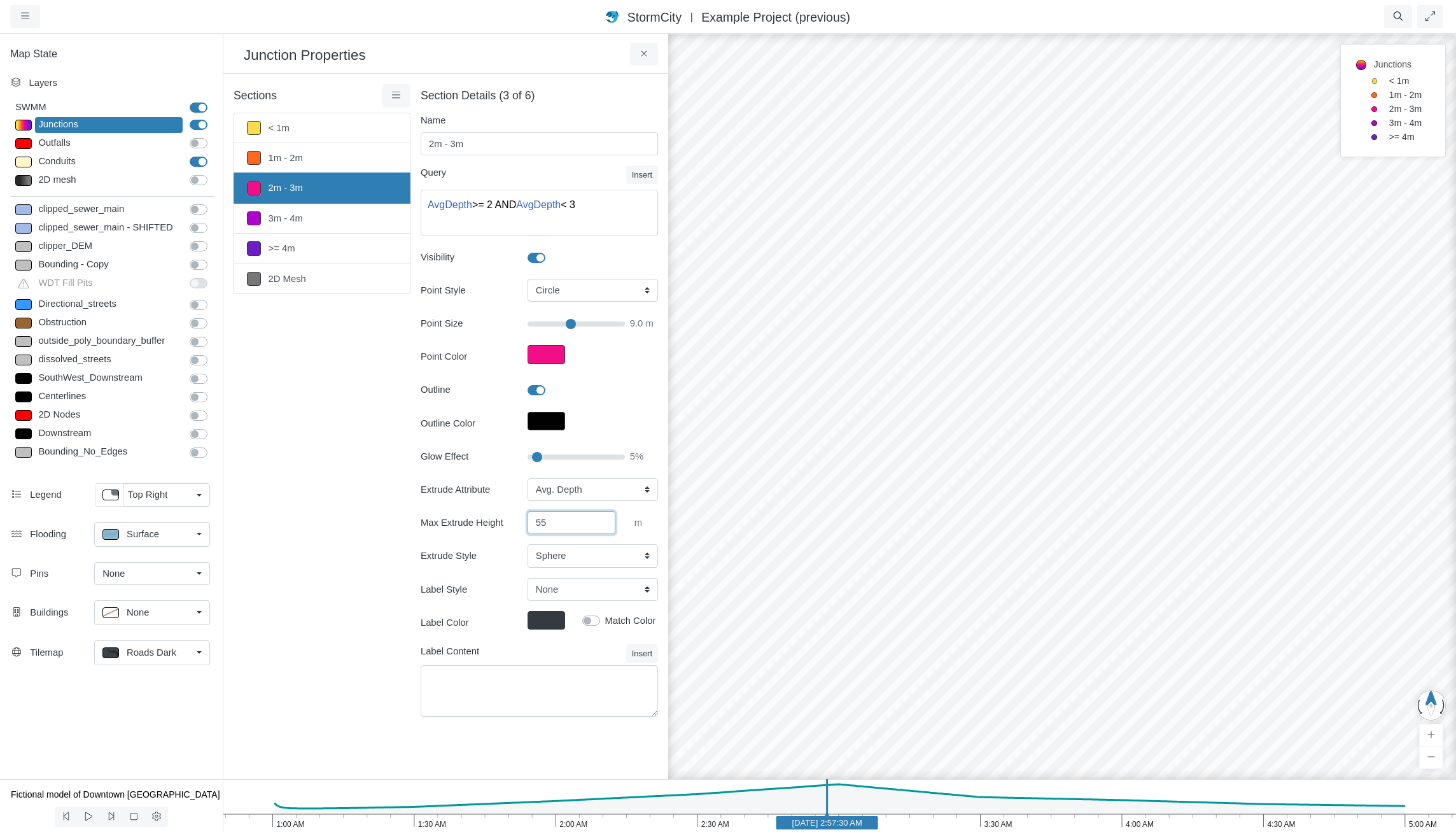
click at [565, 516] on input "55" at bounding box center [571, 523] width 88 height 23
type input "5"
type input "90"
click button at bounding box center [0, 0] width 0 height 0
type input "9"
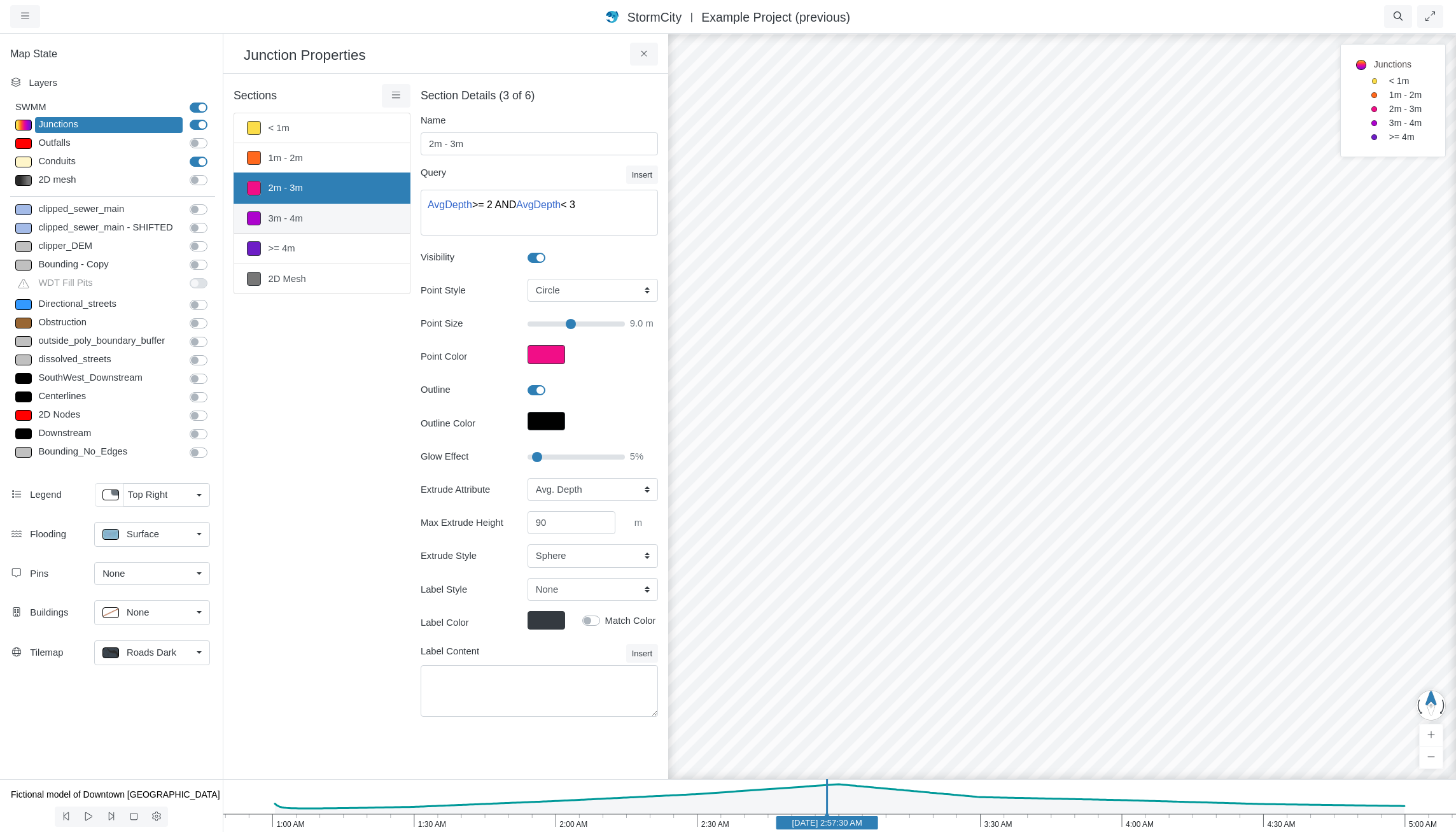
click at [308, 213] on link "3m - 4m" at bounding box center [322, 219] width 177 height 30
type input "3m - 4m"
type textarea "AvgDepth >= 3 AND AvgDepth < 4"
type input "10"
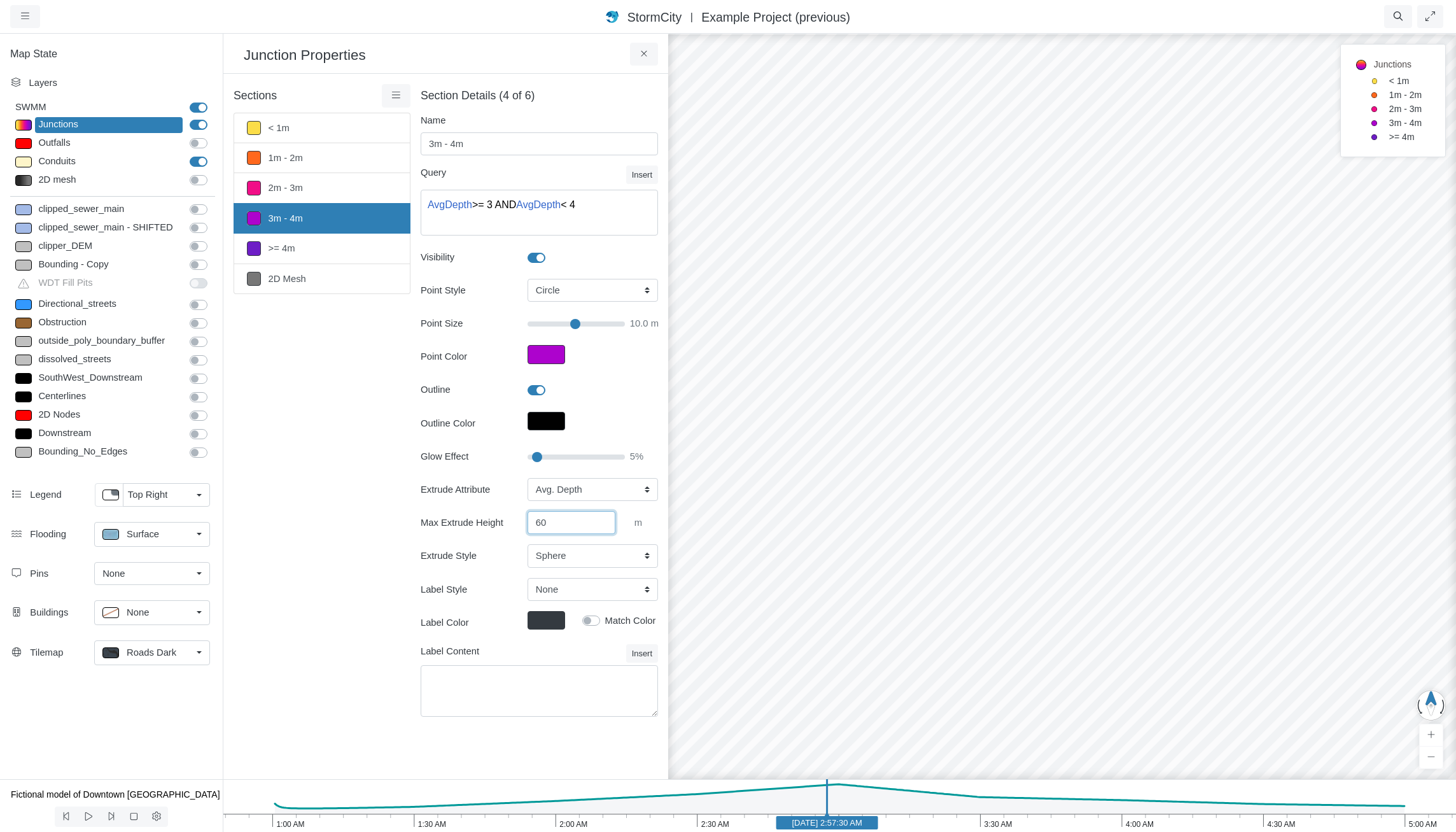
click at [572, 523] on input "60" at bounding box center [571, 523] width 88 height 23
type input "6"
type input "100"
click button at bounding box center [0, 0] width 0 height 0
type input "10"
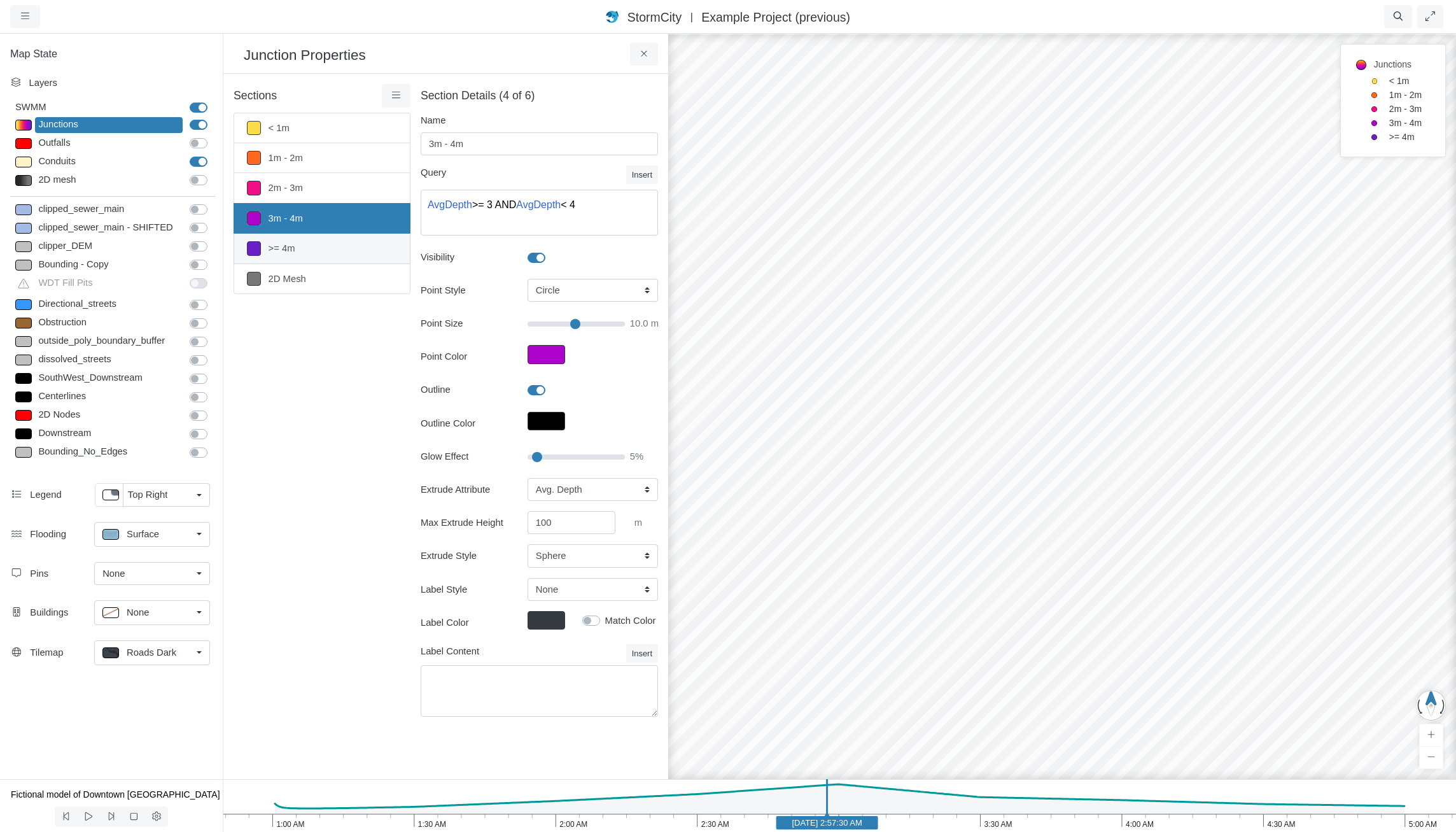
click at [341, 255] on link ">= 4m" at bounding box center [322, 249] width 177 height 30
type input ">= 4m"
type textarea "AvgDepth >= 4"
type input "10.5"
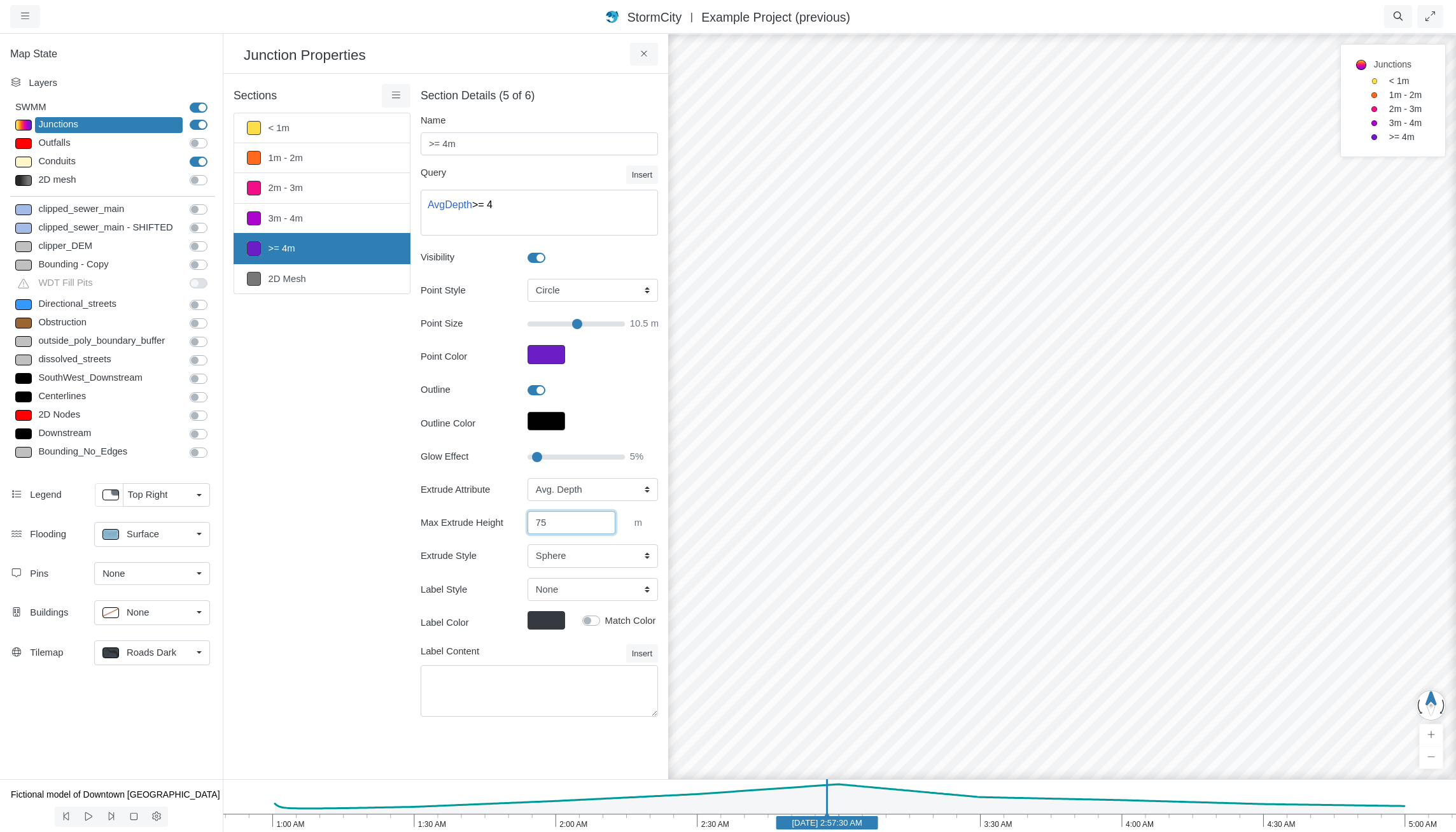
click at [579, 526] on input "75" at bounding box center [571, 523] width 88 height 23
type input "7"
type input "100"
click button at bounding box center [0, 0] width 0 height 0
click at [302, 216] on link "3m - 4m" at bounding box center [322, 219] width 177 height 30
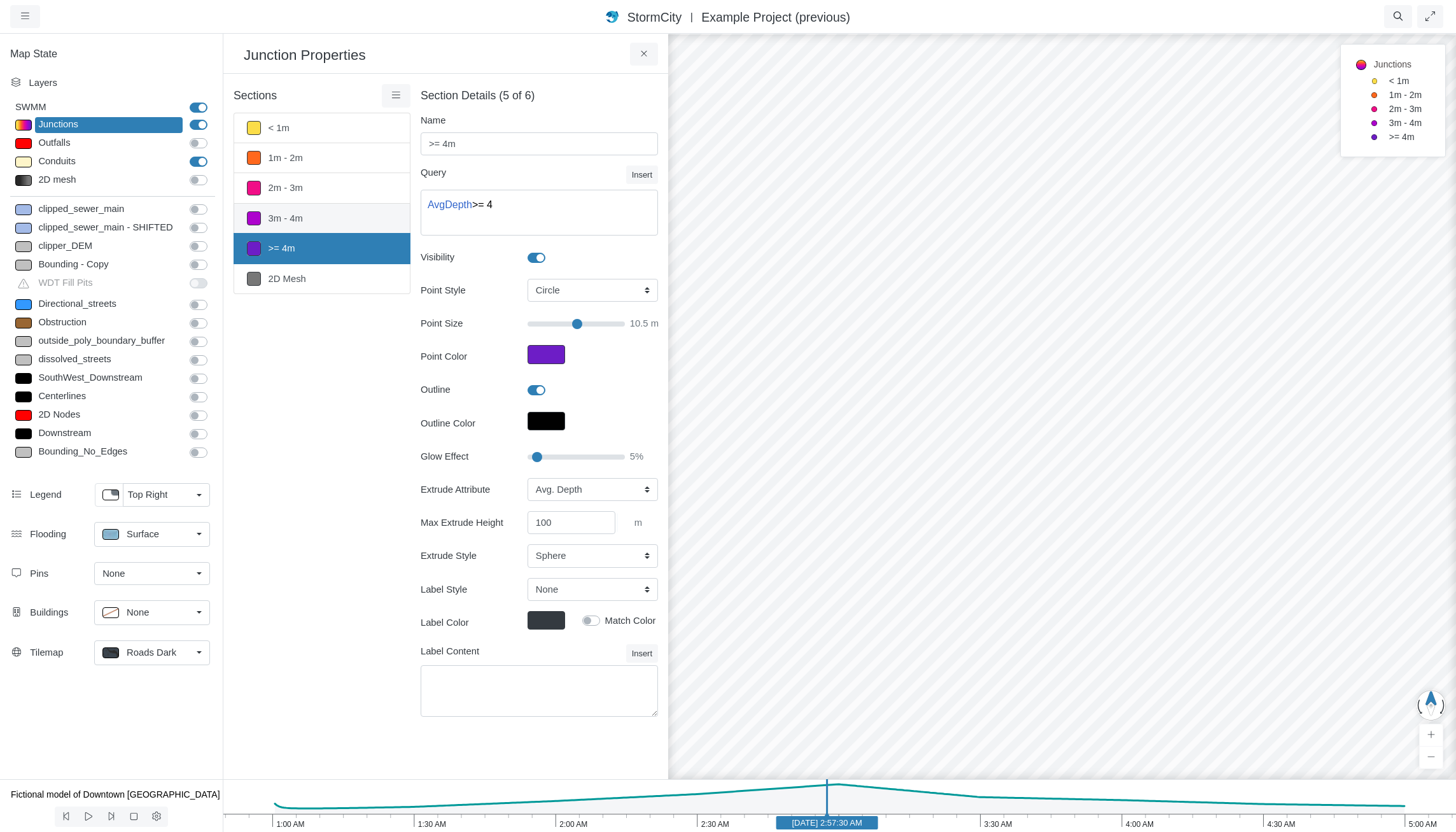
type input "3m - 4m"
type textarea "AvgDepth >= 3 AND AvgDepth < 4"
type input "10"
click at [335, 253] on link ">= 4m" at bounding box center [322, 249] width 177 height 30
type input ">= 4m"
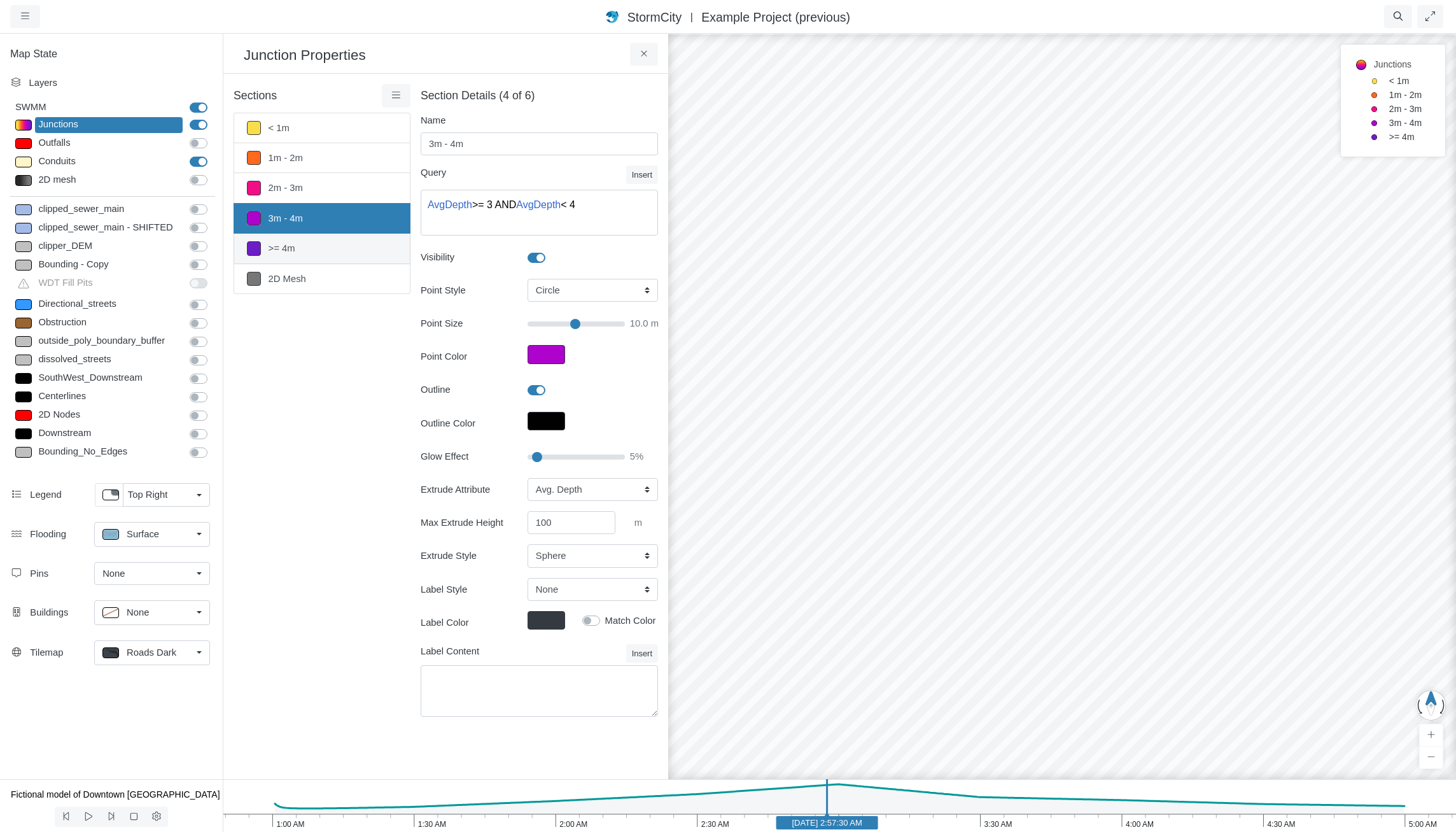
type textarea "AvgDepth >= 4"
type input "10.5"
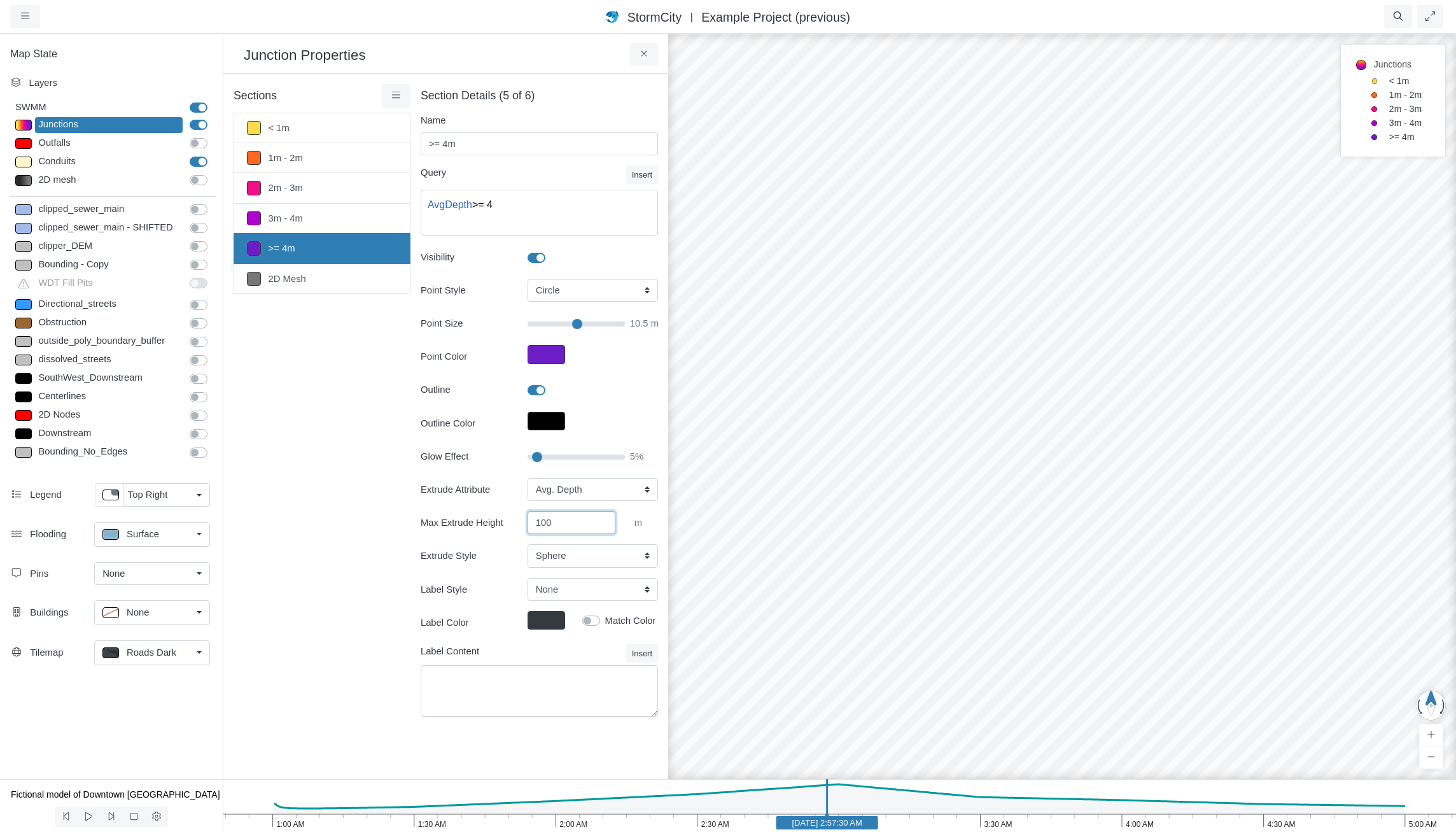
click at [562, 518] on input "100" at bounding box center [571, 523] width 88 height 23
type input "1"
type input "90"
click button at bounding box center [0, 0] width 0 height 0
click at [344, 425] on div "Sections < 1m 1m - 2m 2m - 3m 3m - 4m >= 4m 2D Mesh Layer Details Refraction" at bounding box center [322, 408] width 177 height 648
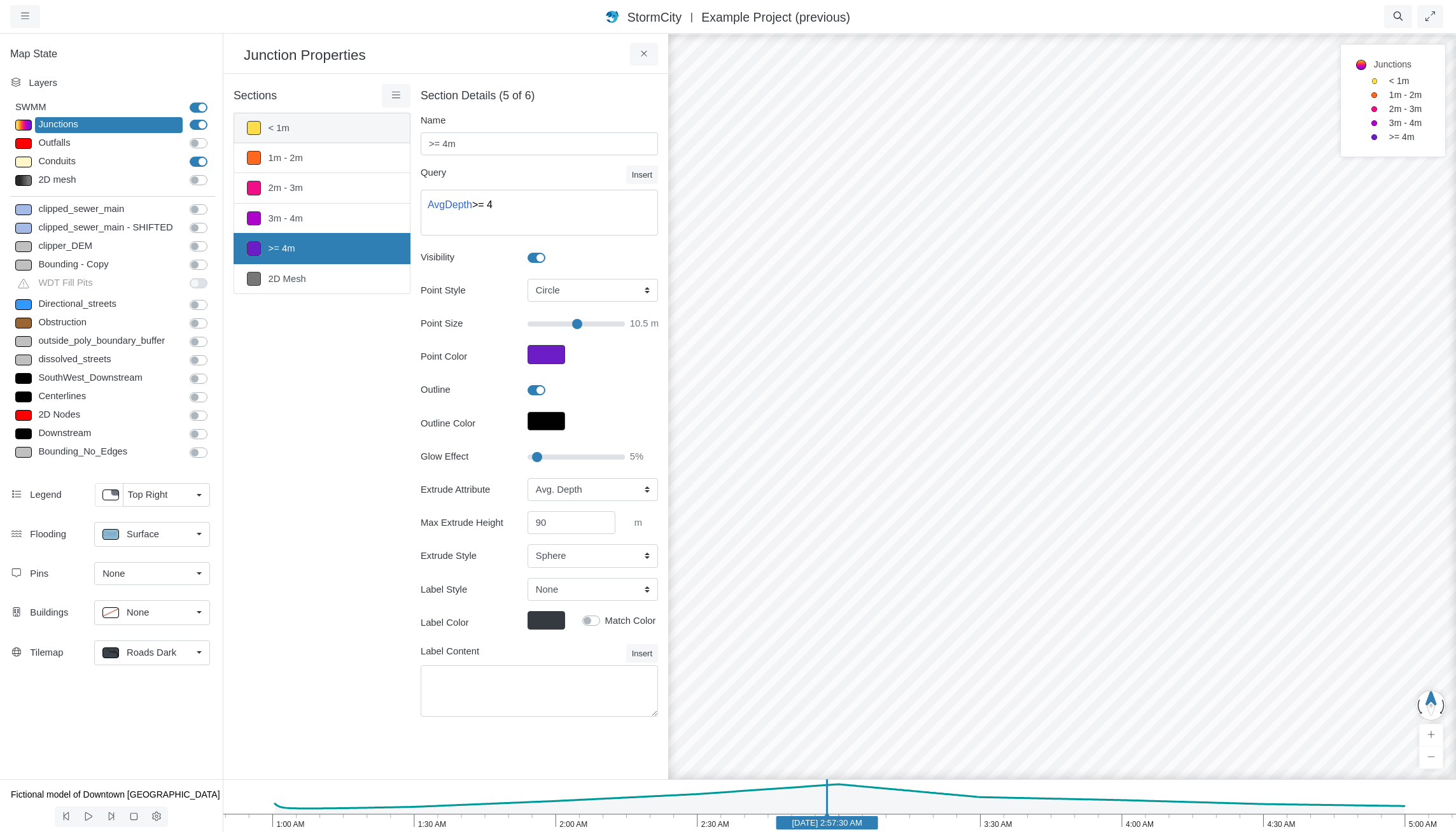
click at [299, 128] on link "< 1m" at bounding box center [322, 128] width 177 height 31
type input "< 1m"
type textarea "AvgDepth < 1"
type input "7"
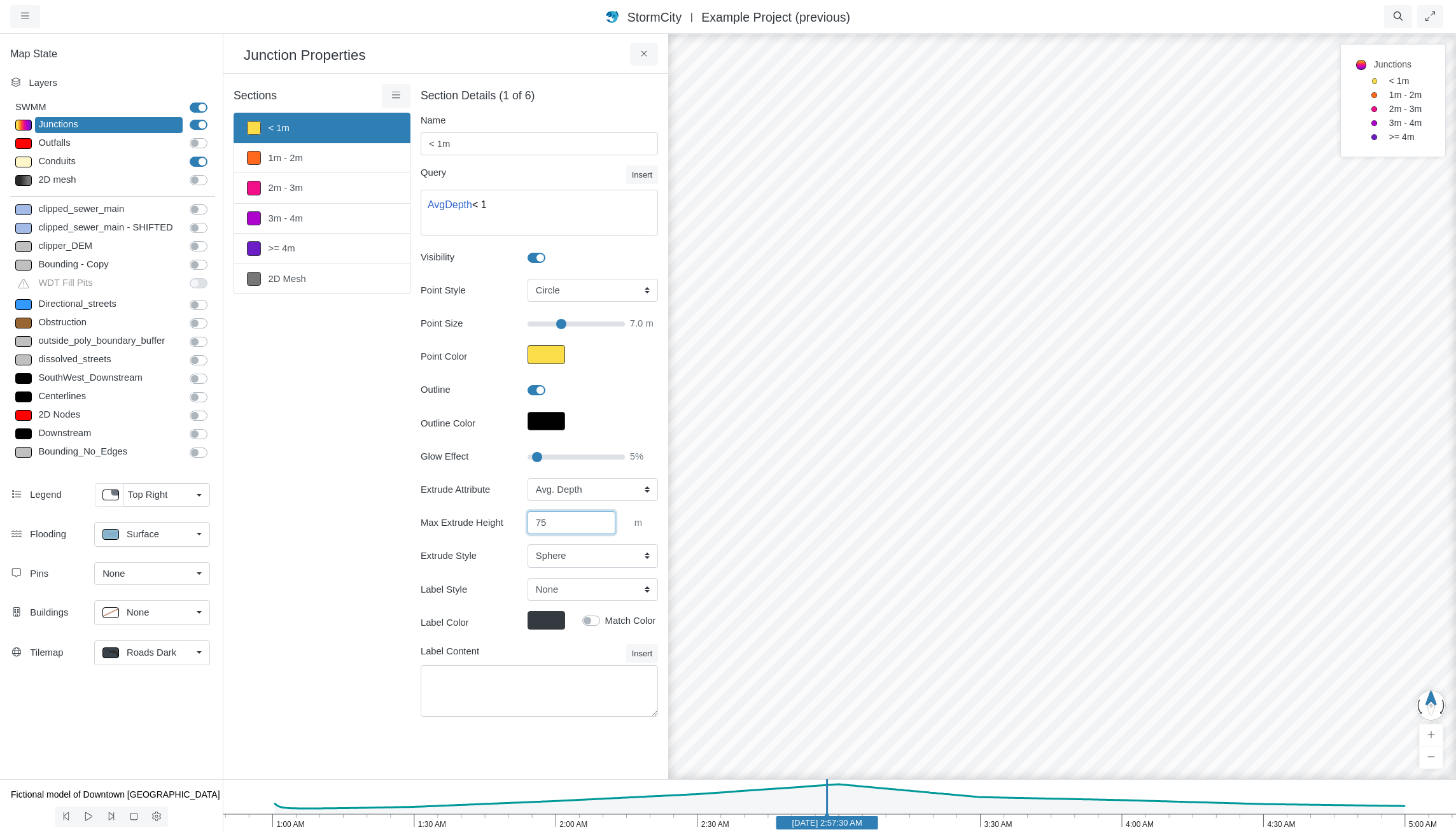
click at [567, 524] on input "75" at bounding box center [571, 523] width 88 height 23
type input "7"
type input "150"
click button at bounding box center [0, 0] width 0 height 0
type input "7"
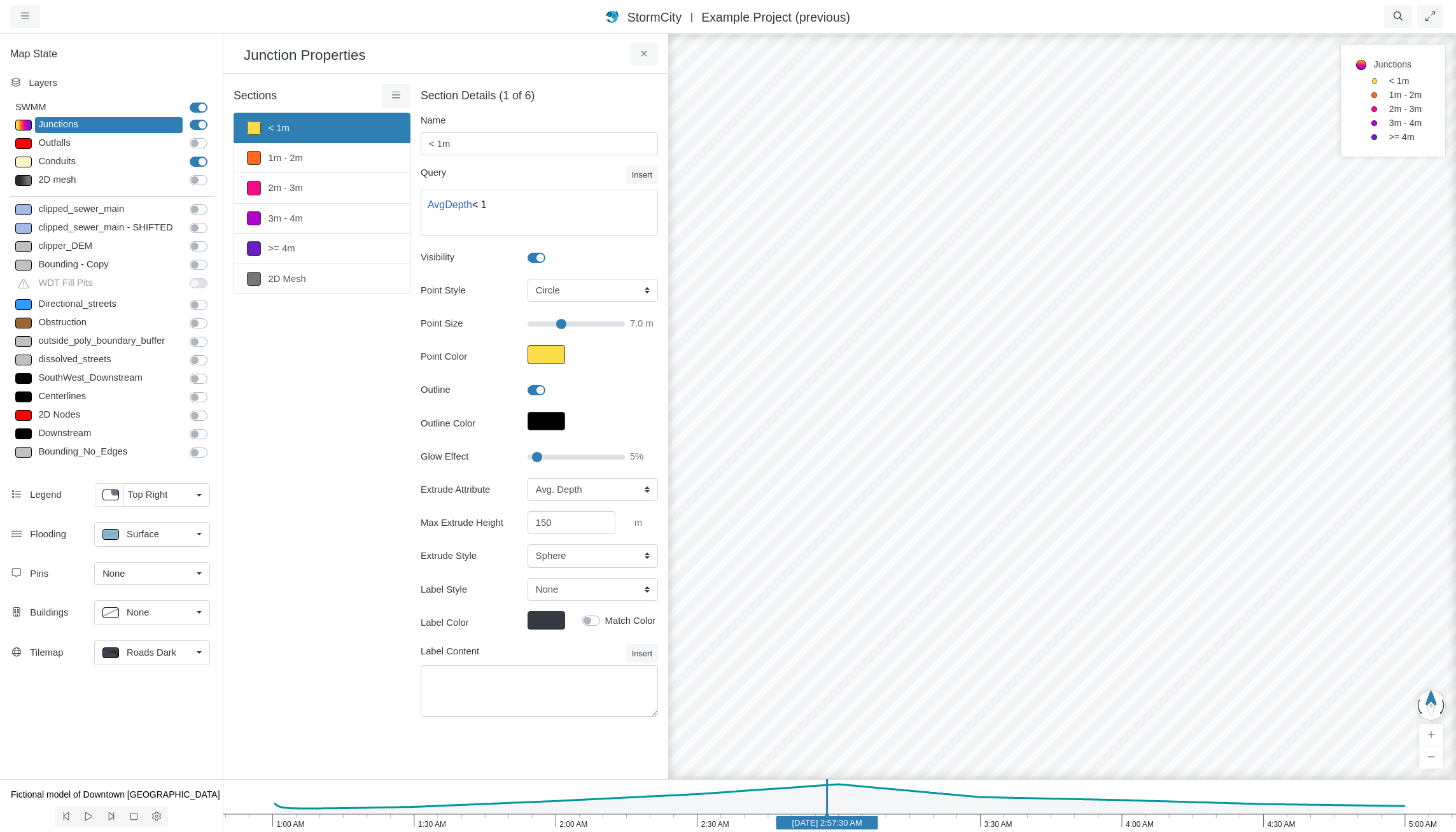
drag, startPoint x: 1085, startPoint y: 446, endPoint x: 1166, endPoint y: 554, distance: 135.0
click at [1166, 554] on div at bounding box center [1062, 432] width 1456 height 800
drag, startPoint x: 1112, startPoint y: 477, endPoint x: 1064, endPoint y: 494, distance: 50.9
click at [1075, 490] on div at bounding box center [1062, 432] width 1456 height 800
drag, startPoint x: 1089, startPoint y: 572, endPoint x: 1246, endPoint y: 553, distance: 158.1
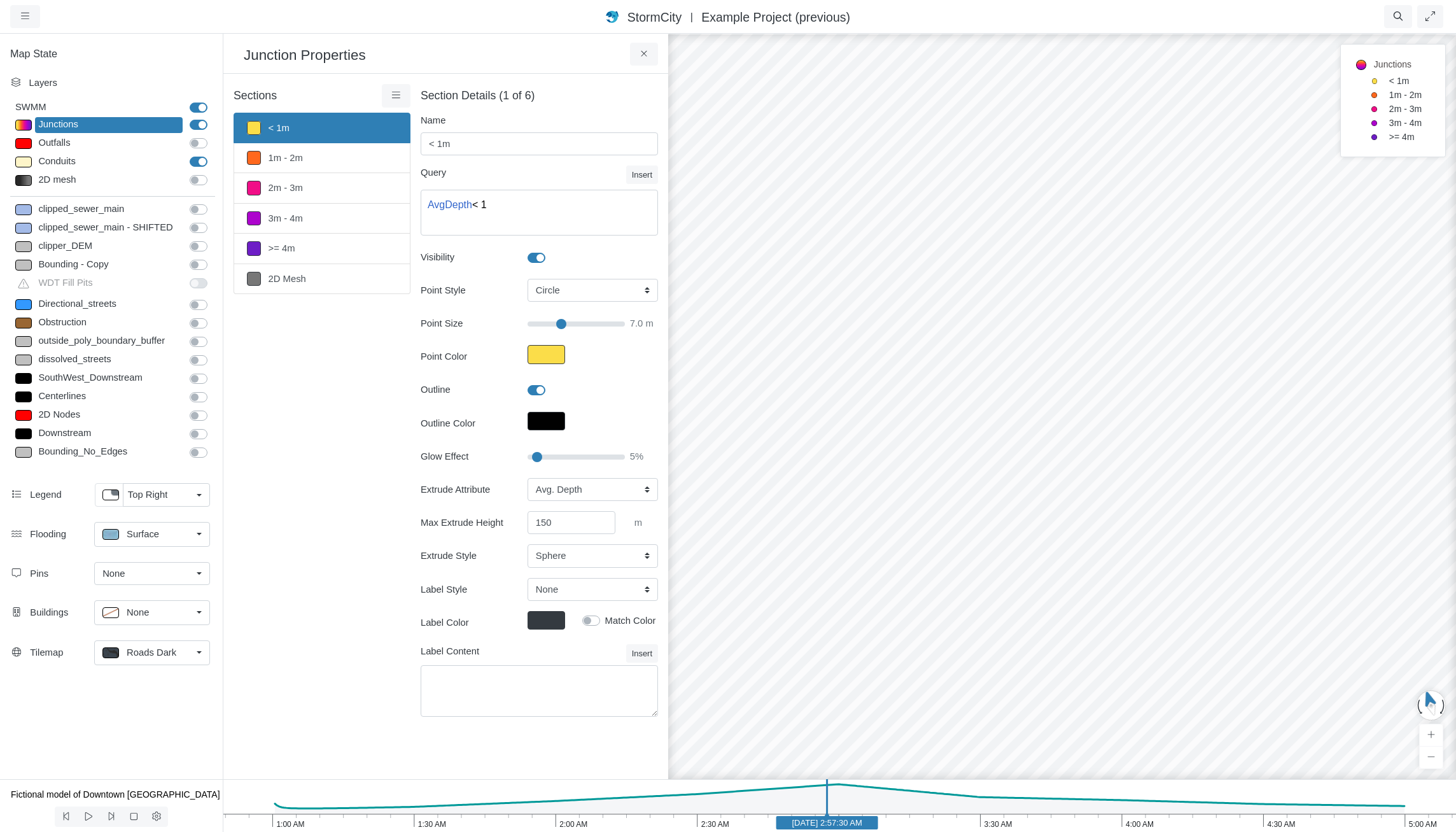
drag, startPoint x: 1223, startPoint y: 542, endPoint x: 1236, endPoint y: 563, distance: 24.7
drag, startPoint x: 1148, startPoint y: 577, endPoint x: 1238, endPoint y: 597, distance: 92.2
click at [1238, 597] on div at bounding box center [1062, 432] width 1456 height 800
drag, startPoint x: 1229, startPoint y: 611, endPoint x: 1275, endPoint y: 607, distance: 46.2
drag, startPoint x: 1216, startPoint y: 597, endPoint x: 1124, endPoint y: 542, distance: 107.2
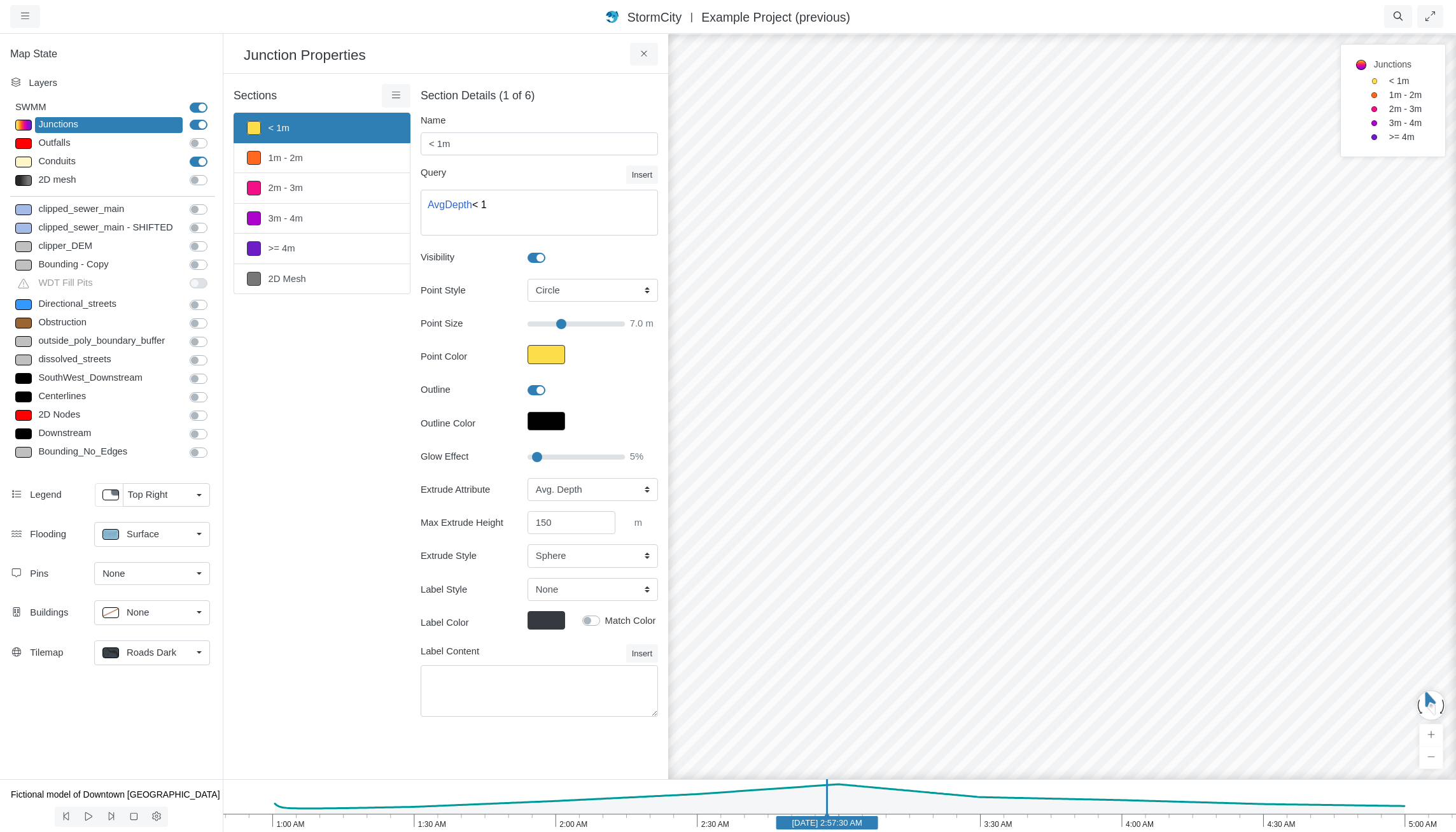
click at [1122, 544] on div at bounding box center [1062, 432] width 1456 height 800
drag, startPoint x: 1124, startPoint y: 541, endPoint x: 1113, endPoint y: 526, distance: 18.6
click at [1116, 526] on div at bounding box center [1062, 432] width 1456 height 800
drag, startPoint x: 1103, startPoint y: 544, endPoint x: 1093, endPoint y: 457, distance: 87.6
click at [1093, 457] on div at bounding box center [1062, 432] width 1456 height 800
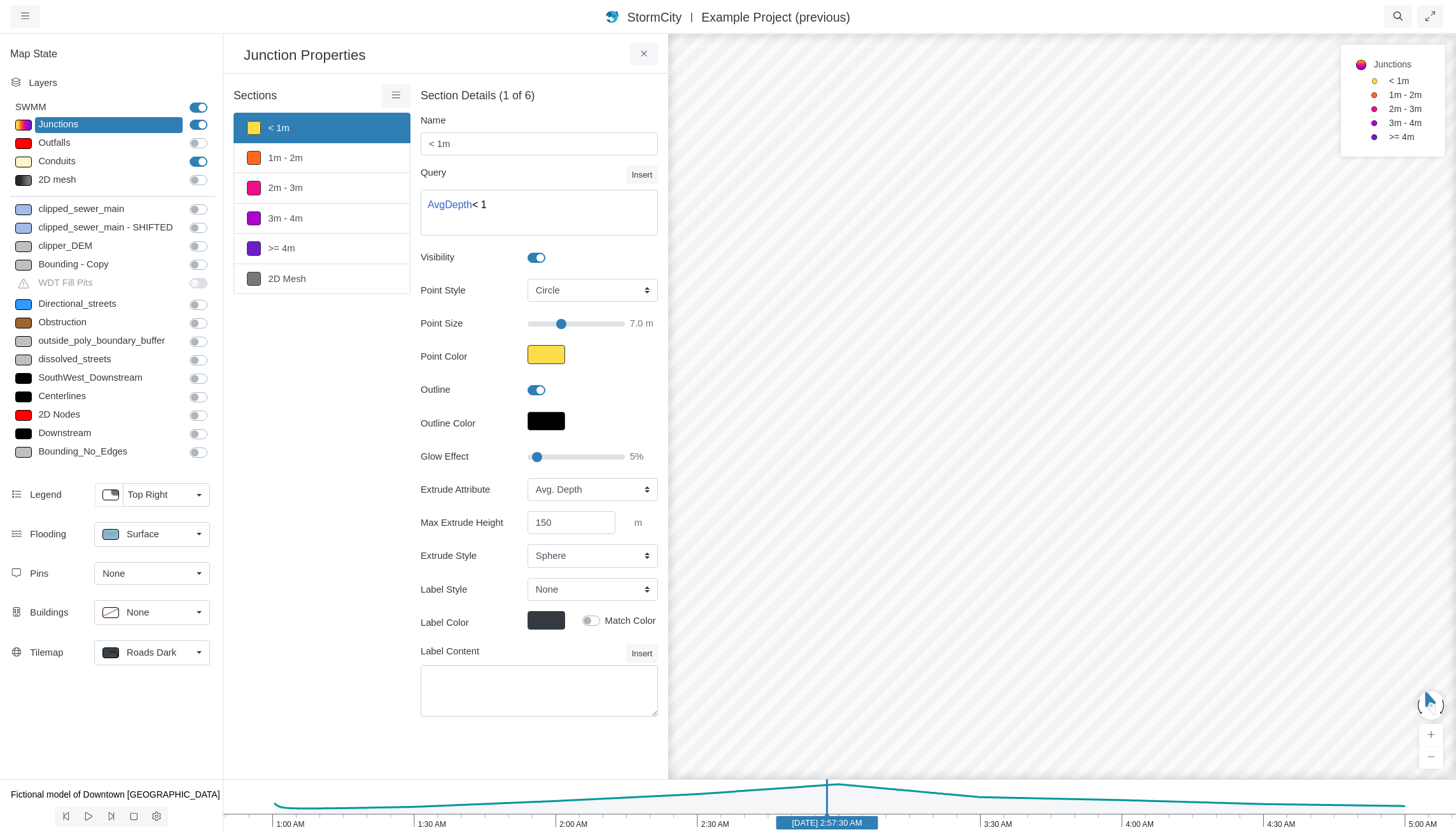
drag, startPoint x: 1042, startPoint y: 499, endPoint x: 886, endPoint y: 544, distance: 162.4
click at [886, 544] on div at bounding box center [1062, 432] width 1456 height 800
drag, startPoint x: 1000, startPoint y: 564, endPoint x: 919, endPoint y: 553, distance: 81.7
drag, startPoint x: 1045, startPoint y: 532, endPoint x: 997, endPoint y: 528, distance: 48.2
click at [997, 528] on div at bounding box center [1062, 432] width 1456 height 800
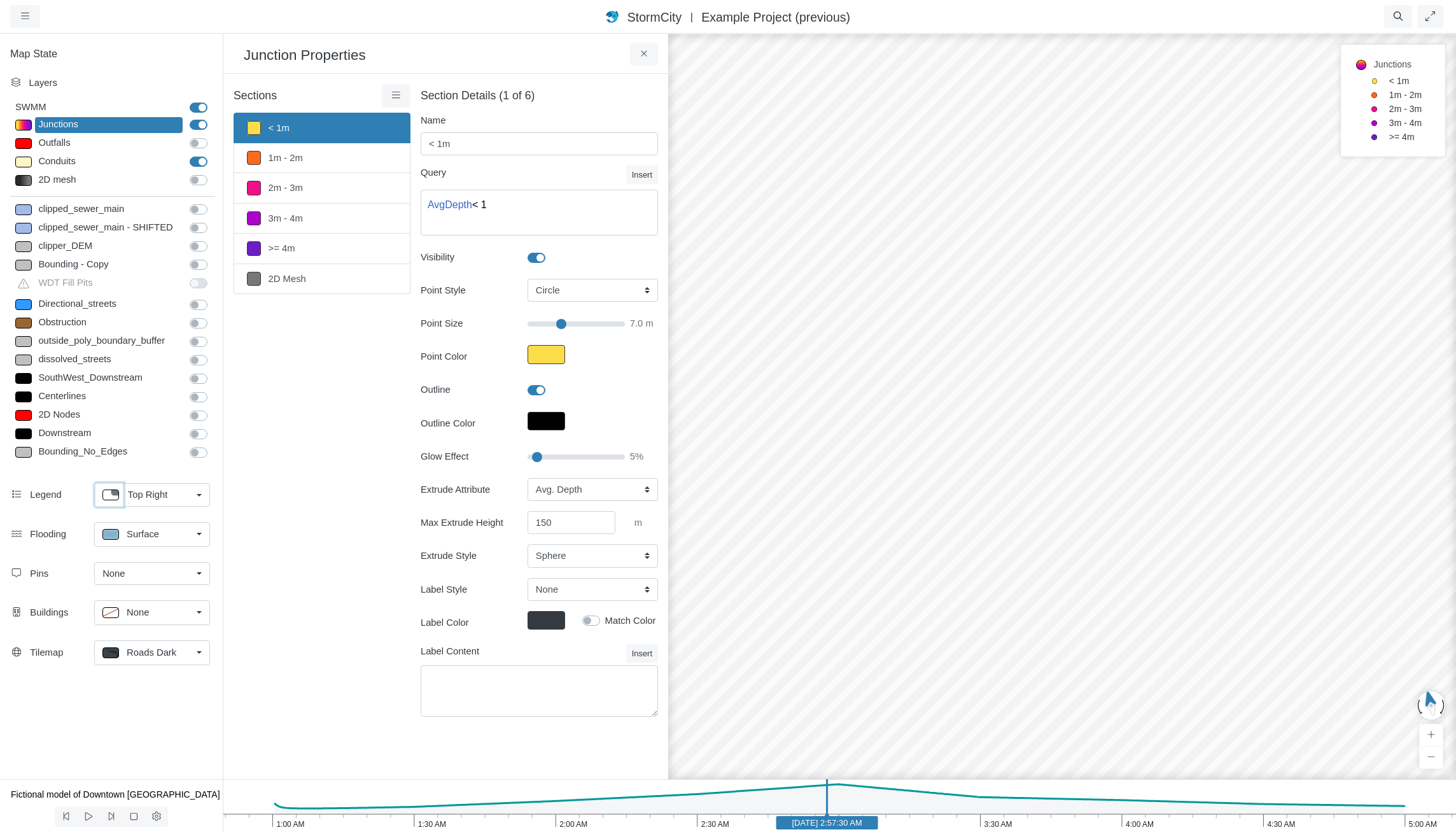
click at [108, 491] on p at bounding box center [111, 495] width 17 height 11
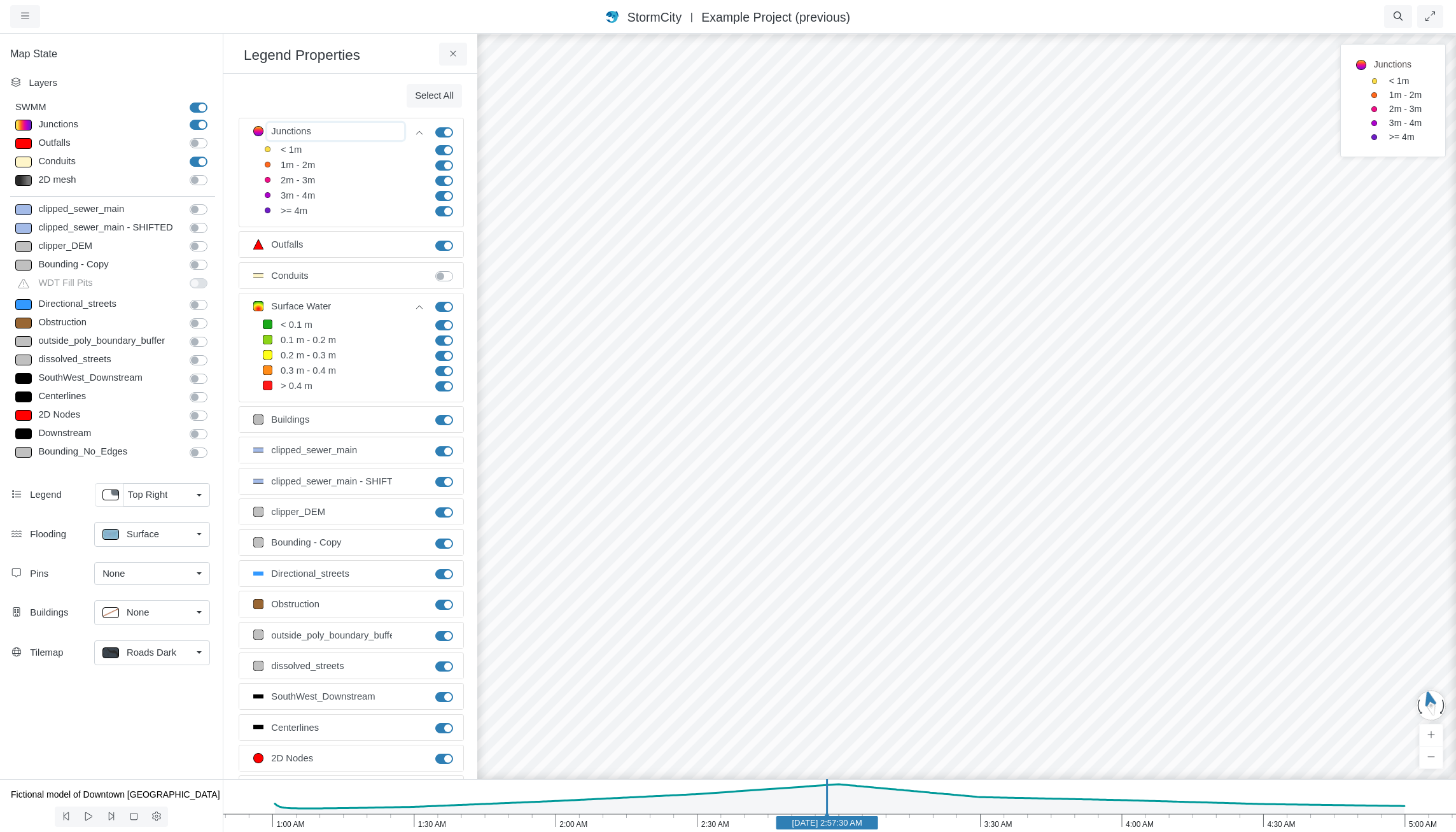
click at [295, 131] on input "Junctions" at bounding box center [335, 131] width 137 height 17
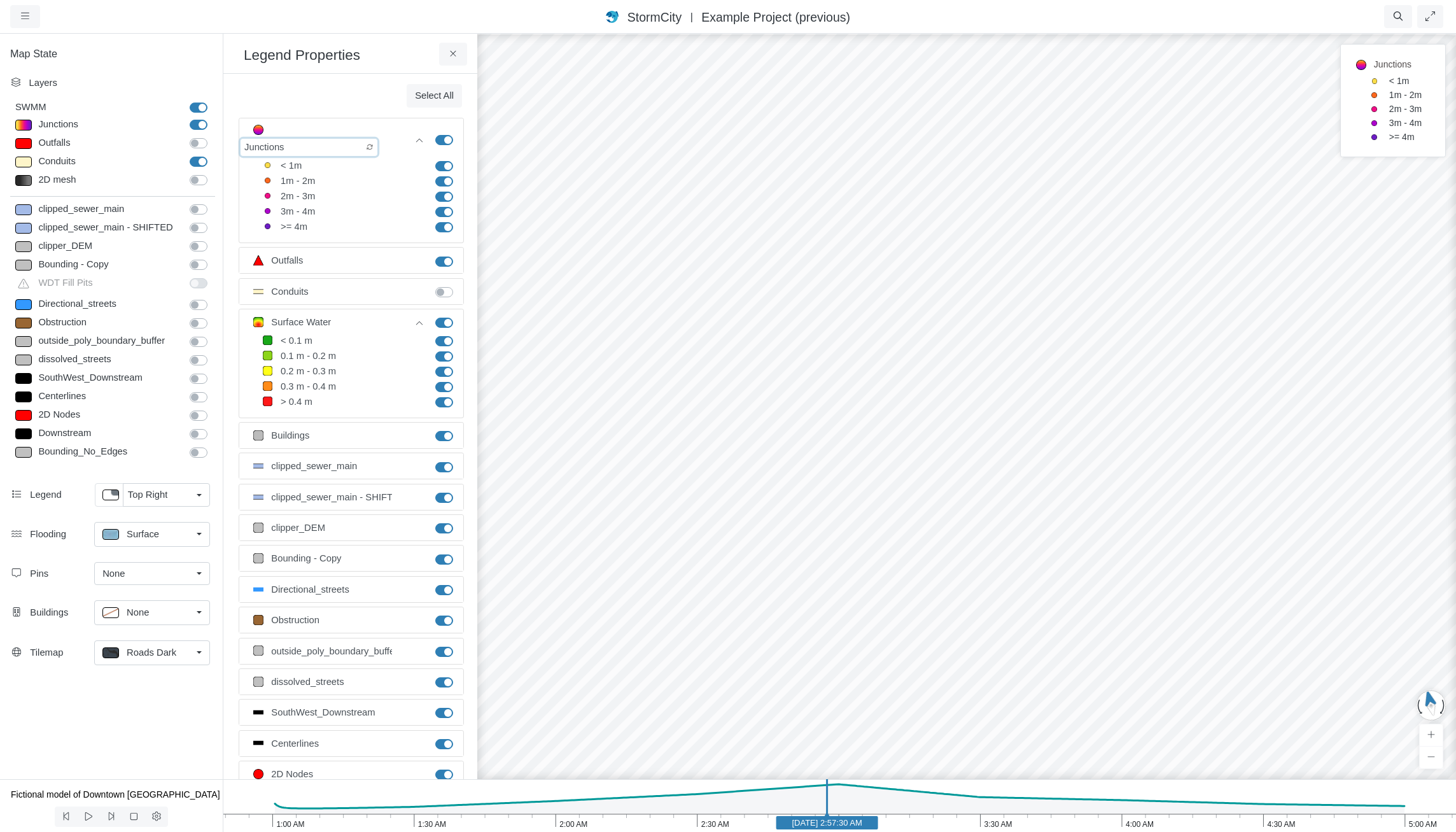
click at [323, 139] on input "Junctions" at bounding box center [309, 147] width 137 height 17
type input "Junctions - Average Depth"
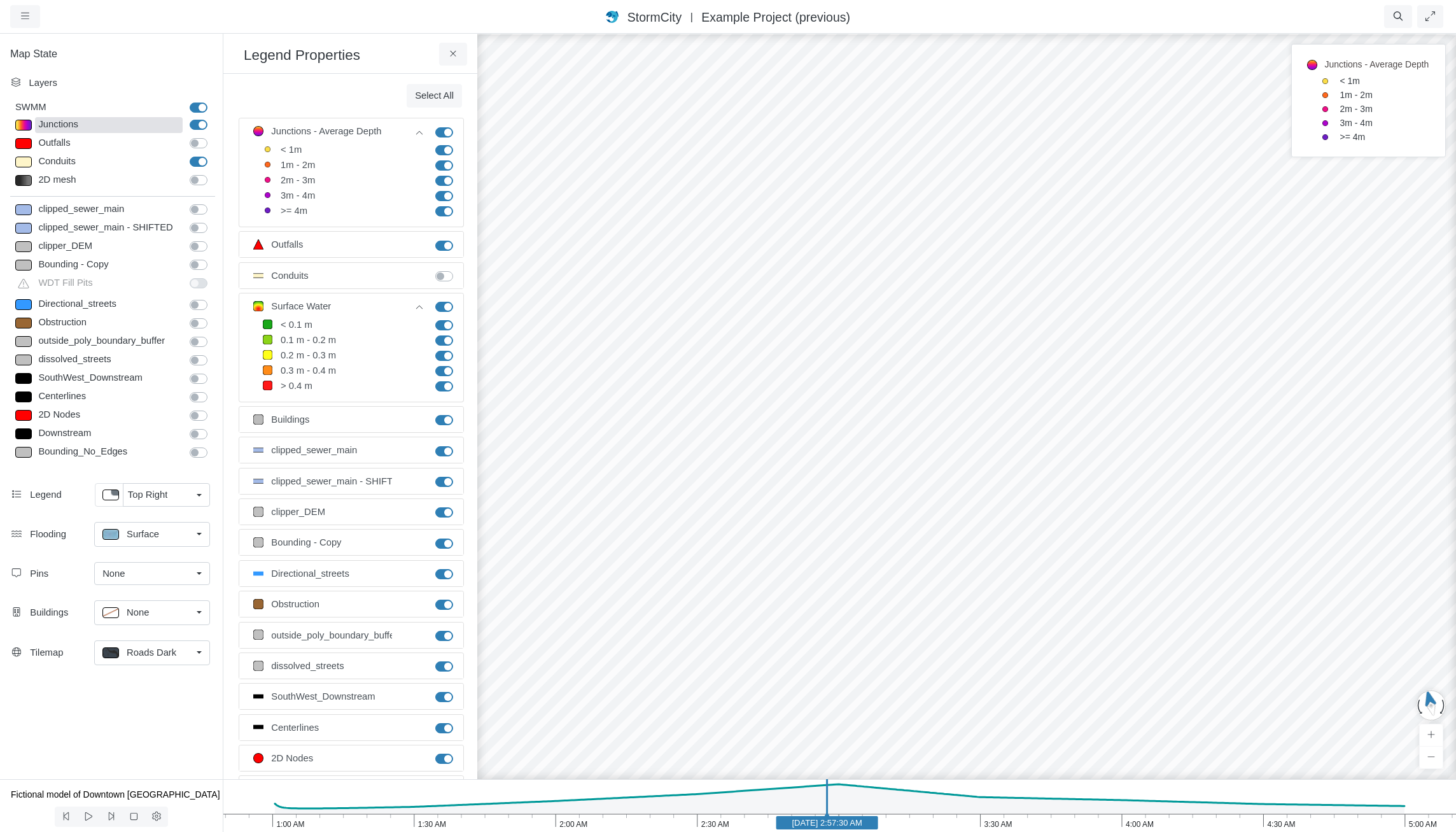
click at [55, 119] on div "Junctions" at bounding box center [109, 125] width 148 height 16
type input "7"
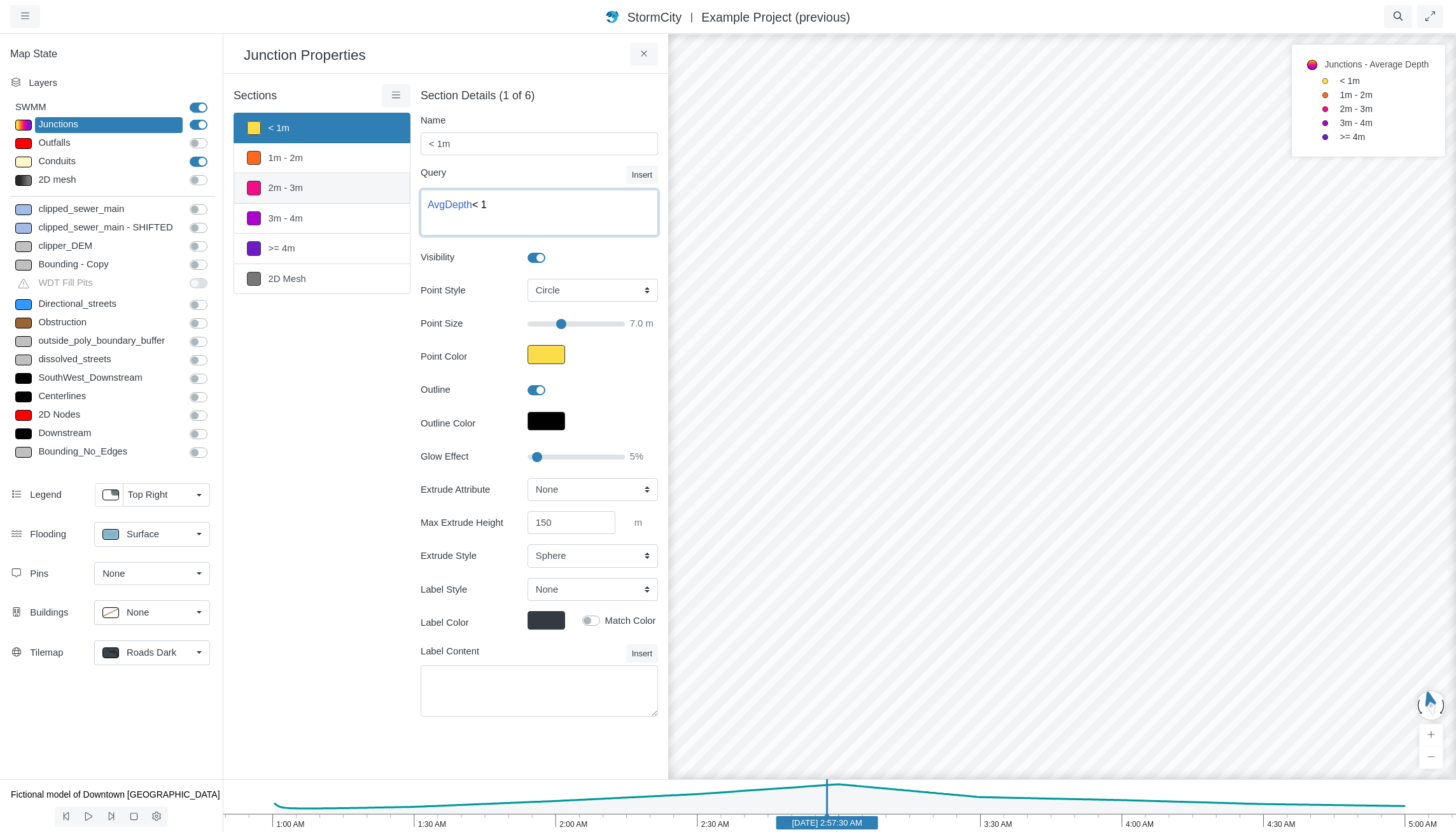
drag, startPoint x: 470, startPoint y: 206, endPoint x: 377, endPoint y: 194, distance: 93.8
click at [377, 194] on div "Sections < 1m 1m - 2m 2m - 3m 3m - 4m >= 4m 2D Mesh Layer Details Refraction 2" at bounding box center [446, 408] width 425 height 648
click at [119, 496] on button at bounding box center [109, 495] width 29 height 23
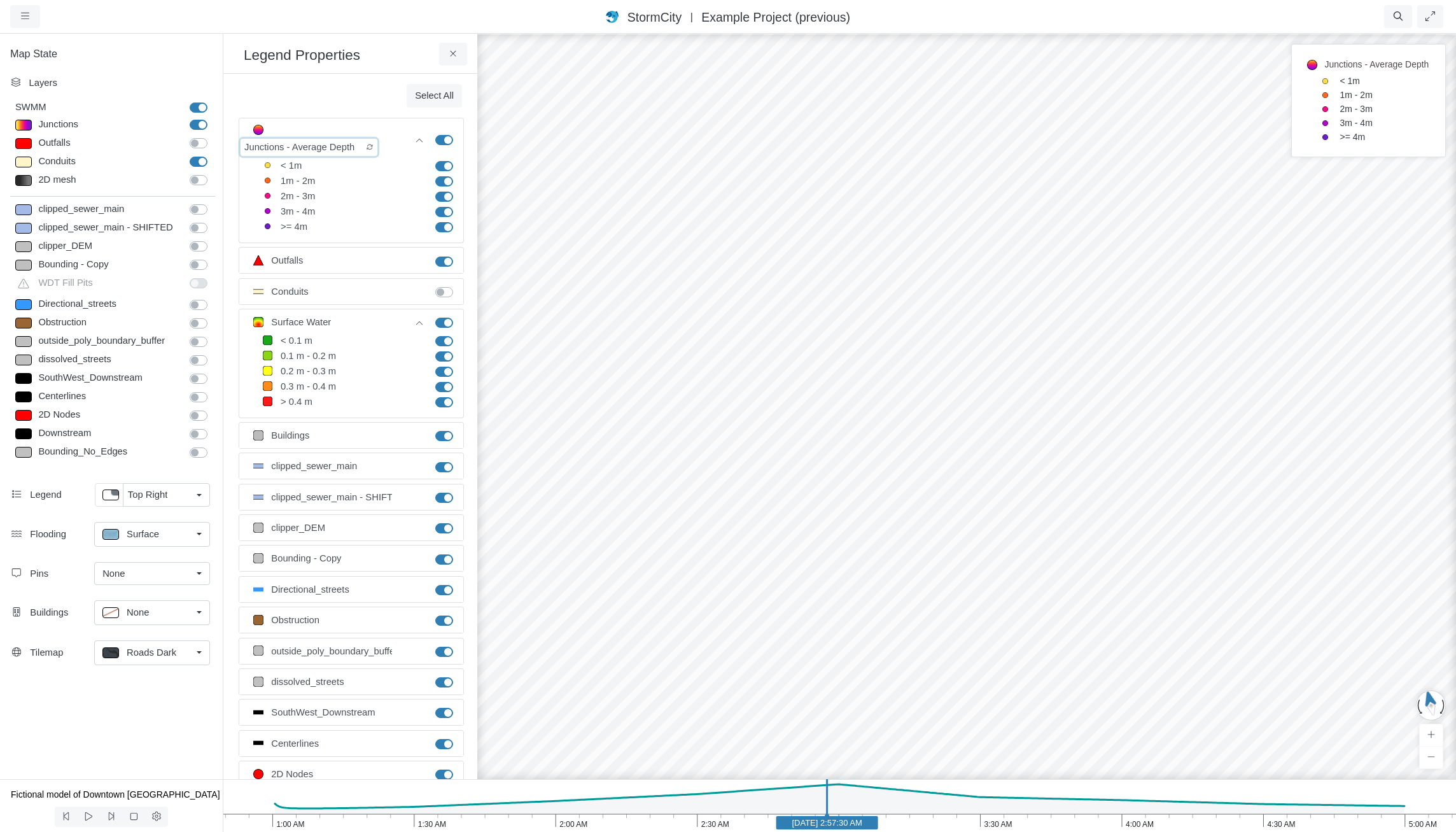
click at [351, 139] on input "Junctions - Average Depth" at bounding box center [309, 147] width 137 height 17
paste input "AvgDepth"
type input "Junctions - AvgDepth"
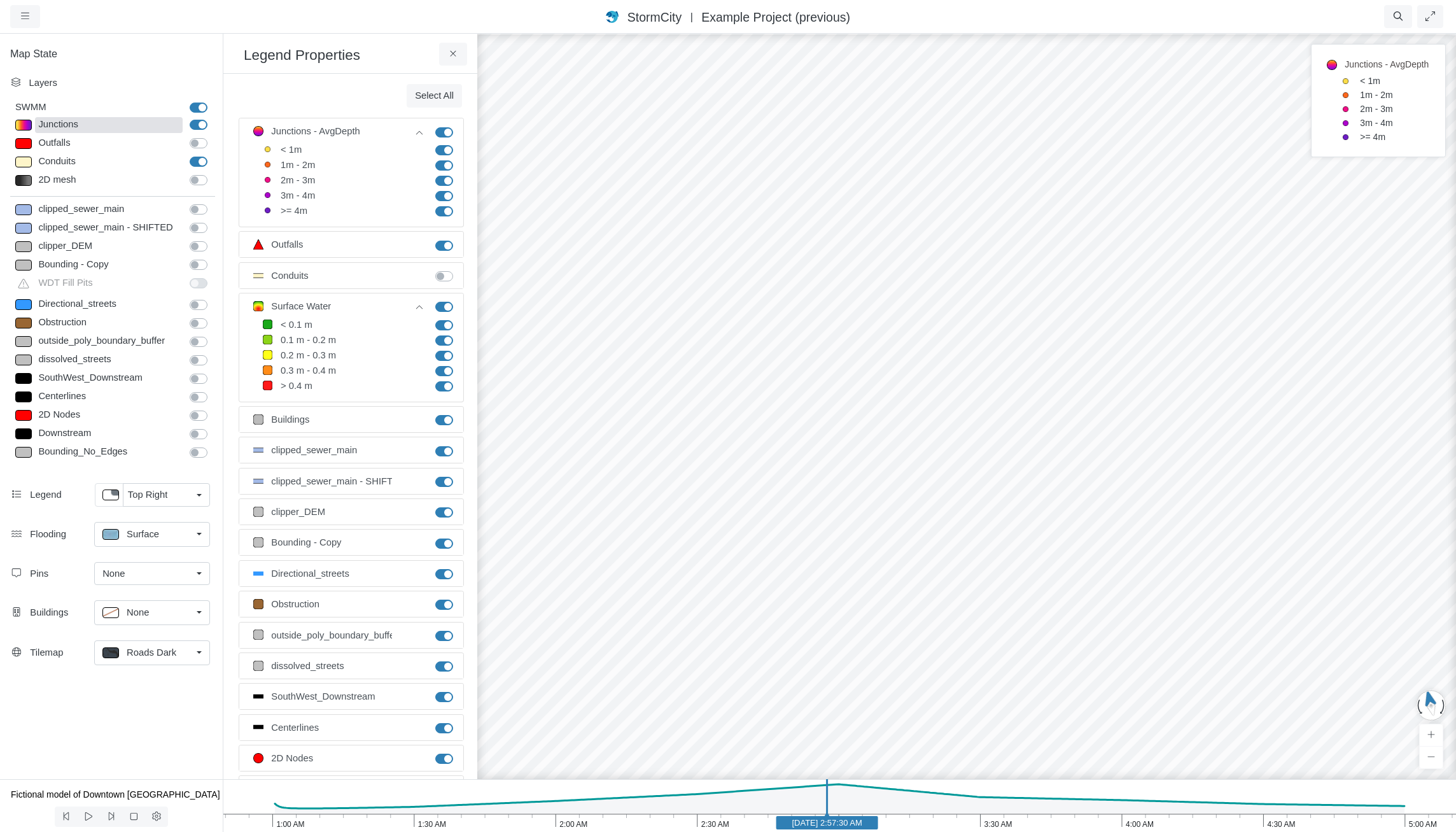
click at [77, 130] on div "Junctions" at bounding box center [109, 125] width 148 height 16
type input "7"
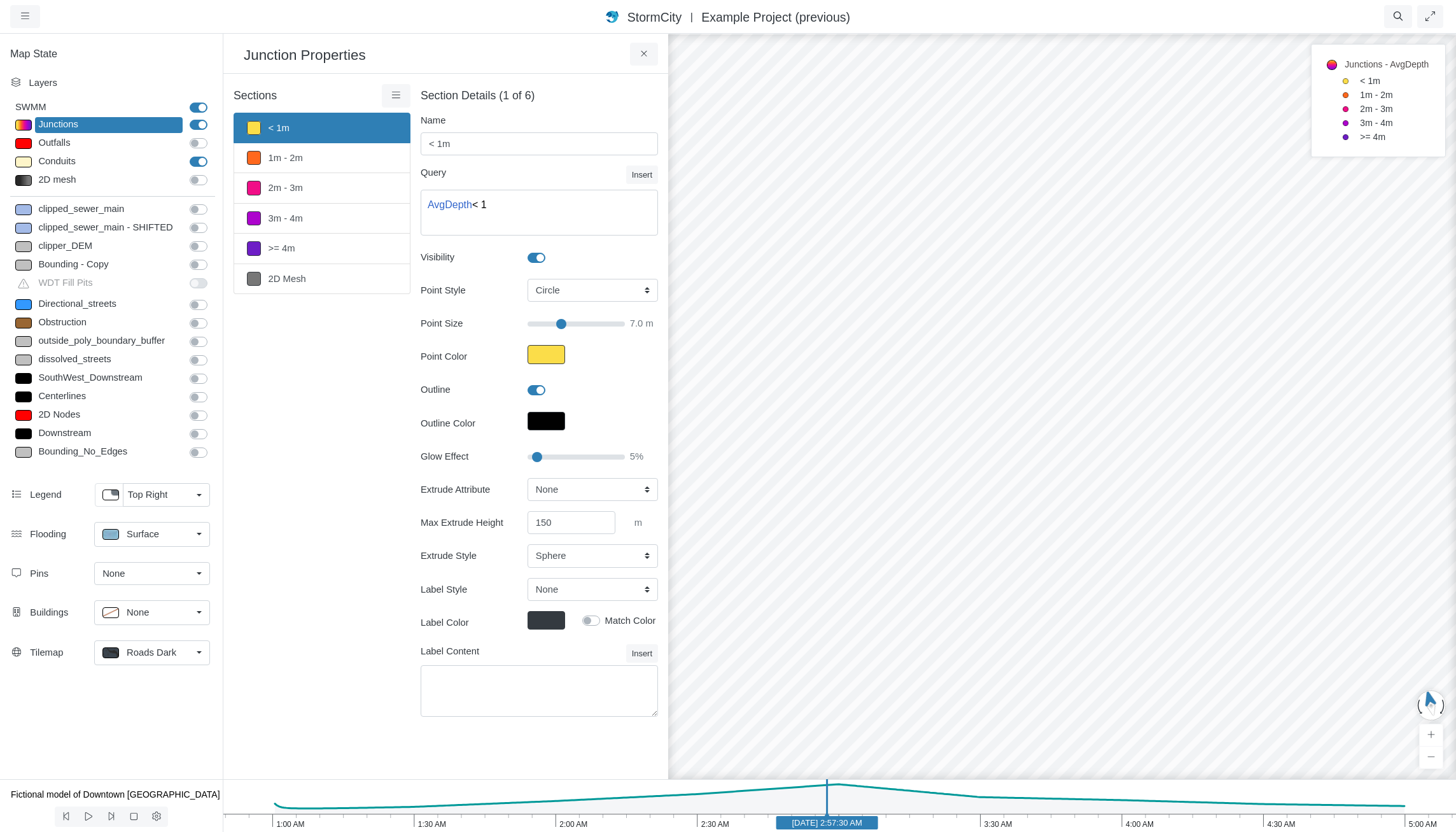
drag, startPoint x: 1097, startPoint y: 601, endPoint x: 1106, endPoint y: 613, distance: 15.0
click at [1106, 613] on div at bounding box center [1062, 432] width 1456 height 800
click at [170, 533] on div "Surface" at bounding box center [147, 534] width 89 height 16
click at [165, 622] on div "Isopleth" at bounding box center [152, 626] width 99 height 16
drag, startPoint x: 1160, startPoint y: 501, endPoint x: 1339, endPoint y: 519, distance: 179.9
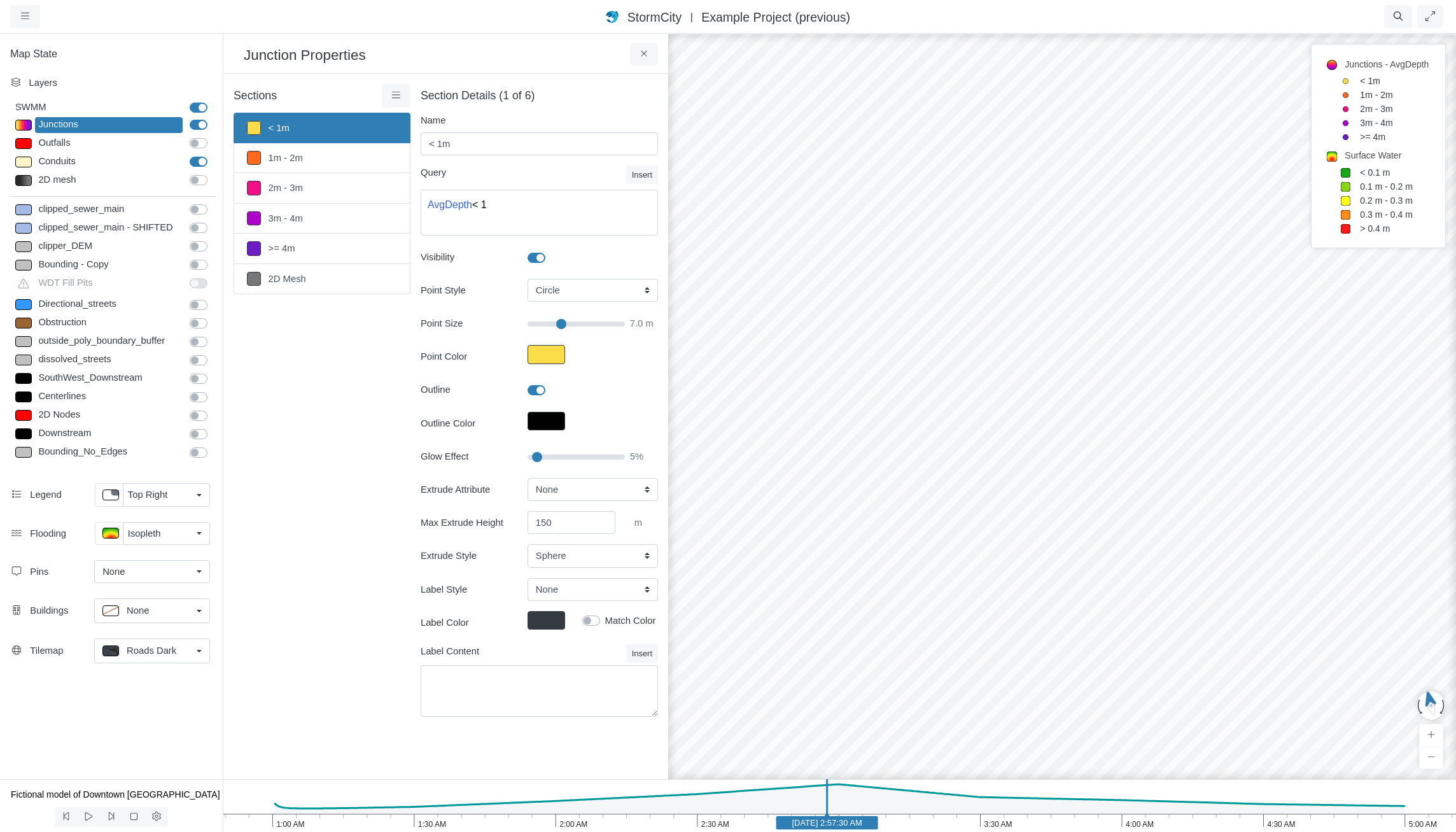
click at [1355, 519] on div at bounding box center [1062, 432] width 1456 height 800
drag, startPoint x: 874, startPoint y: 469, endPoint x: 1095, endPoint y: 456, distance: 221.4
click at [902, 814] on icon "5:00 AM 4:30 AM 4:00 AM 3:30 AM 3:00 AM 2:30 AM 2:00 AM 1:30 AM 1:00 AM [DATE] …" at bounding box center [839, 806] width 1233 height 53
drag, startPoint x: 775, startPoint y: 489, endPoint x: 1179, endPoint y: 525, distance: 405.6
drag, startPoint x: 807, startPoint y: 689, endPoint x: 990, endPoint y: 568, distance: 219.4
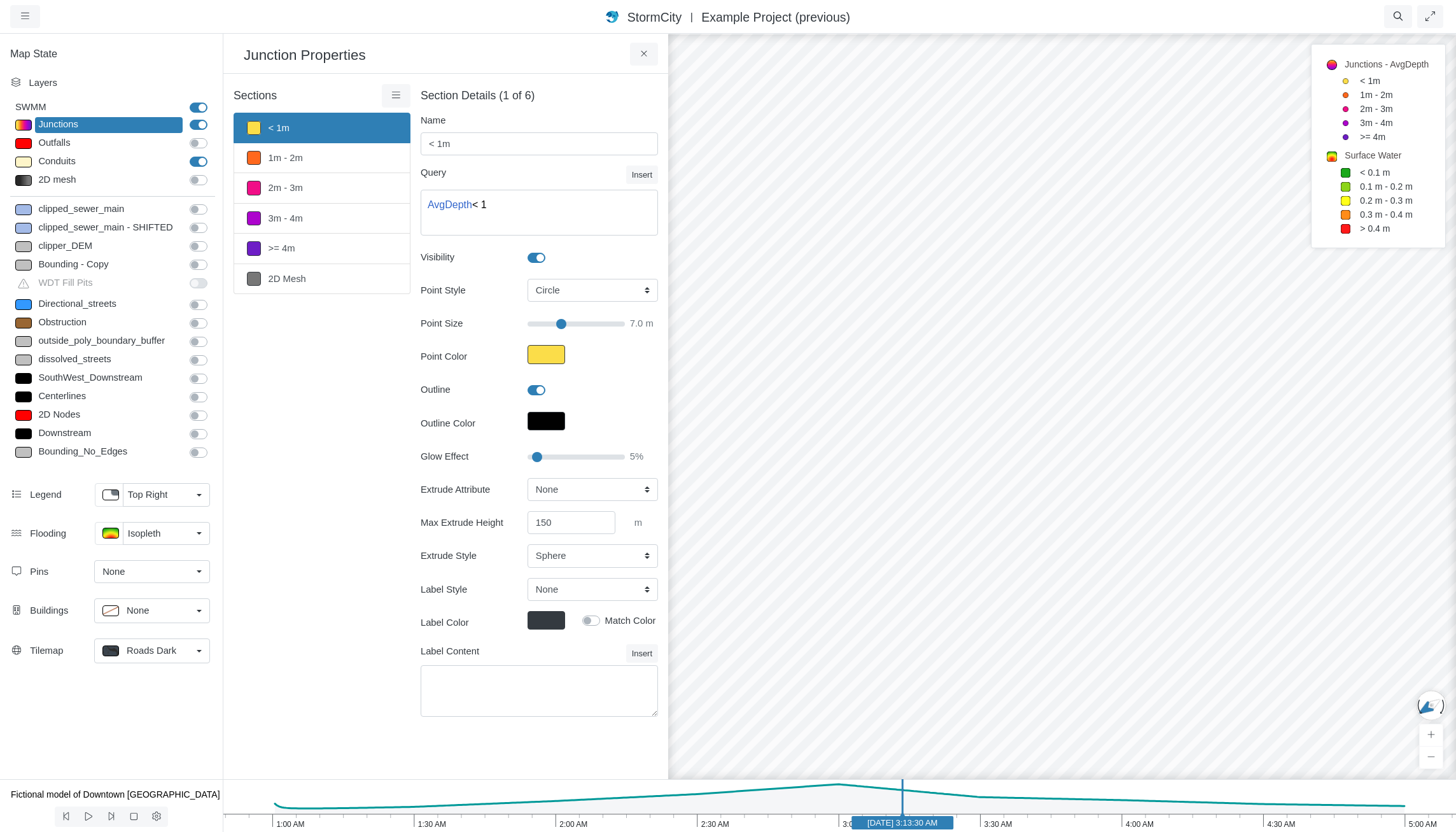
click at [991, 568] on div at bounding box center [1062, 432] width 1456 height 800
drag, startPoint x: 1044, startPoint y: 514, endPoint x: 744, endPoint y: 533, distance: 300.6
drag, startPoint x: 1036, startPoint y: 464, endPoint x: 979, endPoint y: 615, distance: 161.4
click at [966, 639] on div at bounding box center [1062, 432] width 1456 height 800
drag, startPoint x: 988, startPoint y: 603, endPoint x: 1056, endPoint y: 465, distance: 153.8
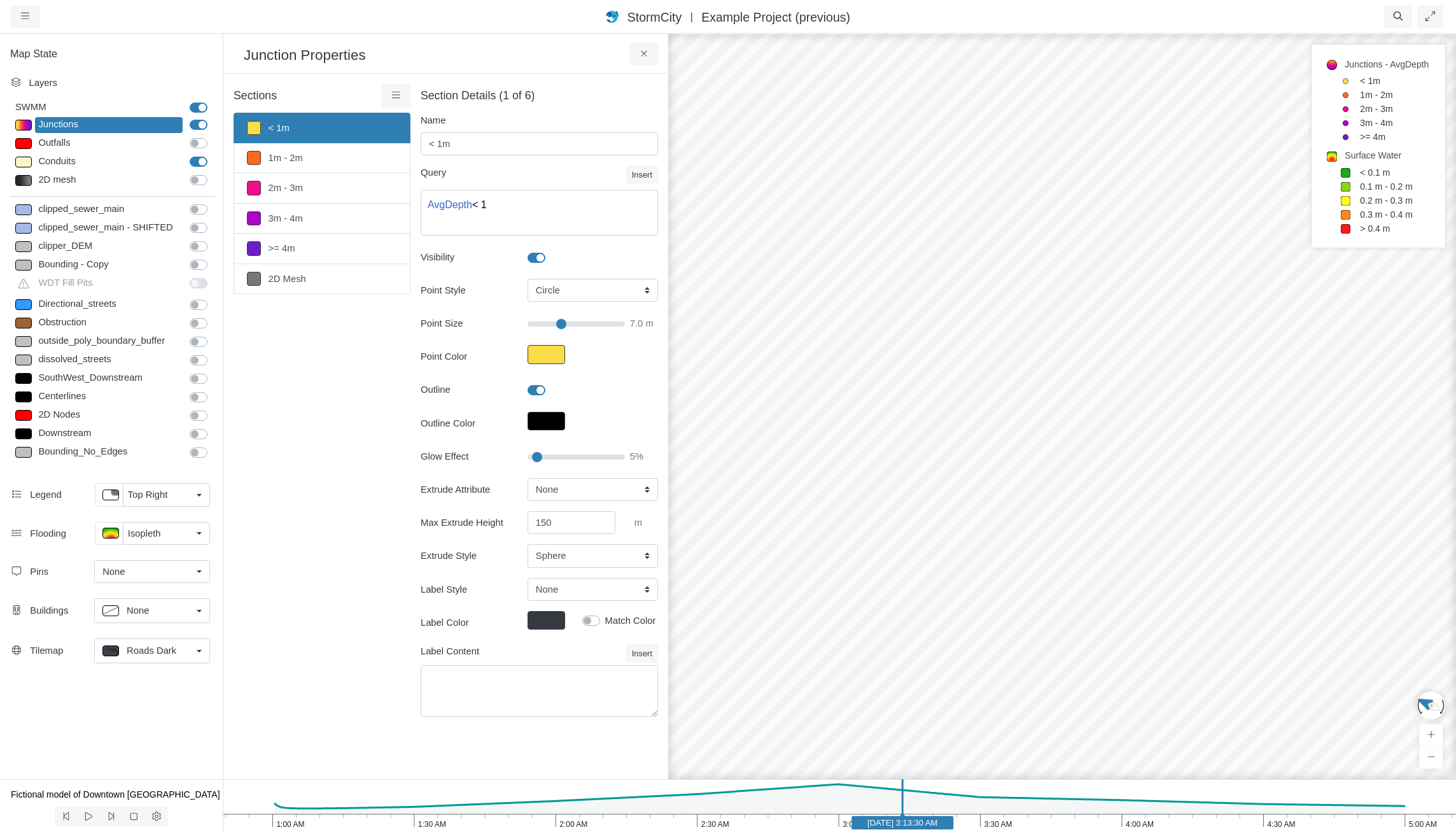
click at [1056, 465] on div at bounding box center [1062, 432] width 1456 height 800
drag, startPoint x: 1085, startPoint y: 537, endPoint x: 1112, endPoint y: 498, distance: 47.4
drag, startPoint x: 739, startPoint y: 493, endPoint x: 1051, endPoint y: 532, distance: 314.4
click at [1051, 530] on div at bounding box center [1062, 432] width 1456 height 800
click at [363, 680] on div "Sections < 1m 1m - 2m 2m - 3m 3m - 4m >= 4m 2D Mesh Layer Details Refraction" at bounding box center [322, 408] width 177 height 648
